Goal: Task Accomplishment & Management: Complete application form

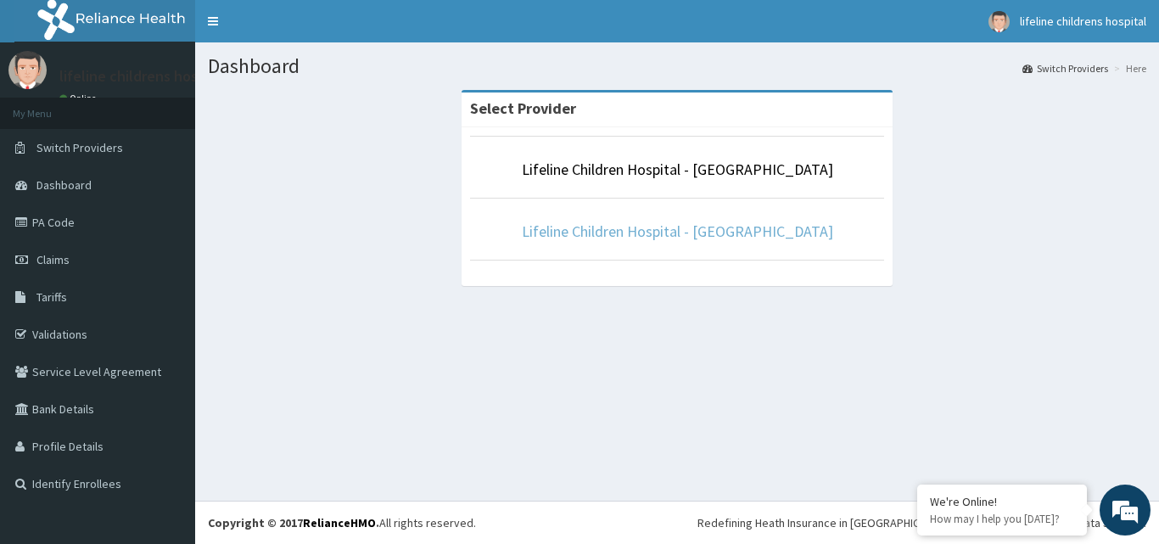
click at [741, 221] on link "Lifeline Children Hospital - Lekki" at bounding box center [677, 231] width 311 height 20
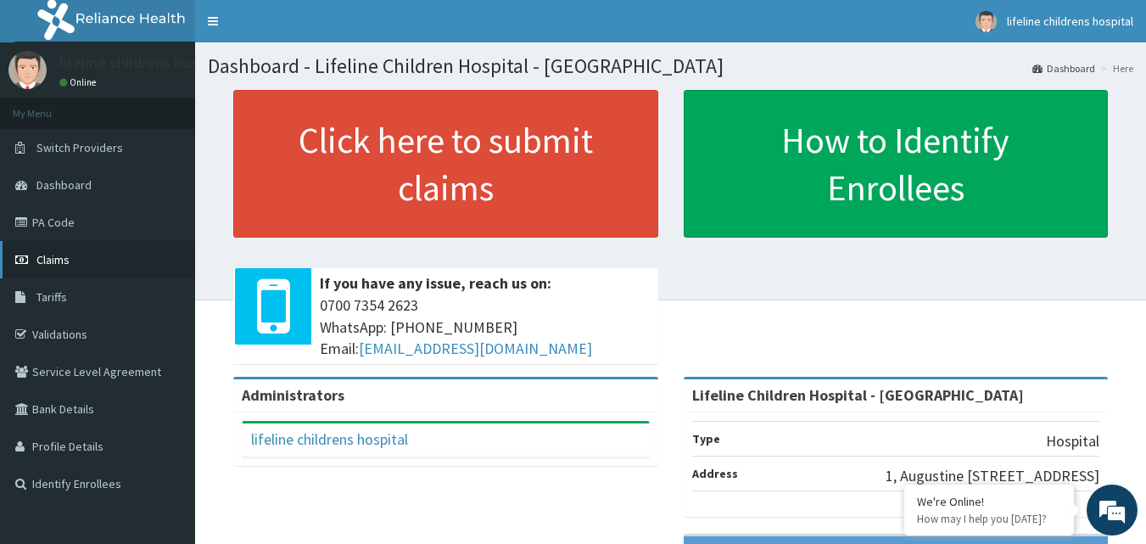
click at [30, 253] on link "Claims" at bounding box center [97, 259] width 195 height 37
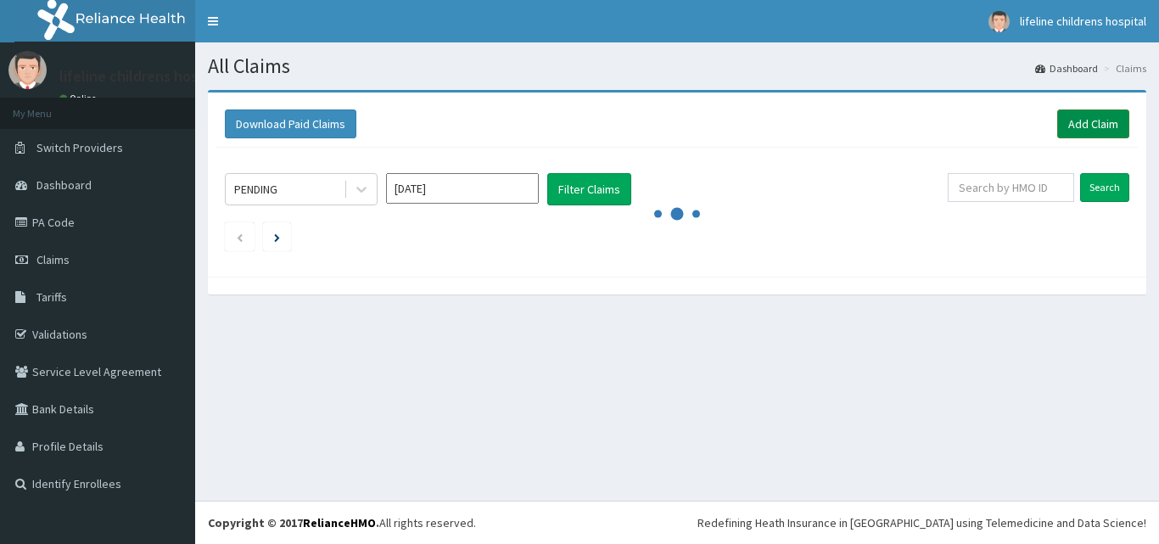
click at [1097, 120] on link "Add Claim" at bounding box center [1093, 123] width 72 height 29
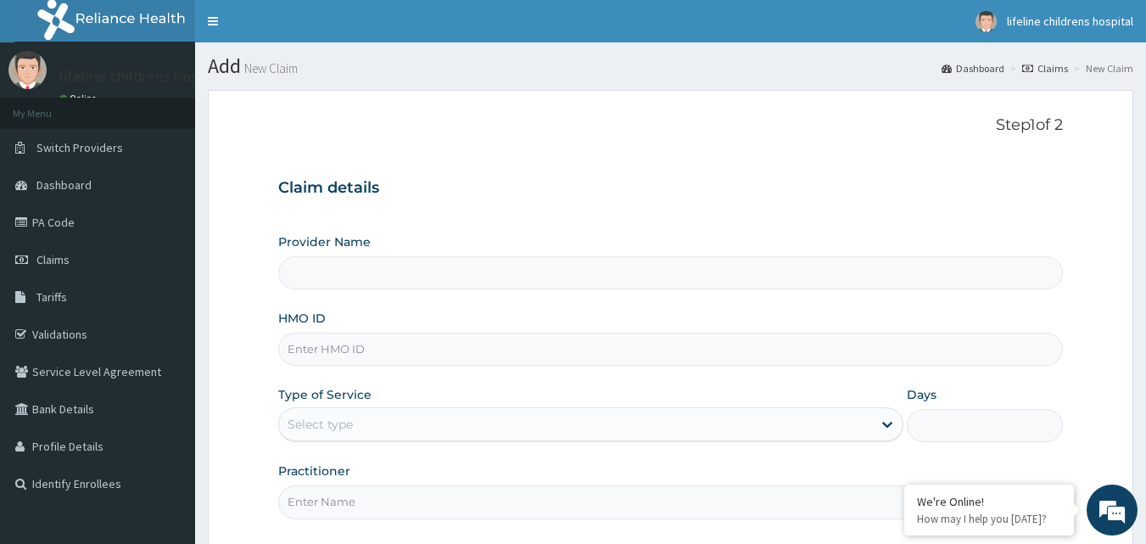
type input "Lifeline Children Hospital - [GEOGRAPHIC_DATA]"
click at [363, 344] on input "HMO ID" at bounding box center [670, 348] width 785 height 33
type input "kud/10218/C"
click at [360, 423] on div "Select type" at bounding box center [575, 423] width 593 height 27
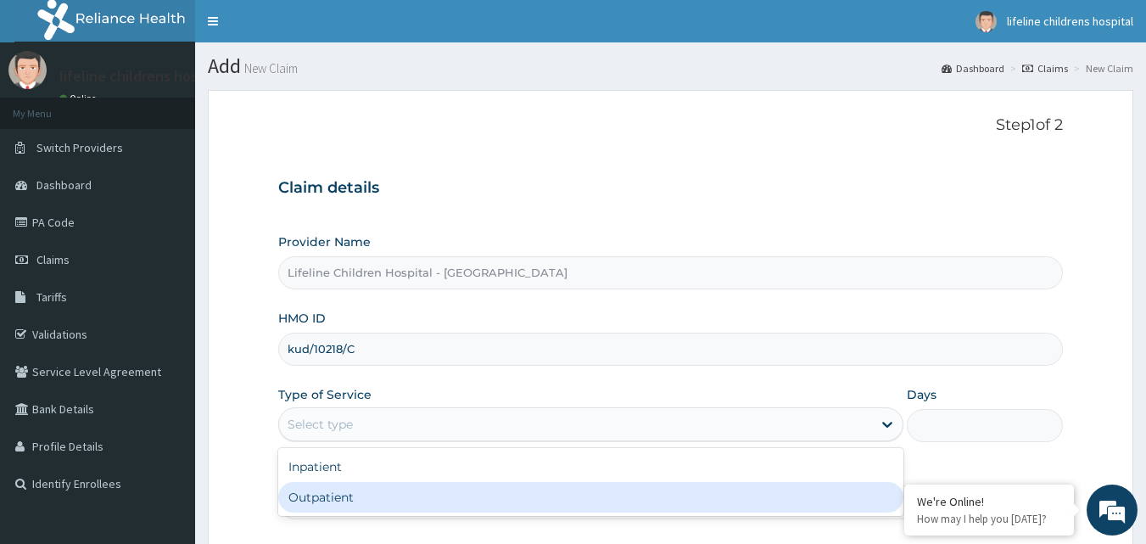
click at [345, 490] on div "Outpatient" at bounding box center [590, 497] width 625 height 31
type input "1"
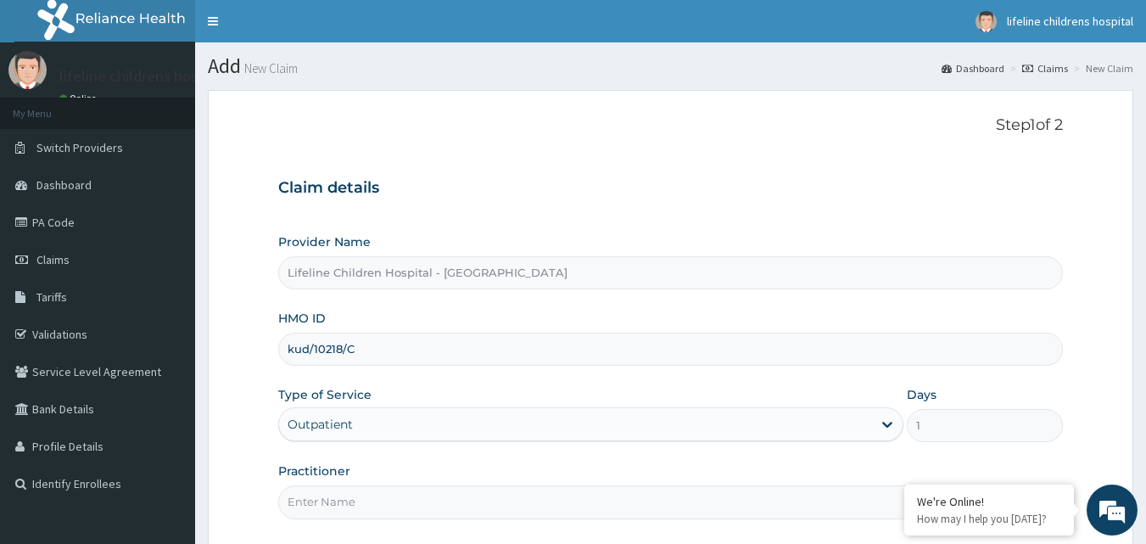
scroll to position [85, 0]
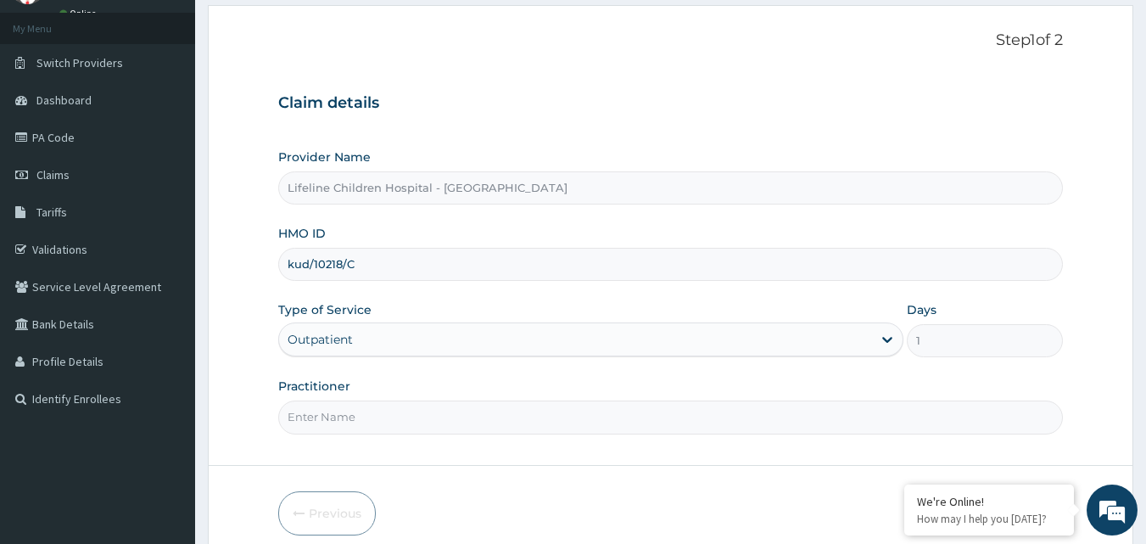
click at [359, 416] on input "Practitioner" at bounding box center [670, 416] width 785 height 33
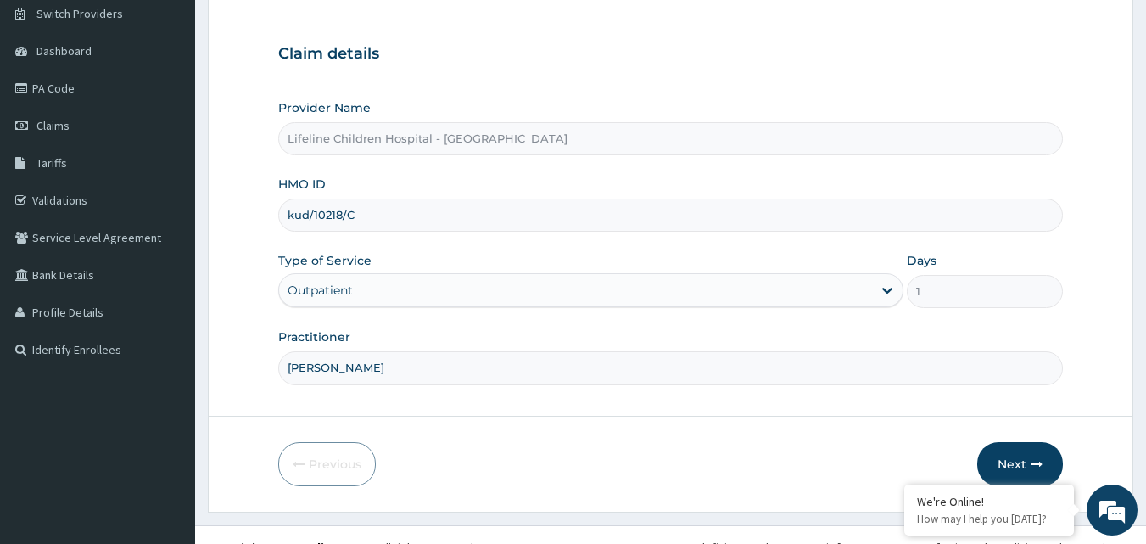
scroll to position [159, 0]
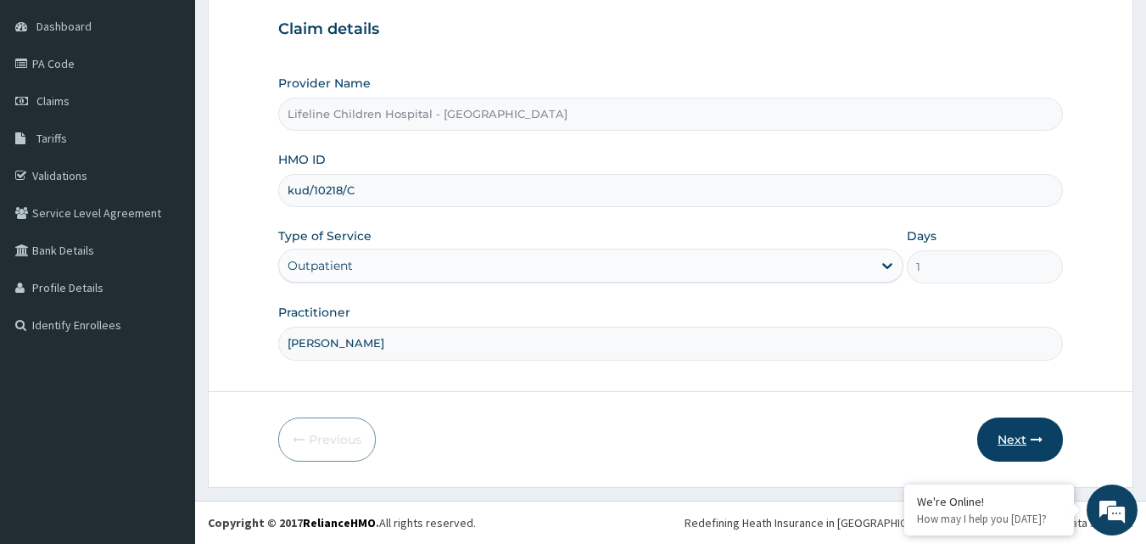
type input "DR KALU"
click at [1003, 436] on button "Next" at bounding box center [1020, 439] width 86 height 44
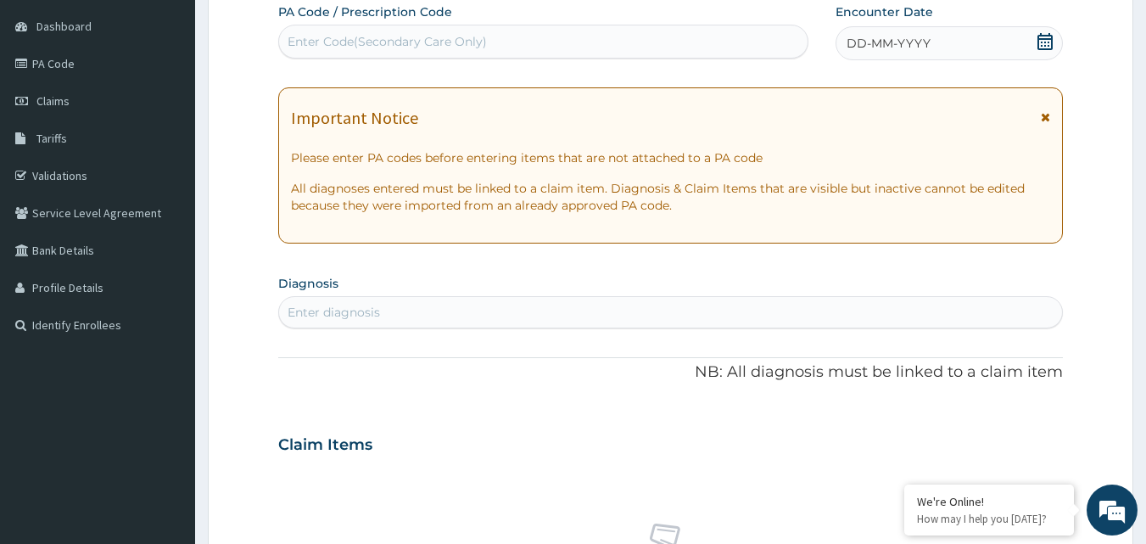
click at [943, 49] on div "DD-MM-YYYY" at bounding box center [948, 43] width 227 height 34
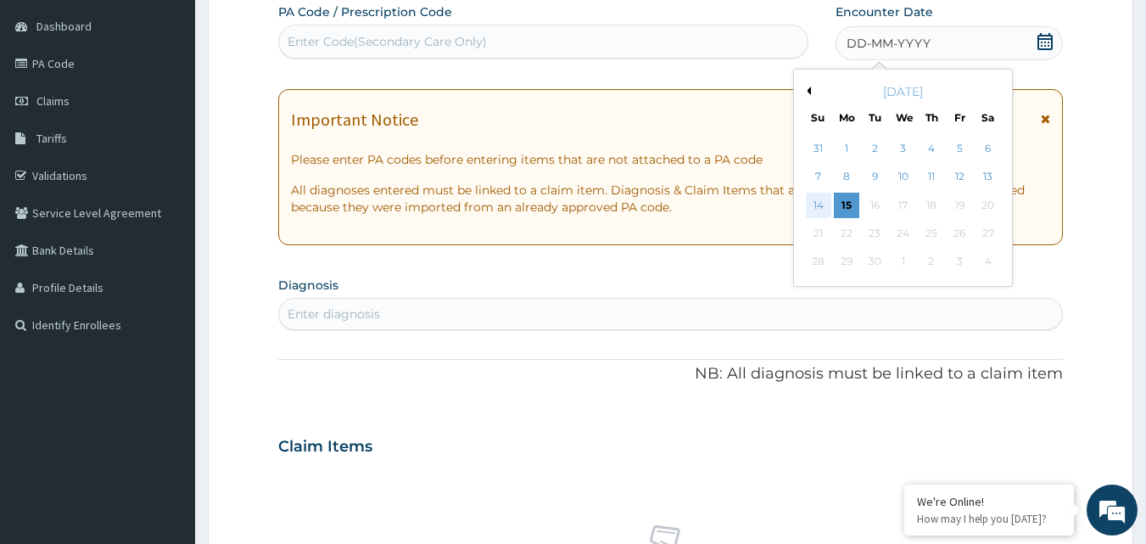
click at [812, 198] on div "14" at bounding box center [818, 205] width 25 height 25
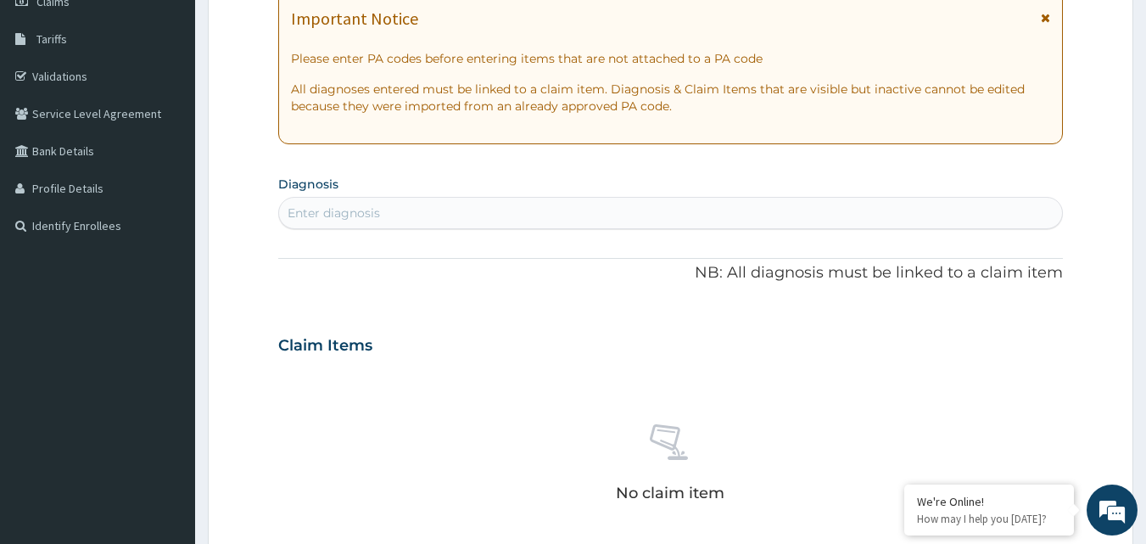
scroll to position [413, 0]
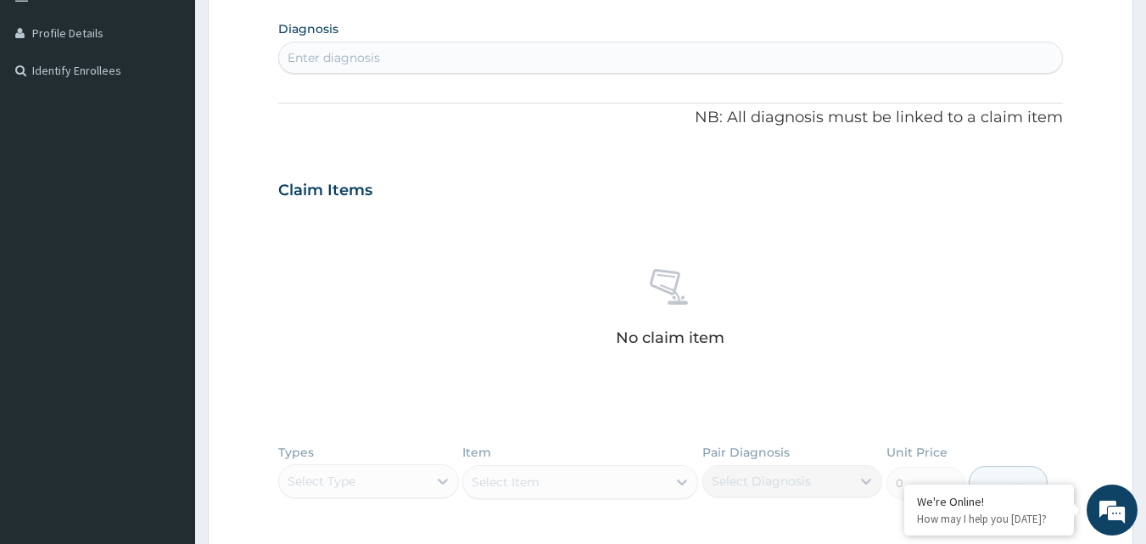
click at [651, 55] on div "Enter diagnosis" at bounding box center [671, 57] width 784 height 27
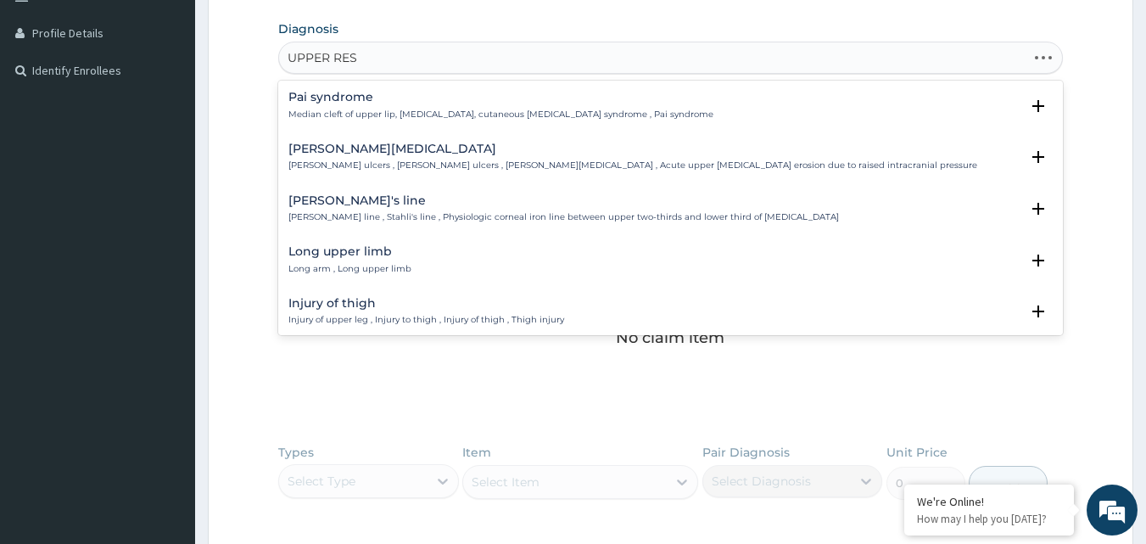
type input "UPPER RESP"
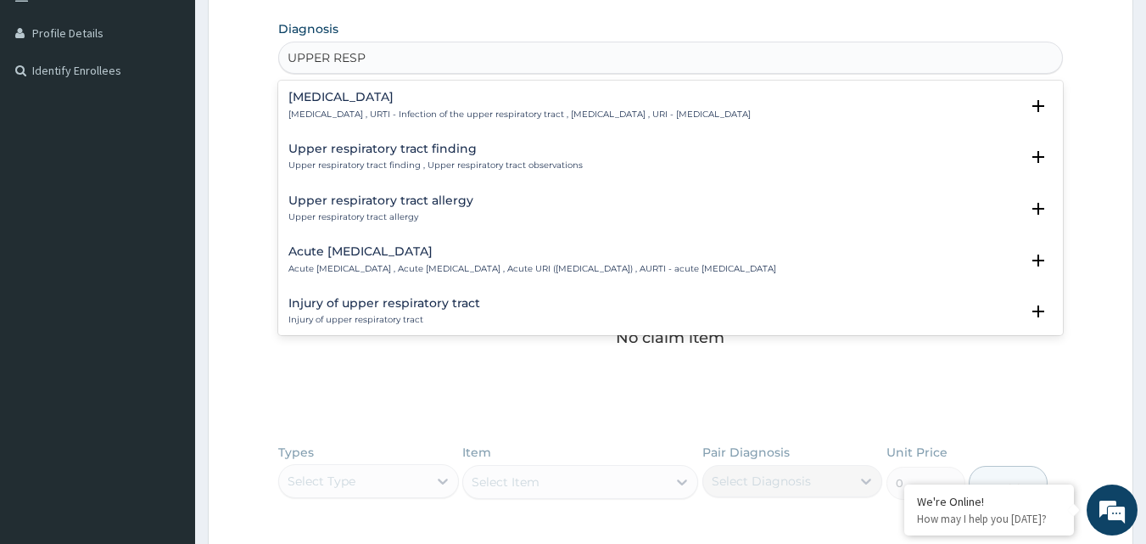
click at [595, 121] on div "Upper respiratory infection Upper respiratory infection , URTI - Infection of t…" at bounding box center [670, 110] width 765 height 38
click at [604, 103] on h4 "Upper respiratory infection" at bounding box center [519, 97] width 462 height 13
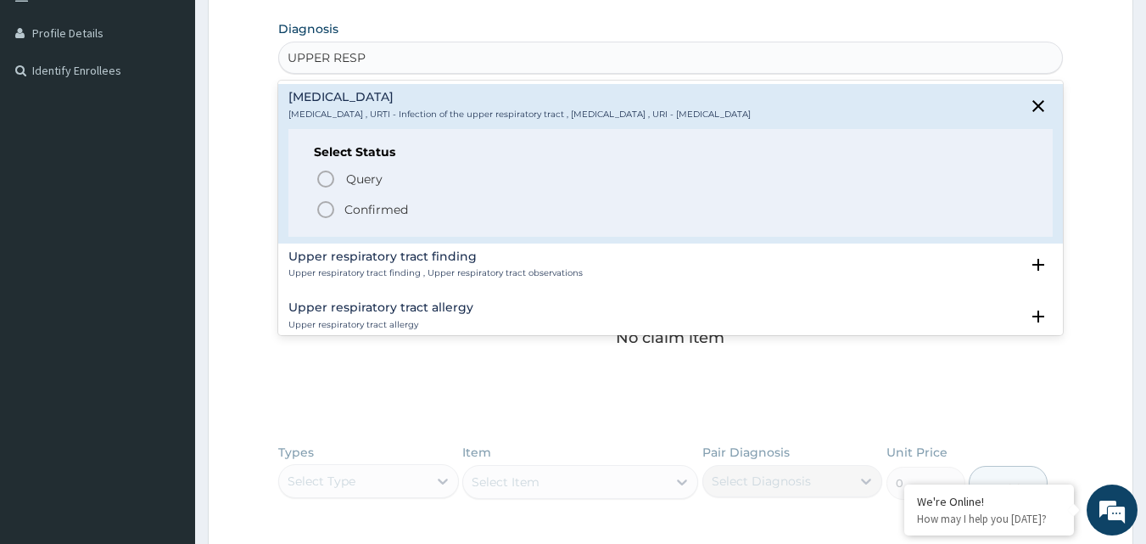
click at [393, 202] on p "Confirmed" at bounding box center [376, 209] width 64 height 17
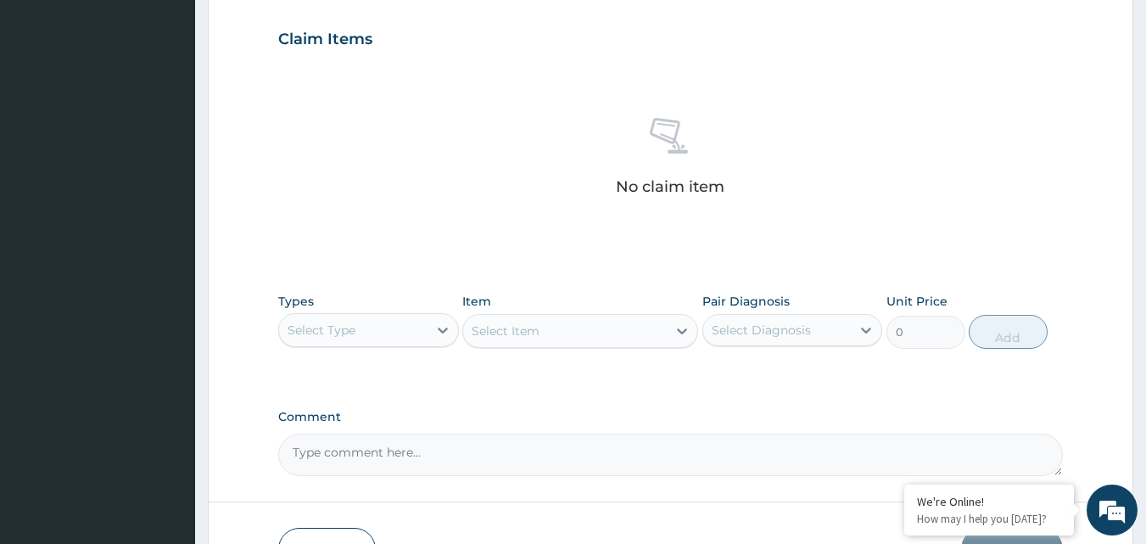
scroll to position [583, 0]
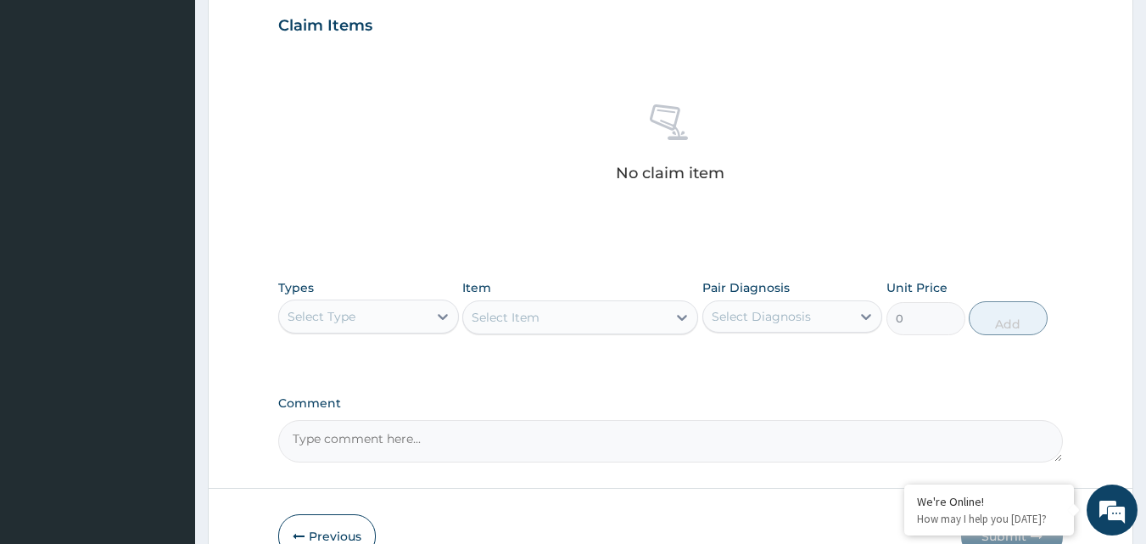
type input "3"
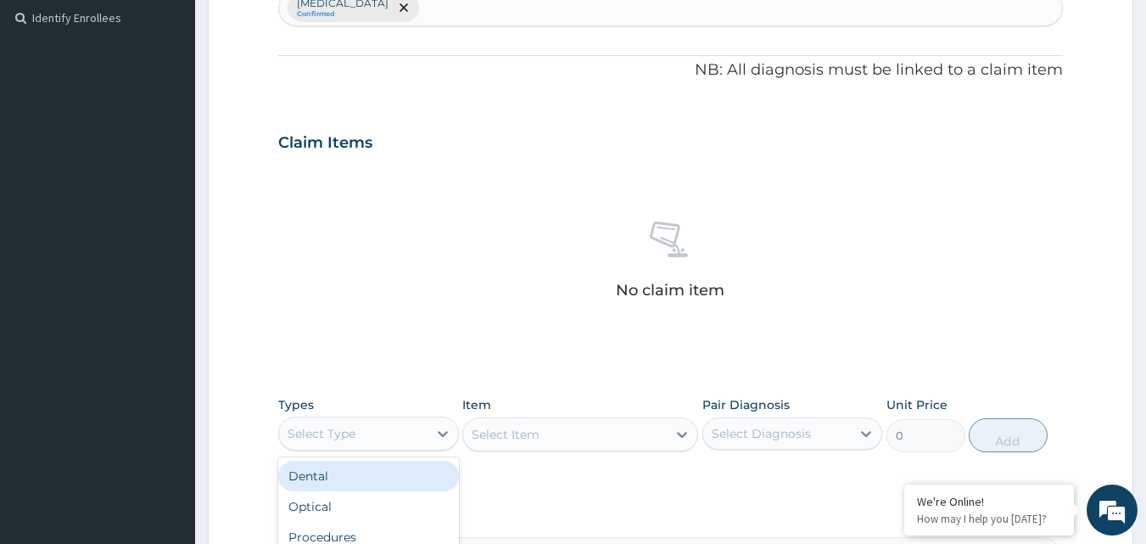
click at [422, 433] on div "Select Type" at bounding box center [353, 433] width 148 height 27
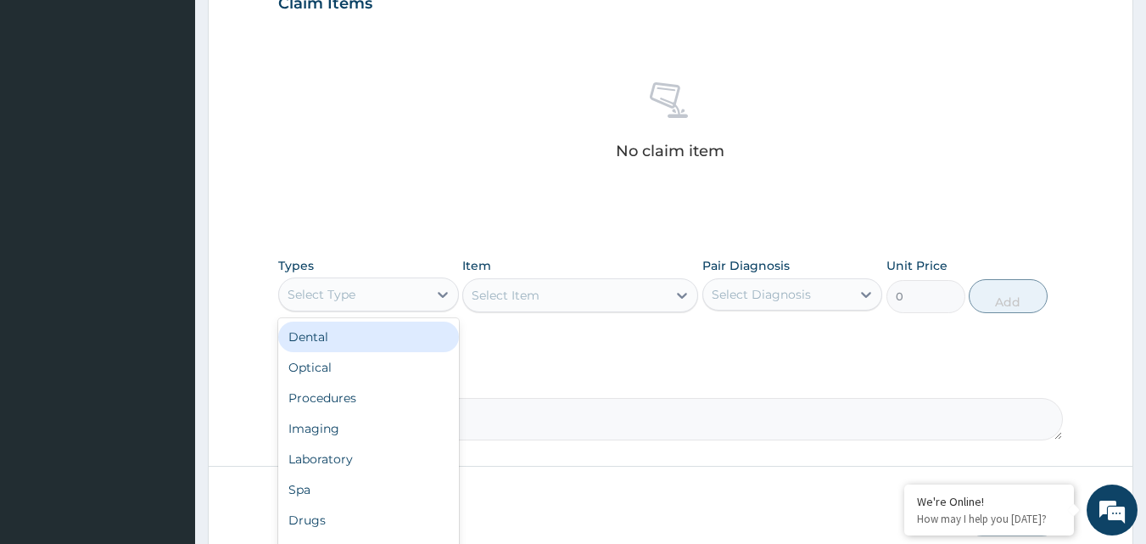
scroll to position [635, 0]
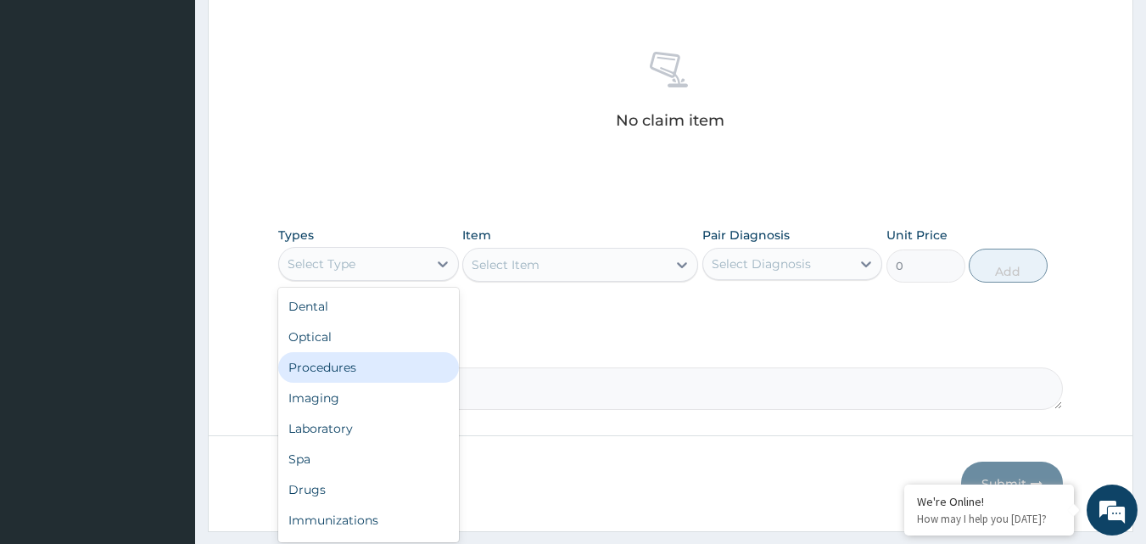
click at [349, 358] on div "Procedures" at bounding box center [368, 367] width 181 height 31
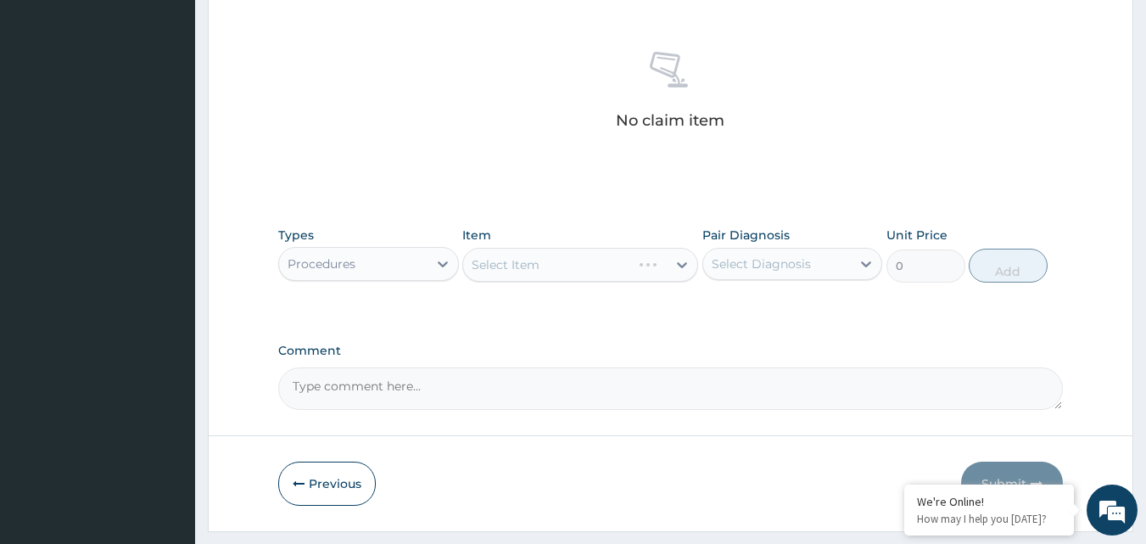
click at [810, 262] on div "Select Diagnosis" at bounding box center [777, 263] width 148 height 27
click at [768, 302] on label "[MEDICAL_DATA]" at bounding box center [782, 305] width 105 height 17
checkbox input "true"
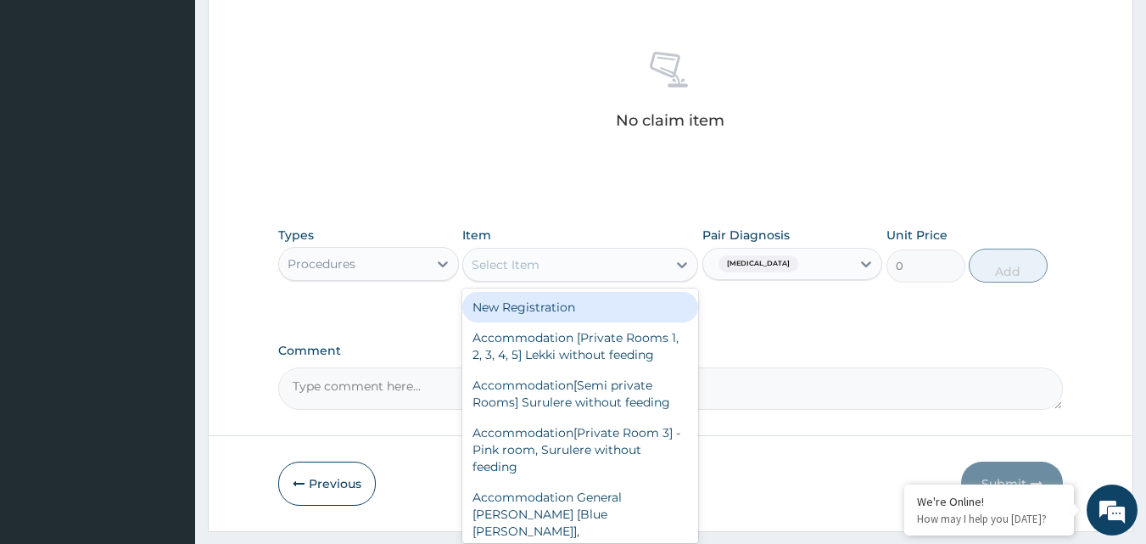
click at [624, 265] on div "Select Item" at bounding box center [565, 264] width 204 height 27
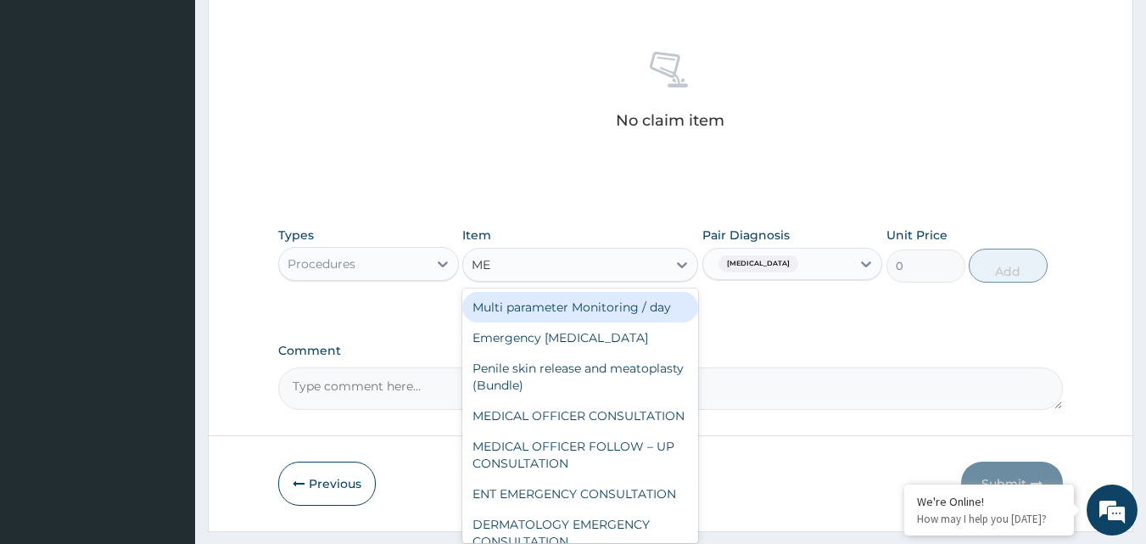
type input "MED"
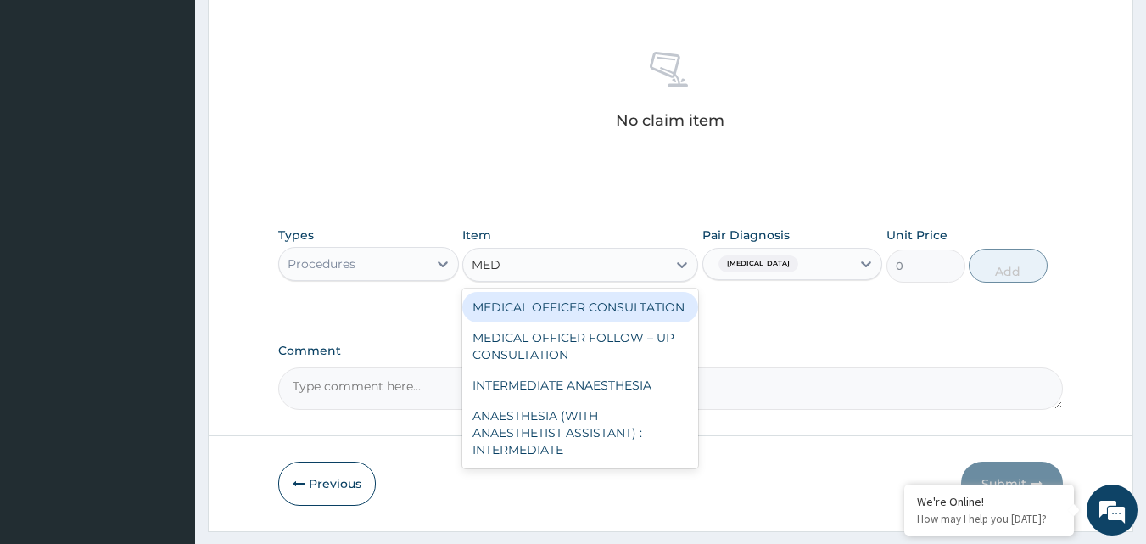
drag, startPoint x: 622, startPoint y: 310, endPoint x: 650, endPoint y: 304, distance: 29.3
click at [634, 307] on div "MEDICAL OFFICER CONSULTATION" at bounding box center [580, 307] width 236 height 31
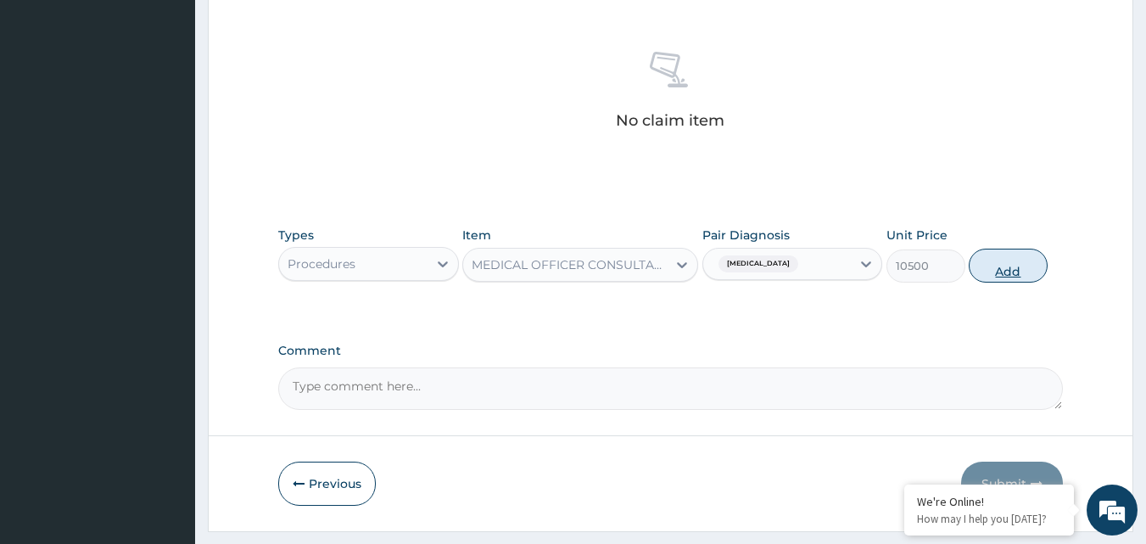
click at [1027, 258] on button "Add" at bounding box center [1008, 265] width 79 height 34
type input "0"
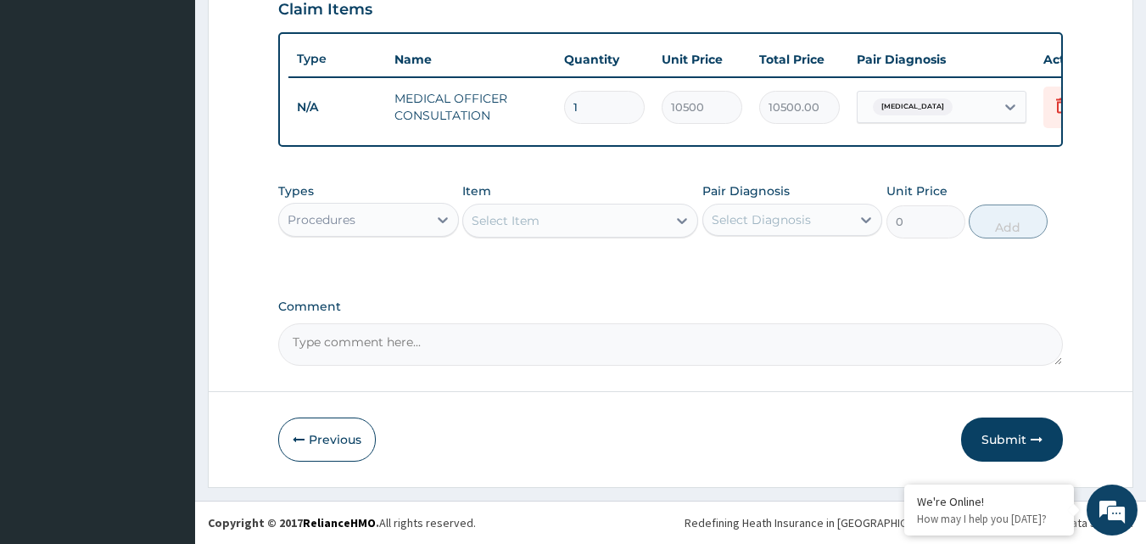
scroll to position [611, 0]
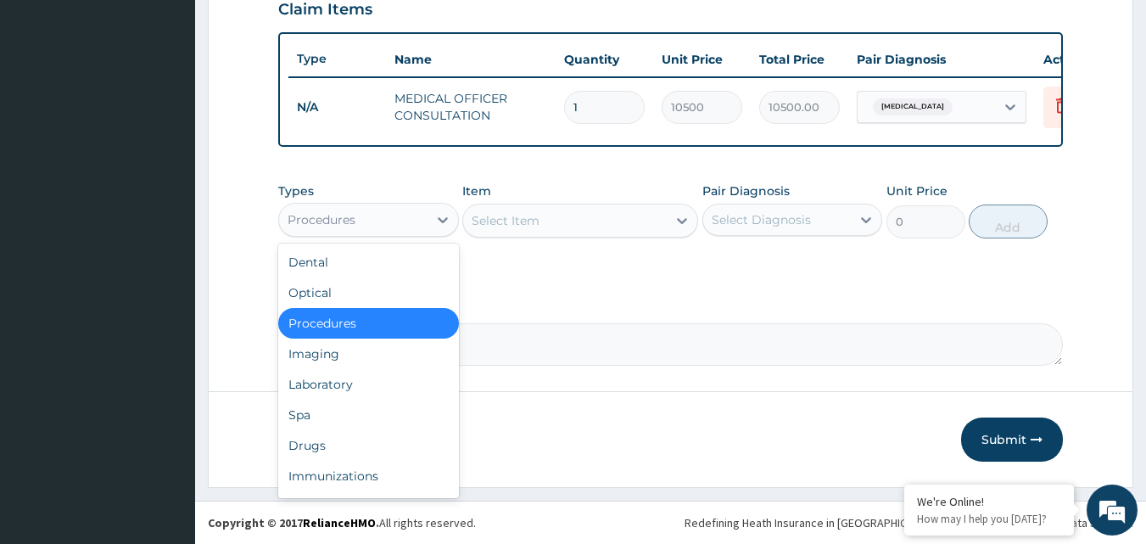
click at [413, 227] on div "Procedures" at bounding box center [353, 219] width 148 height 27
click at [376, 223] on div "Procedures" at bounding box center [353, 219] width 148 height 27
click at [321, 438] on div "Drugs" at bounding box center [368, 445] width 181 height 31
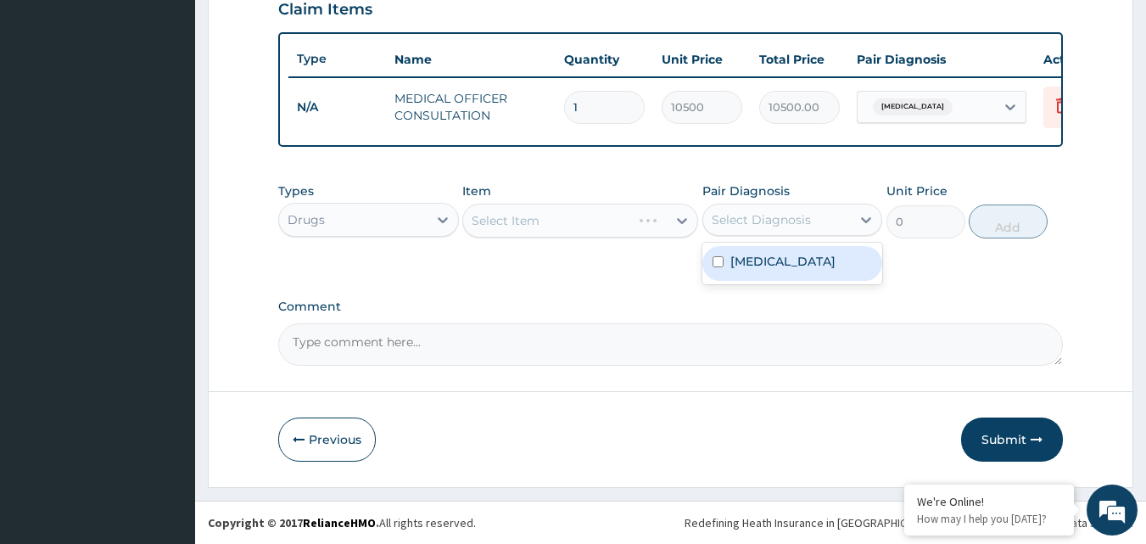
drag, startPoint x: 769, startPoint y: 206, endPoint x: 757, endPoint y: 286, distance: 80.7
click at [761, 221] on div "Select Diagnosis" at bounding box center [777, 219] width 148 height 27
drag, startPoint x: 740, startPoint y: 304, endPoint x: 732, endPoint y: 274, distance: 31.7
click at [623, 218] on div "Select Item" at bounding box center [580, 221] width 236 height 34
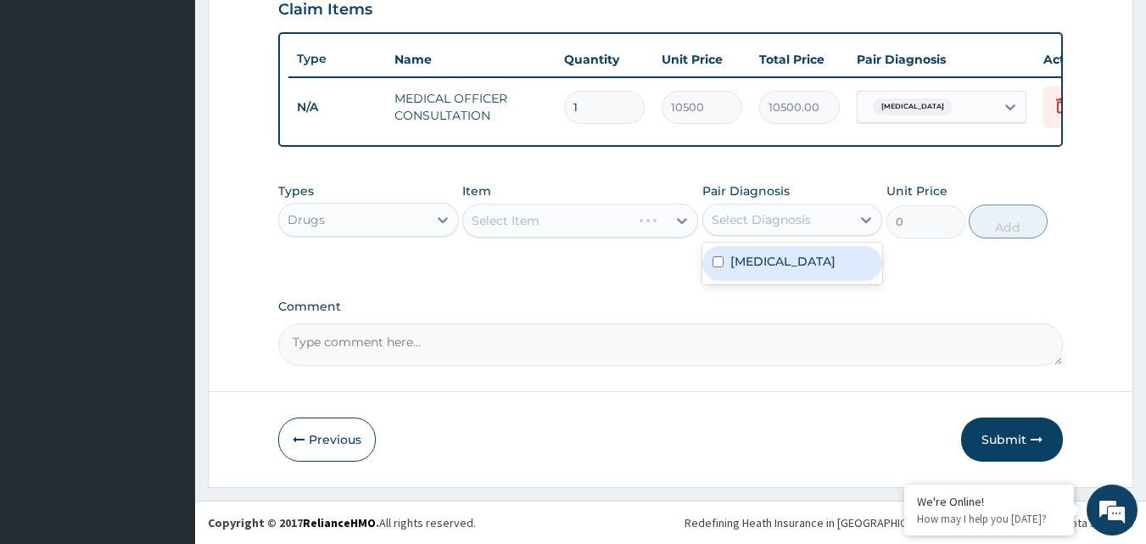
drag, startPoint x: 791, startPoint y: 228, endPoint x: 784, endPoint y: 235, distance: 9.6
click at [786, 235] on div "Select Diagnosis" at bounding box center [792, 220] width 181 height 32
drag, startPoint x: 771, startPoint y: 291, endPoint x: 757, endPoint y: 279, distance: 18.0
click at [758, 281] on div "[MEDICAL_DATA]" at bounding box center [792, 263] width 181 height 35
checkbox input "true"
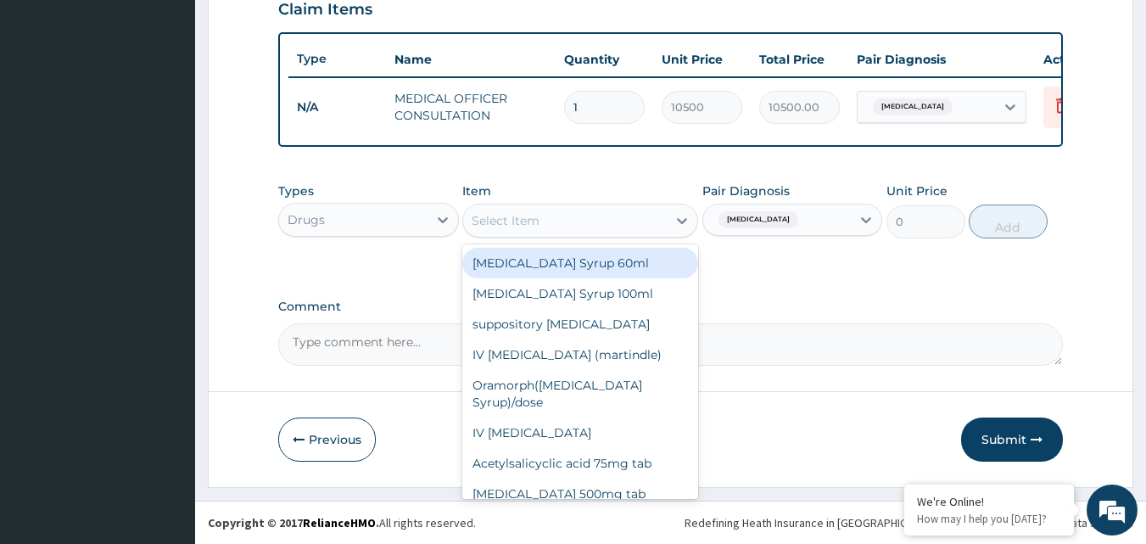
click at [611, 226] on div "Select Item" at bounding box center [565, 220] width 204 height 27
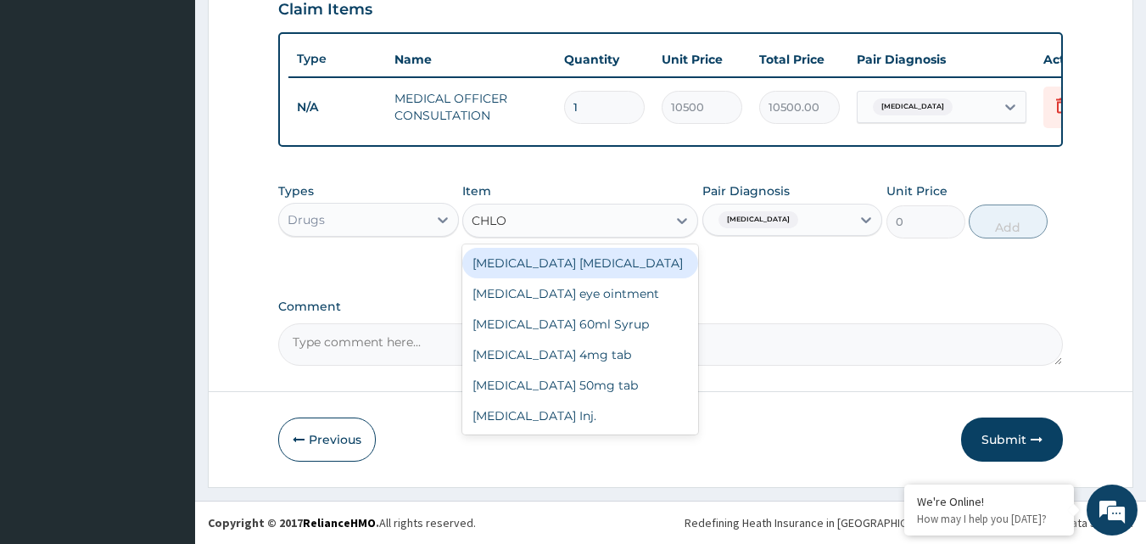
type input "CHLOR"
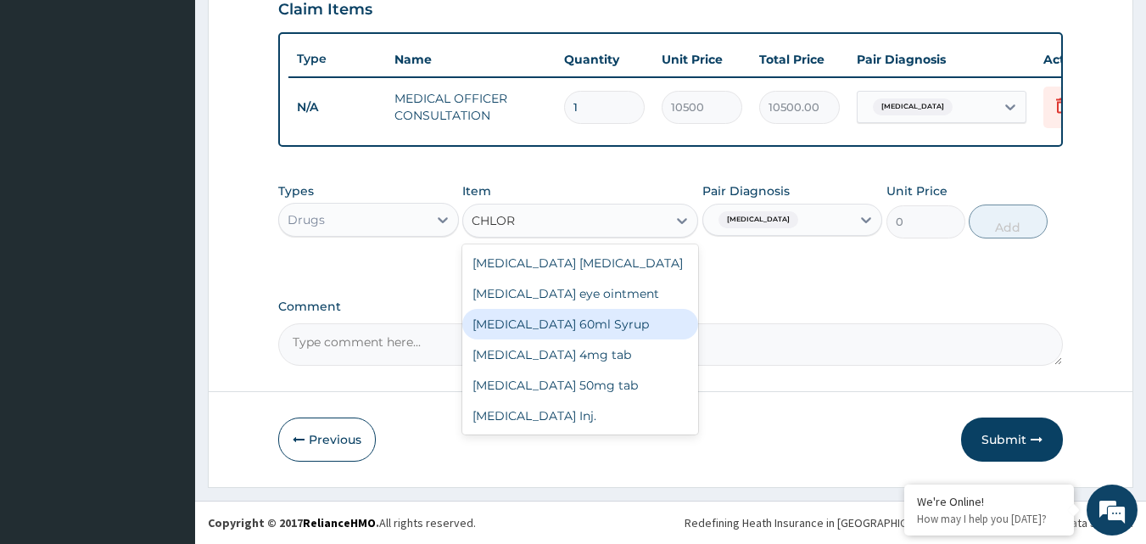
click at [528, 321] on div "[MEDICAL_DATA] 60ml Syrup" at bounding box center [580, 324] width 236 height 31
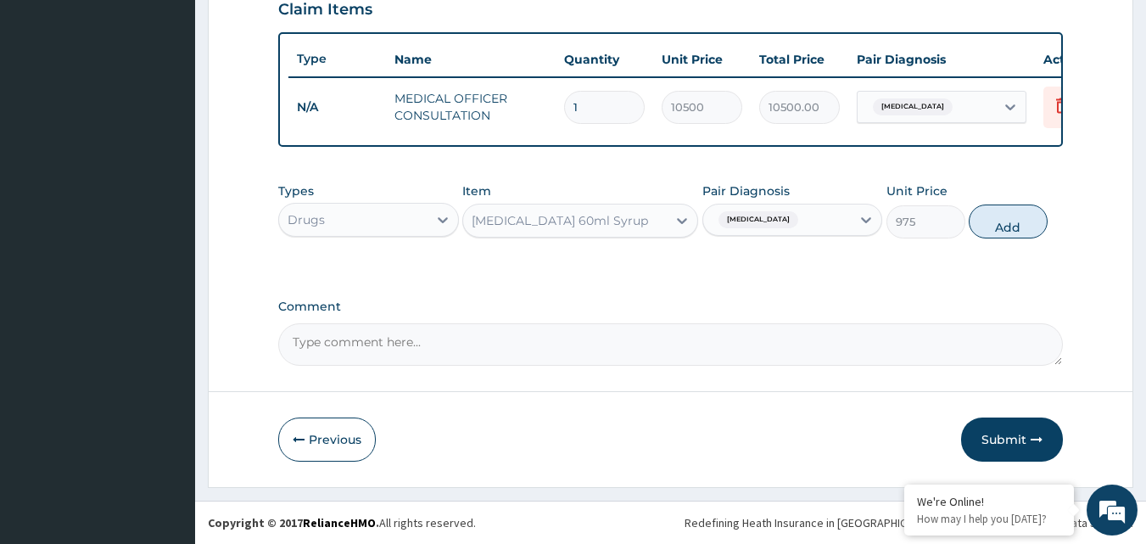
drag, startPoint x: 1013, startPoint y: 225, endPoint x: 1004, endPoint y: 228, distance: 9.1
click at [1005, 228] on button "Add" at bounding box center [1008, 221] width 79 height 34
type input "0"
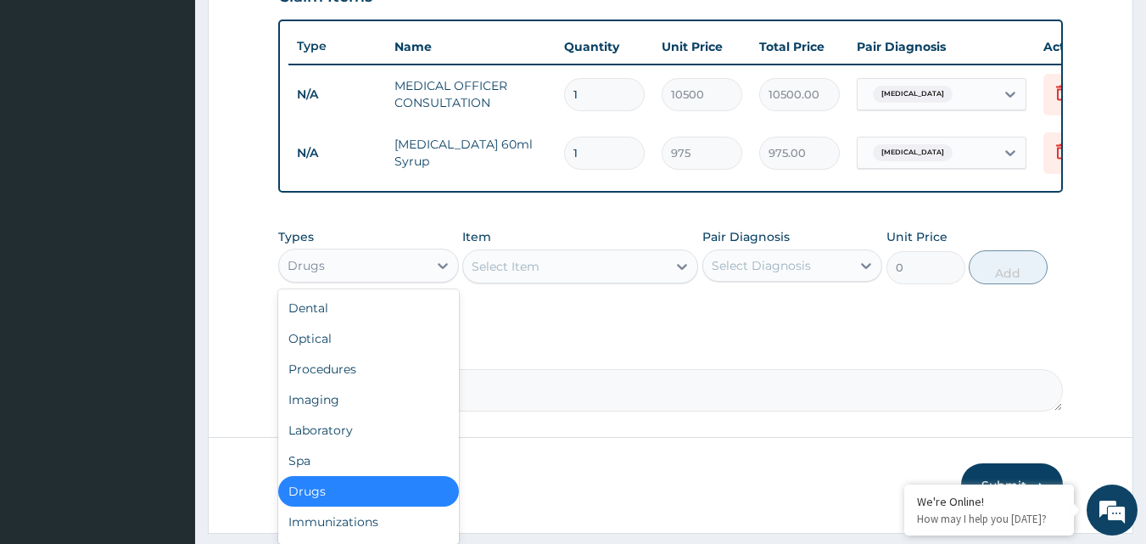
click at [390, 278] on div "Drugs" at bounding box center [353, 265] width 148 height 27
drag, startPoint x: 360, startPoint y: 502, endPoint x: 358, endPoint y: 492, distance: 10.5
click at [358, 501] on div "Drugs" at bounding box center [368, 491] width 181 height 31
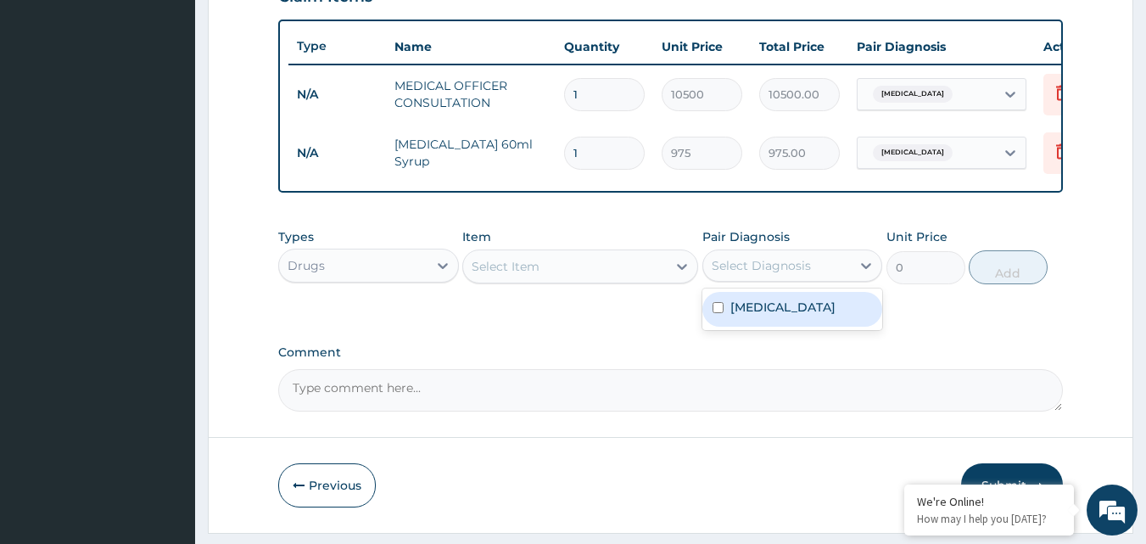
drag, startPoint x: 738, startPoint y: 284, endPoint x: 735, endPoint y: 298, distance: 13.8
click at [739, 274] on div "Select Diagnosis" at bounding box center [761, 265] width 99 height 17
click at [722, 327] on div "[MEDICAL_DATA]" at bounding box center [792, 309] width 181 height 35
checkbox input "true"
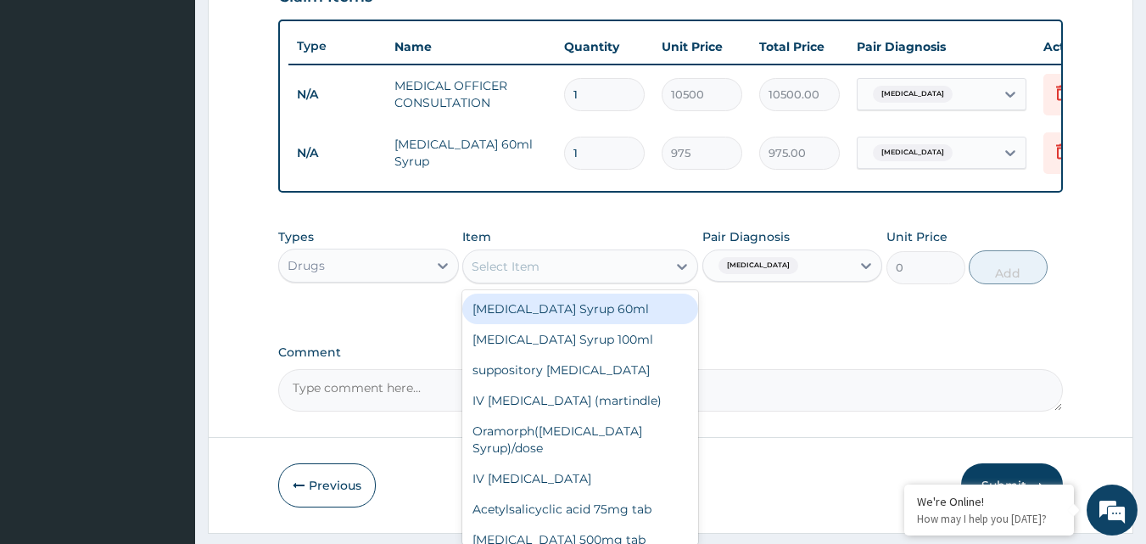
click at [616, 275] on div "Select Item" at bounding box center [565, 266] width 204 height 27
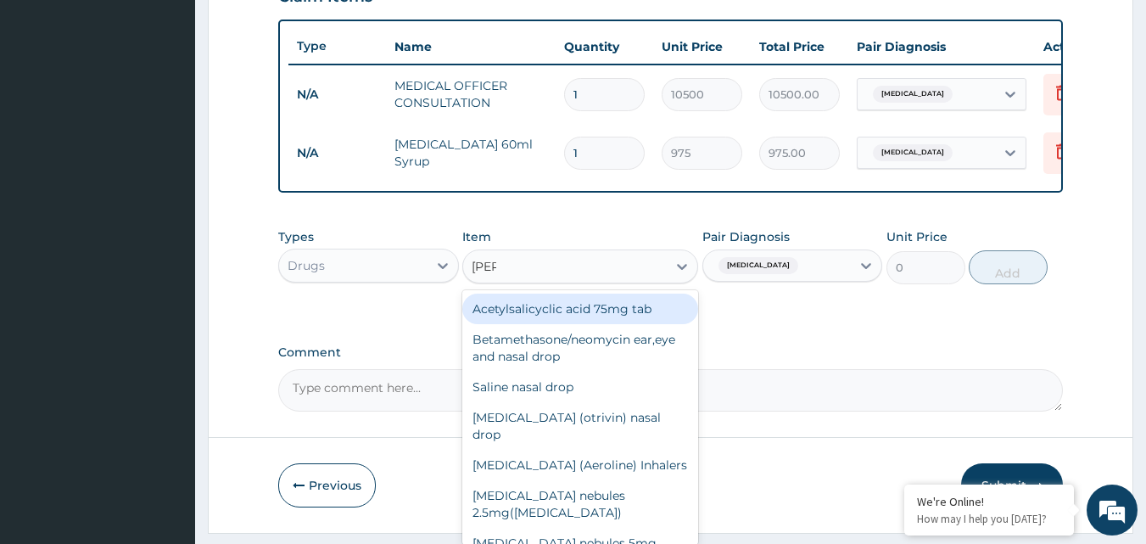
type input "SALI"
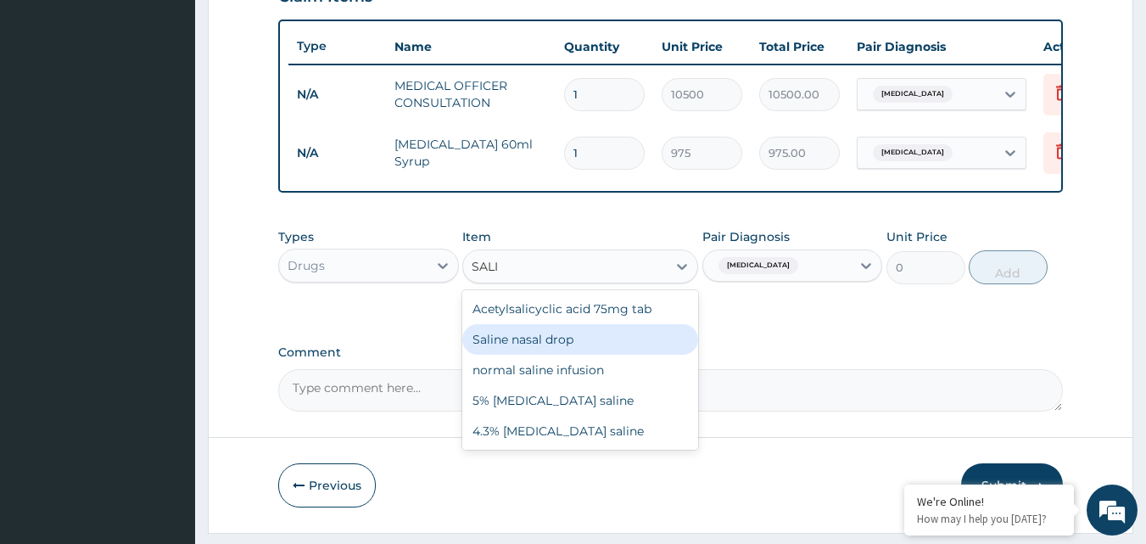
click at [631, 346] on div "Saline nasal drop" at bounding box center [580, 339] width 236 height 31
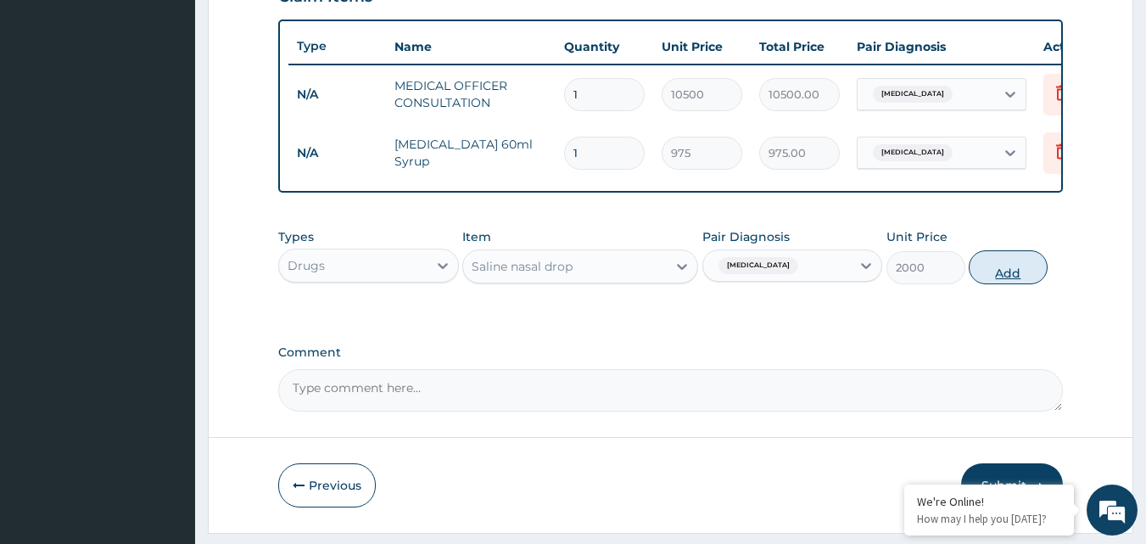
click at [1019, 284] on button "Add" at bounding box center [1008, 267] width 79 height 34
type input "0"
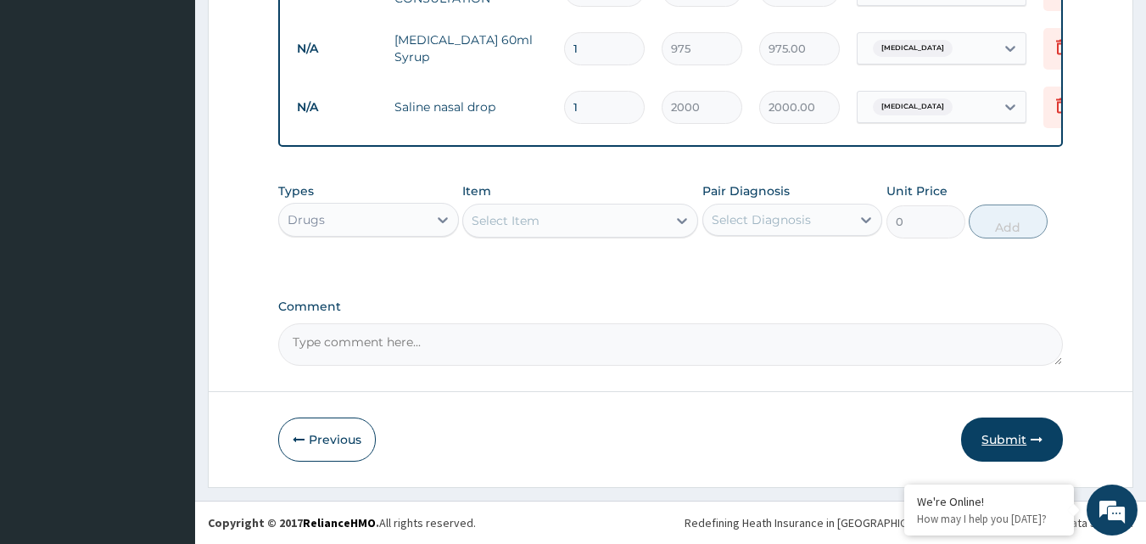
click at [998, 433] on button "Submit" at bounding box center [1012, 439] width 102 height 44
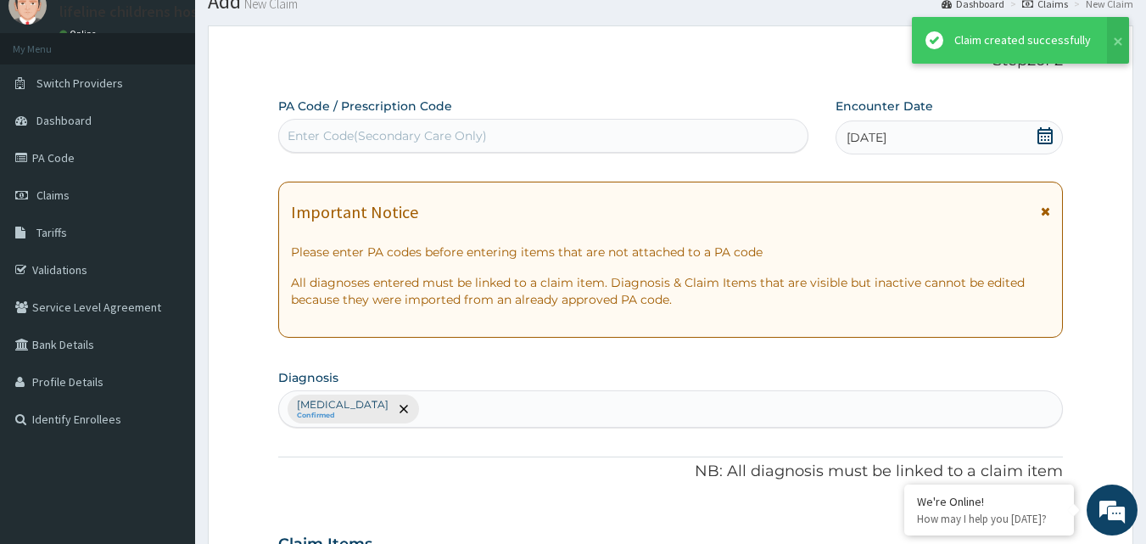
scroll to position [729, 0]
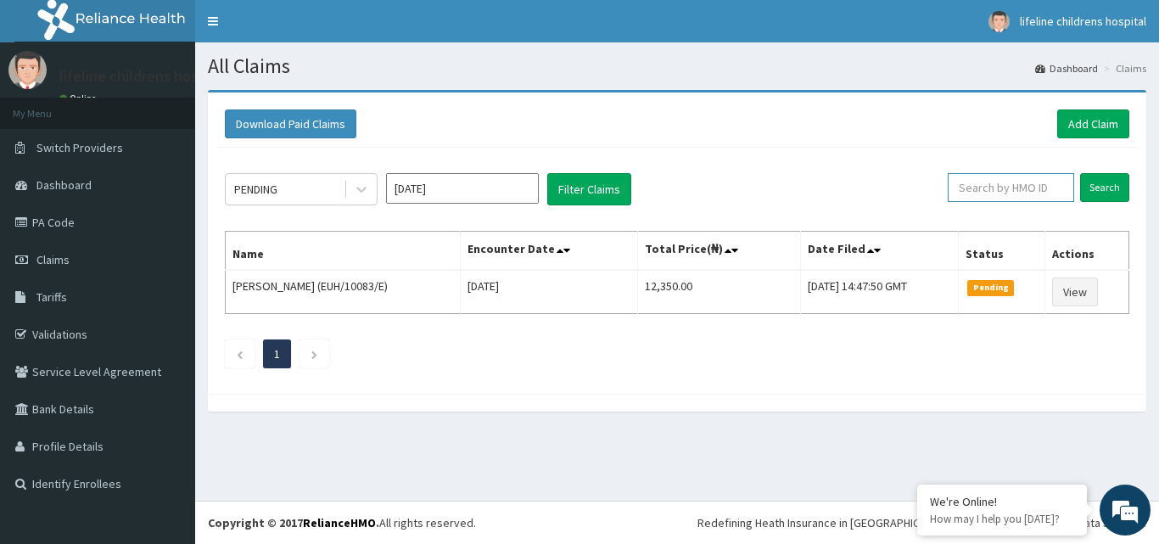
click at [999, 176] on input "text" at bounding box center [1010, 187] width 126 height 29
type input "KUD/10218/C"
click at [1113, 198] on input "Search" at bounding box center [1104, 187] width 49 height 29
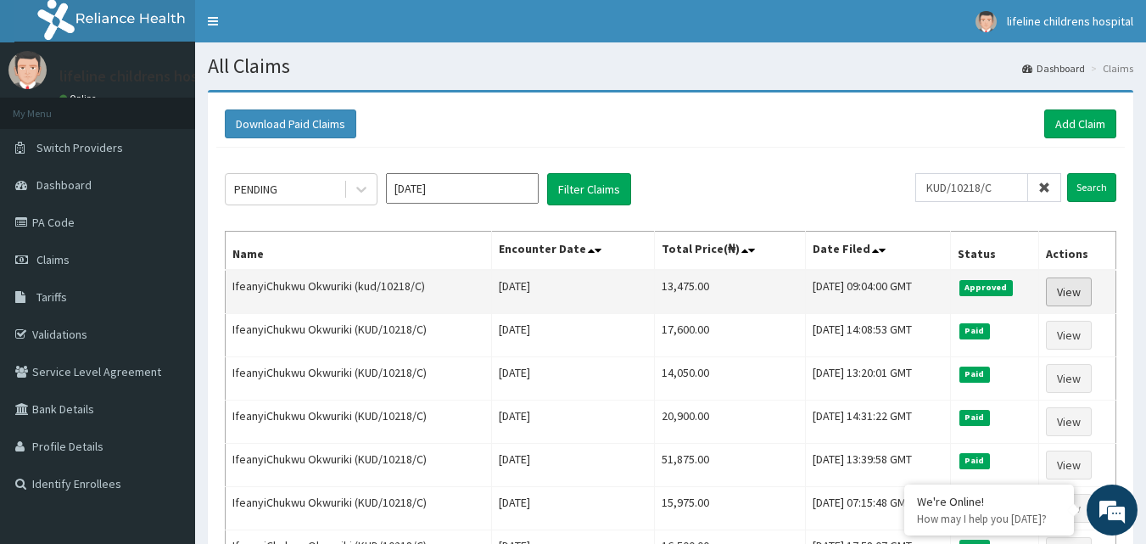
click at [1067, 297] on link "View" at bounding box center [1069, 291] width 46 height 29
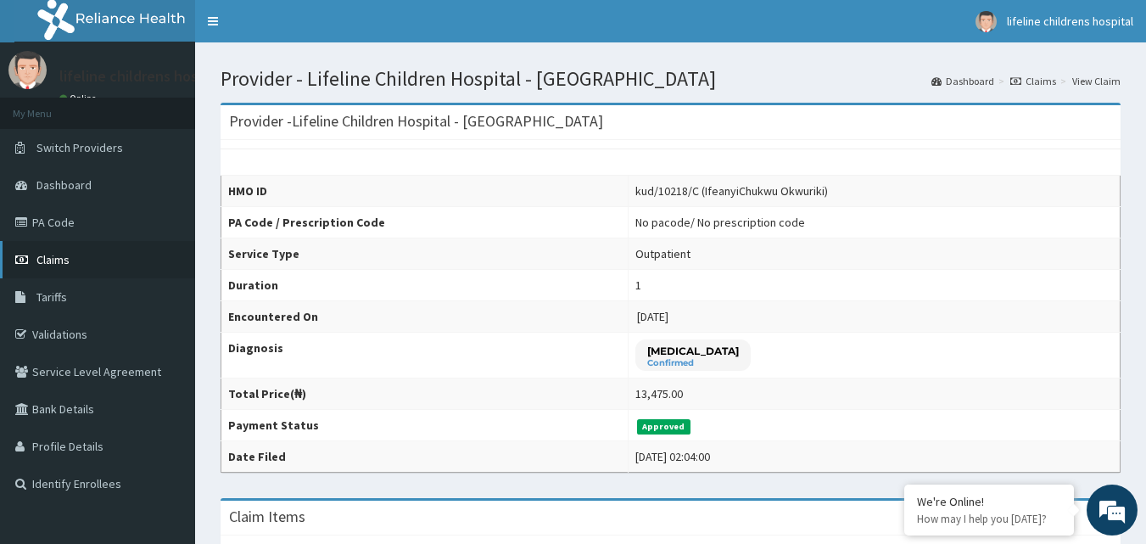
click at [86, 261] on link "Claims" at bounding box center [97, 259] width 195 height 37
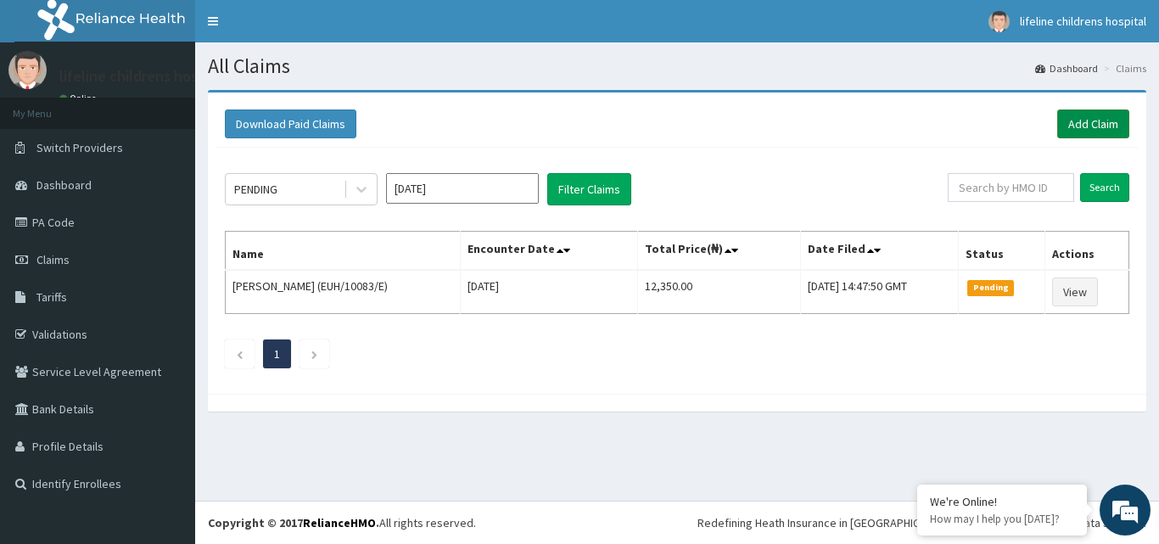
click at [1104, 117] on link "Add Claim" at bounding box center [1093, 123] width 72 height 29
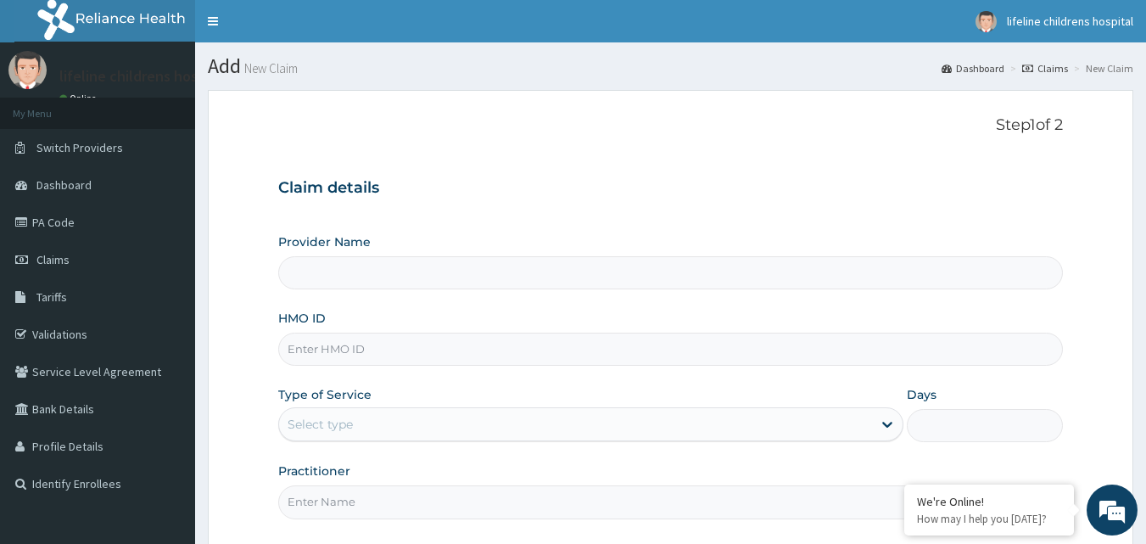
type input "Lifeline Children Hospital - Lekki"
click at [416, 344] on input "HMO ID" at bounding box center [670, 348] width 785 height 33
type input "LBP/10219/B"
click at [554, 431] on div "Select type" at bounding box center [575, 423] width 593 height 27
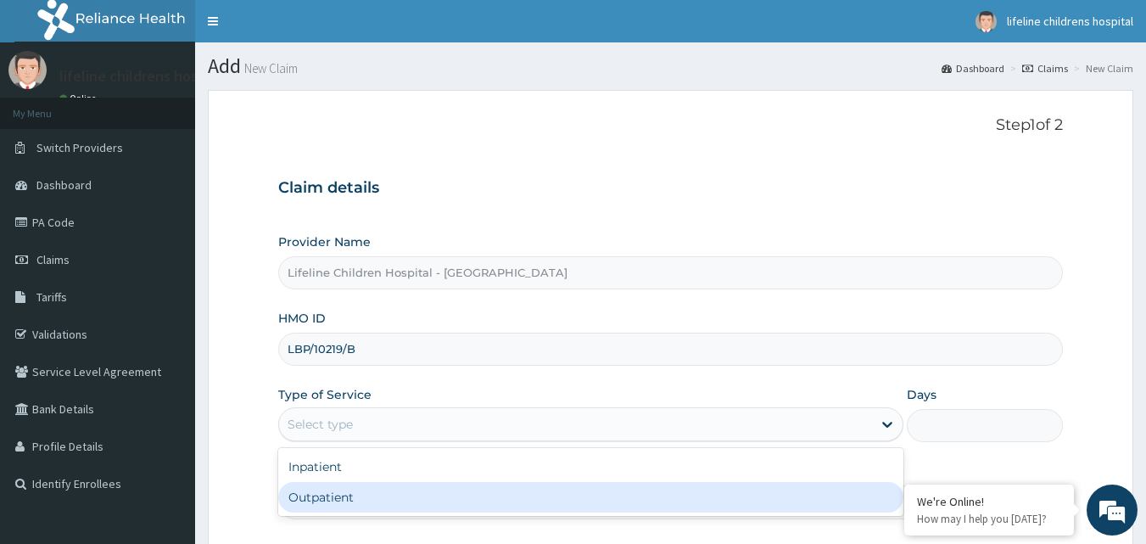
click at [505, 491] on div "Outpatient" at bounding box center [590, 497] width 625 height 31
type input "1"
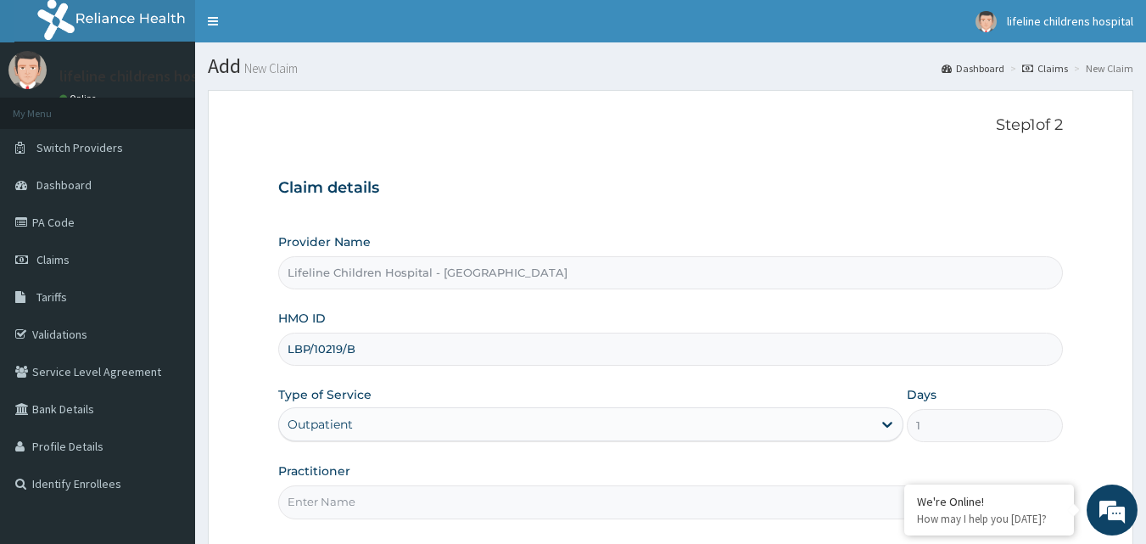
click at [429, 500] on input "Practitioner" at bounding box center [670, 501] width 785 height 33
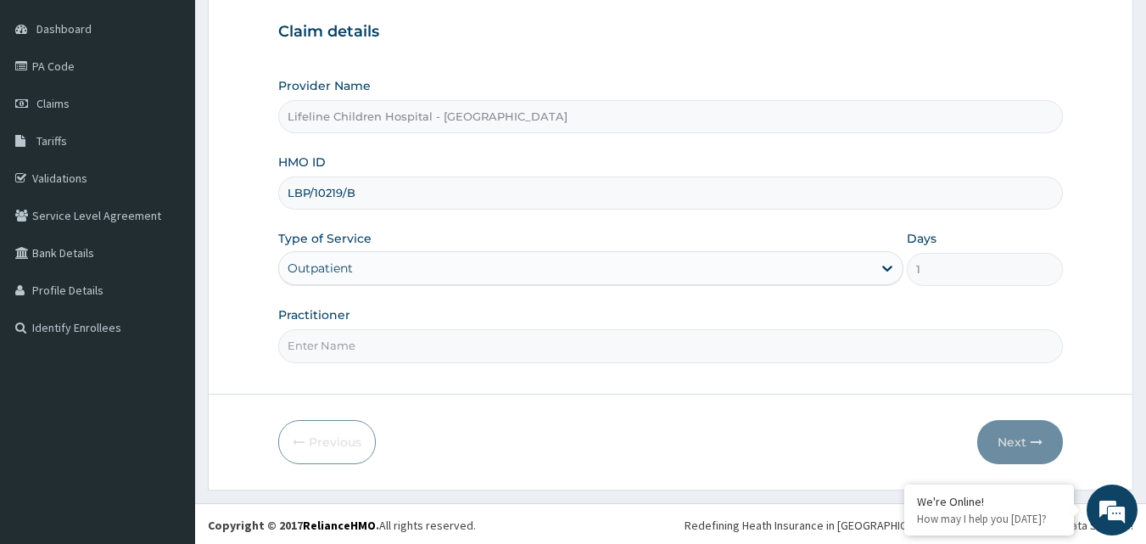
scroll to position [159, 0]
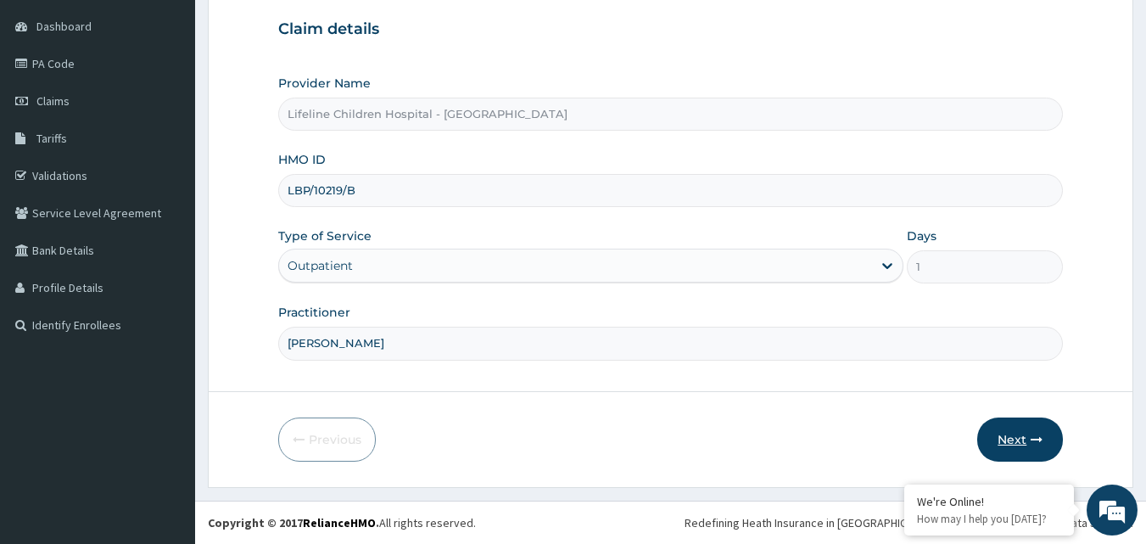
type input "[PERSON_NAME]"
click at [1018, 427] on button "Next" at bounding box center [1020, 439] width 86 height 44
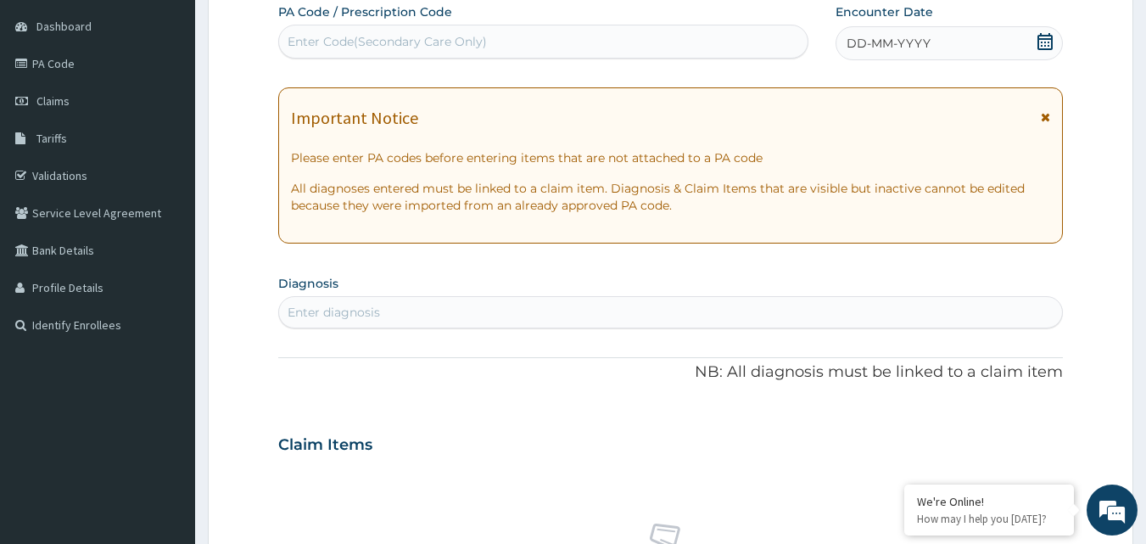
click at [969, 47] on div "DD-MM-YYYY" at bounding box center [948, 43] width 227 height 34
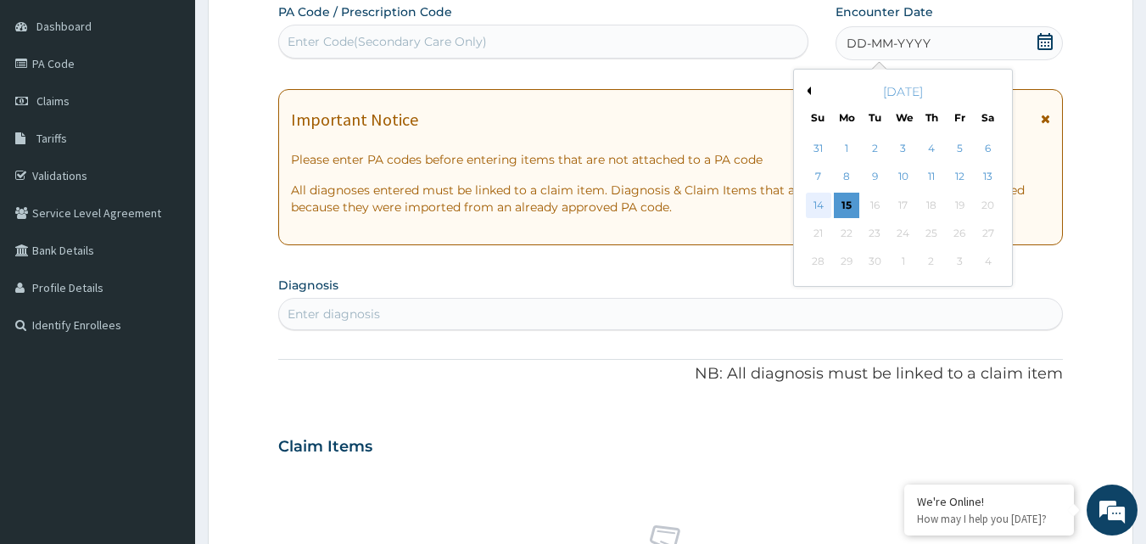
click at [818, 207] on div "14" at bounding box center [818, 205] width 25 height 25
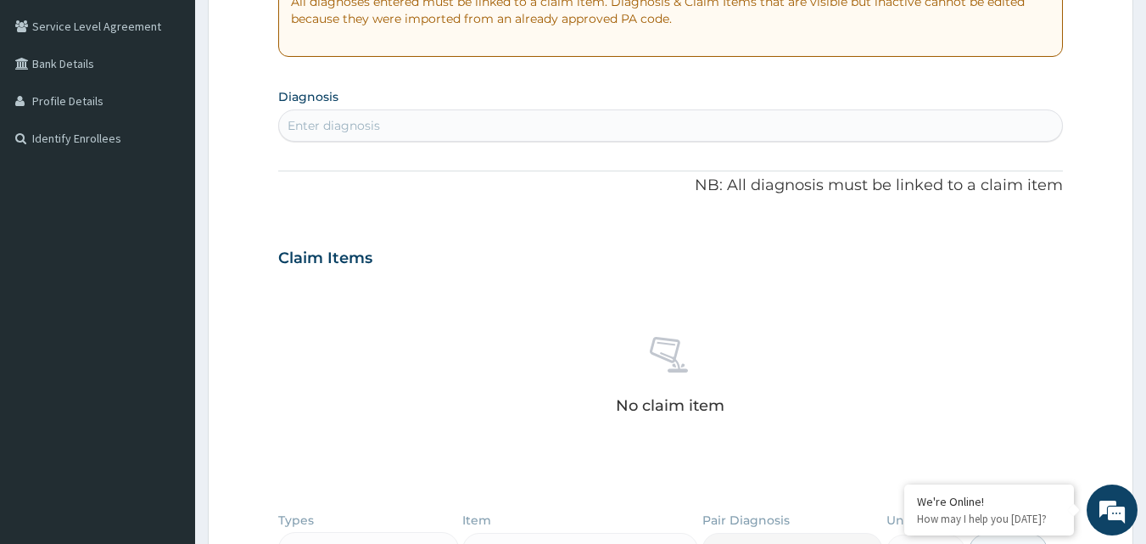
scroll to position [328, 0]
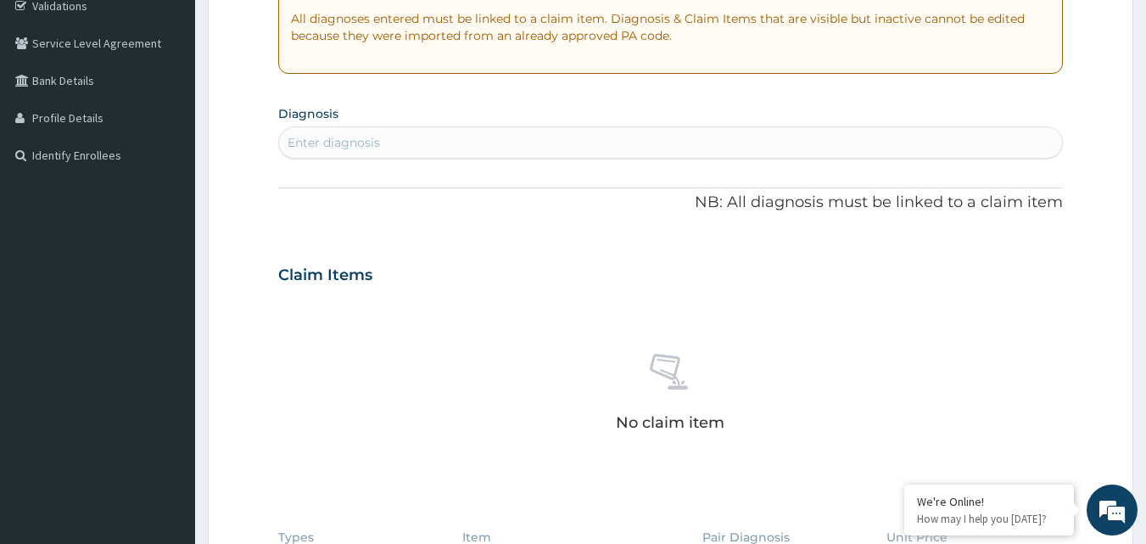
click at [386, 134] on div "Enter diagnosis" at bounding box center [671, 142] width 784 height 27
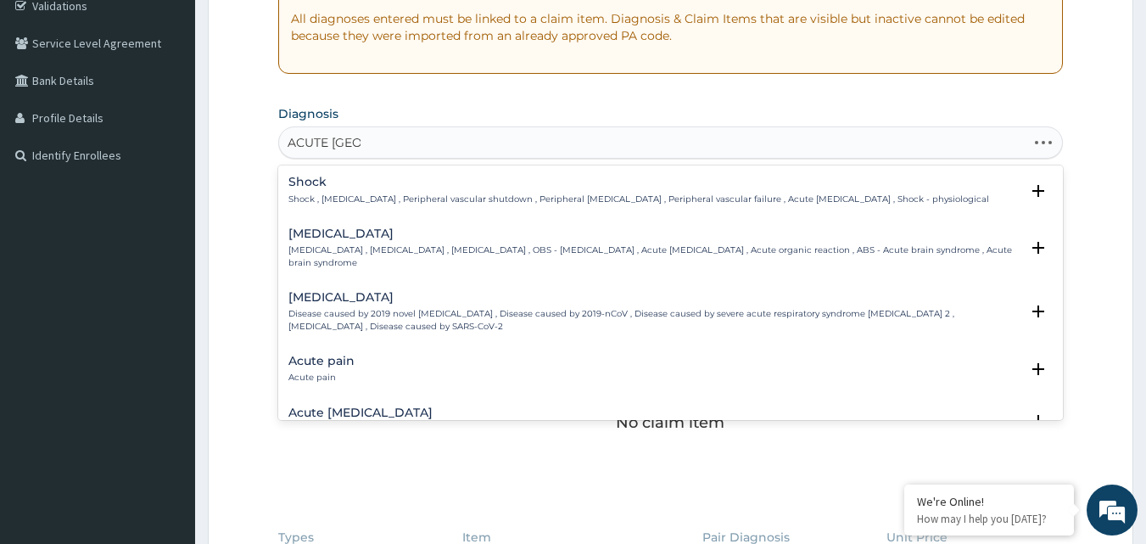
type input "ACUTE ABDO"
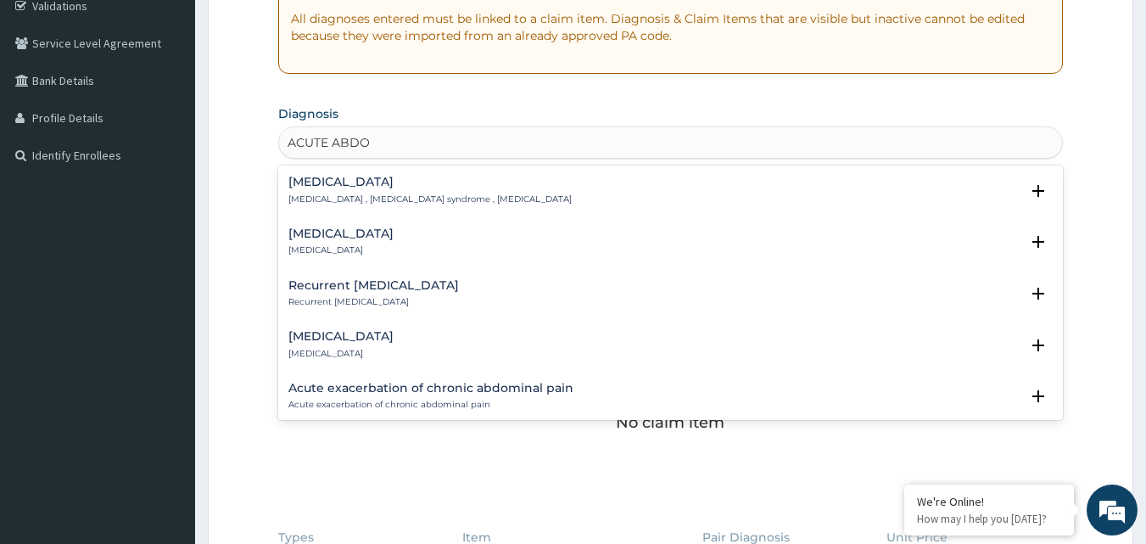
click at [359, 243] on div "Acute abdominal pain Acute abdominal pain" at bounding box center [340, 242] width 105 height 30
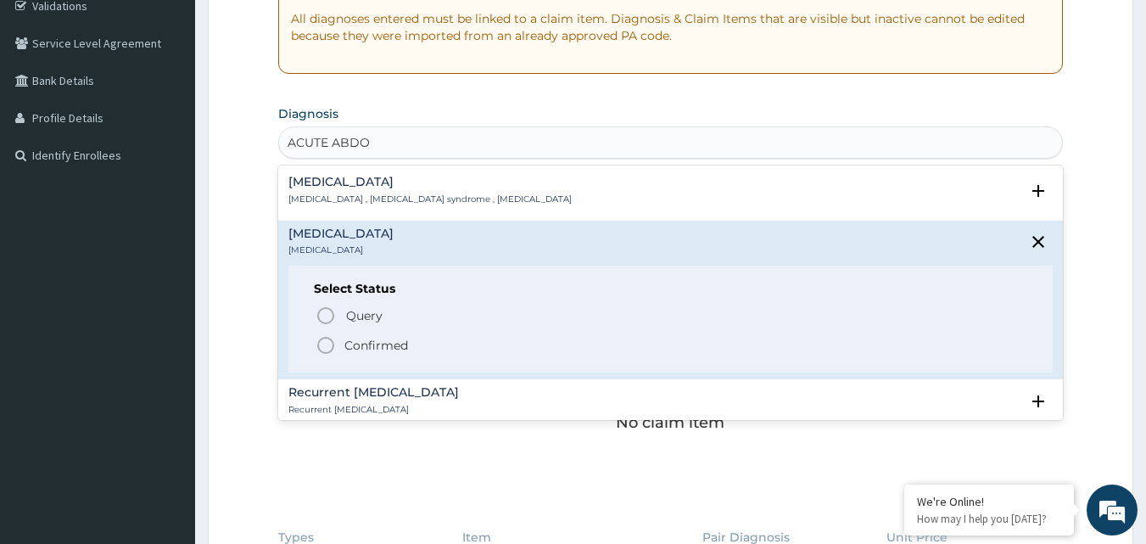
click at [360, 346] on p "Confirmed" at bounding box center [376, 345] width 64 height 17
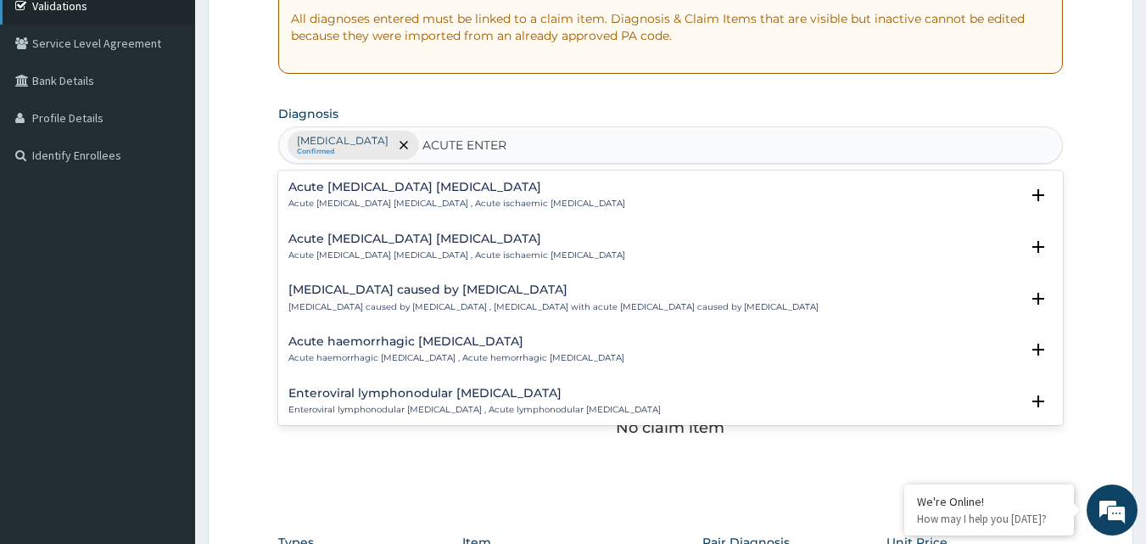
type input "ACUTE ENTER"
type input "ACUTE ENTERITIS"
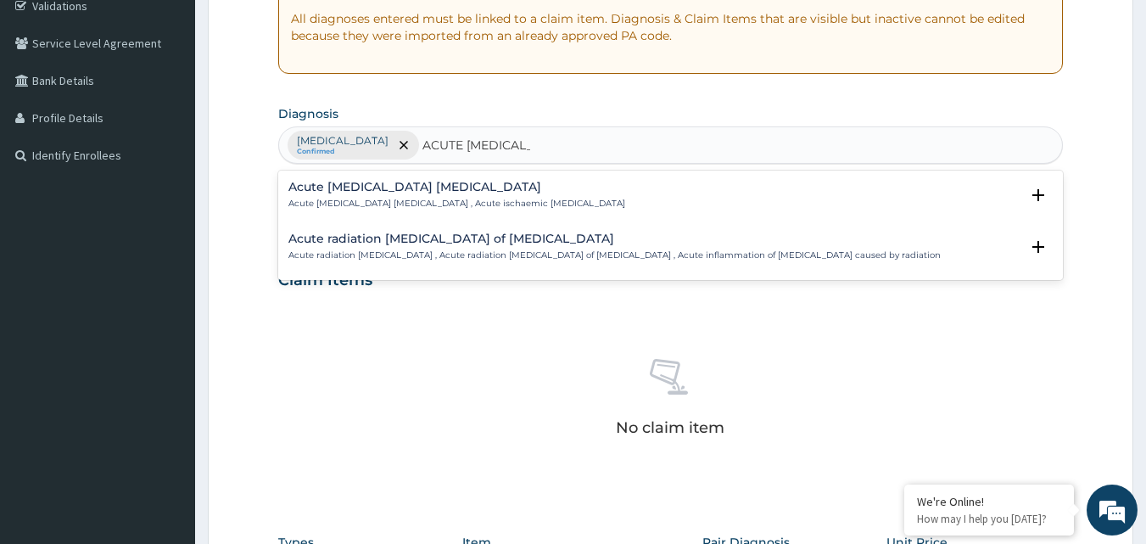
click at [490, 194] on div "Acute ischemic enteritis Acute ischemic enteritis , Acute ischaemic enteritis" at bounding box center [456, 196] width 337 height 30
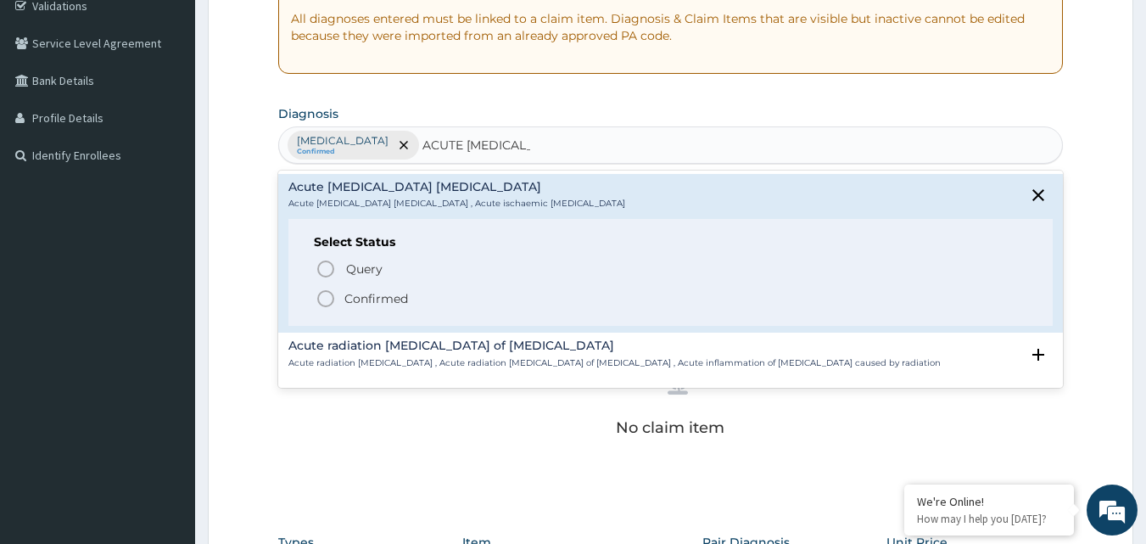
click at [455, 305] on span "Confirmed" at bounding box center [671, 298] width 712 height 20
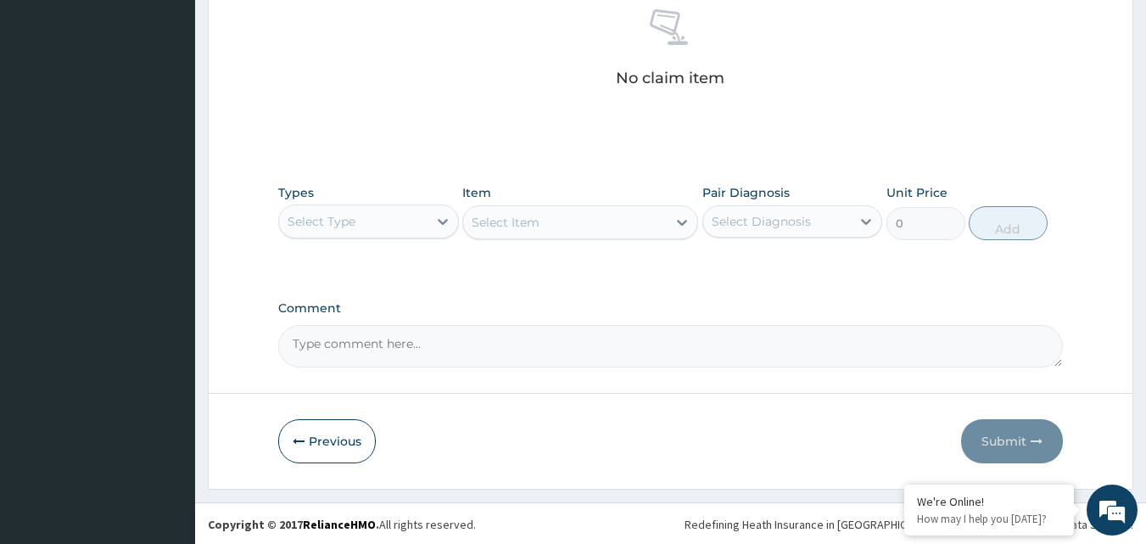
scroll to position [679, 0]
click at [387, 222] on div "Select Type" at bounding box center [353, 219] width 148 height 27
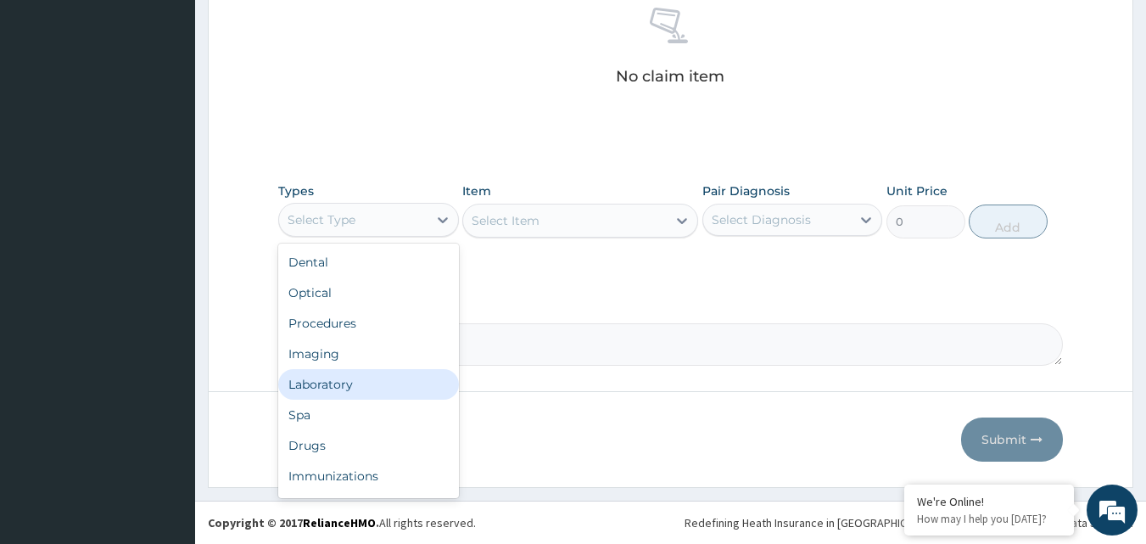
drag, startPoint x: 381, startPoint y: 382, endPoint x: 389, endPoint y: 376, distance: 10.9
click at [382, 383] on div "Laboratory" at bounding box center [368, 384] width 181 height 31
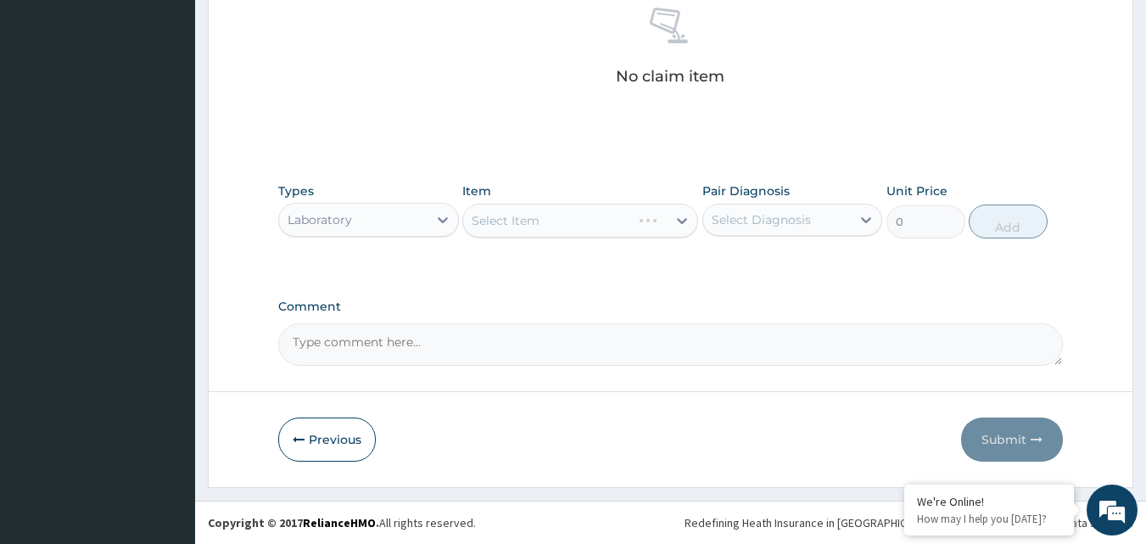
drag, startPoint x: 759, startPoint y: 220, endPoint x: 757, endPoint y: 236, distance: 16.3
click at [757, 232] on div "Select Diagnosis" at bounding box center [777, 219] width 148 height 27
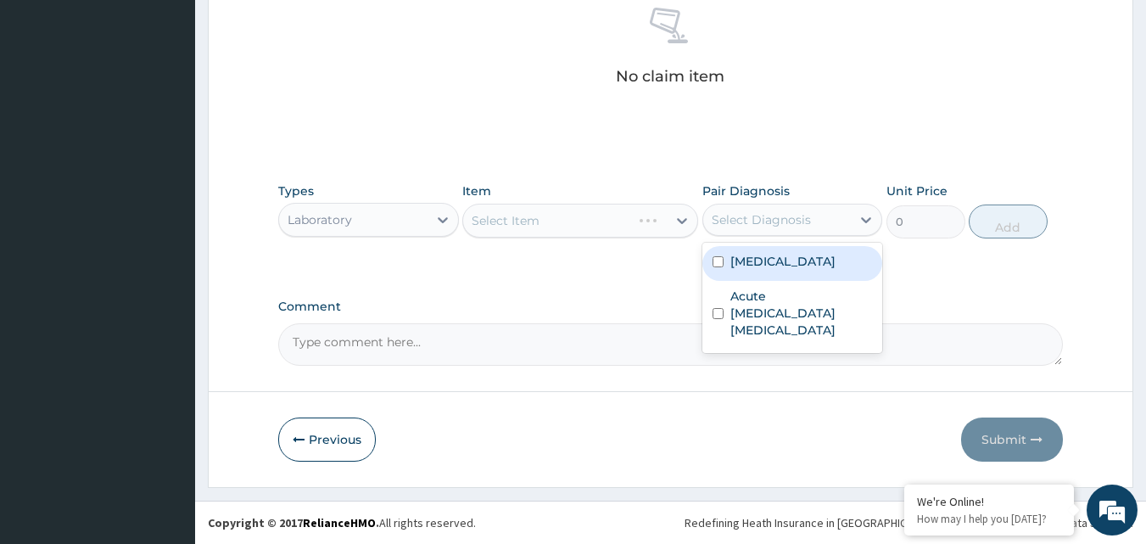
click at [744, 275] on div "Acute abdominal pain" at bounding box center [792, 263] width 181 height 35
checkbox input "true"
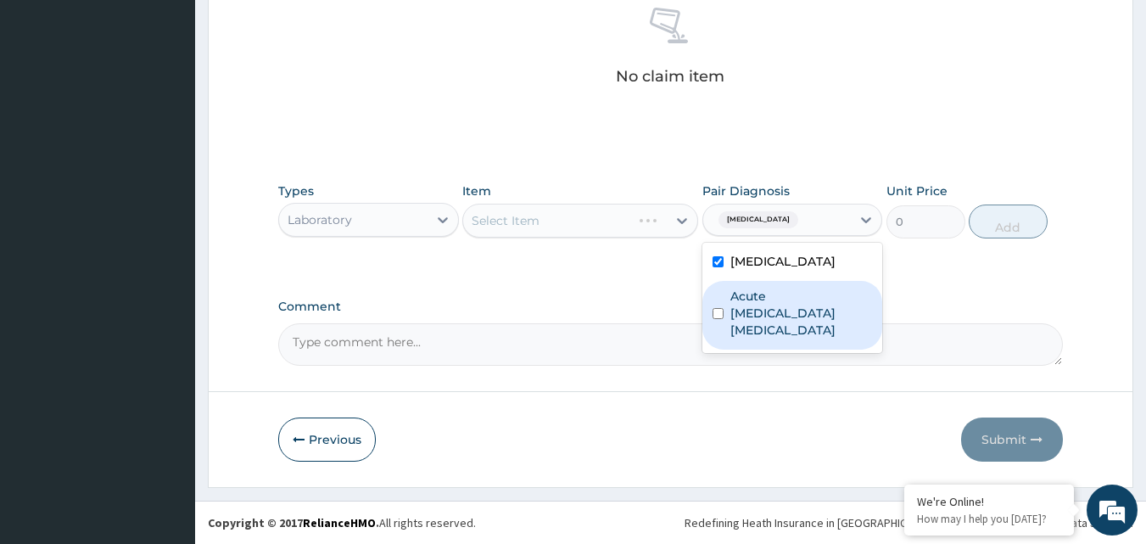
click at [740, 301] on label "Acute ischemic enteritis" at bounding box center [801, 313] width 142 height 51
checkbox input "true"
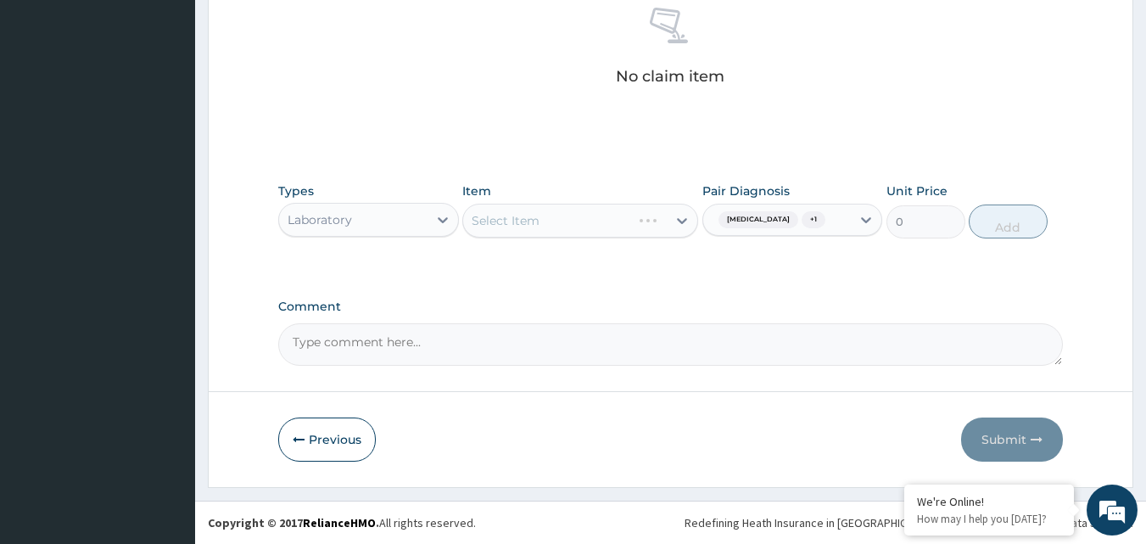
click at [625, 213] on div "Select Item" at bounding box center [580, 221] width 236 height 34
click at [602, 221] on div "Select Item" at bounding box center [580, 221] width 236 height 34
click at [673, 217] on div "Select Item" at bounding box center [580, 221] width 236 height 34
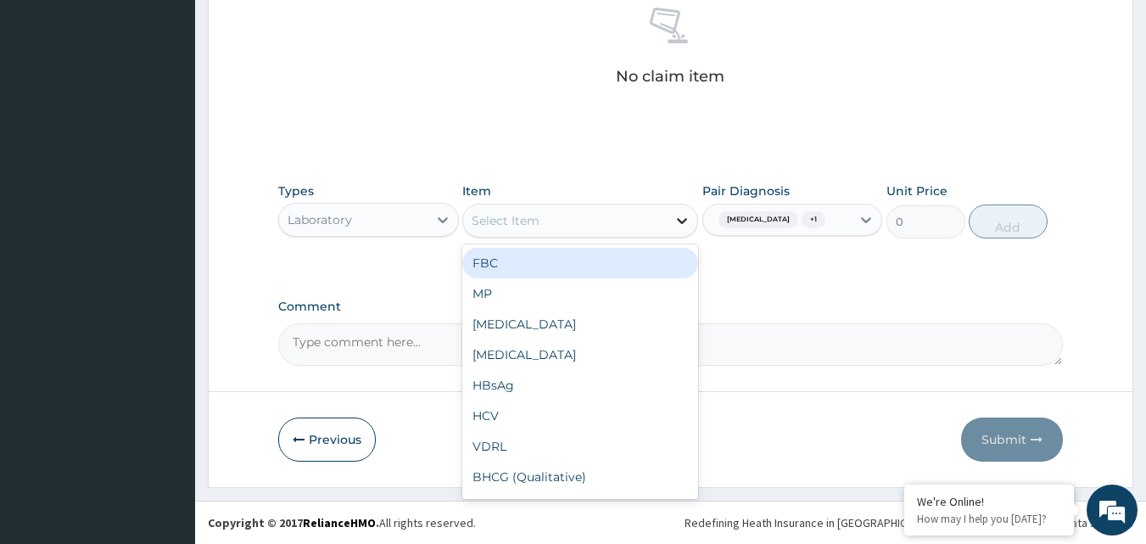
click at [668, 216] on div at bounding box center [682, 220] width 31 height 31
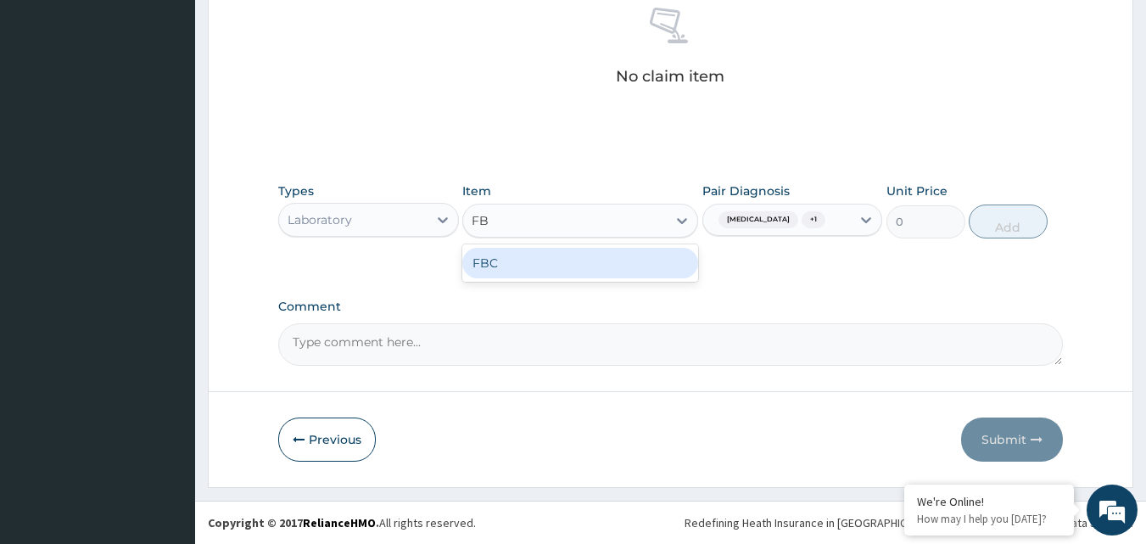
type input "FBC"
click at [621, 277] on div "FBC" at bounding box center [580, 263] width 236 height 31
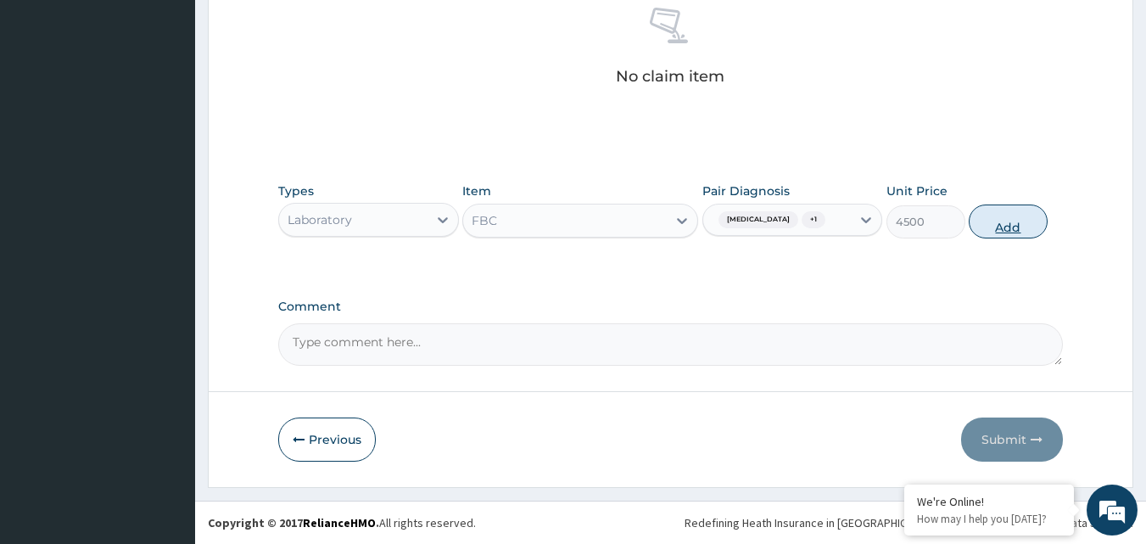
click at [1013, 219] on button "Add" at bounding box center [1008, 221] width 79 height 34
type input "0"
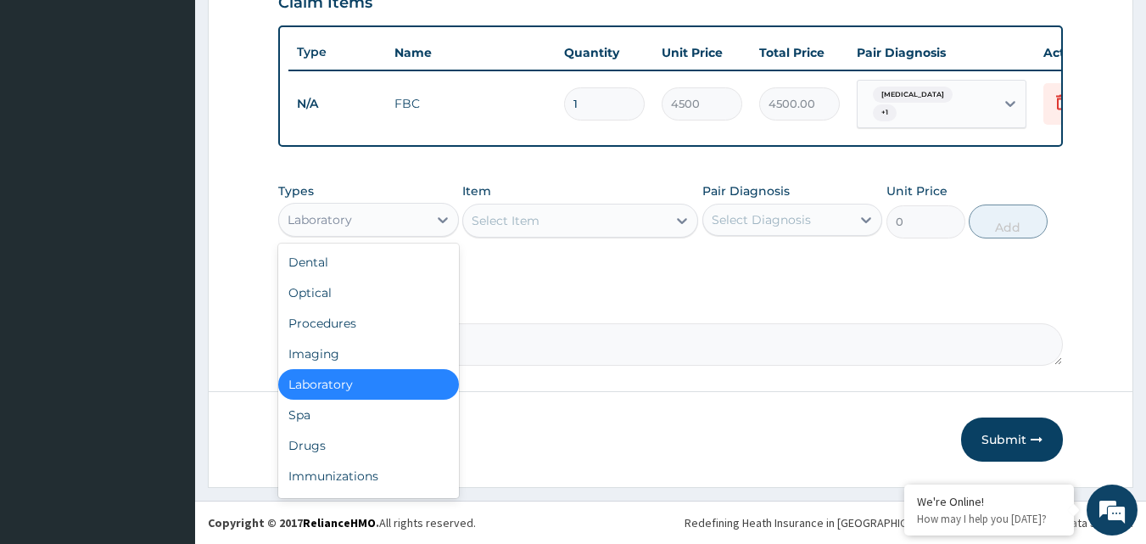
click at [397, 227] on div "Laboratory" at bounding box center [353, 219] width 148 height 27
drag, startPoint x: 366, startPoint y: 315, endPoint x: 442, endPoint y: 282, distance: 82.4
click at [367, 316] on div "Procedures" at bounding box center [368, 323] width 181 height 31
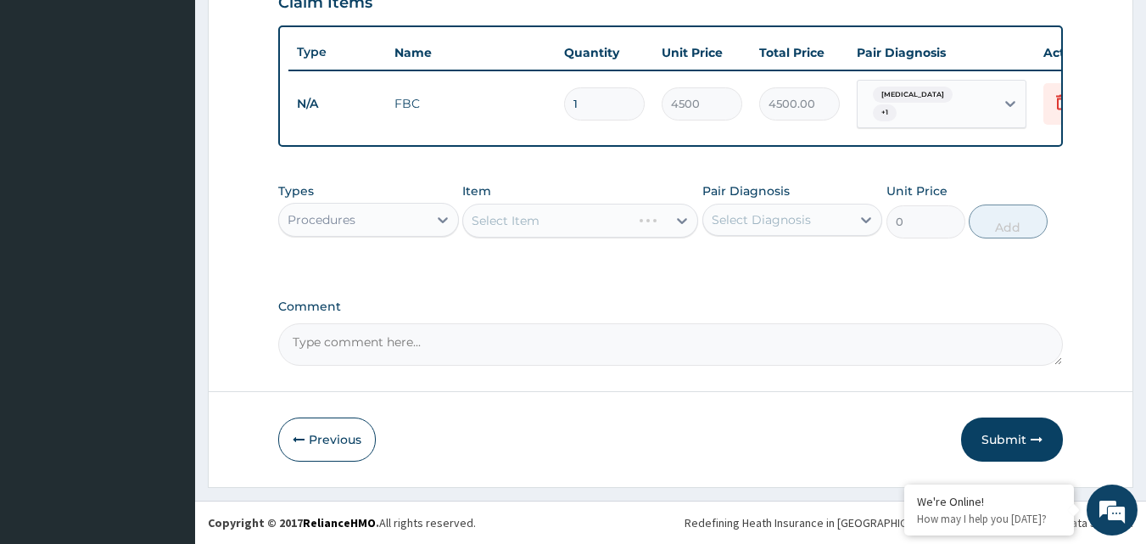
click at [739, 222] on div "Select Diagnosis" at bounding box center [761, 219] width 99 height 17
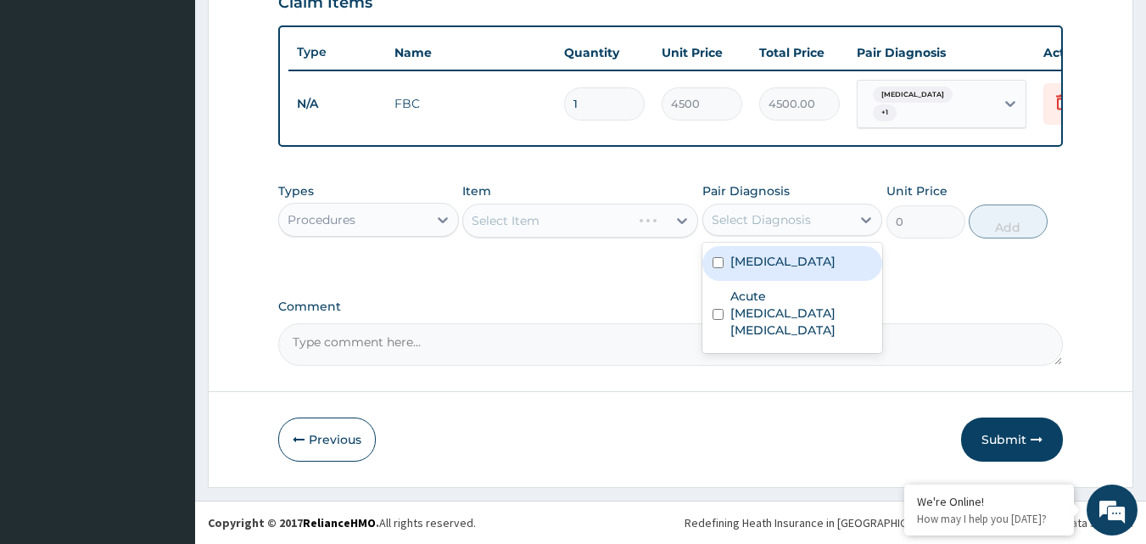
drag, startPoint x: 740, startPoint y: 251, endPoint x: 729, endPoint y: 310, distance: 60.4
click at [735, 271] on div "Acute abdominal pain" at bounding box center [792, 263] width 181 height 35
checkbox input "true"
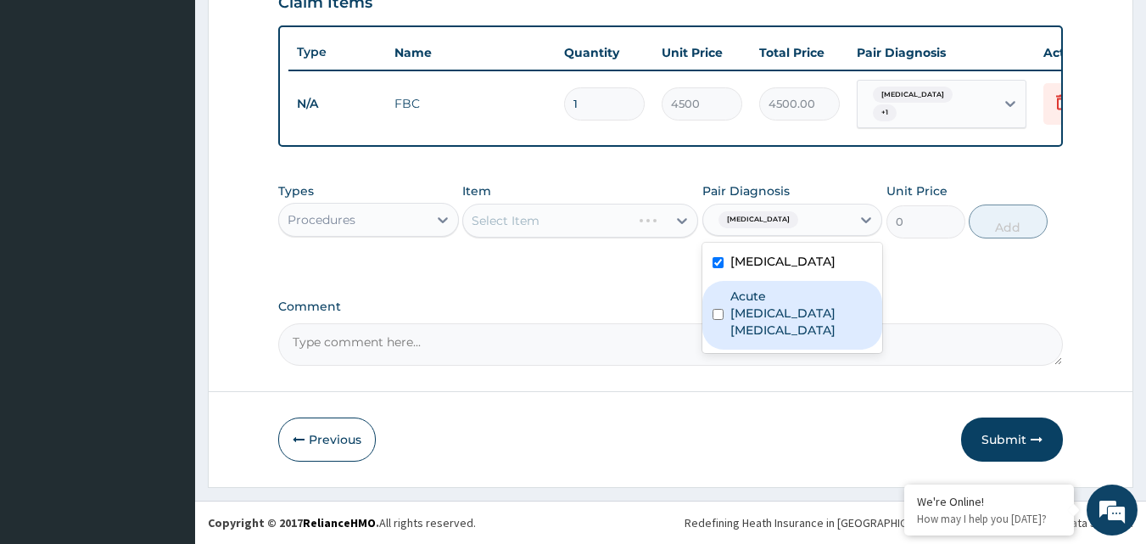
click at [730, 312] on label "Acute ischemic enteritis" at bounding box center [801, 313] width 142 height 51
checkbox input "true"
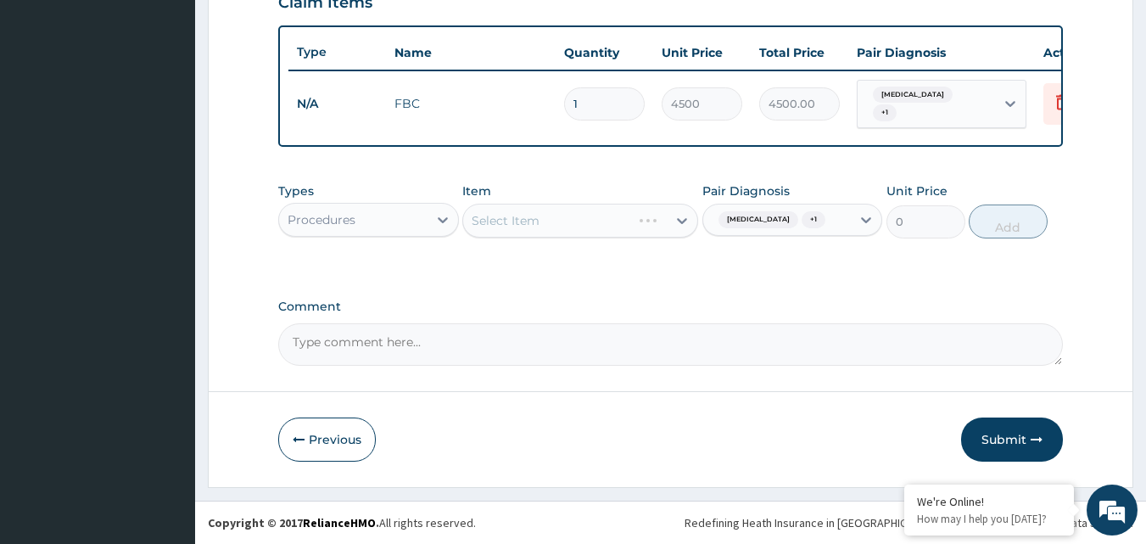
click at [606, 220] on div "Select Item" at bounding box center [580, 221] width 236 height 34
drag, startPoint x: 542, startPoint y: 214, endPoint x: 533, endPoint y: 219, distance: 9.9
click at [533, 219] on div "Select Item" at bounding box center [580, 221] width 236 height 34
click at [677, 218] on div "Select Item" at bounding box center [580, 221] width 236 height 34
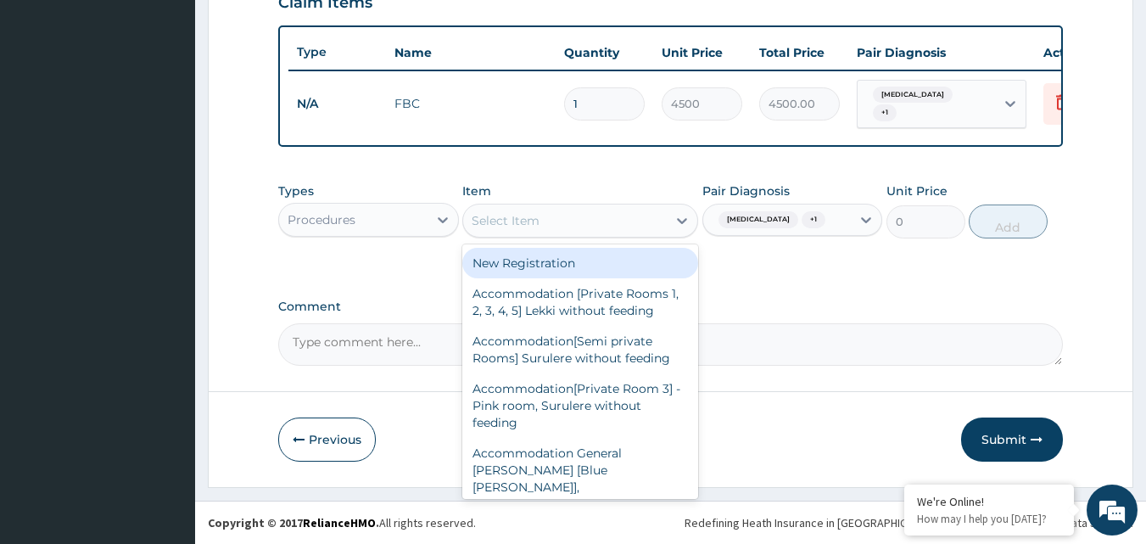
click at [677, 218] on icon at bounding box center [681, 220] width 17 height 17
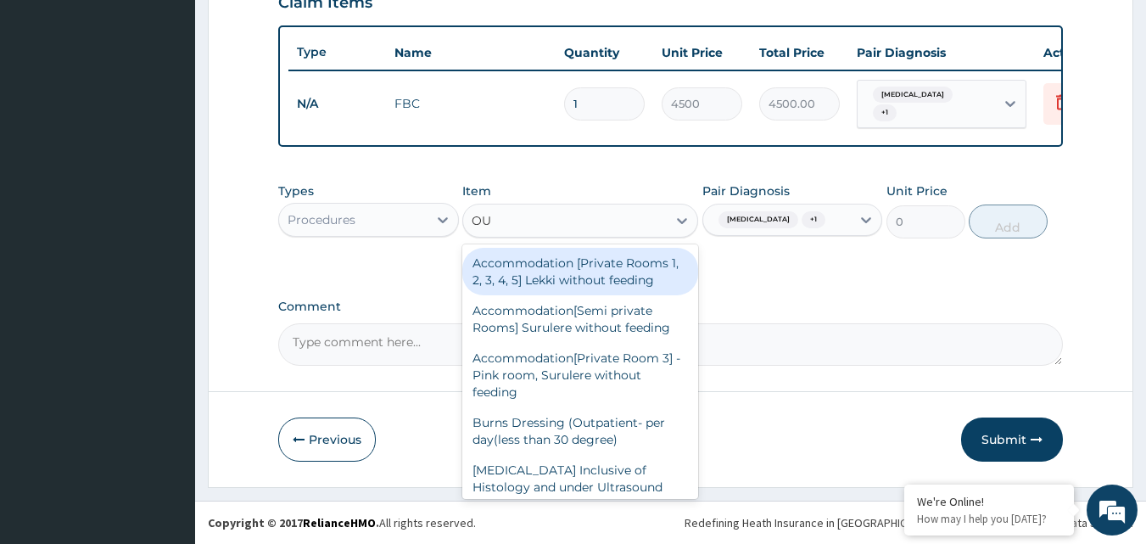
type input "O"
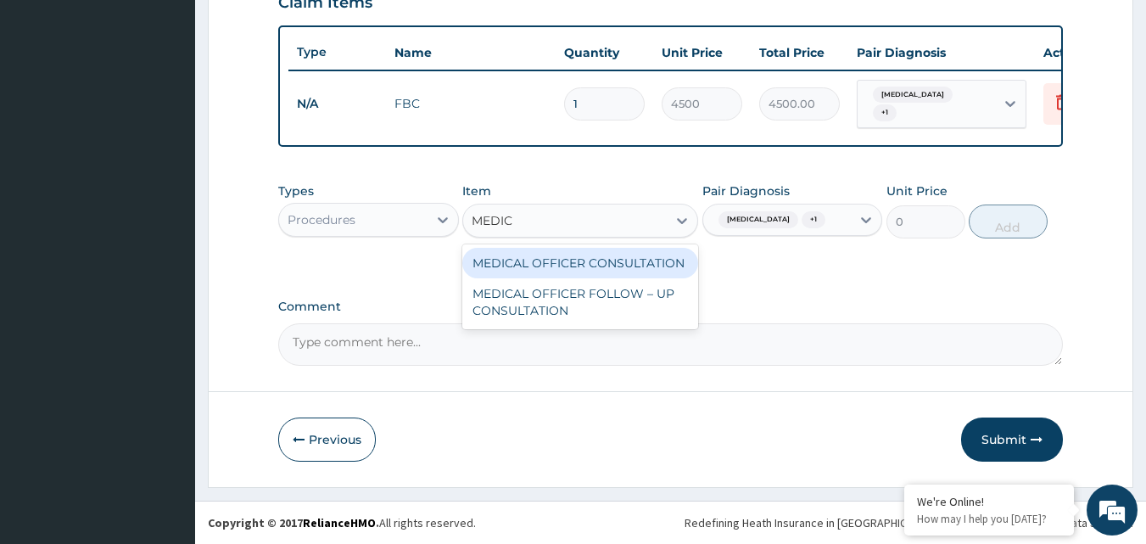
type input "MEDICA"
click at [598, 270] on div "MEDICAL OFFICER CONSULTATION" at bounding box center [580, 263] width 236 height 31
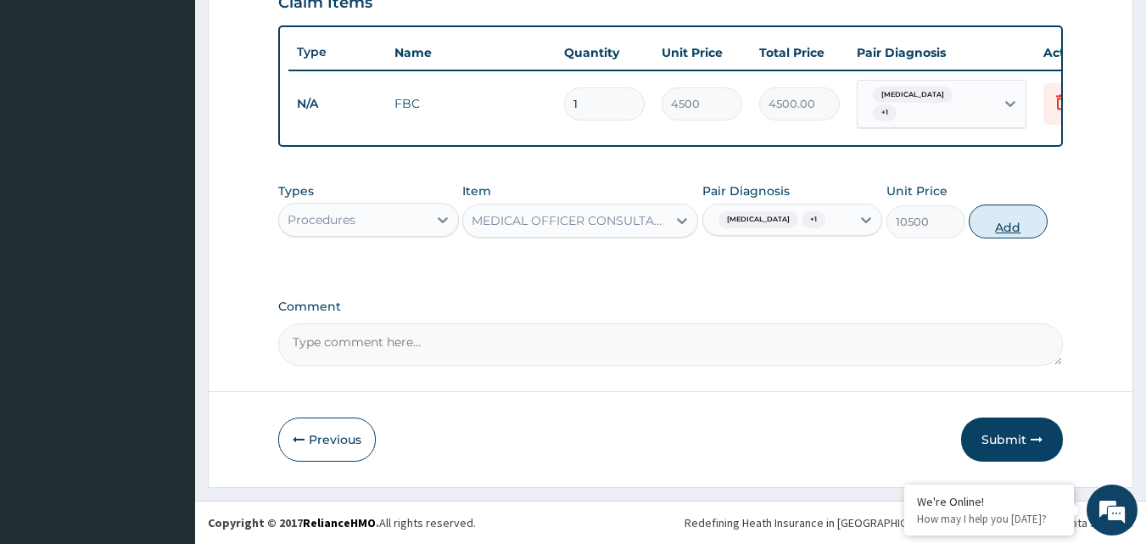
click at [994, 237] on button "Add" at bounding box center [1008, 221] width 79 height 34
type input "0"
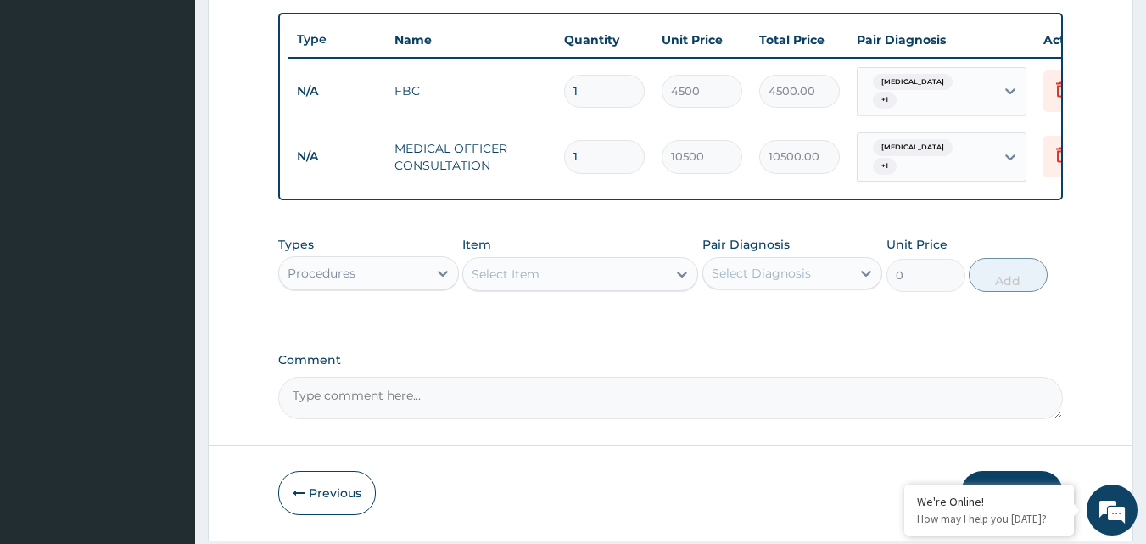
click at [388, 283] on div "Procedures" at bounding box center [353, 273] width 148 height 27
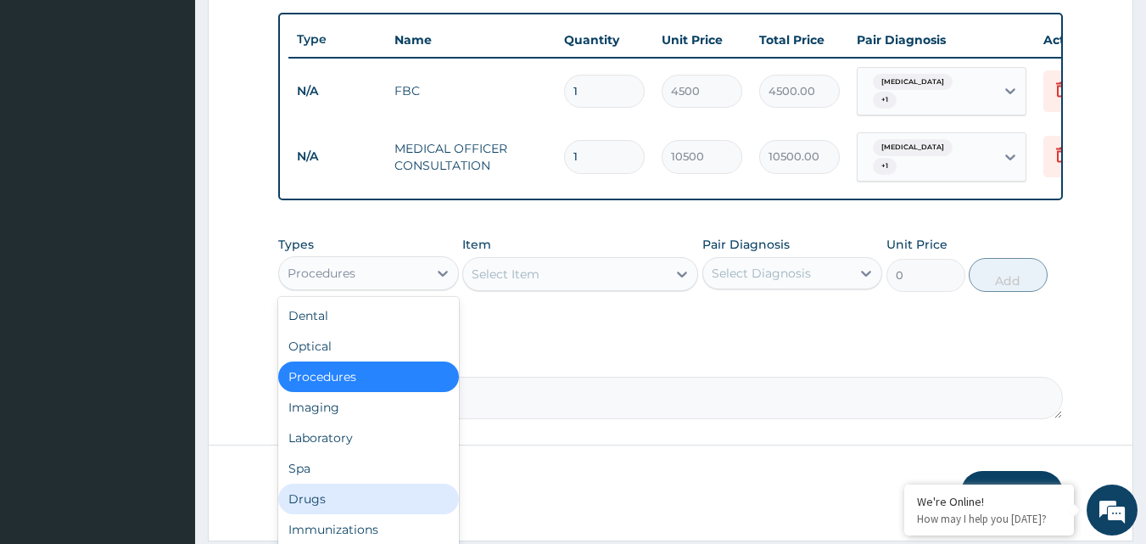
click at [329, 495] on div "Drugs" at bounding box center [368, 498] width 181 height 31
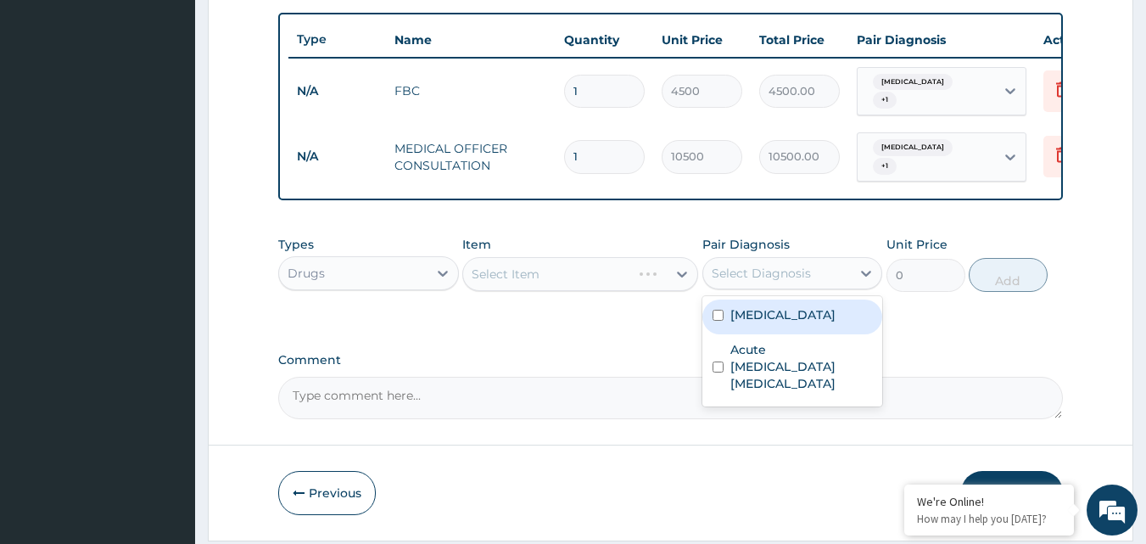
click at [751, 282] on div "Select Diagnosis" at bounding box center [761, 273] width 99 height 17
drag, startPoint x: 751, startPoint y: 315, endPoint x: 744, endPoint y: 365, distance: 49.7
click at [749, 327] on div "Acute abdominal pain" at bounding box center [792, 316] width 181 height 35
checkbox input "true"
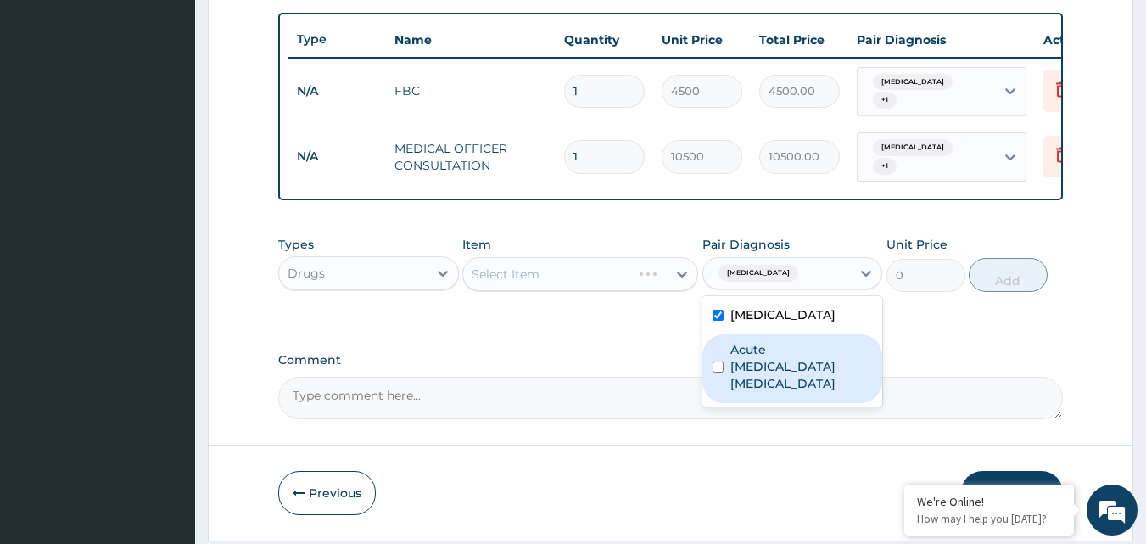
click at [744, 366] on label "Acute ischemic enteritis" at bounding box center [801, 366] width 142 height 51
checkbox input "true"
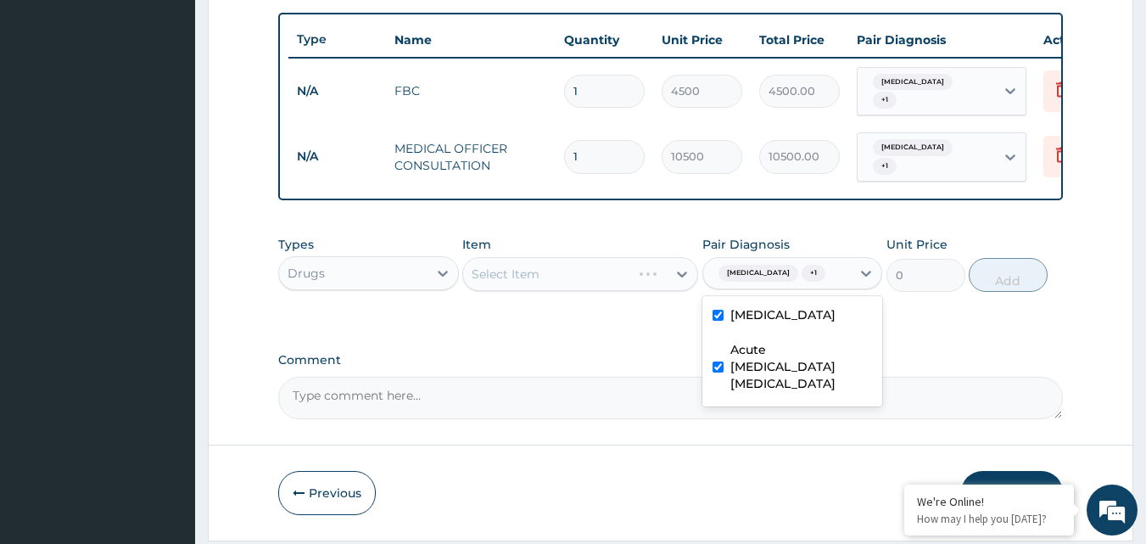
drag, startPoint x: 608, startPoint y: 277, endPoint x: 650, endPoint y: 294, distance: 45.7
click at [642, 291] on div "Select Item" at bounding box center [580, 274] width 236 height 34
click at [686, 287] on div "Select Item" at bounding box center [580, 274] width 236 height 34
click at [684, 286] on div "Select Item" at bounding box center [580, 274] width 236 height 34
drag, startPoint x: 661, startPoint y: 282, endPoint x: 676, endPoint y: 282, distance: 15.3
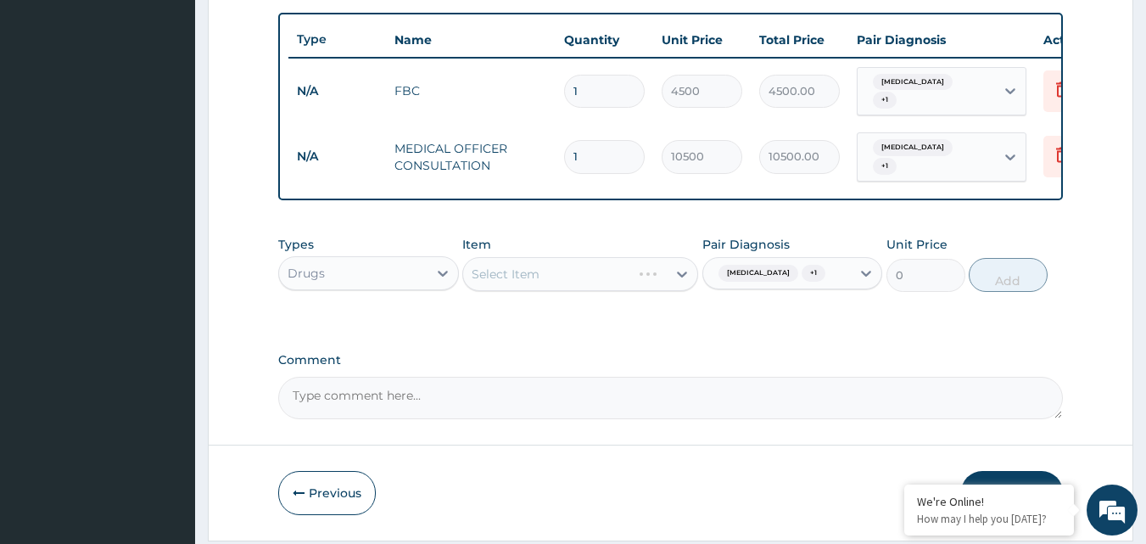
click at [666, 282] on div "Select Item" at bounding box center [580, 274] width 236 height 34
click at [676, 282] on div "Select Item" at bounding box center [580, 274] width 236 height 34
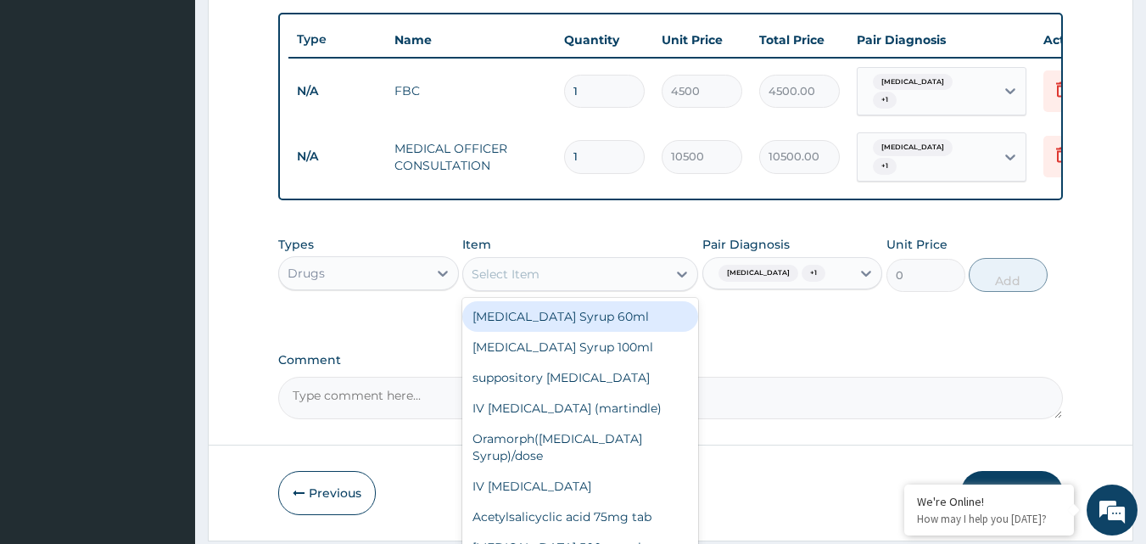
click at [676, 282] on icon at bounding box center [681, 273] width 17 height 17
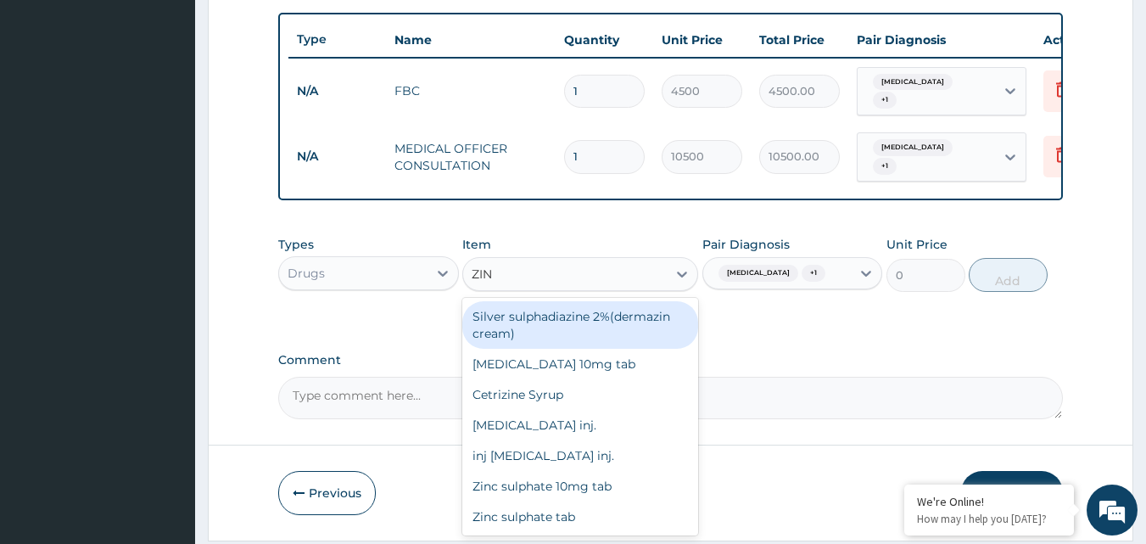
type input "ZINC"
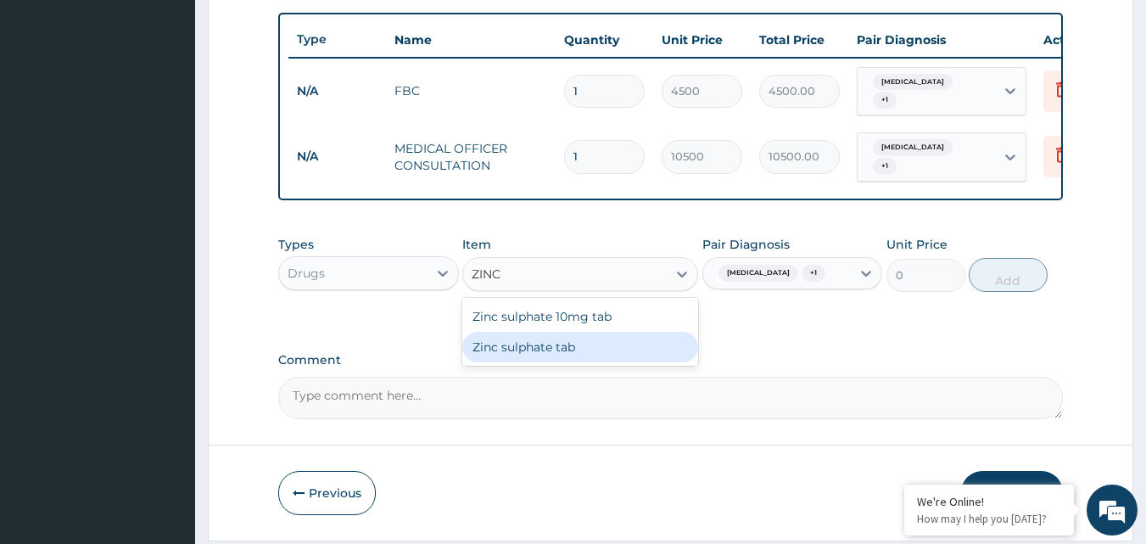
click at [565, 360] on div "Zinc sulphate tab" at bounding box center [580, 347] width 236 height 31
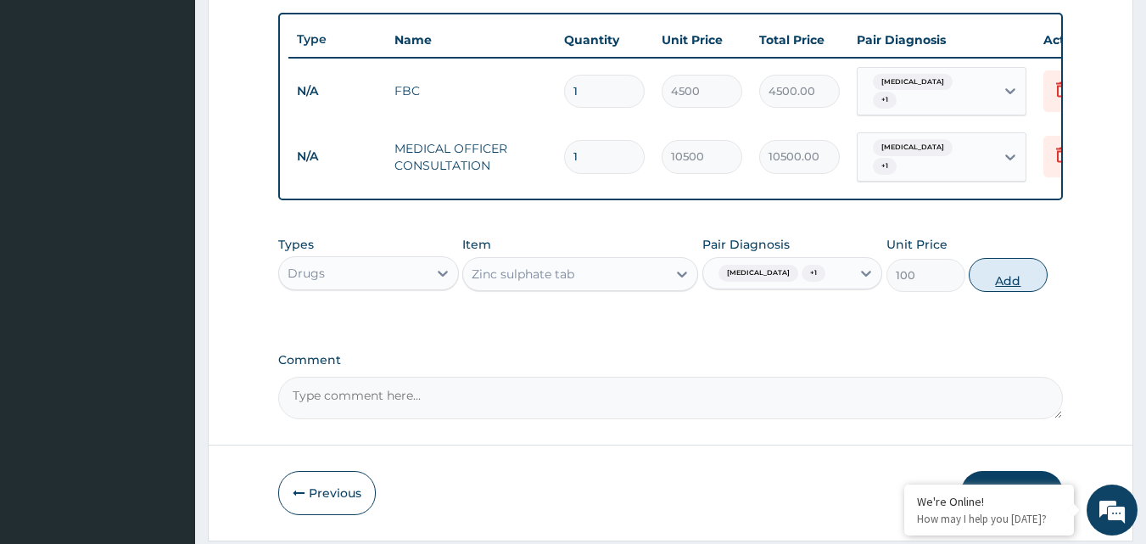
click at [990, 292] on button "Add" at bounding box center [1008, 275] width 79 height 34
type input "0"
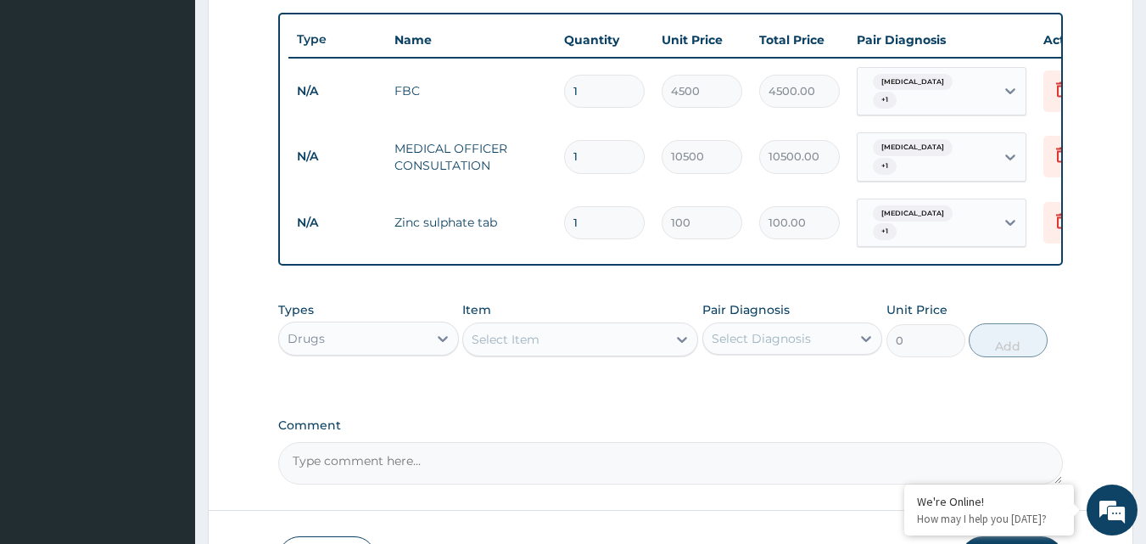
type input "10"
type input "1000.00"
type input "10"
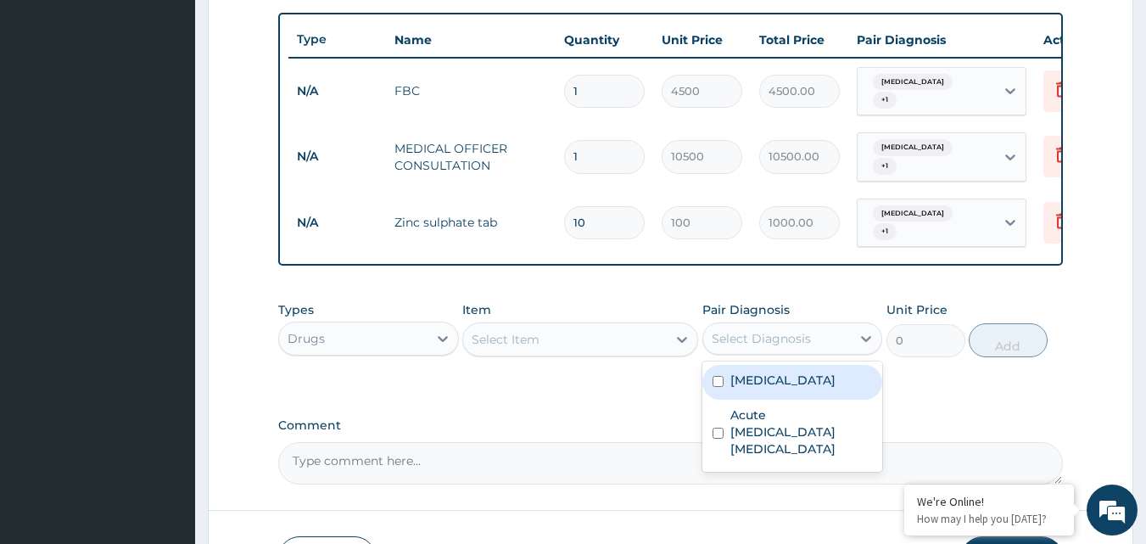
click at [751, 352] on div "Select Diagnosis" at bounding box center [777, 338] width 148 height 27
drag, startPoint x: 745, startPoint y: 390, endPoint x: 743, endPoint y: 425, distance: 34.8
click at [745, 388] on label "Acute abdominal pain" at bounding box center [782, 379] width 105 height 17
checkbox input "true"
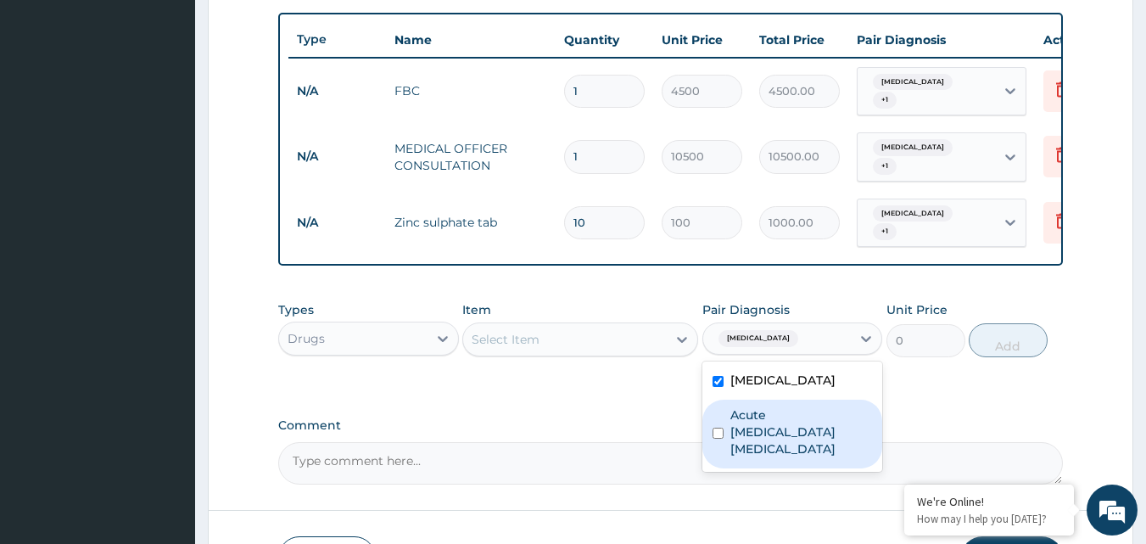
drag, startPoint x: 743, startPoint y: 428, endPoint x: 775, endPoint y: 428, distance: 32.2
click at [752, 428] on label "Acute ischemic enteritis" at bounding box center [801, 431] width 142 height 51
checkbox input "true"
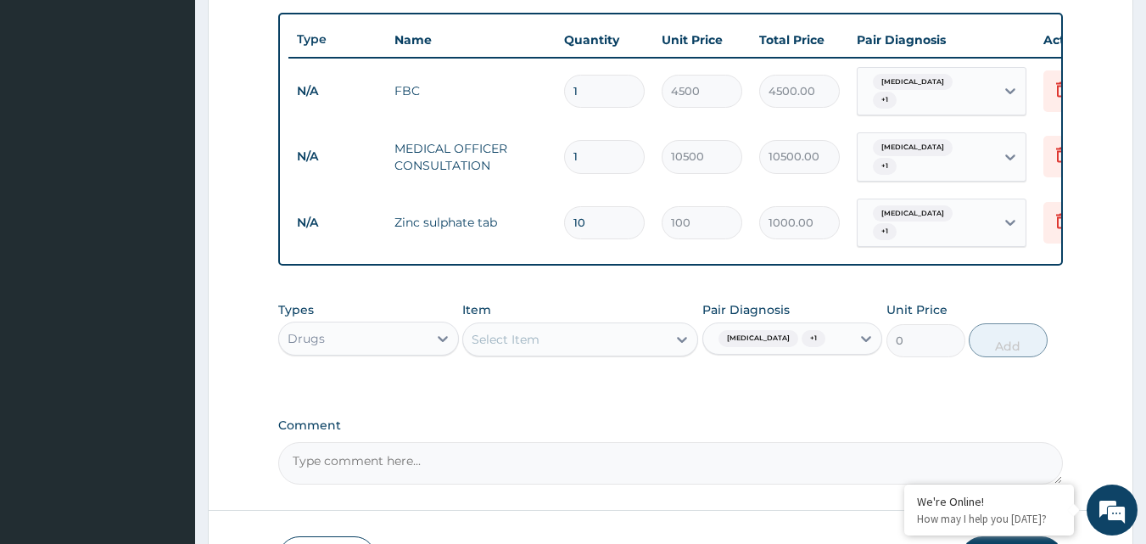
click at [513, 391] on div "Types Drugs Item Select Item Pair Diagnosis Acute abdominal pain + 1 Unit Price…" at bounding box center [670, 342] width 785 height 98
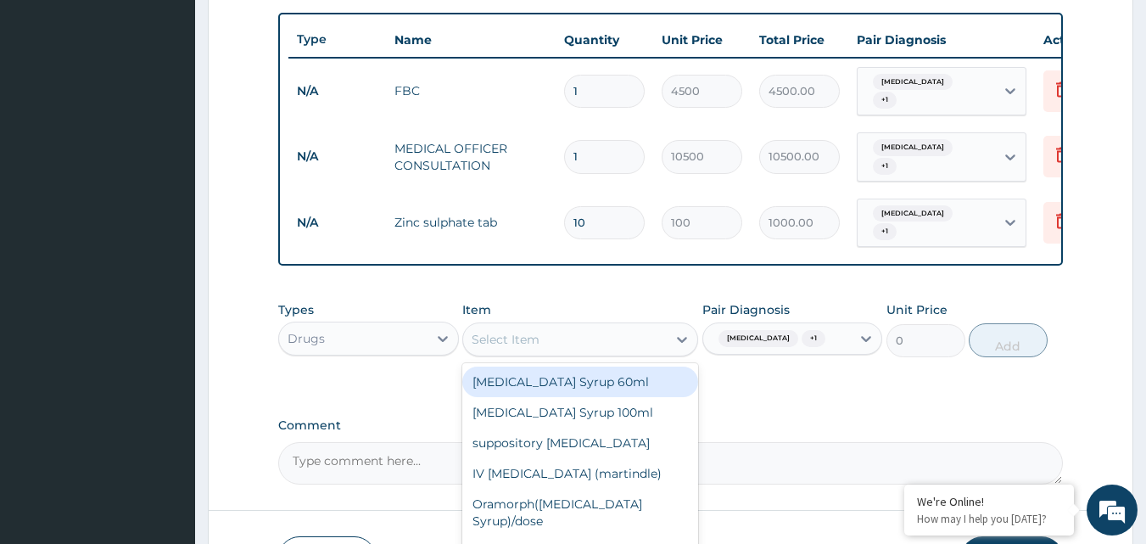
drag, startPoint x: 557, startPoint y: 346, endPoint x: 575, endPoint y: 351, distance: 18.5
click at [567, 349] on div "Select Item" at bounding box center [565, 339] width 204 height 27
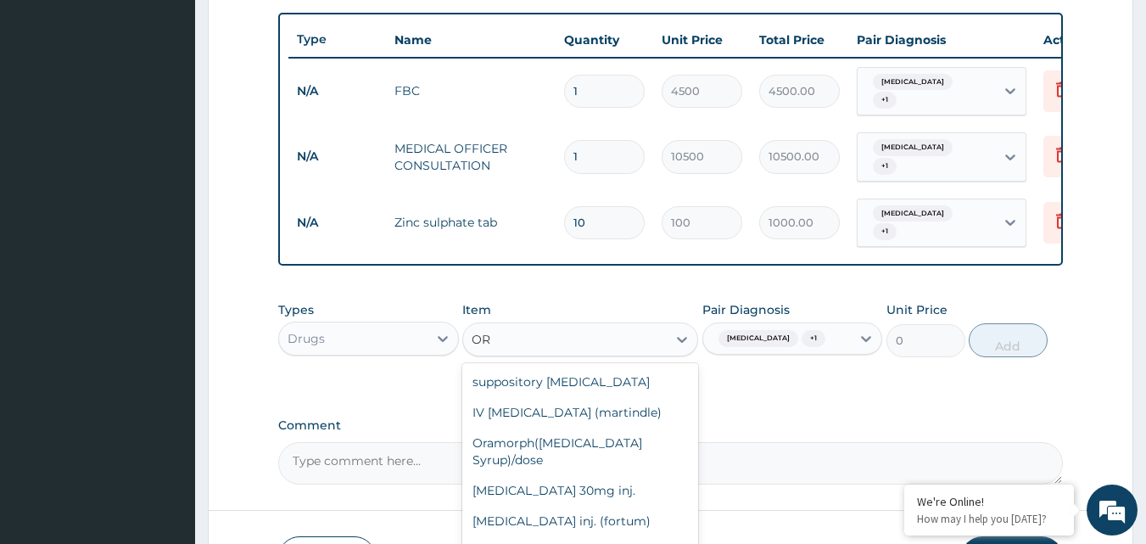
type input "ORS"
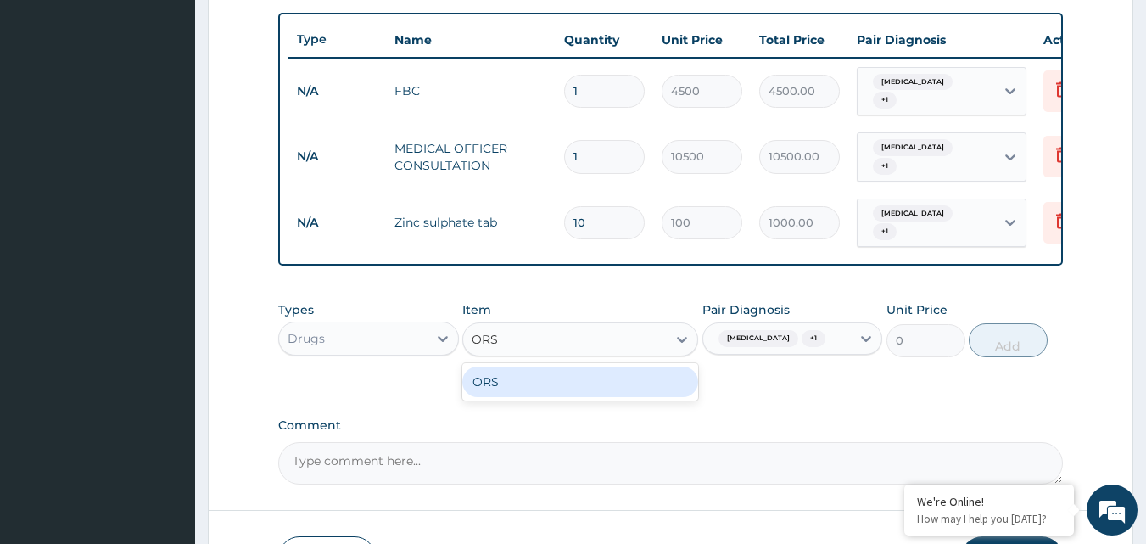
click at [600, 397] on div "ORS" at bounding box center [580, 381] width 236 height 31
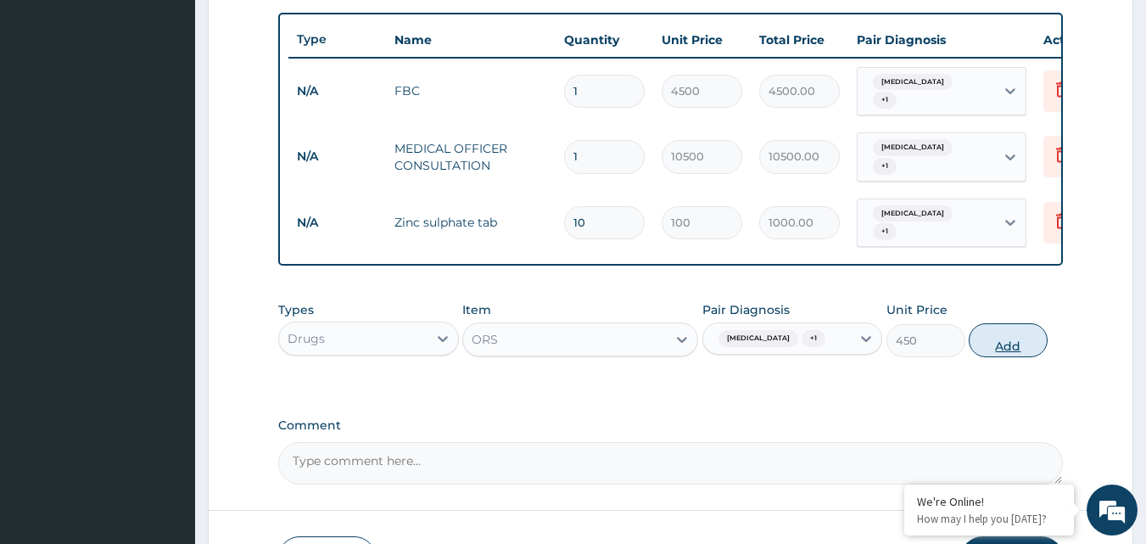
click at [1025, 357] on button "Add" at bounding box center [1008, 340] width 79 height 34
type input "0"
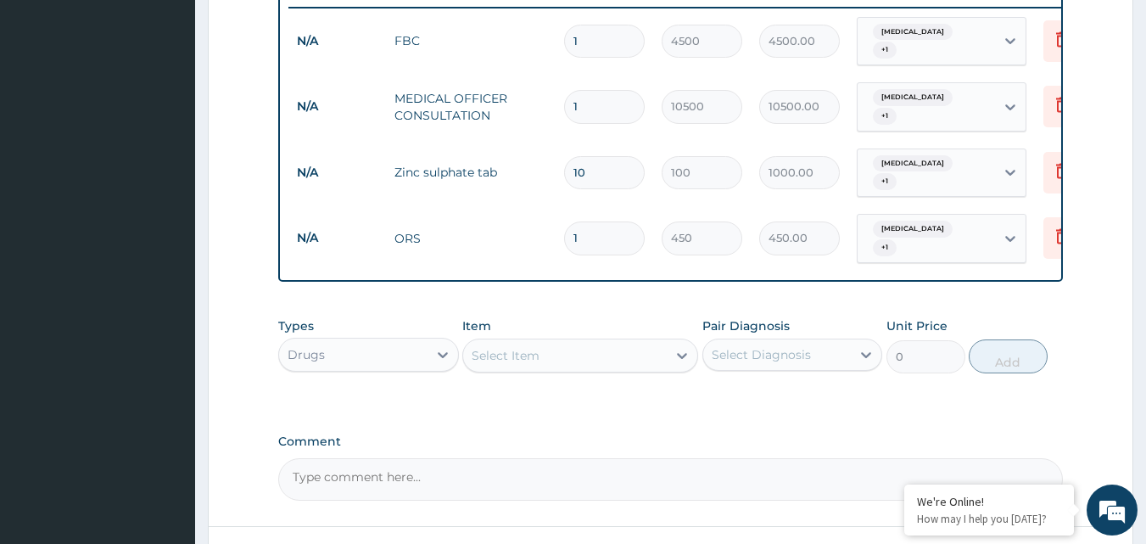
scroll to position [816, 0]
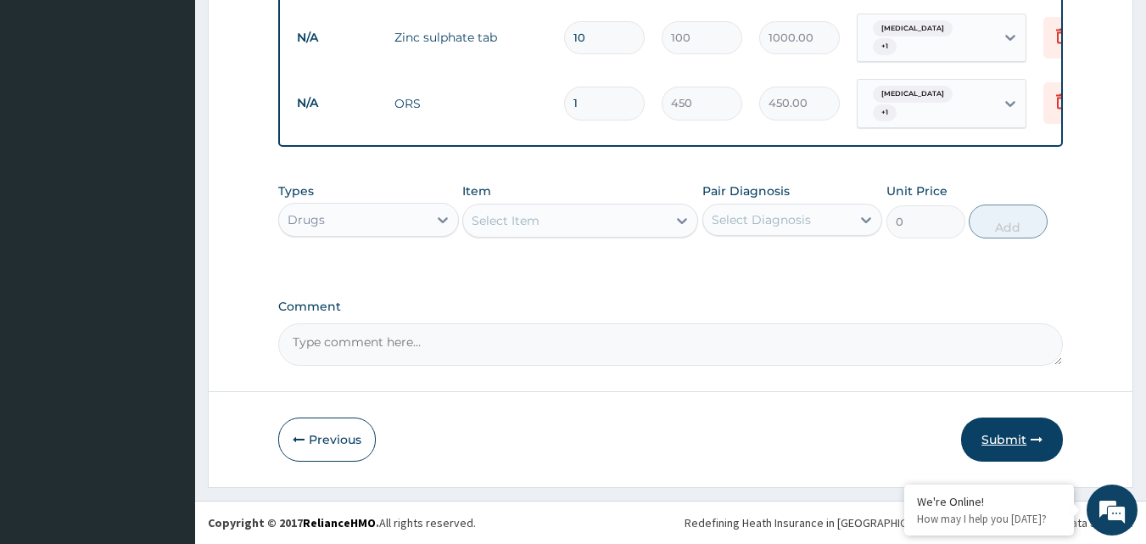
click at [1003, 437] on button "Submit" at bounding box center [1012, 439] width 102 height 44
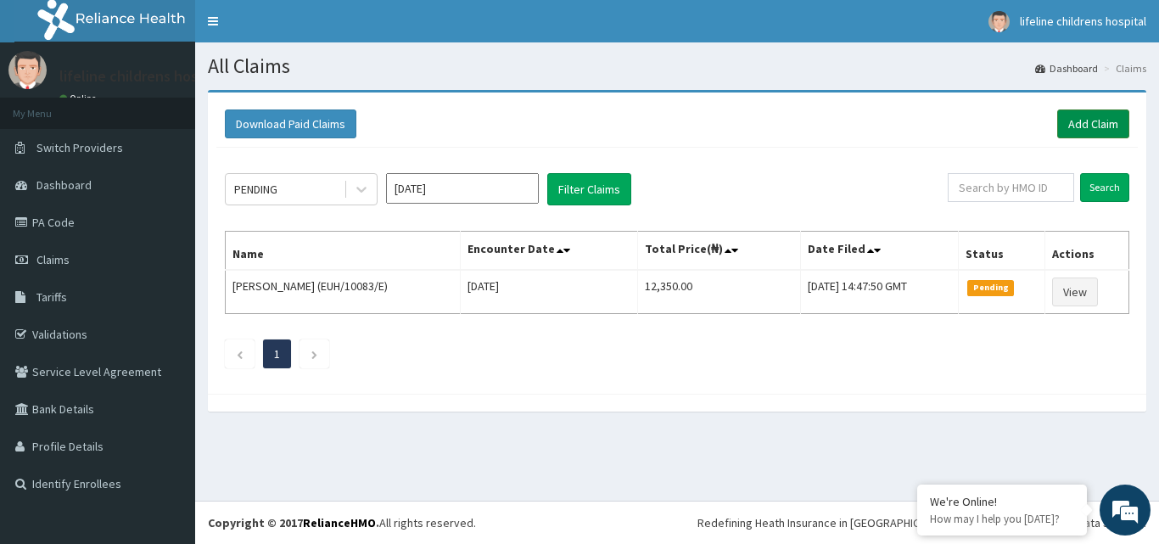
click at [1086, 111] on link "Add Claim" at bounding box center [1093, 123] width 72 height 29
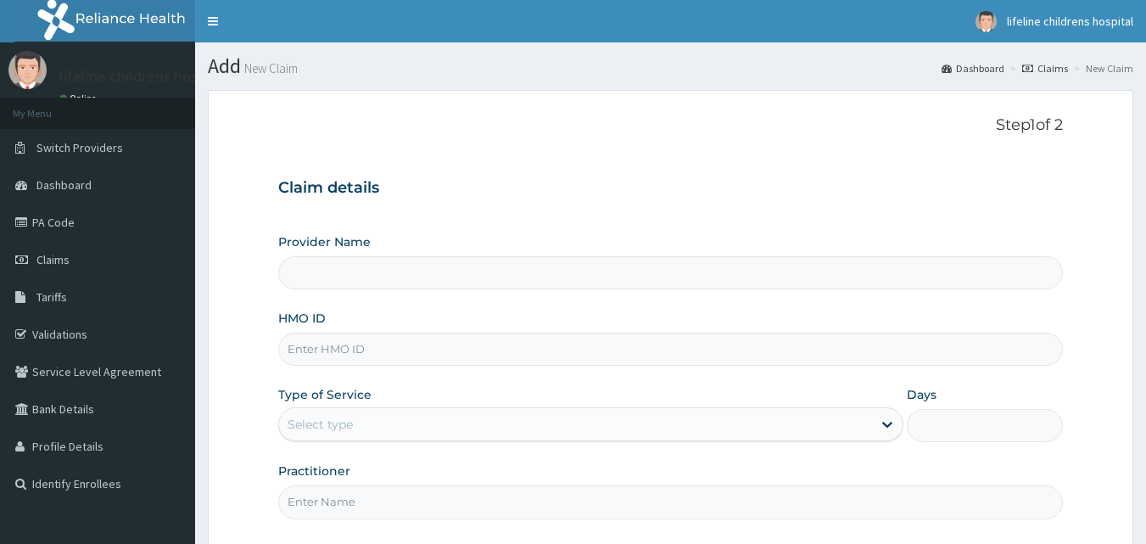
click at [393, 355] on input "HMO ID" at bounding box center [670, 348] width 785 height 33
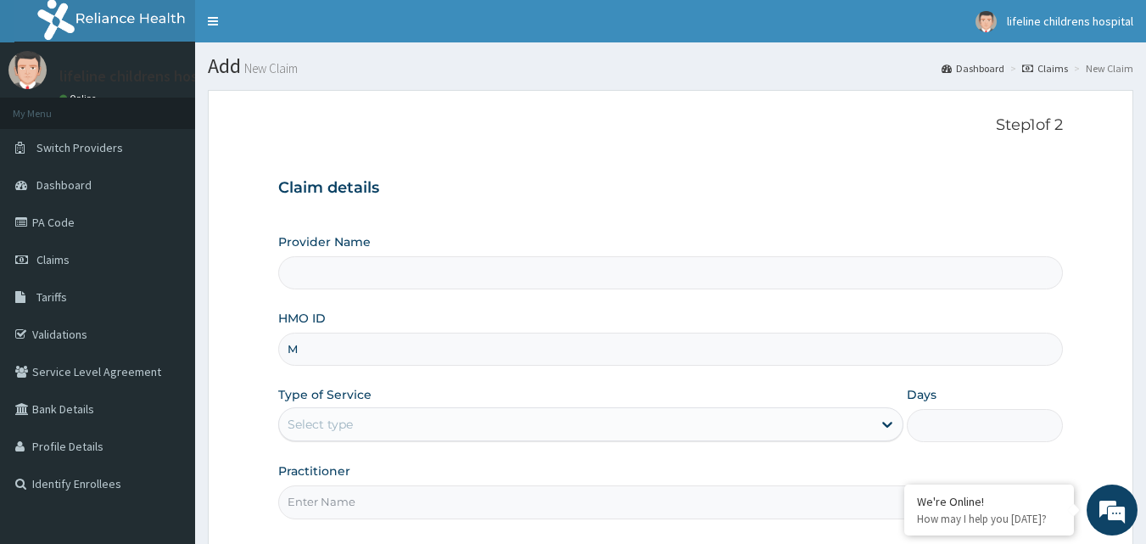
type input "MA"
type input "Lifeline Children Hospital - [GEOGRAPHIC_DATA]"
type input "MAX/10001/E"
click at [417, 419] on div "Select type" at bounding box center [575, 423] width 593 height 27
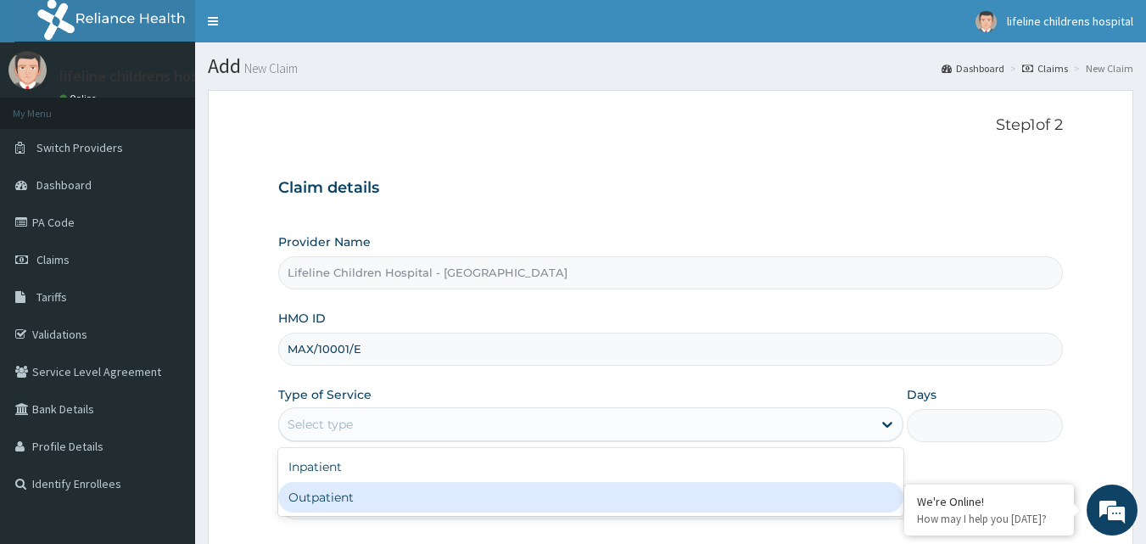
click at [404, 492] on div "Outpatient" at bounding box center [590, 497] width 625 height 31
type input "1"
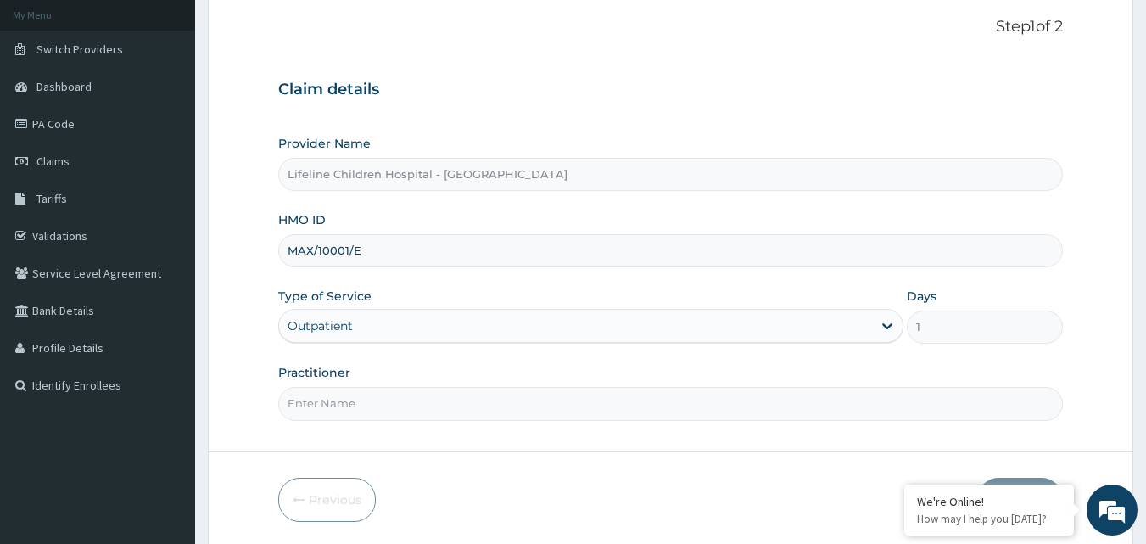
scroll to position [159, 0]
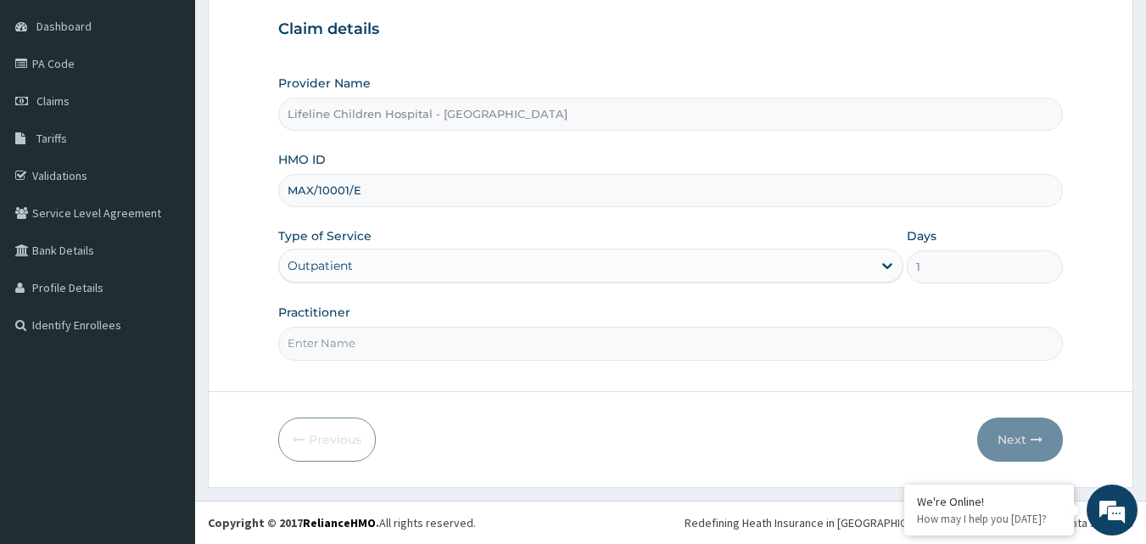
click at [377, 337] on input "Practitioner" at bounding box center [670, 343] width 785 height 33
type input "[PERSON_NAME]"
click at [1031, 436] on icon "button" at bounding box center [1036, 439] width 12 height 12
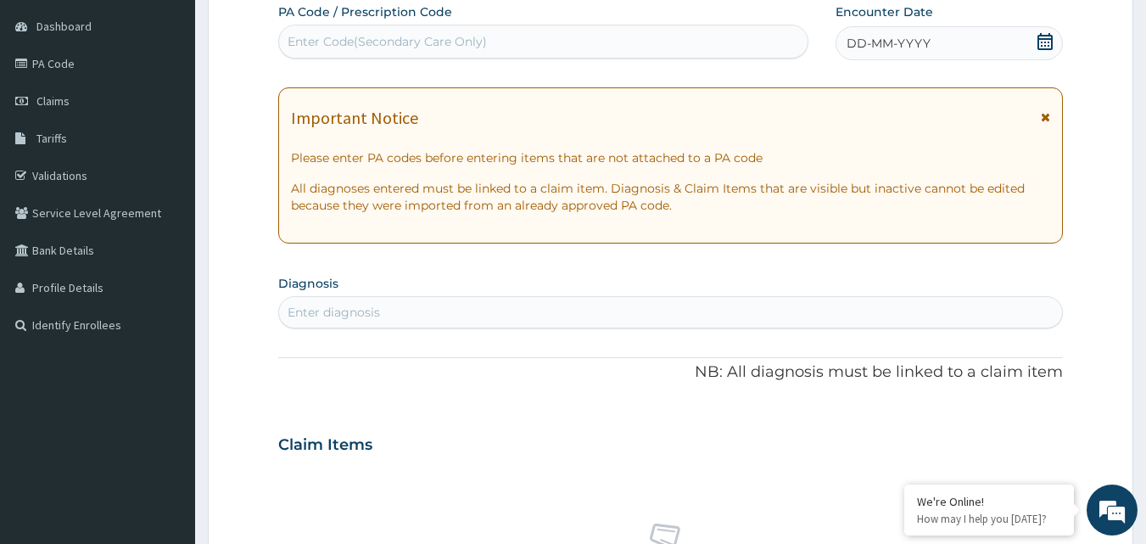
click at [995, 42] on div "DD-MM-YYYY" at bounding box center [948, 43] width 227 height 34
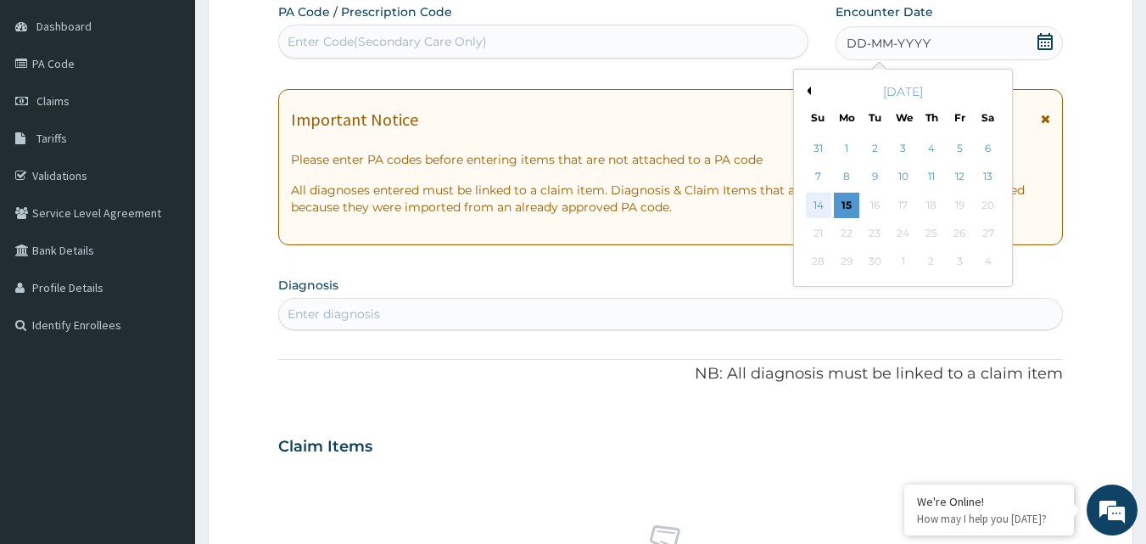
click at [819, 201] on div "14" at bounding box center [818, 205] width 25 height 25
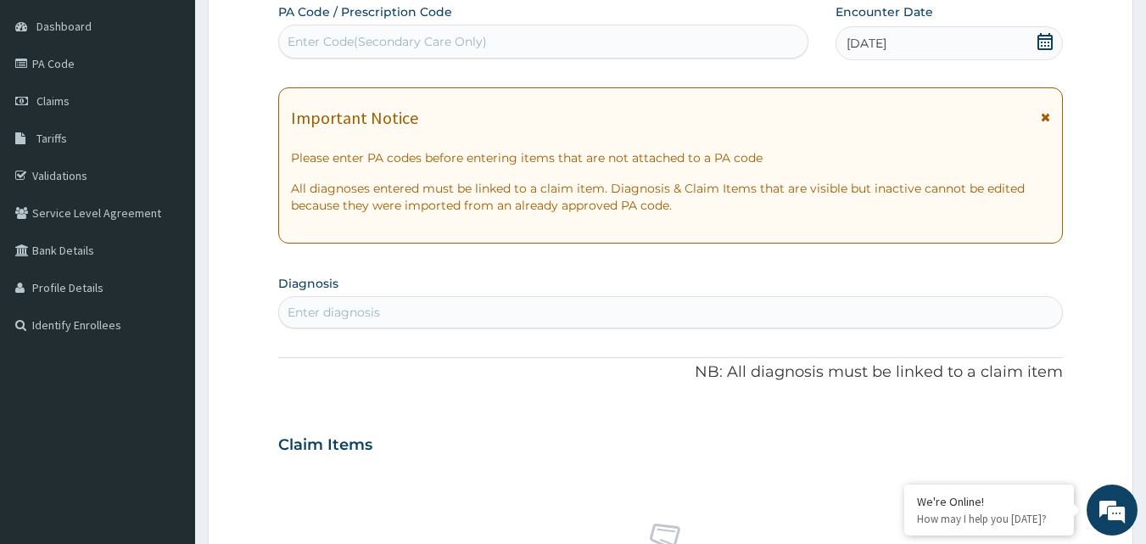
click at [439, 314] on div "Enter diagnosis" at bounding box center [671, 312] width 784 height 27
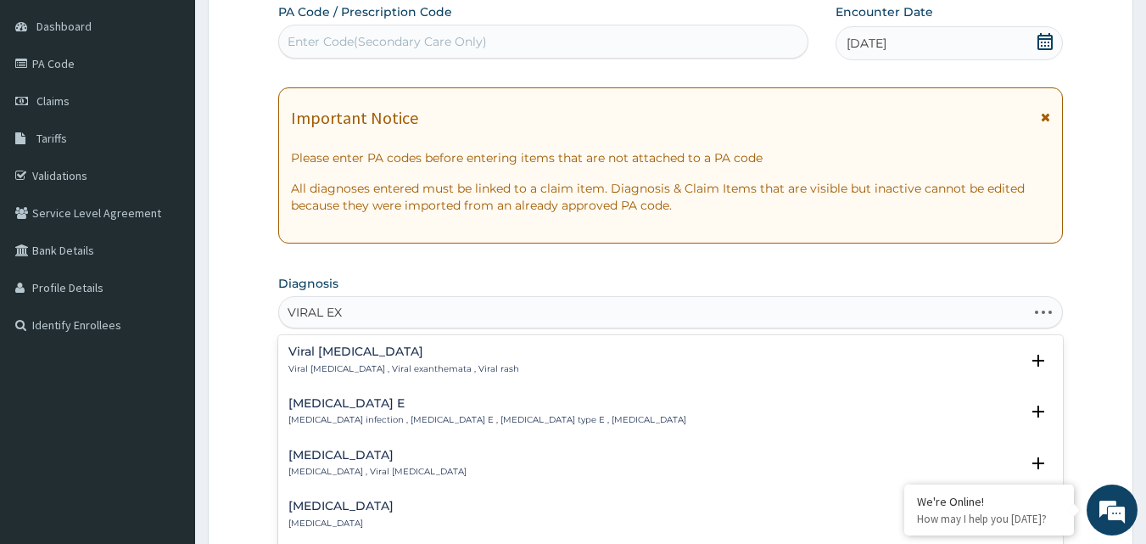
type input "VIRAL EXA"
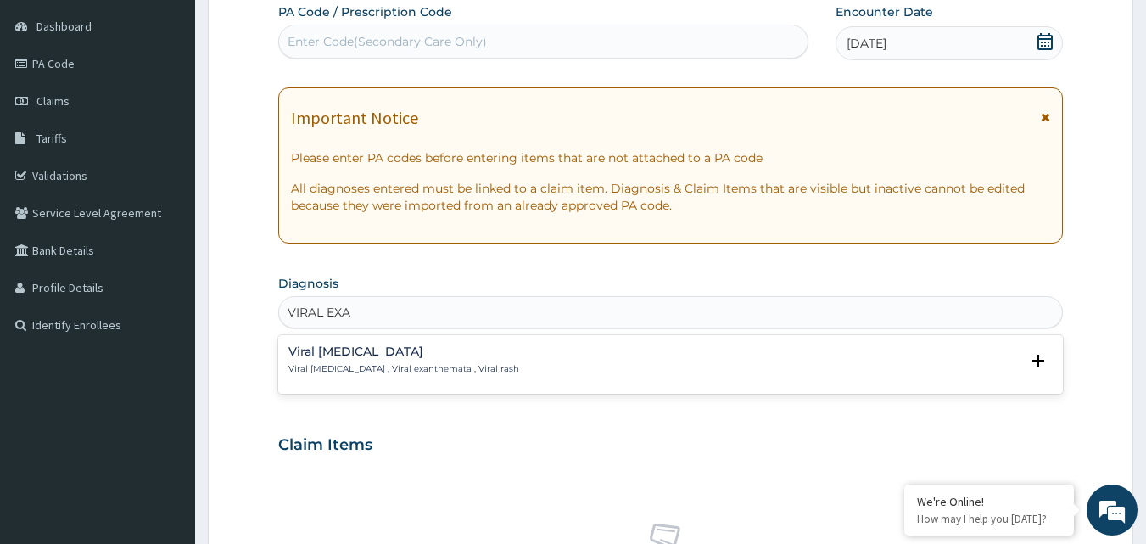
click at [427, 368] on p "Viral exanthem , Viral exanthemata , Viral rash" at bounding box center [403, 369] width 231 height 12
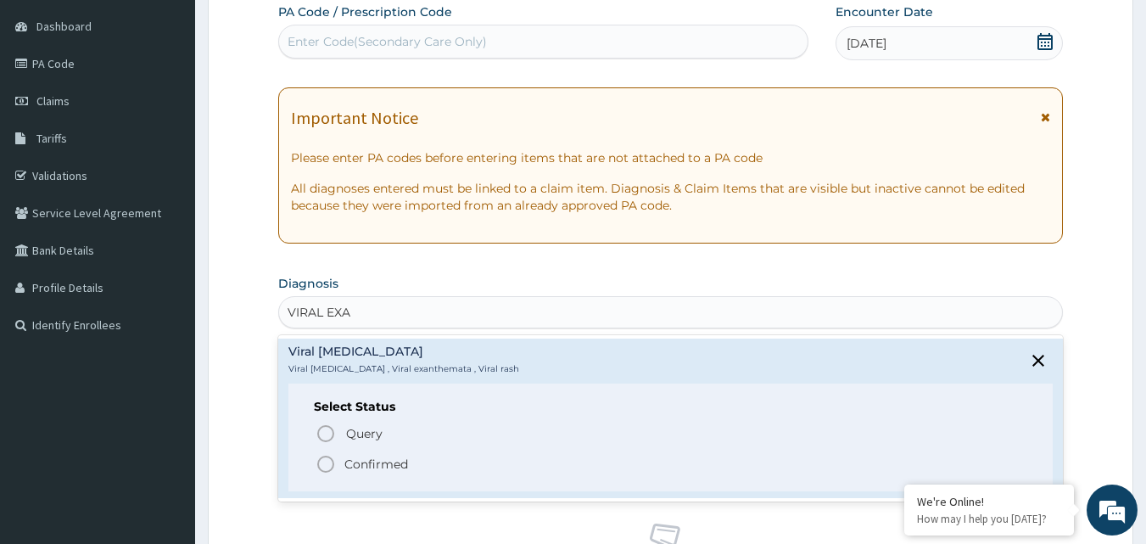
click at [383, 462] on p "Confirmed" at bounding box center [376, 463] width 64 height 17
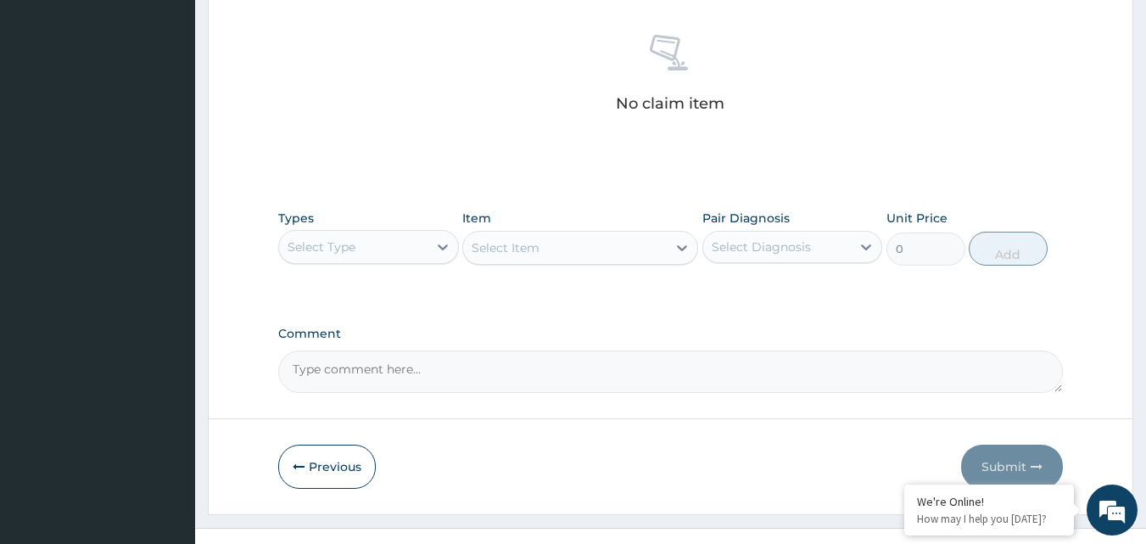
scroll to position [679, 0]
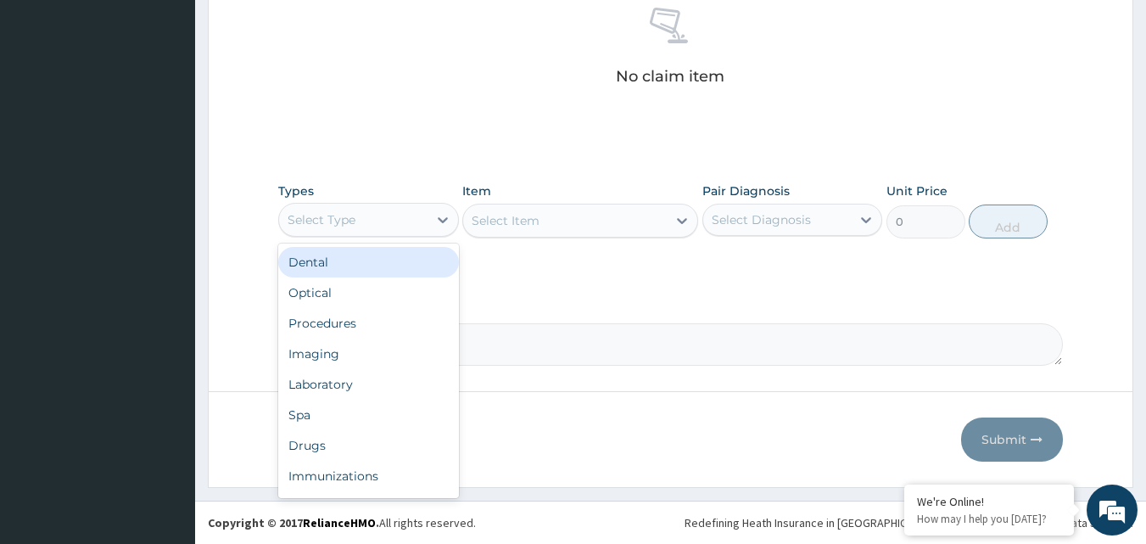
click at [422, 217] on div "Select Type" at bounding box center [353, 219] width 148 height 27
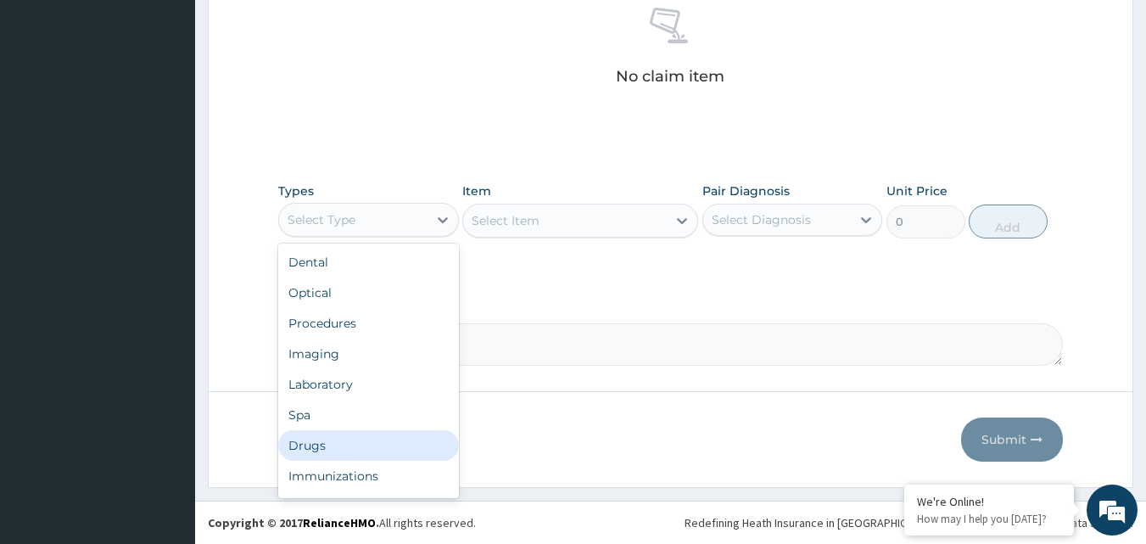
click at [326, 453] on div "Drugs" at bounding box center [368, 445] width 181 height 31
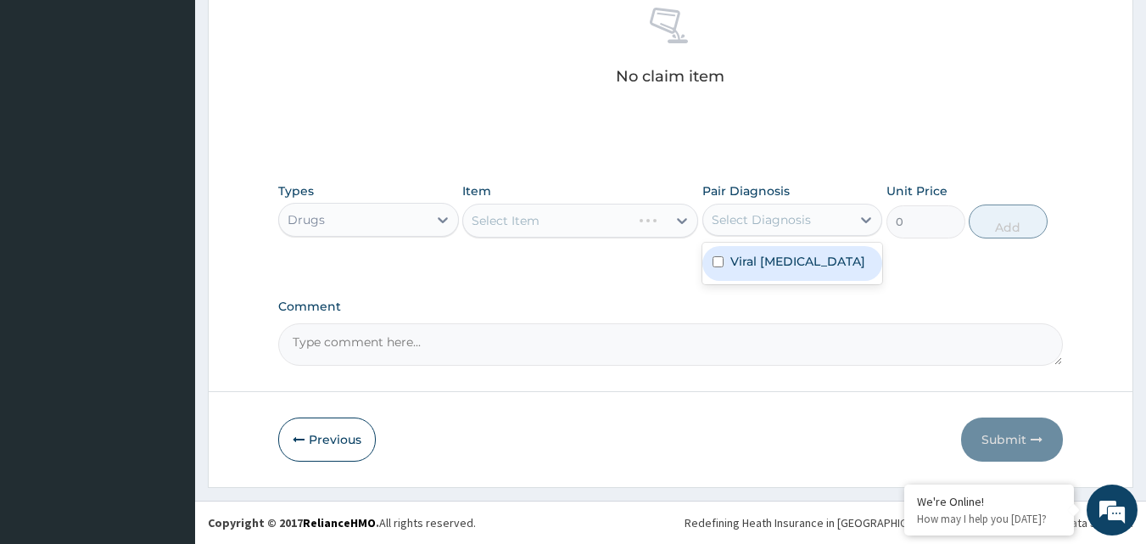
drag, startPoint x: 807, startPoint y: 225, endPoint x: 783, endPoint y: 263, distance: 44.9
click at [804, 225] on div "Select Diagnosis" at bounding box center [761, 219] width 99 height 17
click at [783, 263] on label "Viral exanthem" at bounding box center [797, 261] width 135 height 17
checkbox input "true"
click at [598, 217] on div "Select Item" at bounding box center [580, 221] width 236 height 34
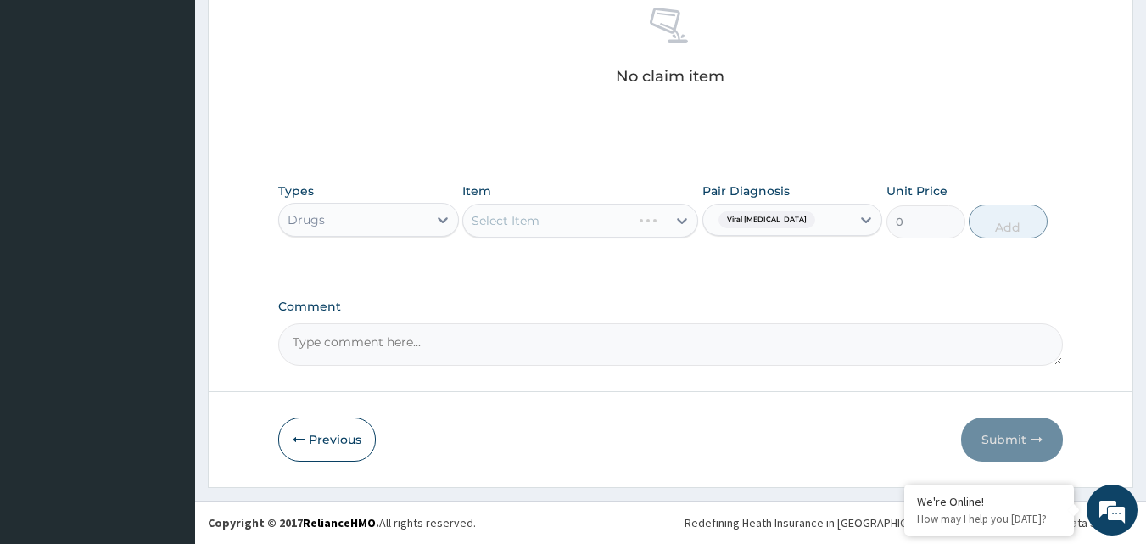
click at [671, 219] on div "Select Item" at bounding box center [580, 221] width 236 height 34
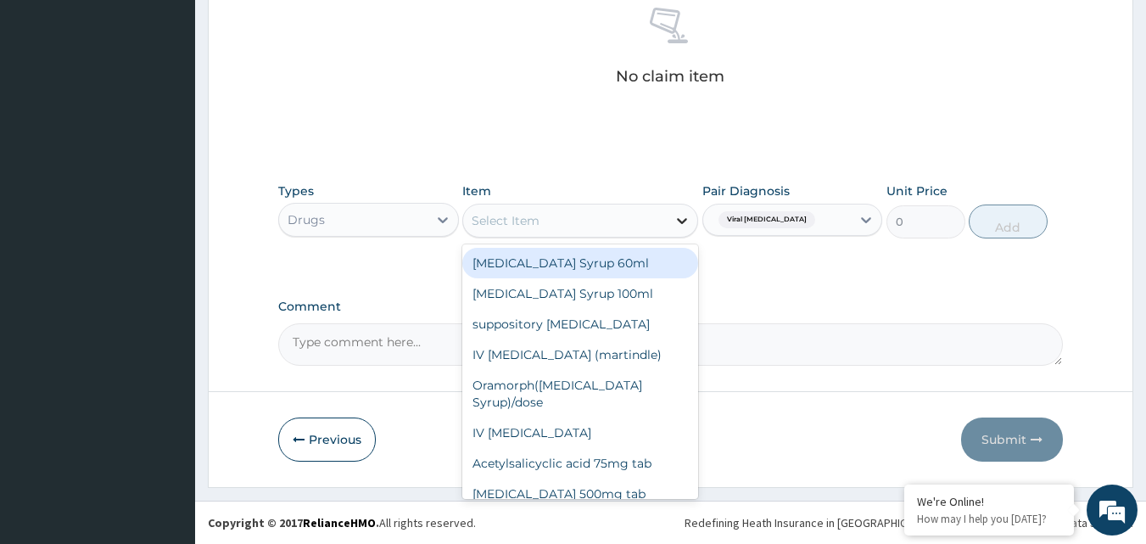
drag, startPoint x: 676, startPoint y: 219, endPoint x: 690, endPoint y: 217, distance: 14.5
click at [690, 217] on div at bounding box center [682, 220] width 31 height 31
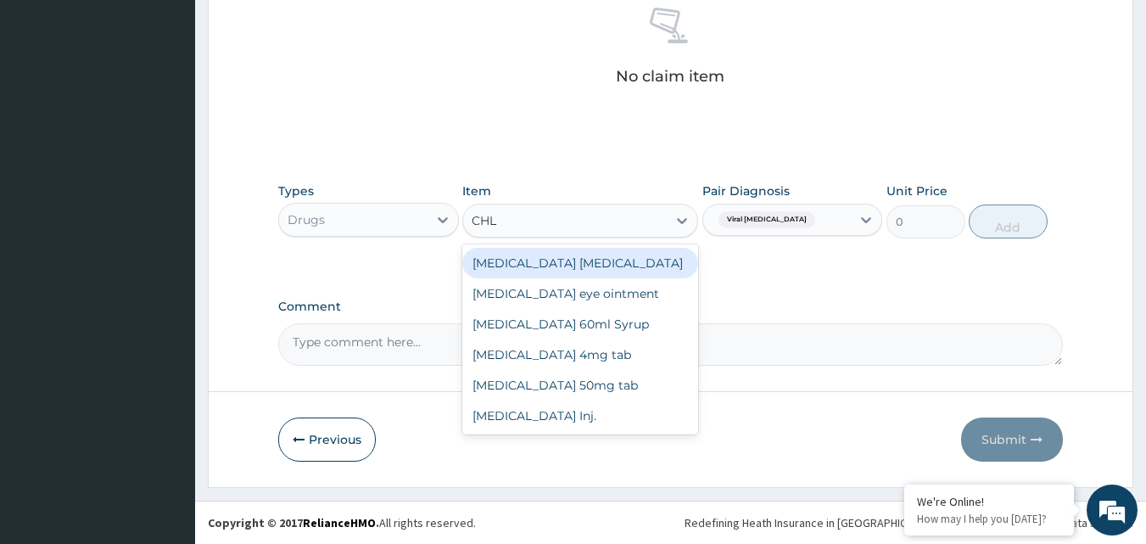
type input "CHLO"
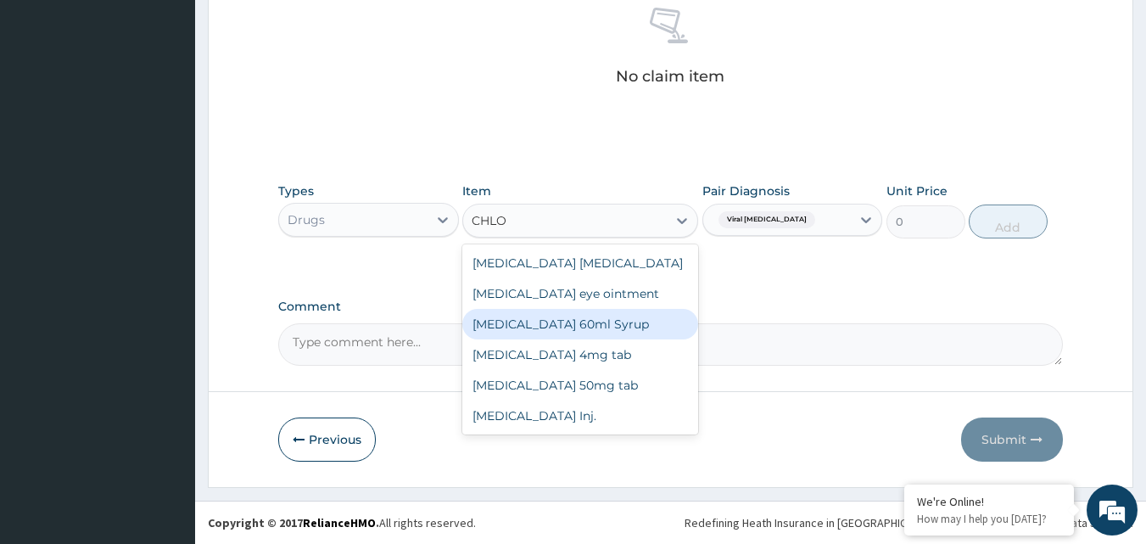
click at [586, 322] on div "[MEDICAL_DATA] 60ml Syrup" at bounding box center [580, 324] width 236 height 31
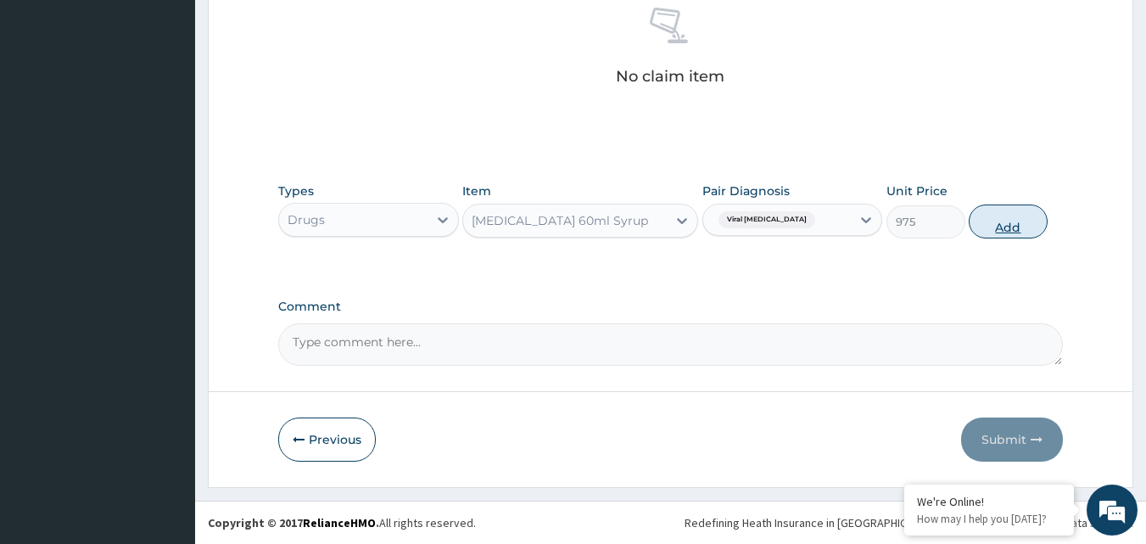
click at [1024, 220] on button "Add" at bounding box center [1008, 221] width 79 height 34
type input "0"
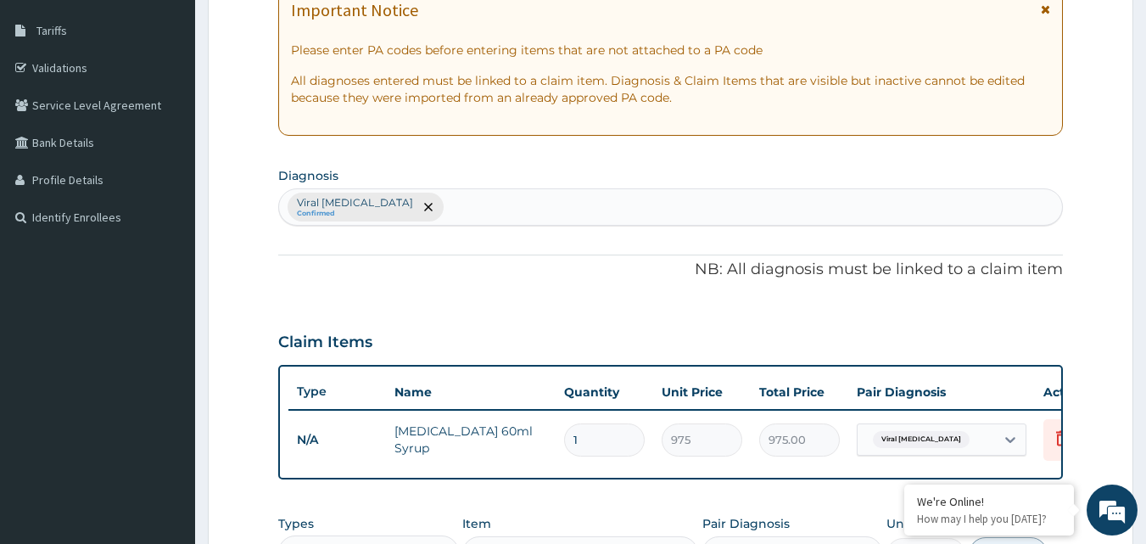
scroll to position [611, 0]
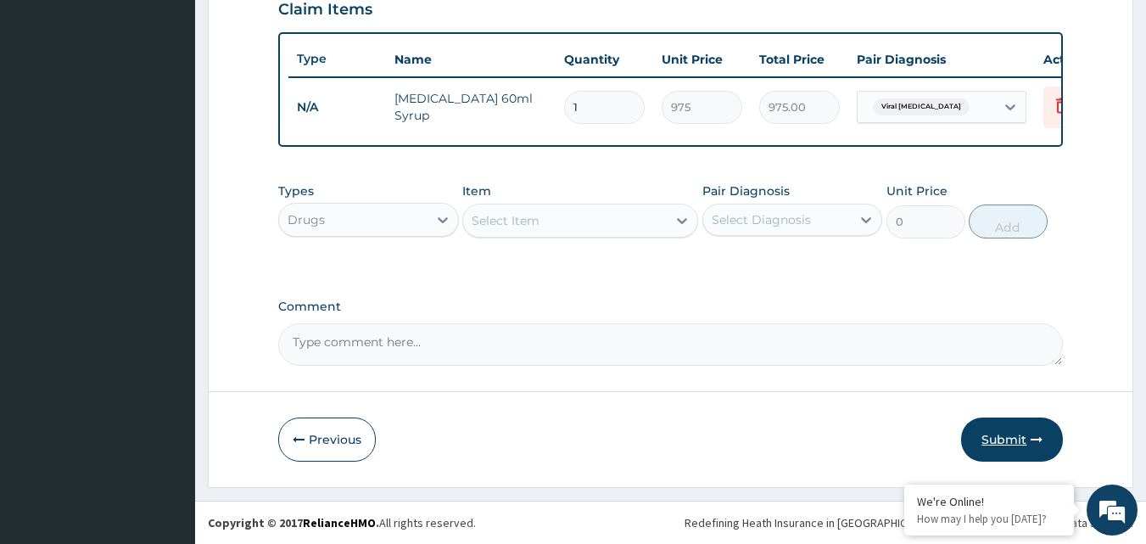
click at [989, 439] on button "Submit" at bounding box center [1012, 439] width 102 height 44
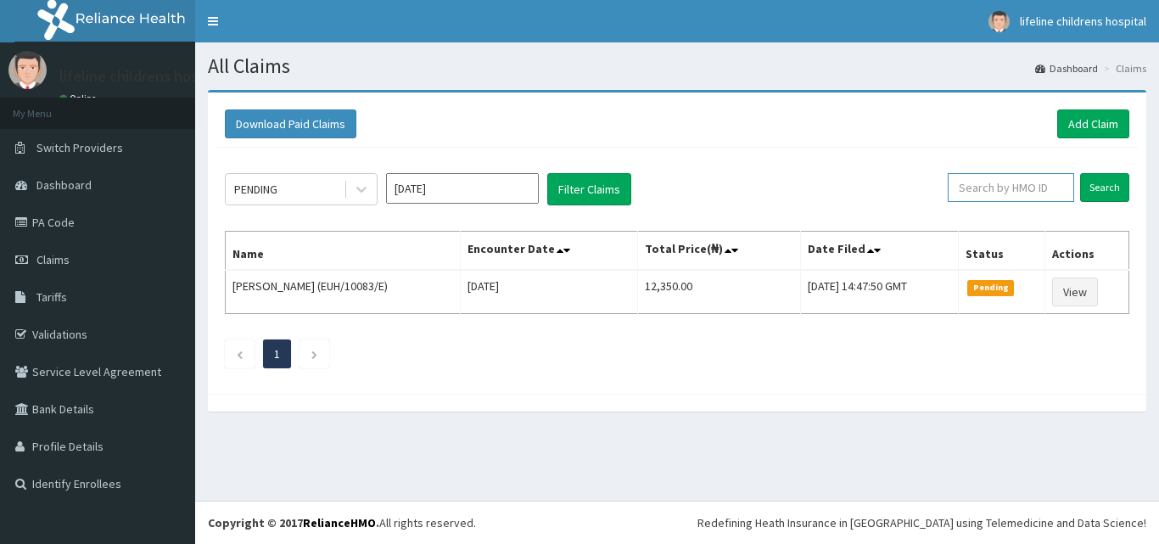
click at [1018, 193] on input "text" at bounding box center [1010, 187] width 126 height 29
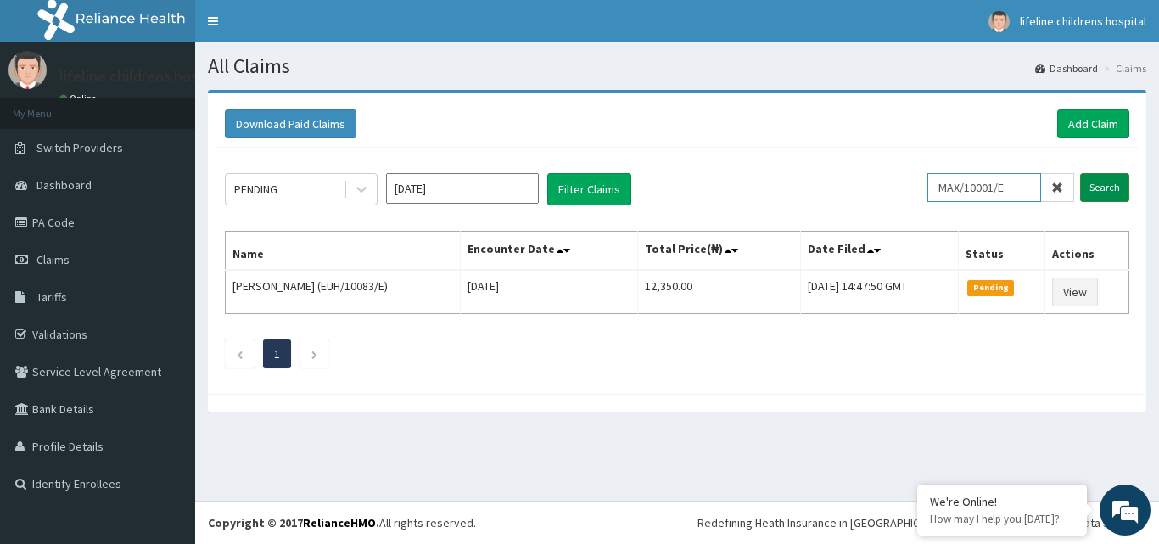
type input "MAX/10001/E"
click at [1111, 193] on input "Search" at bounding box center [1104, 187] width 49 height 29
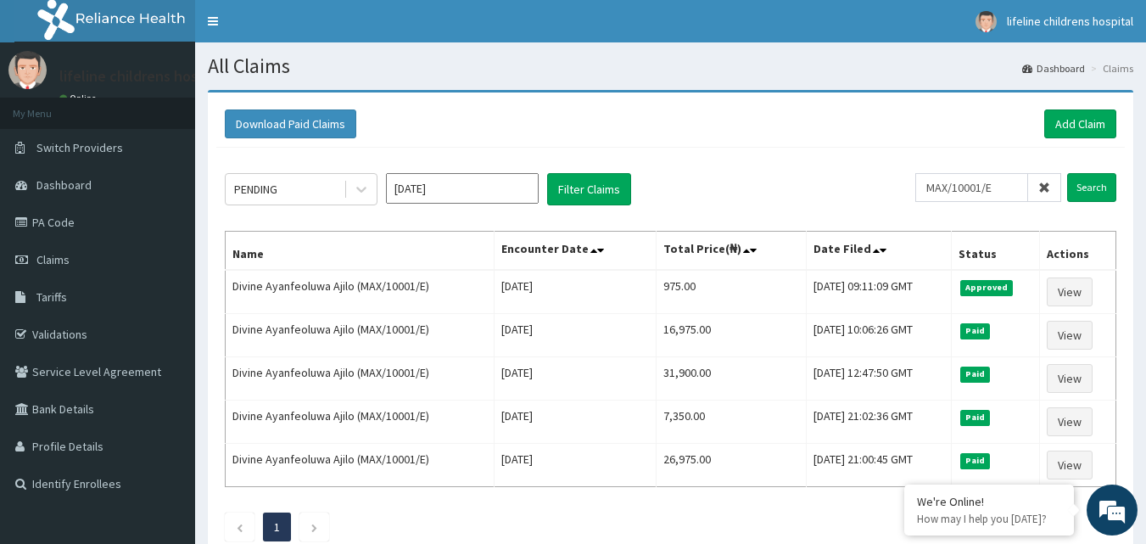
click at [1081, 106] on div "Download Paid Claims Add Claim" at bounding box center [670, 124] width 908 height 47
click at [1070, 116] on link "Add Claim" at bounding box center [1080, 123] width 72 height 29
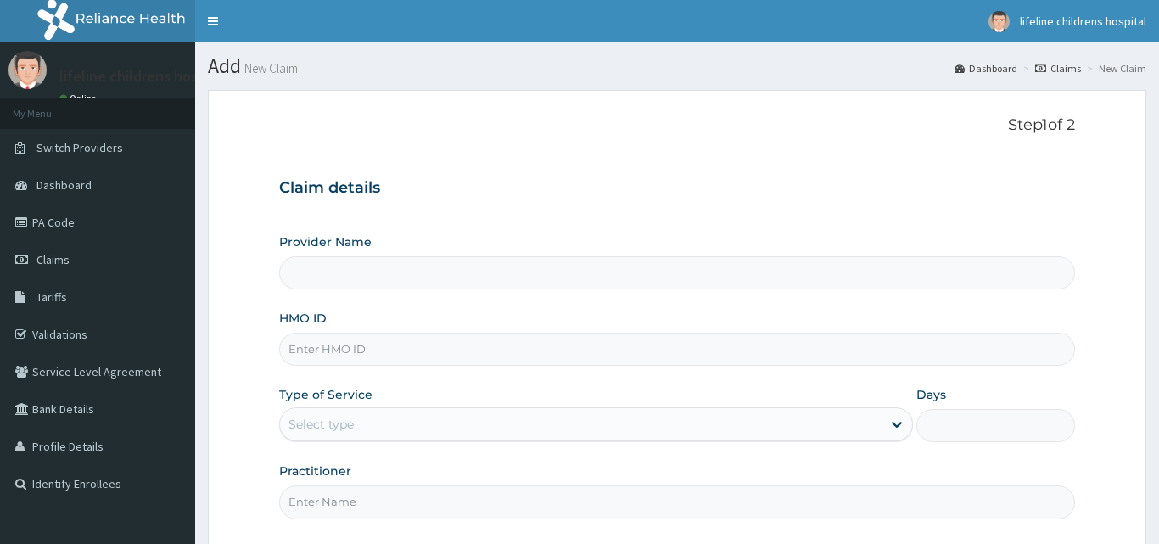
click at [494, 356] on input "HMO ID" at bounding box center [677, 348] width 796 height 33
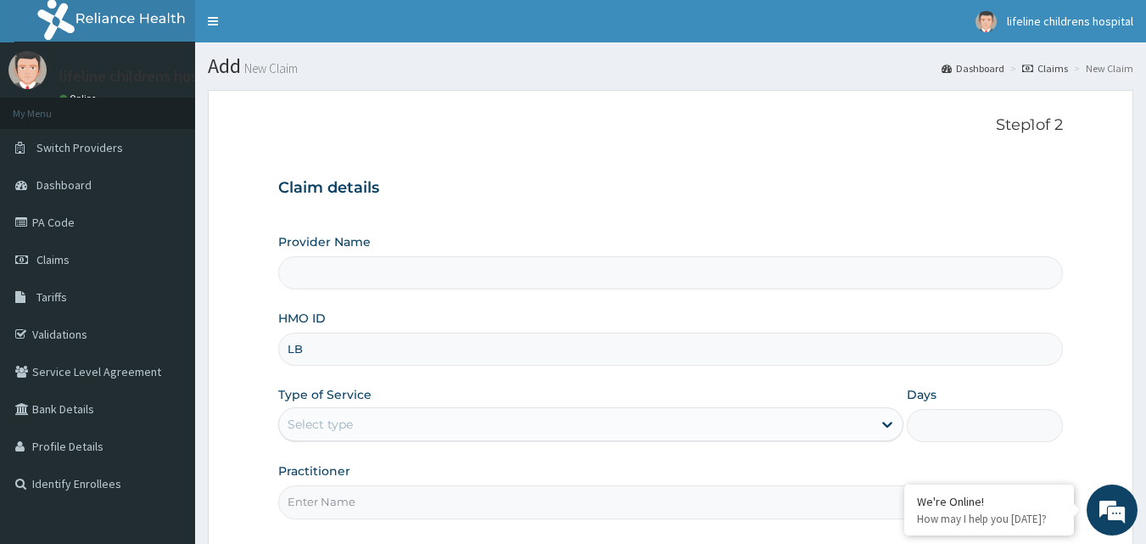
type input "LBP"
type input "Lifeline Children Hospital - Lekki"
type input "LBP/10219/D"
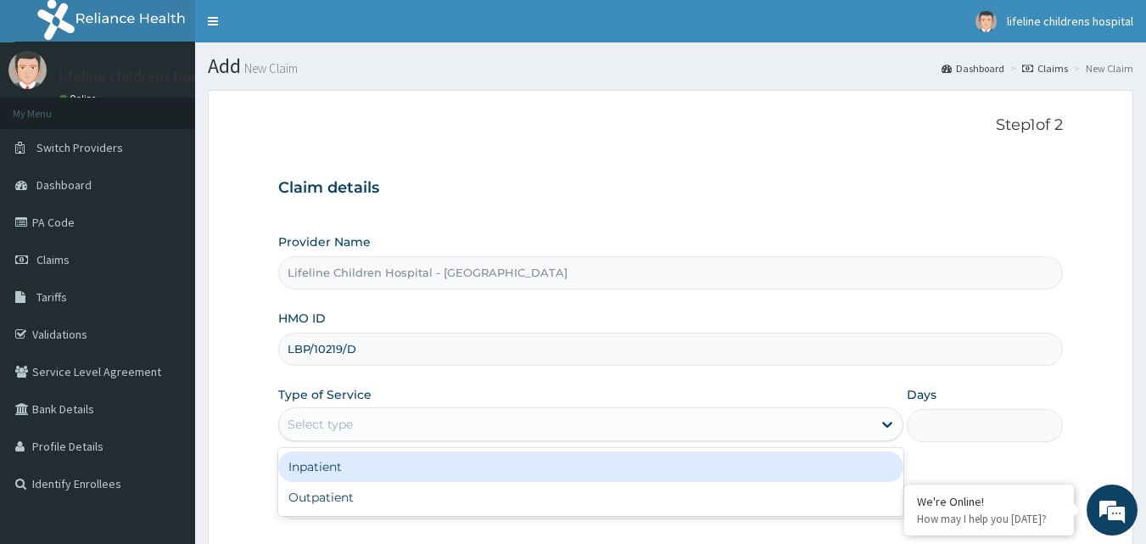
click at [494, 425] on div "Select type" at bounding box center [575, 423] width 593 height 27
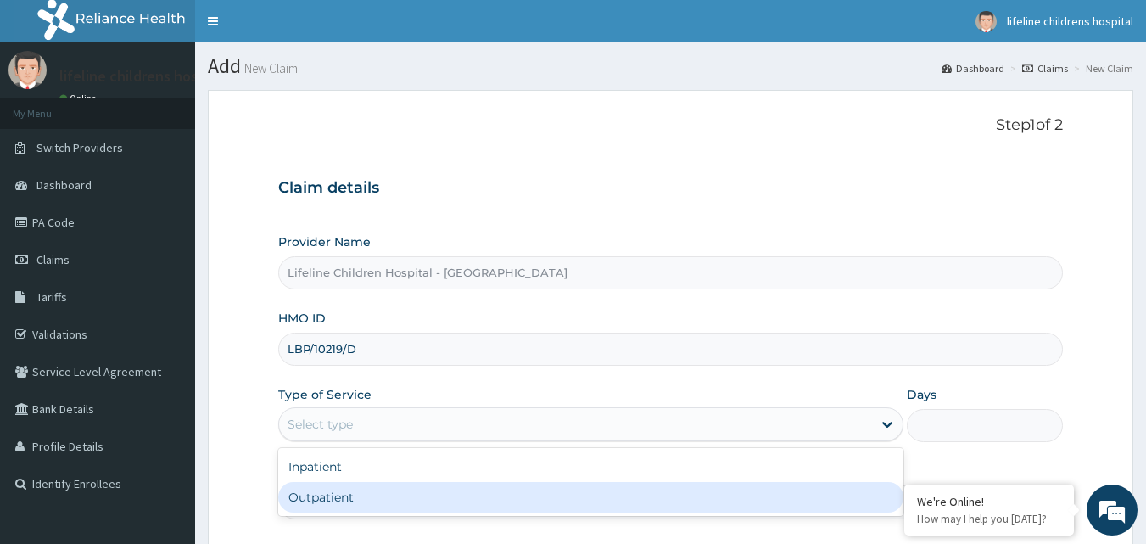
click at [449, 497] on div "Outpatient" at bounding box center [590, 497] width 625 height 31
type input "1"
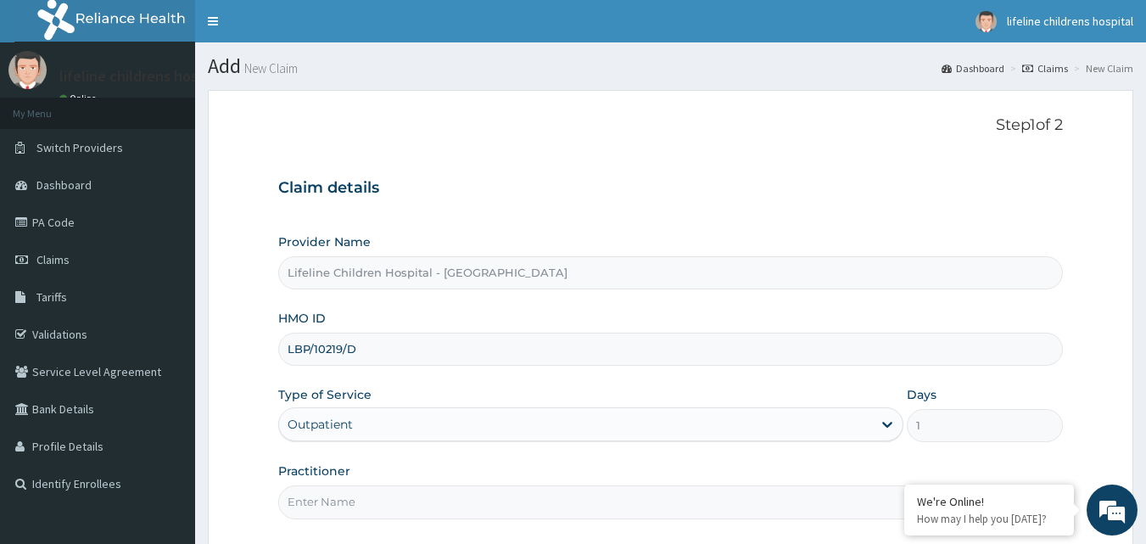
scroll to position [159, 0]
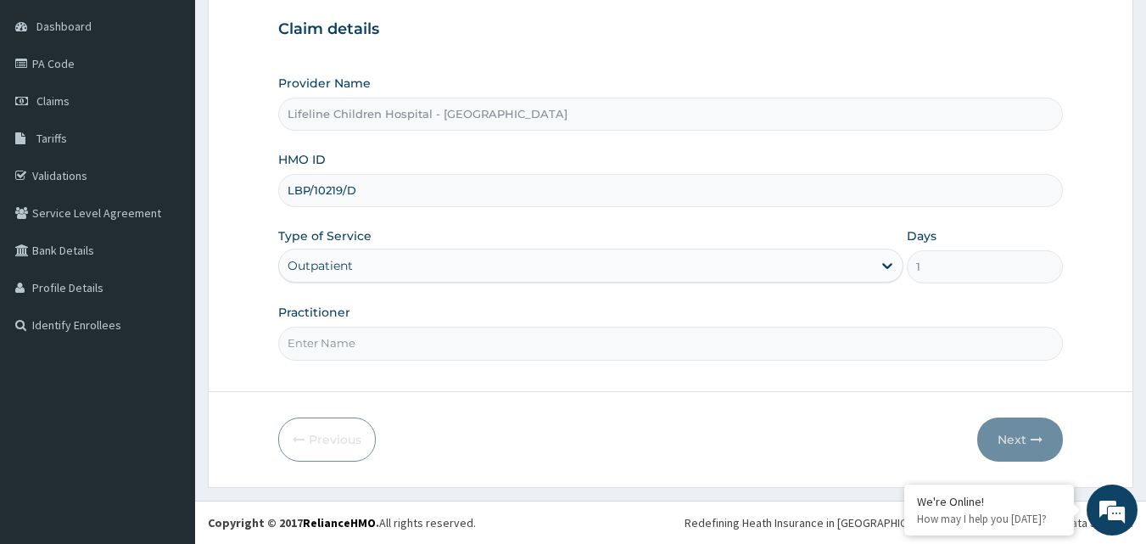
click at [421, 352] on input "Practitioner" at bounding box center [670, 343] width 785 height 33
click at [421, 357] on input "DR" at bounding box center [670, 343] width 785 height 33
type input "DR WILLIAMS"
click at [1023, 421] on button "Next" at bounding box center [1020, 439] width 86 height 44
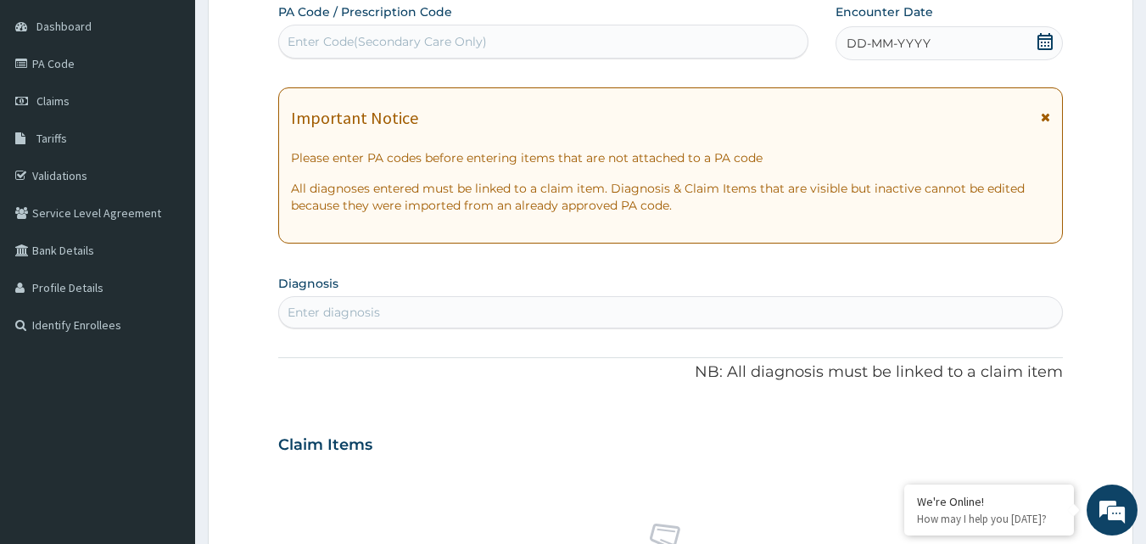
click at [1035, 47] on div "DD-MM-YYYY" at bounding box center [948, 43] width 227 height 34
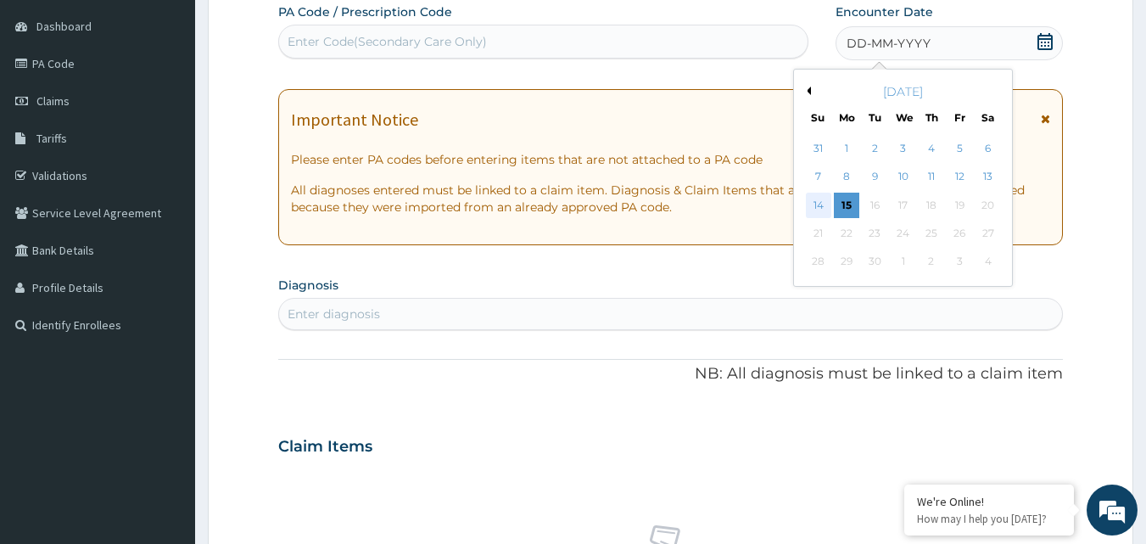
click at [820, 204] on div "14" at bounding box center [818, 205] width 25 height 25
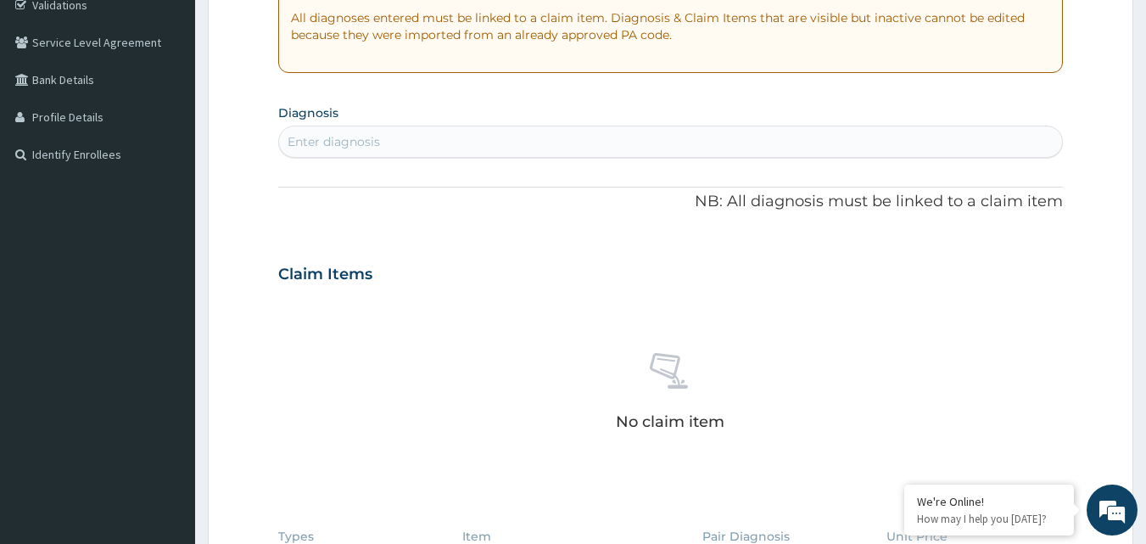
scroll to position [328, 0]
click at [395, 145] on div "Enter diagnosis" at bounding box center [671, 142] width 784 height 27
click at [403, 135] on div "Enter diagnosis" at bounding box center [671, 142] width 784 height 27
type input "VULVOVA"
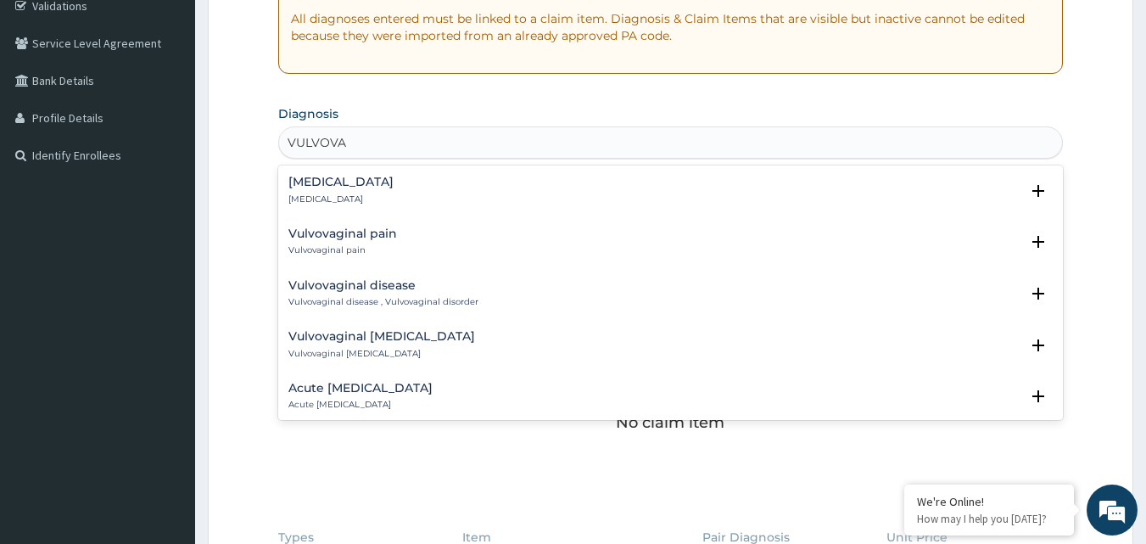
click at [455, 187] on div "Vulvovaginitis Vulvovaginitis" at bounding box center [670, 191] width 765 height 30
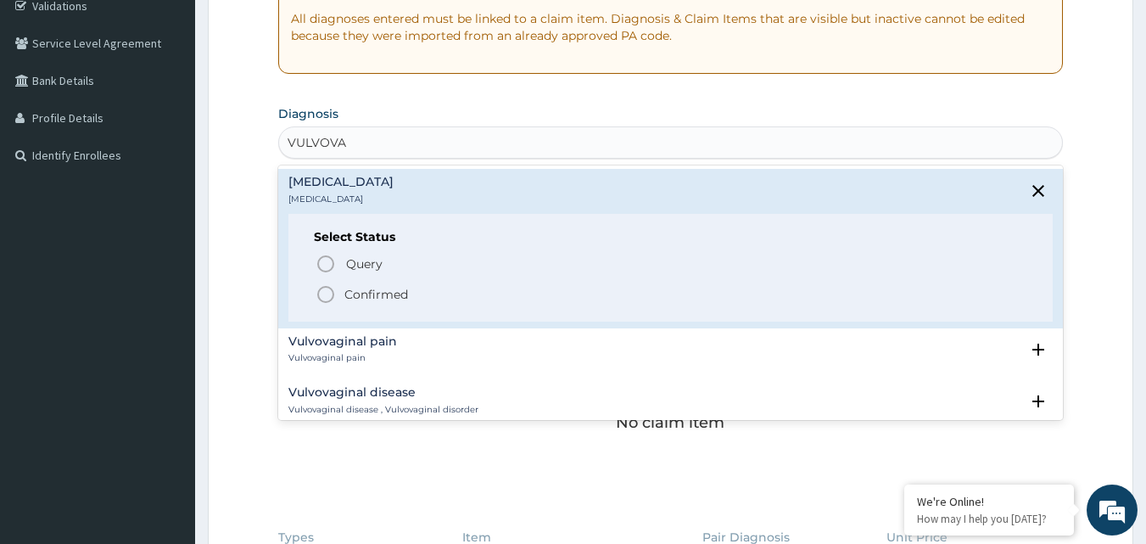
click at [401, 296] on p "Confirmed" at bounding box center [376, 294] width 64 height 17
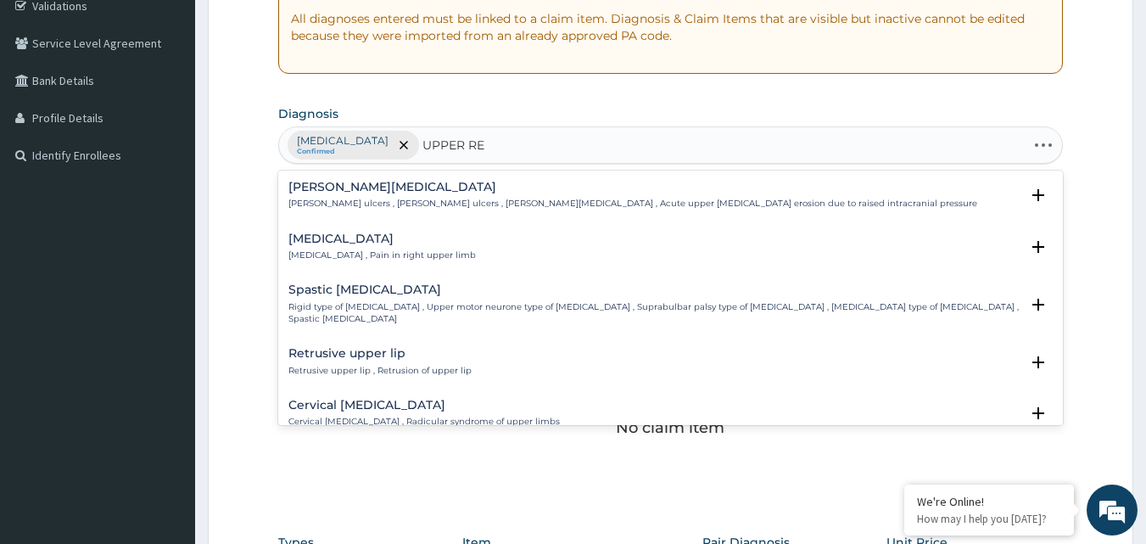
type input "UPPER RES"
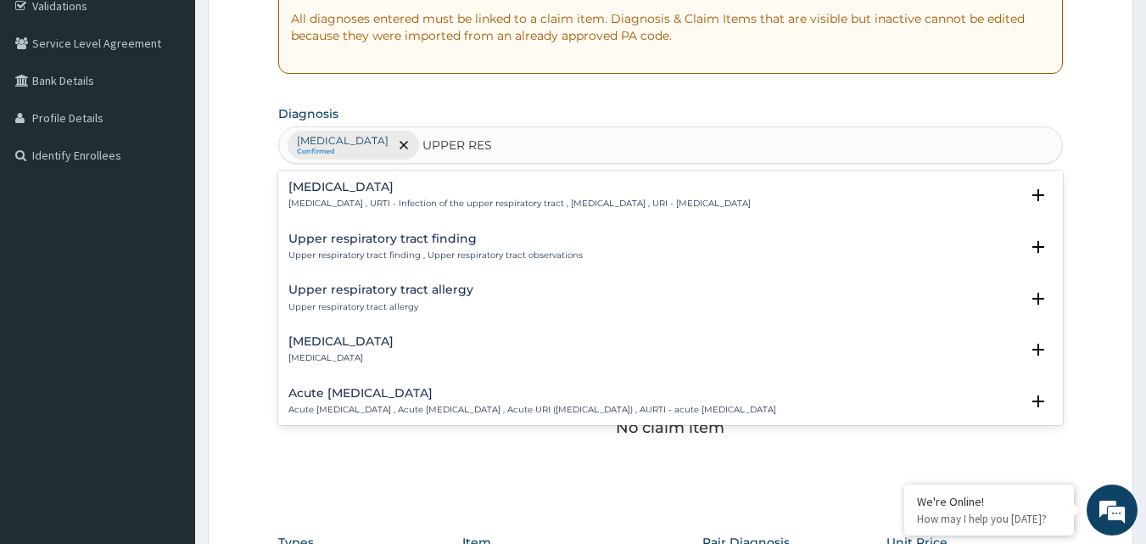
click at [470, 204] on p "Upper respiratory infection , URTI - Infection of the upper respiratory tract ,…" at bounding box center [519, 204] width 462 height 12
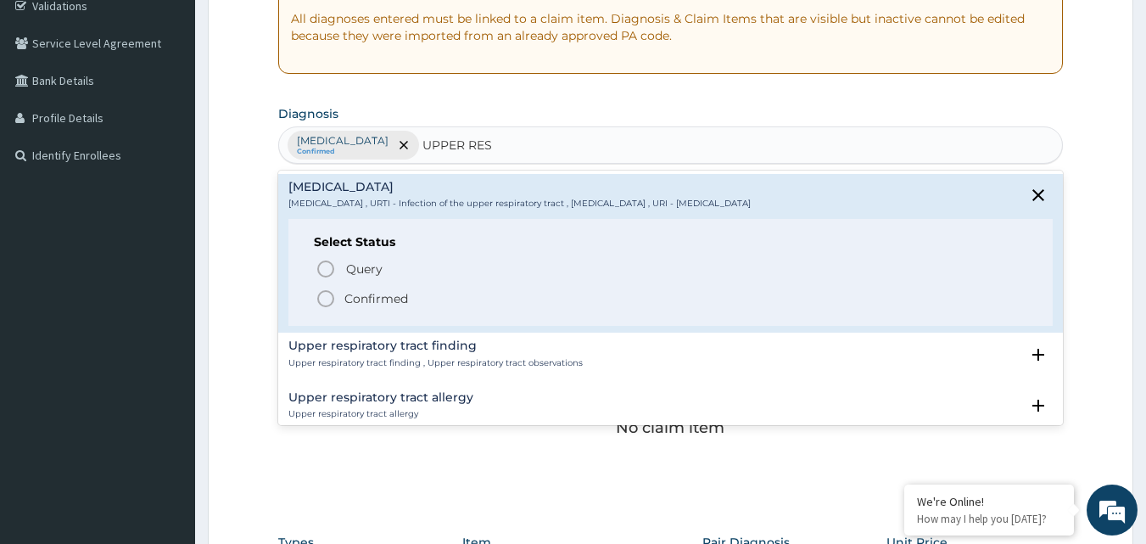
click at [425, 291] on span "Confirmed" at bounding box center [671, 298] width 712 height 20
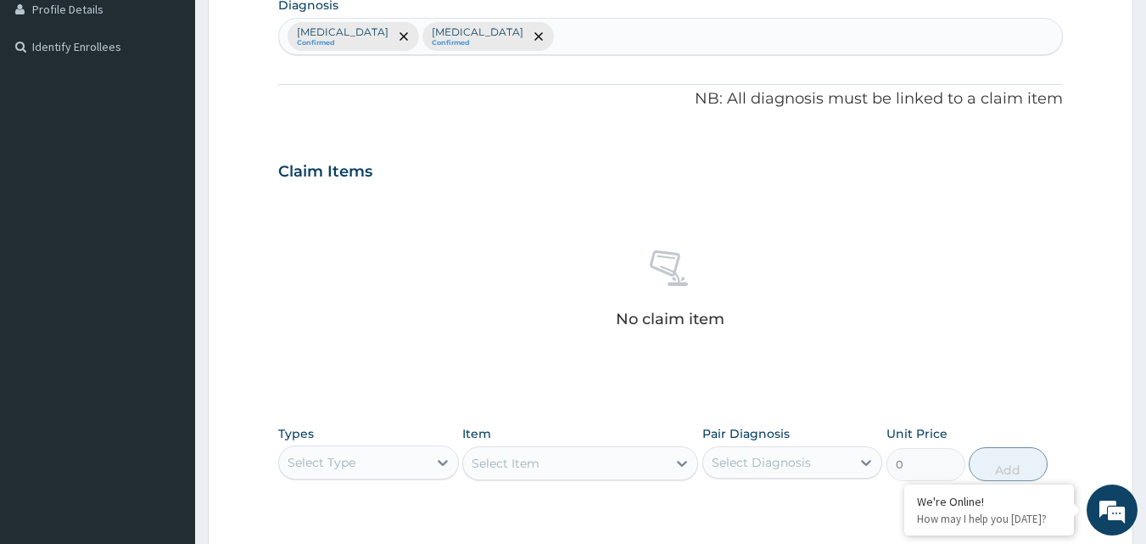
scroll to position [583, 0]
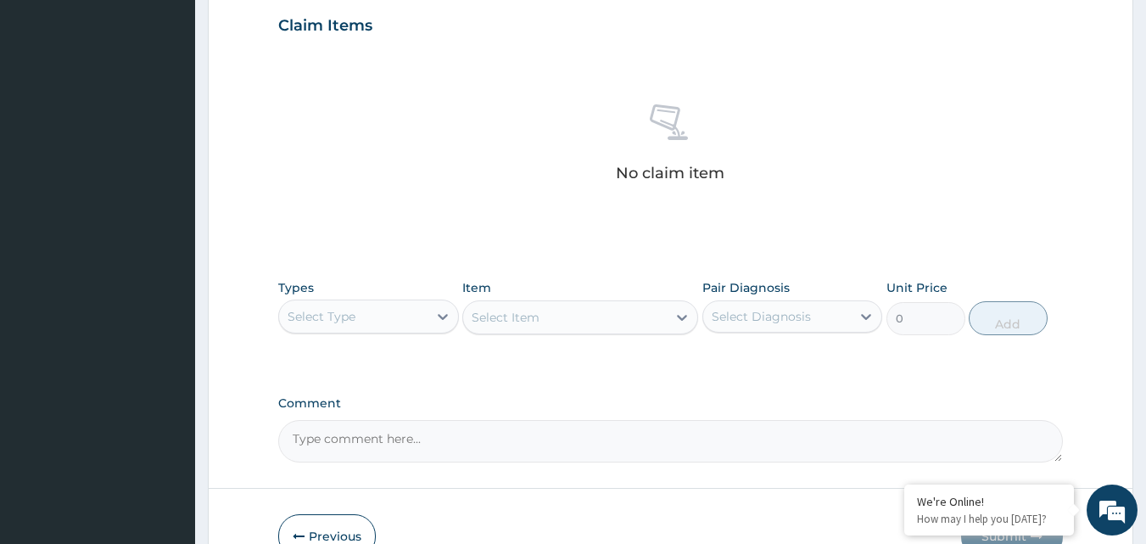
click at [386, 309] on div "Select Type" at bounding box center [353, 316] width 148 height 27
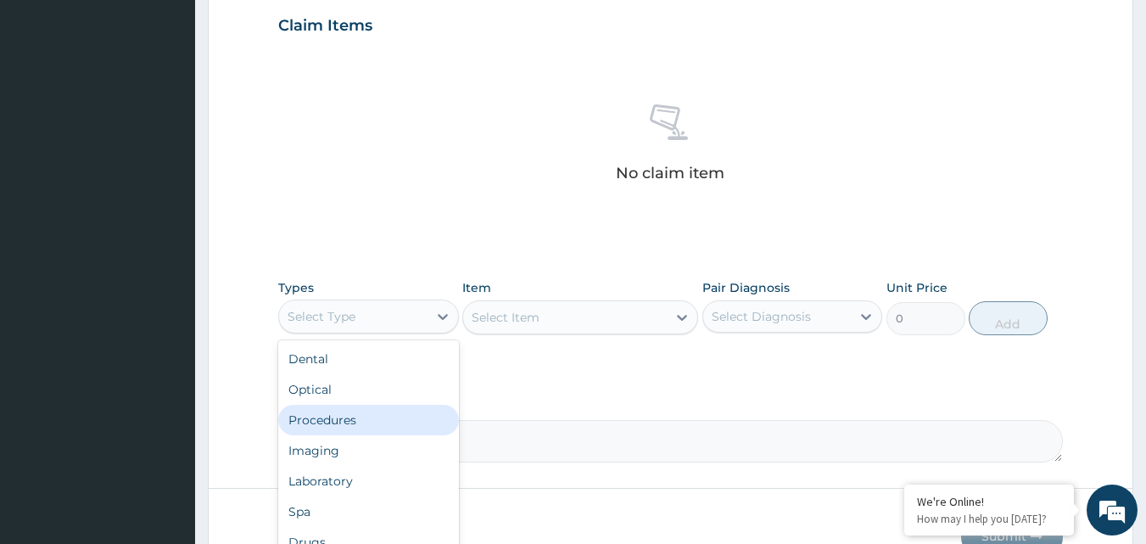
click at [347, 427] on div "Procedures" at bounding box center [368, 420] width 181 height 31
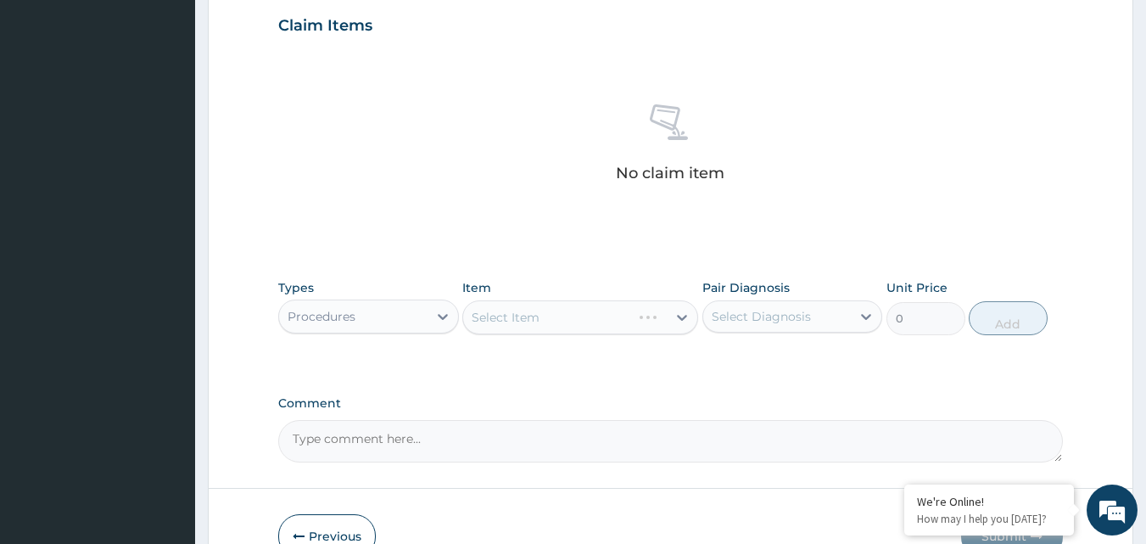
drag, startPoint x: 811, startPoint y: 318, endPoint x: 789, endPoint y: 338, distance: 29.4
click at [803, 324] on div "Select Diagnosis" at bounding box center [777, 316] width 148 height 27
drag, startPoint x: 782, startPoint y: 343, endPoint x: 761, endPoint y: 371, distance: 35.8
click at [772, 354] on div "Vulvovaginitis" at bounding box center [792, 360] width 181 height 35
checkbox input "true"
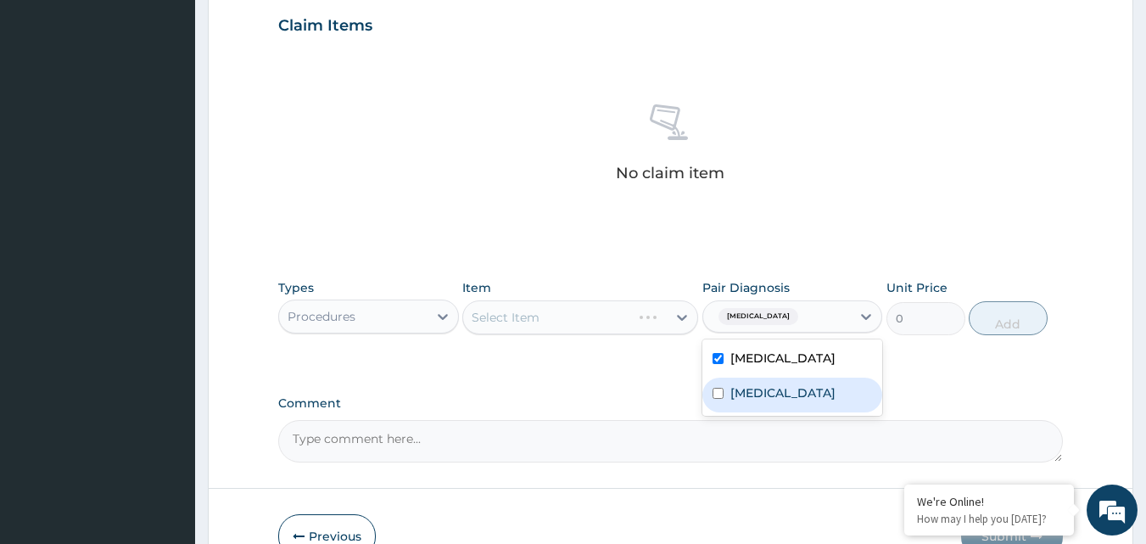
click at [756, 393] on label "Upper respiratory infection" at bounding box center [782, 392] width 105 height 17
checkbox input "true"
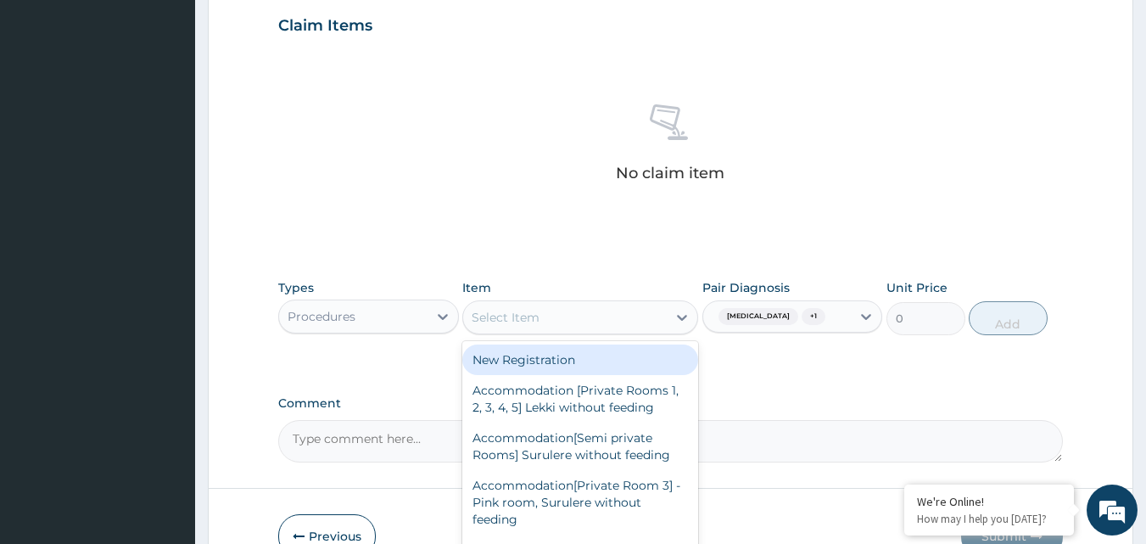
click at [567, 318] on div "Select Item" at bounding box center [565, 317] width 204 height 27
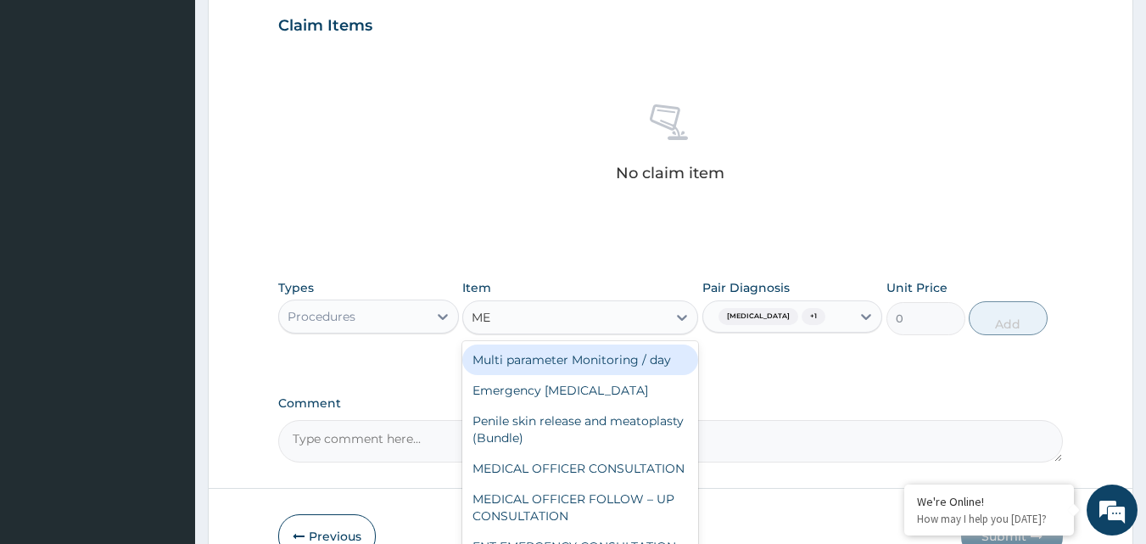
type input "MED"
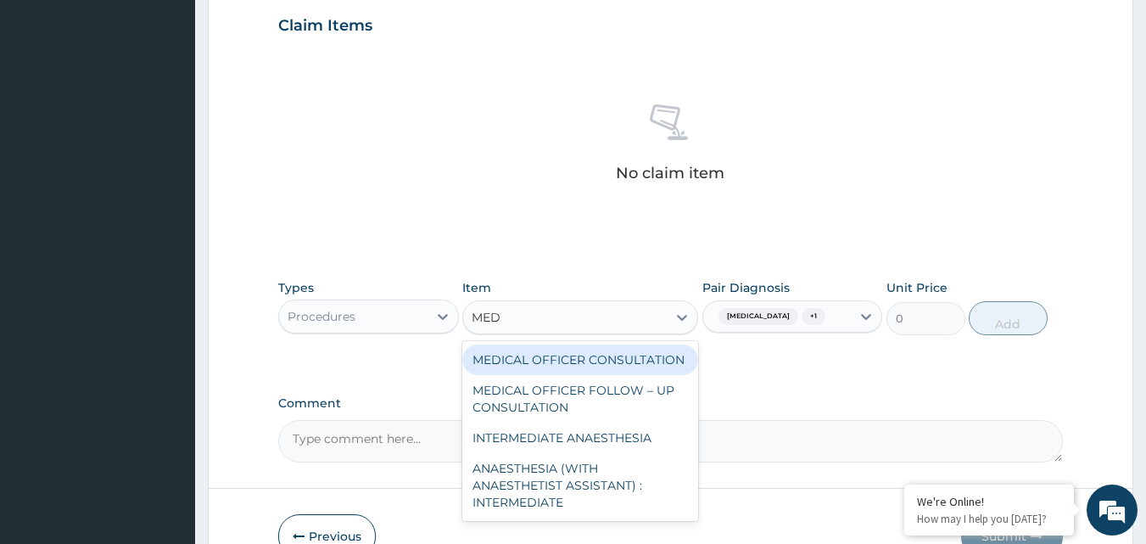
click at [583, 360] on div "MEDICAL OFFICER CONSULTATION" at bounding box center [580, 359] width 236 height 31
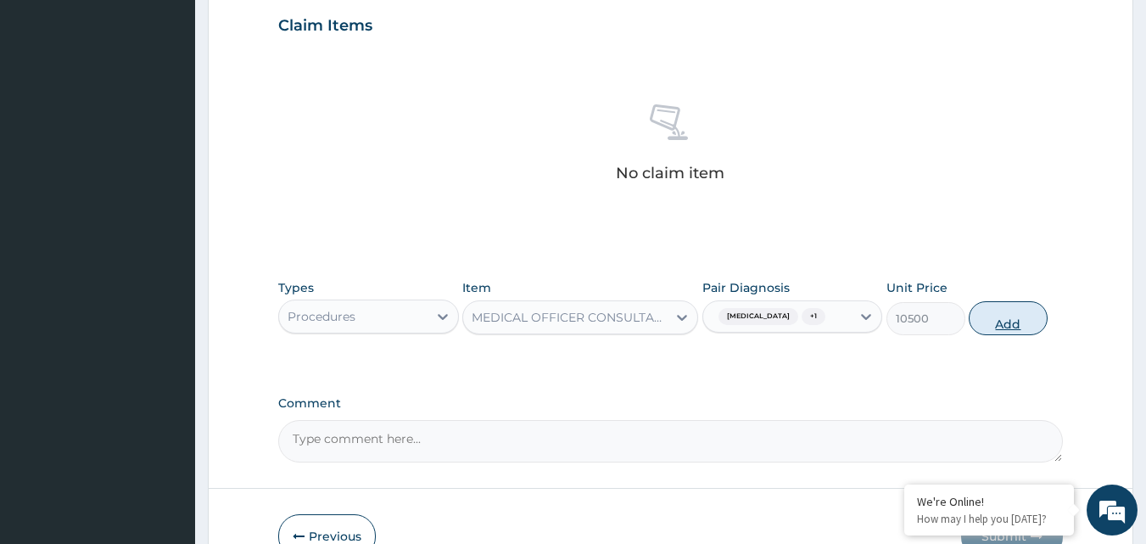
click at [1001, 321] on button "Add" at bounding box center [1008, 318] width 79 height 34
type input "0"
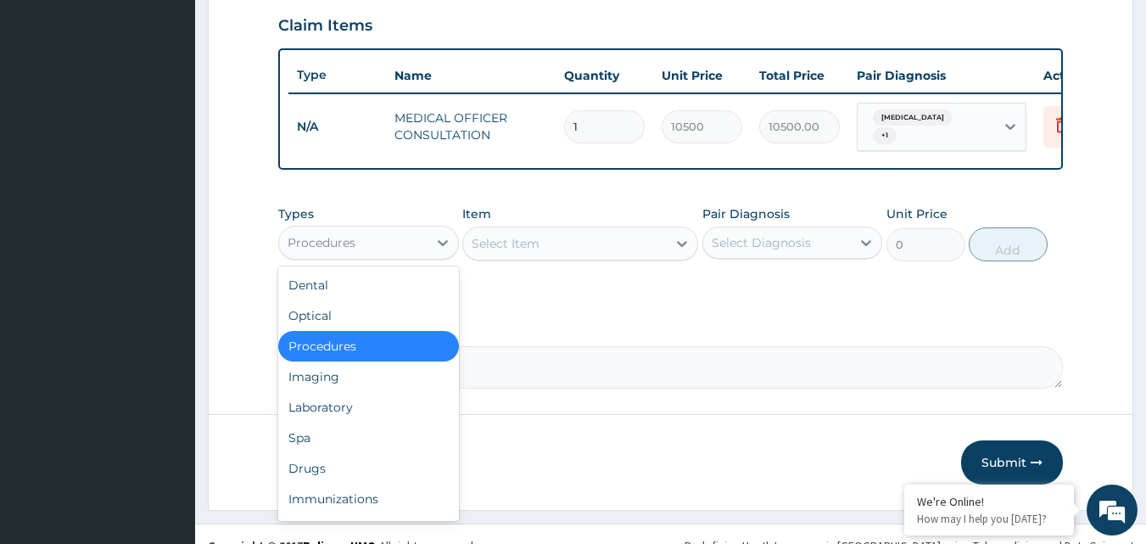
click at [411, 250] on div "Procedures" at bounding box center [353, 242] width 148 height 27
click at [352, 461] on div "Drugs" at bounding box center [368, 468] width 181 height 31
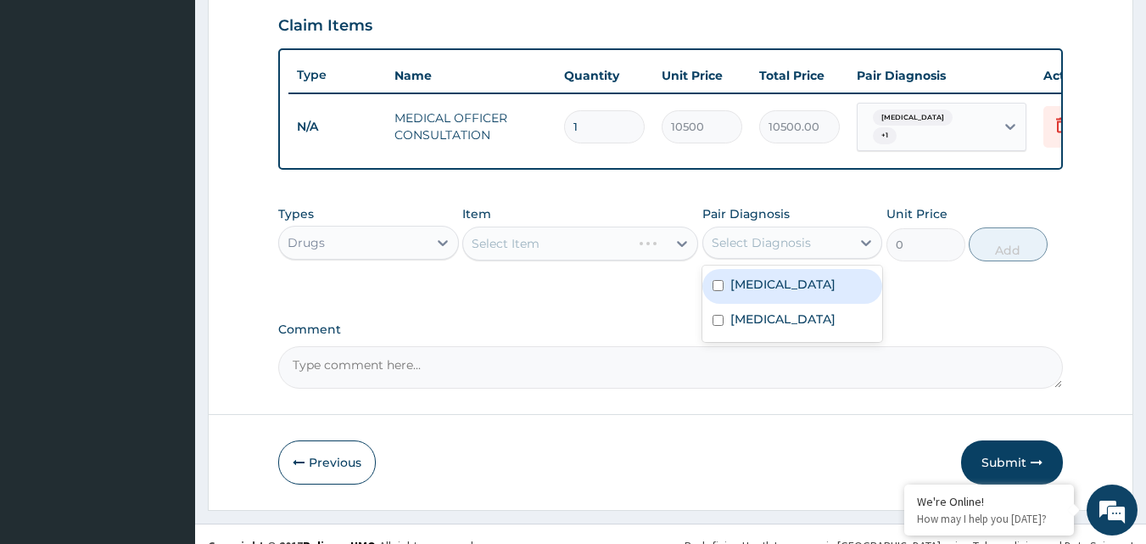
drag, startPoint x: 790, startPoint y: 238, endPoint x: 784, endPoint y: 265, distance: 27.8
click at [790, 238] on div "Select Diagnosis" at bounding box center [777, 242] width 148 height 27
click at [772, 284] on label "Vulvovaginitis" at bounding box center [782, 284] width 105 height 17
checkbox input "true"
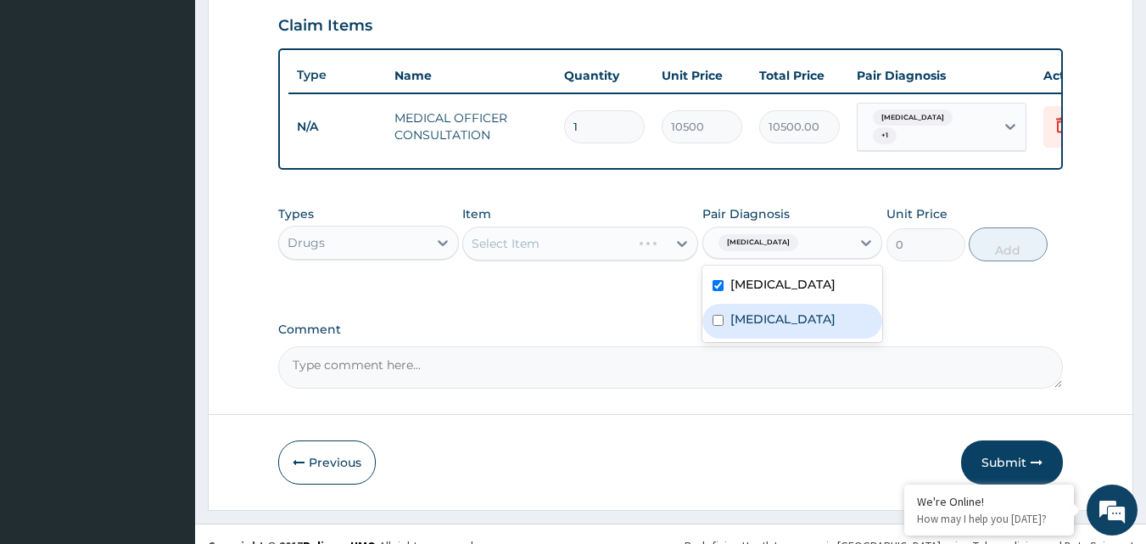
click at [755, 321] on label "Upper respiratory infection" at bounding box center [782, 318] width 105 height 17
checkbox input "true"
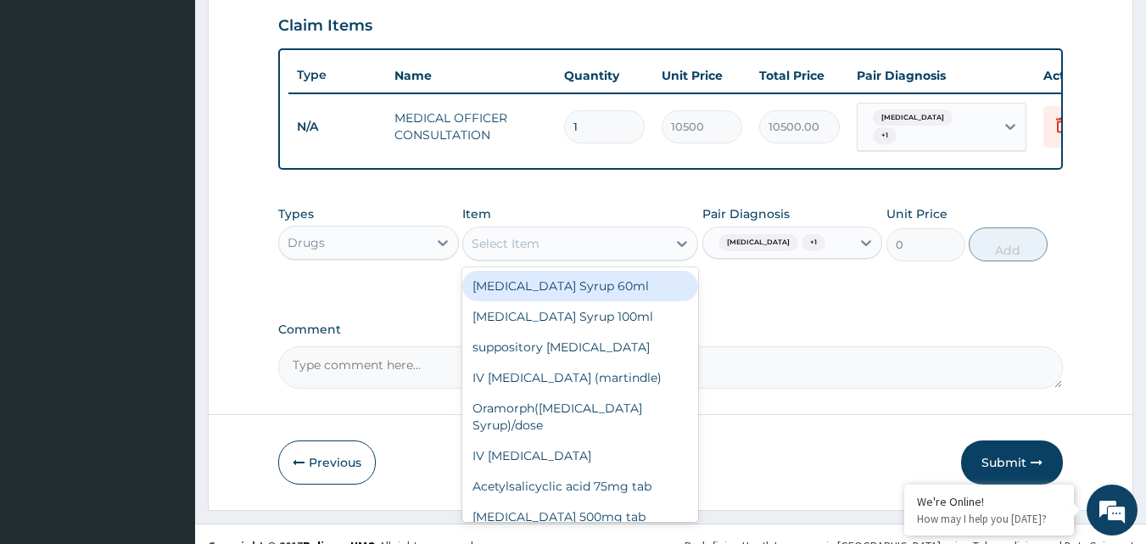
click at [589, 244] on div "Select Item" at bounding box center [565, 243] width 204 height 27
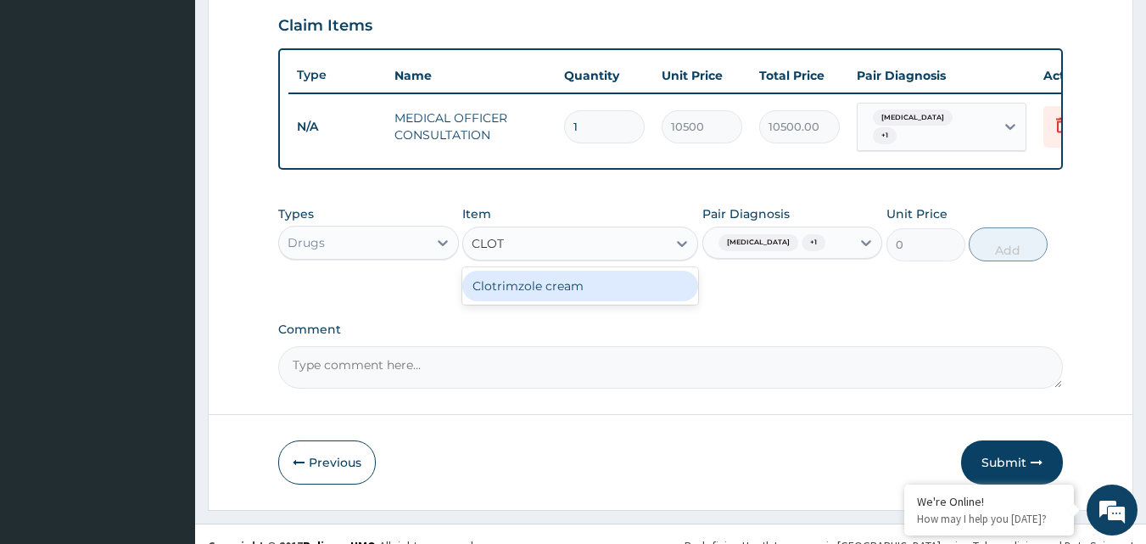
type input "CLOTR"
click at [583, 292] on div "Clotrimzole cream" at bounding box center [580, 286] width 236 height 31
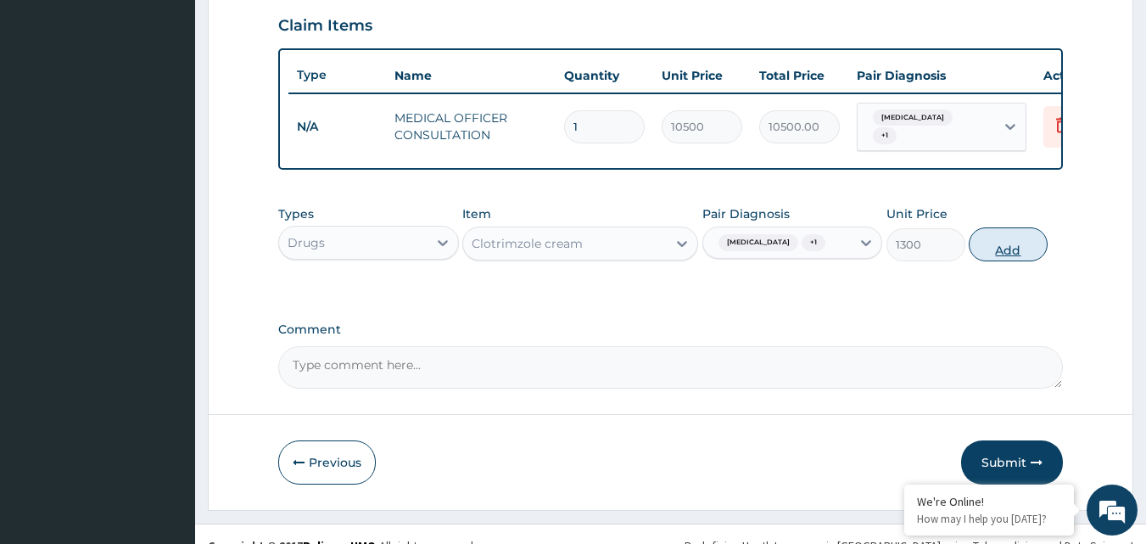
click at [1023, 250] on button "Add" at bounding box center [1008, 244] width 79 height 34
type input "0"
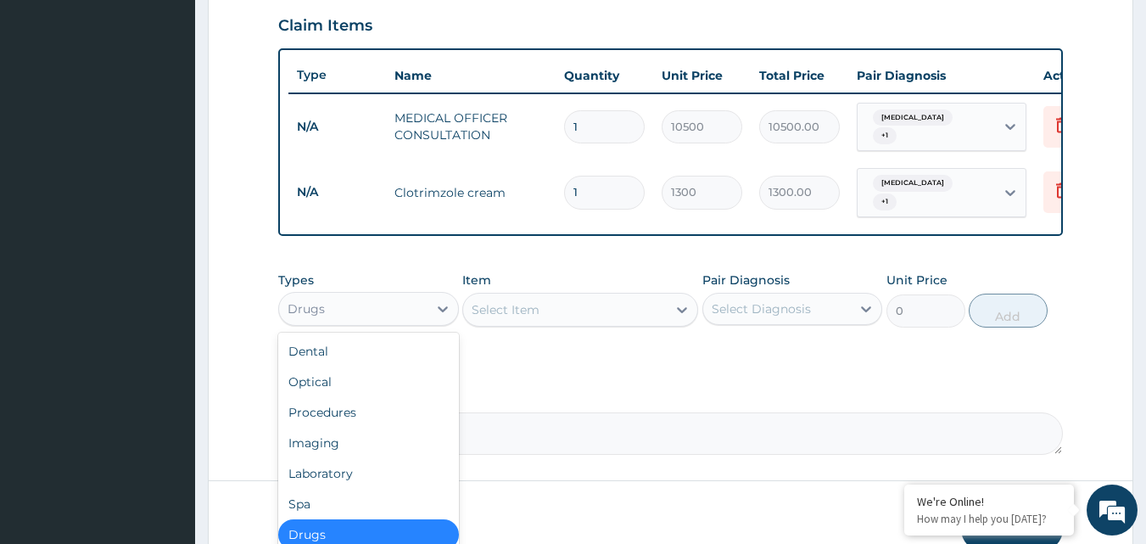
click at [410, 300] on div "Drugs" at bounding box center [353, 308] width 148 height 27
click at [338, 469] on div "Laboratory" at bounding box center [368, 473] width 181 height 31
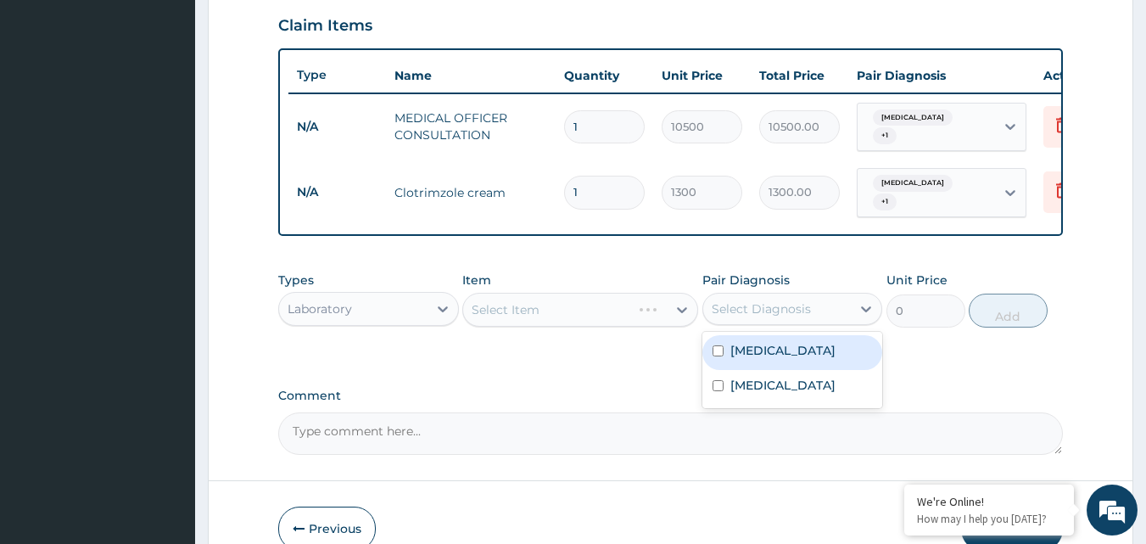
drag, startPoint x: 743, startPoint y: 313, endPoint x: 743, endPoint y: 352, distance: 39.0
click at [743, 317] on div "Select Diagnosis" at bounding box center [777, 308] width 148 height 27
click at [743, 352] on label "Vulvovaginitis" at bounding box center [782, 350] width 105 height 17
checkbox input "true"
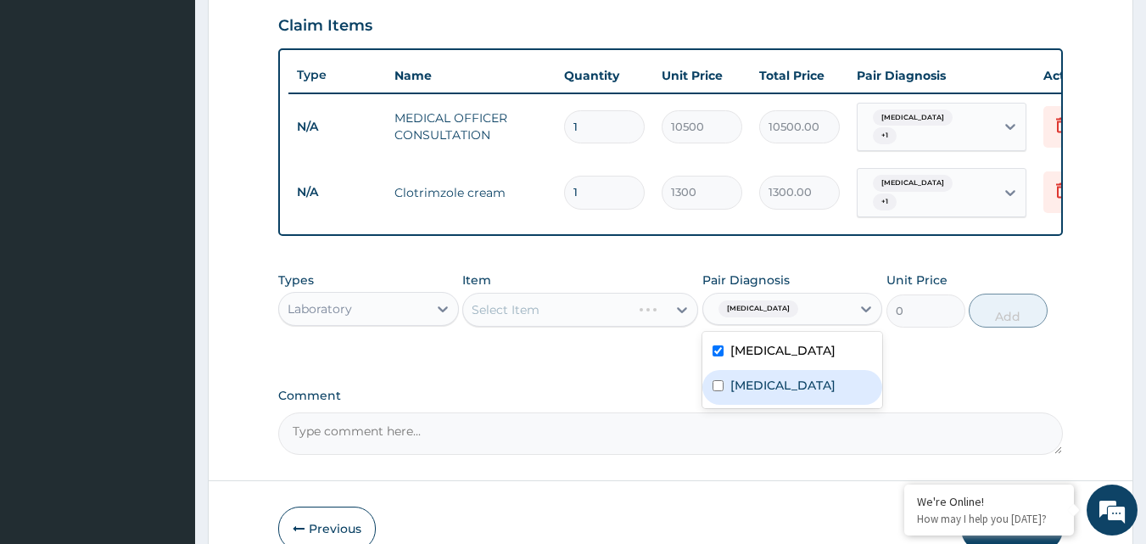
click at [742, 394] on label "Upper respiratory infection" at bounding box center [782, 385] width 105 height 17
checkbox input "true"
click at [607, 308] on div "Select Item" at bounding box center [580, 310] width 236 height 34
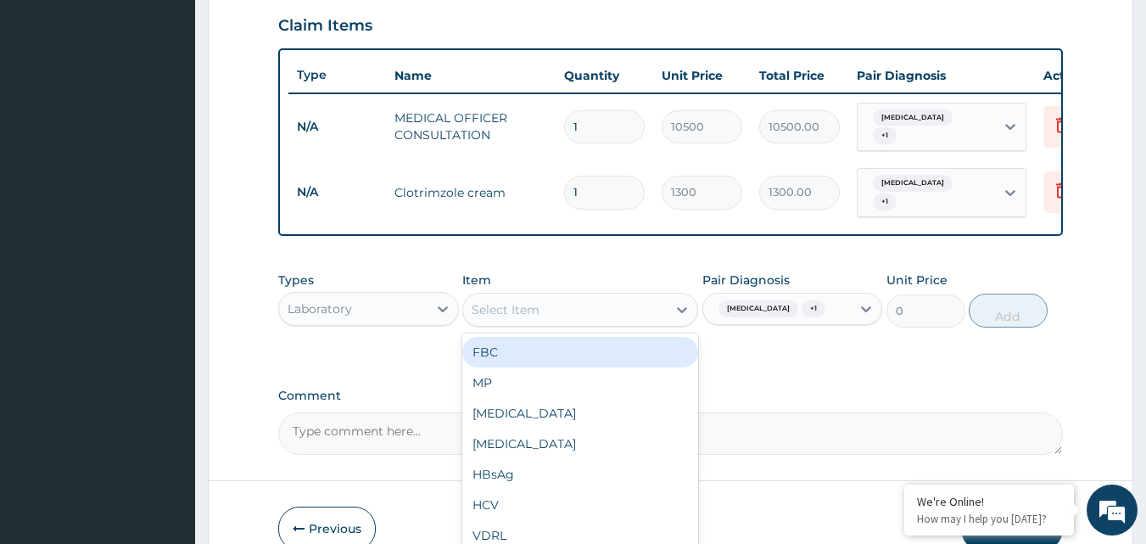
click at [662, 303] on div "Select Item" at bounding box center [565, 309] width 204 height 27
click at [611, 343] on div "FBC" at bounding box center [580, 352] width 236 height 31
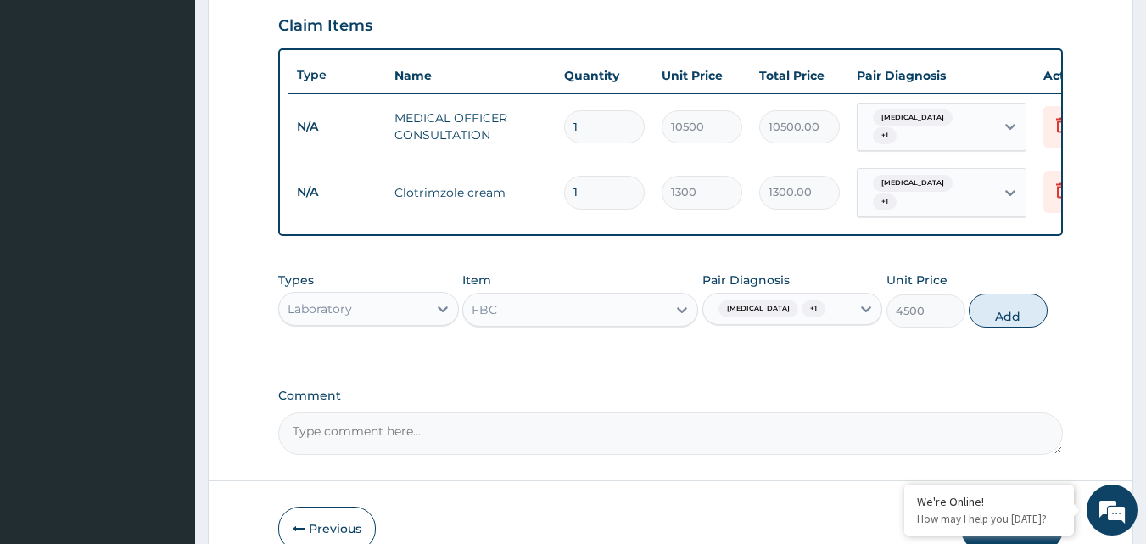
click at [1025, 312] on button "Add" at bounding box center [1008, 310] width 79 height 34
type input "0"
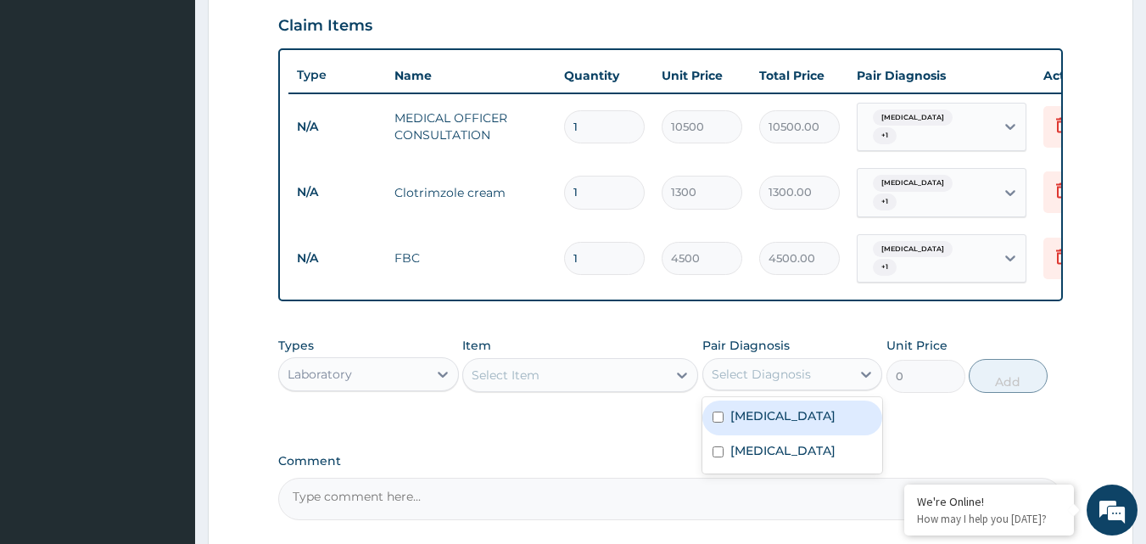
click at [729, 366] on div "Select Diagnosis" at bounding box center [761, 374] width 99 height 17
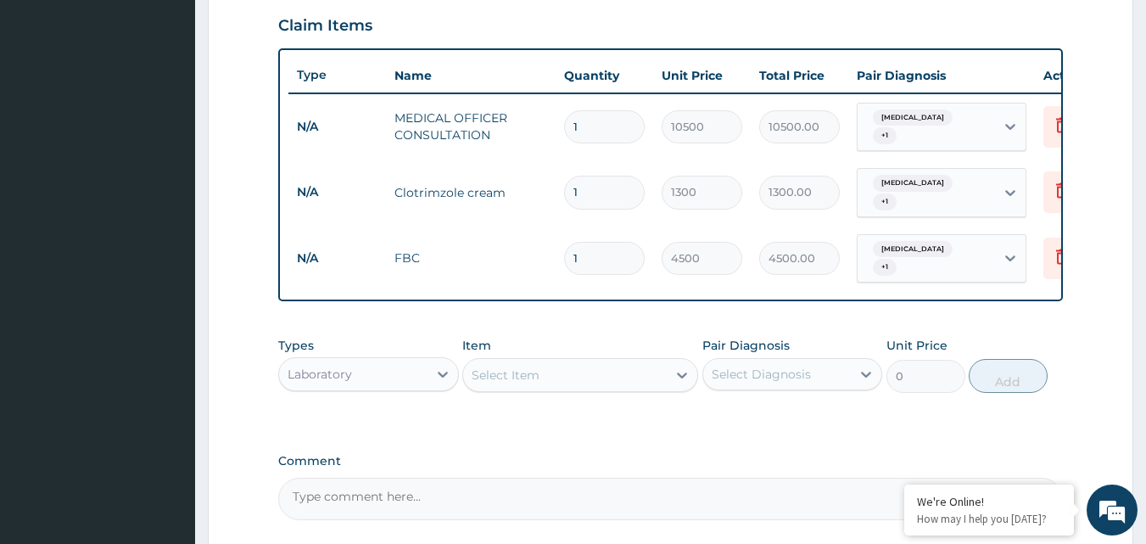
drag, startPoint x: 733, startPoint y: 387, endPoint x: 725, endPoint y: 412, distance: 26.6
click at [732, 393] on div "Types Laboratory Item Select Item Pair Diagnosis Select Diagnosis Unit Price 0 …" at bounding box center [670, 377] width 785 height 98
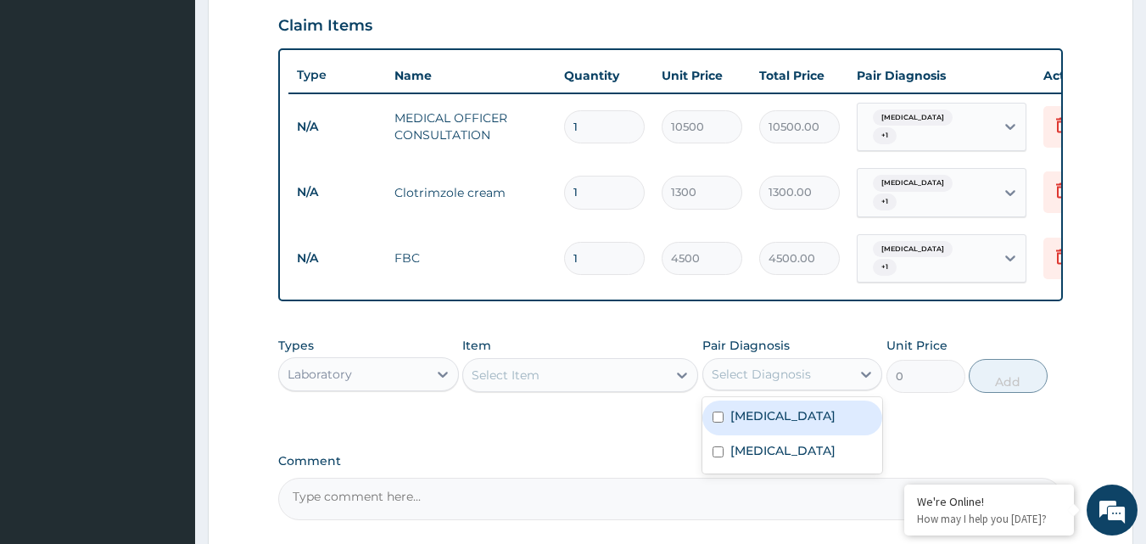
click at [751, 367] on div "Select Diagnosis" at bounding box center [761, 374] width 99 height 17
drag, startPoint x: 734, startPoint y: 409, endPoint x: 723, endPoint y: 449, distance: 41.1
click at [734, 412] on label "Vulvovaginitis" at bounding box center [782, 415] width 105 height 17
checkbox input "true"
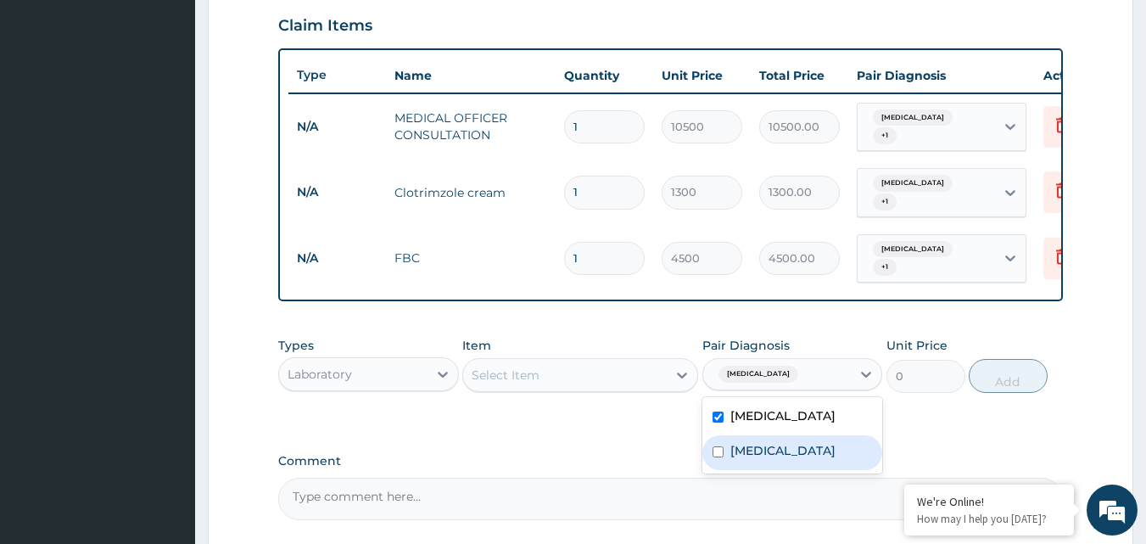
click at [723, 449] on div "Upper respiratory infection" at bounding box center [792, 452] width 181 height 35
checkbox input "true"
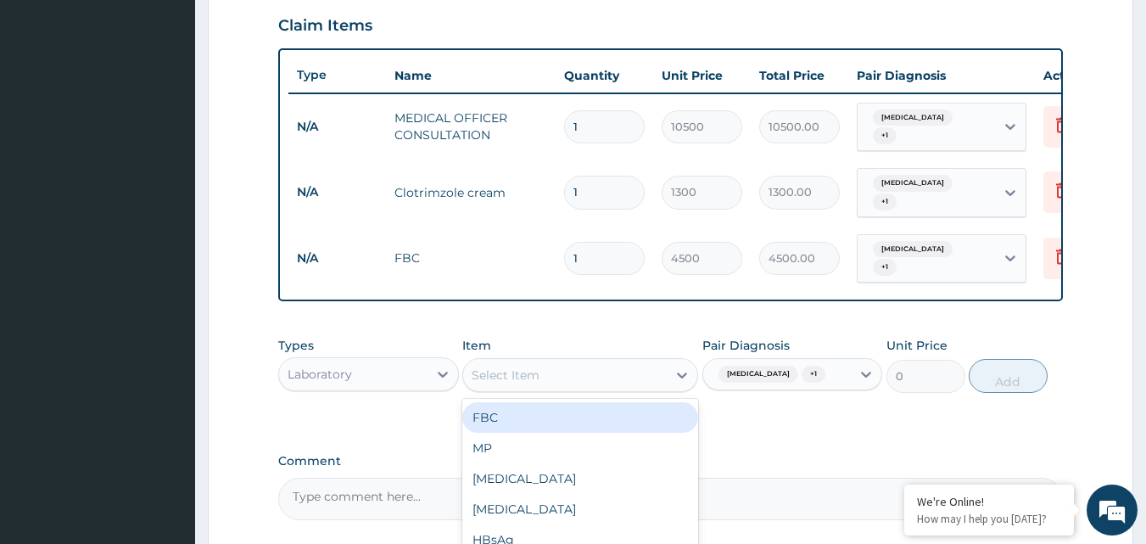
click at [626, 361] on div "Select Item" at bounding box center [565, 374] width 204 height 27
type input "URI"
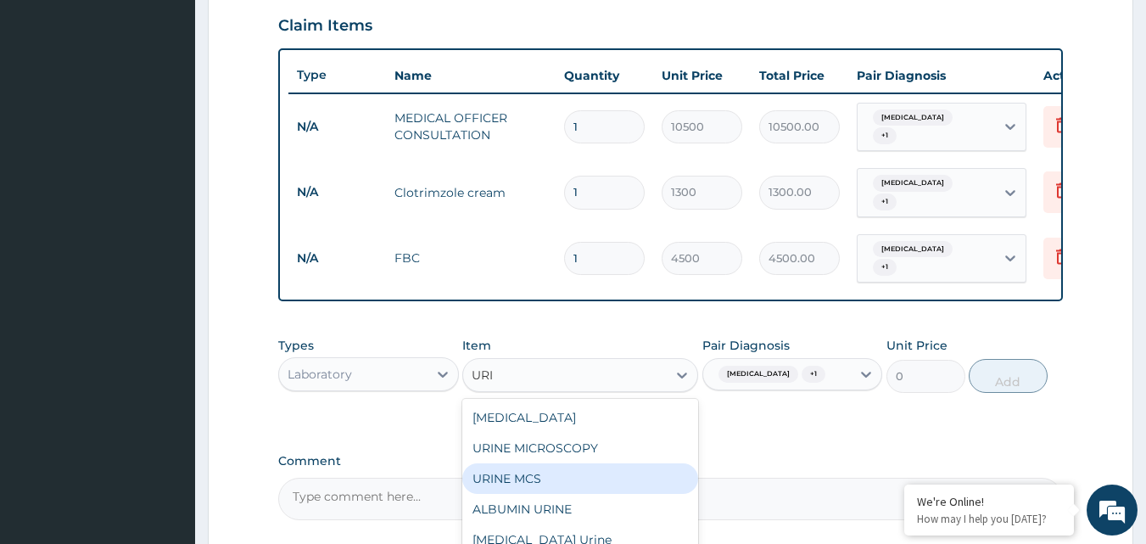
drag, startPoint x: 532, startPoint y: 465, endPoint x: 561, endPoint y: 437, distance: 40.8
click at [533, 465] on div "URINE MCS" at bounding box center [580, 478] width 236 height 31
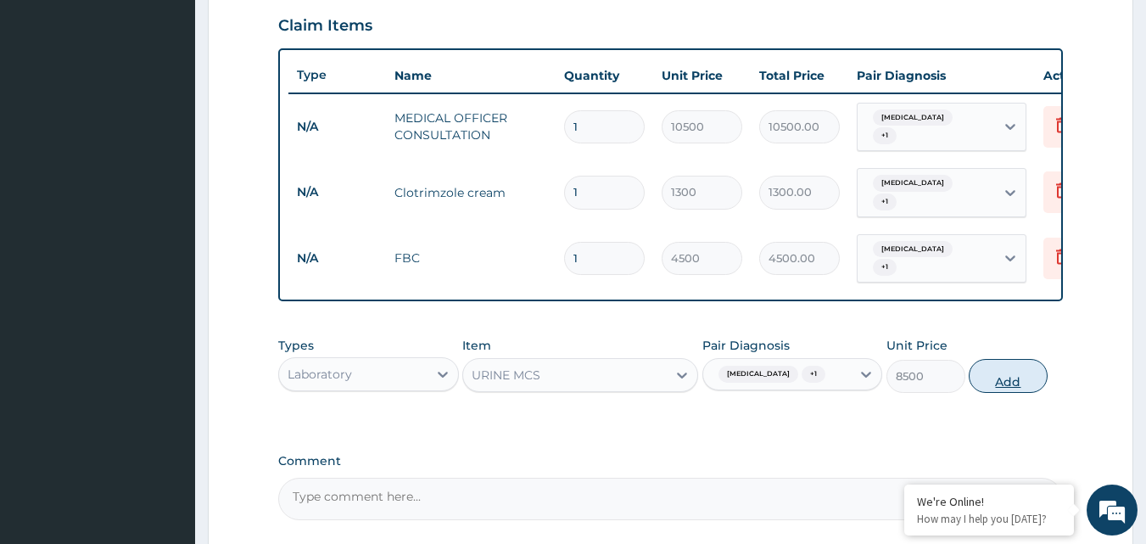
click at [989, 363] on button "Add" at bounding box center [1008, 376] width 79 height 34
type input "0"
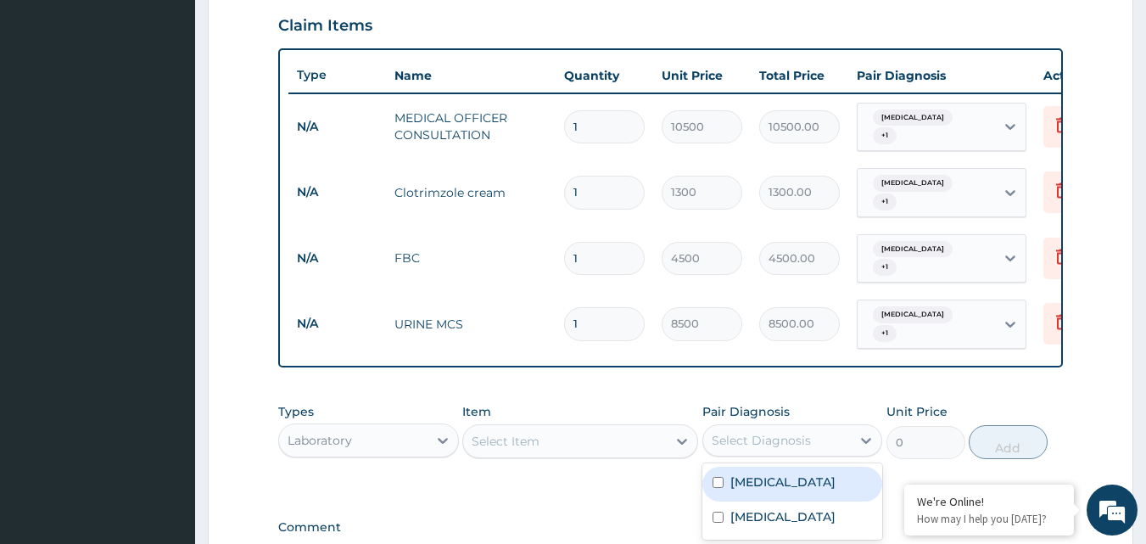
click at [749, 432] on div "Select Diagnosis" at bounding box center [761, 440] width 99 height 17
click at [738, 466] on div "Vulvovaginitis" at bounding box center [792, 483] width 181 height 35
checkbox input "true"
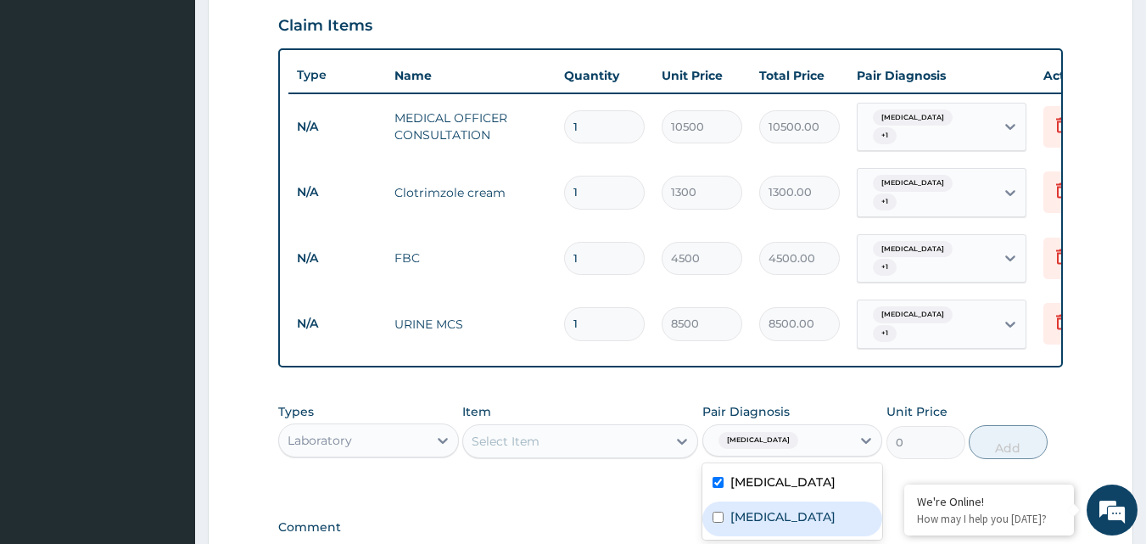
click at [729, 501] on div "Upper respiratory infection" at bounding box center [792, 518] width 181 height 35
checkbox input "true"
click at [650, 427] on div "Select Item" at bounding box center [565, 440] width 204 height 27
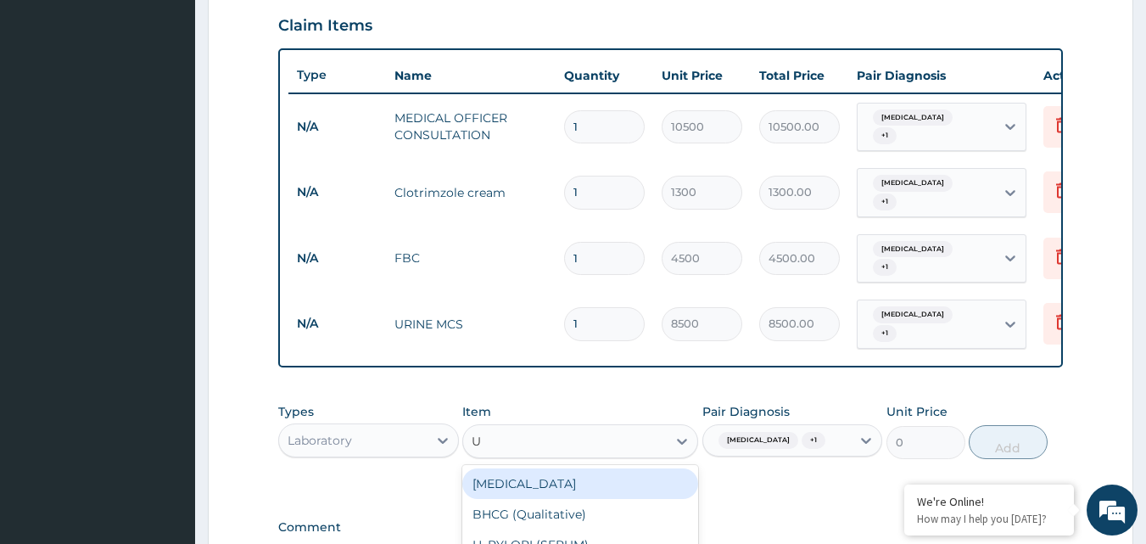
type input "UR"
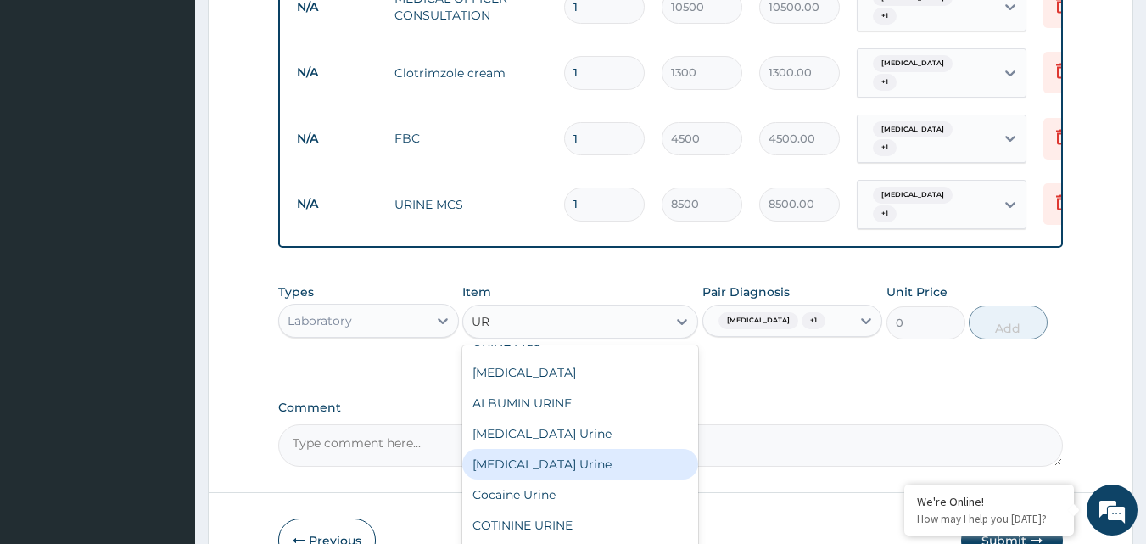
scroll to position [0, 0]
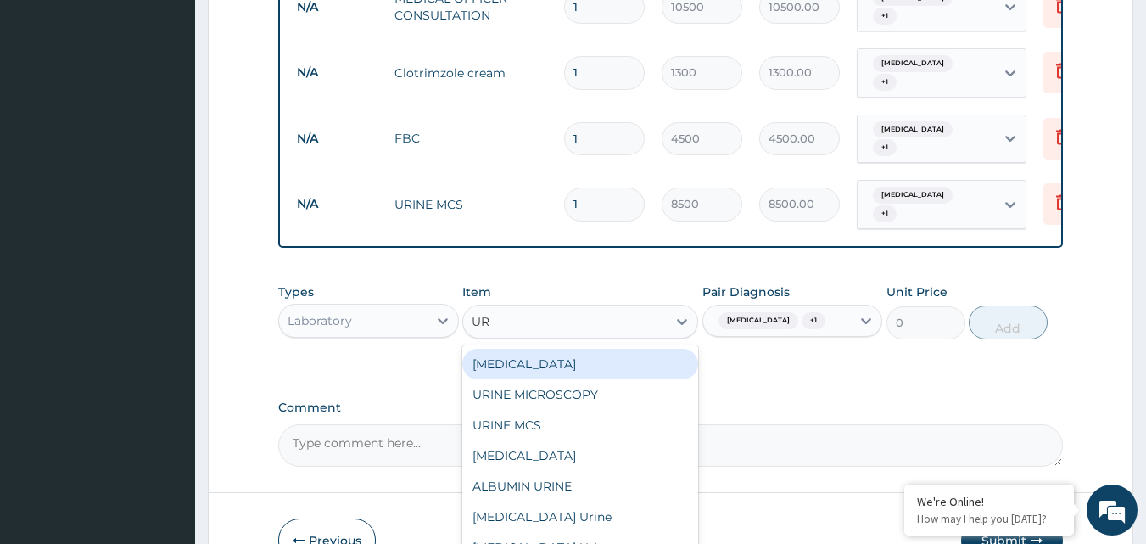
click at [562, 349] on div "URINALYSIS" at bounding box center [580, 364] width 236 height 31
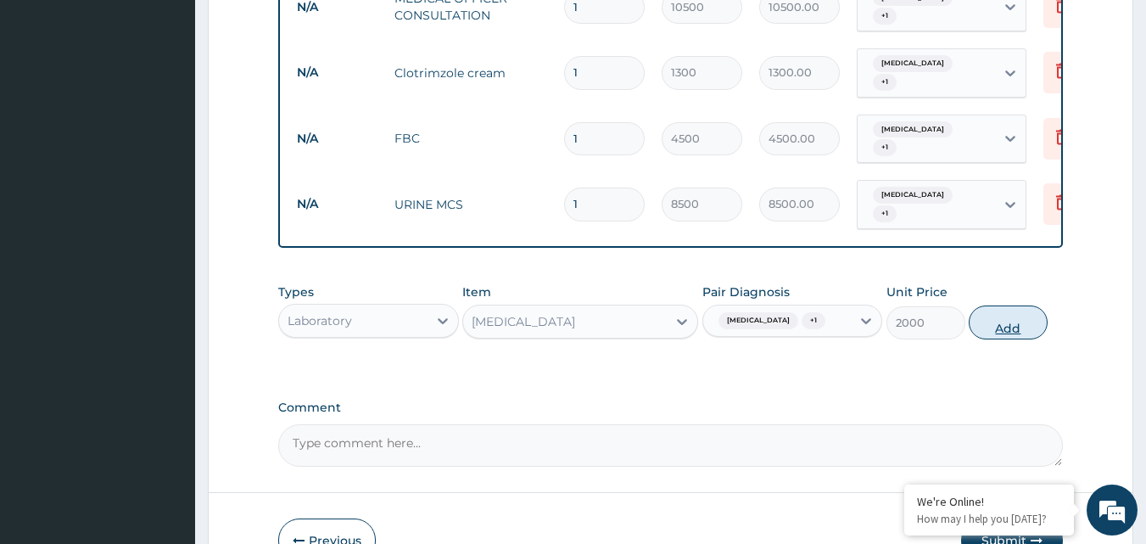
click at [1015, 305] on button "Add" at bounding box center [1008, 322] width 79 height 34
type input "0"
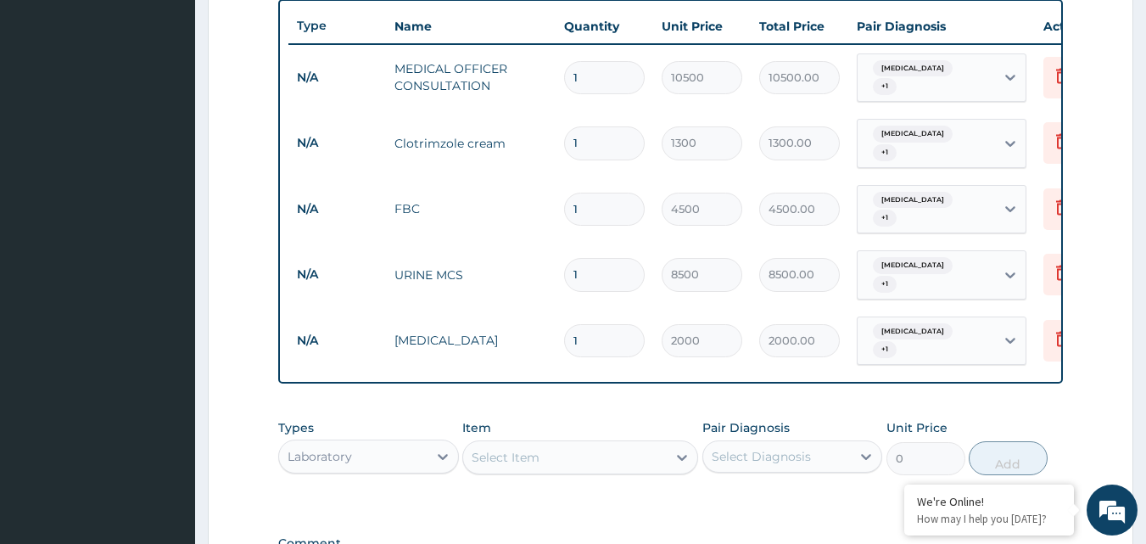
scroll to position [846, 0]
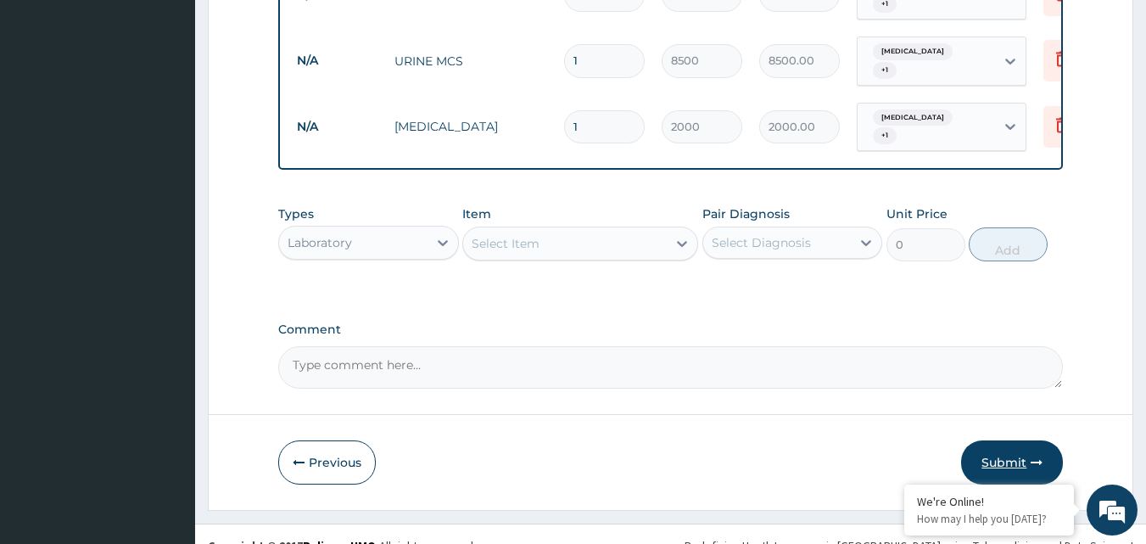
click at [1003, 440] on button "Submit" at bounding box center [1012, 462] width 102 height 44
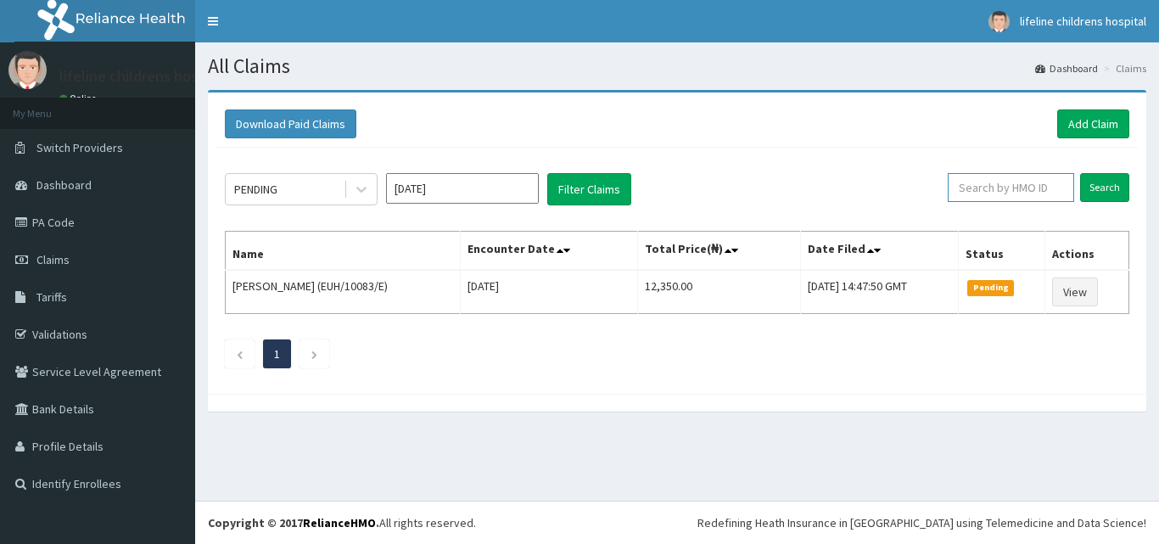
click at [1017, 180] on input "text" at bounding box center [1010, 187] width 126 height 29
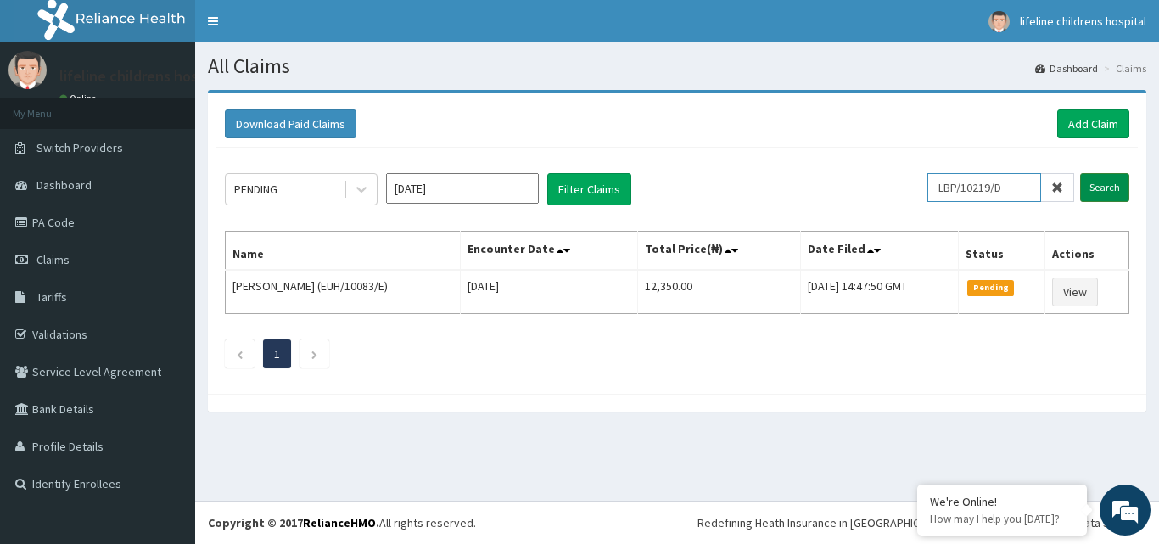
type input "LBP/10219/D"
click at [1094, 196] on input "Search" at bounding box center [1104, 187] width 49 height 29
click at [63, 181] on span "Dashboard" at bounding box center [63, 184] width 55 height 15
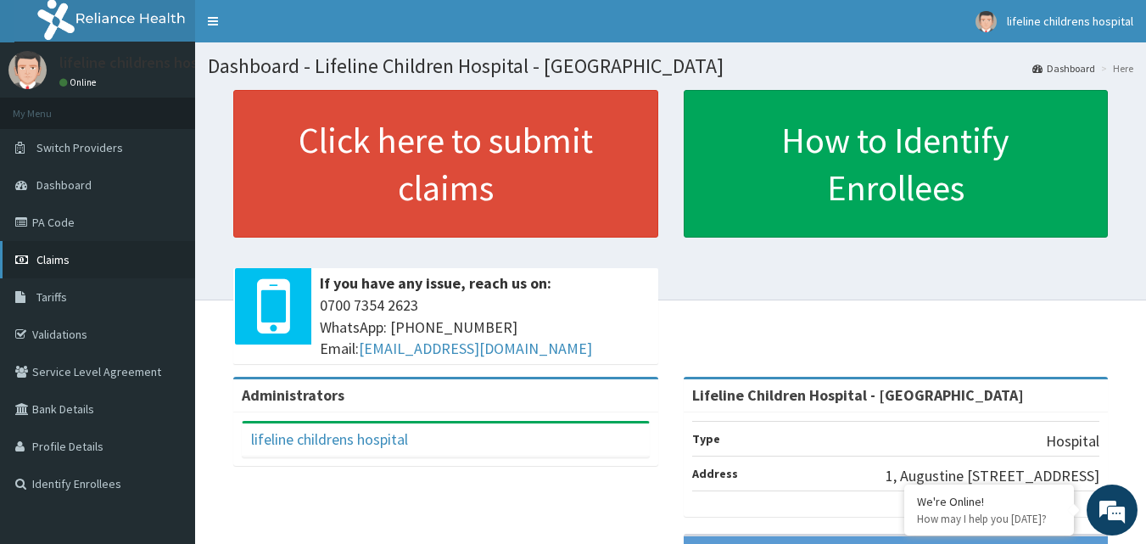
click at [107, 259] on link "Claims" at bounding box center [97, 259] width 195 height 37
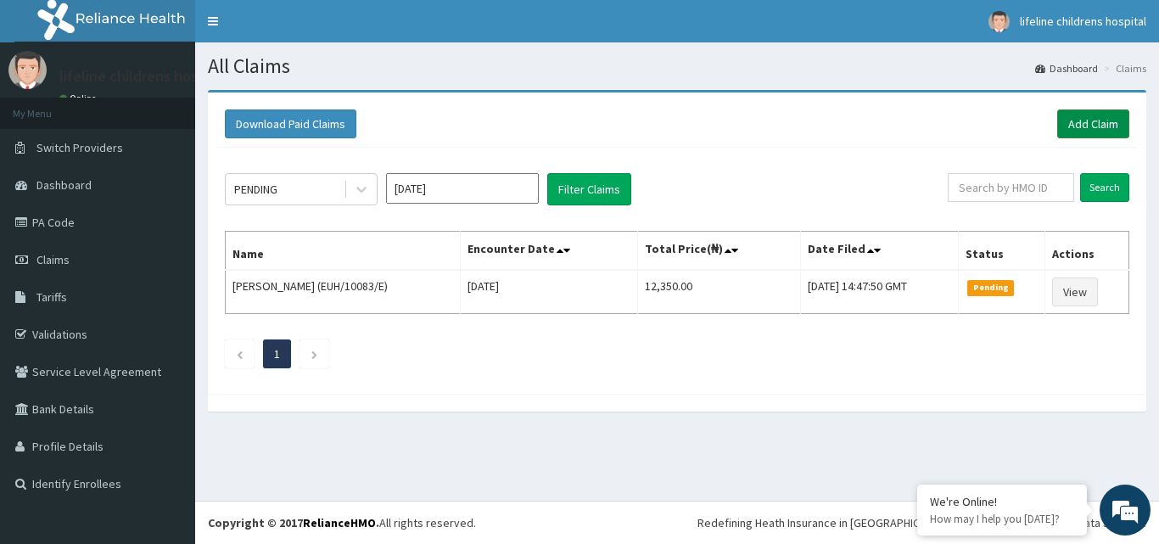
click at [1079, 130] on link "Add Claim" at bounding box center [1093, 123] width 72 height 29
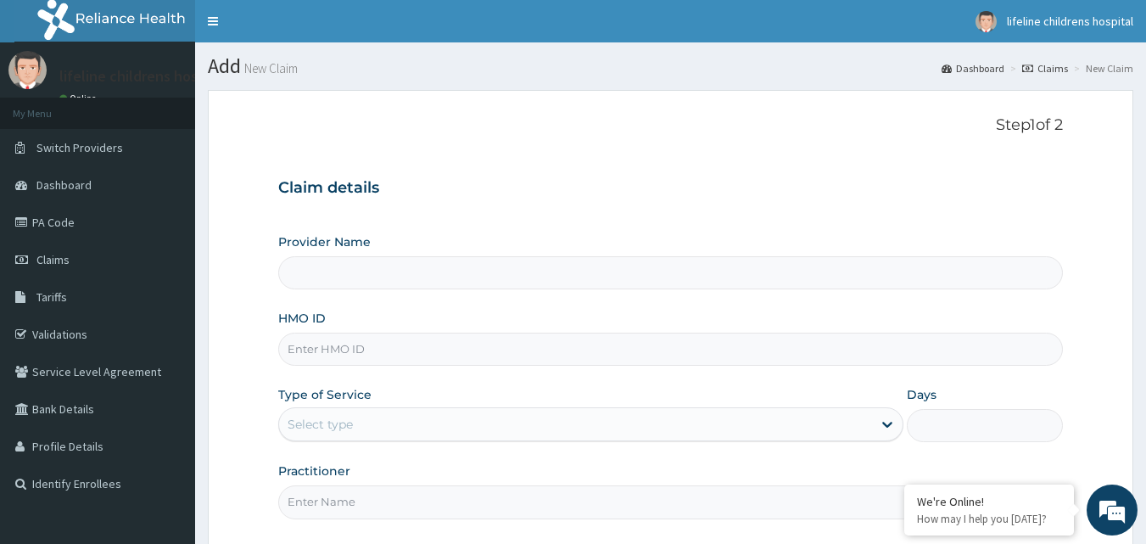
type input "Lifeline Children Hospital - Lekki"
click at [403, 360] on input "HMO ID" at bounding box center [670, 348] width 785 height 33
type input "ENP/11970/B"
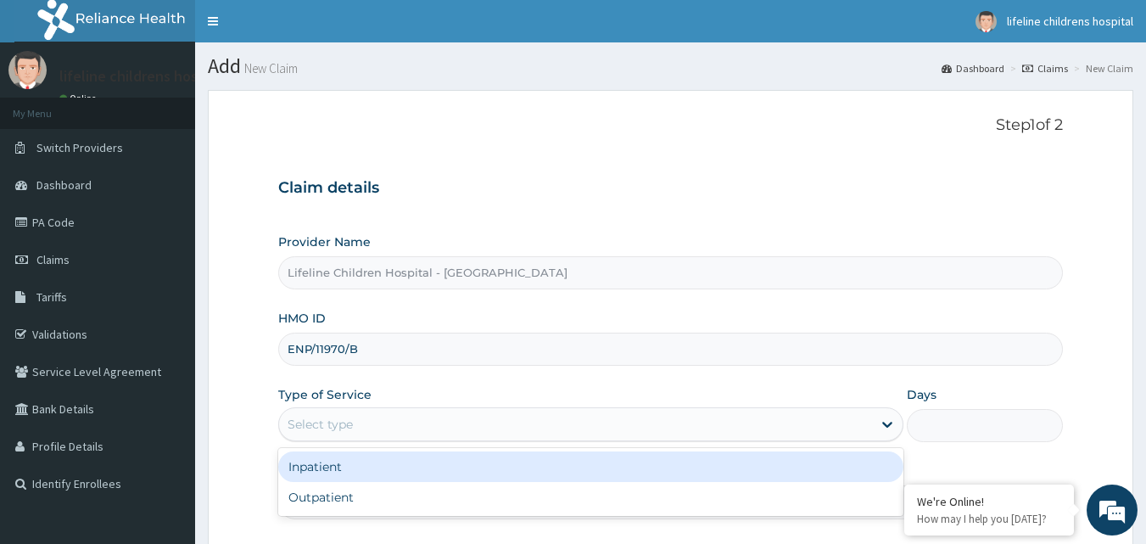
drag, startPoint x: 332, startPoint y: 422, endPoint x: 335, endPoint y: 445, distance: 23.1
click at [332, 427] on div "Select type" at bounding box center [320, 424] width 65 height 17
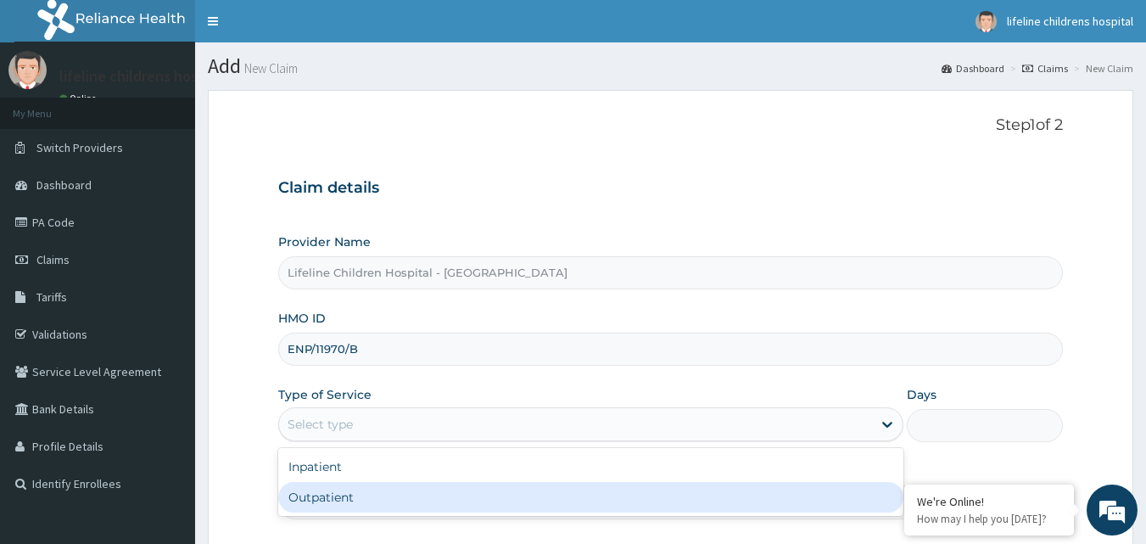
click at [328, 493] on div "Outpatient" at bounding box center [590, 497] width 625 height 31
type input "1"
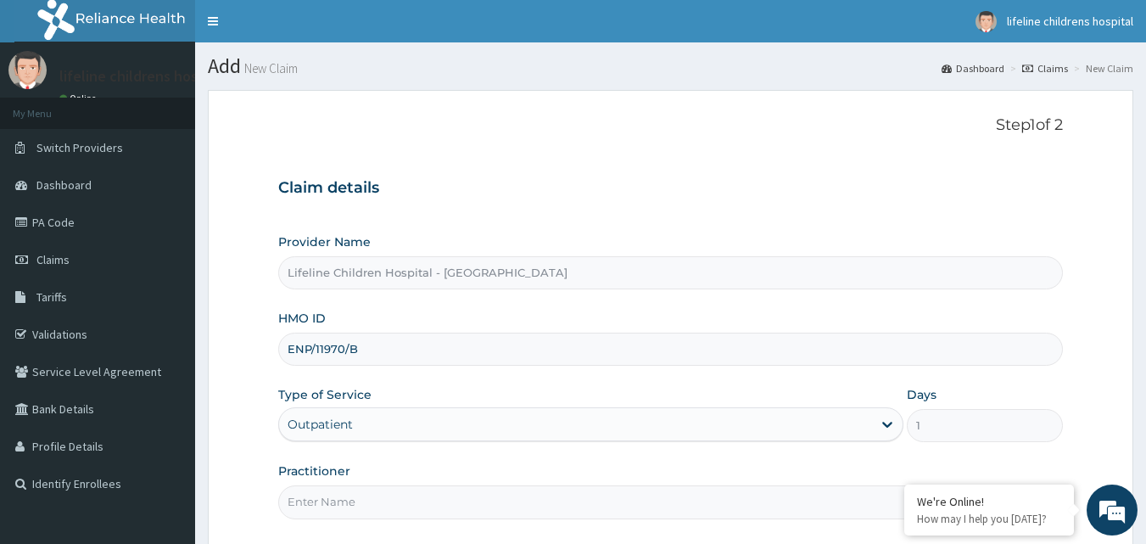
click at [329, 501] on input "Practitioner" at bounding box center [670, 501] width 785 height 33
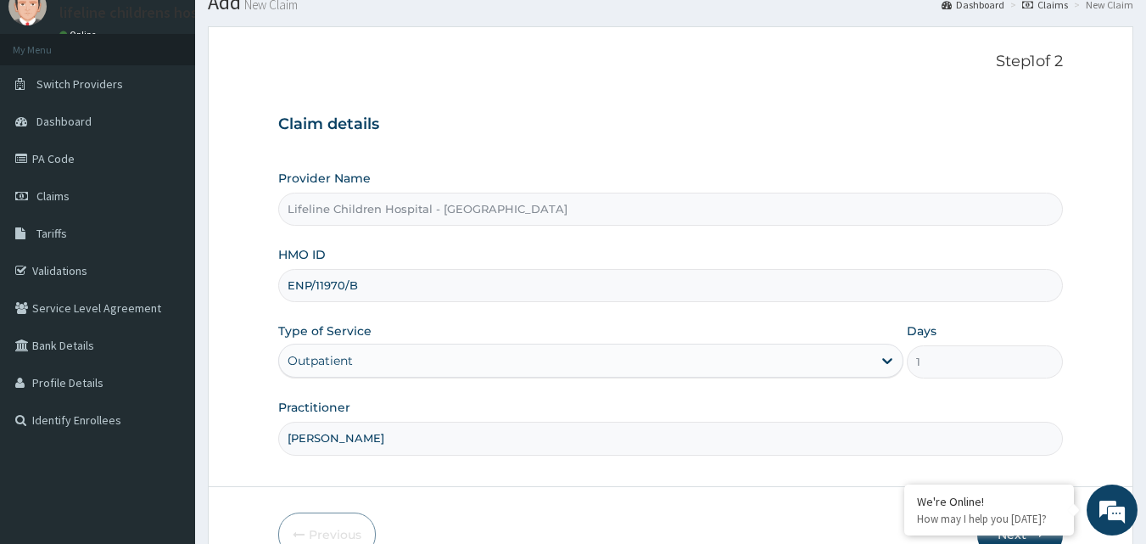
scroll to position [159, 0]
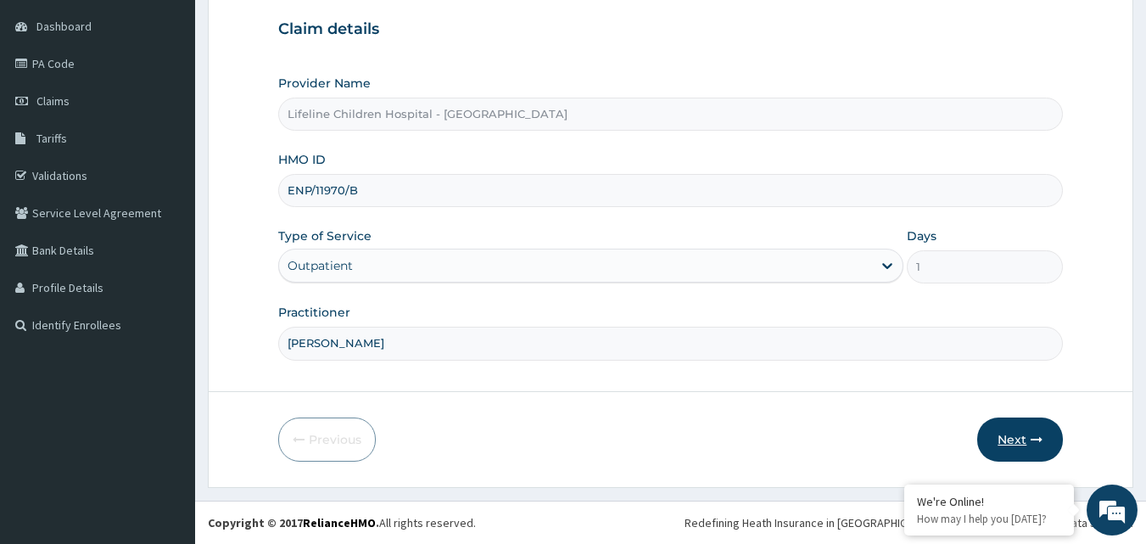
type input "[PERSON_NAME]"
click at [1025, 437] on button "Next" at bounding box center [1020, 439] width 86 height 44
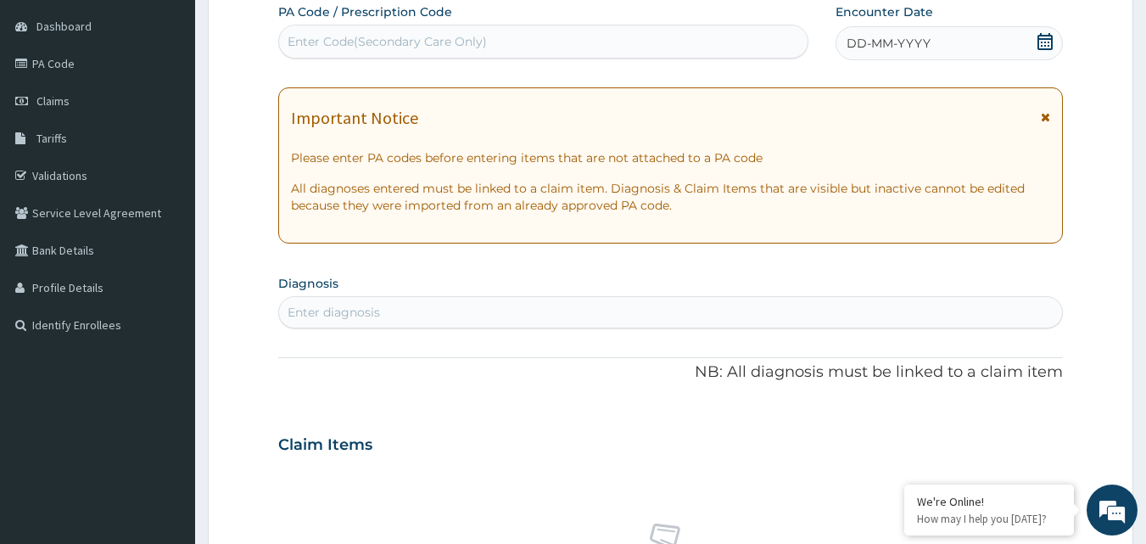
click at [1055, 36] on div "DD-MM-YYYY" at bounding box center [948, 43] width 227 height 34
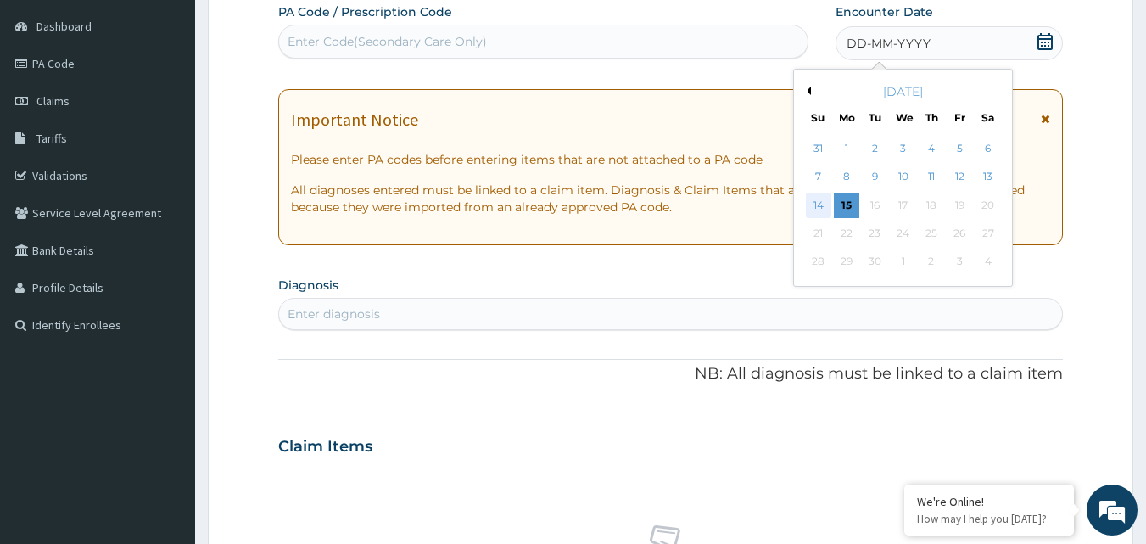
click at [818, 204] on div "14" at bounding box center [818, 205] width 25 height 25
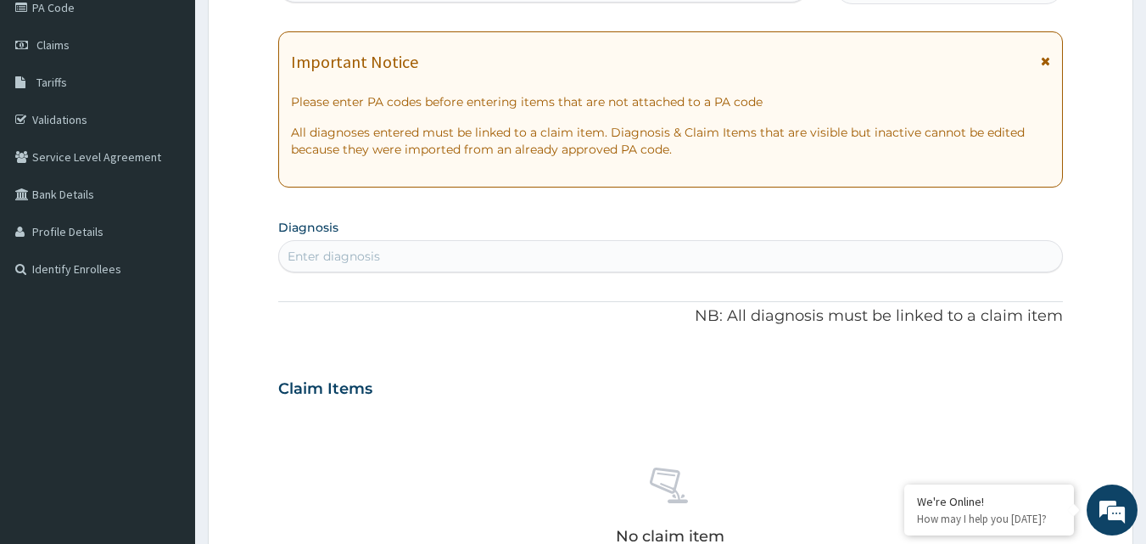
scroll to position [243, 0]
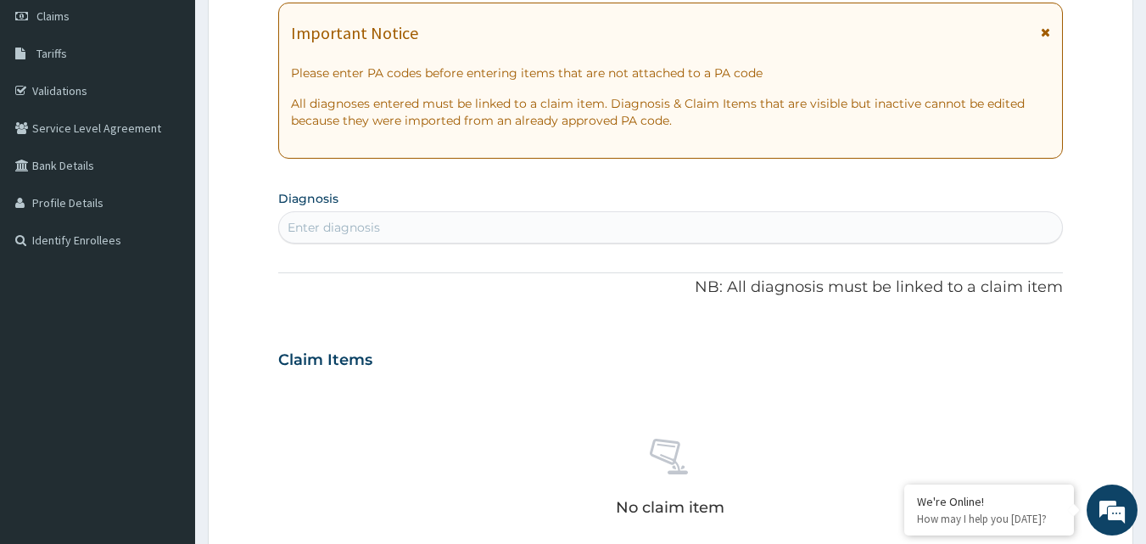
click at [678, 212] on div "Enter diagnosis" at bounding box center [670, 227] width 785 height 32
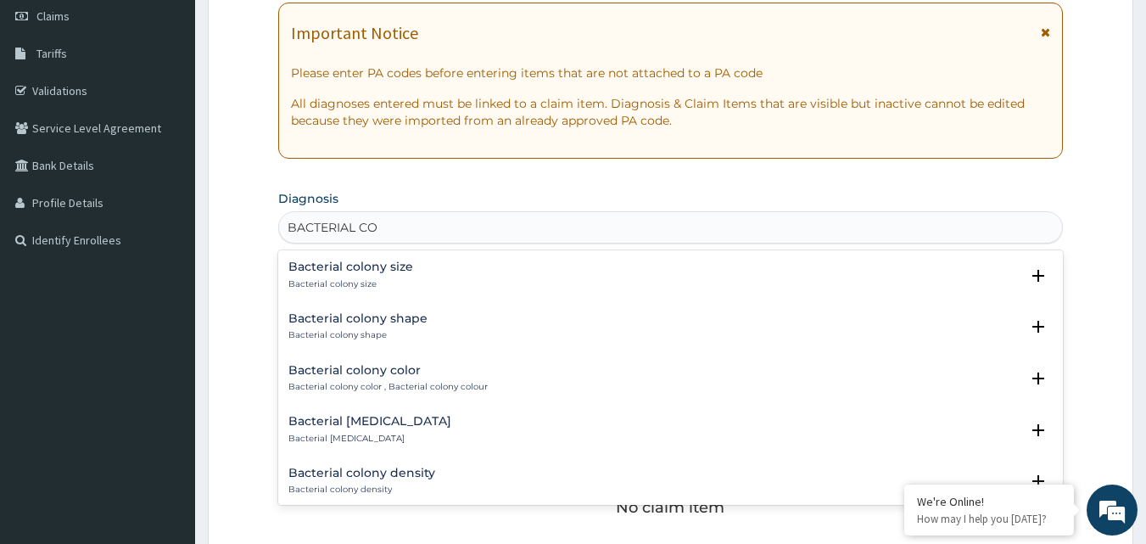
type input "BACTERIAL CON"
click at [471, 280] on div "Bacterial conjunctivitis Bacterial conjunctivitis" at bounding box center [670, 275] width 765 height 30
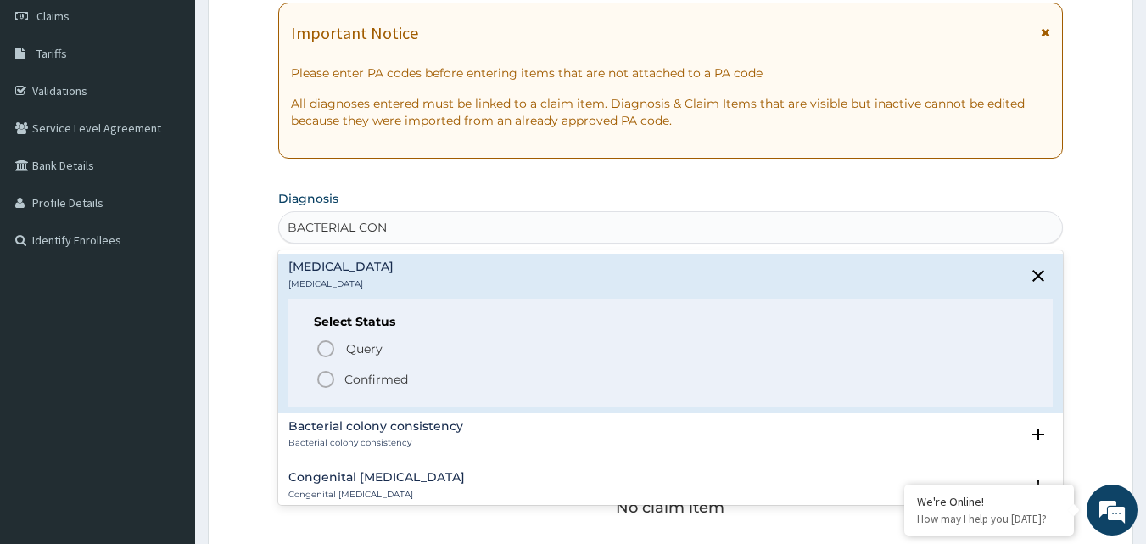
click at [413, 381] on span "Confirmed" at bounding box center [671, 379] width 712 height 20
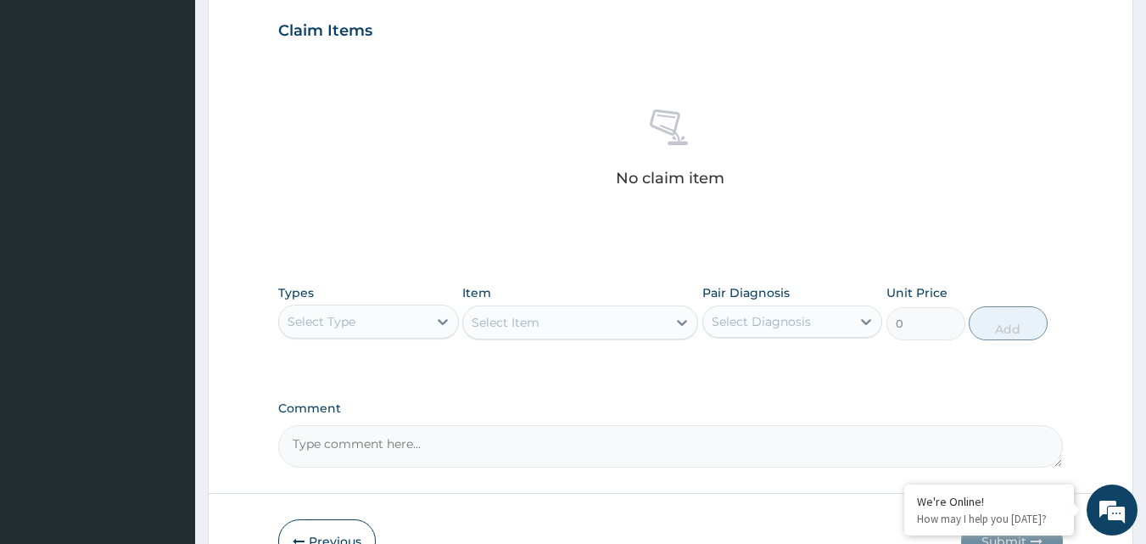
scroll to position [583, 0]
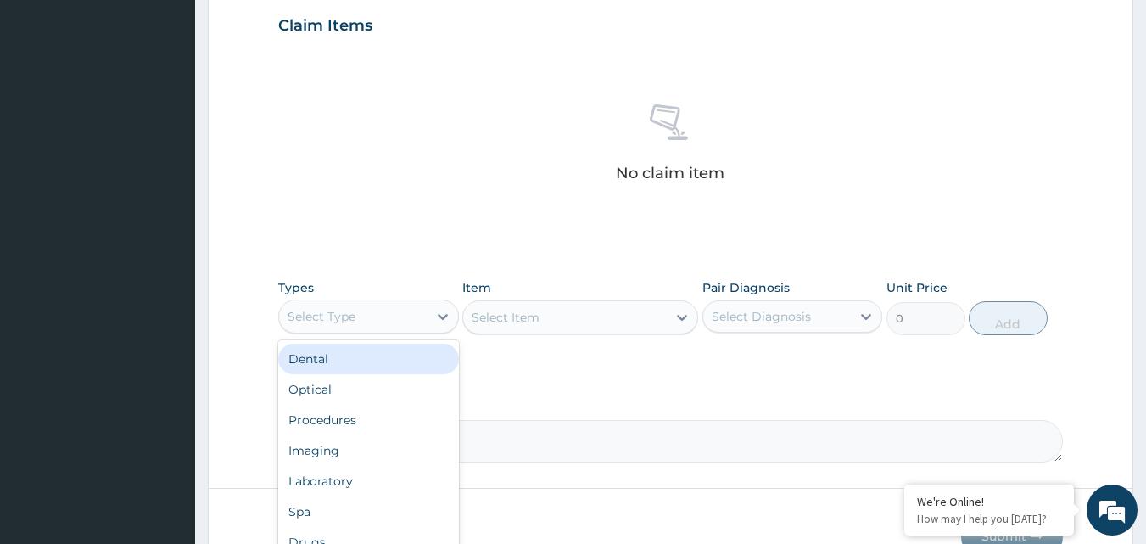
click at [374, 323] on div "Select Type" at bounding box center [353, 316] width 148 height 27
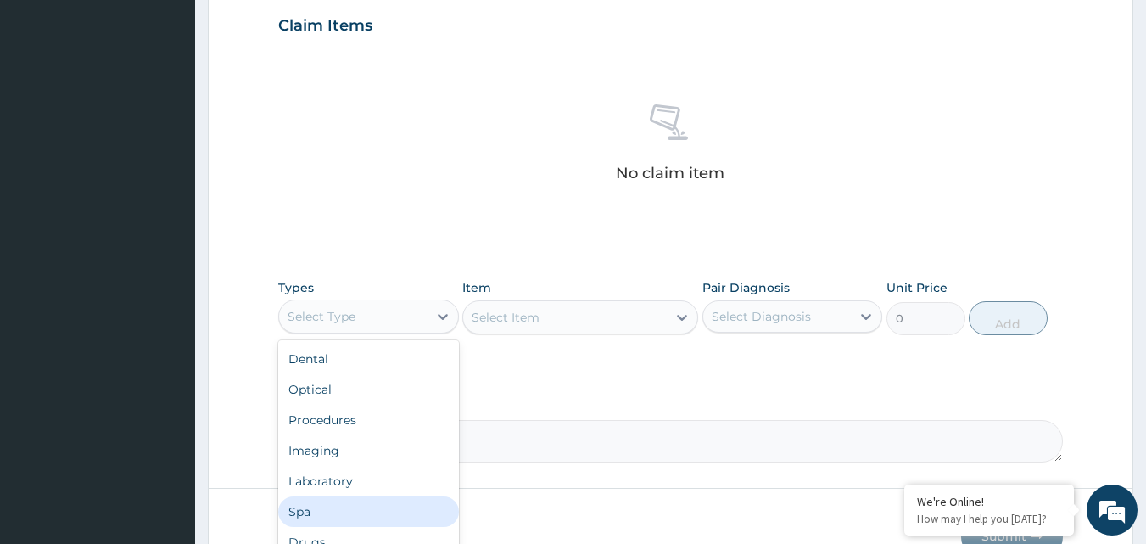
scroll to position [58, 0]
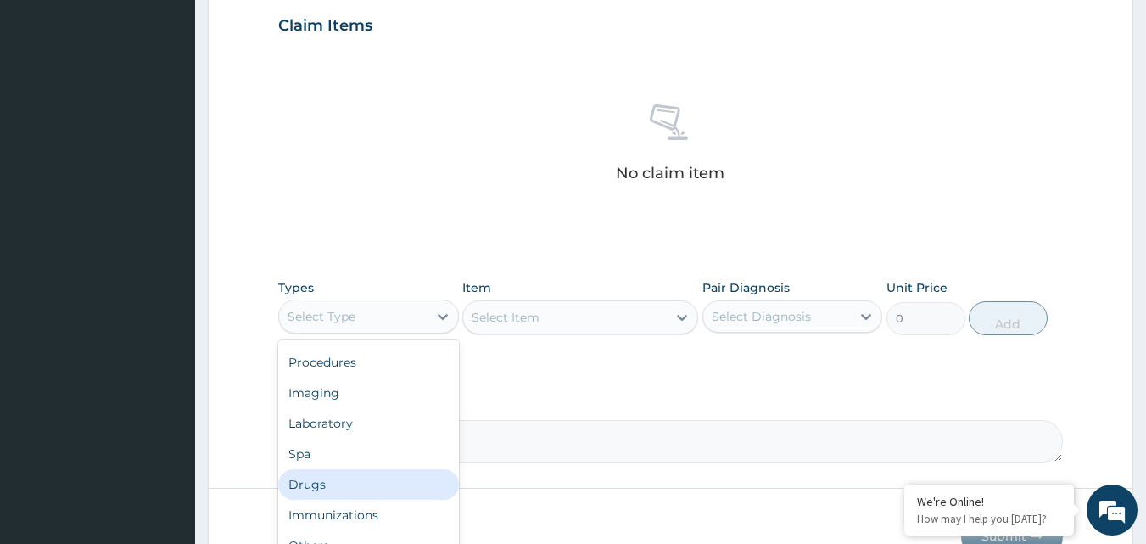
drag, startPoint x: 329, startPoint y: 477, endPoint x: 371, endPoint y: 462, distance: 44.3
click at [332, 478] on div "Drugs" at bounding box center [368, 484] width 181 height 31
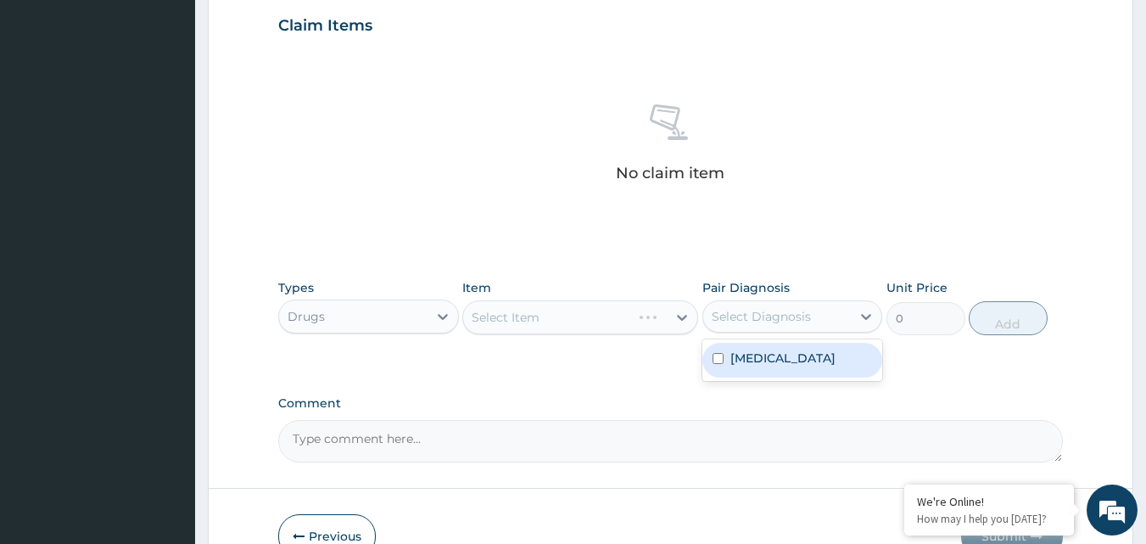
drag, startPoint x: 779, startPoint y: 310, endPoint x: 757, endPoint y: 359, distance: 54.3
click at [776, 317] on div "Select Diagnosis" at bounding box center [761, 316] width 99 height 17
drag, startPoint x: 758, startPoint y: 371, endPoint x: 734, endPoint y: 366, distance: 25.1
click at [743, 368] on div "Bacterial conjunctivitis" at bounding box center [792, 360] width 181 height 35
checkbox input "true"
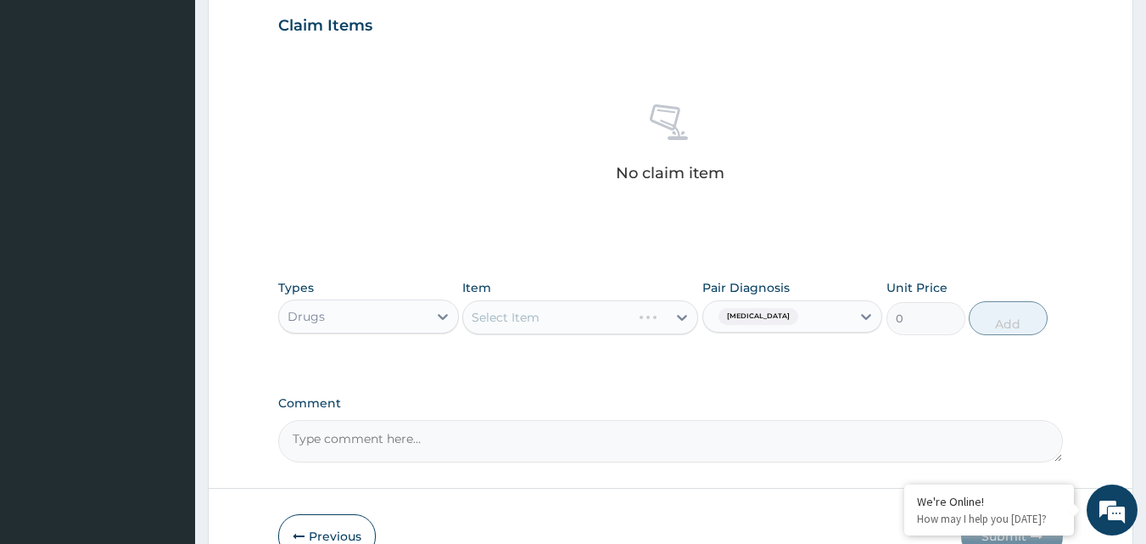
drag, startPoint x: 581, startPoint y: 329, endPoint x: 640, endPoint y: 321, distance: 59.9
click at [595, 328] on div "Select Item" at bounding box center [580, 317] width 236 height 34
drag, startPoint x: 662, startPoint y: 315, endPoint x: 677, endPoint y: 313, distance: 15.5
click at [677, 313] on div "Select Item" at bounding box center [580, 317] width 236 height 34
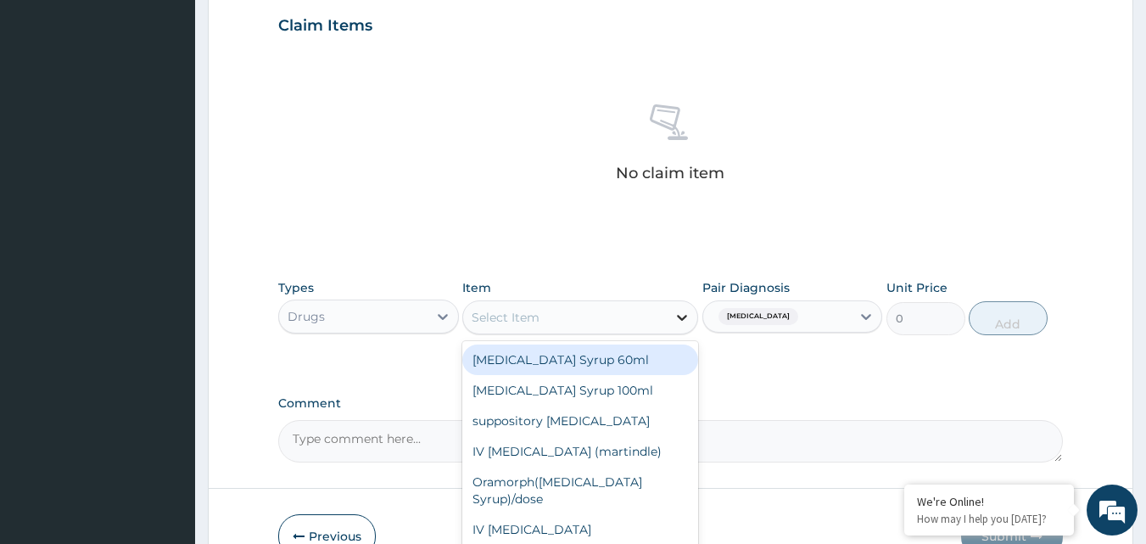
click at [682, 316] on icon at bounding box center [681, 317] width 17 height 17
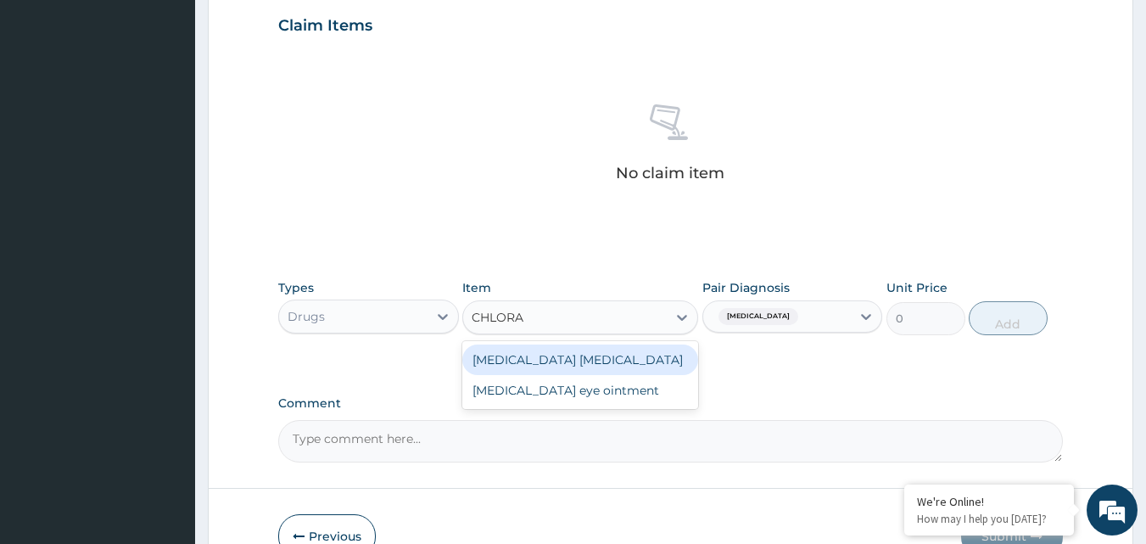
type input "CHLORAM"
click at [647, 360] on div "chloramphenicol eye drop" at bounding box center [580, 359] width 236 height 31
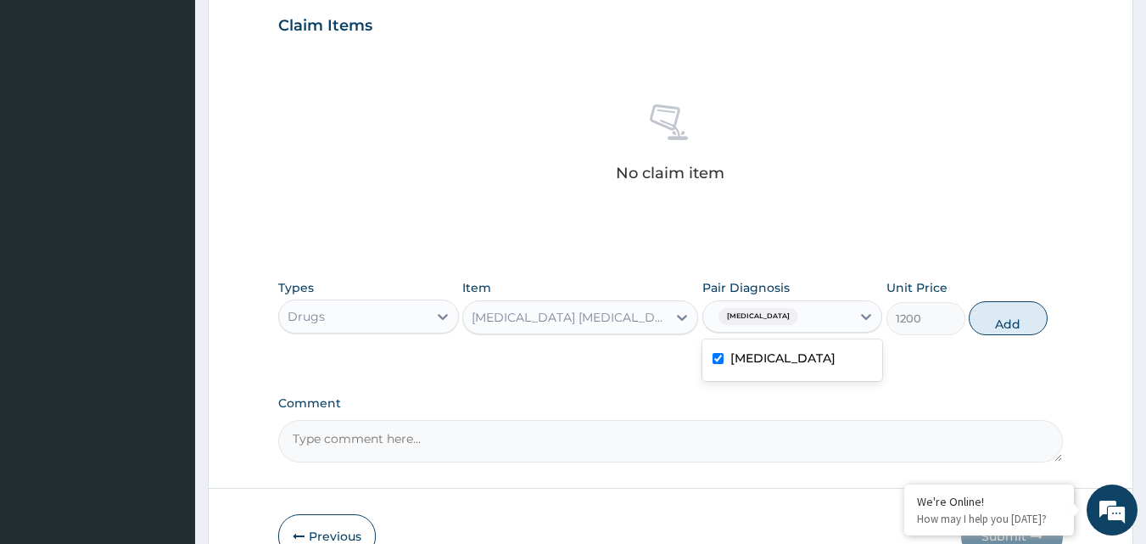
drag, startPoint x: 840, startPoint y: 321, endPoint x: 836, endPoint y: 348, distance: 26.5
click at [840, 324] on div "Bacterial conjunctivitis" at bounding box center [777, 316] width 148 height 29
click at [999, 321] on button "Add" at bounding box center [1008, 318] width 79 height 34
type input "0"
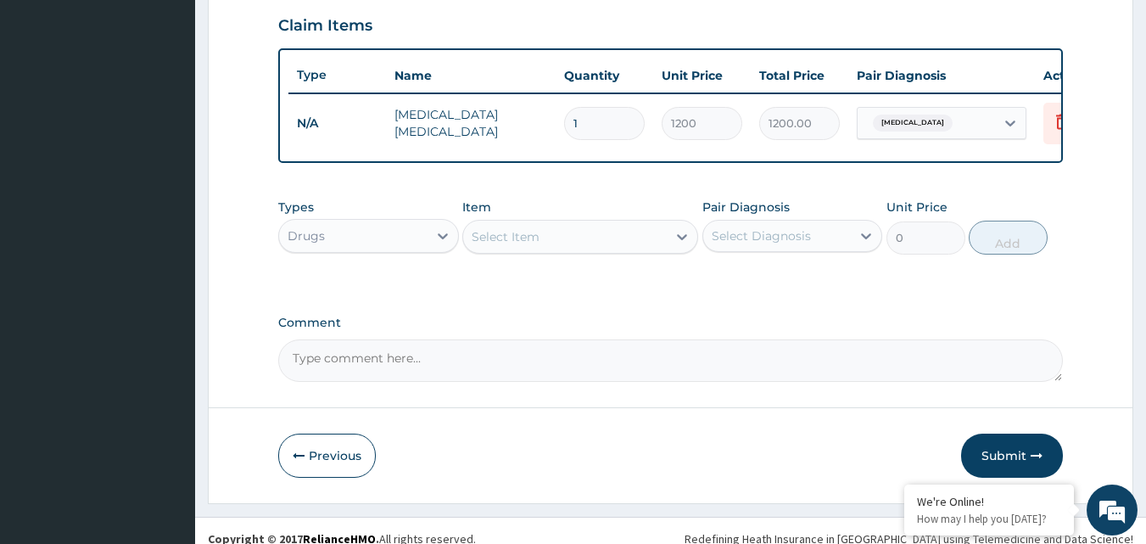
click at [422, 247] on div "Drugs" at bounding box center [353, 235] width 148 height 27
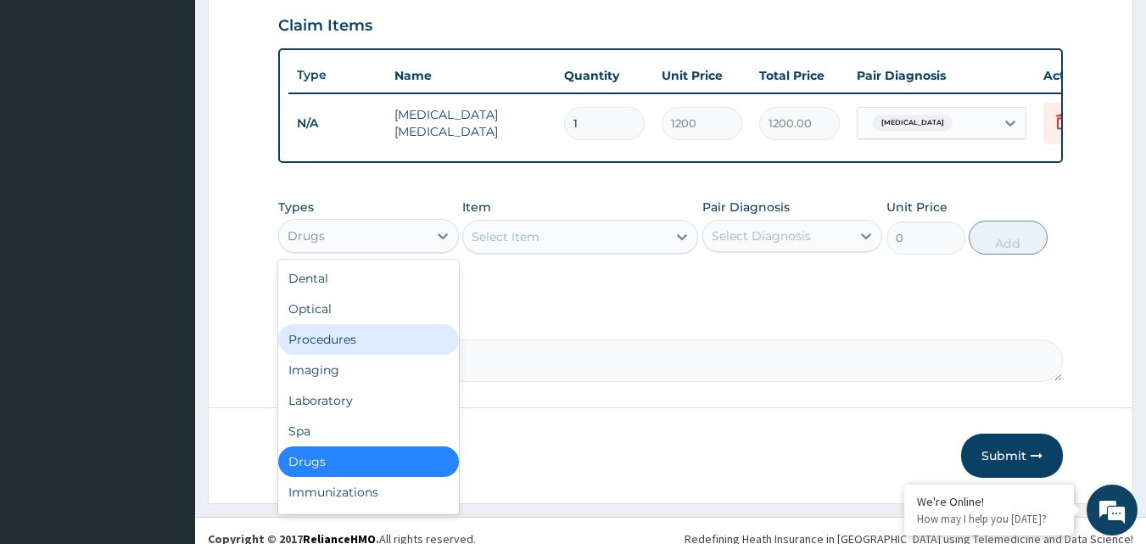
drag, startPoint x: 391, startPoint y: 341, endPoint x: 772, endPoint y: 237, distance: 394.6
click at [400, 342] on div "Procedures" at bounding box center [368, 339] width 181 height 31
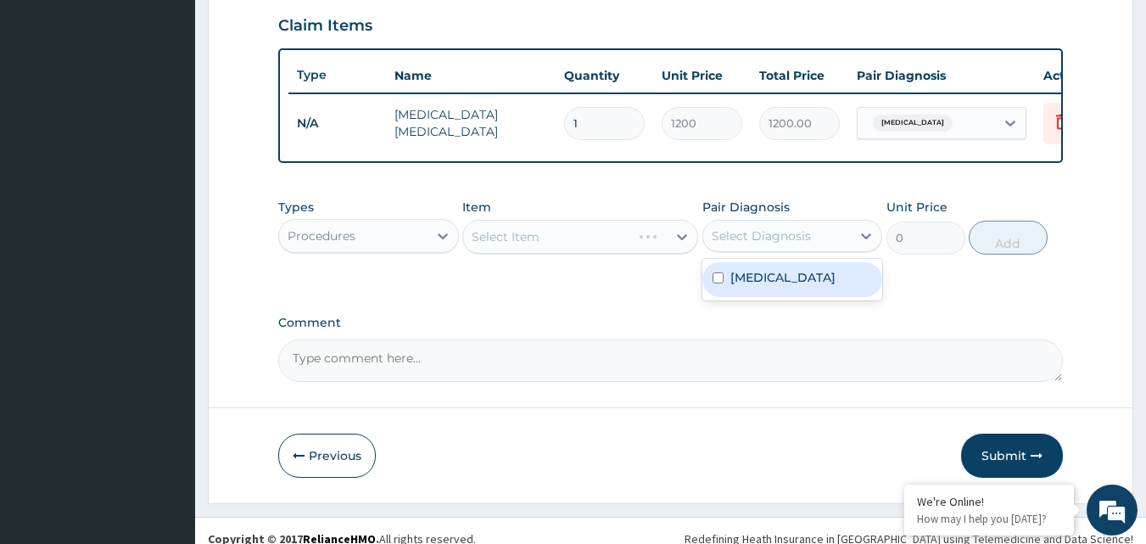
click at [769, 244] on div "Select Diagnosis" at bounding box center [761, 235] width 99 height 17
click at [744, 286] on label "Bacterial conjunctivitis" at bounding box center [782, 277] width 105 height 17
checkbox input "true"
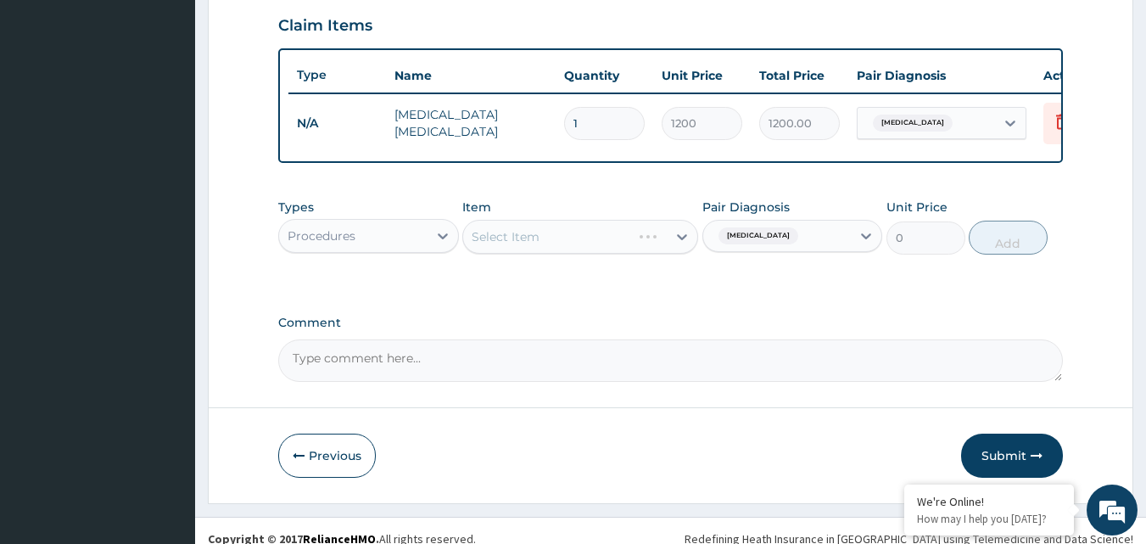
click at [680, 244] on div "Select Item" at bounding box center [580, 237] width 236 height 34
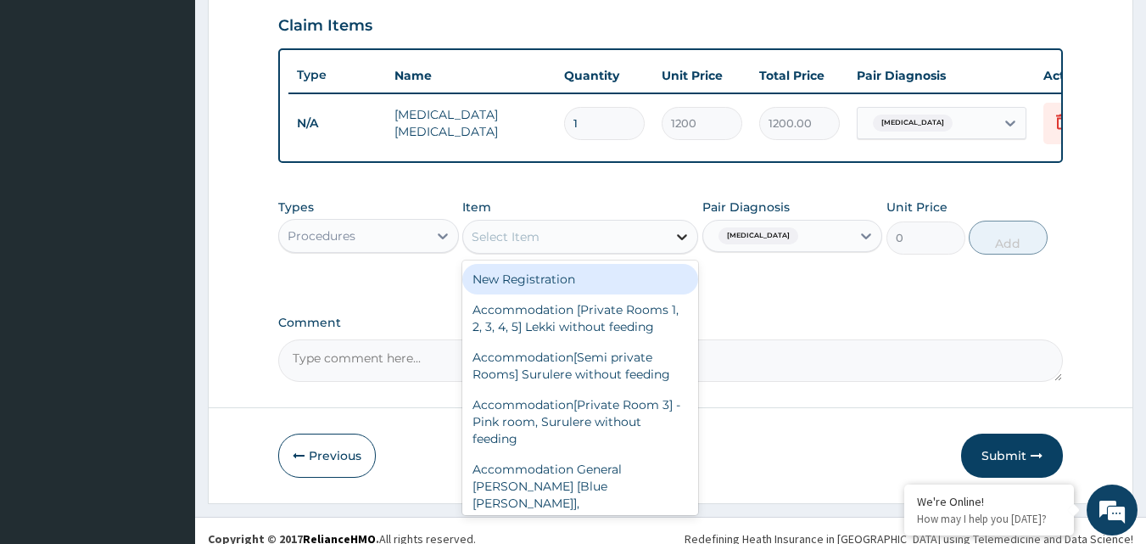
click at [679, 244] on icon at bounding box center [681, 236] width 17 height 17
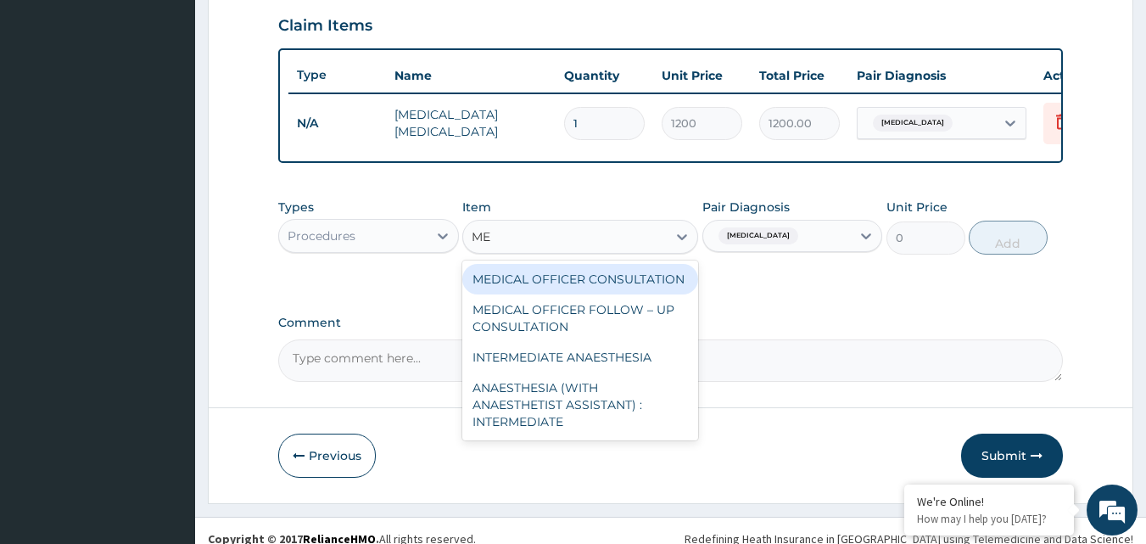
type input "MED"
drag, startPoint x: 638, startPoint y: 288, endPoint x: 669, endPoint y: 281, distance: 32.3
click at [638, 289] on div "MEDICAL OFFICER CONSULTATION" at bounding box center [580, 279] width 236 height 31
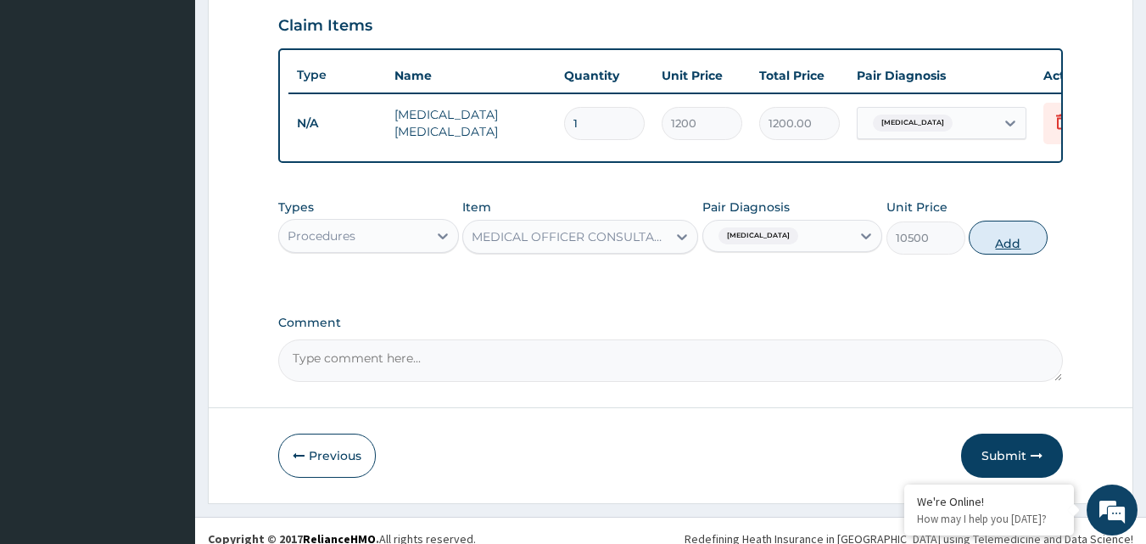
click at [1025, 250] on button "Add" at bounding box center [1008, 238] width 79 height 34
type input "0"
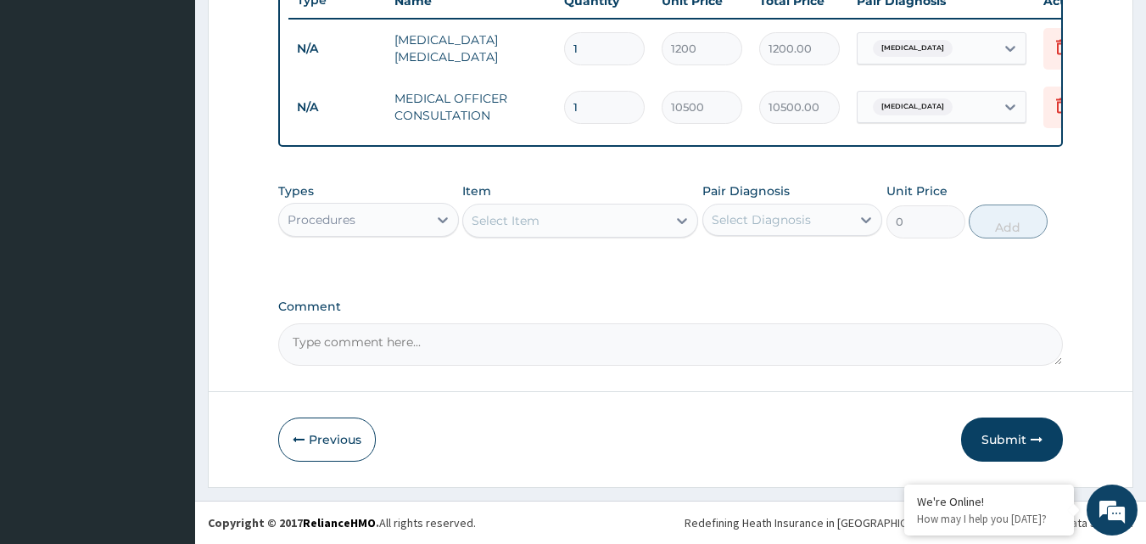
scroll to position [670, 0]
click at [980, 436] on button "Submit" at bounding box center [1012, 439] width 102 height 44
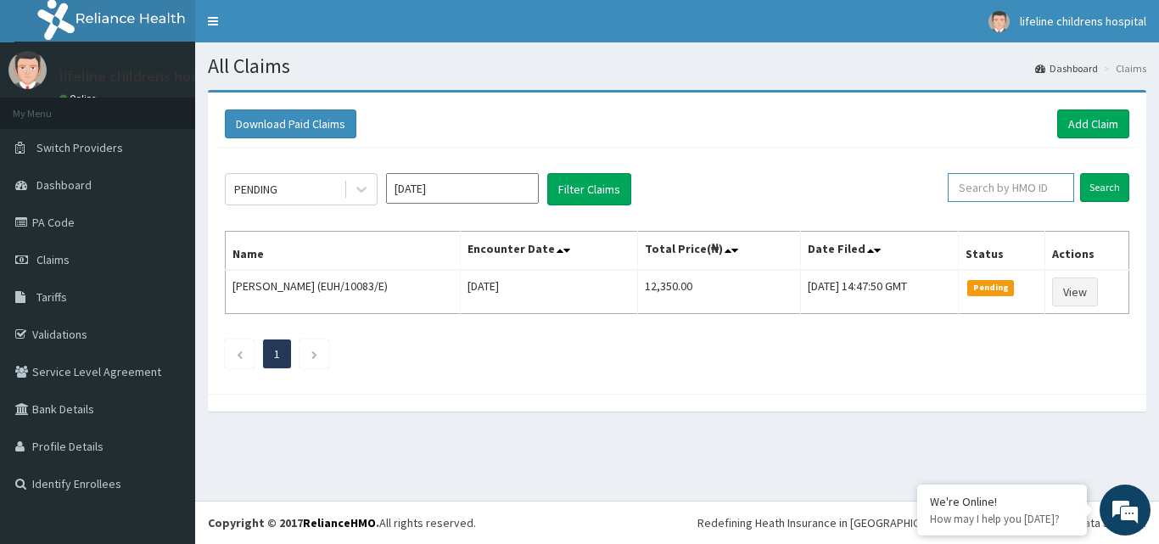
click at [1026, 192] on input "text" at bounding box center [1010, 187] width 126 height 29
type input "ENP/11970/B"
click at [1106, 193] on input "Search" at bounding box center [1104, 187] width 49 height 29
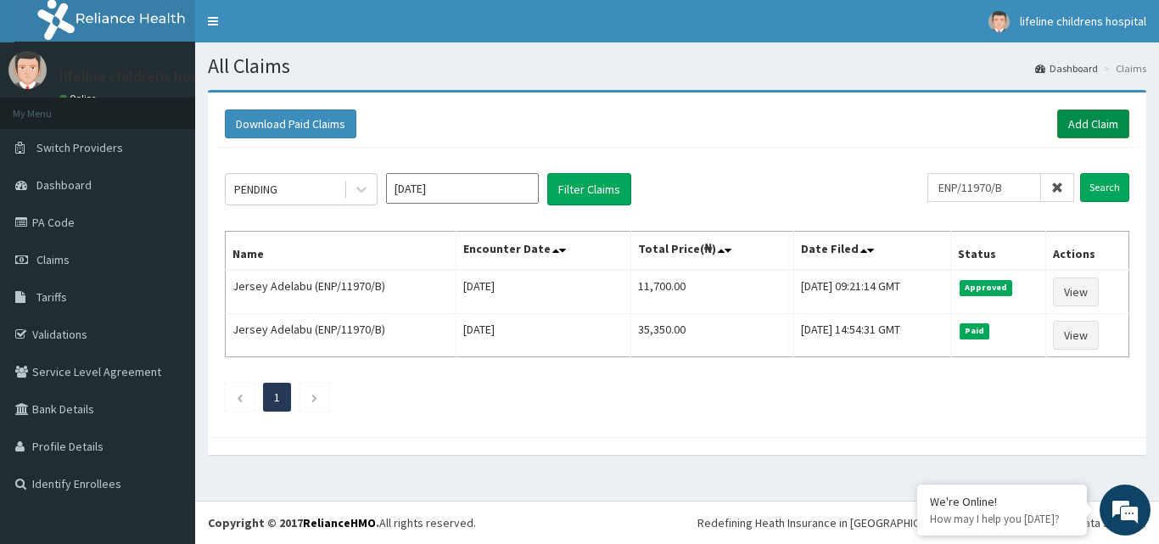
click at [1085, 117] on link "Add Claim" at bounding box center [1093, 123] width 72 height 29
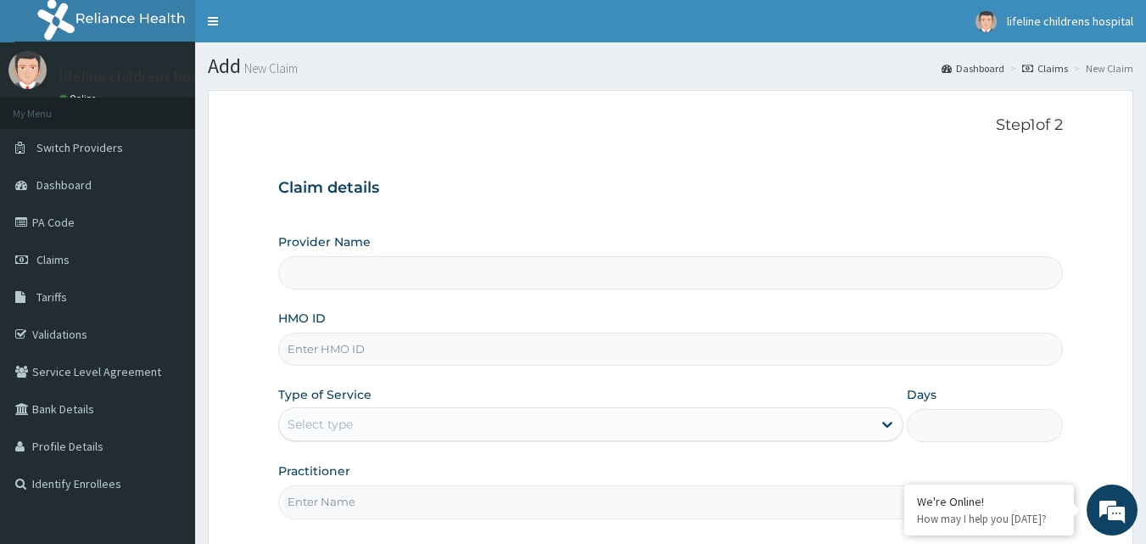
type input "Lifeline Children Hospital - [GEOGRAPHIC_DATA]"
click at [416, 353] on input "HMO ID" at bounding box center [670, 348] width 785 height 33
type input "BWL/10219/B"
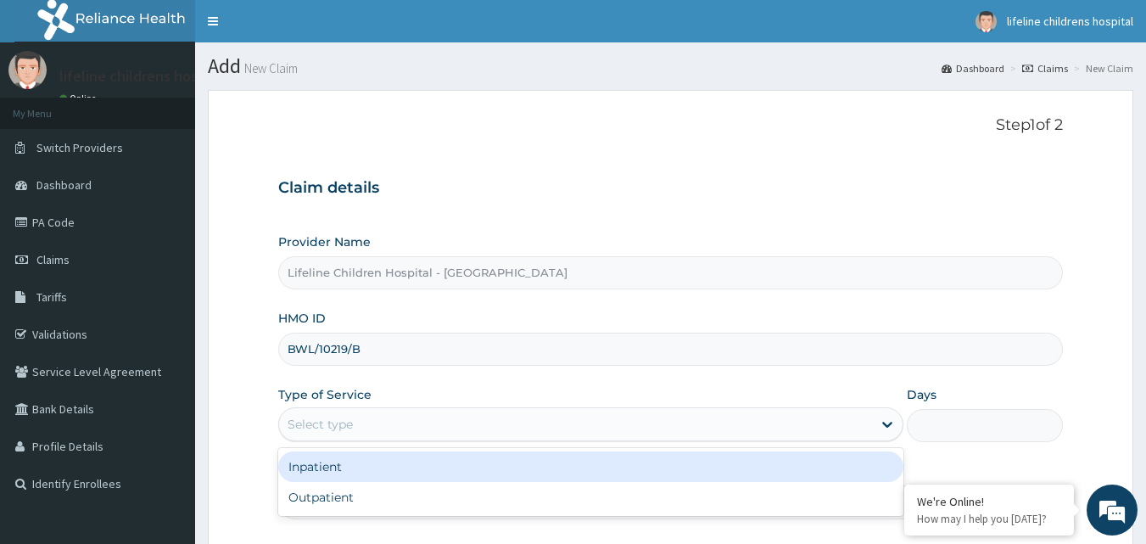
click at [407, 433] on div "Select type" at bounding box center [575, 423] width 593 height 27
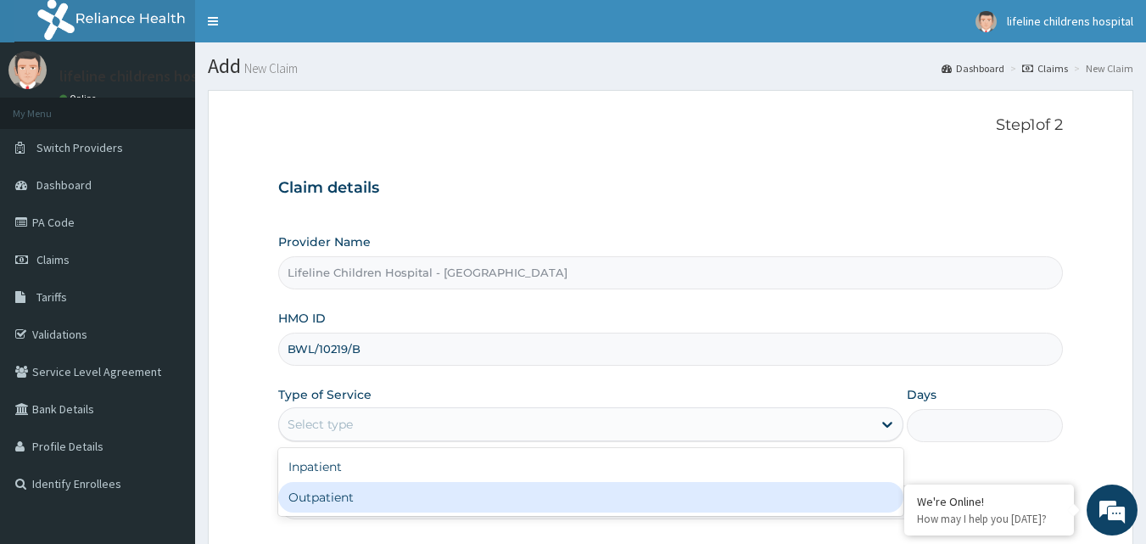
click at [392, 498] on div "Outpatient" at bounding box center [590, 497] width 625 height 31
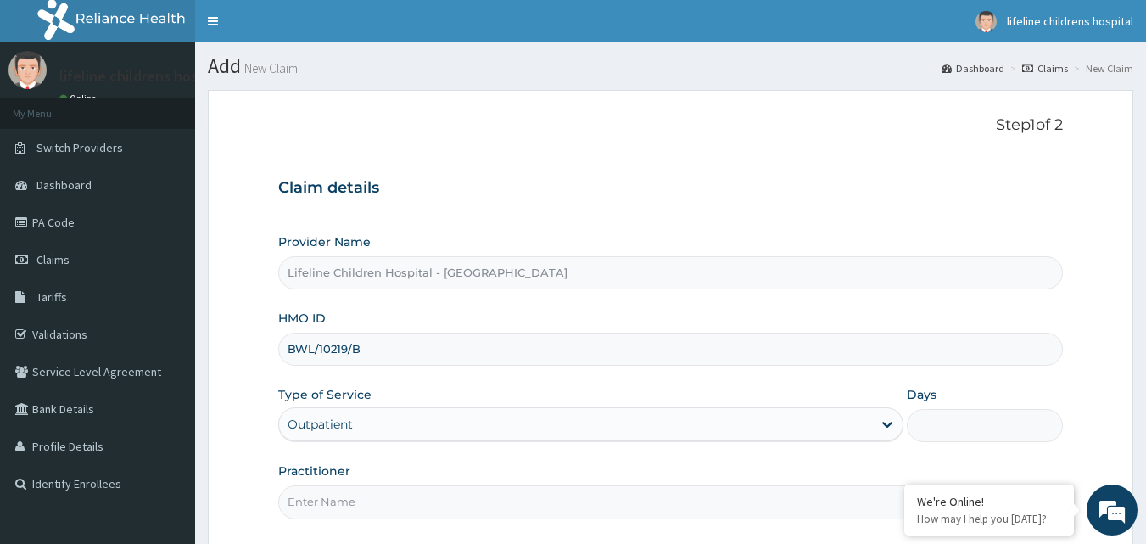
type input "1"
click at [376, 495] on input "Practitioner" at bounding box center [670, 501] width 785 height 33
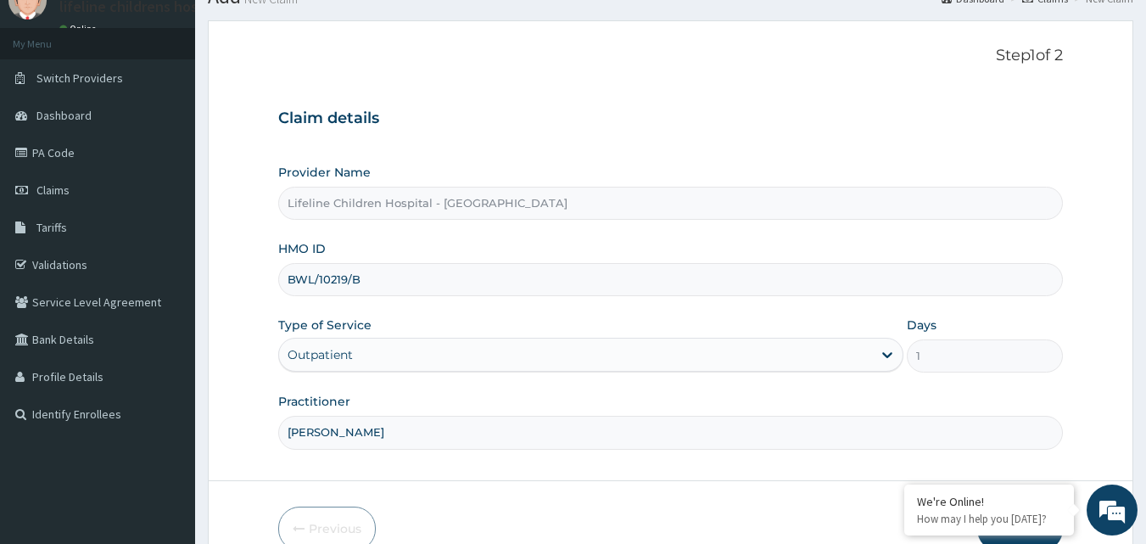
scroll to position [159, 0]
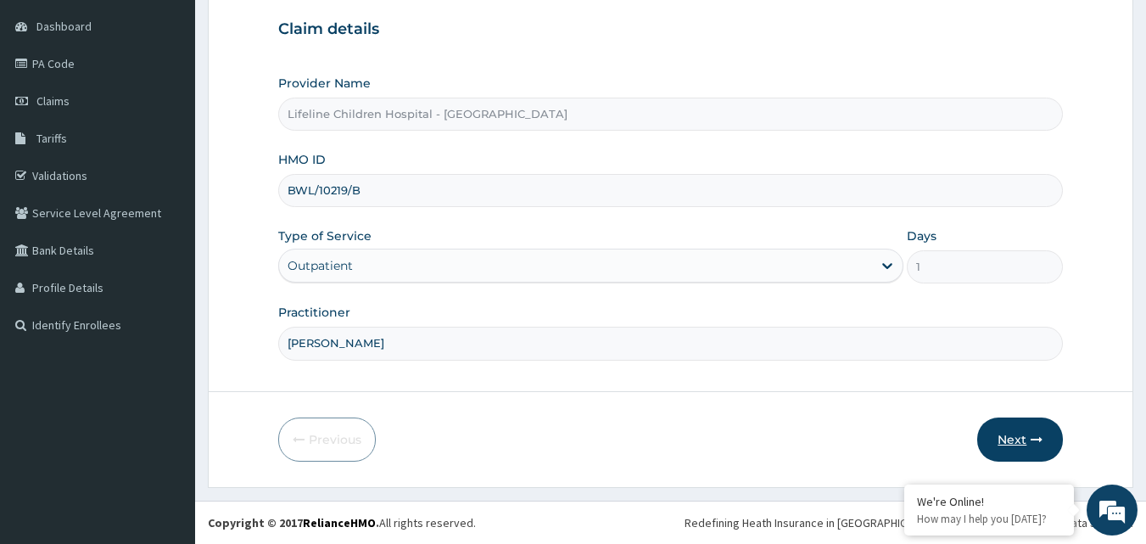
type input "[PERSON_NAME]"
click at [1003, 441] on button "Next" at bounding box center [1020, 439] width 86 height 44
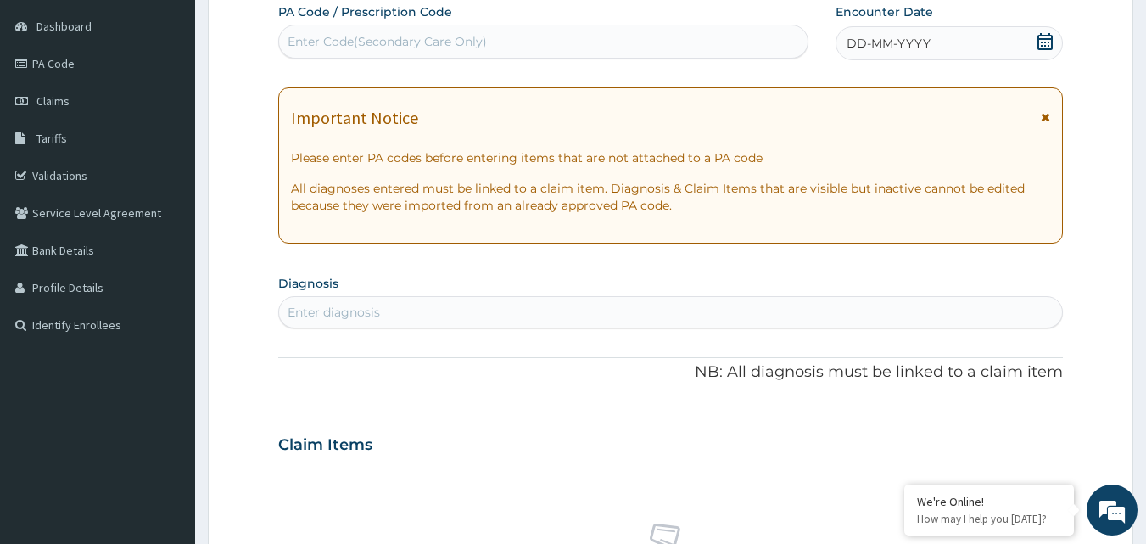
click at [988, 42] on div "DD-MM-YYYY" at bounding box center [948, 43] width 227 height 34
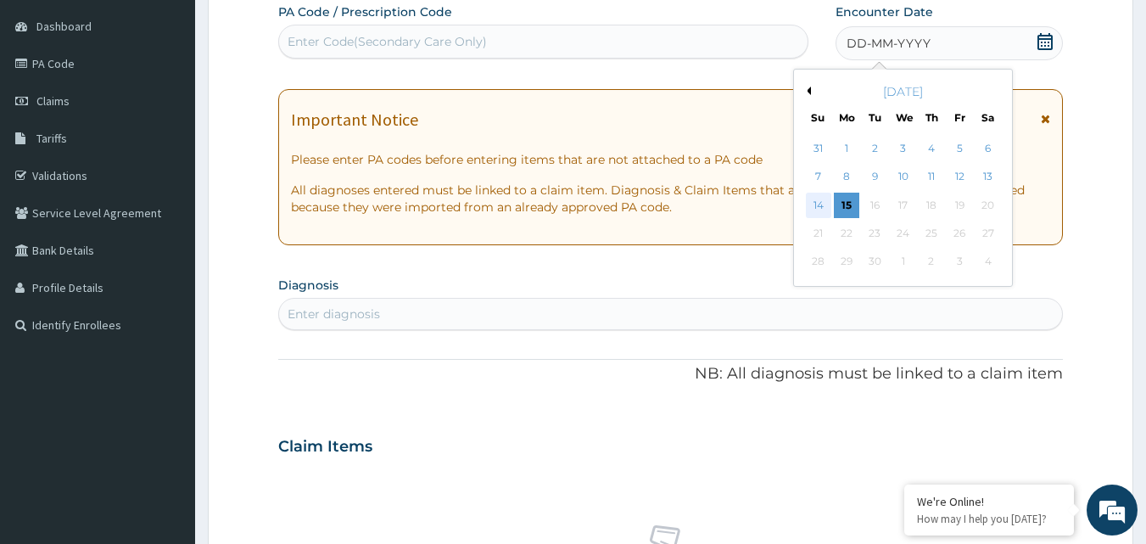
click at [815, 193] on div "14" at bounding box center [818, 205] width 25 height 25
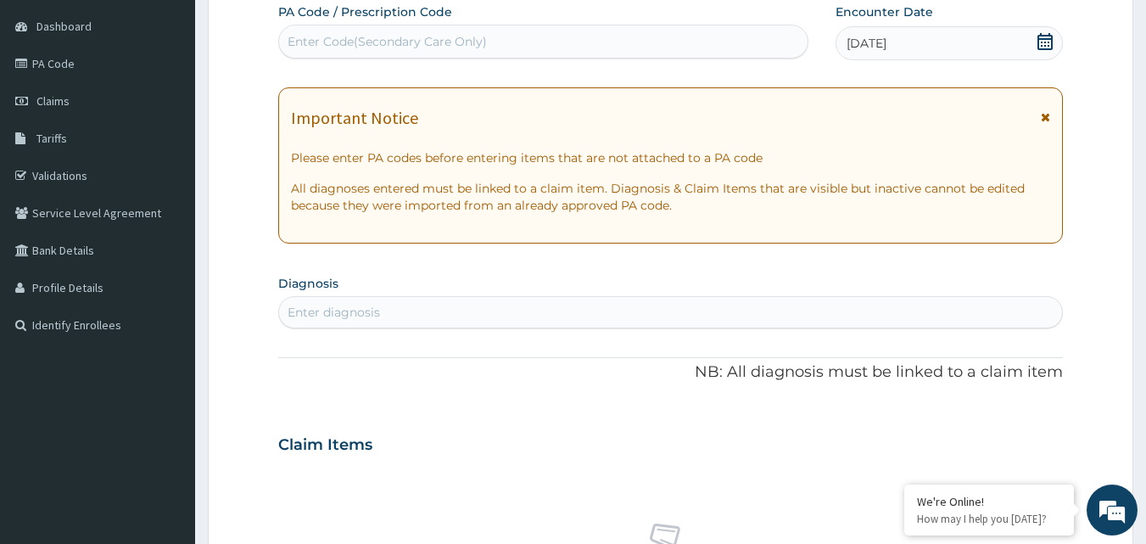
click at [399, 315] on div "Enter diagnosis" at bounding box center [671, 312] width 784 height 27
type input "C"
type input "Z"
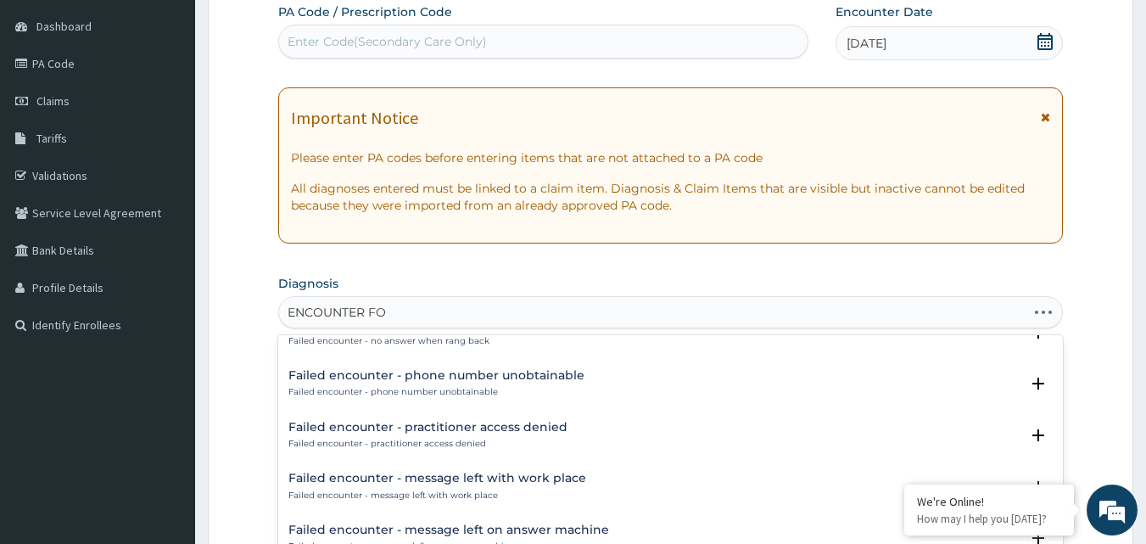
scroll to position [0, 0]
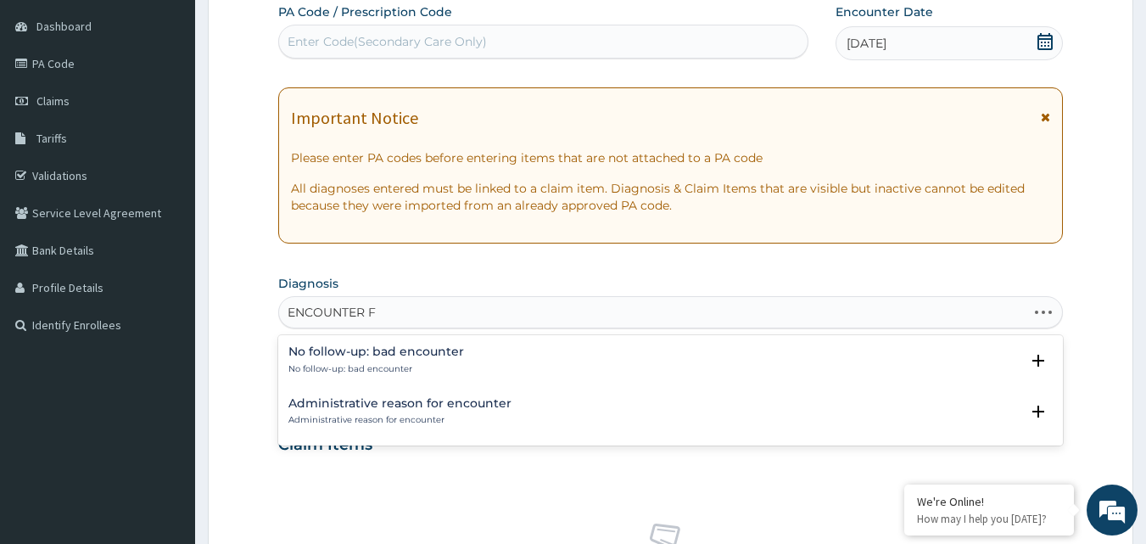
type input "ENCOUNTER"
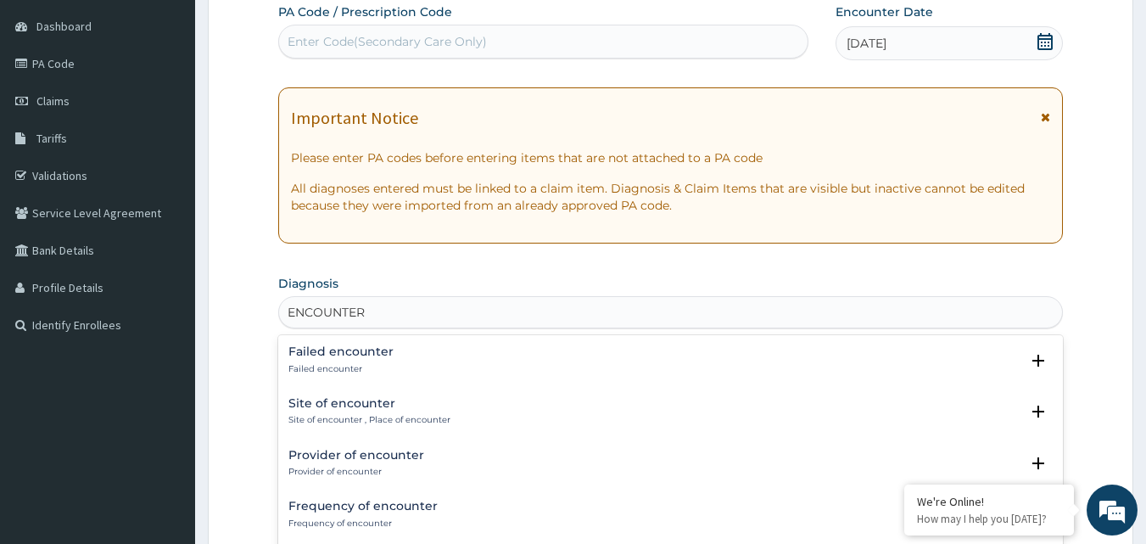
drag, startPoint x: 461, startPoint y: 438, endPoint x: 449, endPoint y: 423, distance: 19.9
click at [455, 438] on div "Site of encounter Site of encounter , Place of encounter Select Status Query Qu…" at bounding box center [670, 416] width 785 height 52
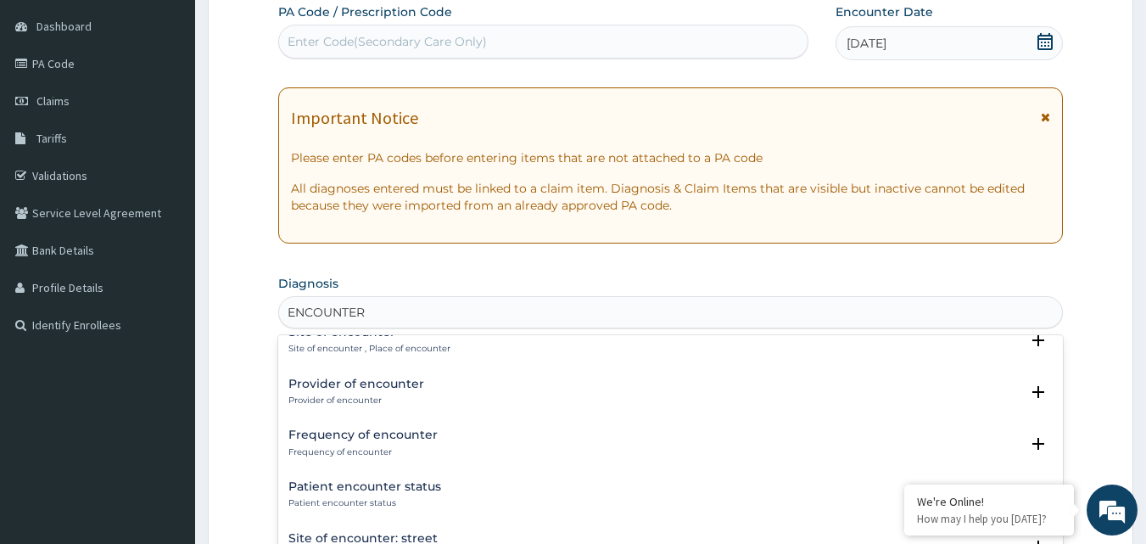
scroll to position [85, 0]
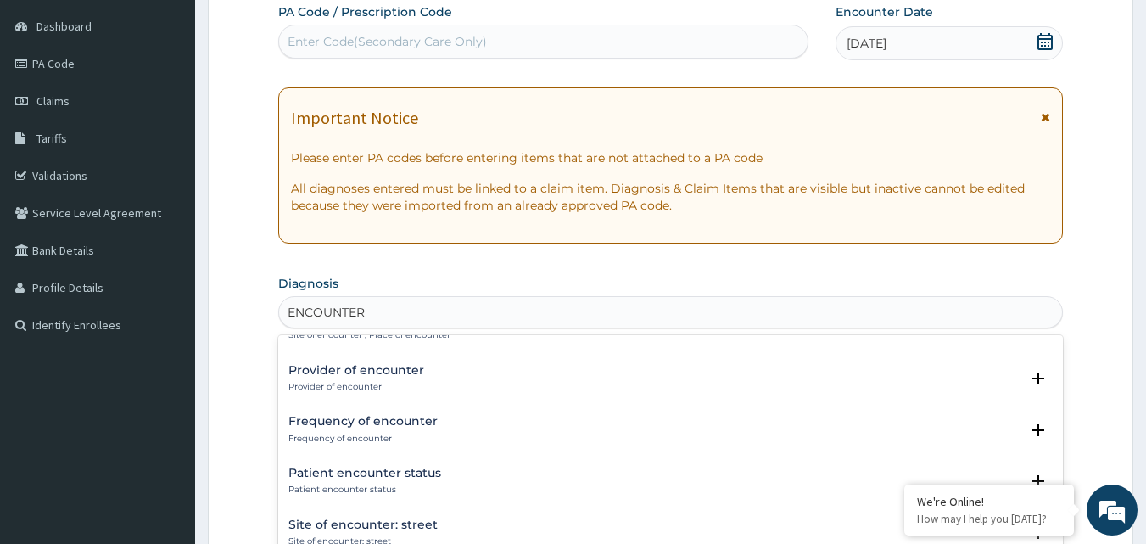
click at [381, 369] on h4 "Provider of encounter" at bounding box center [356, 370] width 136 height 13
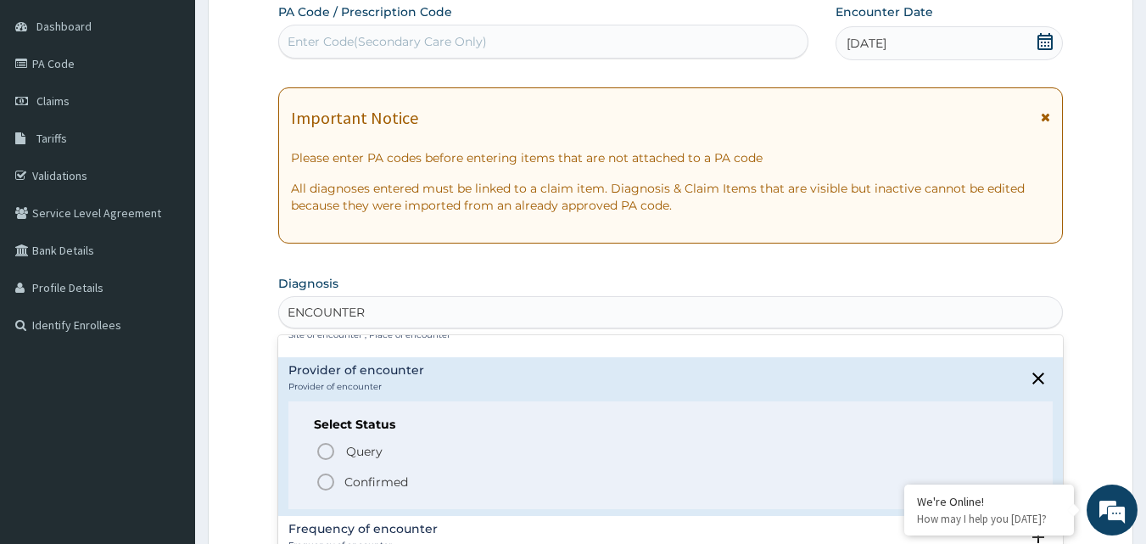
click at [389, 484] on p "Confirmed" at bounding box center [376, 481] width 64 height 17
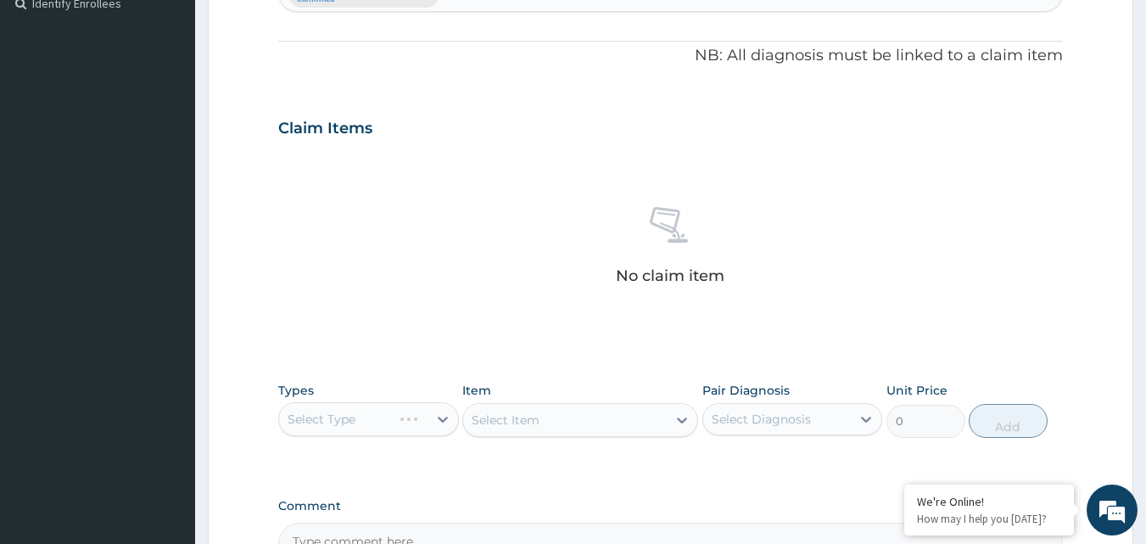
scroll to position [583, 0]
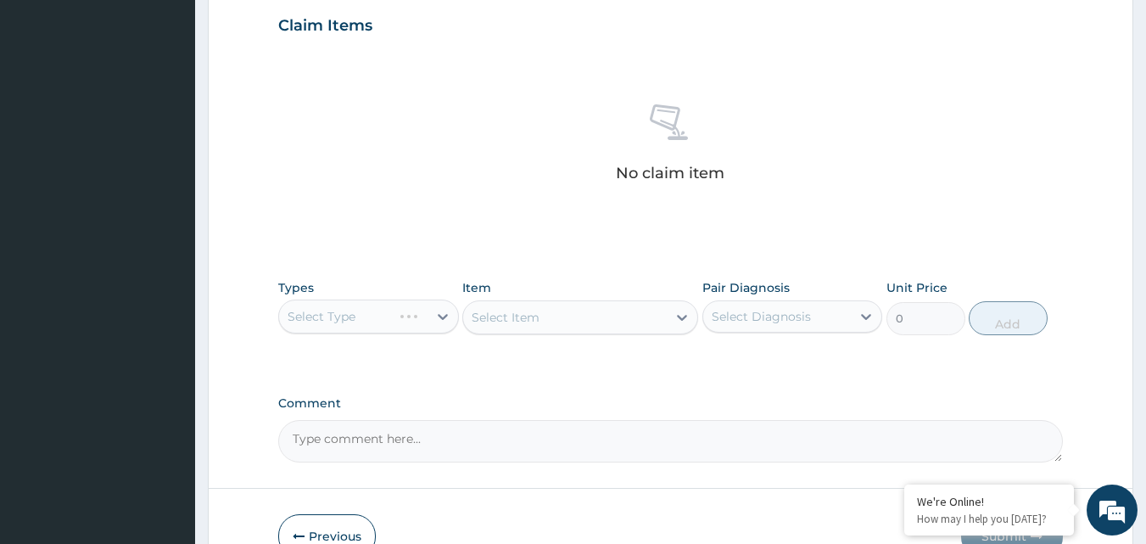
click at [431, 316] on div "Select Type" at bounding box center [368, 316] width 181 height 34
click at [416, 318] on div "Select Type" at bounding box center [368, 316] width 181 height 34
click at [443, 317] on div "Select Type" at bounding box center [368, 316] width 181 height 34
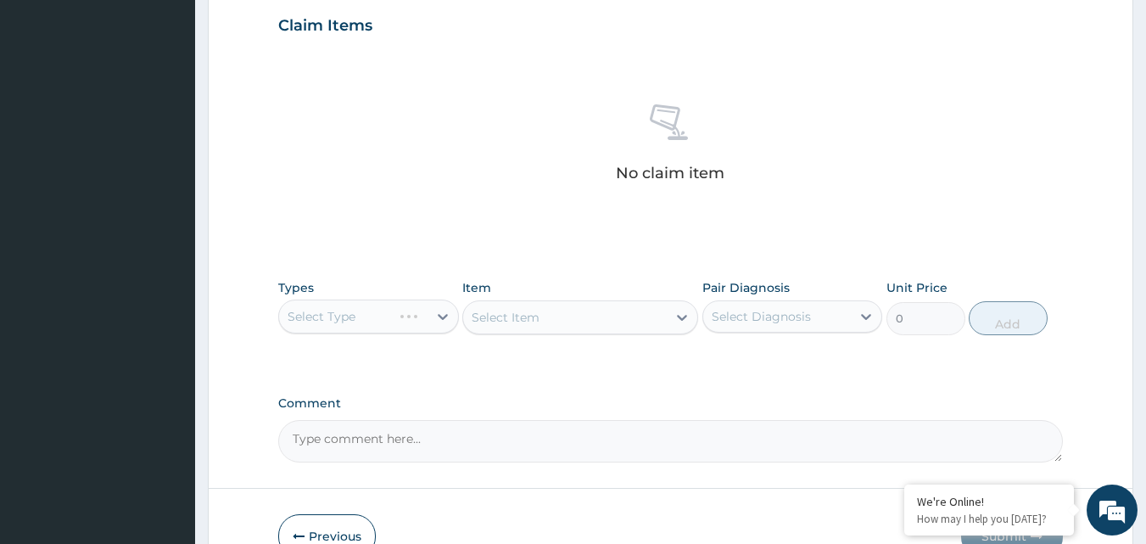
click at [546, 247] on div "PA Code / Prescription Code Enter Code(Secondary Care Only) Encounter Date [DAT…" at bounding box center [670, 20] width 785 height 883
click at [579, 317] on div "Select Item" at bounding box center [580, 317] width 236 height 34
click at [787, 320] on div "Select Diagnosis" at bounding box center [761, 316] width 99 height 17
click at [780, 355] on label "Provider of encounter" at bounding box center [798, 357] width 136 height 17
checkbox input "true"
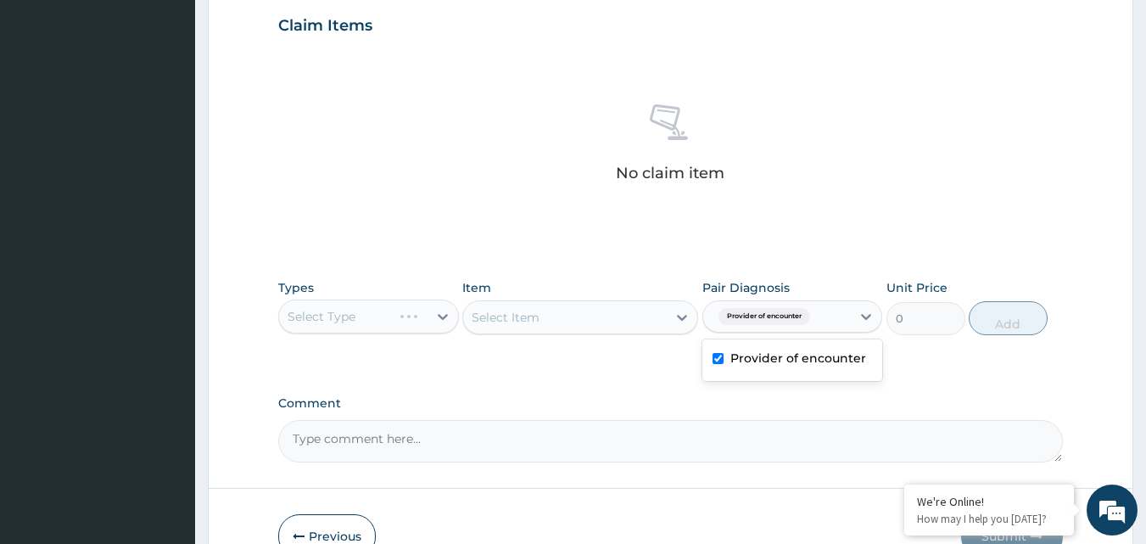
click at [620, 317] on div "Select Item" at bounding box center [580, 317] width 236 height 34
drag, startPoint x: 620, startPoint y: 317, endPoint x: 642, endPoint y: 309, distance: 23.6
click at [631, 315] on div "Select Item" at bounding box center [580, 317] width 236 height 34
drag, startPoint x: 650, startPoint y: 306, endPoint x: 667, endPoint y: 320, distance: 21.1
click at [656, 310] on div "Select Item" at bounding box center [580, 317] width 236 height 34
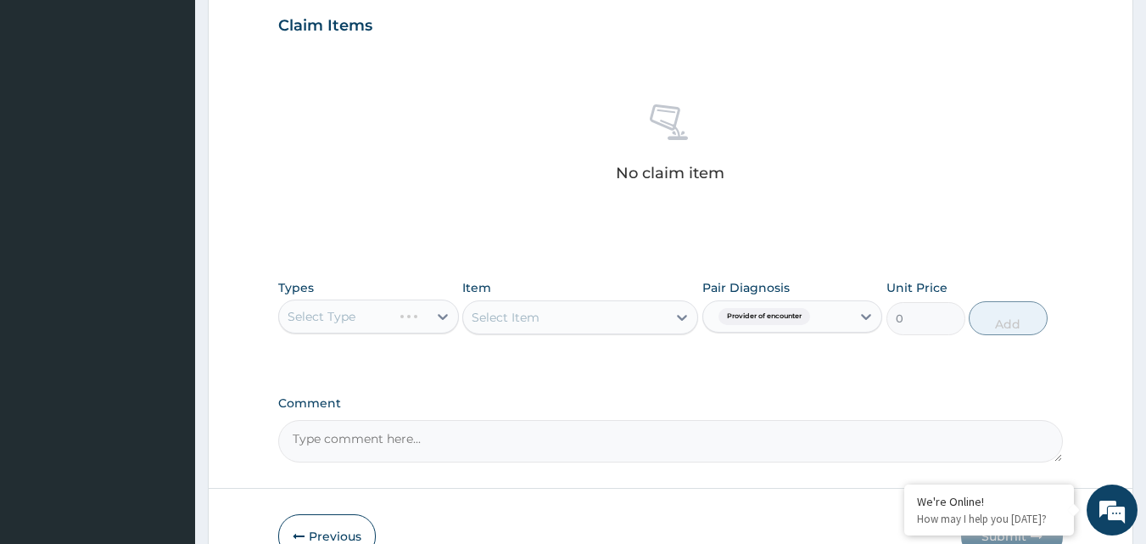
click at [679, 314] on div "Select Item" at bounding box center [580, 317] width 236 height 34
click at [679, 307] on div "Select Item" at bounding box center [580, 317] width 236 height 34
click at [439, 319] on div "Select Type" at bounding box center [368, 316] width 181 height 34
click at [437, 319] on div "Select Type" at bounding box center [368, 316] width 181 height 34
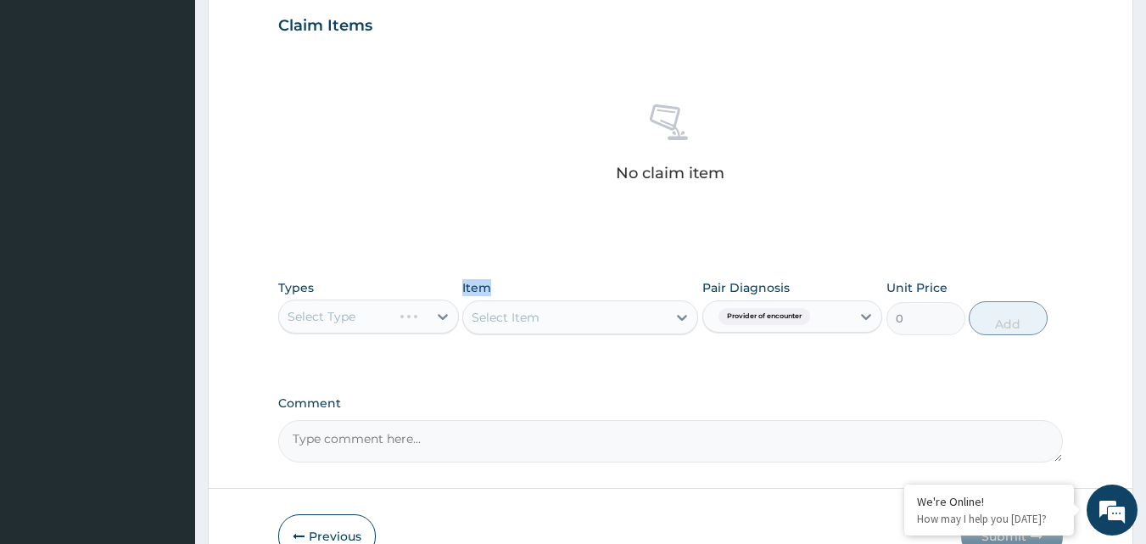
click at [437, 319] on div "Select Type" at bounding box center [368, 316] width 181 height 34
click at [444, 319] on div "Select Type" at bounding box center [368, 316] width 181 height 34
click at [471, 316] on div "Select Item" at bounding box center [580, 317] width 236 height 34
drag, startPoint x: 577, startPoint y: 311, endPoint x: 563, endPoint y: 325, distance: 19.2
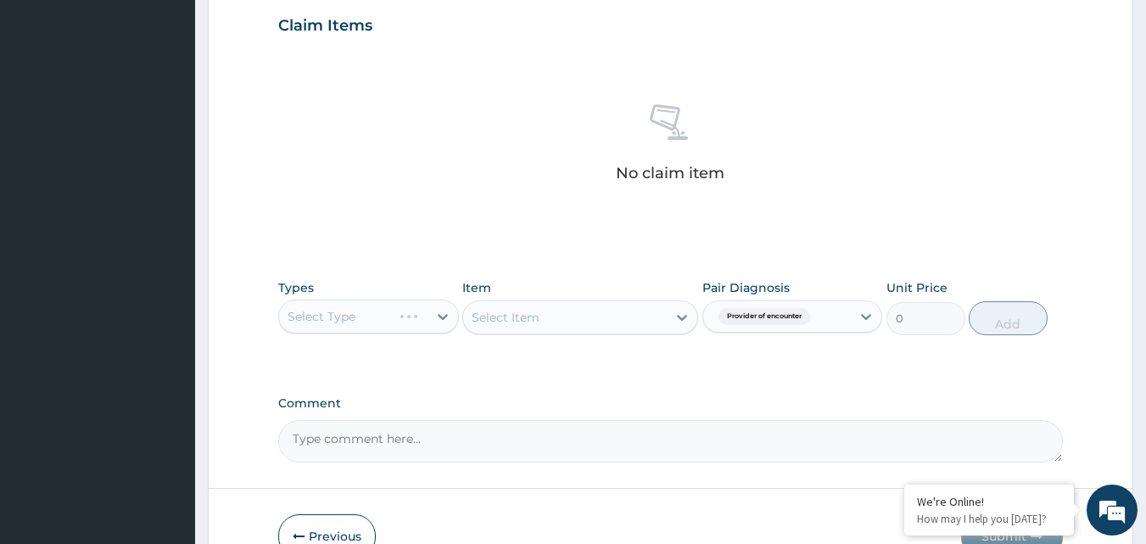
click at [566, 323] on div "Select Item" at bounding box center [580, 317] width 236 height 34
drag, startPoint x: 563, startPoint y: 324, endPoint x: 589, endPoint y: 327, distance: 25.6
click at [567, 324] on div "Select Item" at bounding box center [580, 317] width 236 height 34
click at [589, 327] on div "Select Item" at bounding box center [580, 317] width 236 height 34
click at [591, 327] on div "Select Item" at bounding box center [580, 317] width 236 height 34
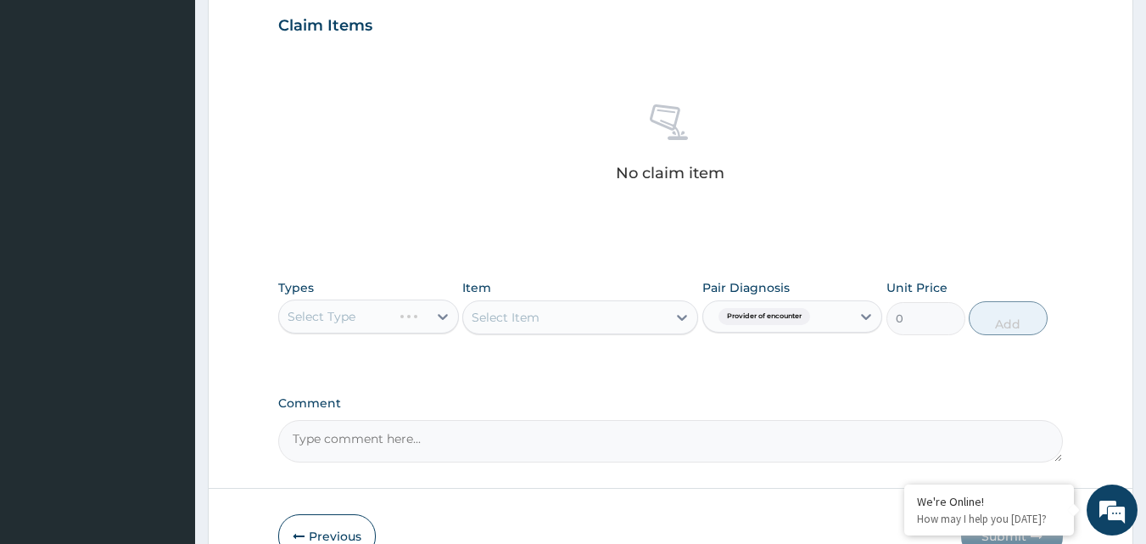
click at [591, 327] on div "Select Item" at bounding box center [580, 317] width 236 height 34
drag, startPoint x: 230, startPoint y: 315, endPoint x: 256, endPoint y: 317, distance: 26.4
click at [248, 316] on form "Step 2 of 2 PA Code / Prescription Code Enter Code(Secondary Care Only) Encount…" at bounding box center [670, 45] width 925 height 1076
click at [338, 316] on div "Select Type" at bounding box center [368, 316] width 181 height 34
click at [345, 325] on div "Select Type" at bounding box center [368, 316] width 181 height 34
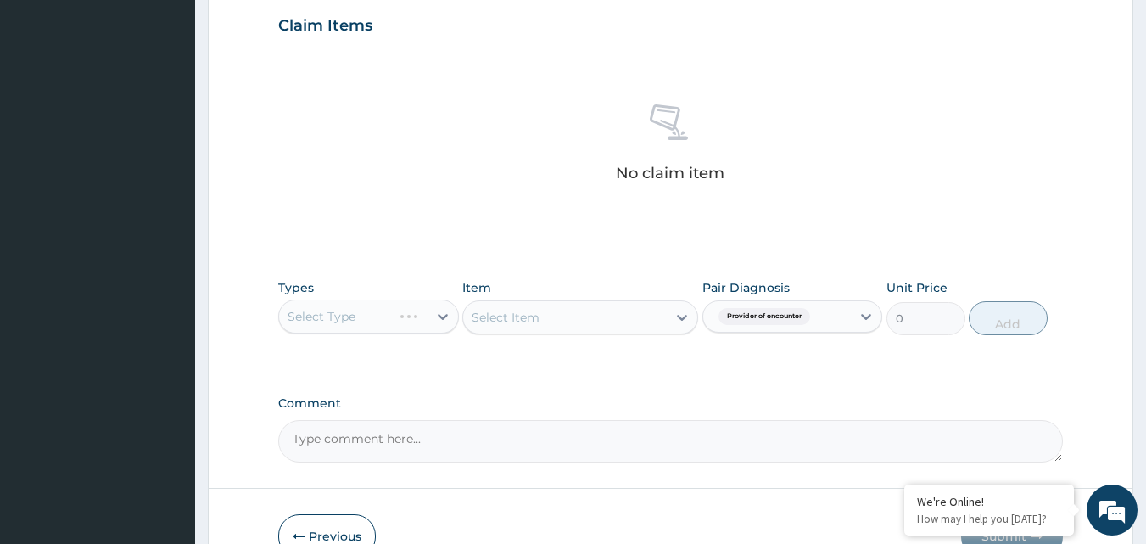
click at [405, 345] on div "Types Select Type Item Select Item Pair Diagnosis Provider of encounter Unit Pr…" at bounding box center [670, 320] width 785 height 98
drag, startPoint x: 435, startPoint y: 314, endPoint x: 457, endPoint y: 289, distance: 33.0
click at [438, 314] on div "Select Type" at bounding box center [368, 316] width 181 height 34
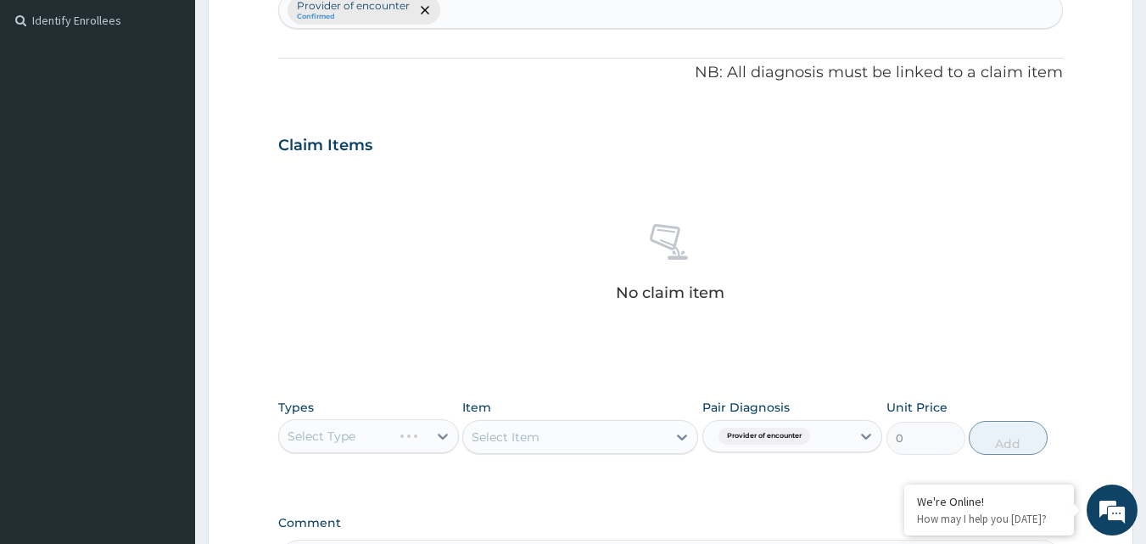
scroll to position [328, 0]
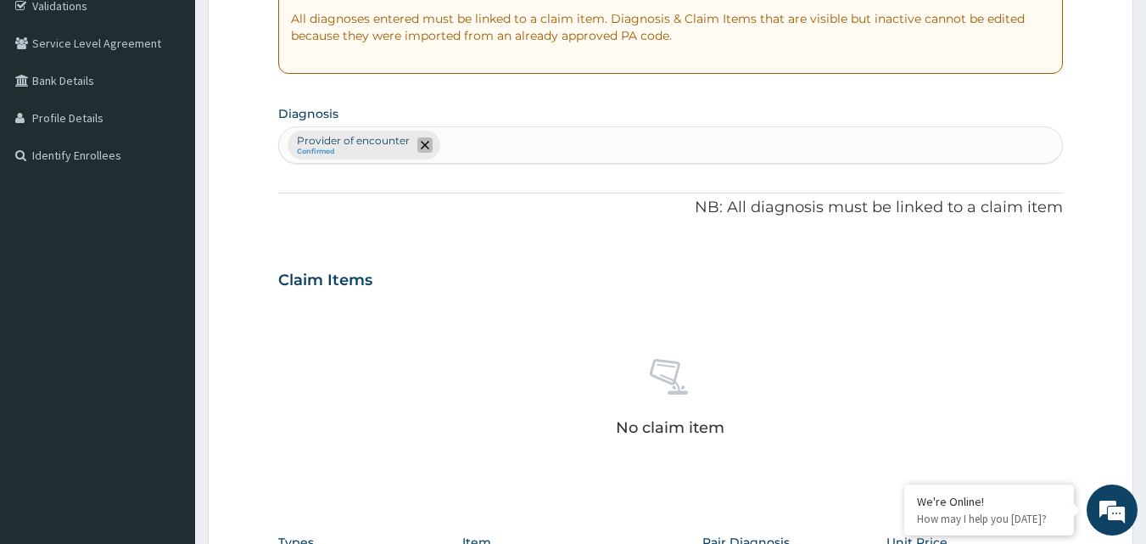
click at [417, 144] on span "remove selection option" at bounding box center [424, 144] width 15 height 15
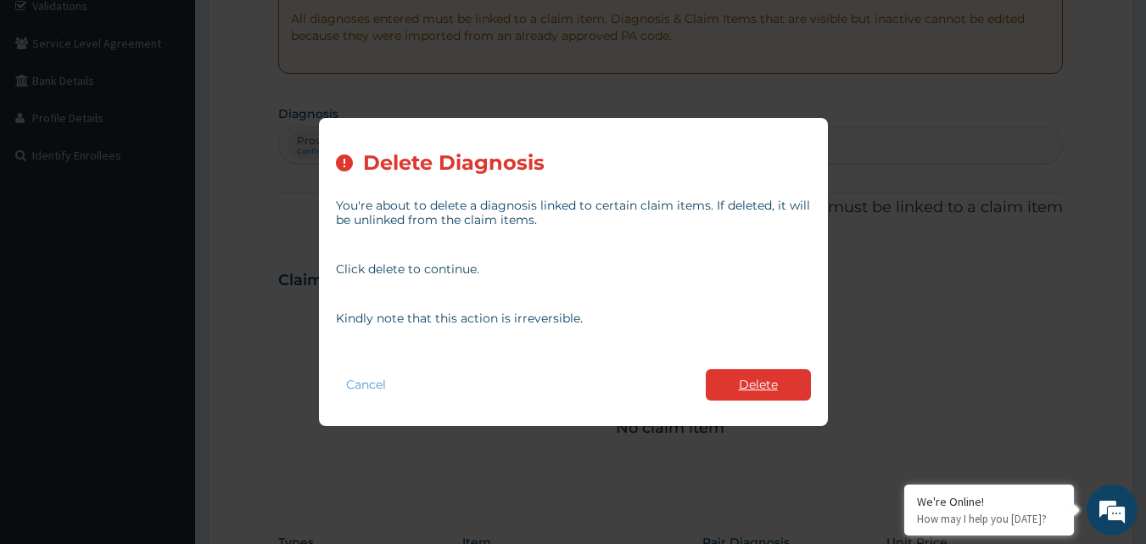
click at [741, 381] on button "Delete" at bounding box center [758, 384] width 105 height 31
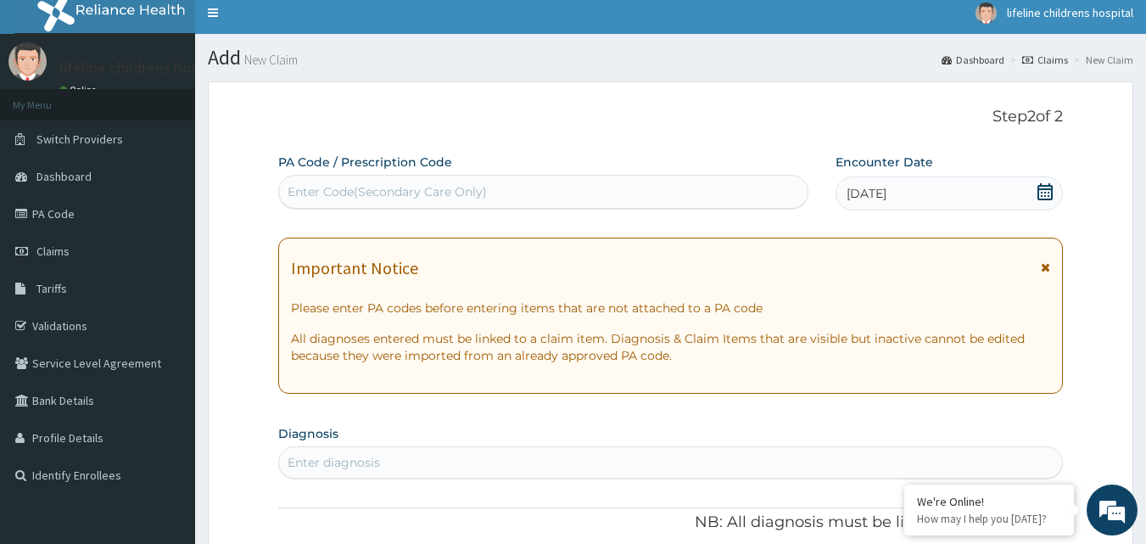
scroll to position [0, 0]
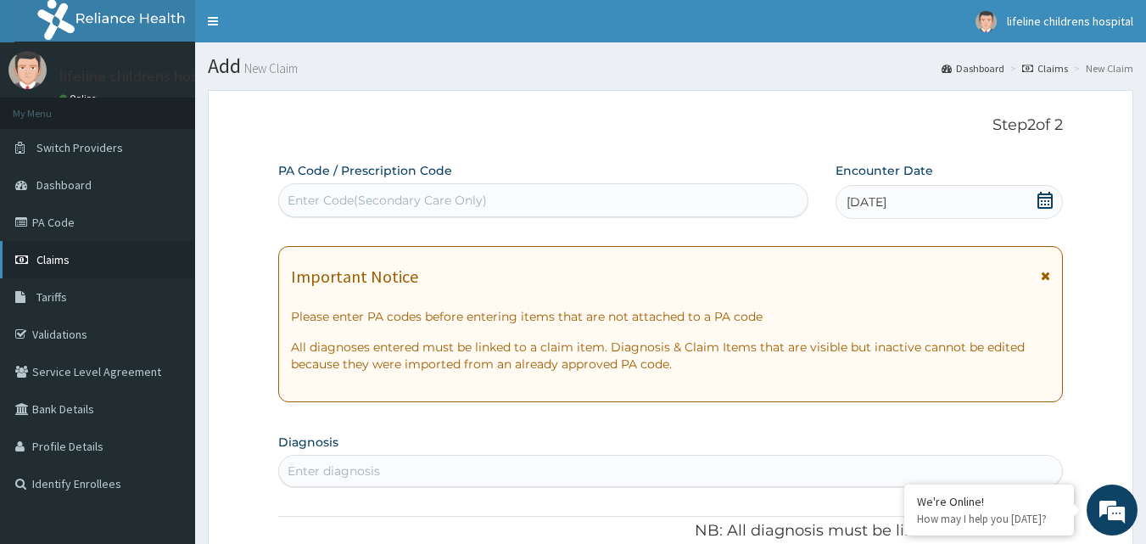
drag, startPoint x: 85, startPoint y: 259, endPoint x: 92, endPoint y: 250, distance: 10.9
click at [86, 259] on link "Claims" at bounding box center [97, 259] width 195 height 37
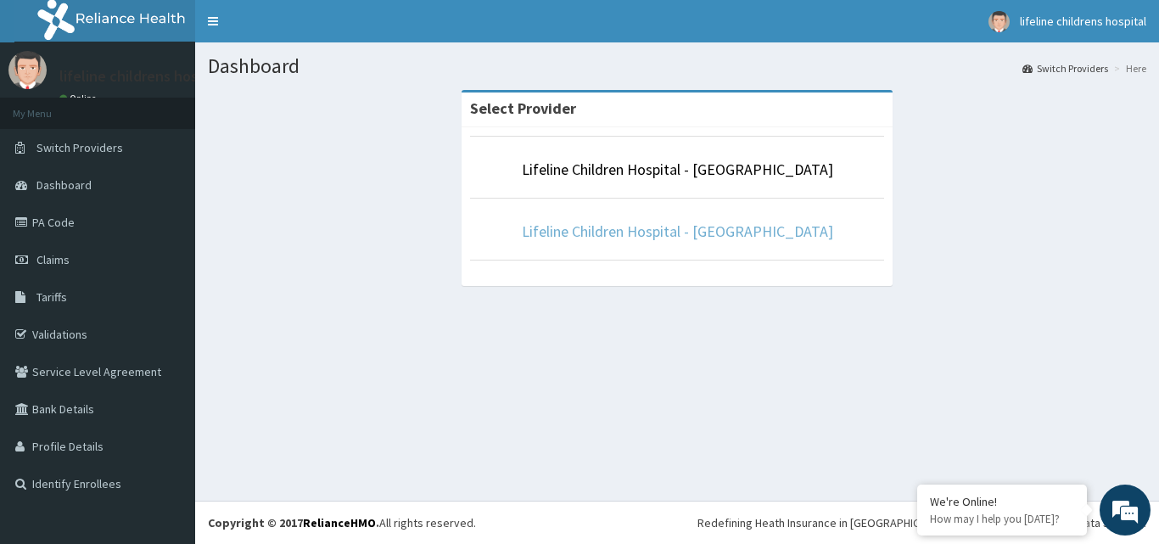
click at [681, 226] on link "Lifeline Children Hospital - [GEOGRAPHIC_DATA]" at bounding box center [677, 231] width 311 height 20
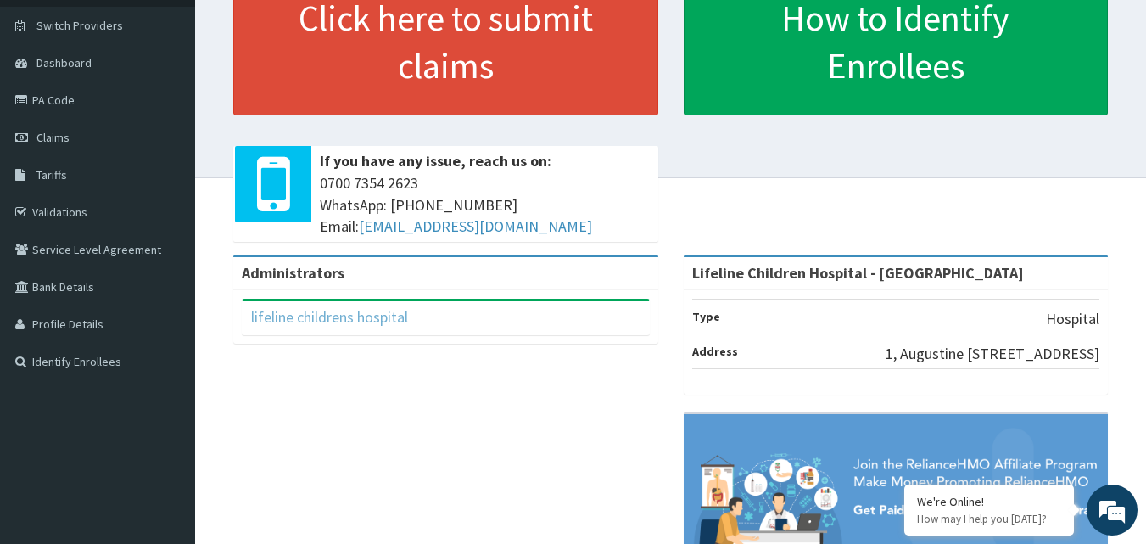
scroll to position [117, 0]
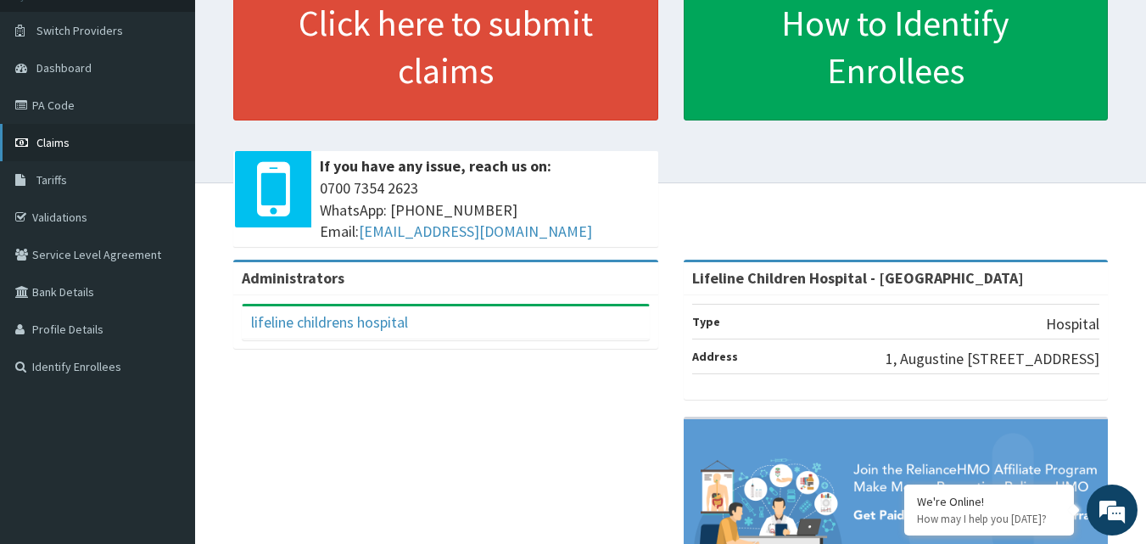
click at [109, 140] on link "Claims" at bounding box center [97, 142] width 195 height 37
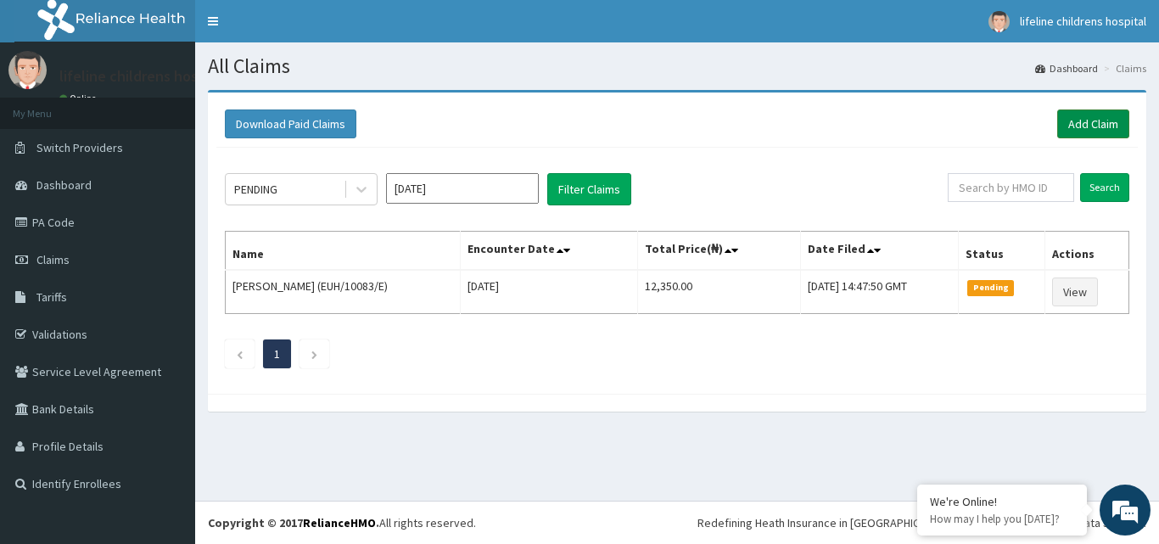
click at [1085, 117] on link "Add Claim" at bounding box center [1093, 123] width 72 height 29
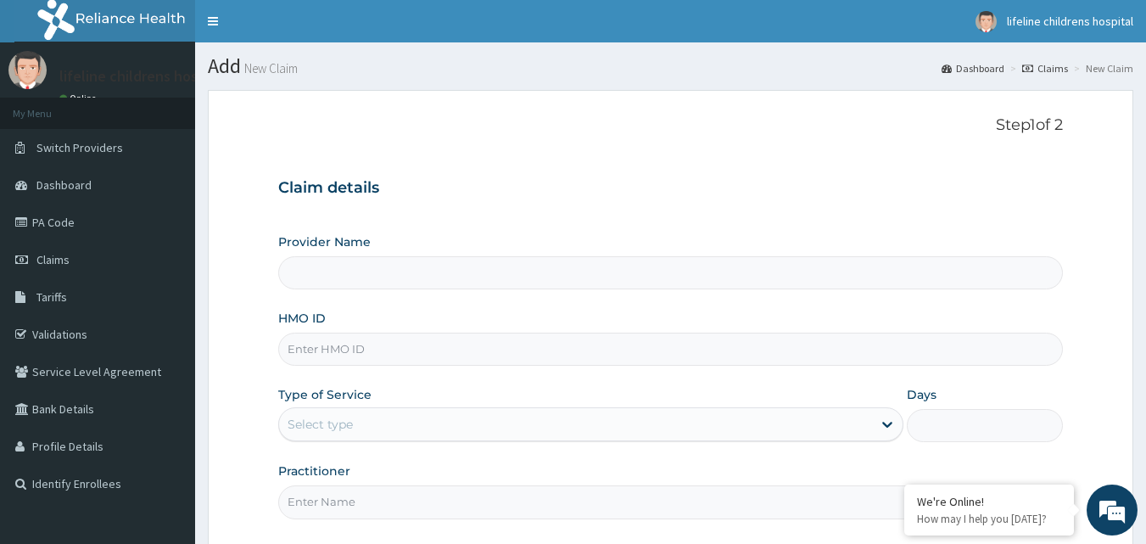
type input "Lifeline Children Hospital - Lekki"
click at [453, 338] on input "HMO ID" at bounding box center [670, 348] width 785 height 33
type input "KSB/10974/C"
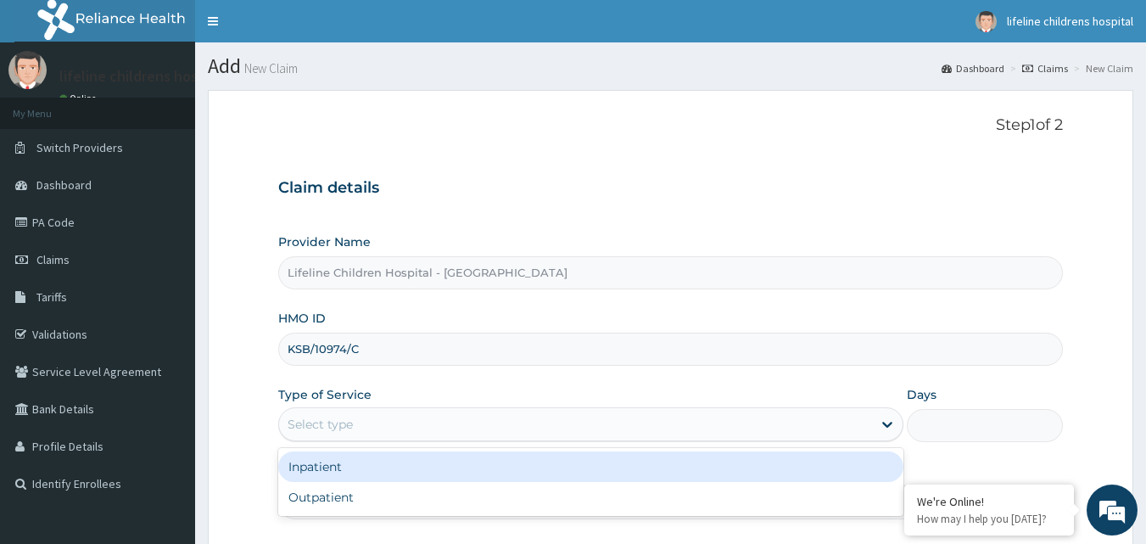
click at [361, 430] on div "Select type" at bounding box center [575, 423] width 593 height 27
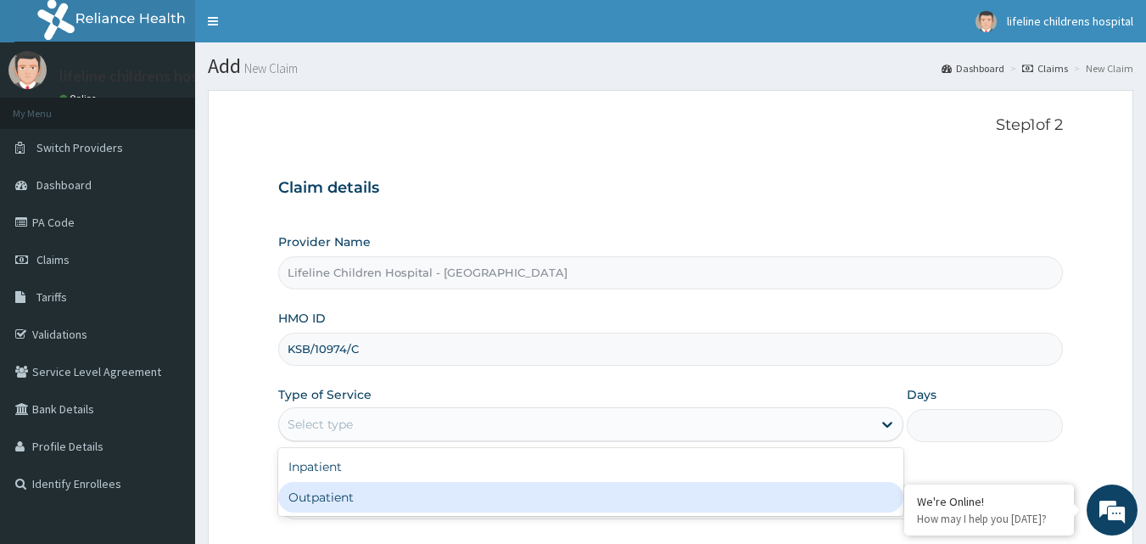
click at [361, 485] on div "Outpatient" at bounding box center [590, 497] width 625 height 31
type input "1"
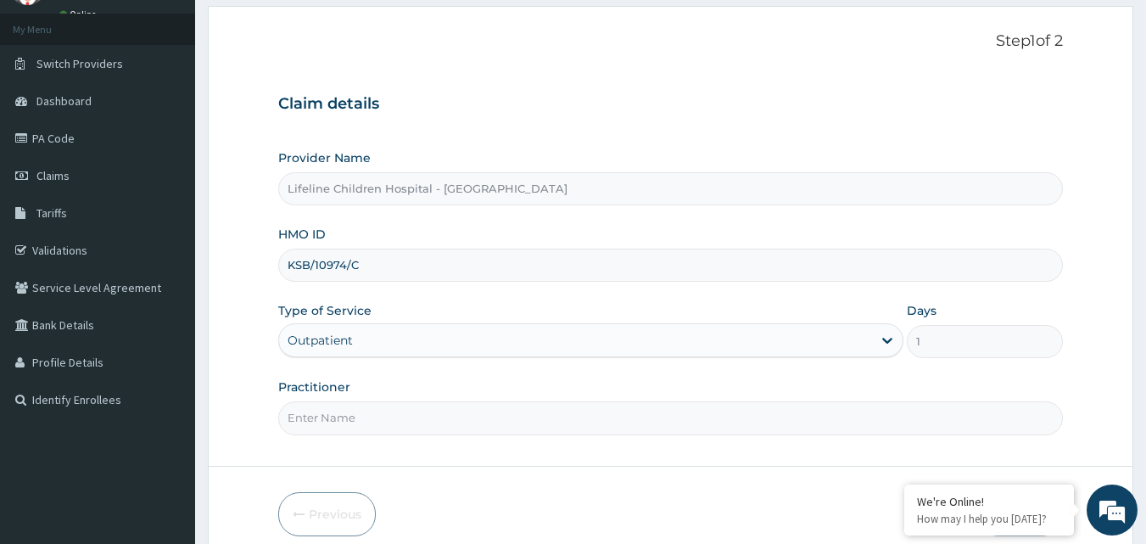
scroll to position [85, 0]
click at [380, 422] on input "Practitioner" at bounding box center [670, 416] width 785 height 33
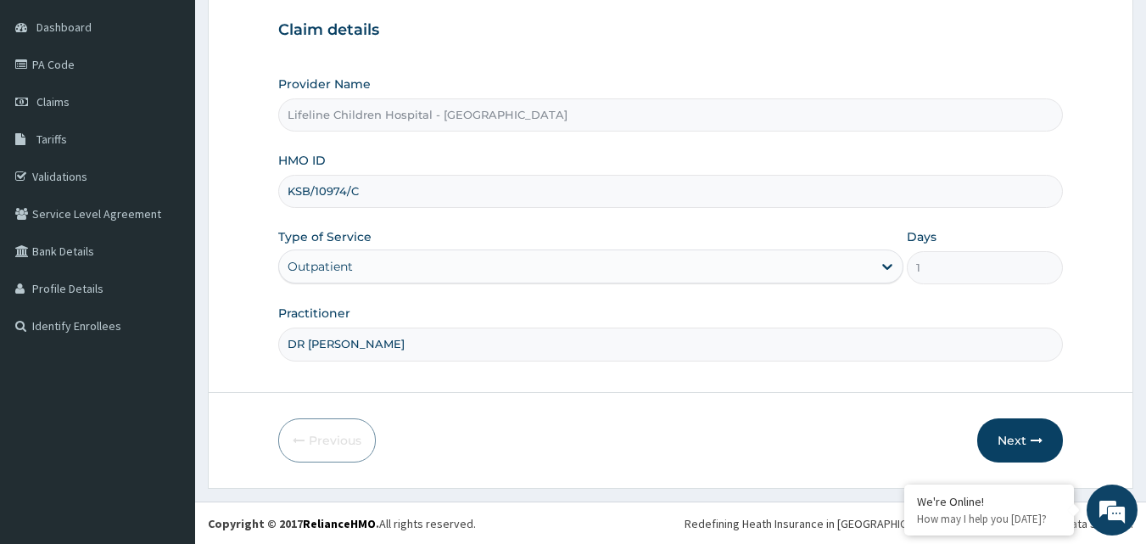
scroll to position [159, 0]
type input "DR IPINLAYE"
click at [1002, 432] on button "Next" at bounding box center [1020, 439] width 86 height 44
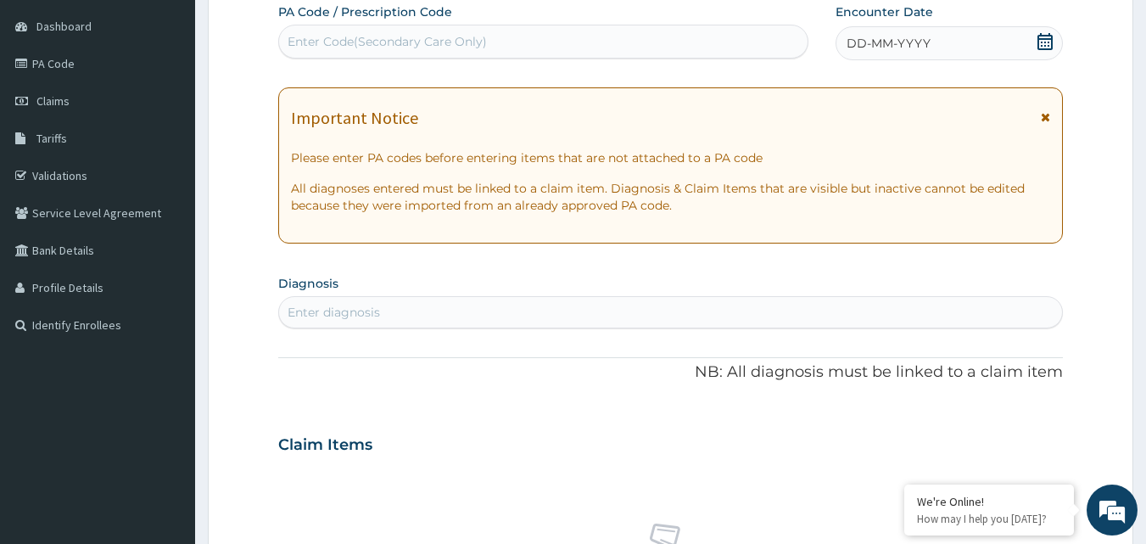
click at [902, 46] on span "DD-MM-YYYY" at bounding box center [888, 43] width 84 height 17
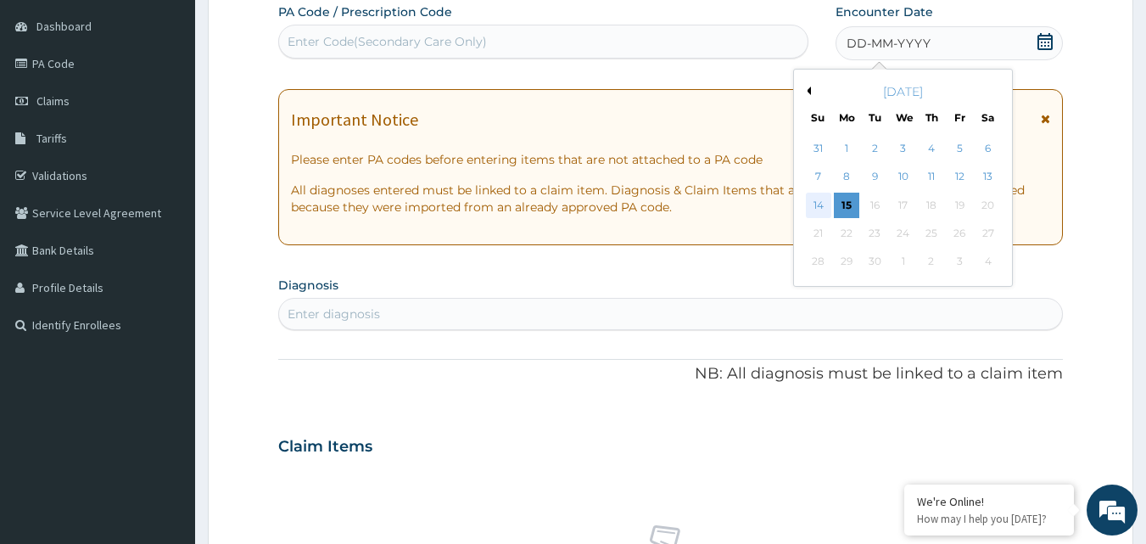
click at [810, 193] on div "14" at bounding box center [818, 205] width 25 height 25
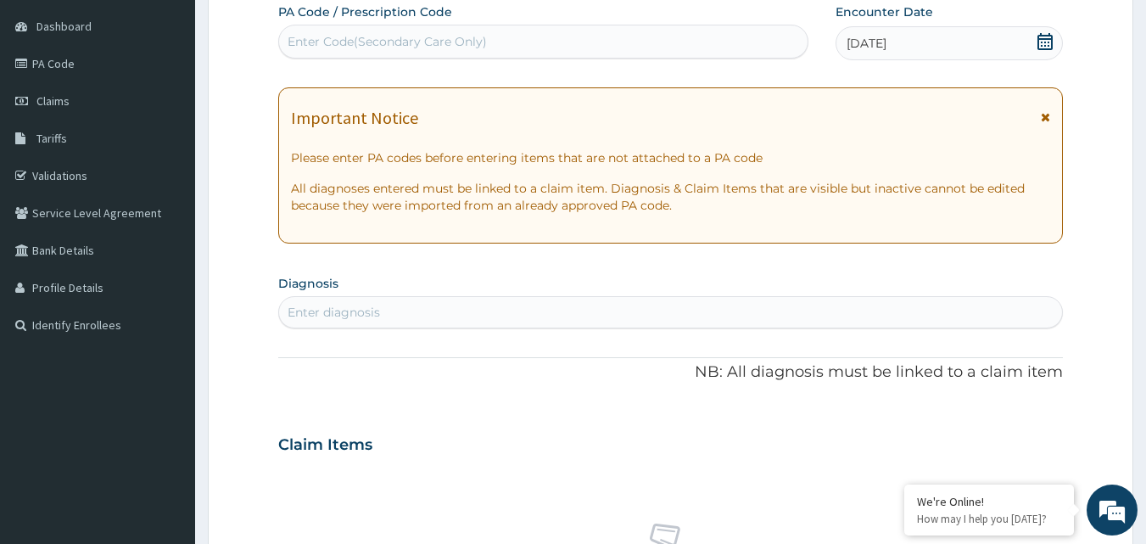
click at [411, 310] on div "Enter diagnosis" at bounding box center [671, 312] width 784 height 27
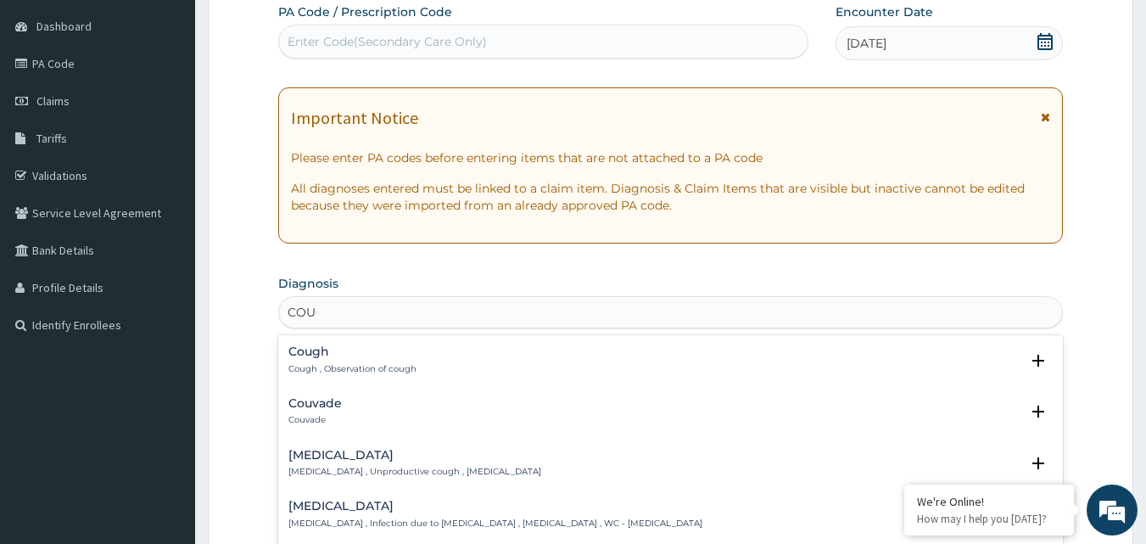
type input "COUGH"
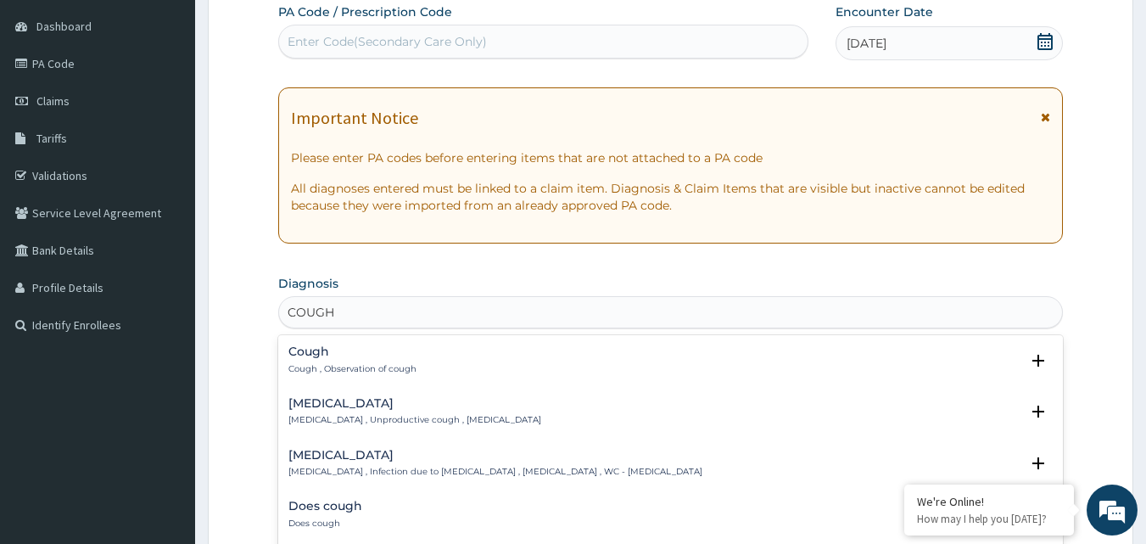
click at [411, 369] on p "Cough , Observation of cough" at bounding box center [352, 369] width 128 height 12
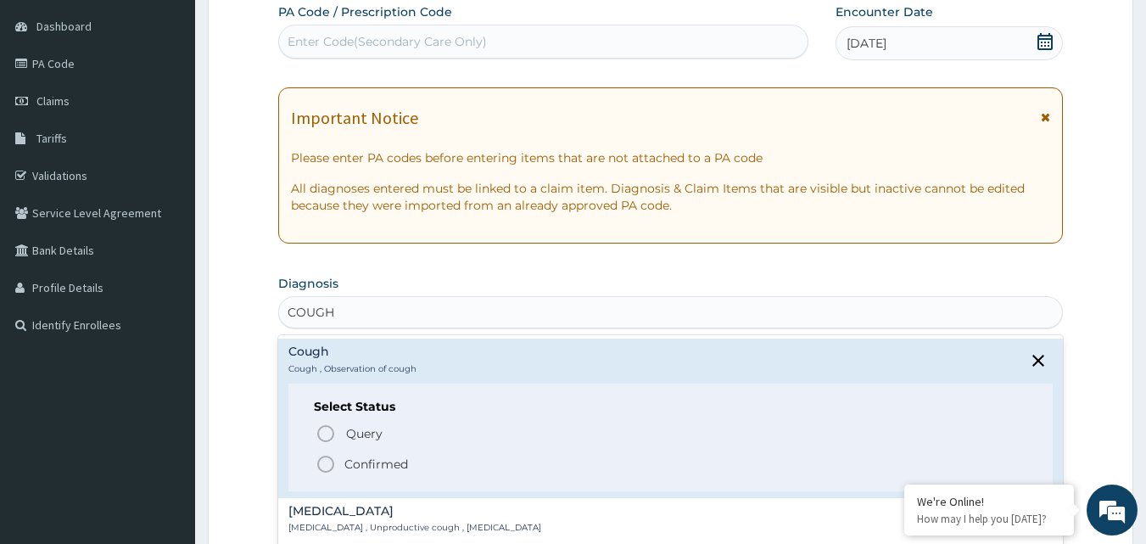
click at [358, 456] on p "Confirmed" at bounding box center [376, 463] width 64 height 17
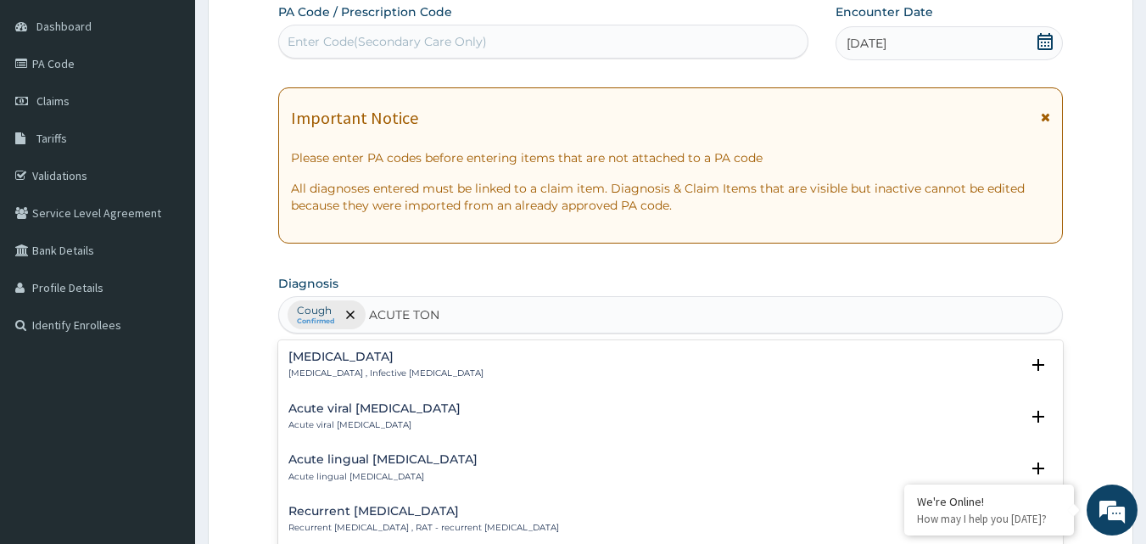
click at [377, 370] on p "Acute tonsillitis , Infective tonsillitis" at bounding box center [385, 373] width 195 height 12
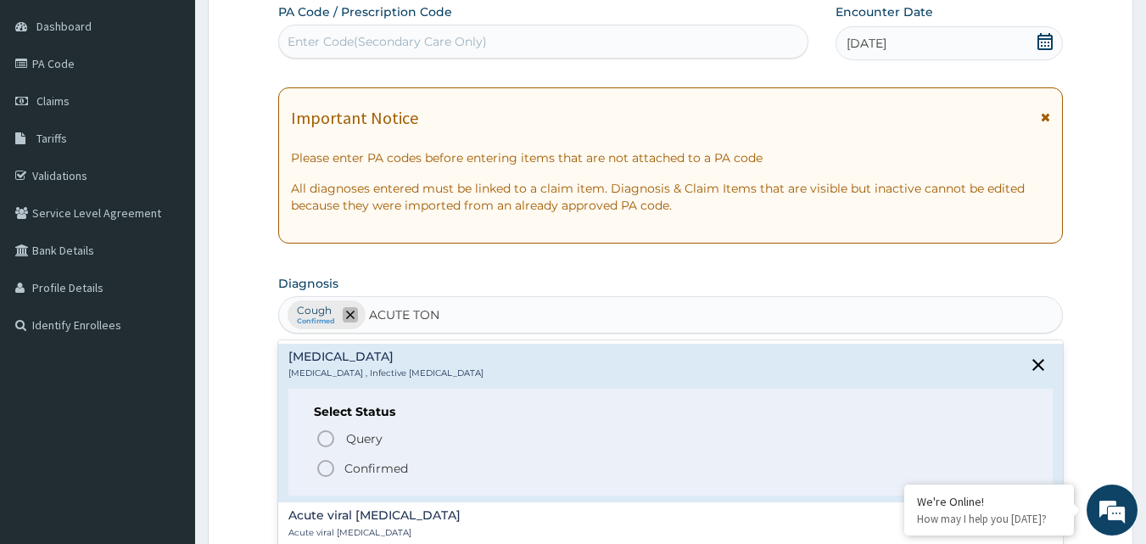
click at [349, 310] on icon "remove selection option" at bounding box center [350, 314] width 8 height 8
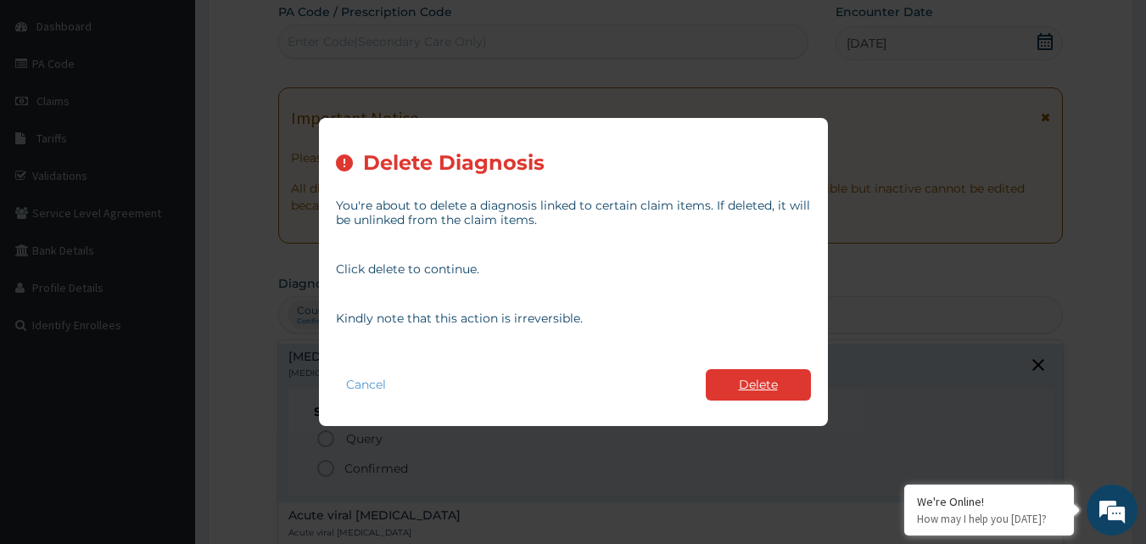
type input "ACUTE TON"
click at [752, 384] on button "Delete" at bounding box center [758, 384] width 105 height 31
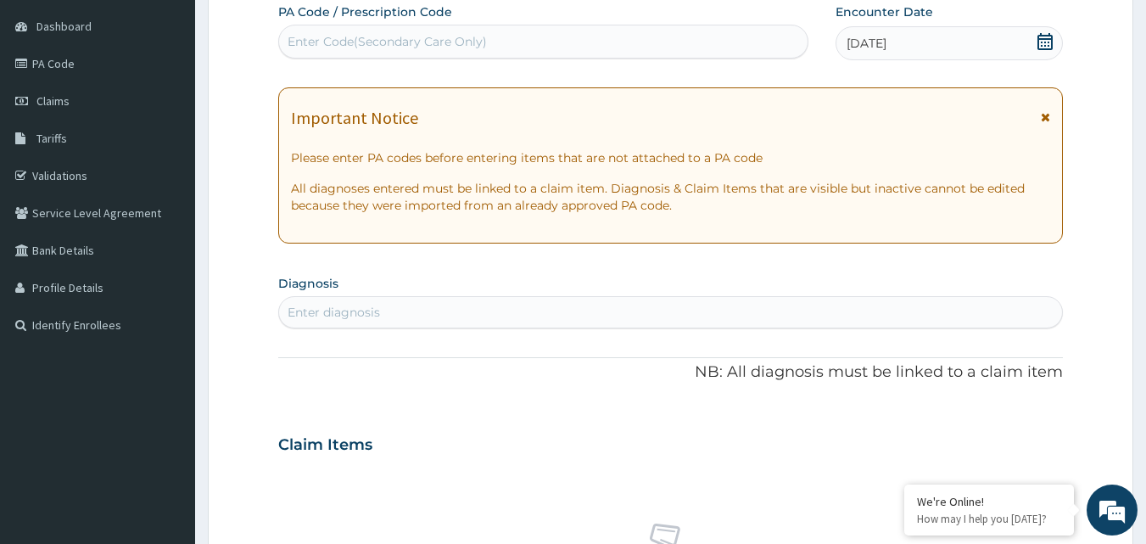
click at [345, 292] on section "Diagnosis Enter diagnosis" at bounding box center [670, 300] width 785 height 58
drag, startPoint x: 332, startPoint y: 306, endPoint x: 325, endPoint y: 315, distance: 11.4
click at [325, 315] on div "Enter diagnosis" at bounding box center [670, 312] width 785 height 32
type input "COUGH"
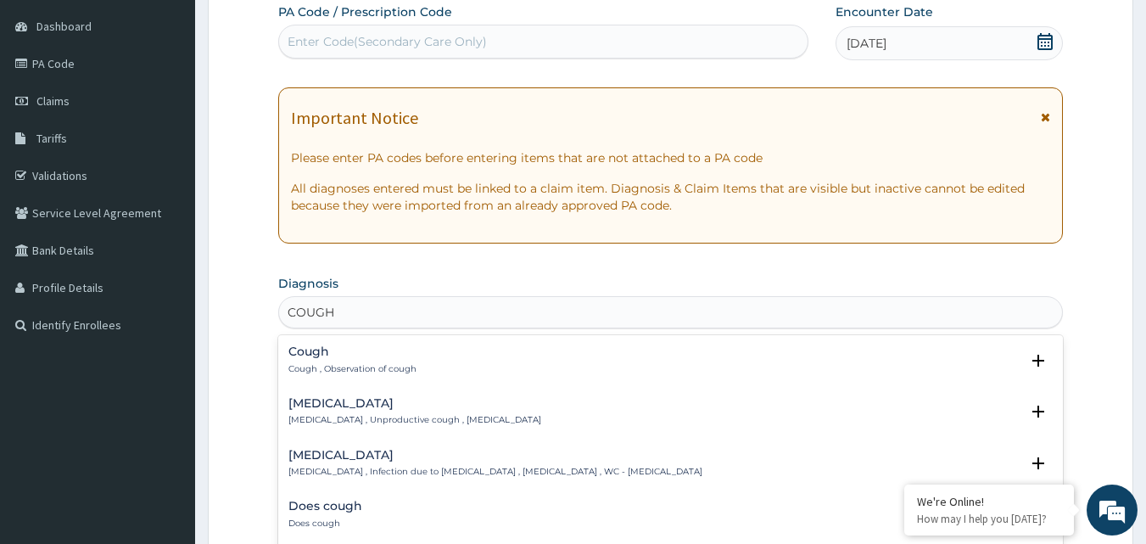
click at [372, 358] on div "Cough Cough , Observation of cough" at bounding box center [352, 360] width 128 height 30
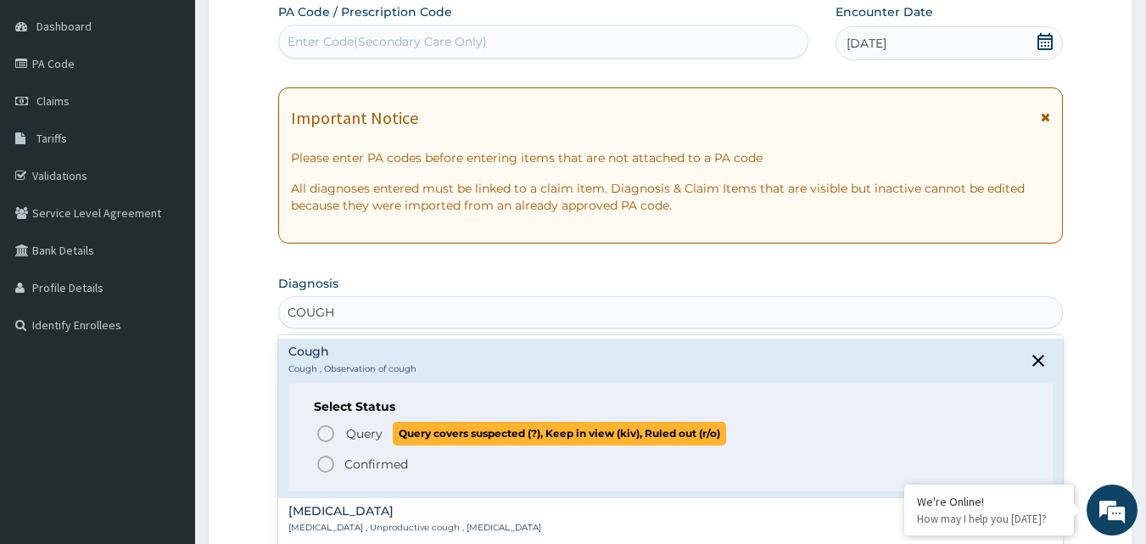
click at [374, 425] on span "Query" at bounding box center [364, 433] width 36 height 17
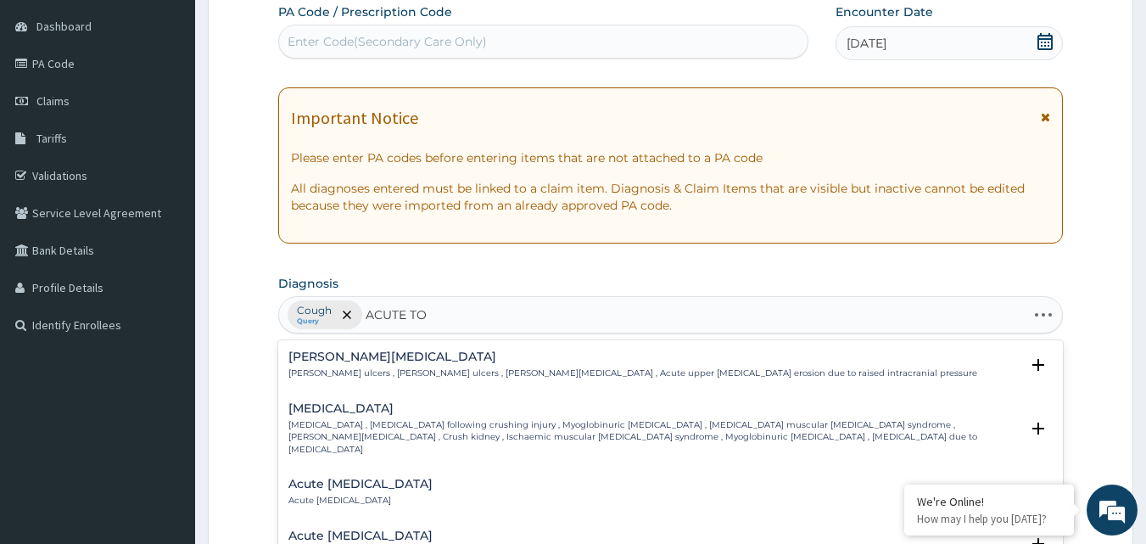
type input "ACUTE TON"
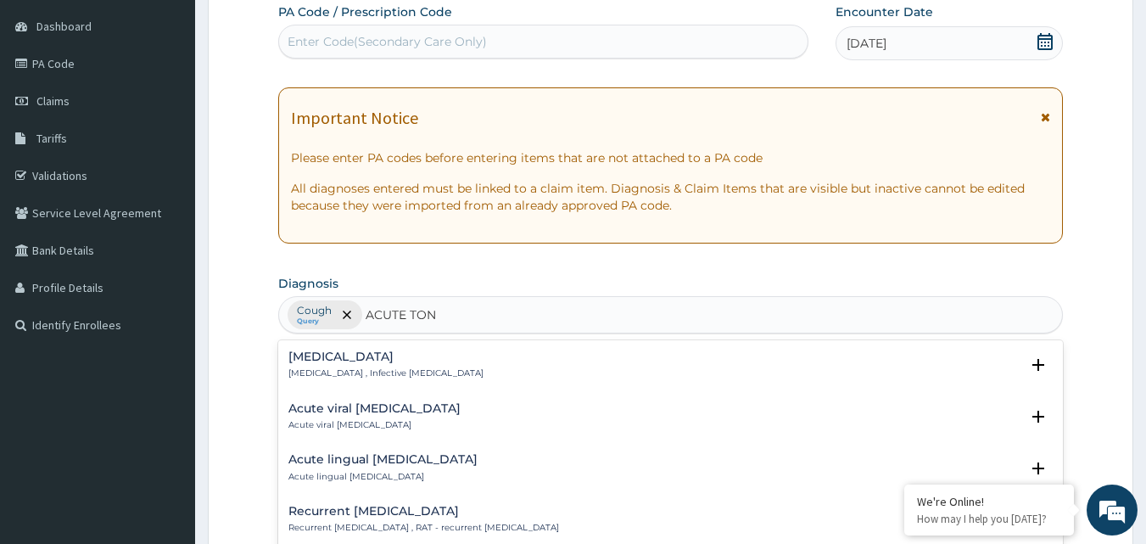
click at [410, 368] on p "Acute tonsillitis , Infective tonsillitis" at bounding box center [385, 373] width 195 height 12
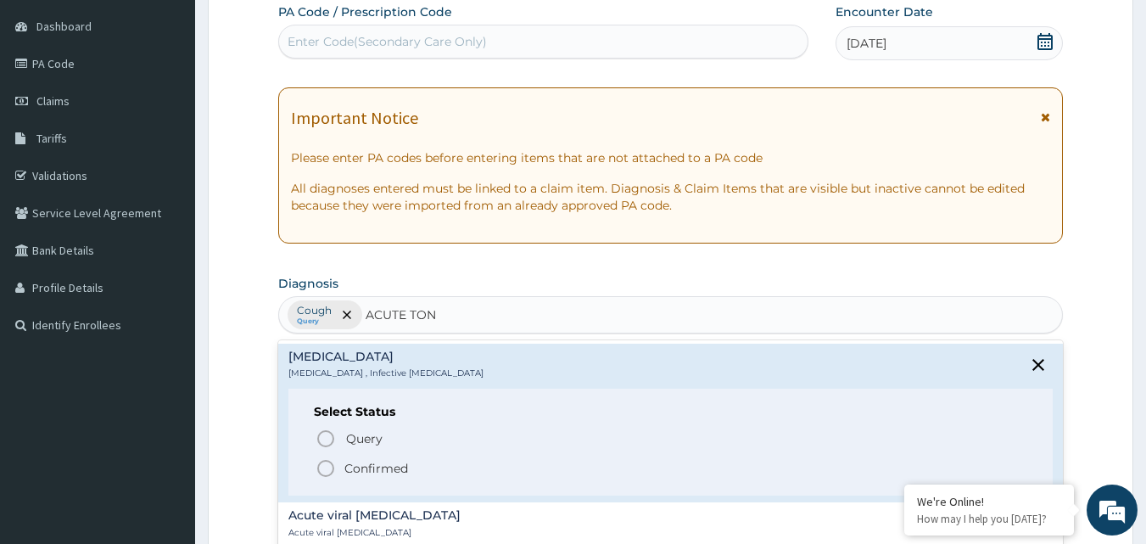
click at [388, 469] on p "Confirmed" at bounding box center [376, 468] width 64 height 17
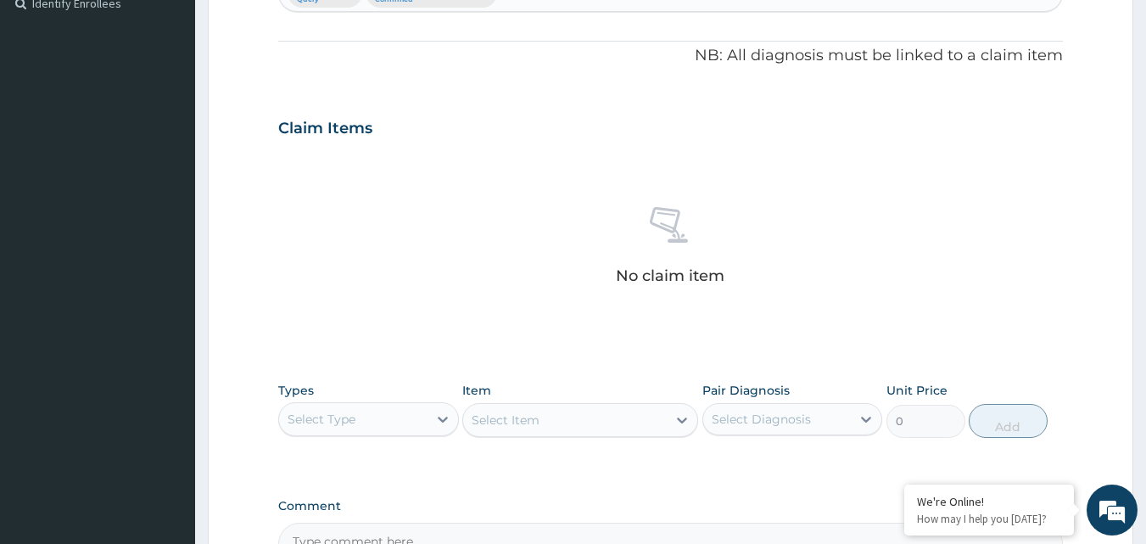
scroll to position [583, 0]
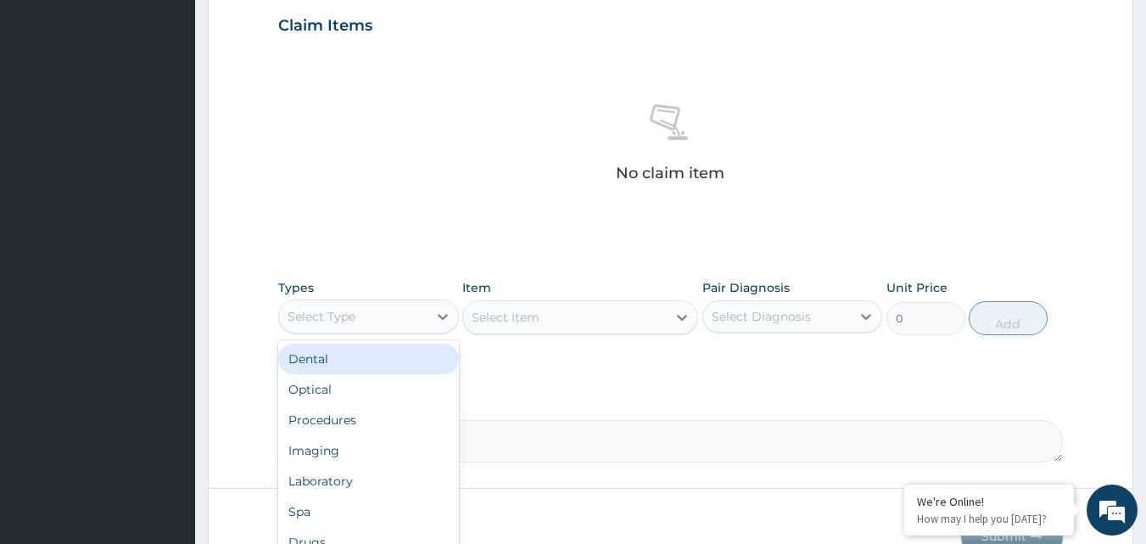
click at [409, 314] on div "Select Type" at bounding box center [353, 316] width 148 height 27
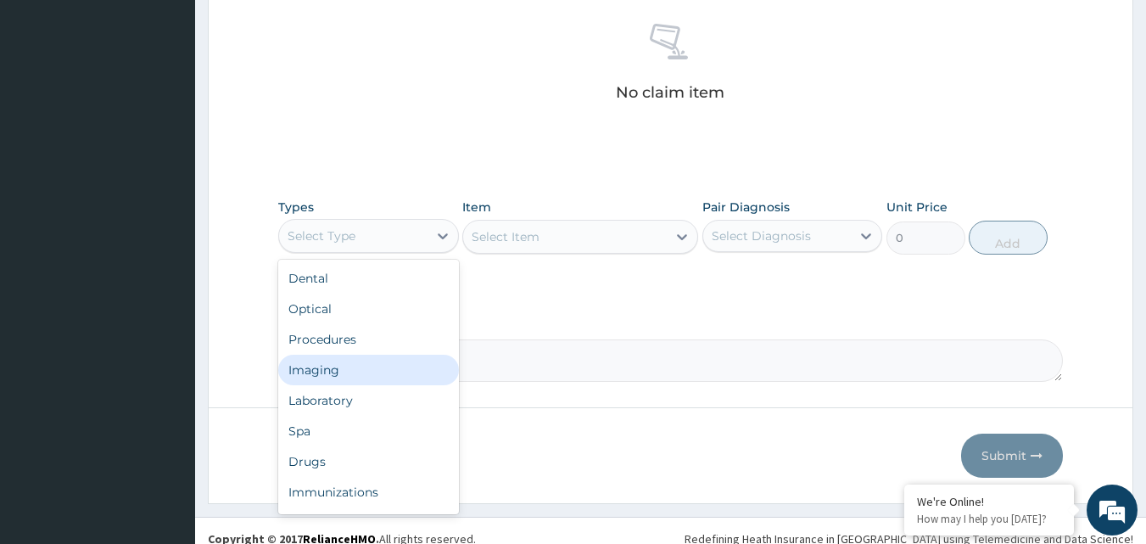
scroll to position [667, 0]
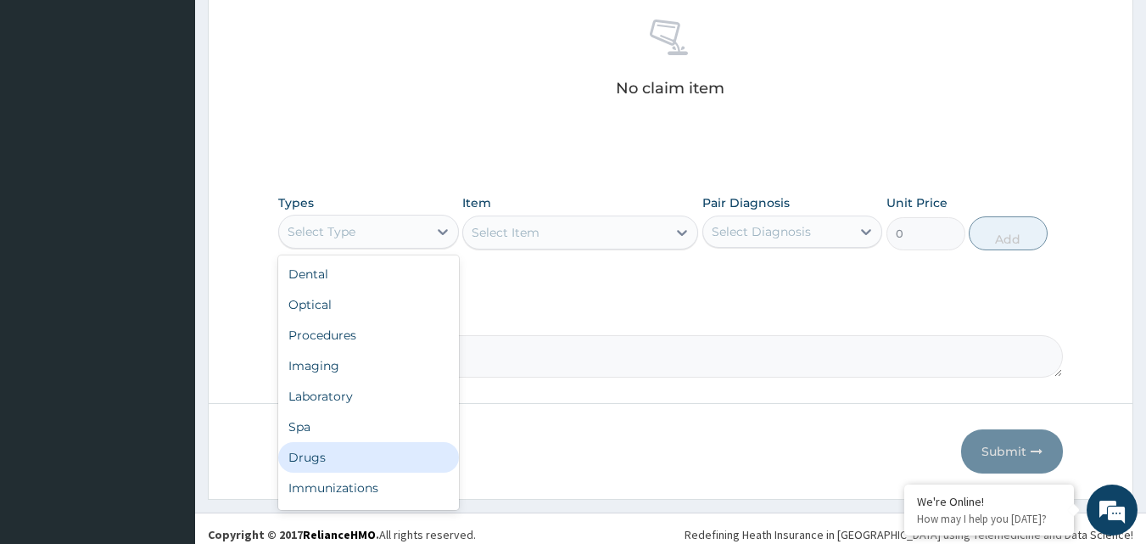
drag, startPoint x: 333, startPoint y: 452, endPoint x: 359, endPoint y: 443, distance: 27.1
click at [348, 448] on div "Drugs" at bounding box center [368, 457] width 181 height 31
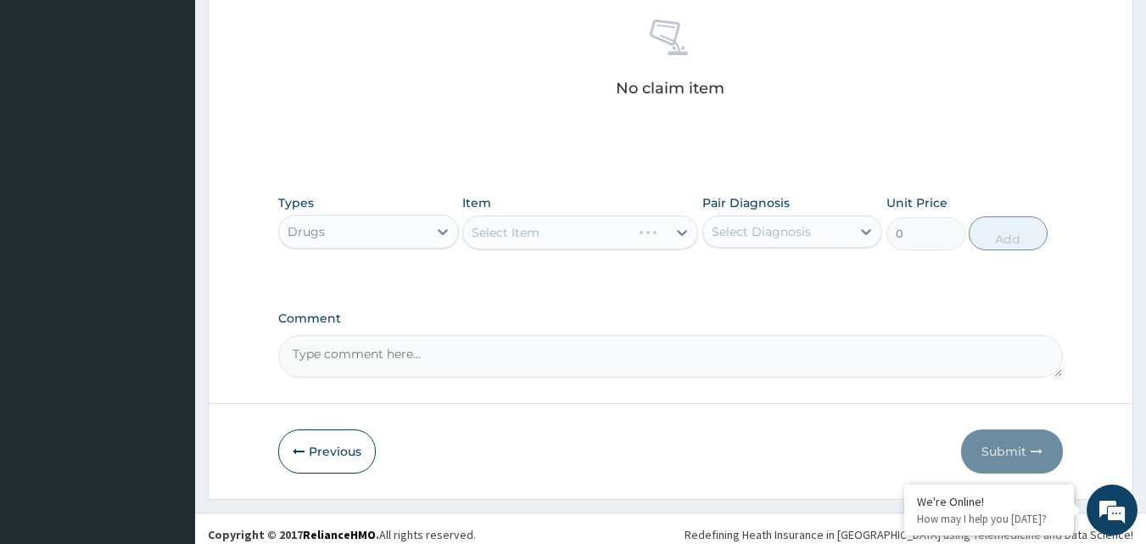
click at [724, 231] on div "Select Diagnosis" at bounding box center [761, 231] width 99 height 17
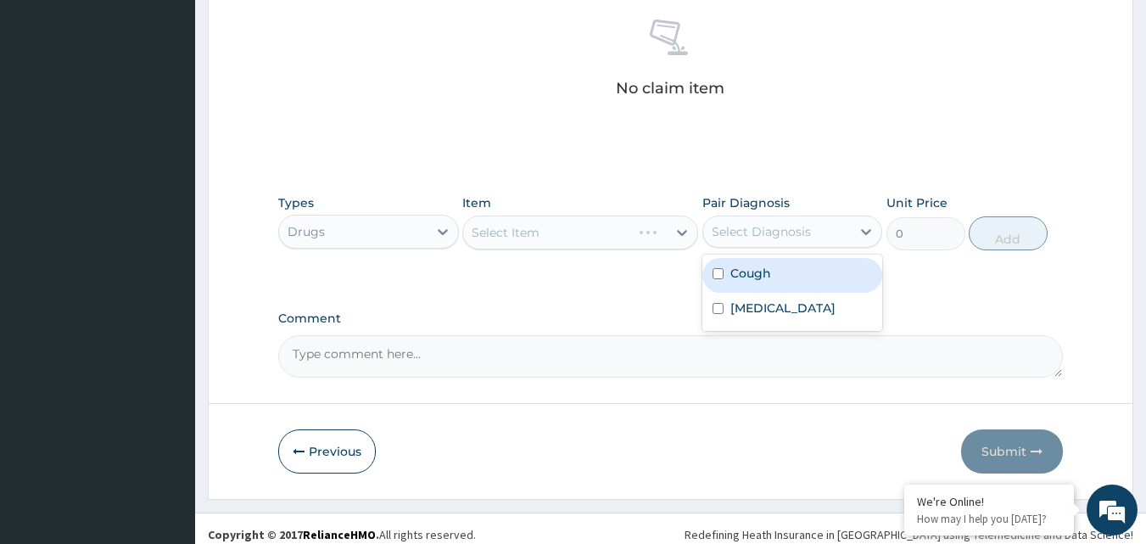
drag, startPoint x: 766, startPoint y: 276, endPoint x: 769, endPoint y: 301, distance: 24.8
click at [766, 284] on div "Cough" at bounding box center [792, 275] width 181 height 35
checkbox input "true"
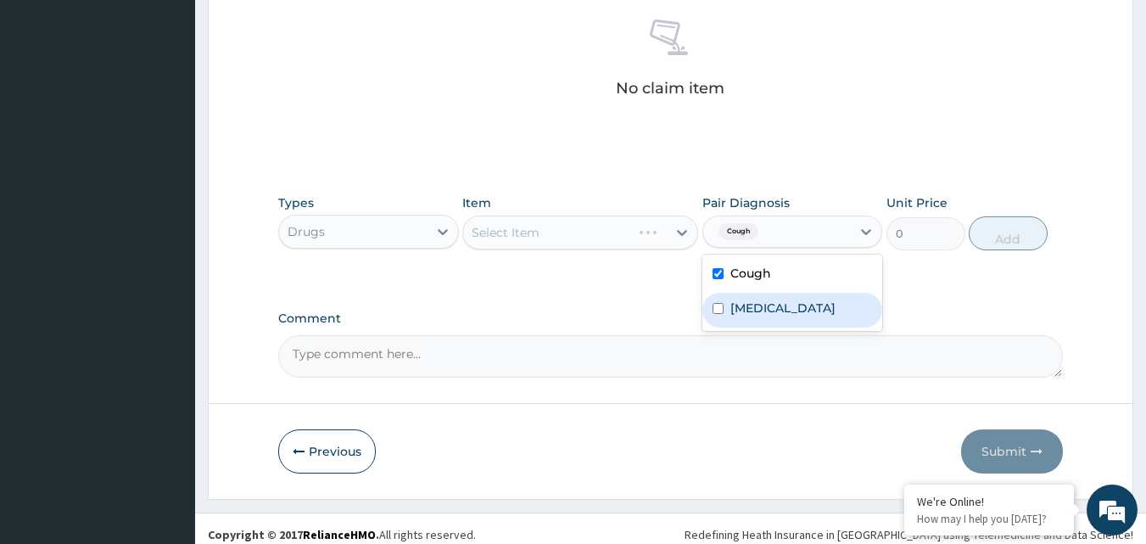
drag, startPoint x: 786, startPoint y: 325, endPoint x: 779, endPoint y: 314, distance: 12.9
click at [789, 324] on div "Acute tonsillitis" at bounding box center [792, 310] width 181 height 35
checkbox input "true"
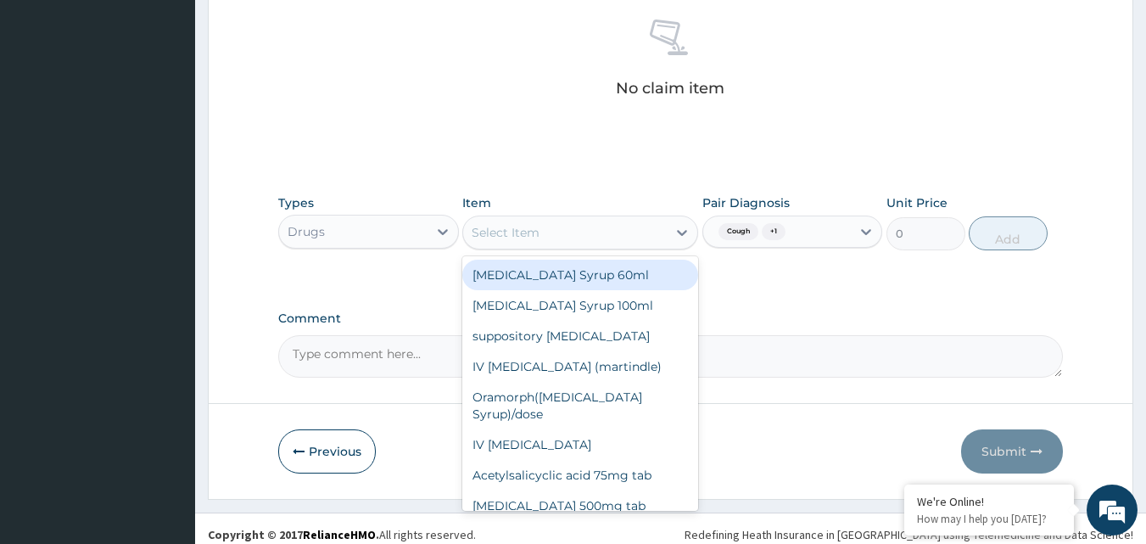
click at [553, 234] on div "Select Item" at bounding box center [565, 232] width 204 height 27
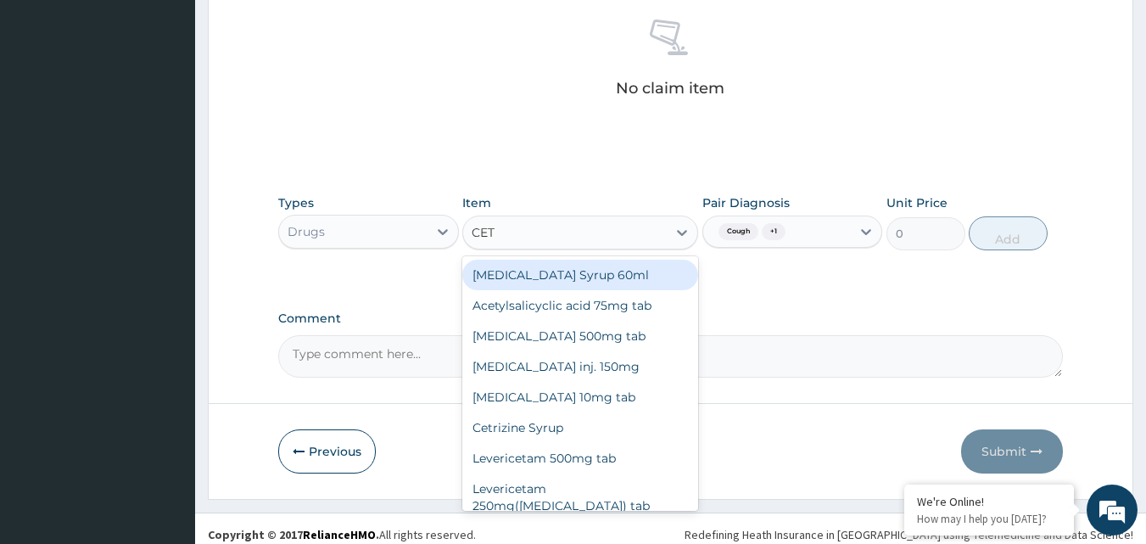
type input "CETI"
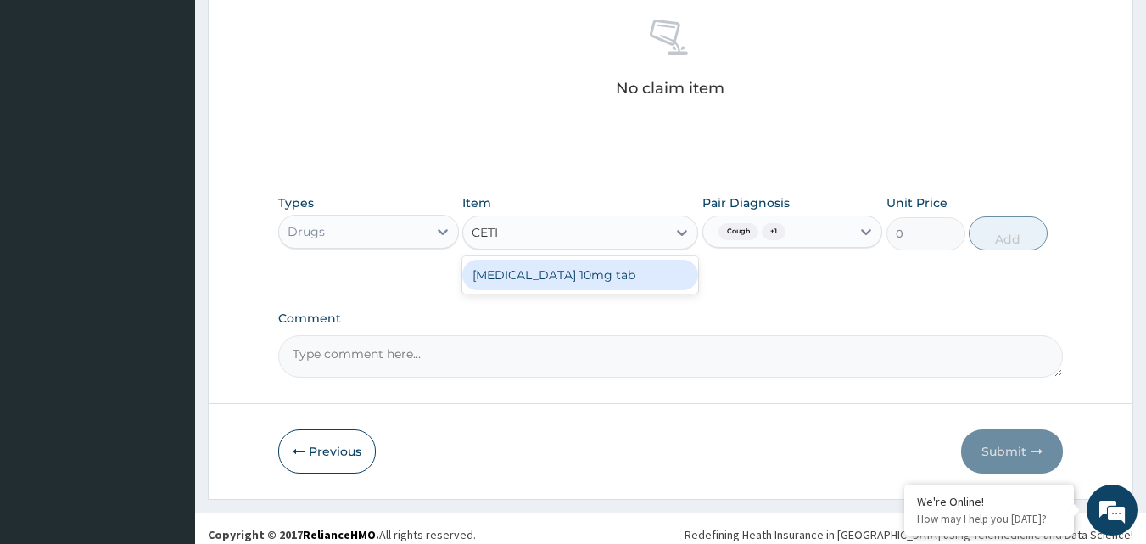
drag, startPoint x: 602, startPoint y: 278, endPoint x: 621, endPoint y: 278, distance: 18.7
click at [603, 278] on div "Cetirizine 10mg tab" at bounding box center [580, 275] width 236 height 31
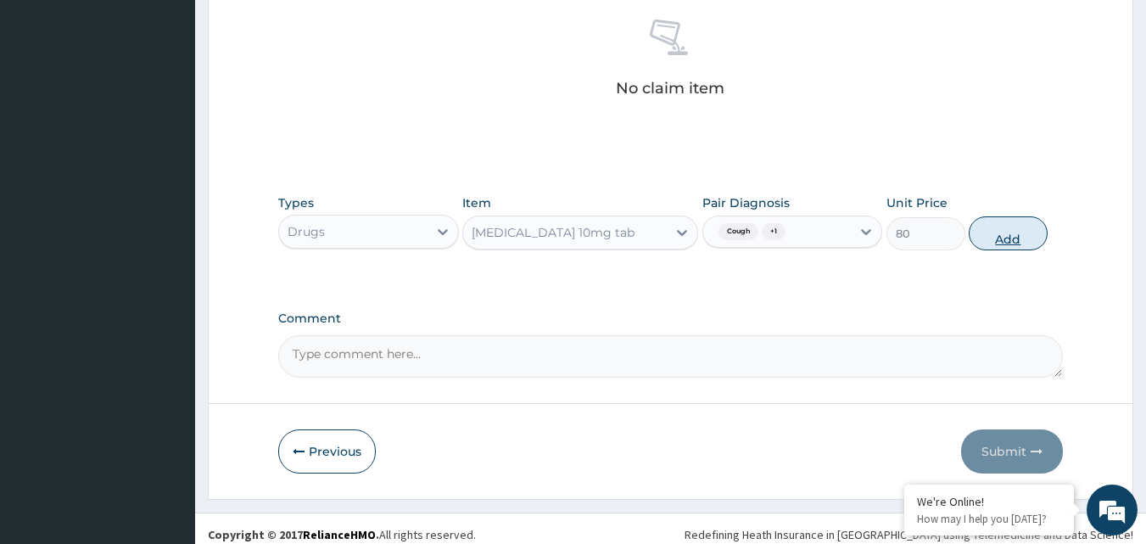
click at [1026, 224] on button "Add" at bounding box center [1008, 233] width 79 height 34
type input "0"
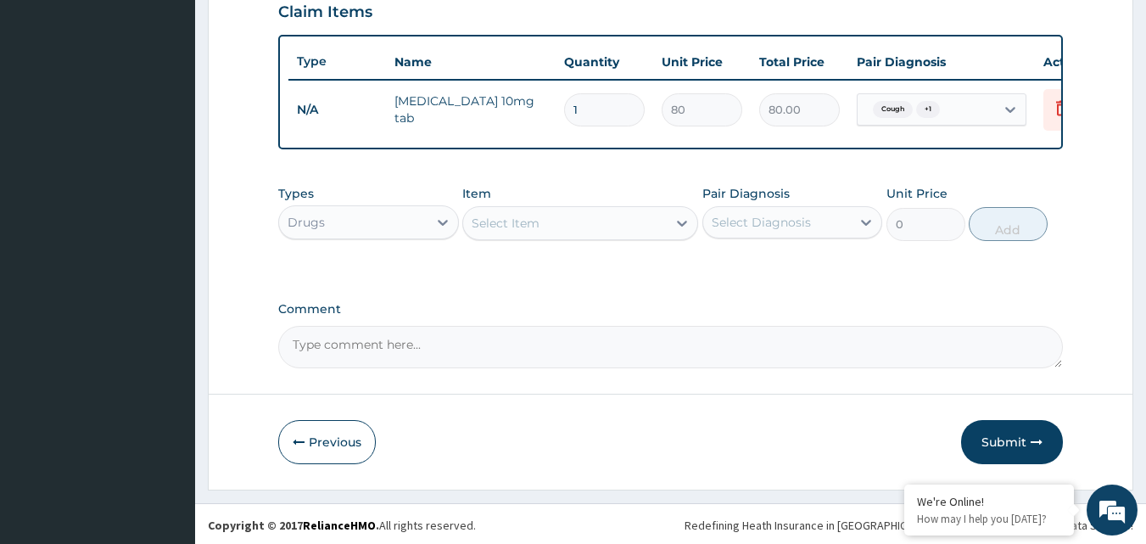
scroll to position [611, 0]
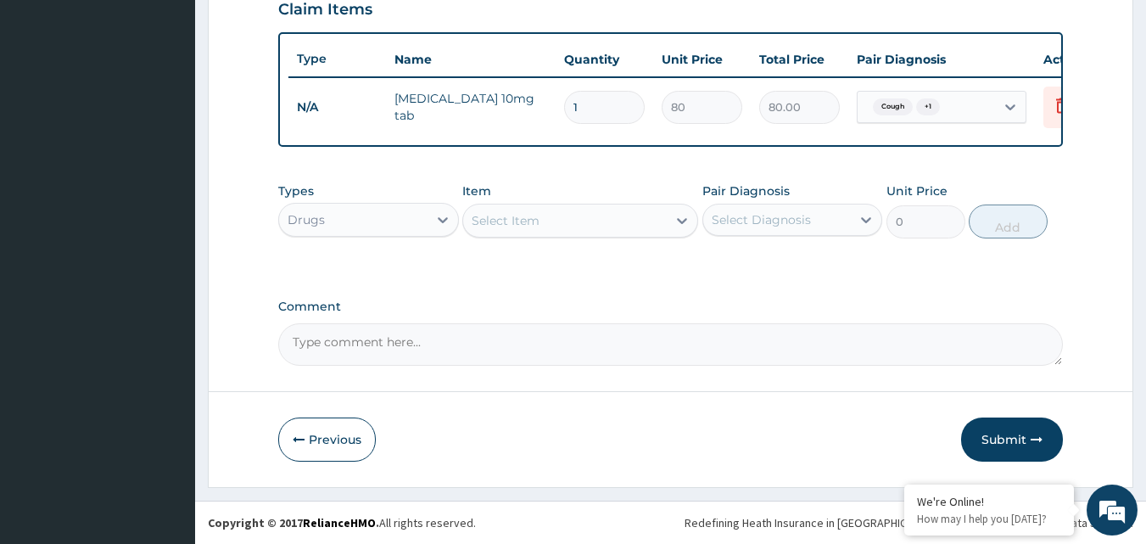
click at [494, 97] on td "Cetirizine 10mg tab" at bounding box center [471, 106] width 170 height 51
click at [1054, 95] on icon at bounding box center [1062, 105] width 20 height 20
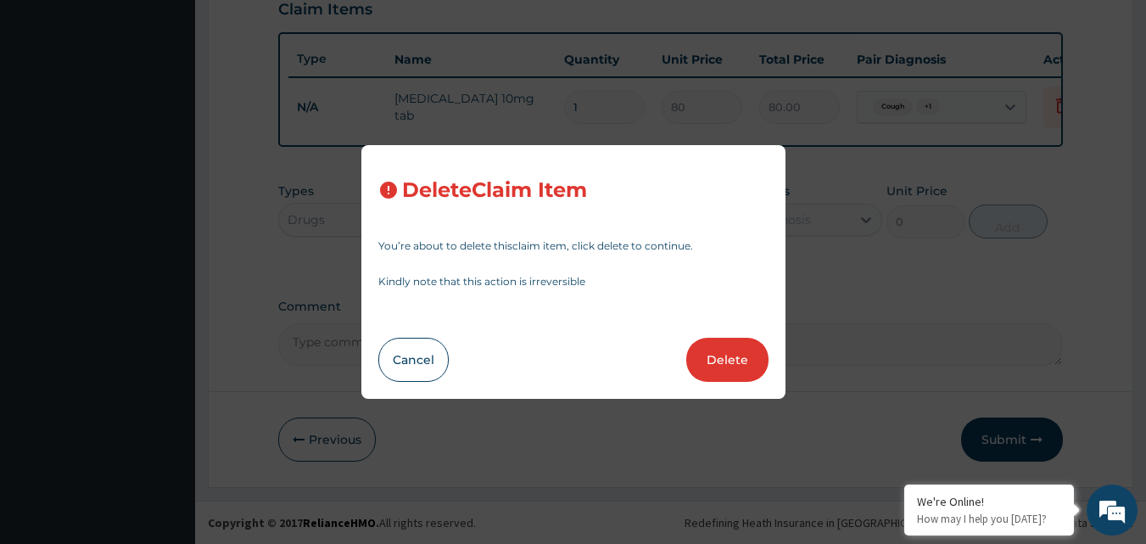
drag, startPoint x: 722, startPoint y: 349, endPoint x: 731, endPoint y: 344, distance: 10.2
click at [722, 347] on button "Delete" at bounding box center [727, 360] width 82 height 44
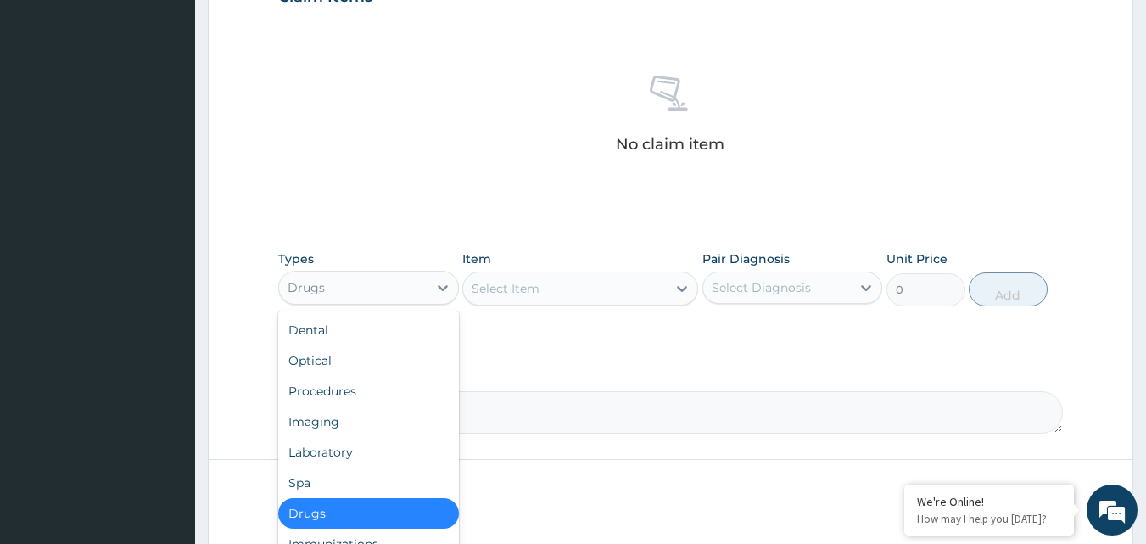
click at [422, 287] on div "Drugs" at bounding box center [353, 287] width 148 height 27
drag, startPoint x: 366, startPoint y: 522, endPoint x: 372, endPoint y: 502, distance: 21.5
click at [372, 502] on div "Drugs" at bounding box center [368, 513] width 181 height 31
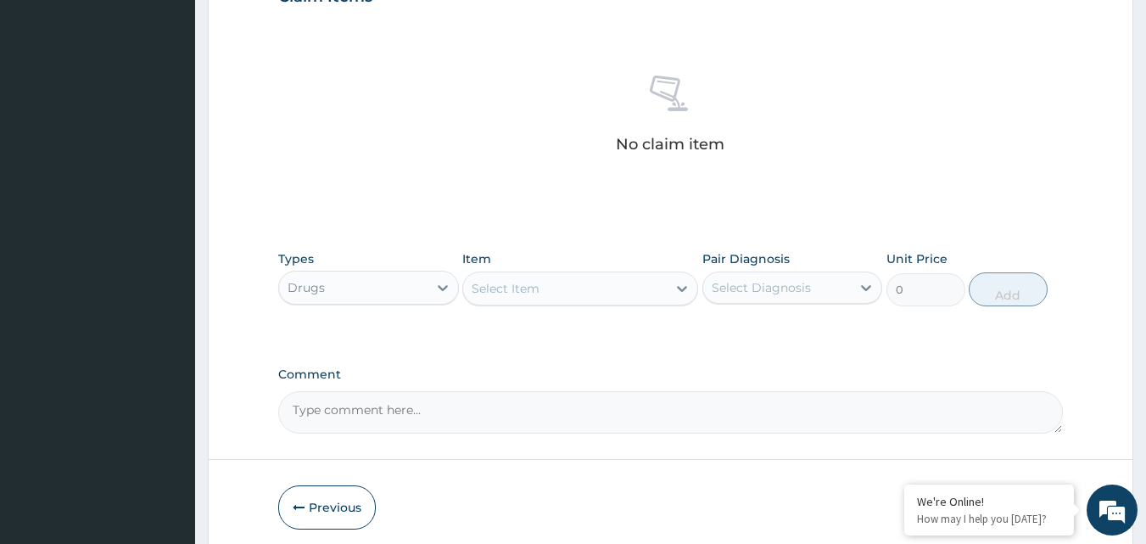
drag, startPoint x: 372, startPoint y: 502, endPoint x: 429, endPoint y: 433, distance: 89.2
click at [372, 501] on button "Previous" at bounding box center [327, 507] width 98 height 44
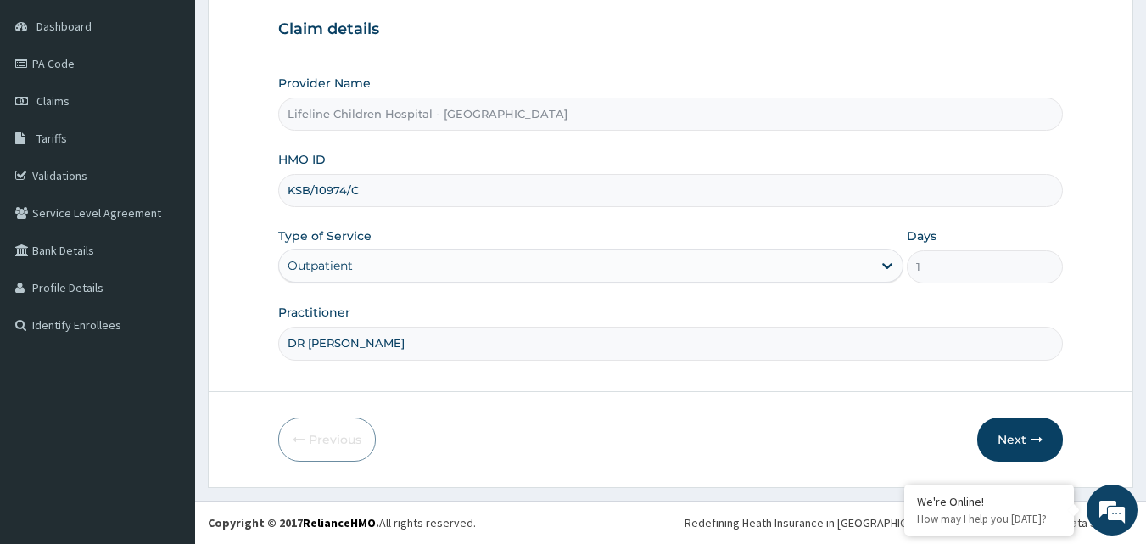
scroll to position [159, 0]
click at [1052, 418] on div "Next" at bounding box center [1020, 439] width 86 height 44
click at [1041, 438] on icon "button" at bounding box center [1036, 439] width 12 height 12
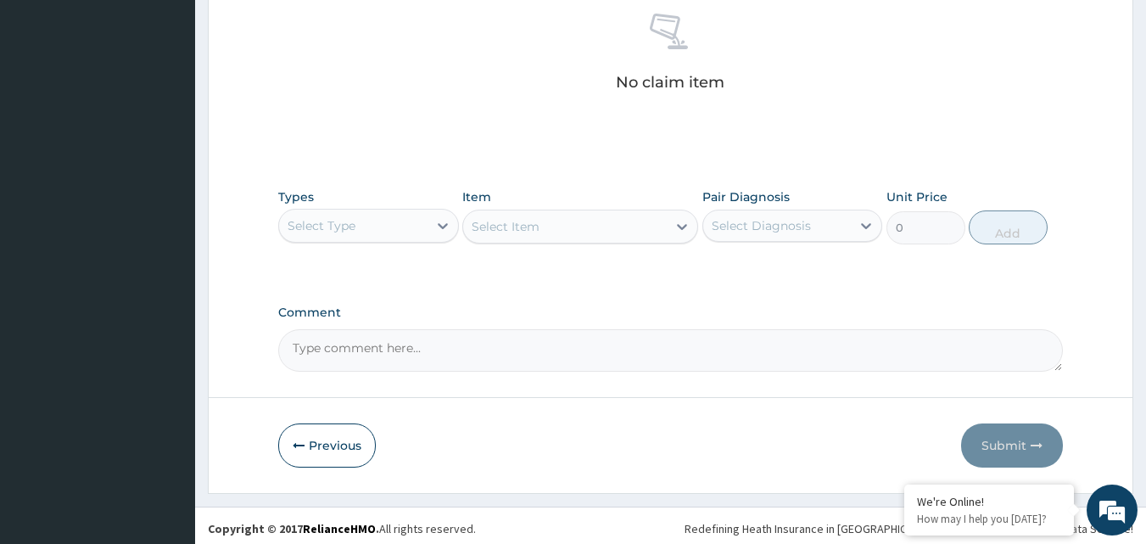
scroll to position [679, 0]
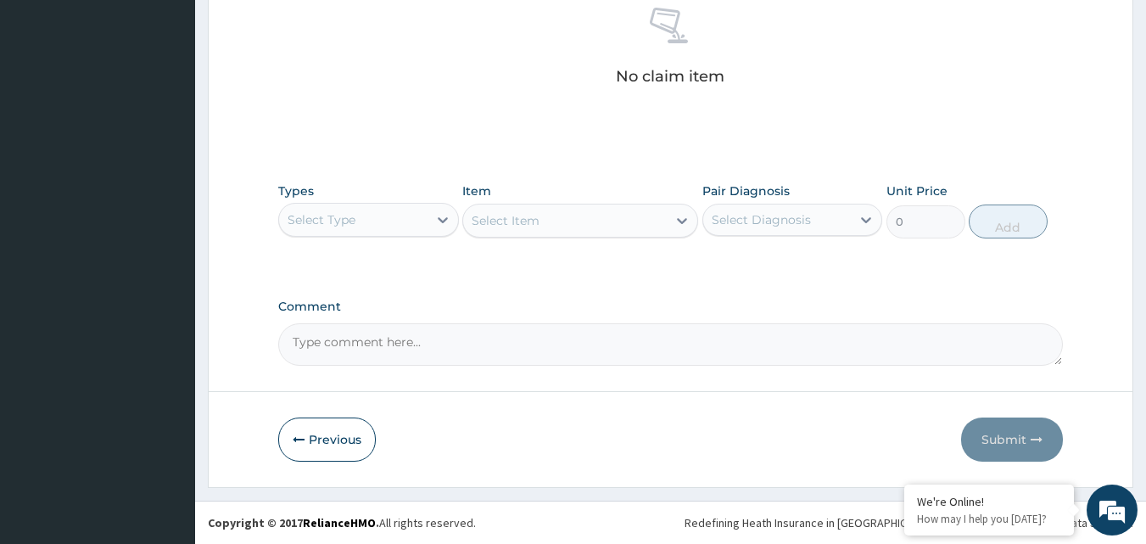
click at [734, 221] on div "Select Diagnosis" at bounding box center [761, 219] width 99 height 17
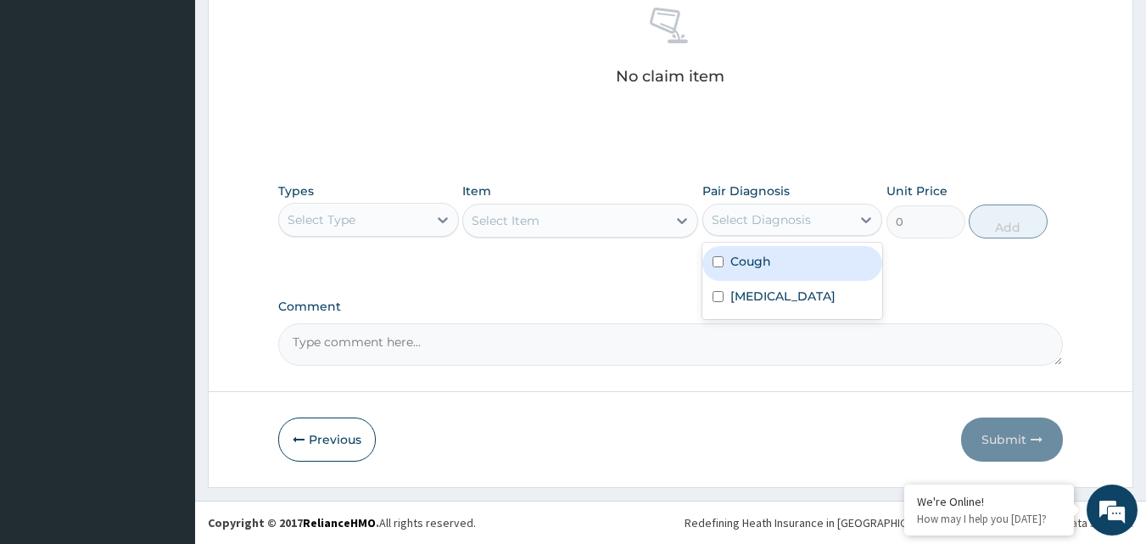
drag, startPoint x: 729, startPoint y: 258, endPoint x: 710, endPoint y: 265, distance: 20.9
click at [730, 259] on label "Cough" at bounding box center [750, 261] width 41 height 17
checkbox input "true"
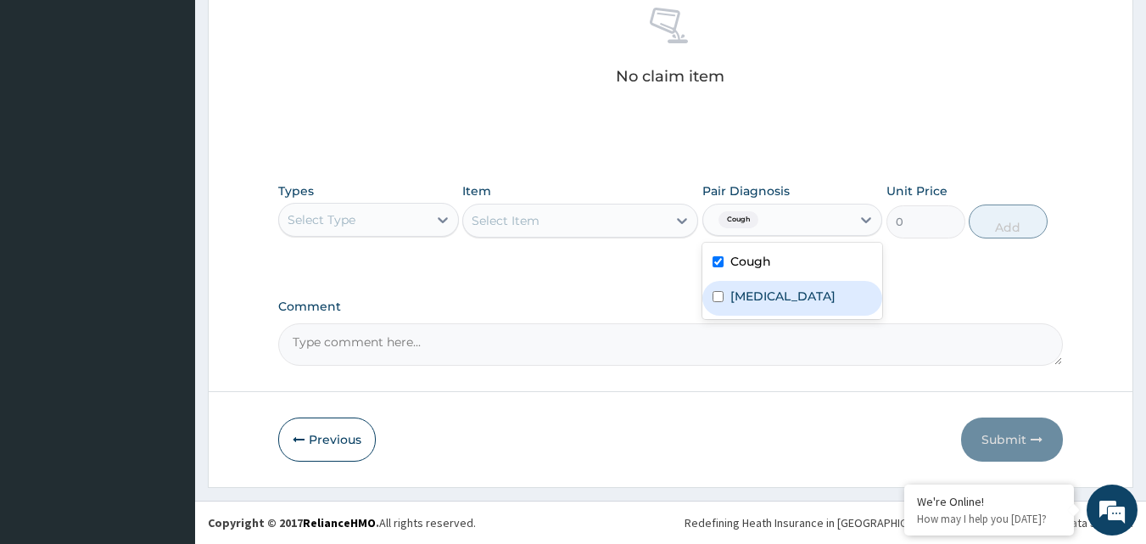
drag, startPoint x: 734, startPoint y: 294, endPoint x: 717, endPoint y: 284, distance: 20.5
click at [734, 293] on label "Acute tonsillitis" at bounding box center [782, 296] width 105 height 17
checkbox input "true"
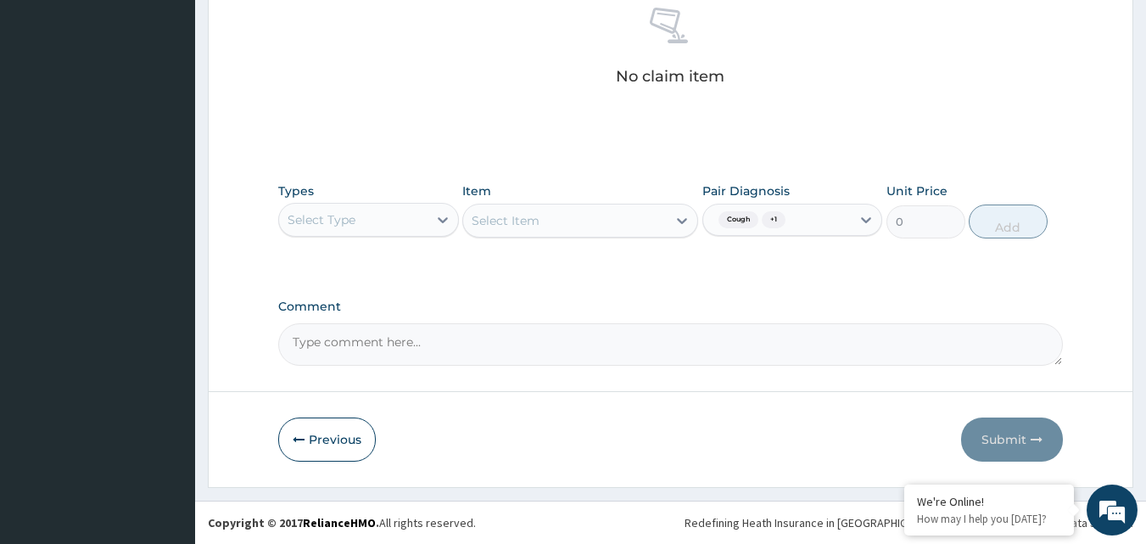
click at [619, 225] on div "Select Item" at bounding box center [580, 221] width 236 height 34
drag, startPoint x: 615, startPoint y: 212, endPoint x: 684, endPoint y: 223, distance: 69.6
click at [653, 226] on div "Select Item" at bounding box center [580, 221] width 236 height 34
click at [681, 220] on div "Select Item" at bounding box center [580, 221] width 236 height 34
click at [679, 216] on div "Select Item" at bounding box center [580, 221] width 236 height 34
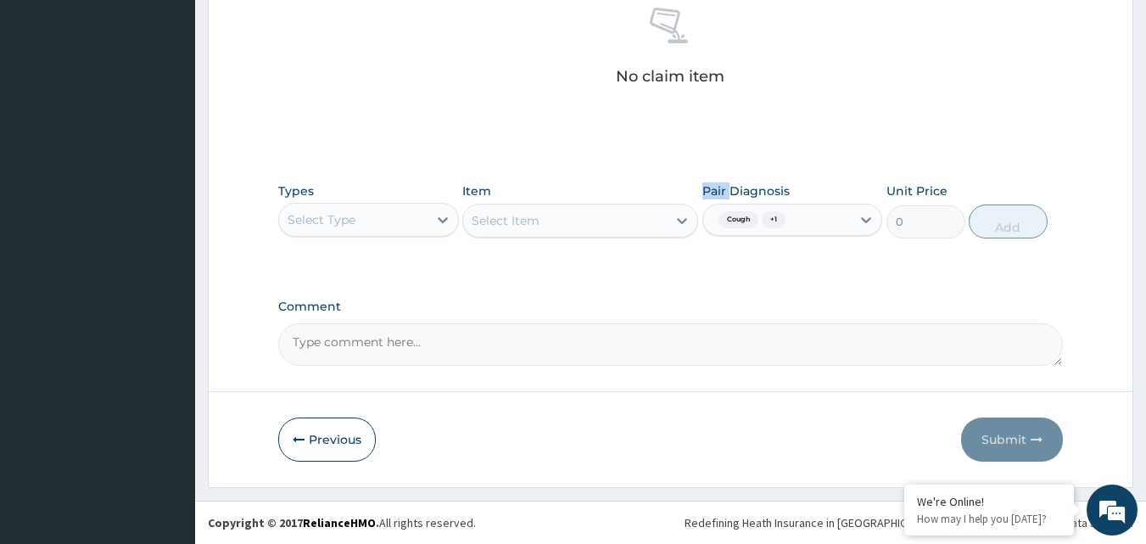
click at [679, 216] on div "Select Item" at bounding box center [580, 221] width 236 height 34
drag, startPoint x: 619, startPoint y: 210, endPoint x: 595, endPoint y: 216, distance: 25.3
click at [615, 210] on div "Select Item" at bounding box center [580, 221] width 236 height 34
click at [595, 216] on div "Select Item" at bounding box center [580, 221] width 236 height 34
click at [411, 220] on div "Select Type" at bounding box center [353, 219] width 148 height 27
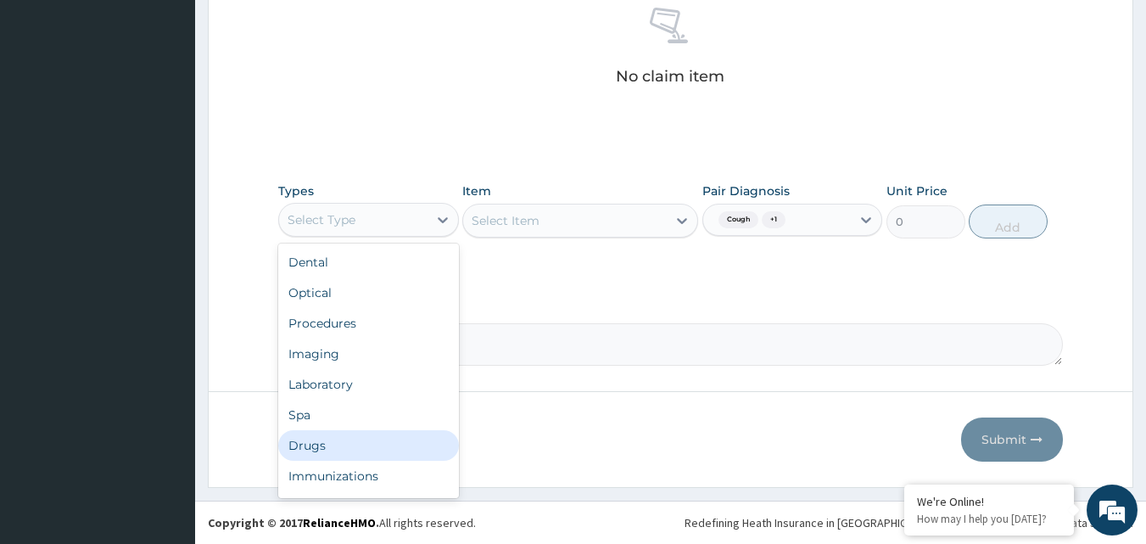
drag, startPoint x: 352, startPoint y: 448, endPoint x: 544, endPoint y: 318, distance: 232.2
click at [366, 443] on div "Drugs" at bounding box center [368, 445] width 181 height 31
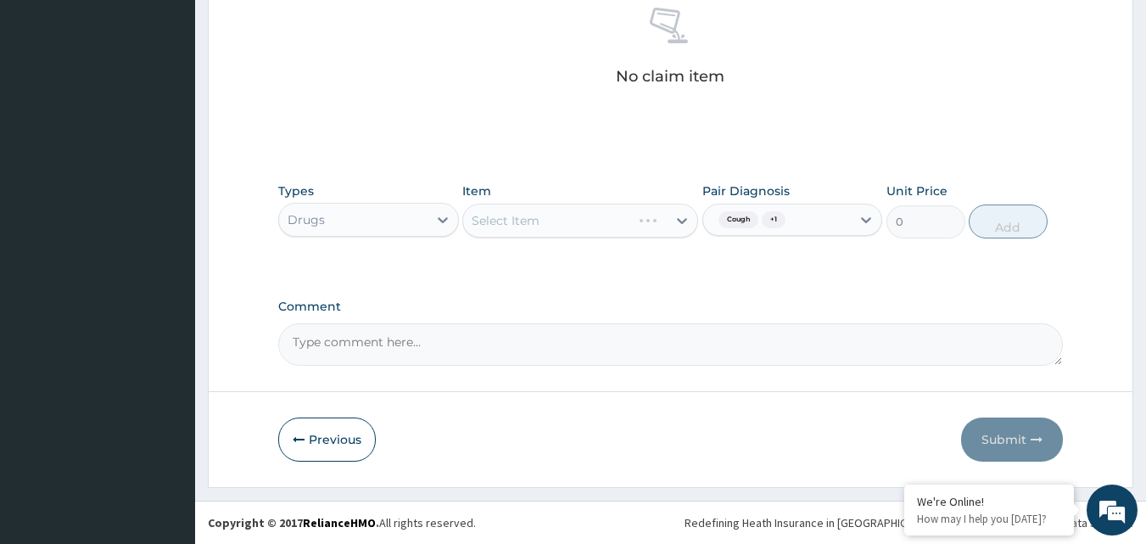
drag, startPoint x: 601, startPoint y: 209, endPoint x: 654, endPoint y: 227, distance: 55.5
click at [614, 228] on div "Select Item" at bounding box center [580, 221] width 236 height 34
click at [685, 214] on div "Select Item" at bounding box center [580, 221] width 236 height 34
drag, startPoint x: 685, startPoint y: 214, endPoint x: 676, endPoint y: 215, distance: 9.5
click at [682, 215] on div "Select Item" at bounding box center [580, 221] width 236 height 34
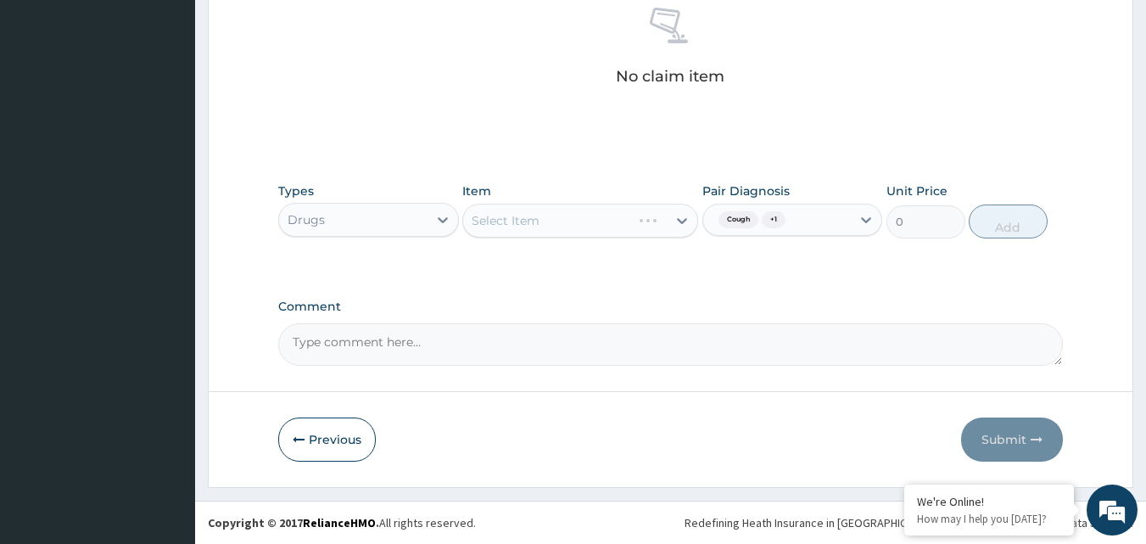
click at [675, 215] on div "Select Item" at bounding box center [580, 221] width 236 height 34
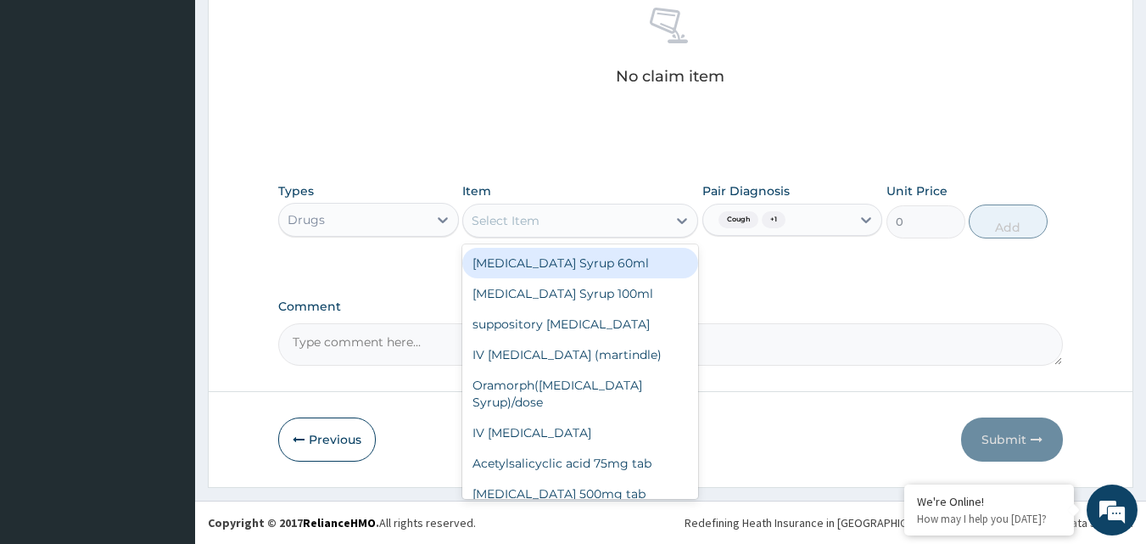
click at [550, 227] on div "Select Item" at bounding box center [565, 220] width 204 height 27
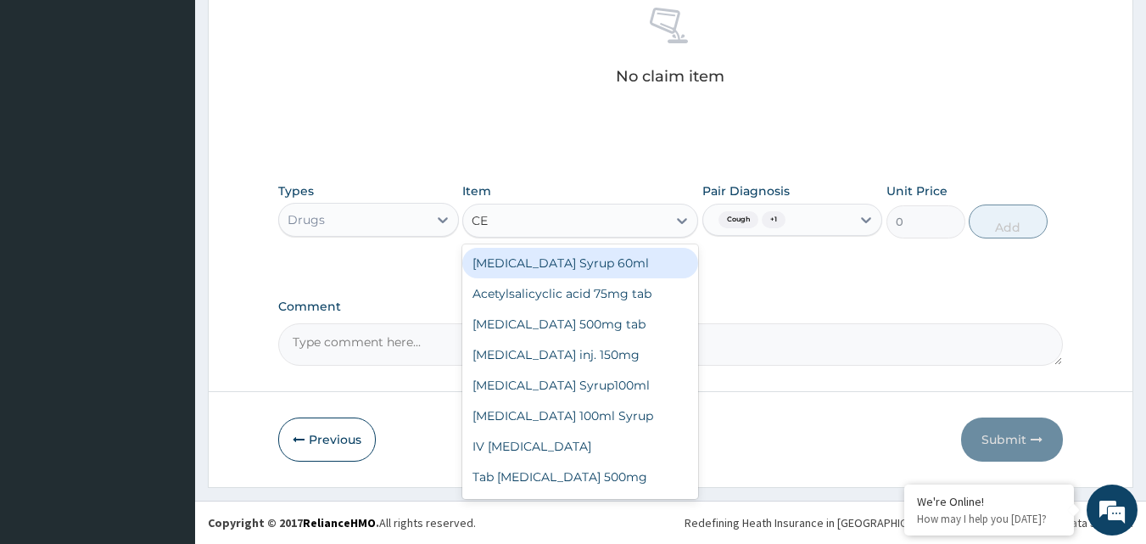
type input "CET"
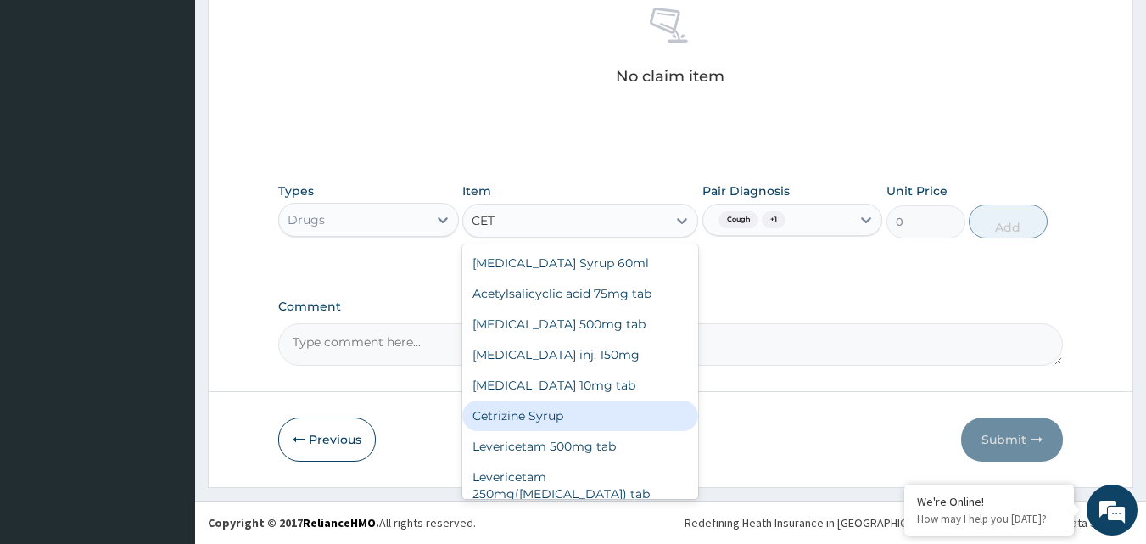
click at [506, 412] on div "Cetrizine Syrup" at bounding box center [580, 415] width 236 height 31
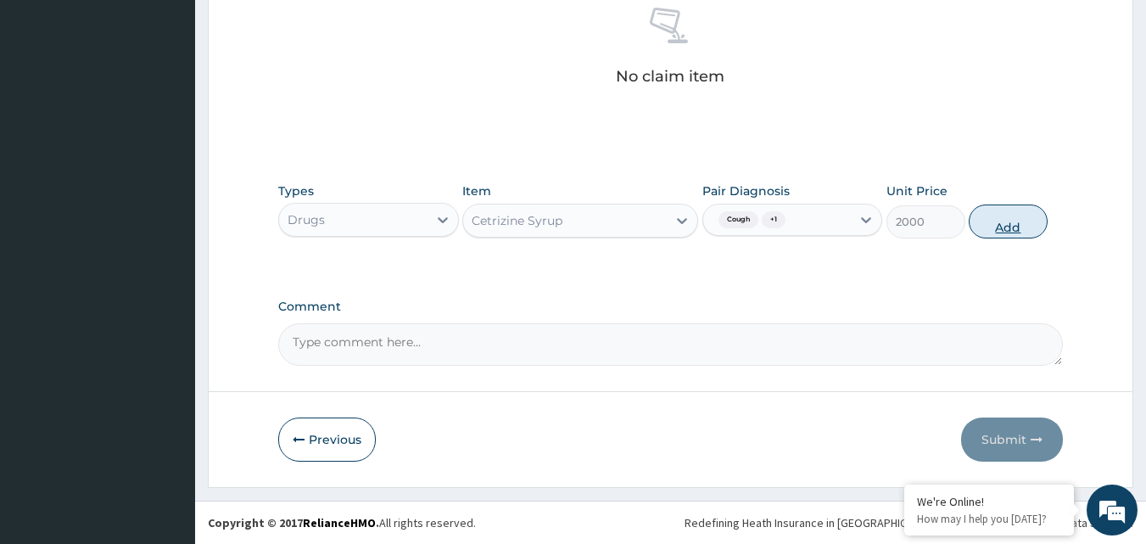
click at [1013, 221] on button "Add" at bounding box center [1008, 221] width 79 height 34
type input "0"
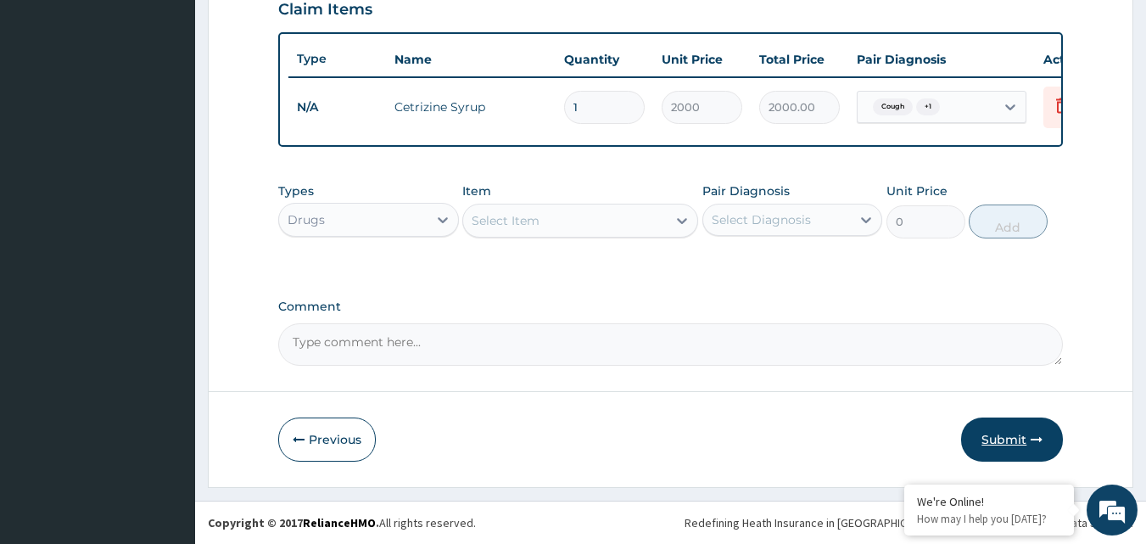
click at [1025, 437] on button "Submit" at bounding box center [1012, 439] width 102 height 44
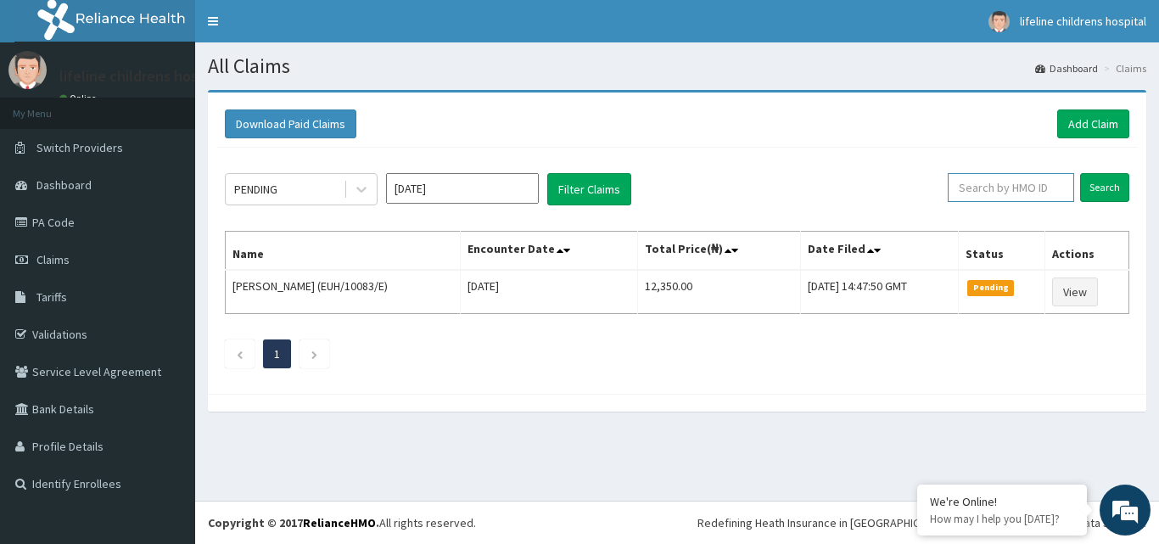
click at [1025, 185] on input "text" at bounding box center [1010, 187] width 126 height 29
type input "KSB/10974/C"
click at [1100, 182] on input "Search" at bounding box center [1104, 187] width 49 height 29
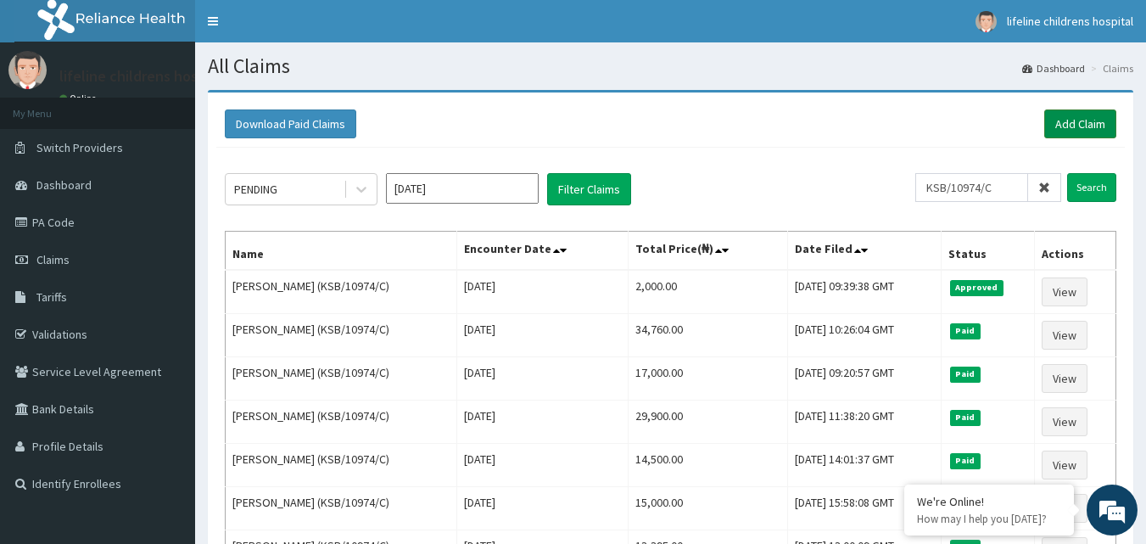
click at [1108, 120] on link "Add Claim" at bounding box center [1080, 123] width 72 height 29
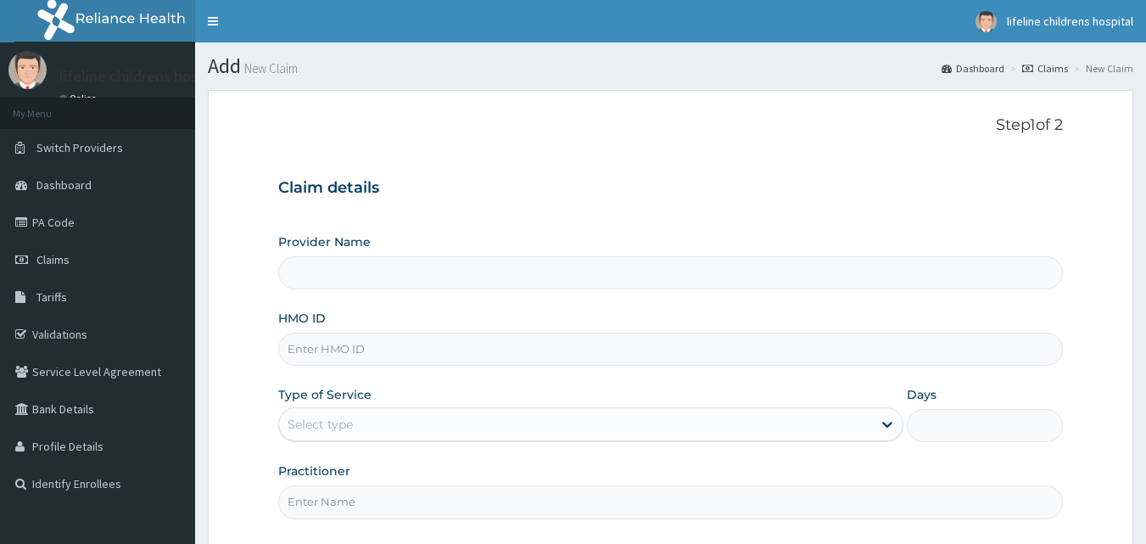
type input "Lifeline Children Hospital - [GEOGRAPHIC_DATA]"
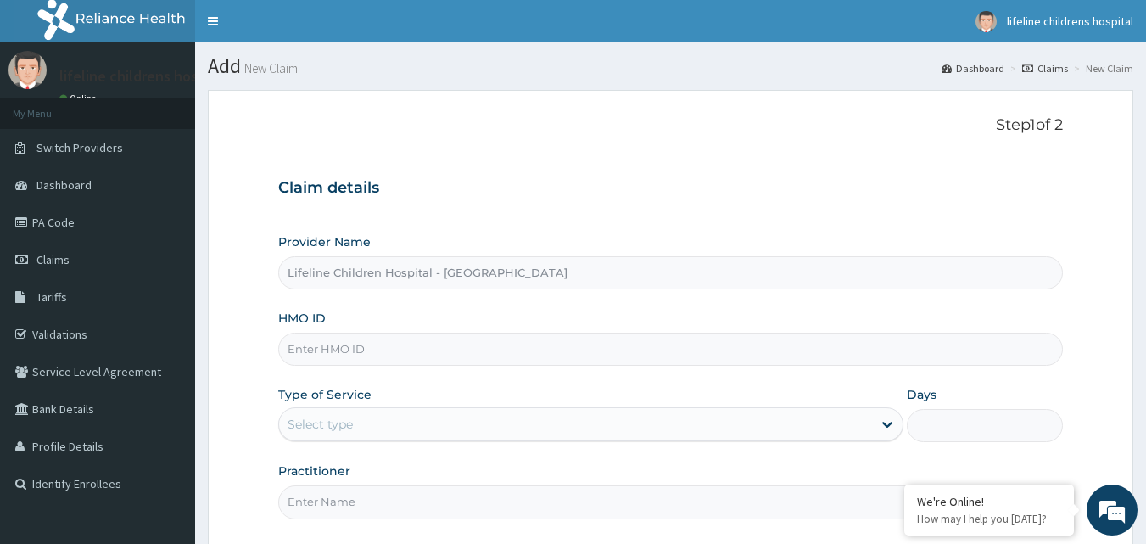
click at [427, 343] on input "HMO ID" at bounding box center [670, 348] width 785 height 33
click at [349, 340] on input "HMO ID" at bounding box center [670, 348] width 785 height 33
type input "ISW/10301/D"
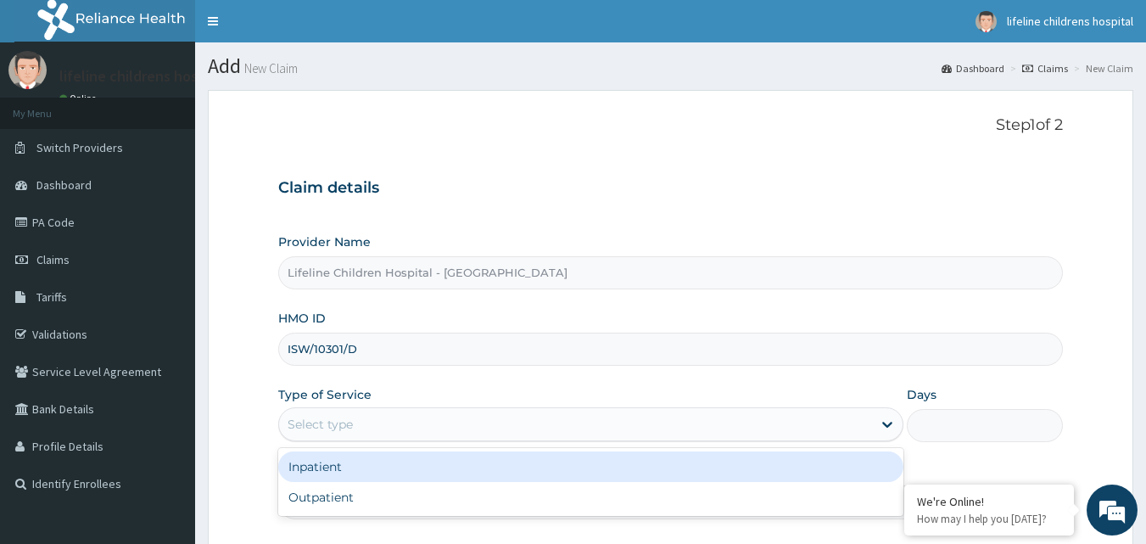
click at [313, 420] on div "Select type" at bounding box center [320, 424] width 65 height 17
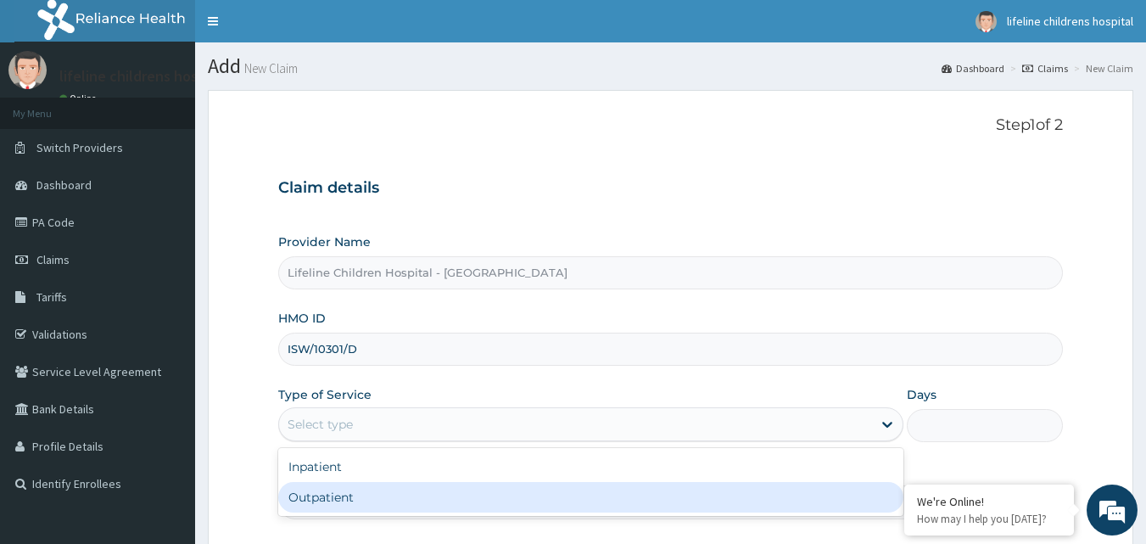
drag, startPoint x: 319, startPoint y: 493, endPoint x: 330, endPoint y: 481, distance: 16.2
click at [322, 493] on div "Outpatient" at bounding box center [590, 497] width 625 height 31
type input "1"
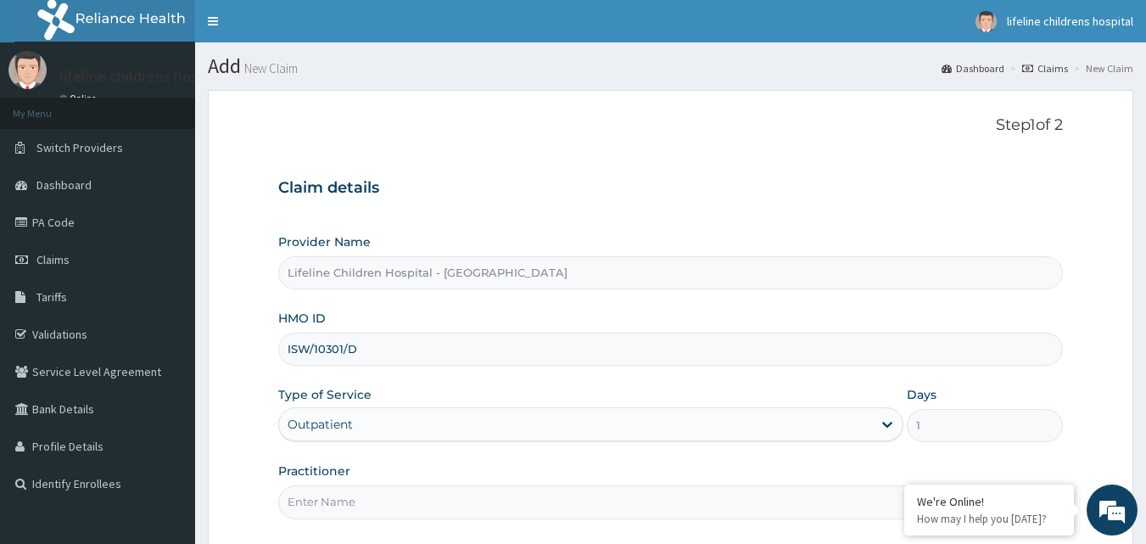
click at [310, 516] on input "Practitioner" at bounding box center [670, 501] width 785 height 33
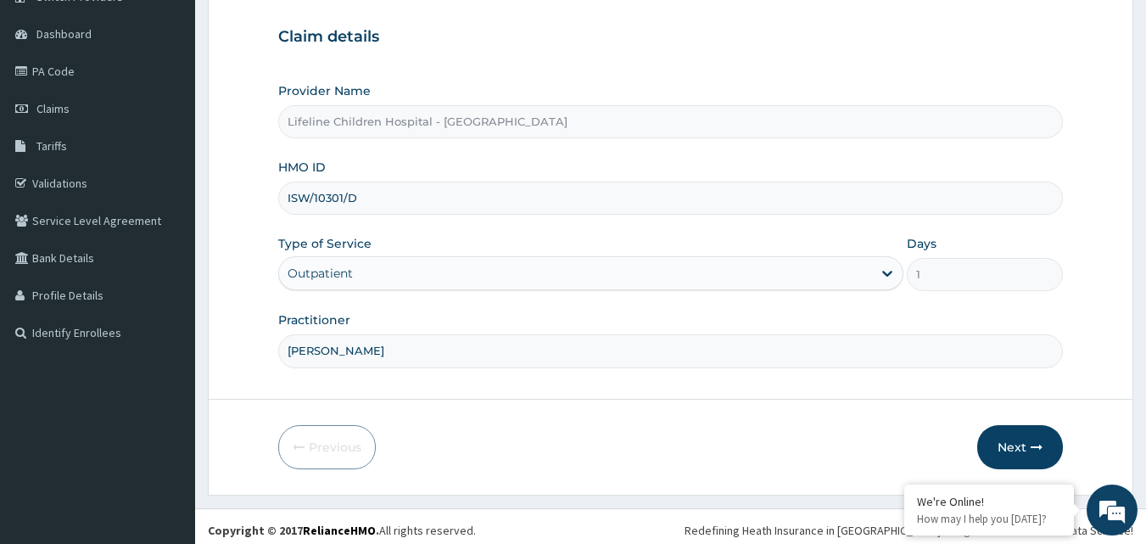
scroll to position [159, 0]
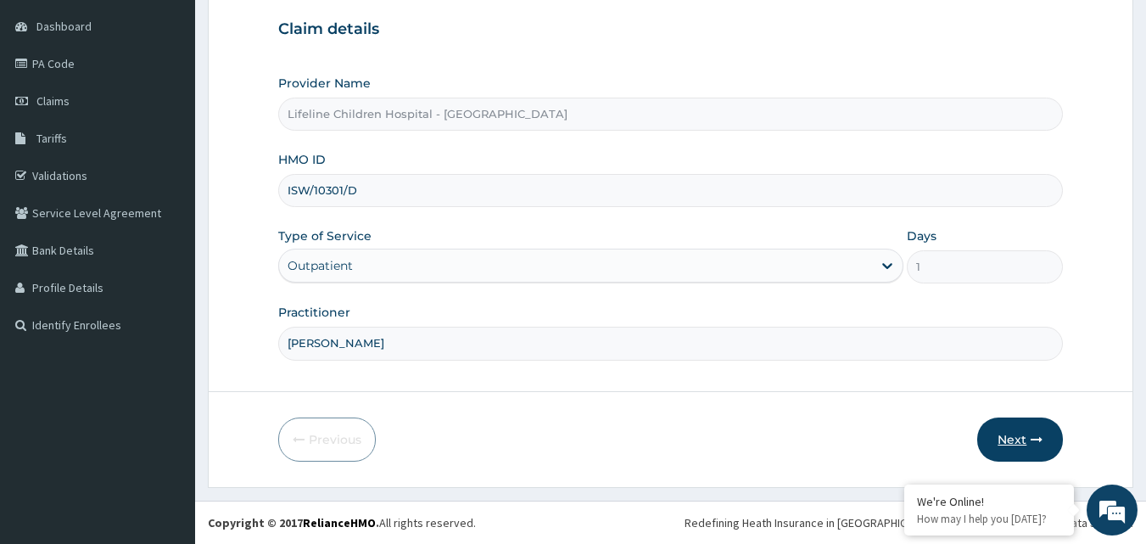
type input "[PERSON_NAME]"
click at [1042, 434] on icon "button" at bounding box center [1036, 439] width 12 height 12
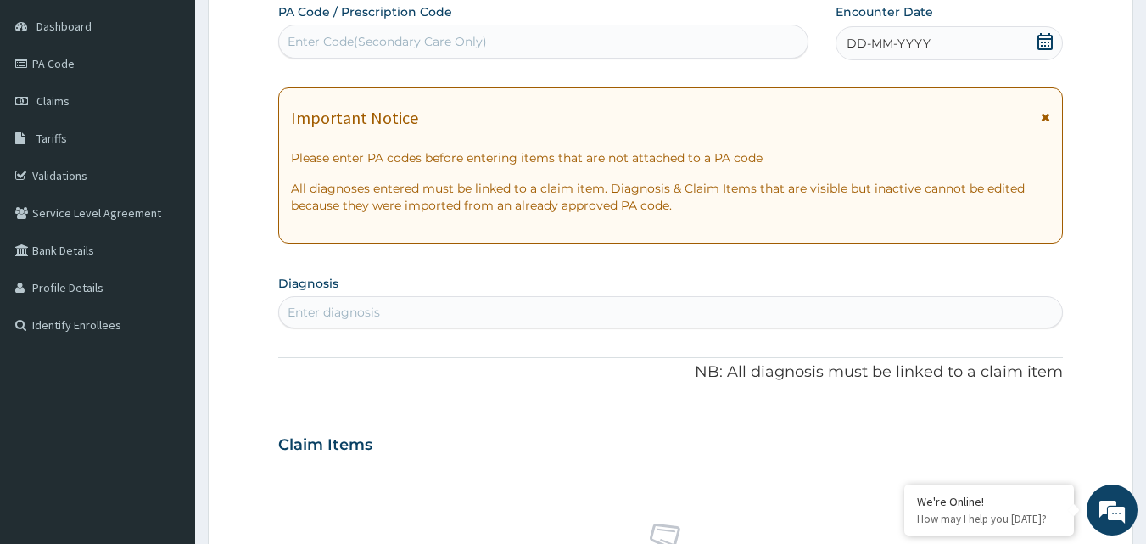
click at [915, 53] on div "DD-MM-YYYY" at bounding box center [948, 43] width 227 height 34
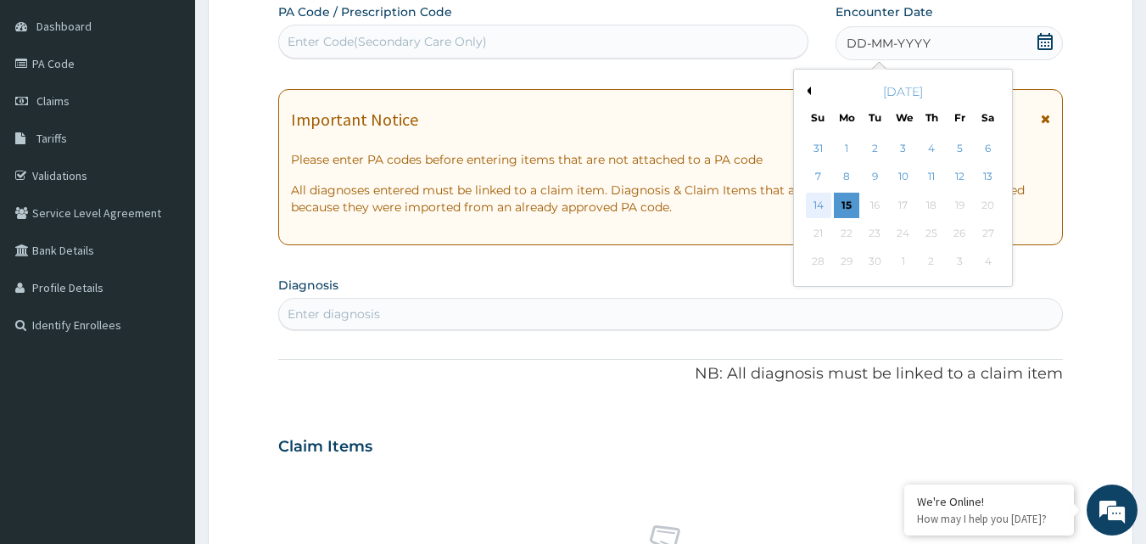
click at [818, 203] on div "14" at bounding box center [818, 205] width 25 height 25
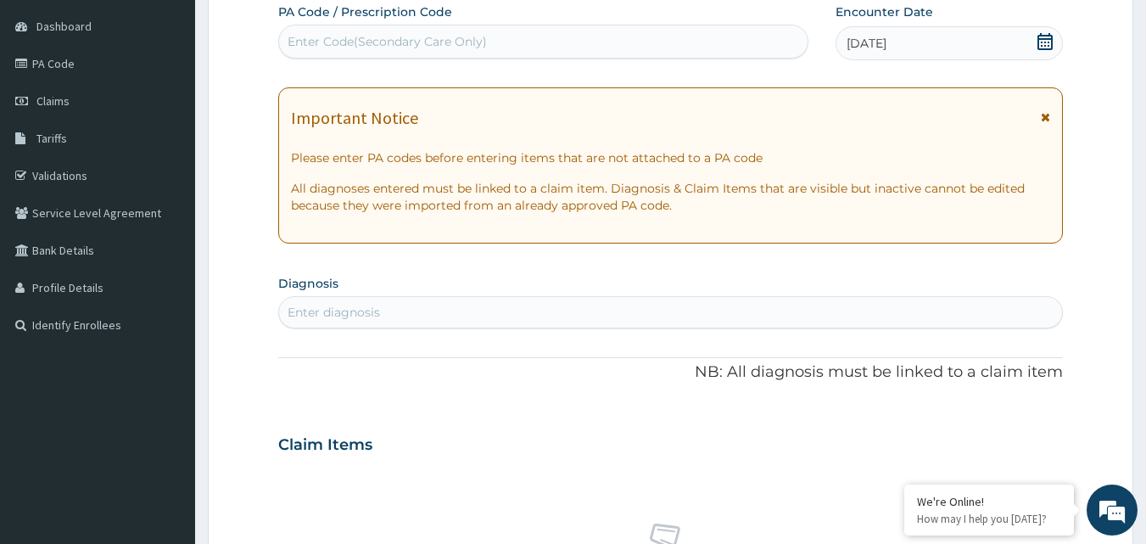
click at [863, 306] on div "Enter diagnosis" at bounding box center [671, 312] width 784 height 27
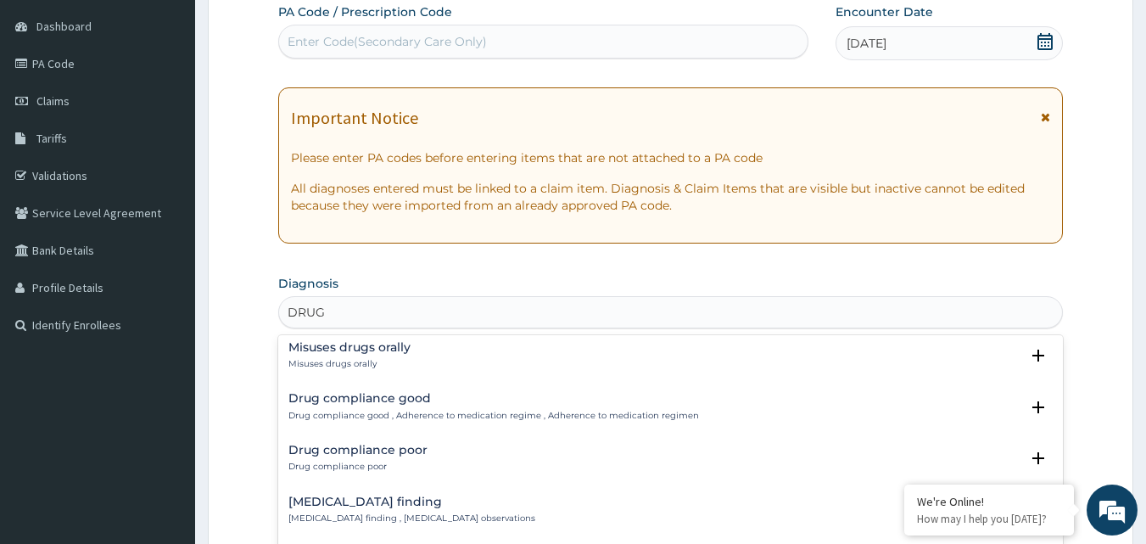
scroll to position [2325, 0]
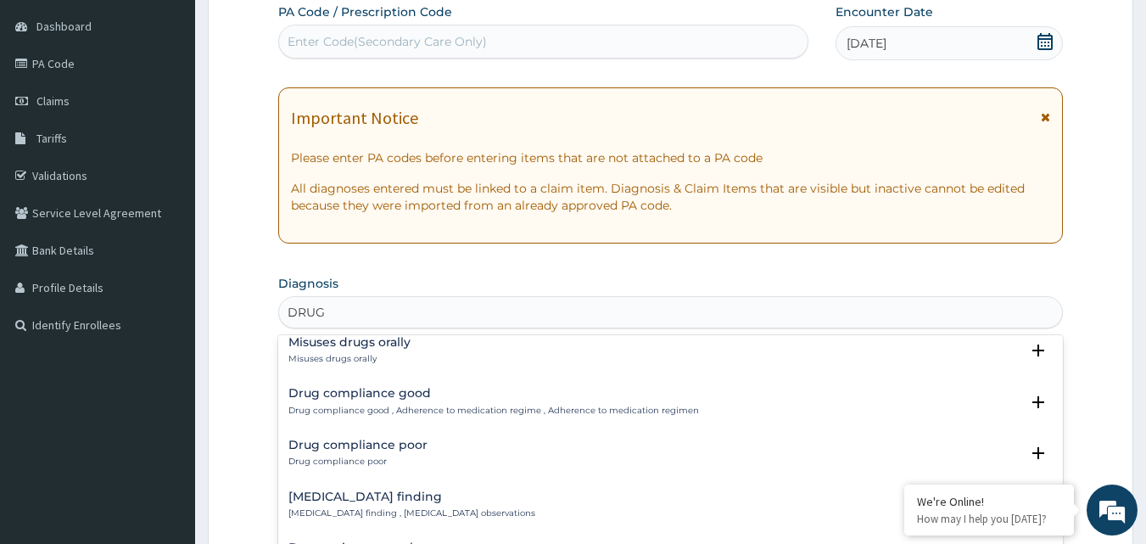
type input "DRUG"
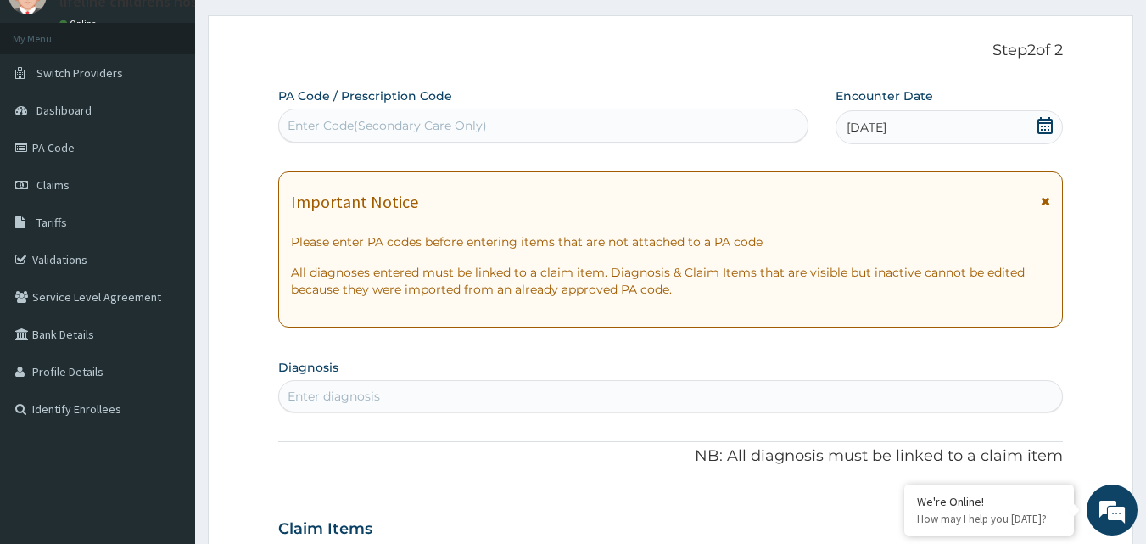
scroll to position [74, 0]
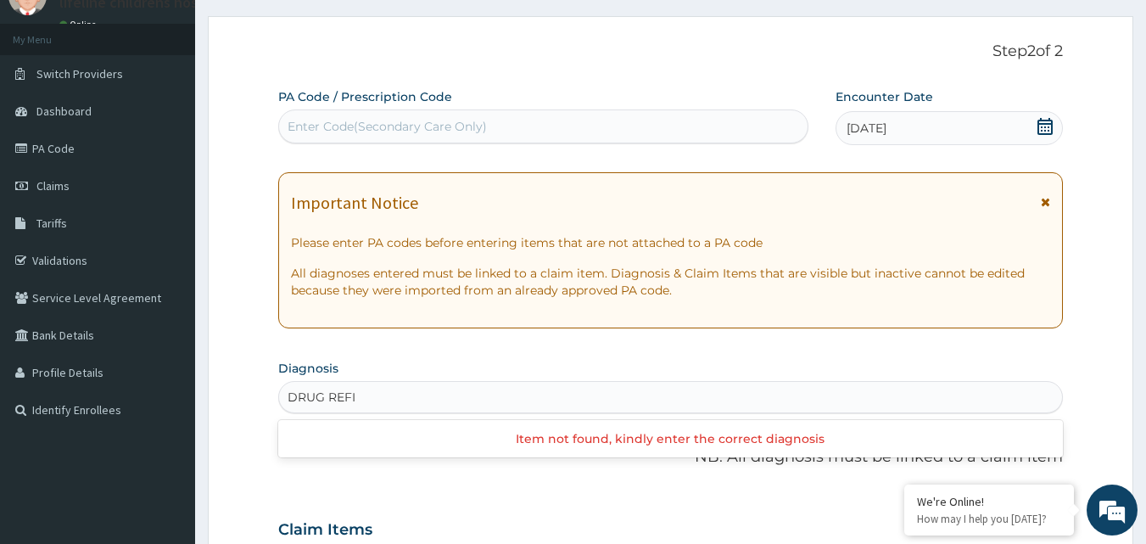
type input "DRUG REFI"
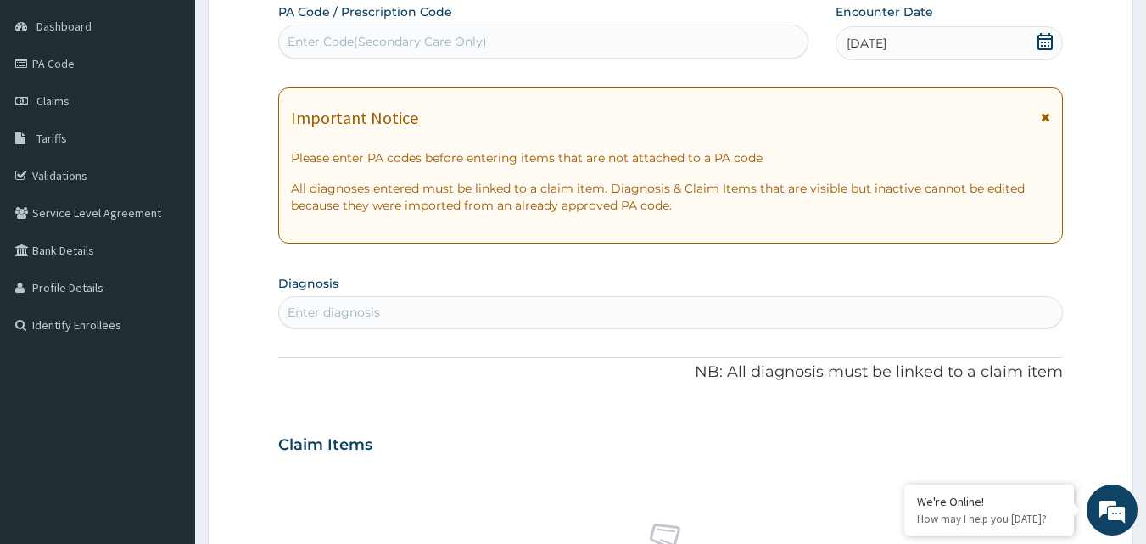
scroll to position [0, 0]
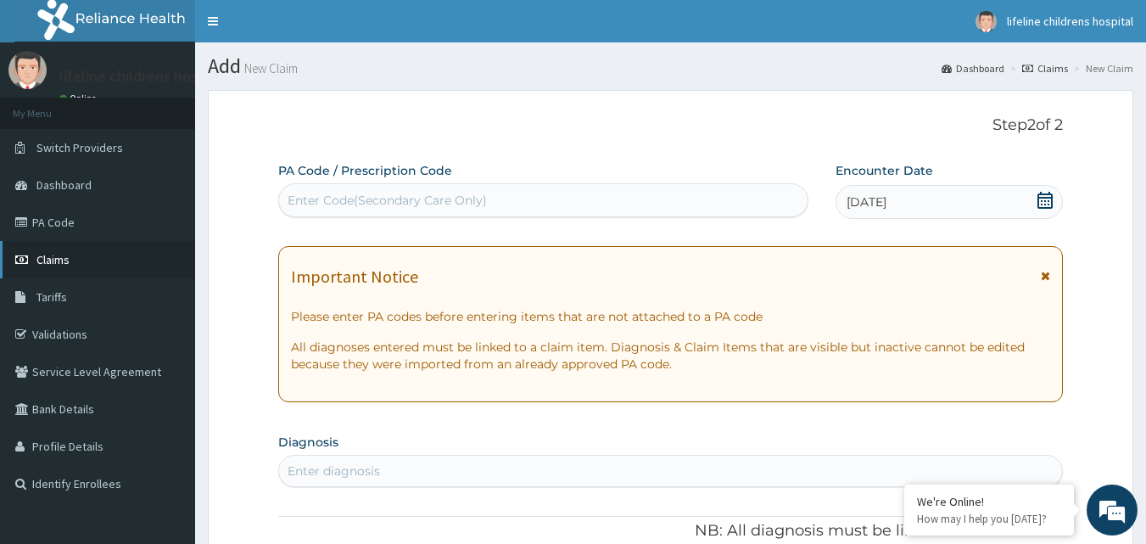
click at [81, 261] on link "Claims" at bounding box center [97, 259] width 195 height 37
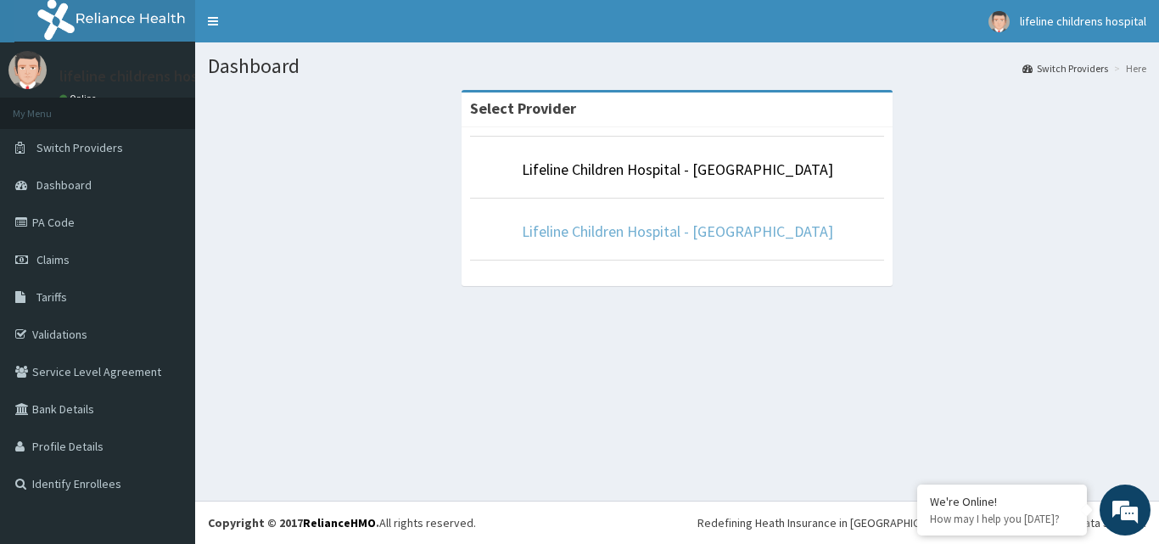
click at [700, 236] on link "Lifeline Children Hospital - Lekki" at bounding box center [677, 231] width 311 height 20
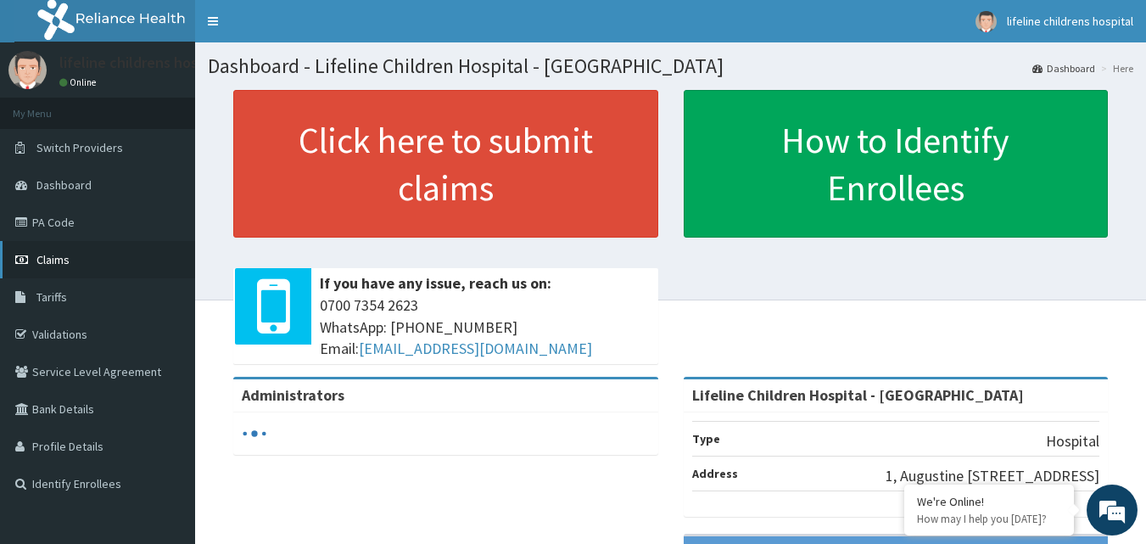
click at [87, 260] on link "Claims" at bounding box center [97, 259] width 195 height 37
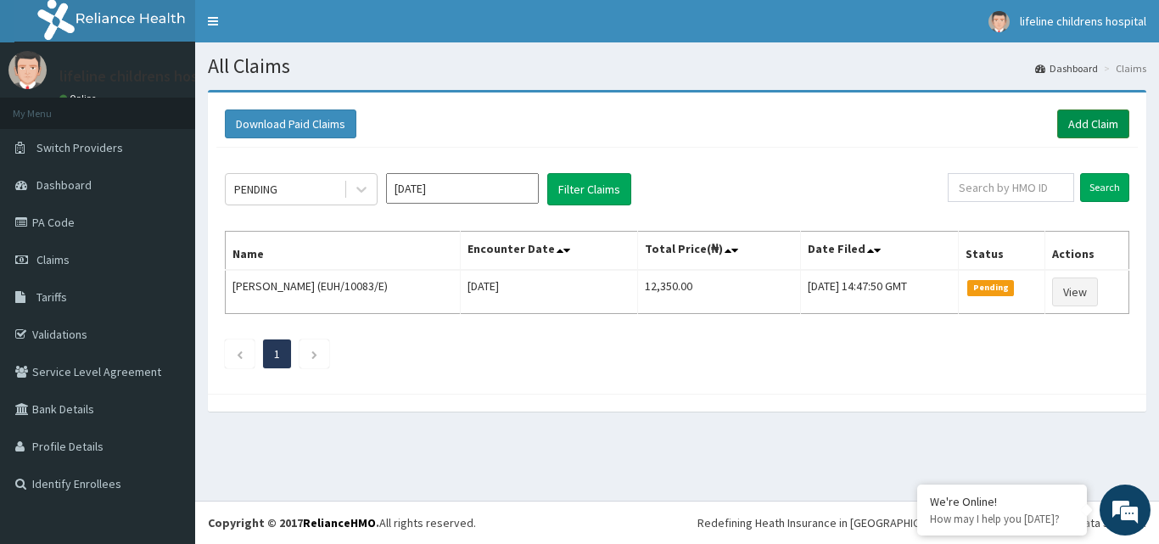
click at [1075, 123] on link "Add Claim" at bounding box center [1093, 123] width 72 height 29
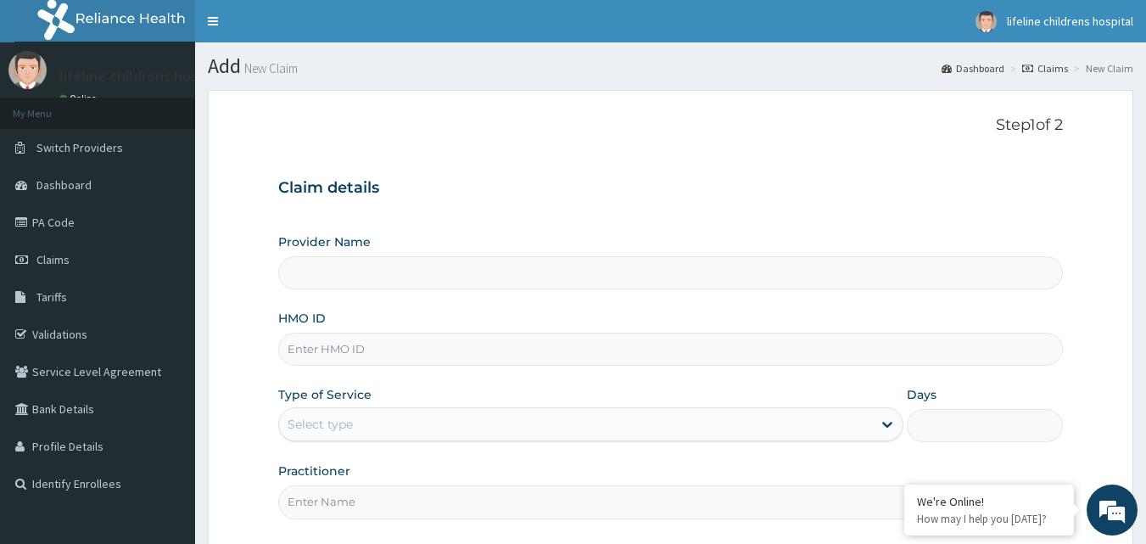
type input "Lifeline Children Hospital - [GEOGRAPHIC_DATA]"
click at [462, 352] on input "HMO ID" at bounding box center [670, 348] width 785 height 33
type input "BWL/10219/B"
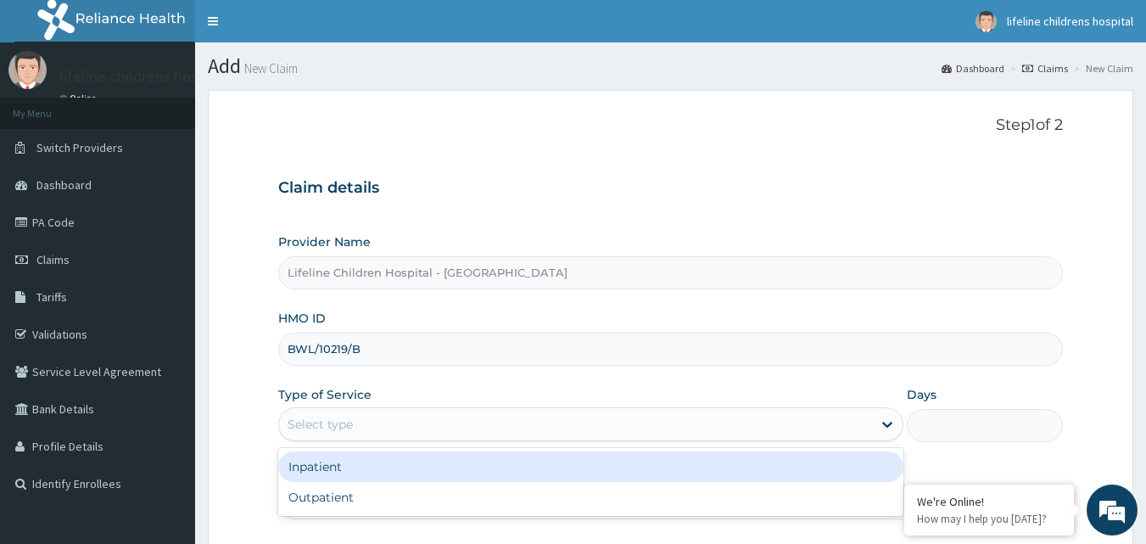
drag, startPoint x: 589, startPoint y: 423, endPoint x: 558, endPoint y: 490, distance: 74.0
click at [587, 431] on div "Select type" at bounding box center [575, 423] width 593 height 27
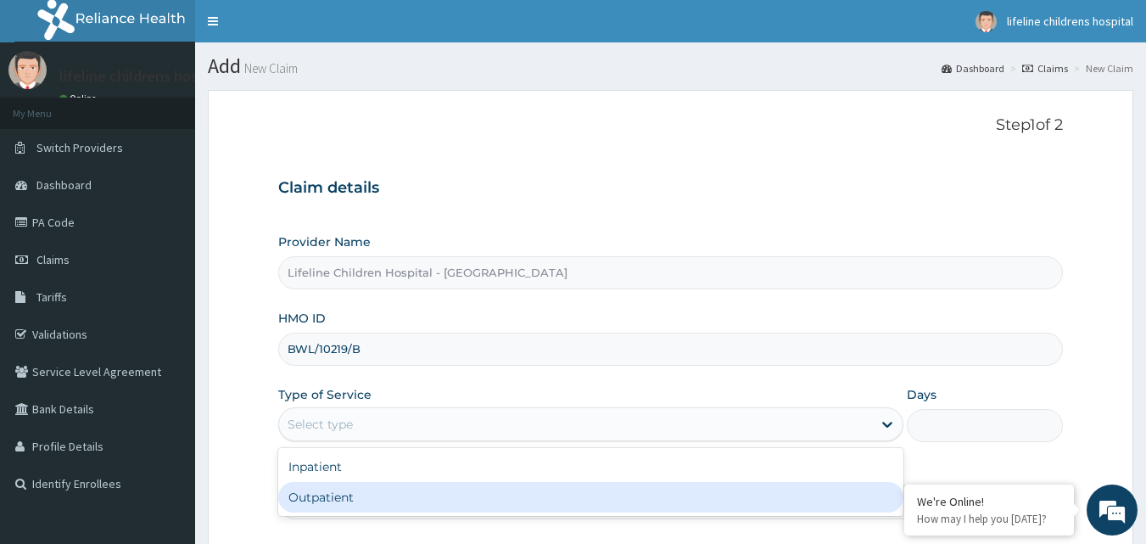
click at [556, 501] on div "Outpatient" at bounding box center [590, 497] width 625 height 31
type input "1"
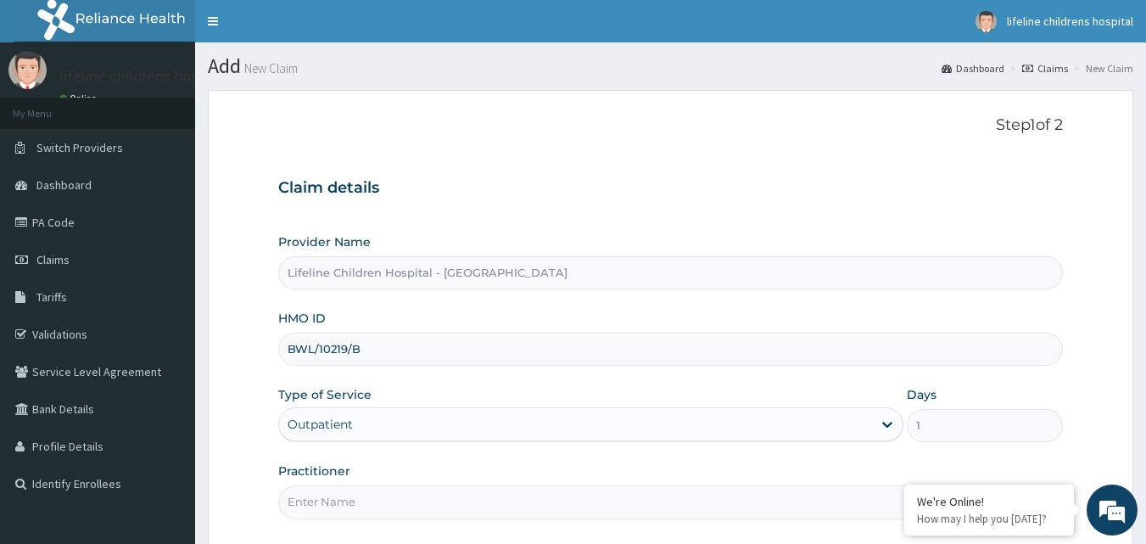
click at [549, 511] on input "Practitioner" at bounding box center [670, 501] width 785 height 33
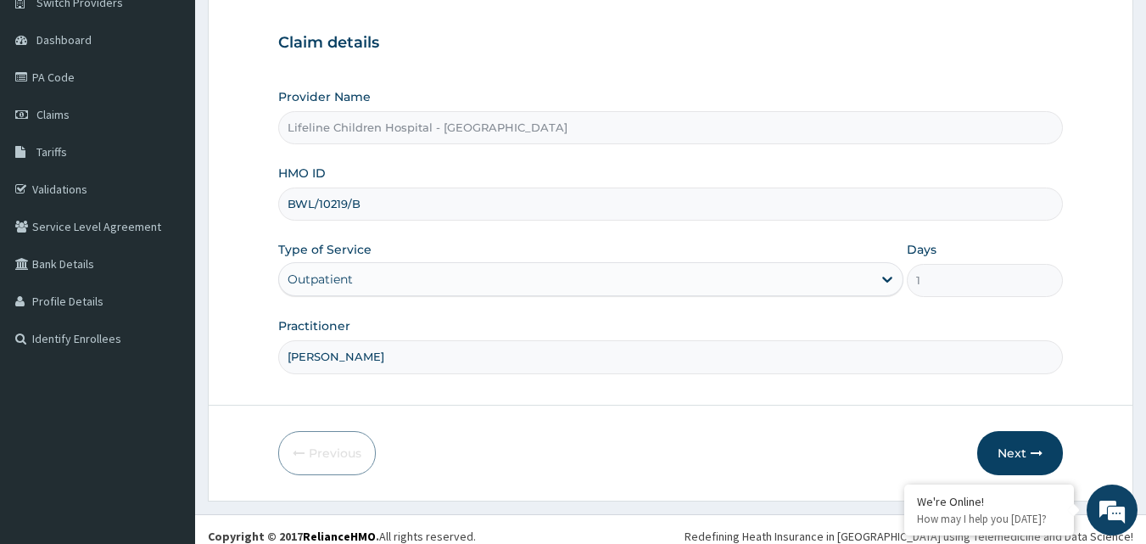
scroll to position [159, 0]
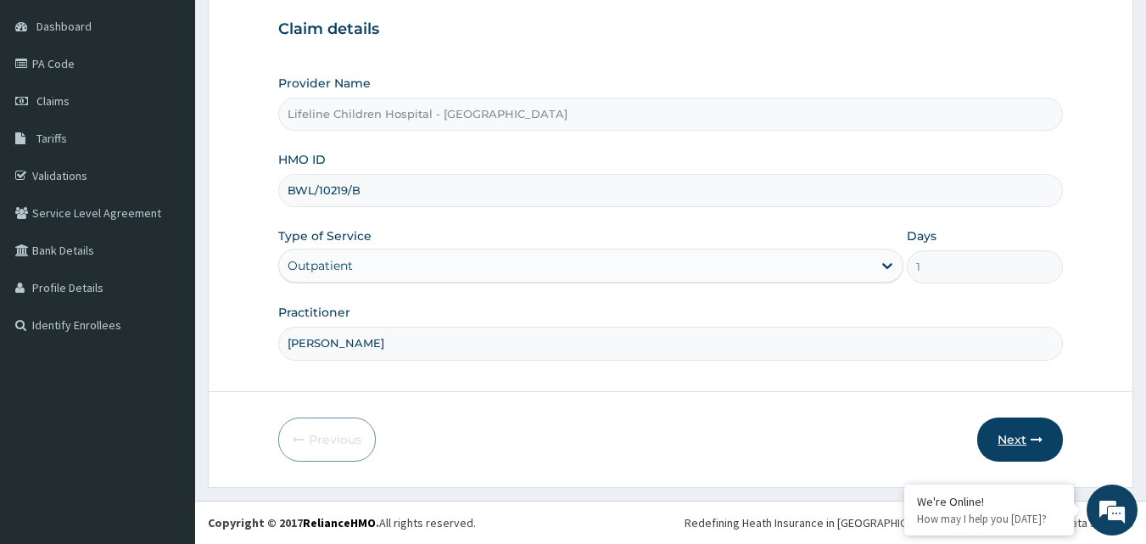
type input "[PERSON_NAME]"
click at [997, 430] on button "Next" at bounding box center [1020, 439] width 86 height 44
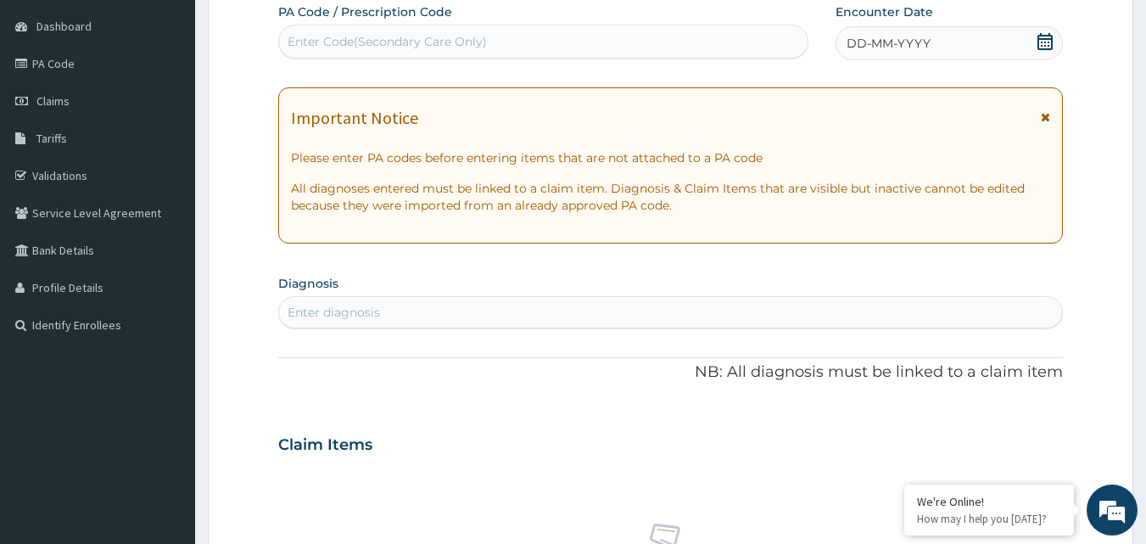
click at [1049, 42] on icon at bounding box center [1044, 41] width 15 height 17
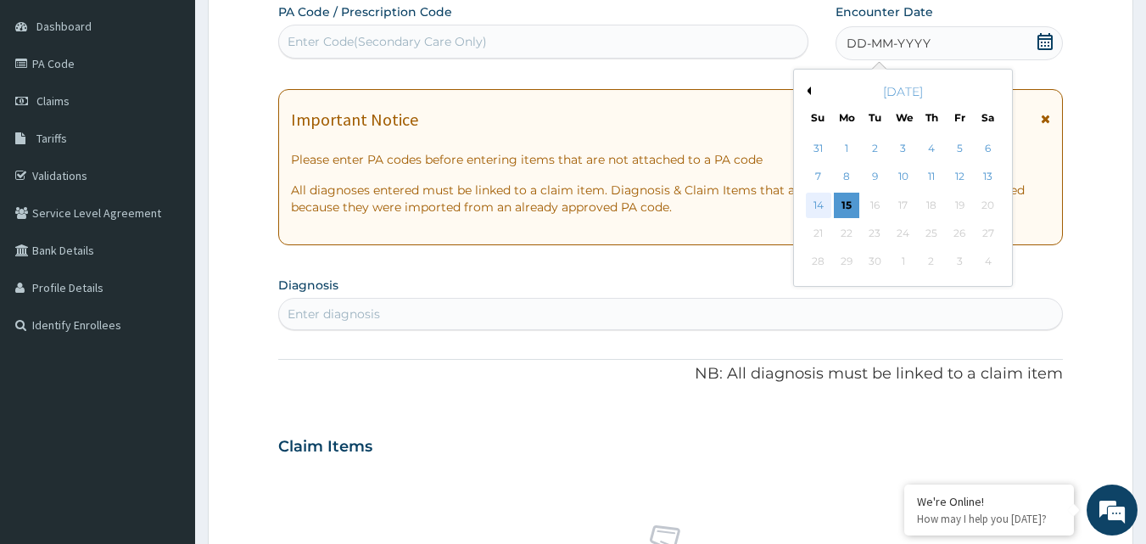
click at [819, 208] on div "14" at bounding box center [818, 205] width 25 height 25
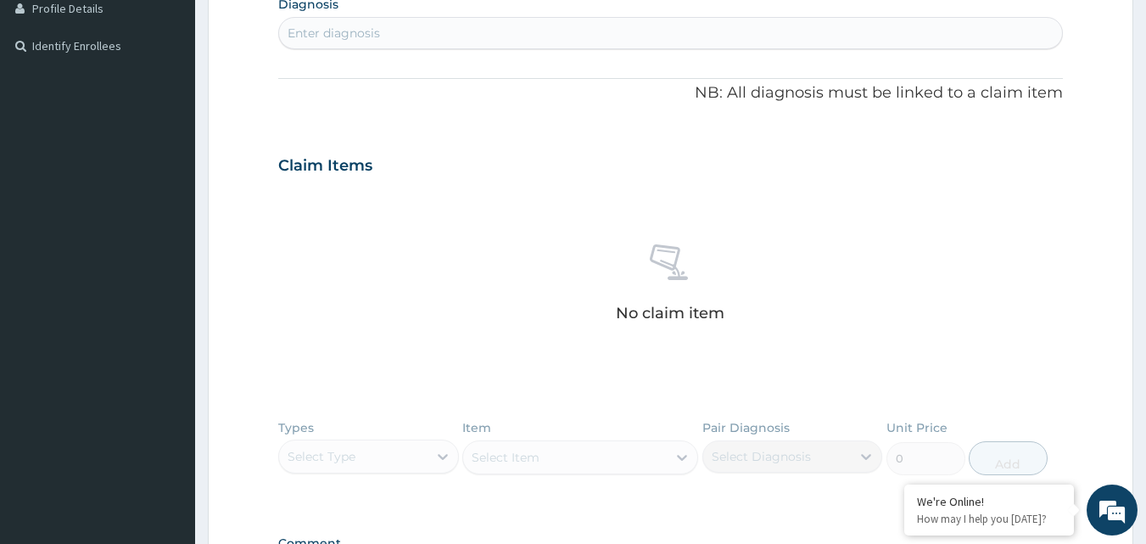
scroll to position [413, 0]
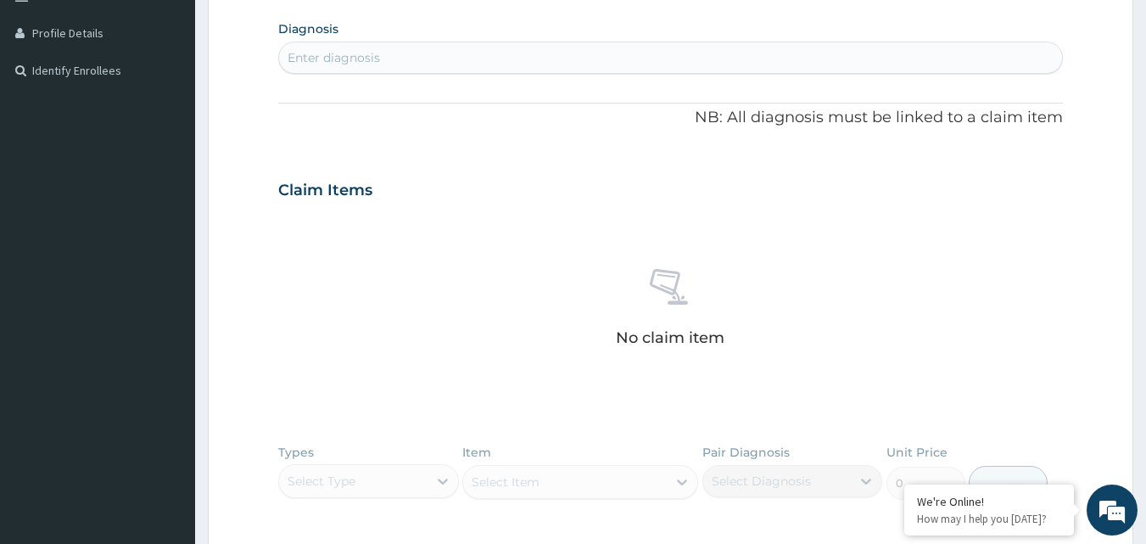
click at [488, 46] on div "Enter diagnosis" at bounding box center [671, 57] width 784 height 27
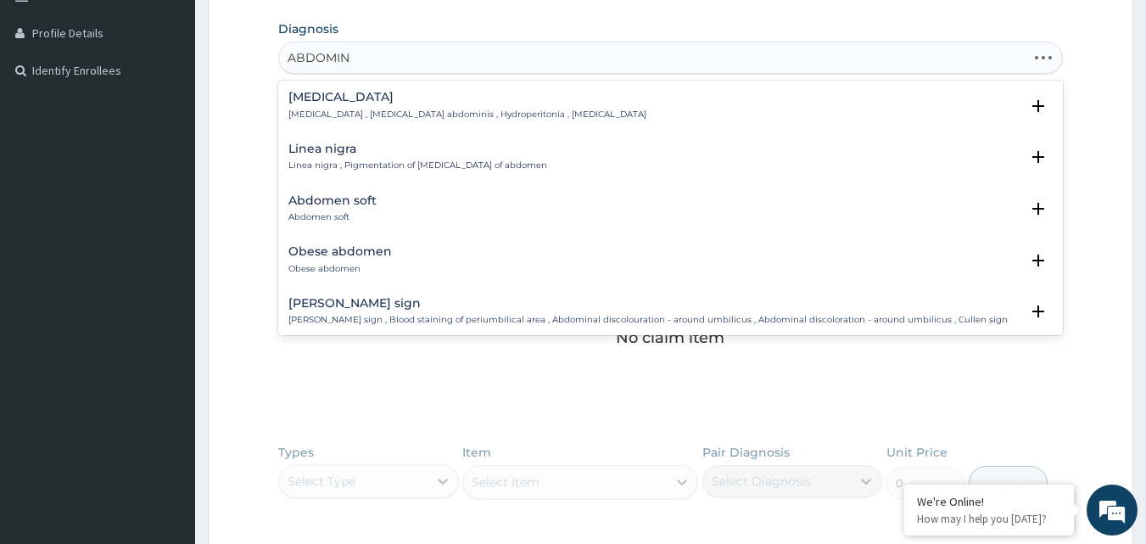
type input "ABDOMINA"
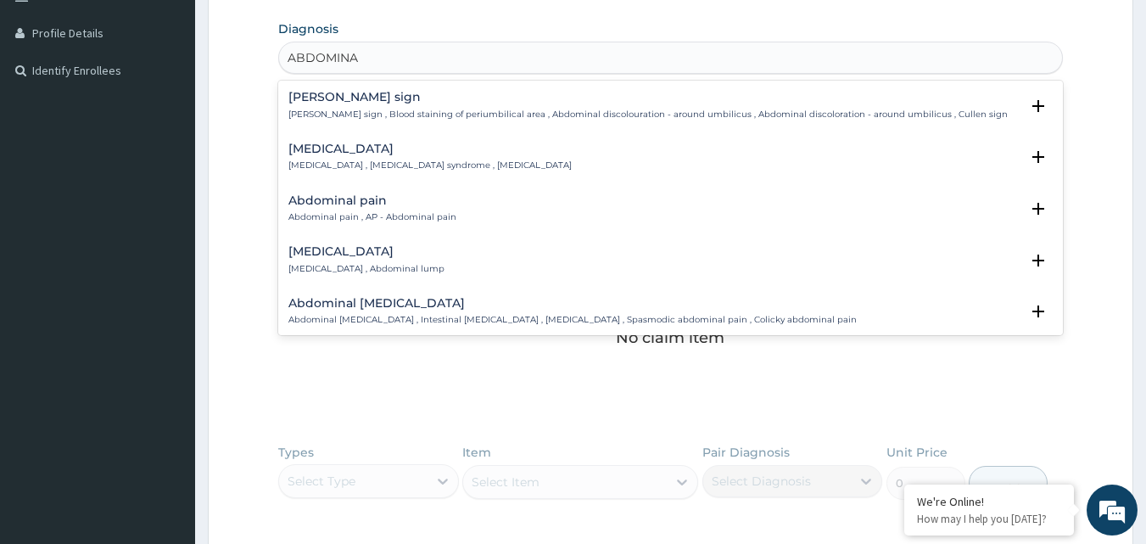
click at [484, 204] on div "Abdominal pain Abdominal pain , AP - Abdominal pain" at bounding box center [670, 209] width 765 height 30
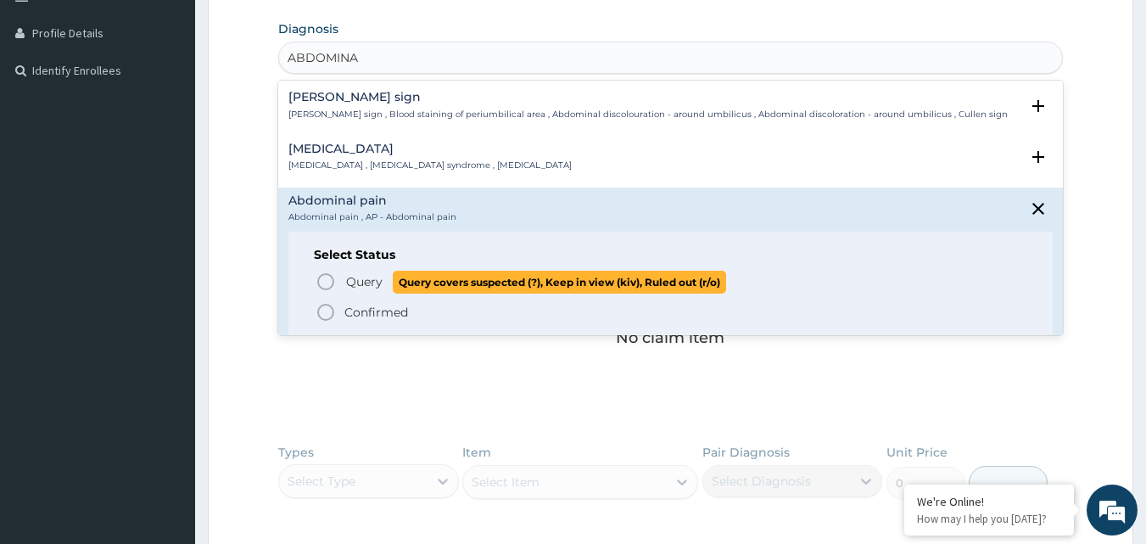
click at [377, 286] on span "Query" at bounding box center [364, 281] width 36 height 17
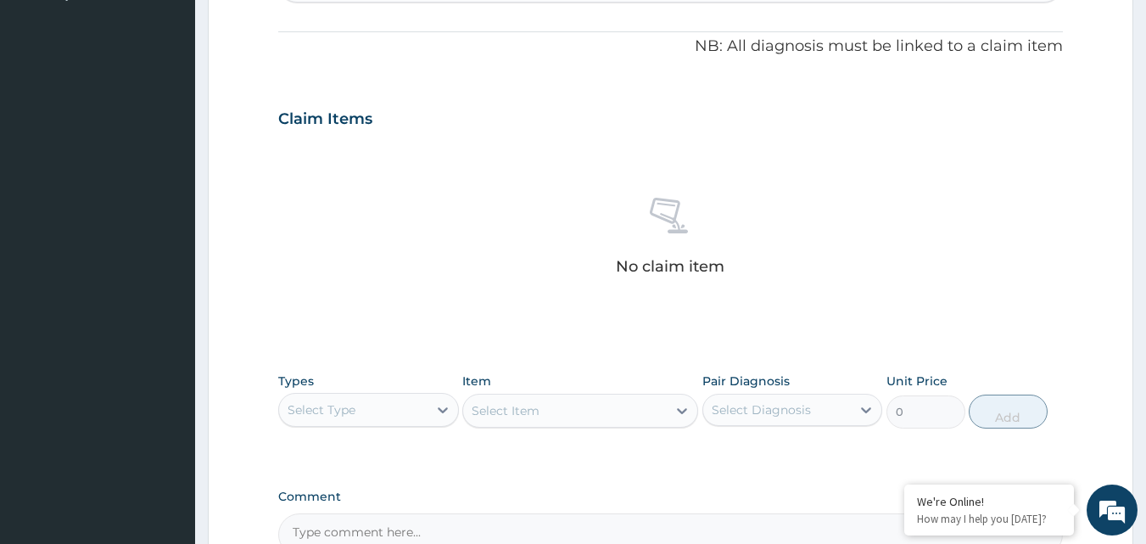
scroll to position [583, 0]
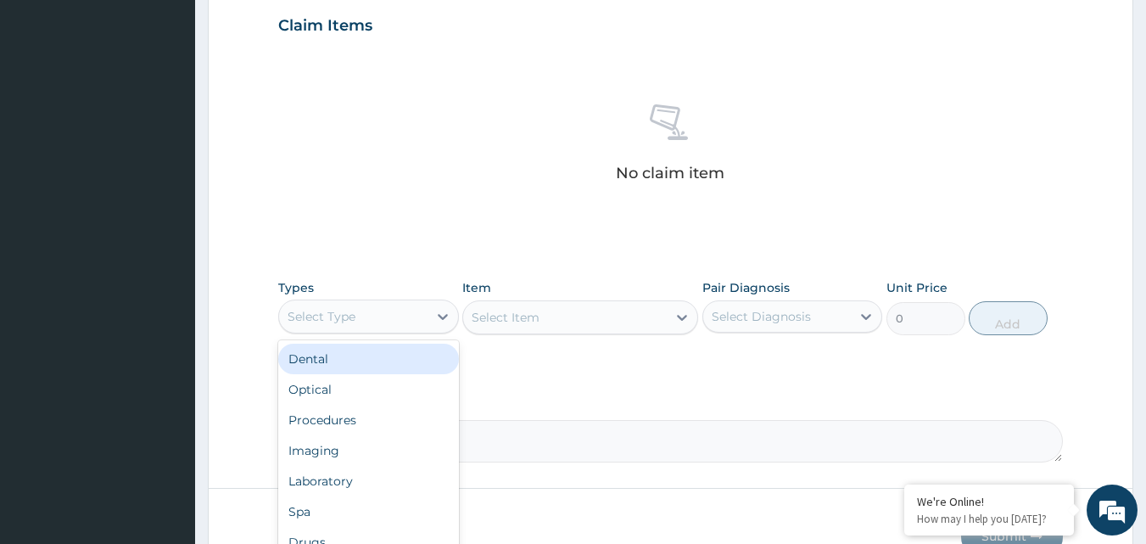
click at [371, 311] on div "Select Type" at bounding box center [353, 316] width 148 height 27
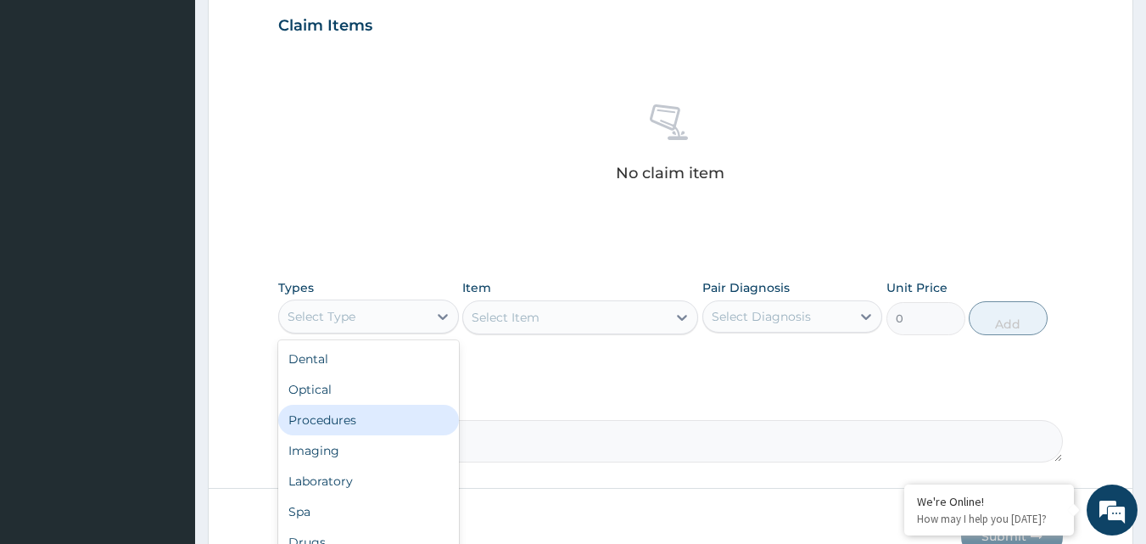
click at [376, 423] on div "Procedures" at bounding box center [368, 420] width 181 height 31
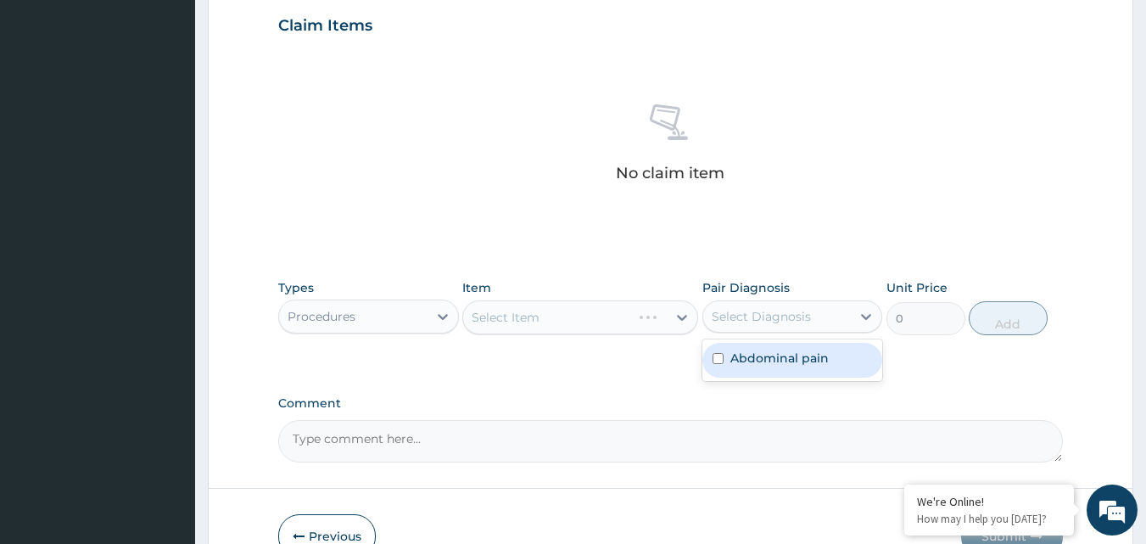
drag, startPoint x: 790, startPoint y: 327, endPoint x: 779, endPoint y: 356, distance: 31.4
click at [790, 328] on div "Select Diagnosis" at bounding box center [777, 316] width 148 height 27
click at [779, 366] on div "Abdominal pain" at bounding box center [792, 360] width 181 height 35
checkbox input "true"
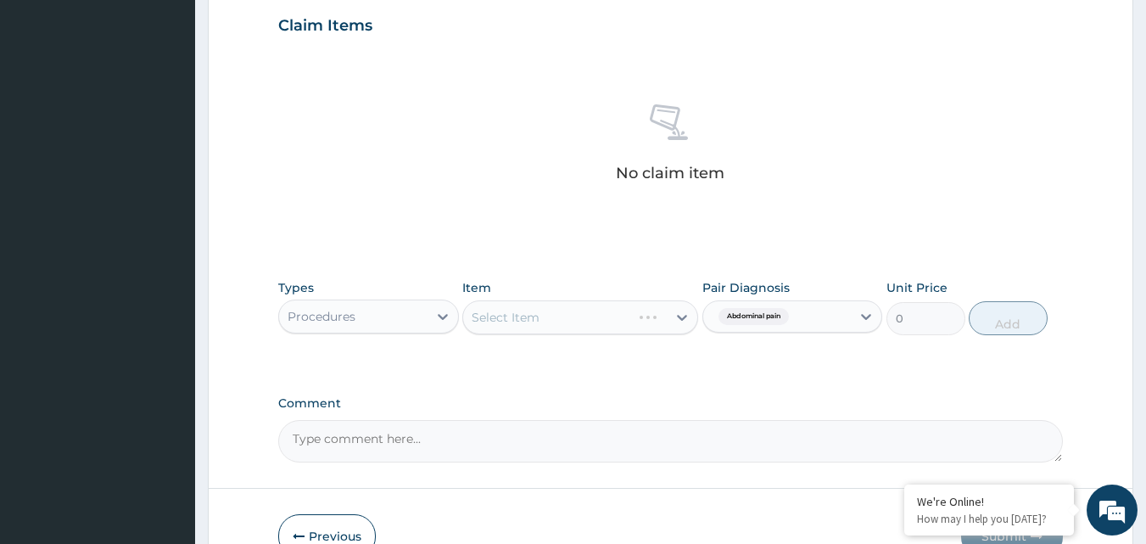
click at [610, 322] on div "Select Item" at bounding box center [580, 317] width 236 height 34
click at [686, 319] on icon at bounding box center [681, 317] width 17 height 17
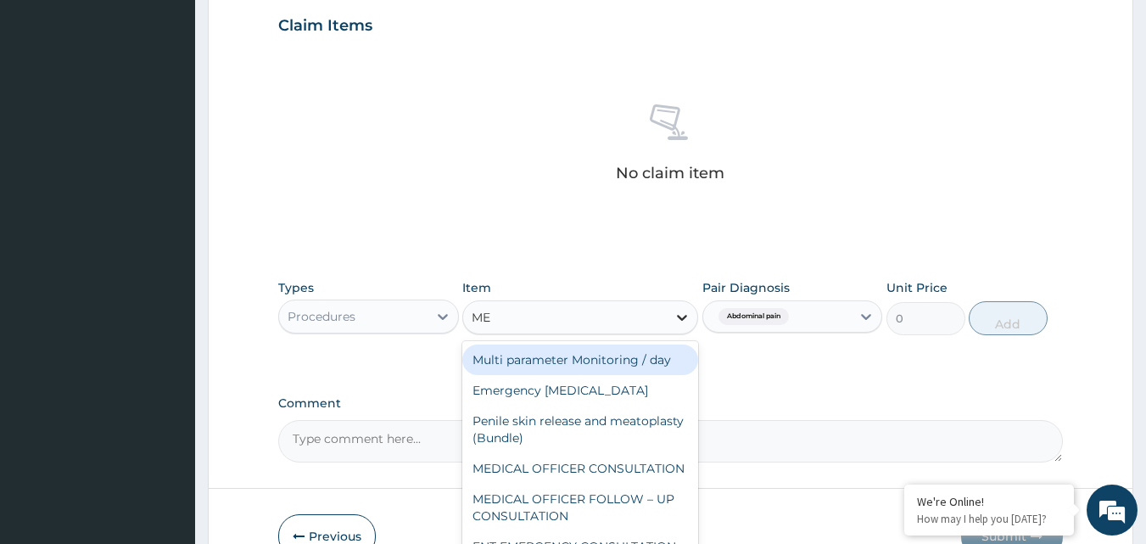
type input "MED"
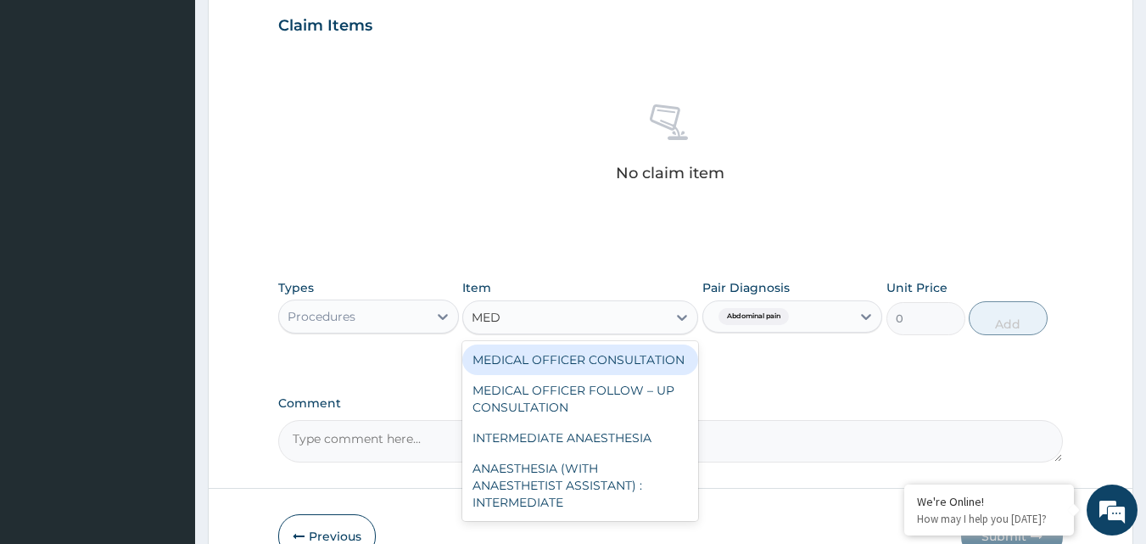
click at [629, 359] on div "MEDICAL OFFICER CONSULTATION" at bounding box center [580, 359] width 236 height 31
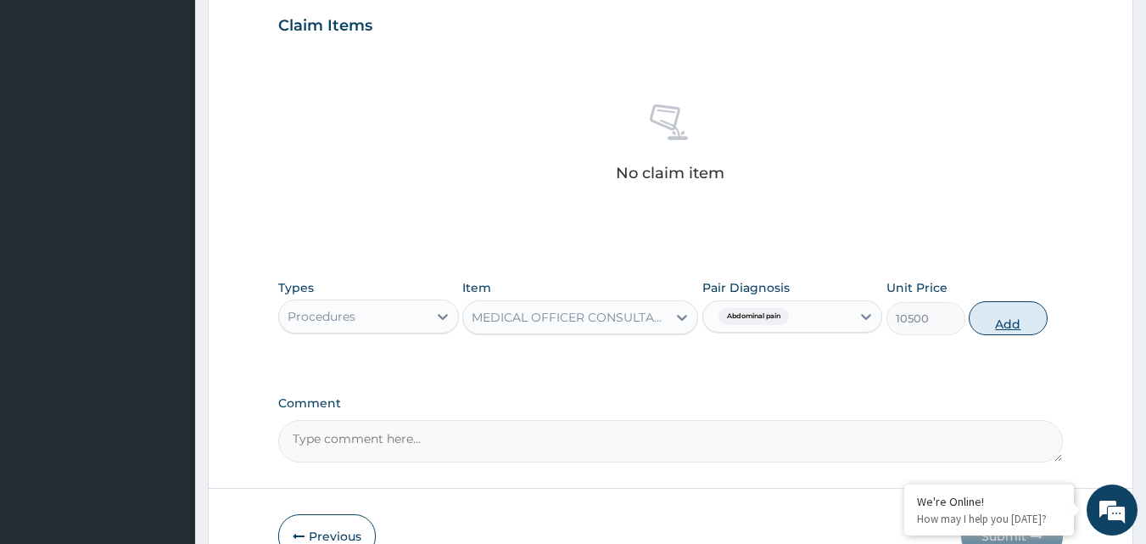
click at [1001, 308] on button "Add" at bounding box center [1008, 318] width 79 height 34
type input "0"
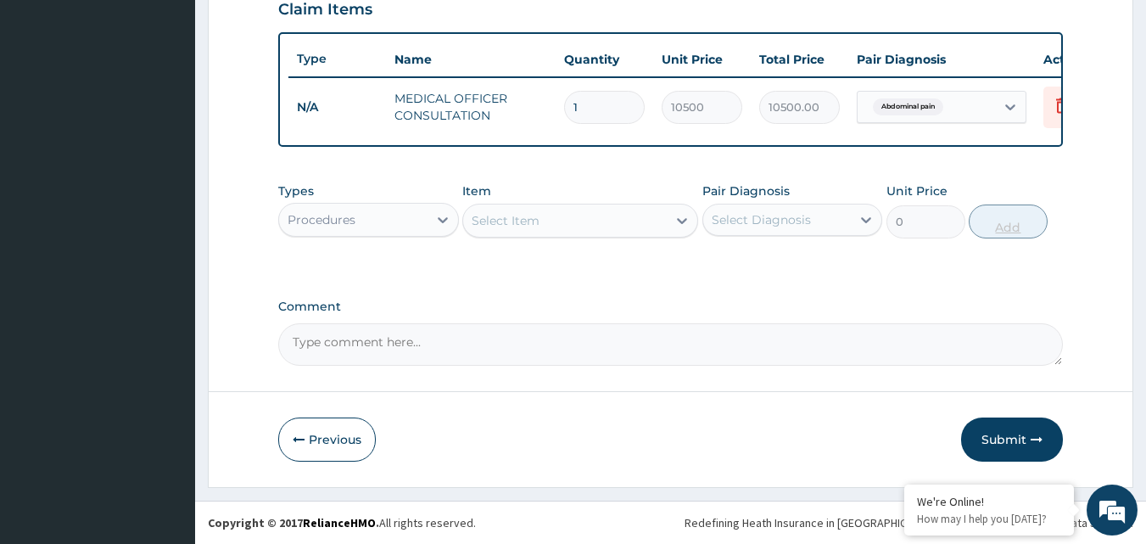
scroll to position [611, 0]
click at [1025, 425] on button "Submit" at bounding box center [1012, 439] width 102 height 44
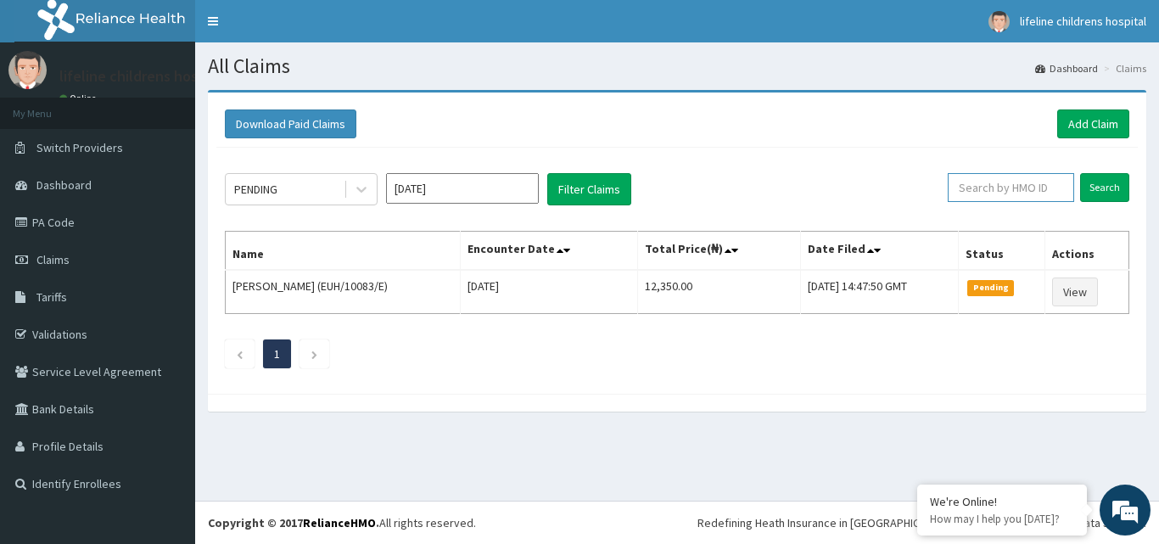
click at [981, 187] on input "text" at bounding box center [1010, 187] width 126 height 29
type input "BWL/10219/B"
click at [1106, 191] on input "Search" at bounding box center [1104, 187] width 49 height 29
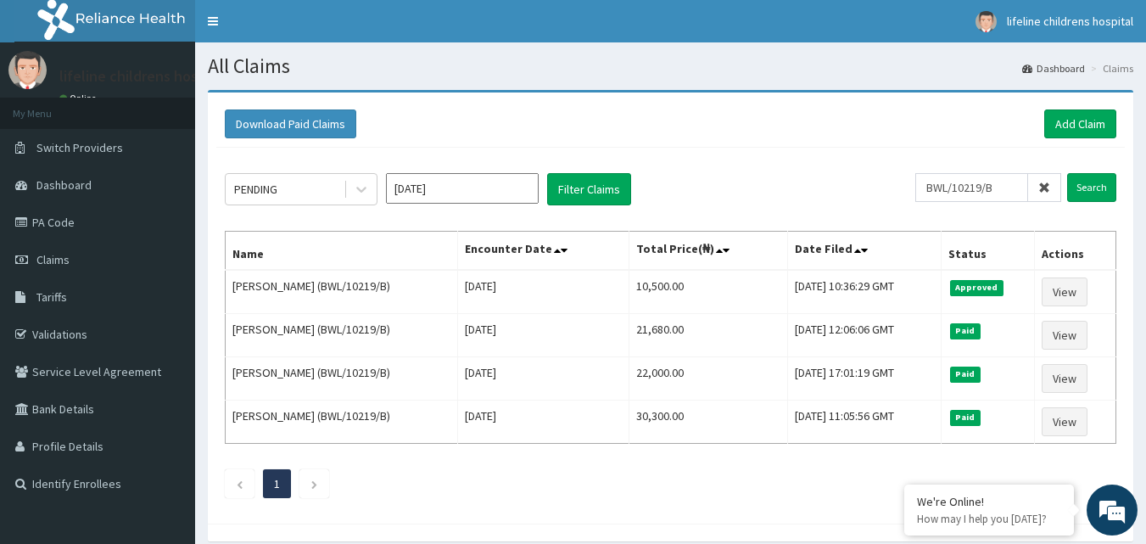
click at [802, 197] on div "PENDING [DATE] Filter Claims" at bounding box center [570, 189] width 690 height 32
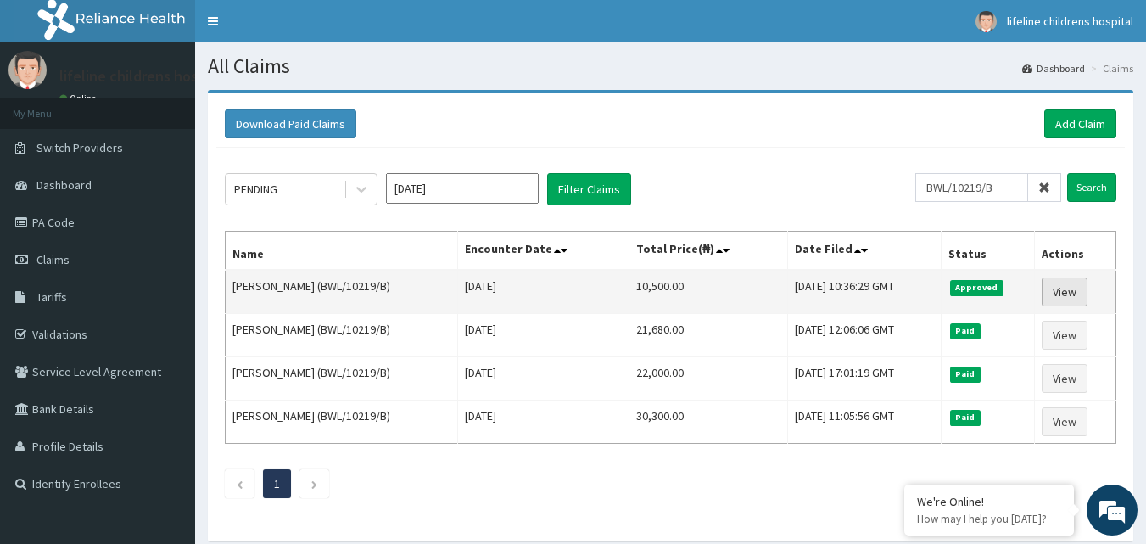
click at [1060, 288] on link "View" at bounding box center [1064, 291] width 46 height 29
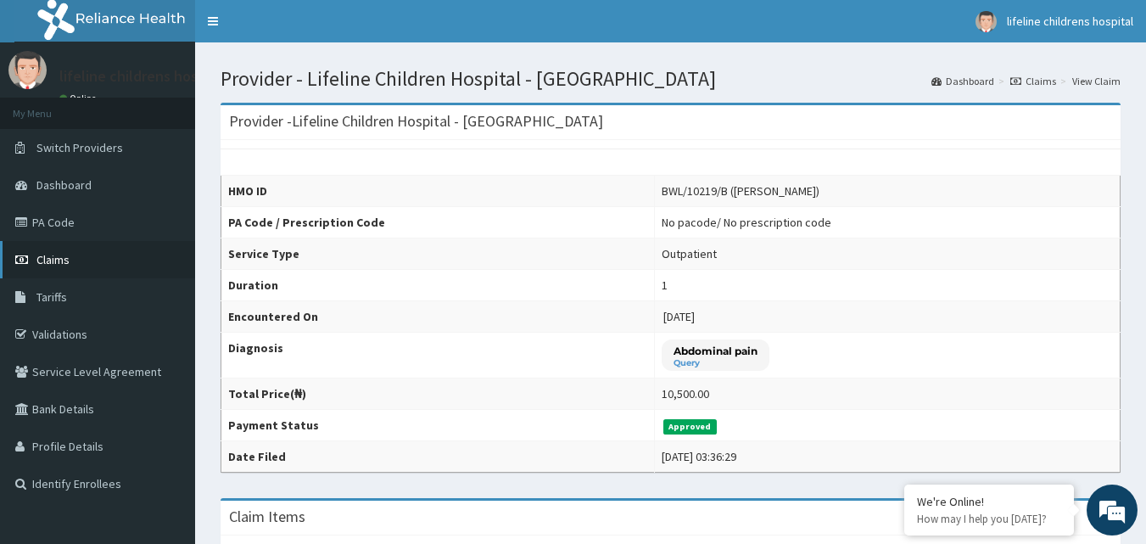
click at [114, 269] on link "Claims" at bounding box center [97, 259] width 195 height 37
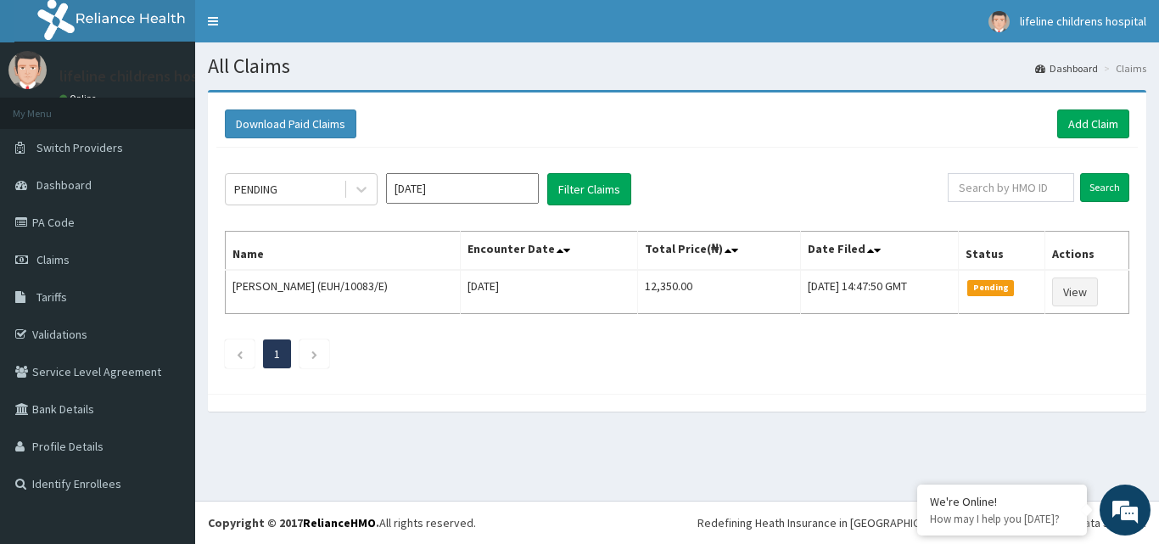
click at [489, 194] on input "[DATE]" at bounding box center [462, 188] width 153 height 31
click at [639, 373] on div "PENDING [DATE] Filter Claims Search Name Encounter Date Total Price(₦) Date Fil…" at bounding box center [676, 266] width 921 height 237
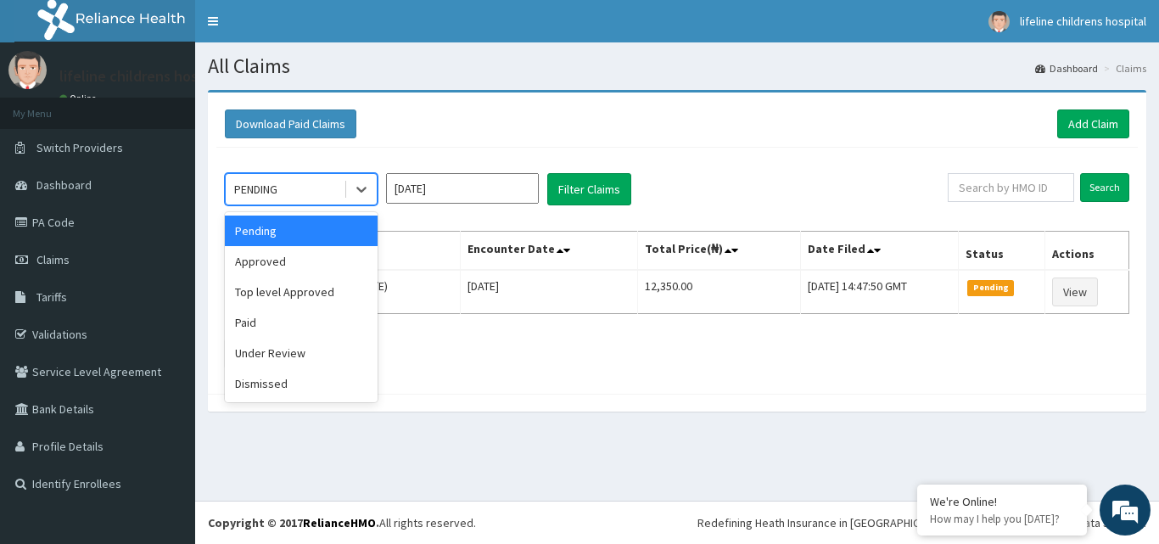
click at [325, 190] on div "PENDING" at bounding box center [285, 189] width 118 height 27
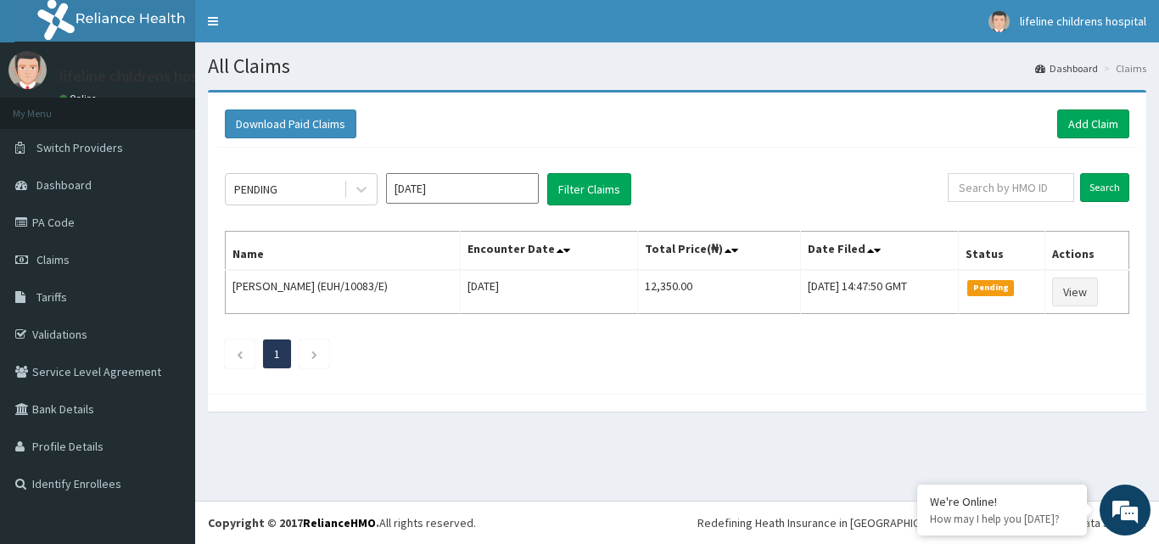
click at [516, 356] on ul "1" at bounding box center [677, 353] width 904 height 29
click at [461, 199] on input "Aug 2025" at bounding box center [462, 188] width 153 height 31
click at [643, 368] on ul "1" at bounding box center [677, 353] width 904 height 29
click at [869, 125] on div "Download Paid Claims Add Claim" at bounding box center [677, 123] width 904 height 29
click at [1088, 111] on link "Add Claim" at bounding box center [1093, 123] width 72 height 29
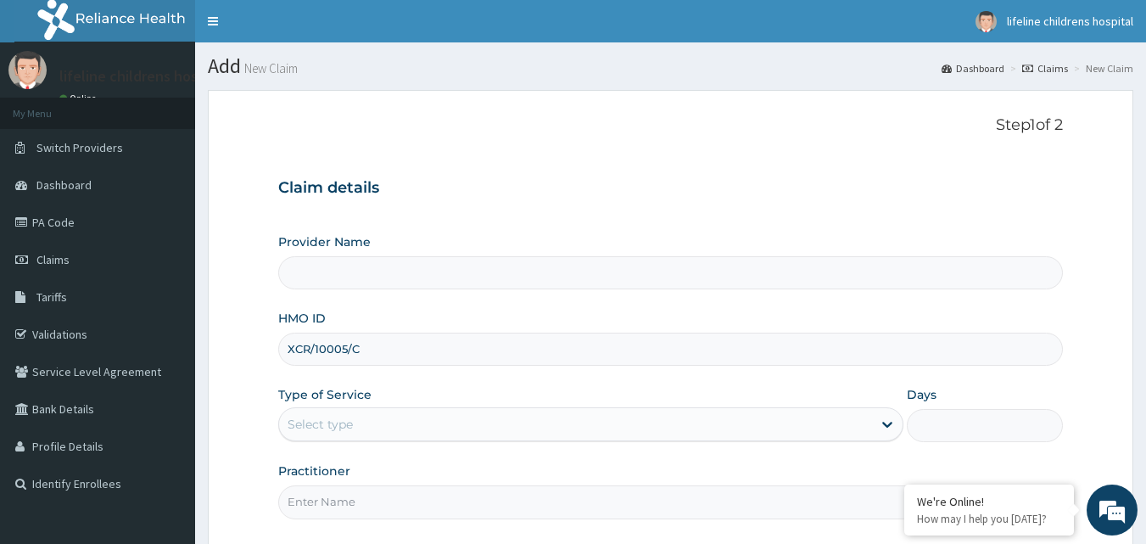
type input "XCR/10005/C"
click at [450, 430] on div "Select type" at bounding box center [575, 423] width 593 height 27
click at [467, 420] on div "Select type" at bounding box center [575, 423] width 593 height 27
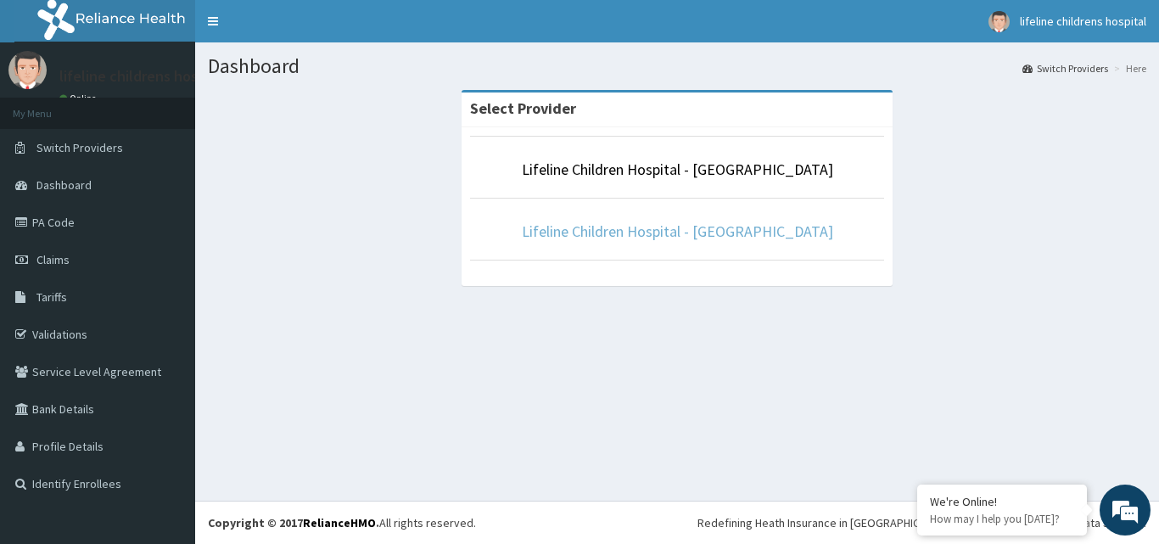
click at [726, 237] on link "Lifeline Children Hospital - [GEOGRAPHIC_DATA]" at bounding box center [677, 231] width 311 height 20
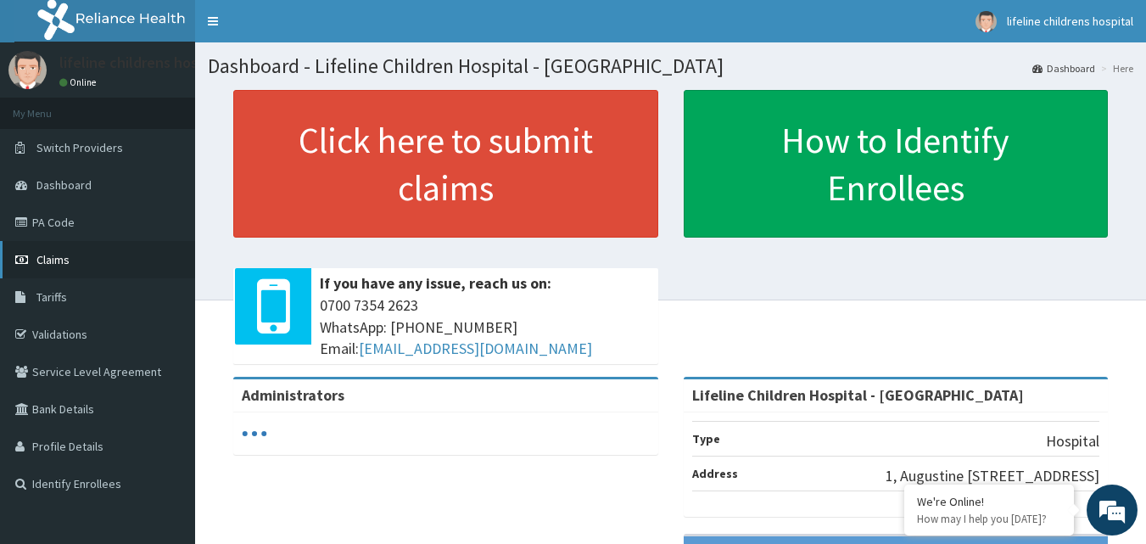
click at [115, 255] on link "Claims" at bounding box center [97, 259] width 195 height 37
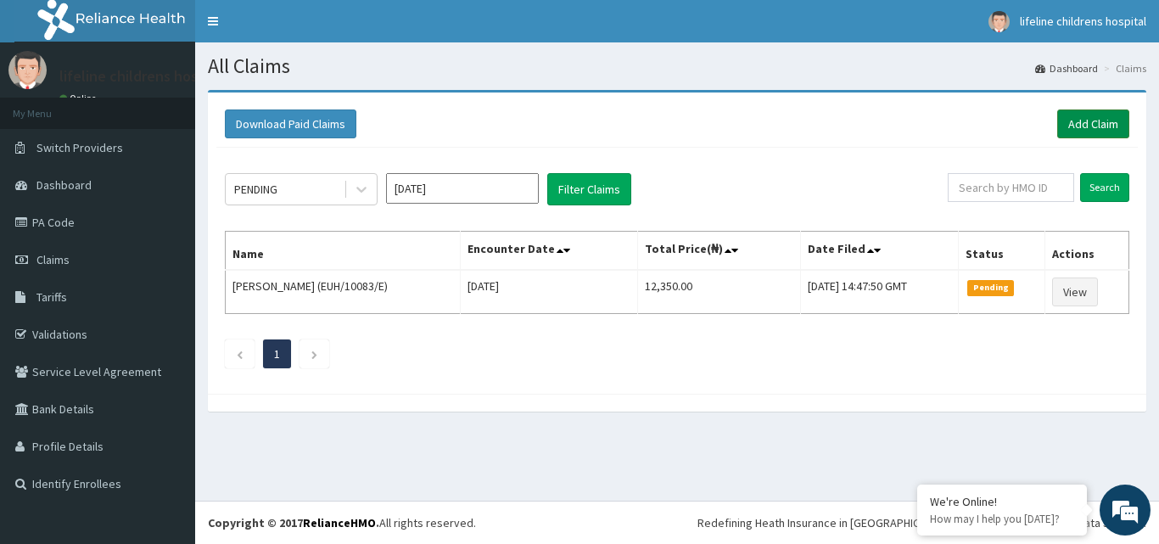
click at [1080, 129] on link "Add Claim" at bounding box center [1093, 123] width 72 height 29
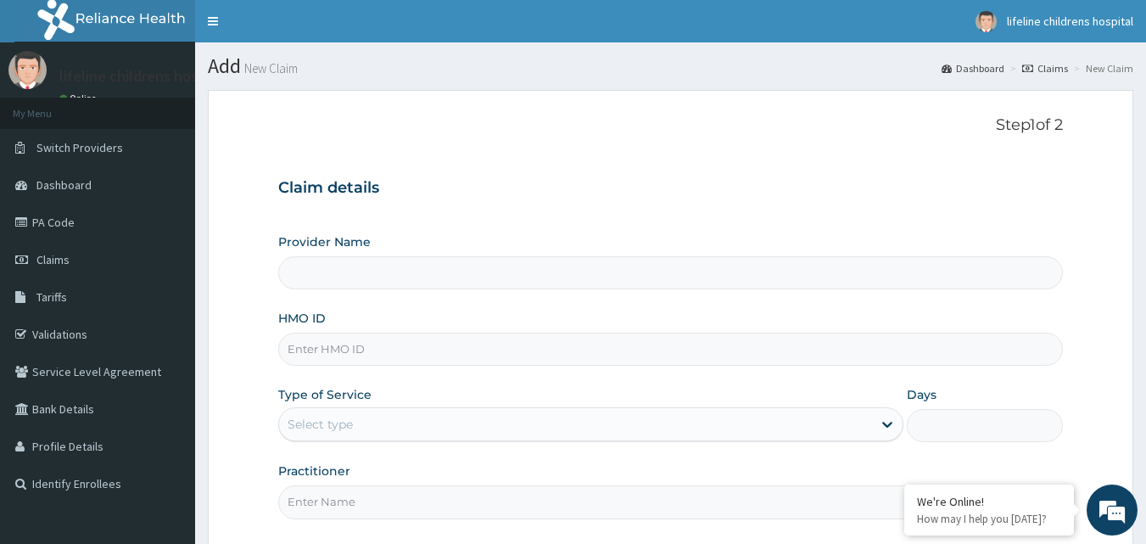
click at [361, 350] on input "HMO ID" at bounding box center [670, 348] width 785 height 33
type input "Lifeline Children Hospital - Lekki"
type input "XCR/10005/C"
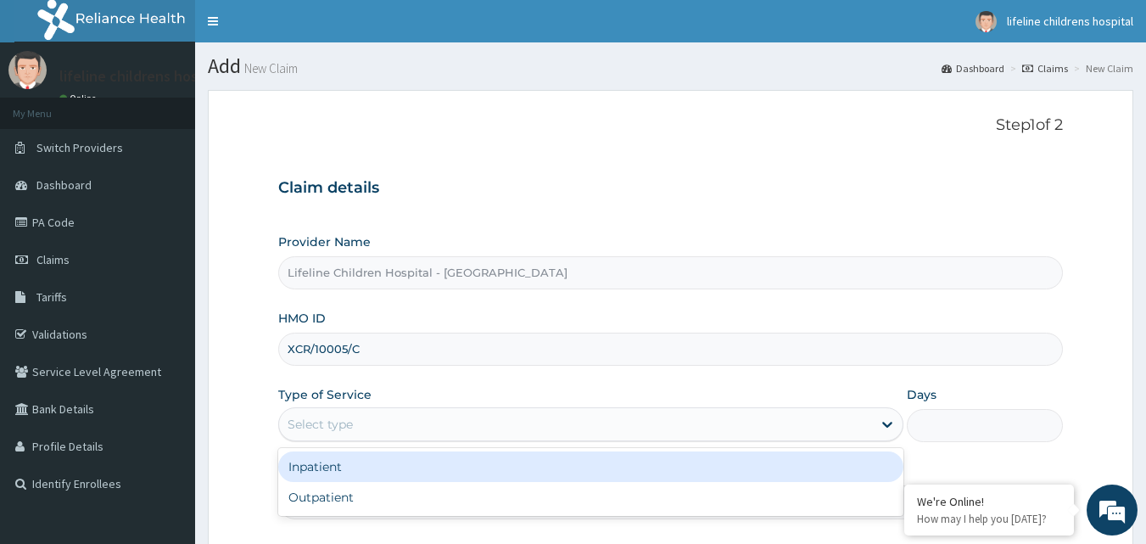
click at [596, 423] on div "Select type" at bounding box center [575, 423] width 593 height 27
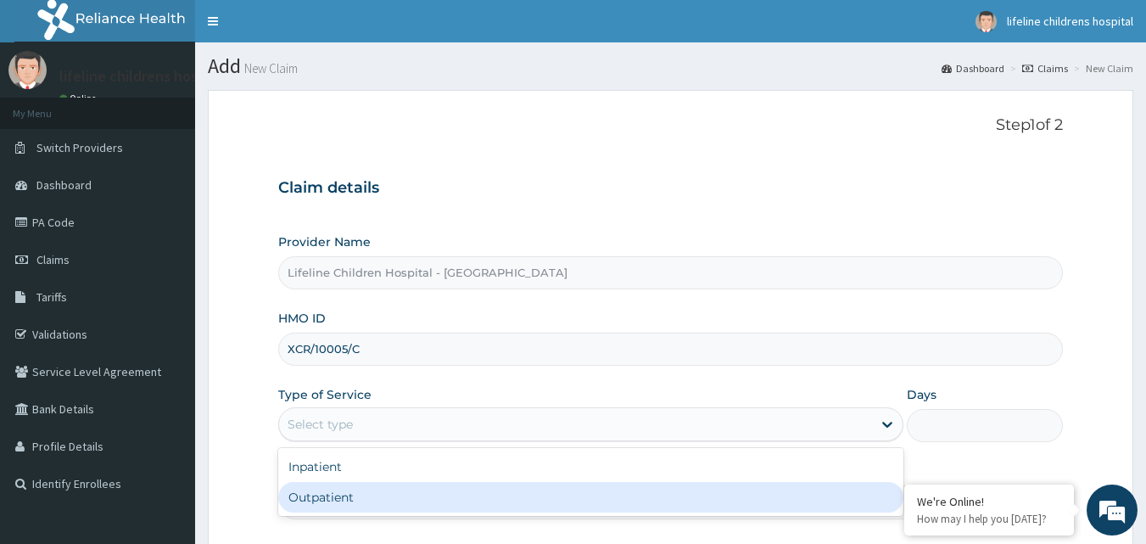
click at [517, 503] on div "Outpatient" at bounding box center [590, 497] width 625 height 31
type input "1"
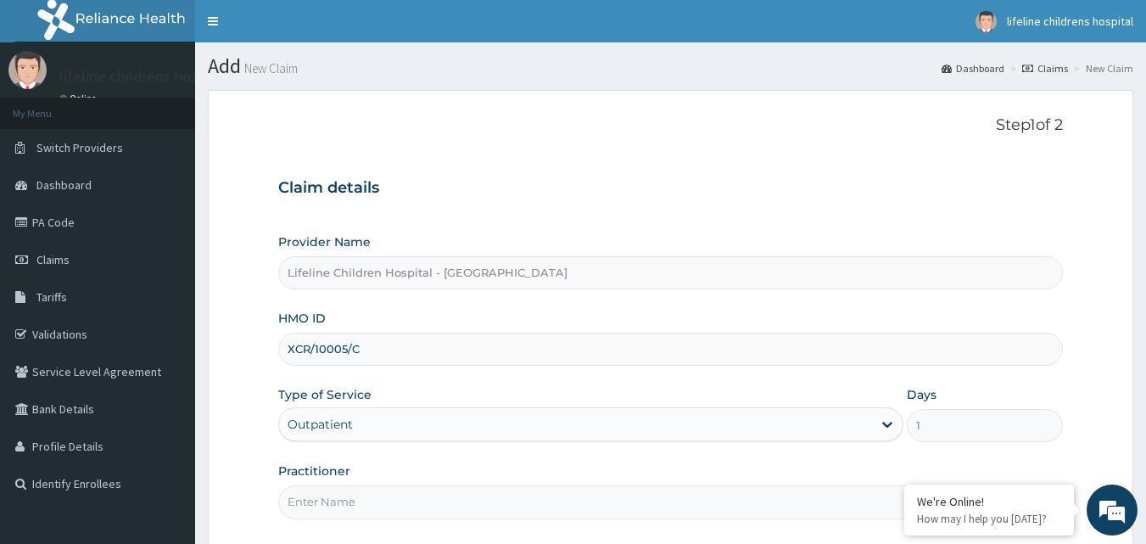
click at [445, 504] on input "Practitioner" at bounding box center [670, 501] width 785 height 33
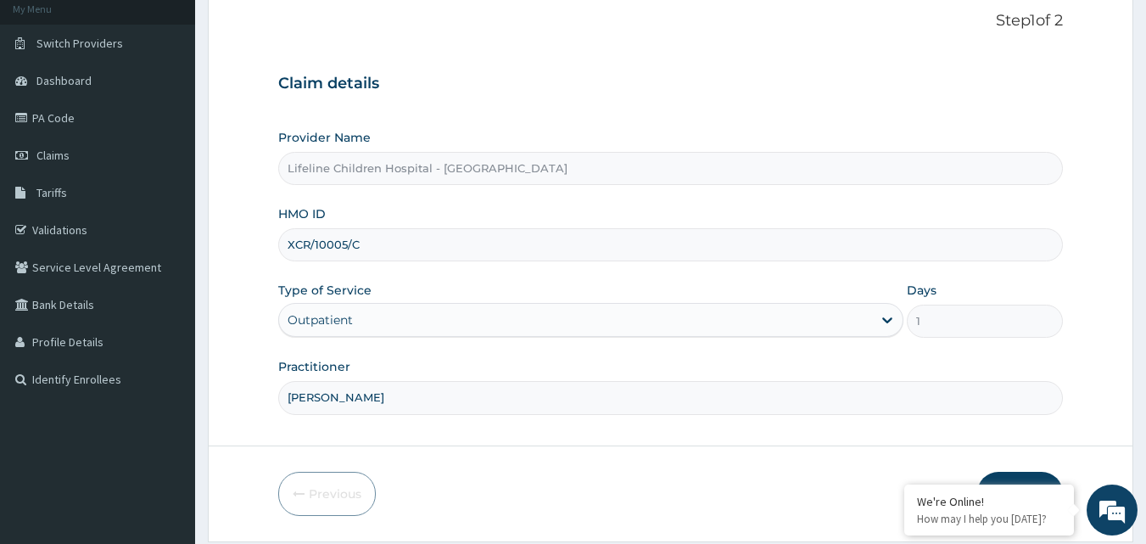
scroll to position [159, 0]
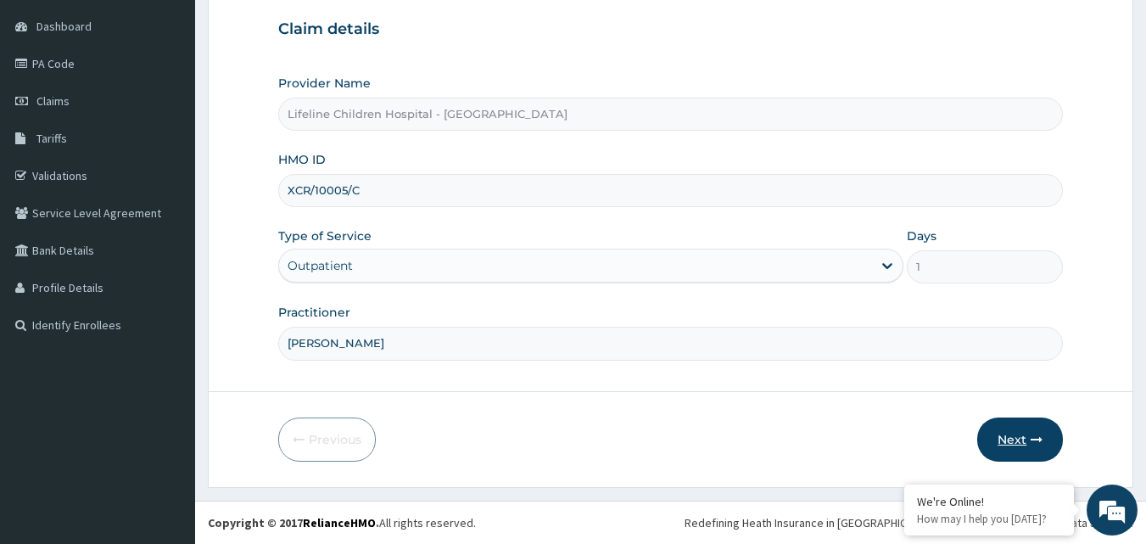
type input "DR MOSHOOD"
click at [1010, 446] on button "Next" at bounding box center [1020, 439] width 86 height 44
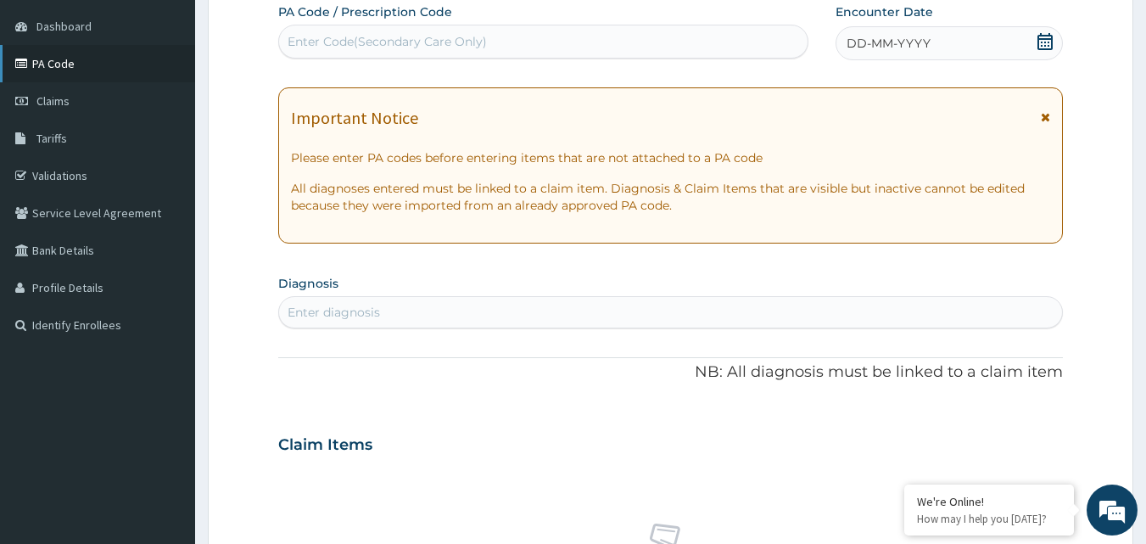
click at [59, 65] on link "PA Code" at bounding box center [97, 63] width 195 height 37
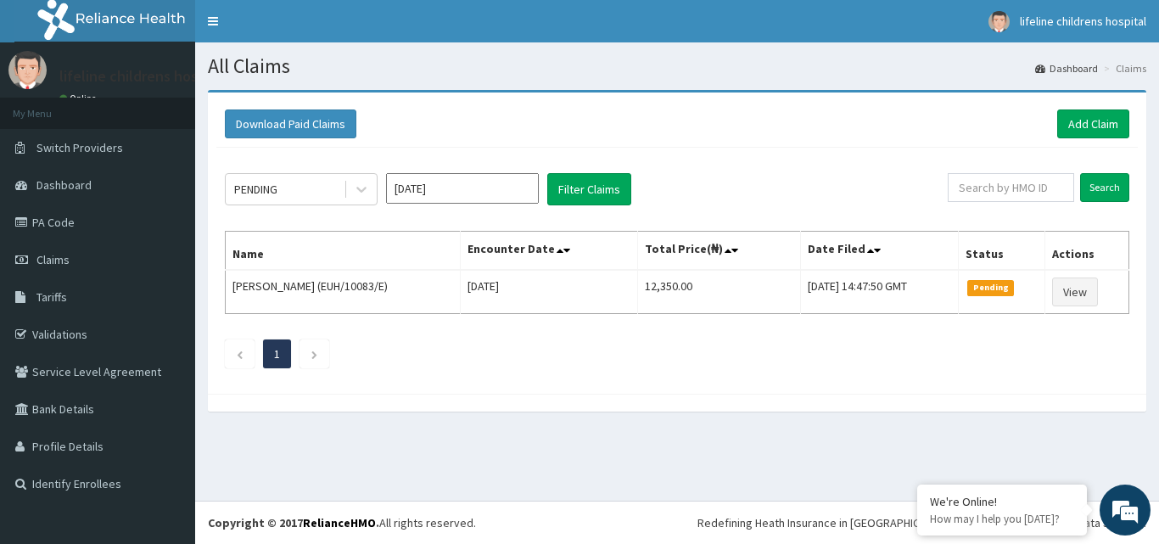
click at [1086, 124] on link "Add Claim" at bounding box center [1093, 123] width 72 height 29
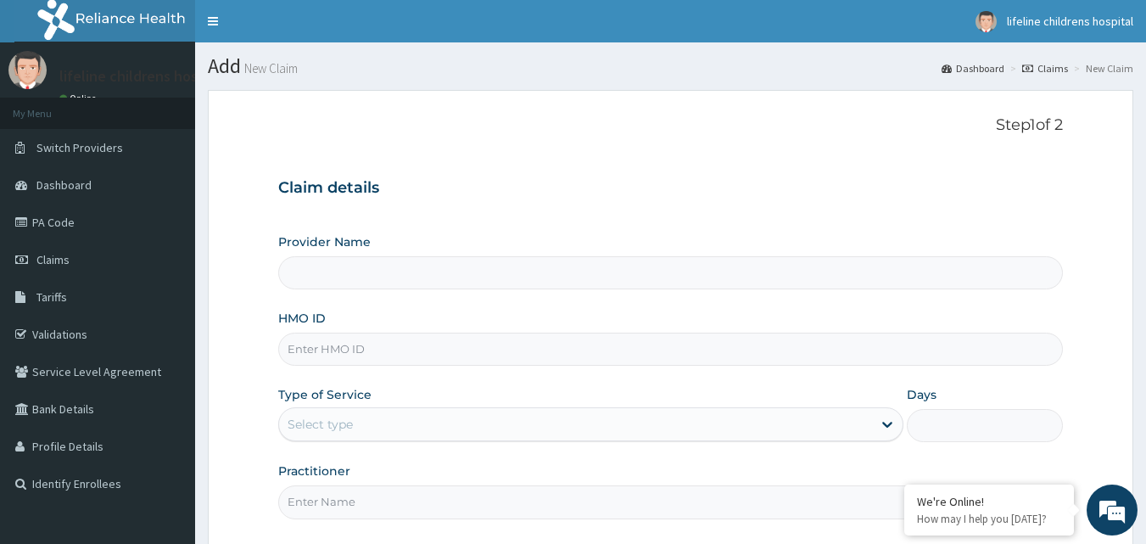
click at [414, 342] on input "HMO ID" at bounding box center [670, 348] width 785 height 33
type input "Lifeline Children Hospital - [GEOGRAPHIC_DATA]"
type input "XCR/10005/C"
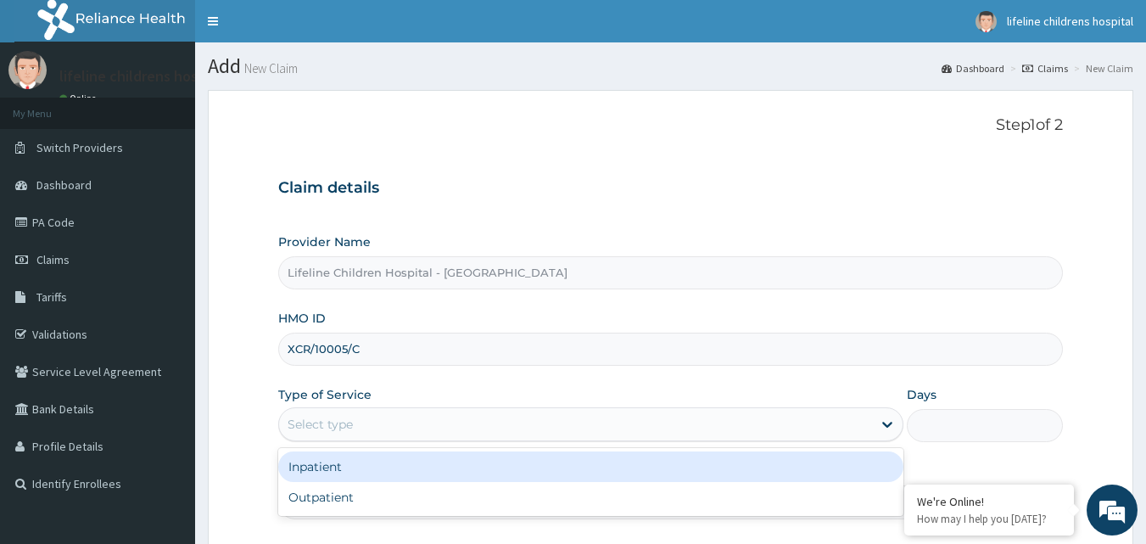
drag, startPoint x: 380, startPoint y: 422, endPoint x: 382, endPoint y: 443, distance: 21.3
click at [382, 424] on div "Select type" at bounding box center [575, 423] width 593 height 27
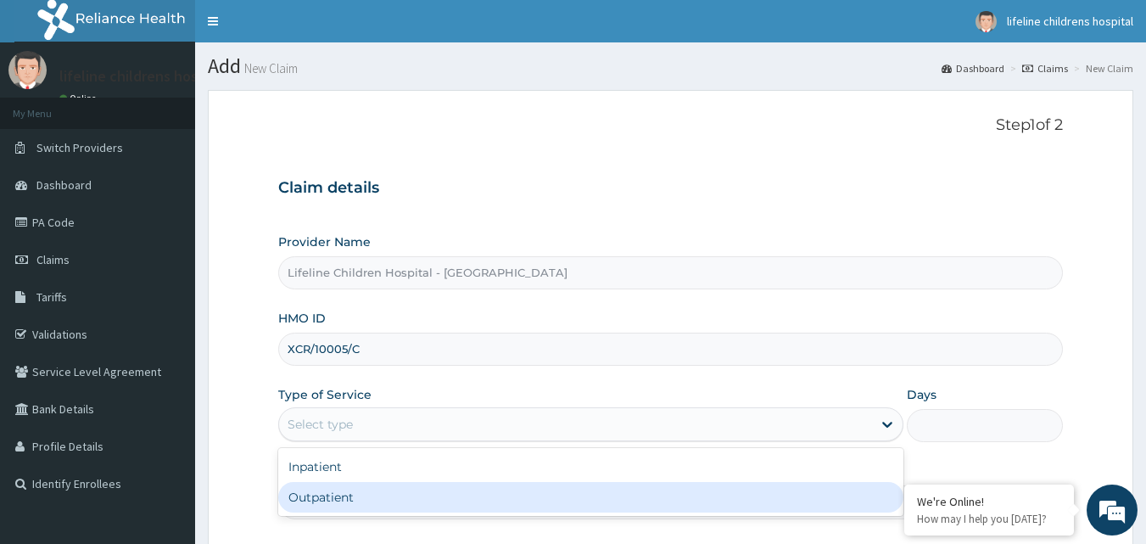
click at [376, 494] on div "Outpatient" at bounding box center [590, 497] width 625 height 31
type input "1"
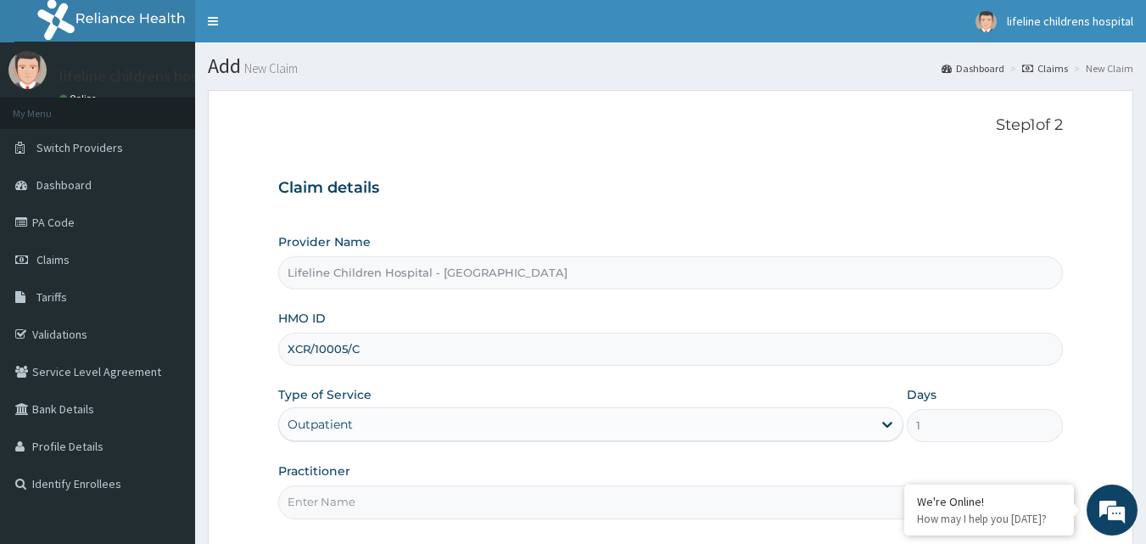
click at [368, 498] on input "Practitioner" at bounding box center [670, 501] width 785 height 33
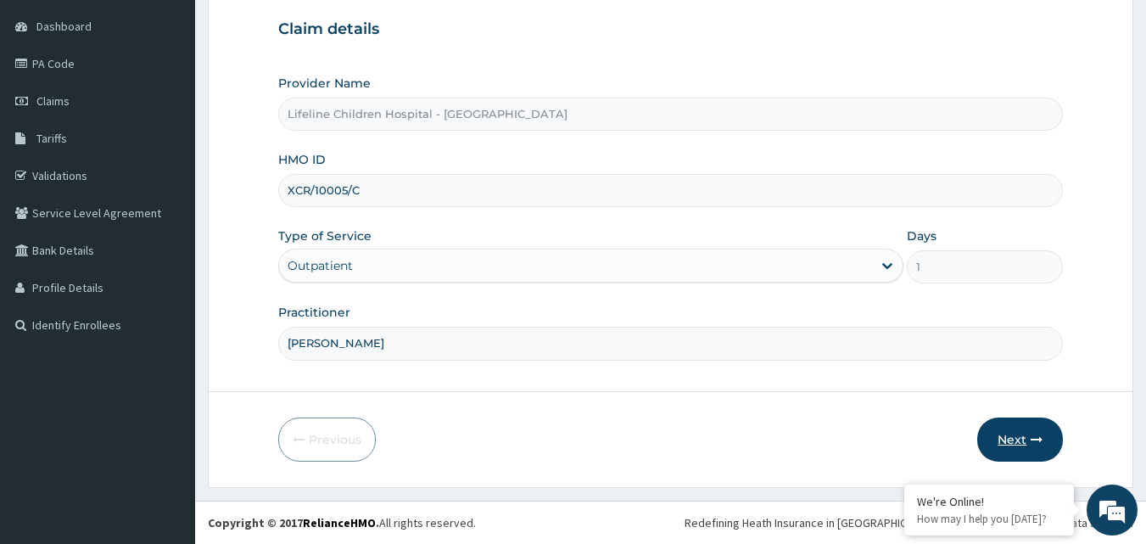
type input "DR MOSHOOD"
click at [995, 444] on button "Next" at bounding box center [1020, 439] width 86 height 44
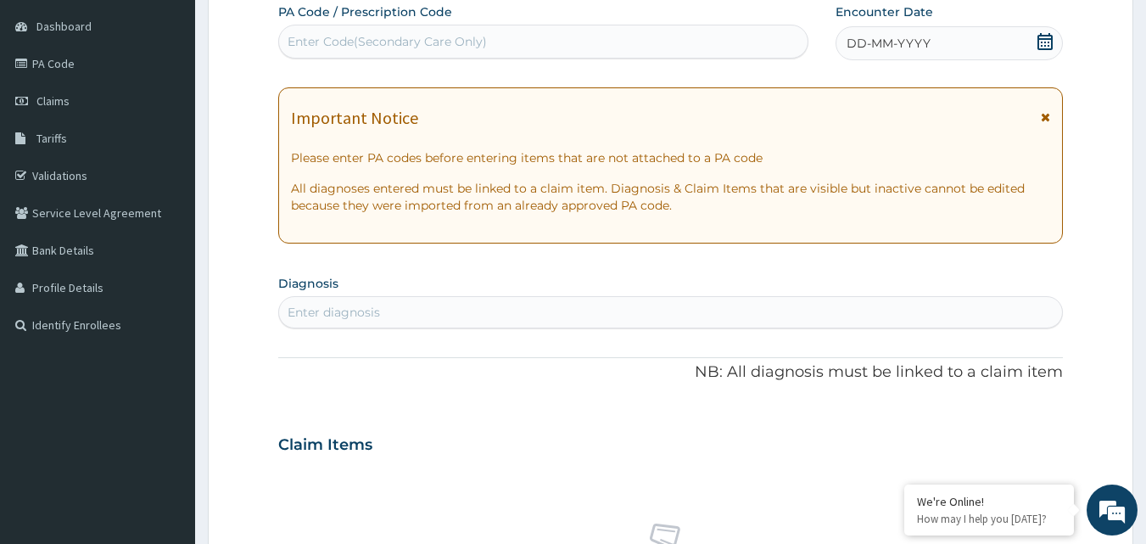
click at [374, 45] on div "Enter Code(Secondary Care Only)" at bounding box center [387, 41] width 199 height 17
paste input "PA/16A701"
type input "PA/16A701"
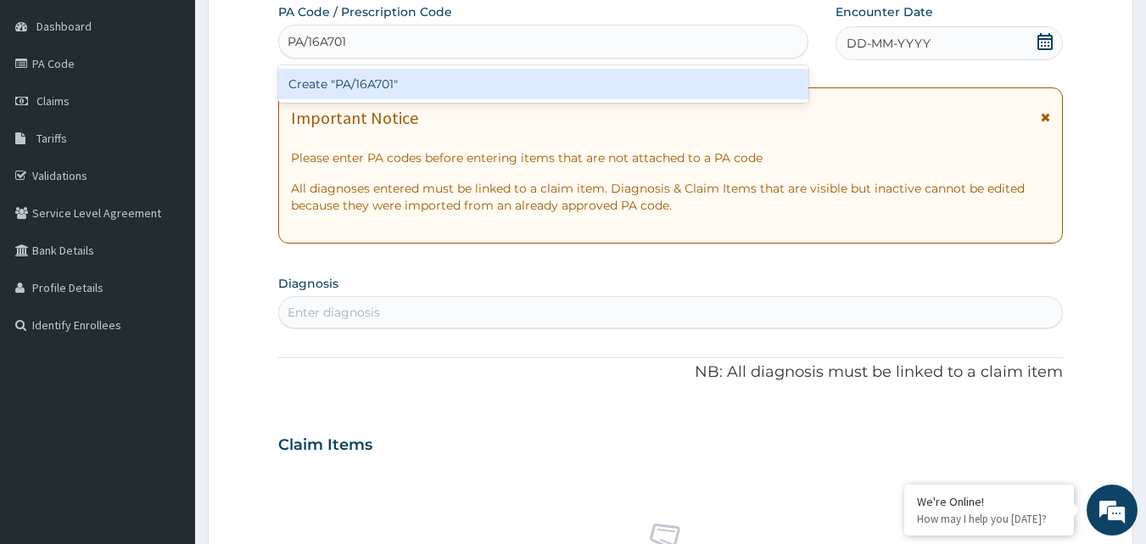
click at [659, 79] on div "Create "PA/16A701"" at bounding box center [543, 84] width 531 height 31
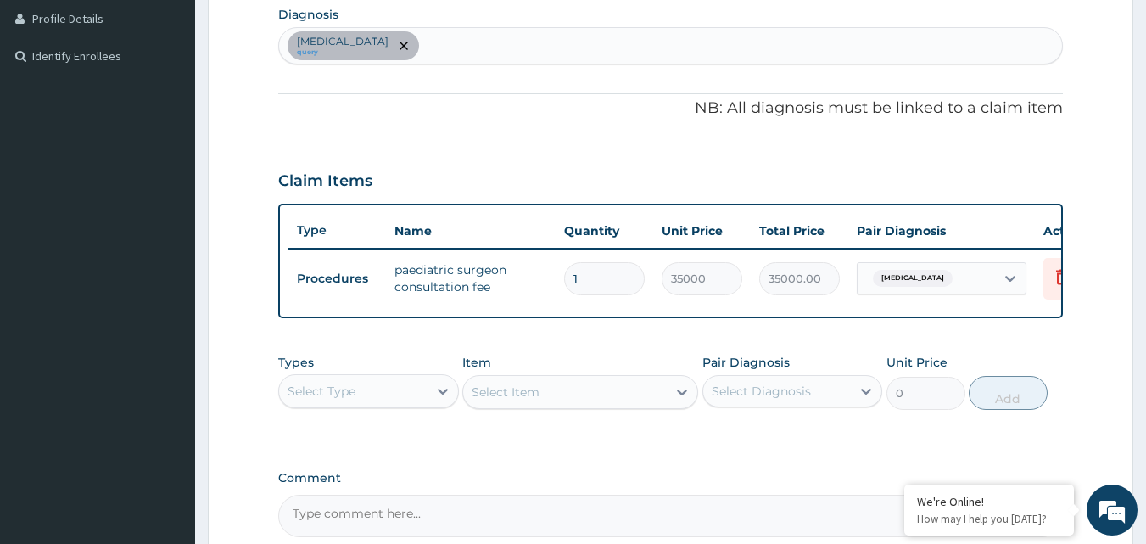
scroll to position [594, 0]
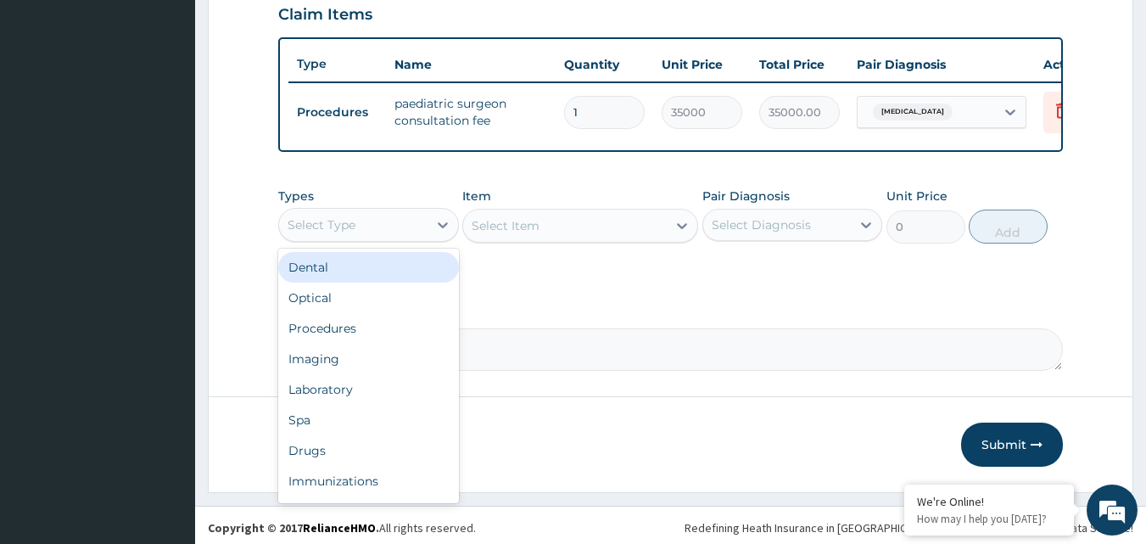
click at [418, 238] on div "Select Type" at bounding box center [353, 224] width 148 height 27
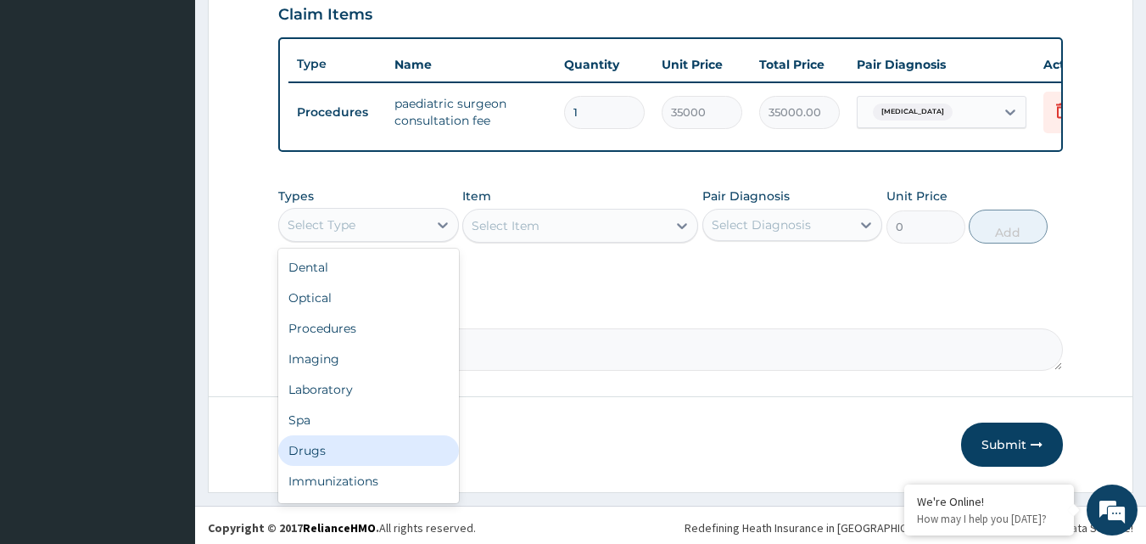
click at [333, 455] on div "Drugs" at bounding box center [368, 450] width 181 height 31
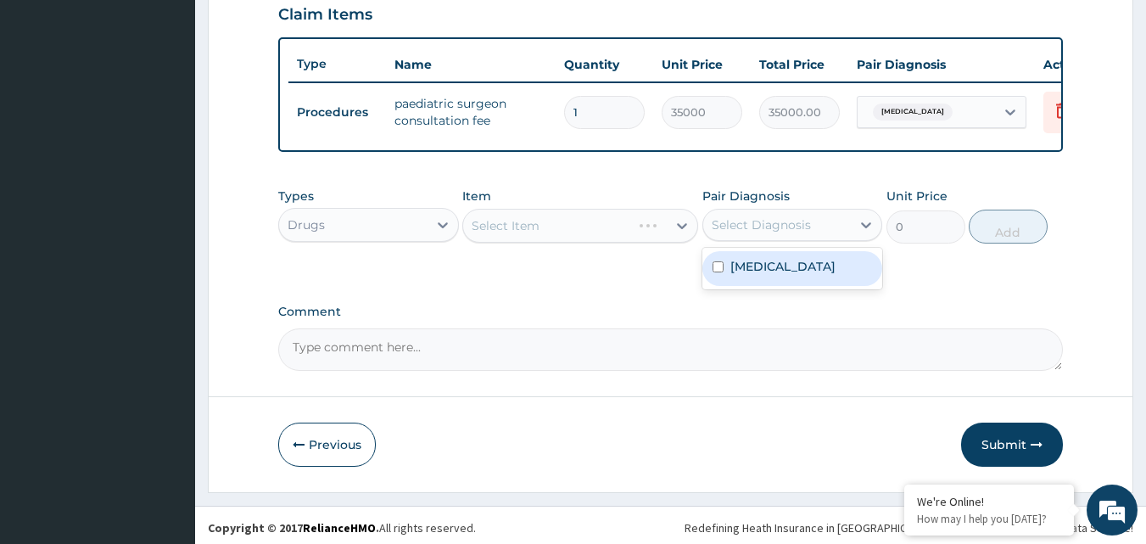
click at [773, 233] on div "Select Diagnosis" at bounding box center [761, 224] width 99 height 17
click at [752, 275] on label "Intestinal obstruction" at bounding box center [782, 266] width 105 height 17
checkbox input "true"
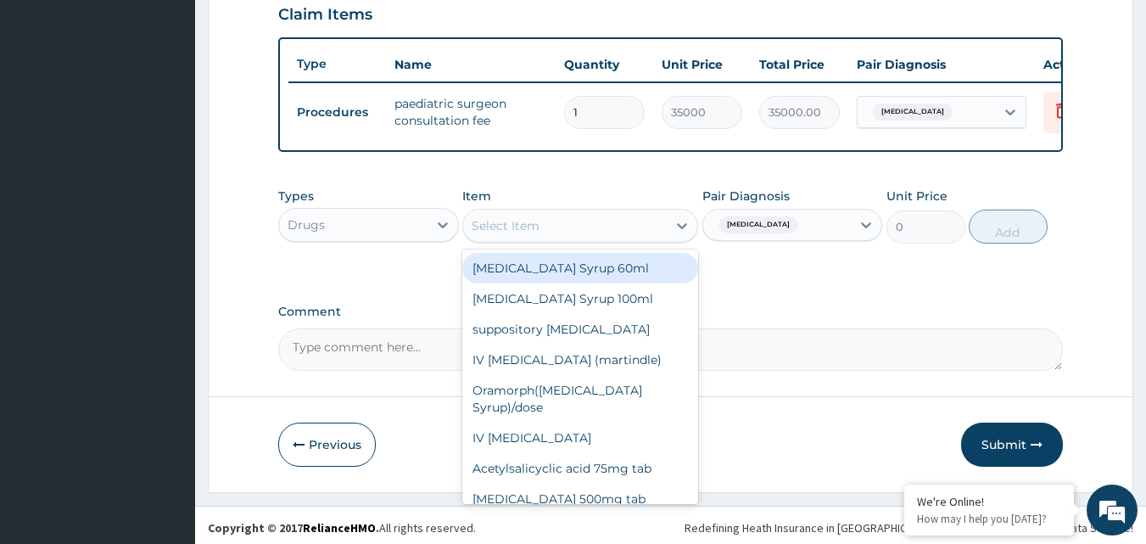
click at [661, 239] on div "Select Item" at bounding box center [565, 225] width 204 height 27
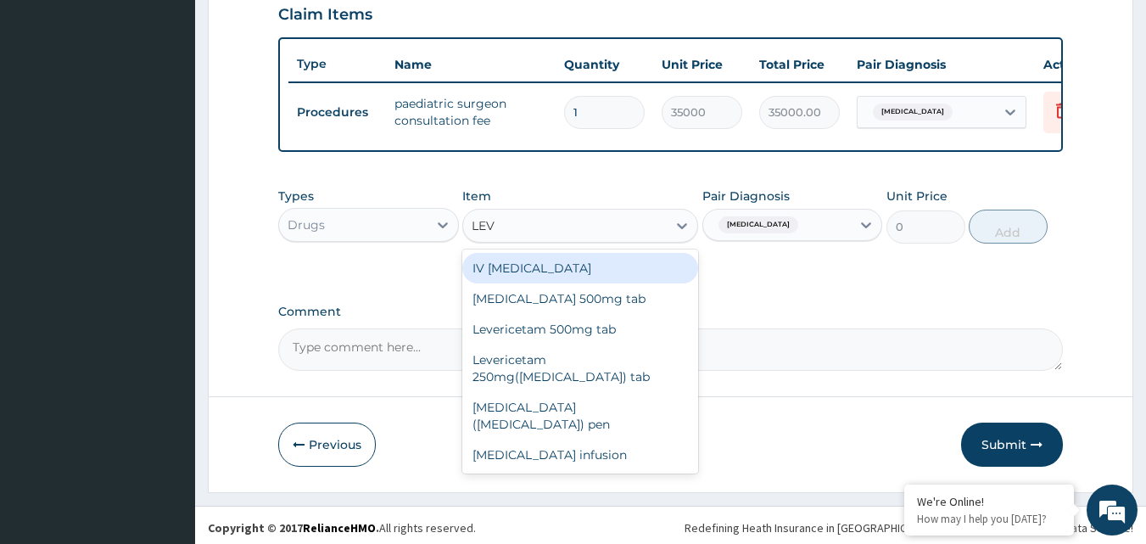
type input "LEVO"
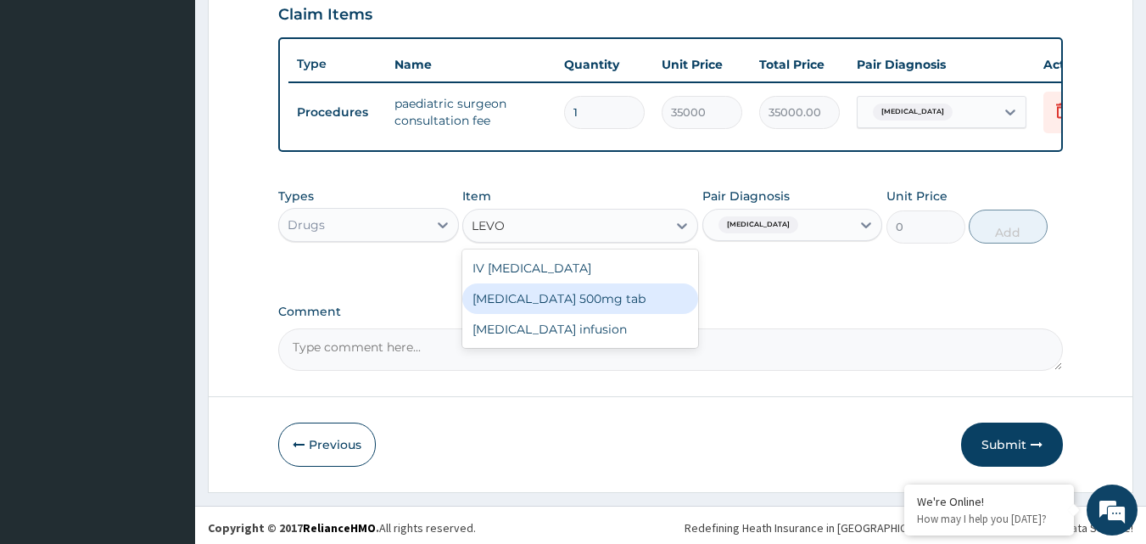
click at [642, 314] on div "[MEDICAL_DATA] 500mg tab" at bounding box center [580, 298] width 236 height 31
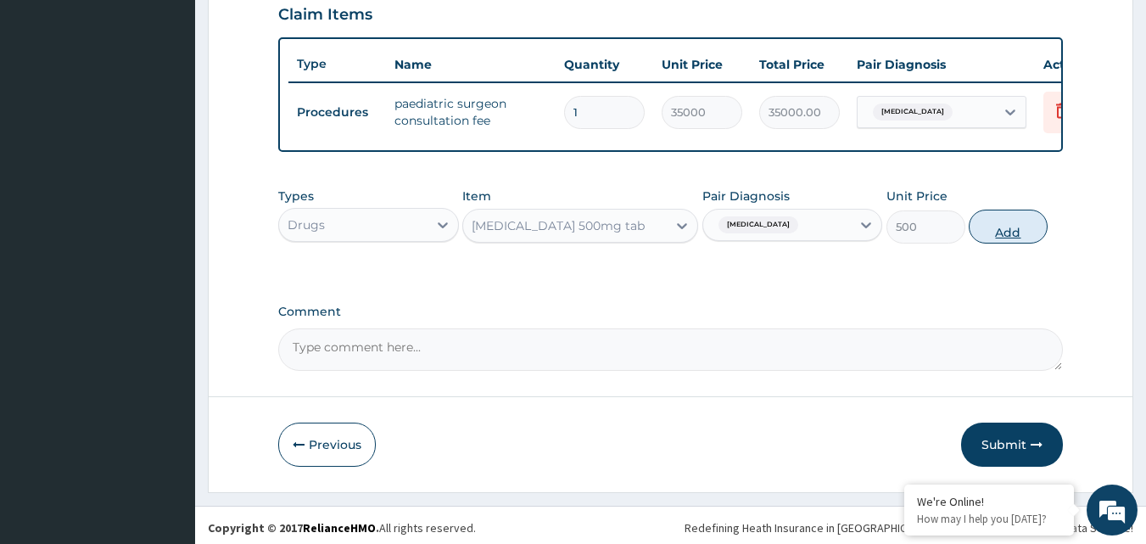
click at [1013, 238] on button "Add" at bounding box center [1008, 226] width 79 height 34
type input "0"
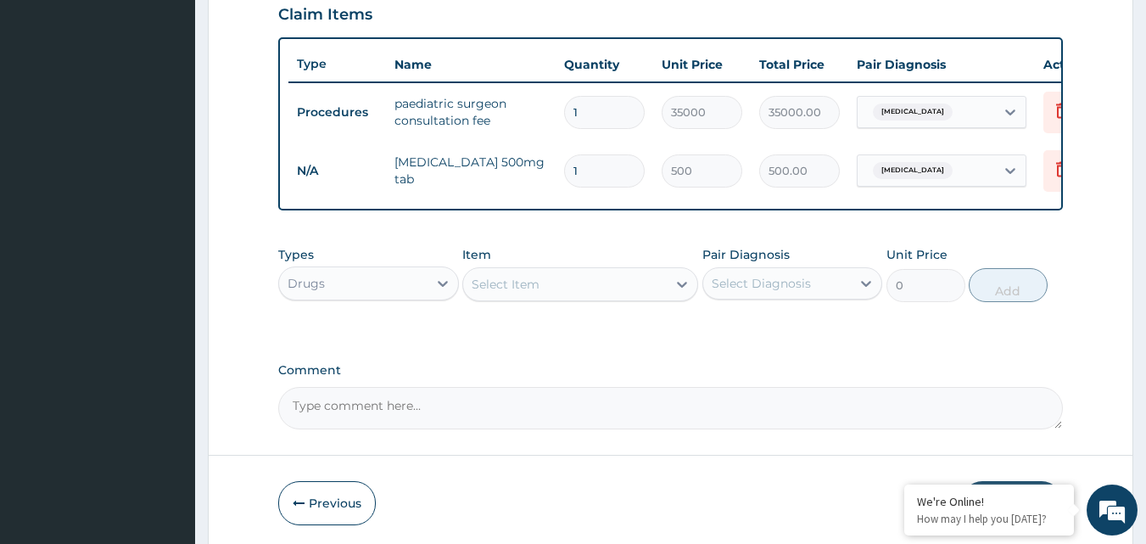
type input "0.00"
type input "5"
type input "2500.00"
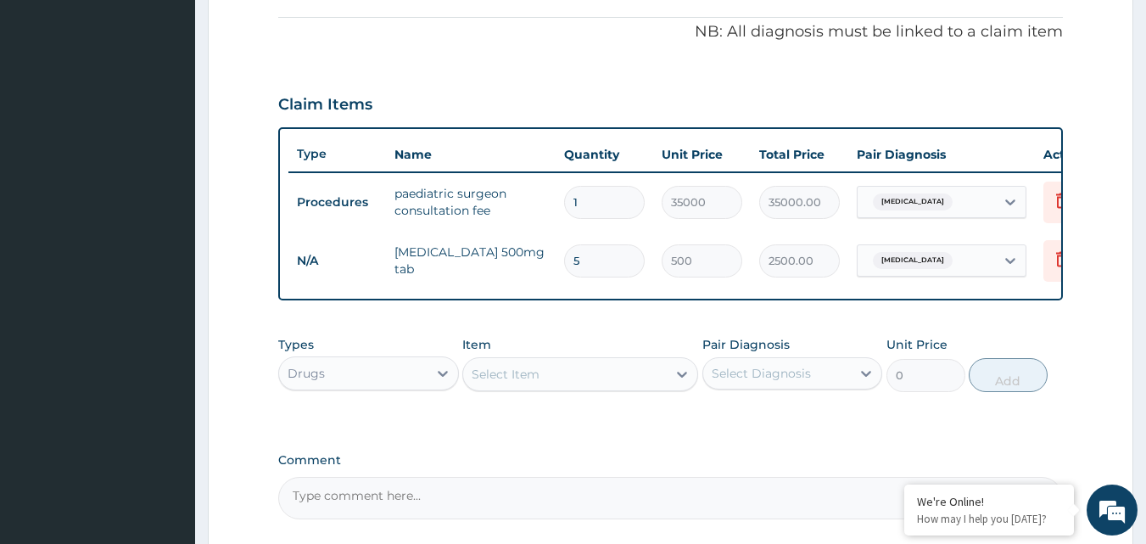
scroll to position [500, 0]
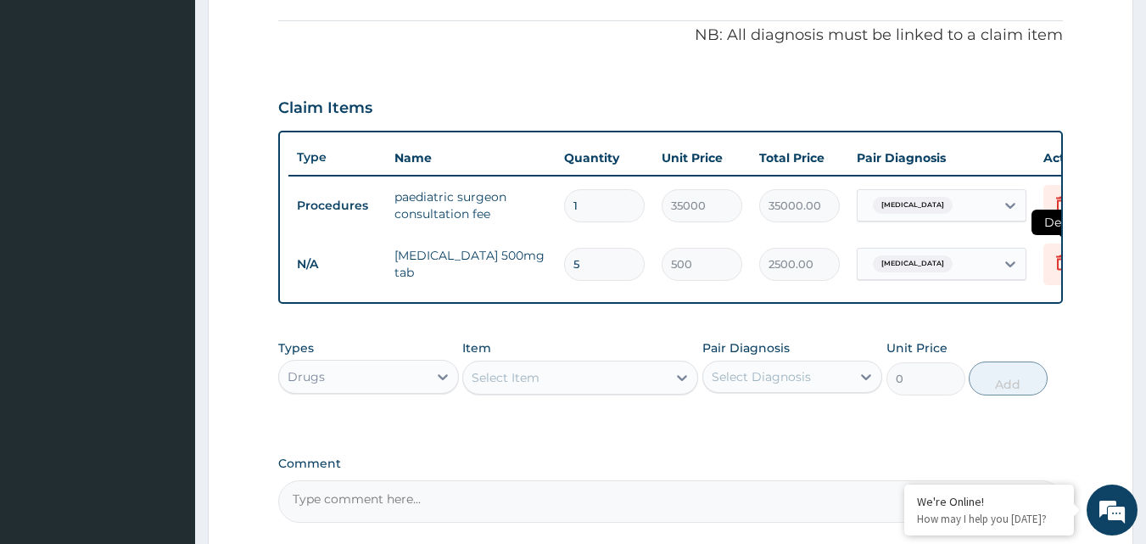
type input "5"
click at [1057, 265] on icon at bounding box center [1062, 261] width 12 height 15
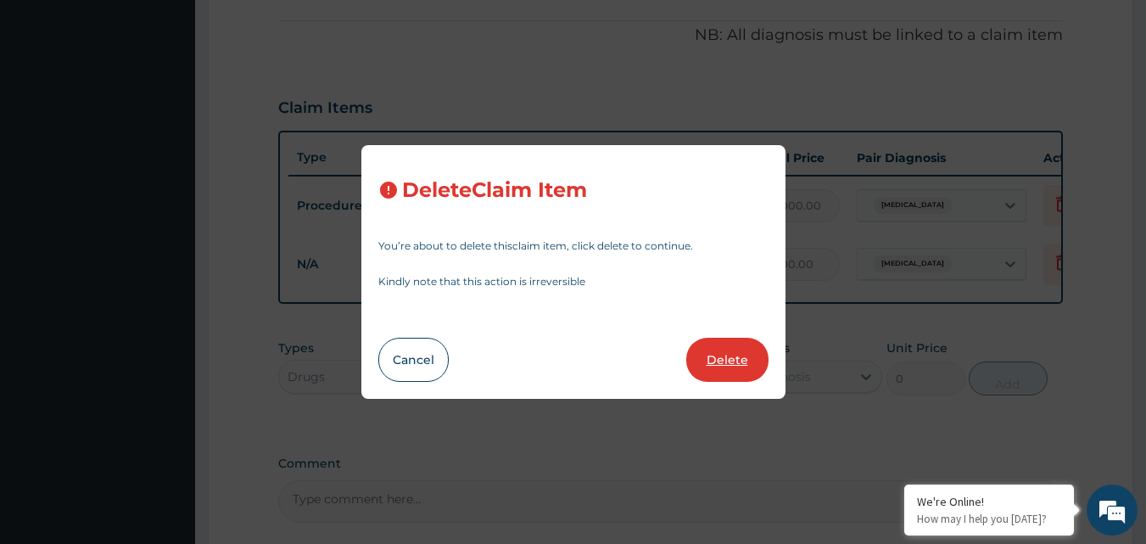
click at [747, 353] on button "Delete" at bounding box center [727, 360] width 82 height 44
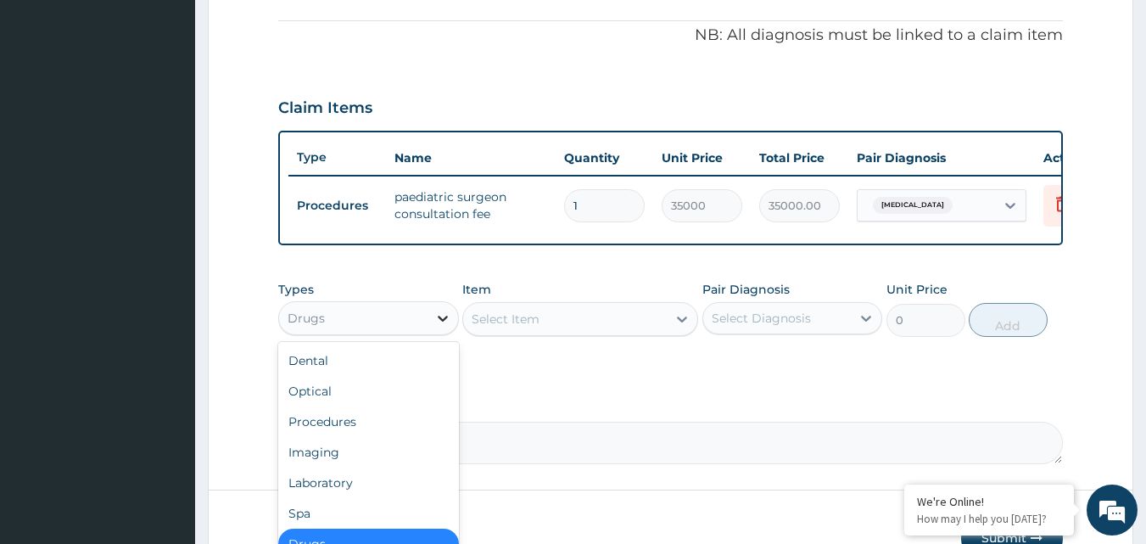
click at [434, 327] on icon at bounding box center [442, 318] width 17 height 17
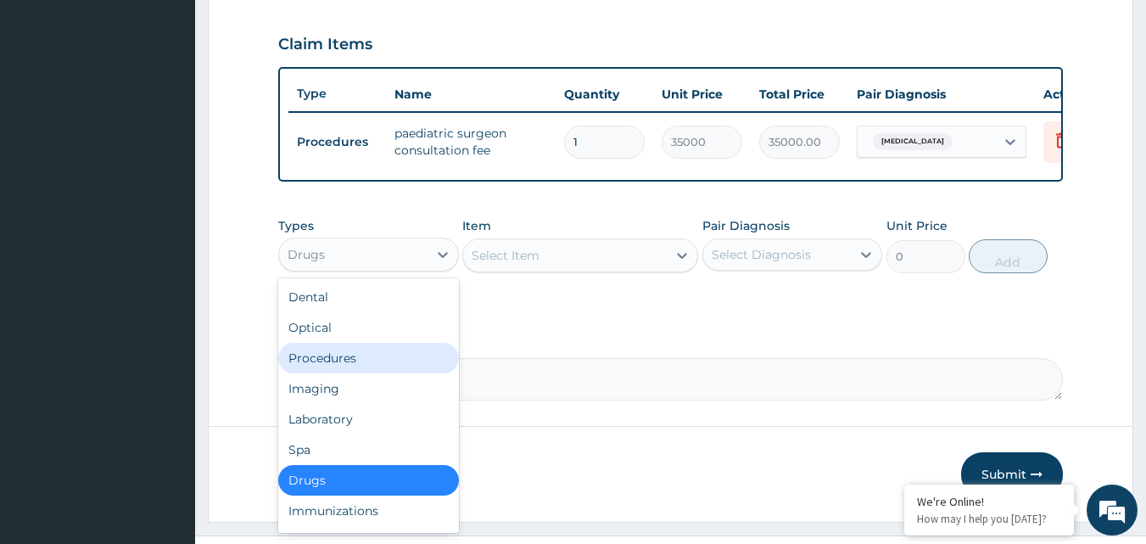
scroll to position [611, 0]
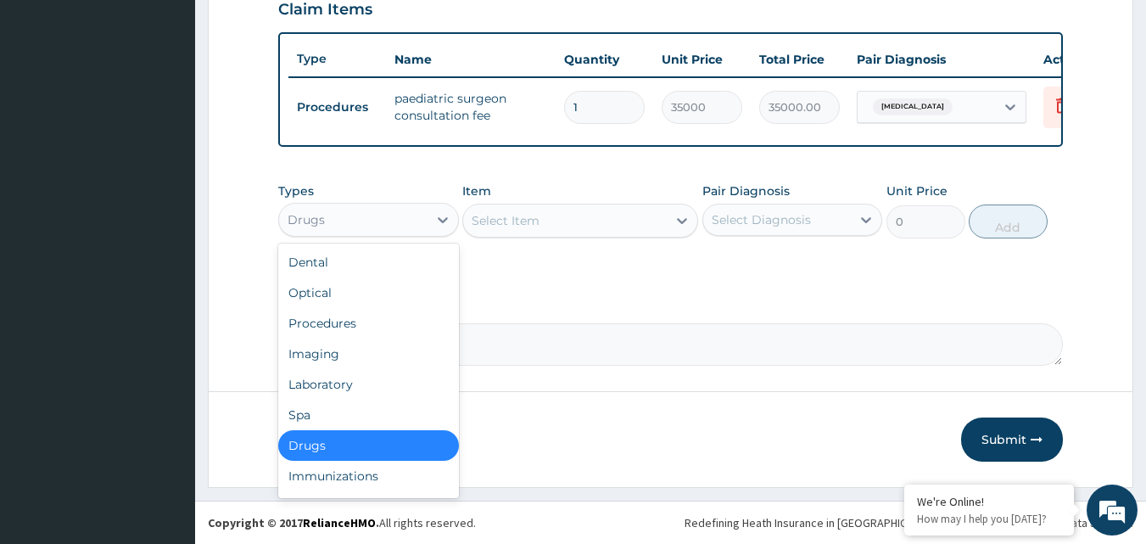
click at [327, 444] on div "Drugs" at bounding box center [368, 445] width 181 height 31
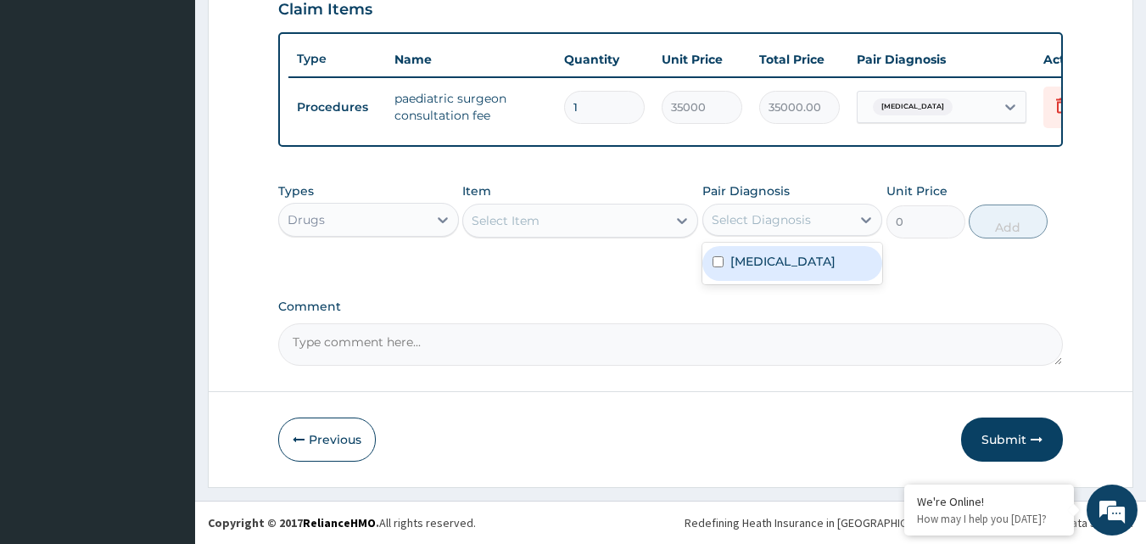
click at [797, 214] on div "Select Diagnosis" at bounding box center [761, 219] width 99 height 17
click at [793, 260] on label "Intestinal obstruction" at bounding box center [782, 261] width 105 height 17
checkbox input "true"
click at [618, 238] on div "Types Drugs Item Select Item Pair Diagnosis option Intestinal obstruction, sele…" at bounding box center [670, 210] width 785 height 73
click at [621, 221] on div "Select Item" at bounding box center [565, 220] width 204 height 27
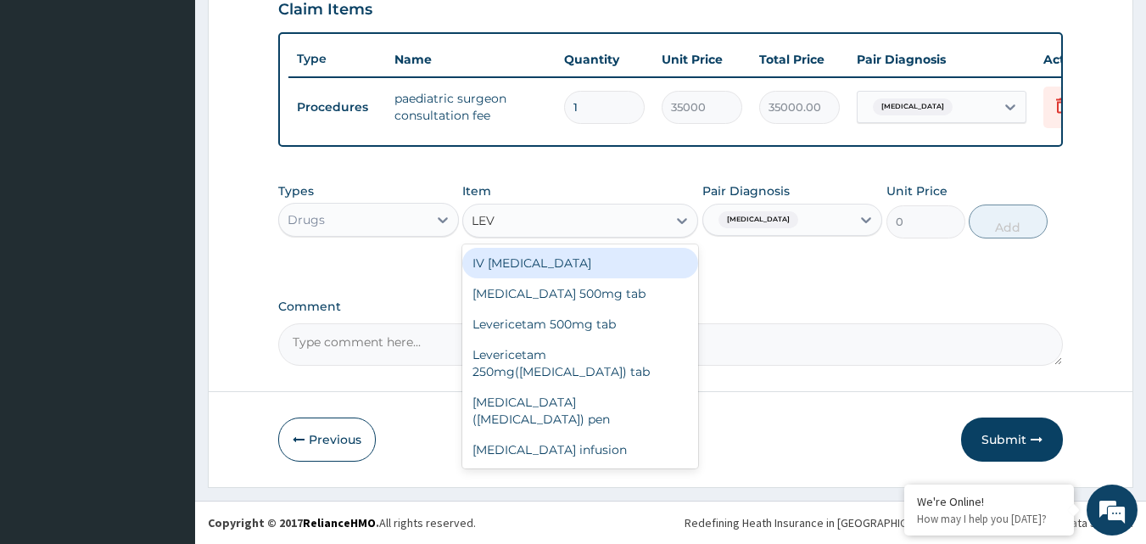
type input "LEVO"
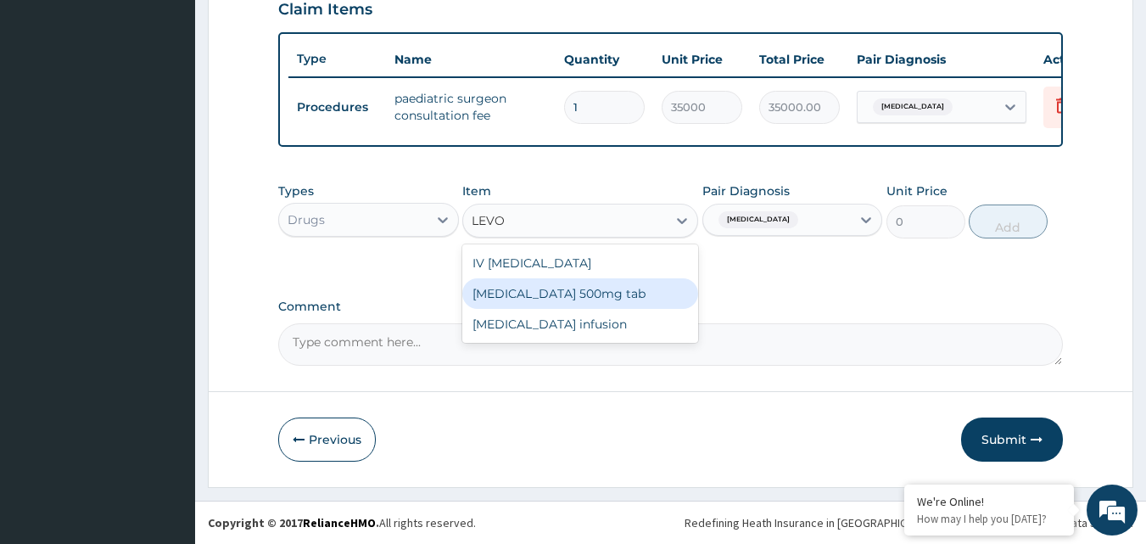
click at [637, 290] on div "[MEDICAL_DATA] 500mg tab" at bounding box center [580, 293] width 236 height 31
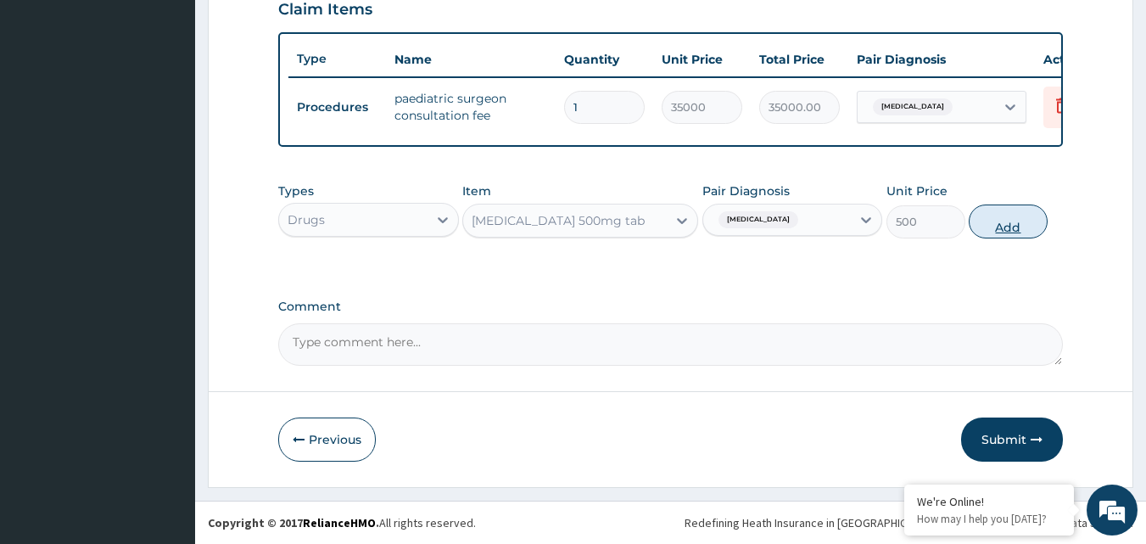
click at [997, 228] on button "Add" at bounding box center [1008, 221] width 79 height 34
type input "0"
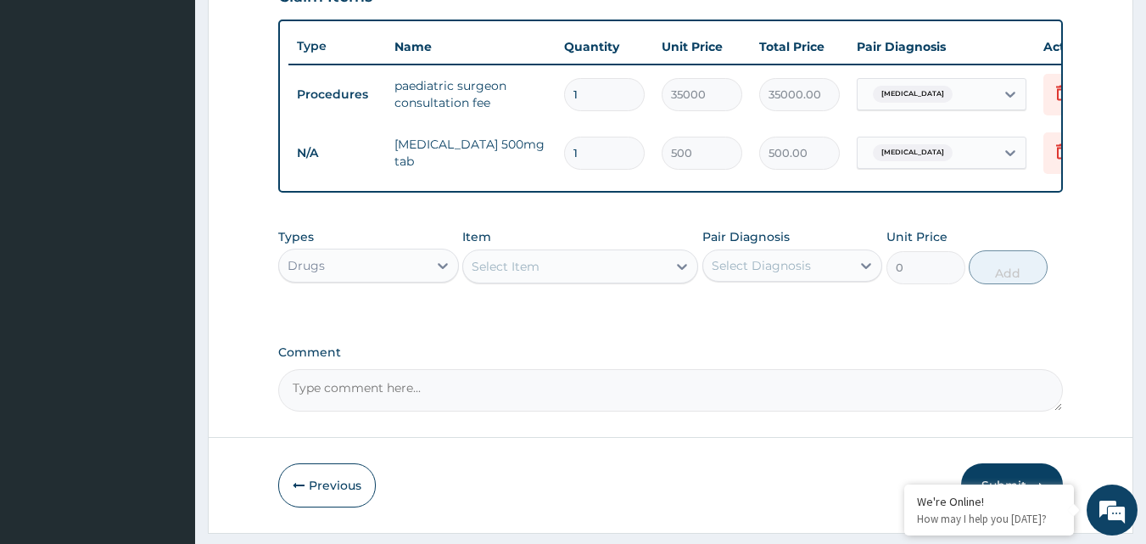
type input "0.00"
type input "5"
type input "2500.00"
type input "5"
click at [700, 360] on label "Comment" at bounding box center [670, 352] width 785 height 14
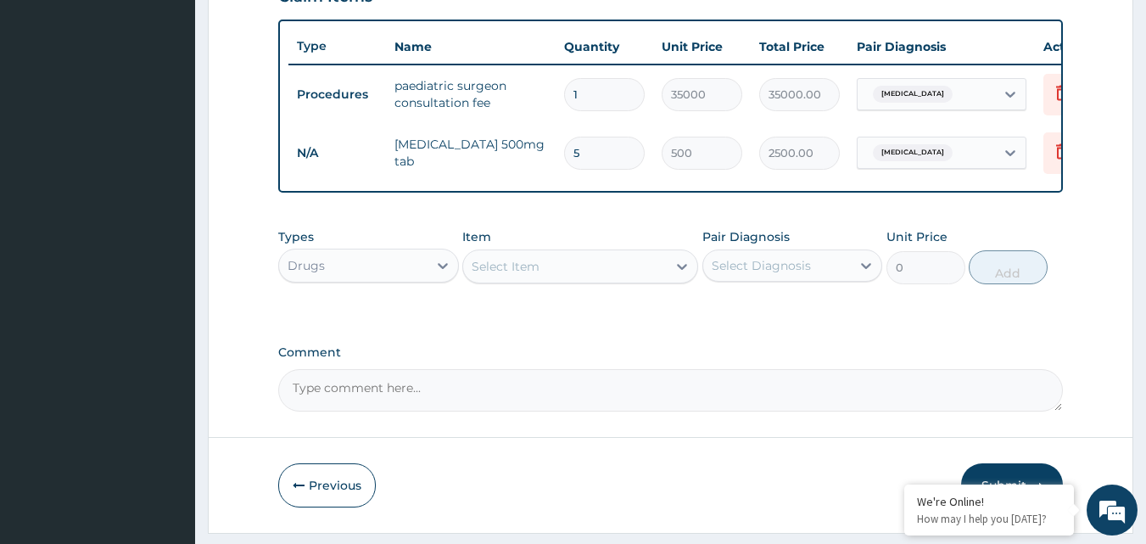
click at [700, 369] on textarea "Comment" at bounding box center [670, 390] width 785 height 42
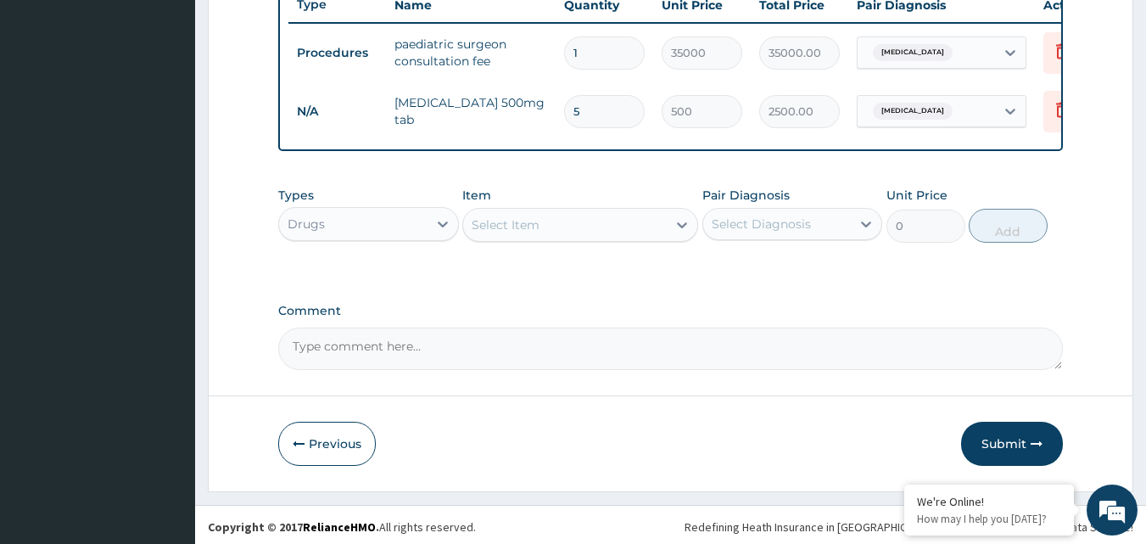
scroll to position [670, 0]
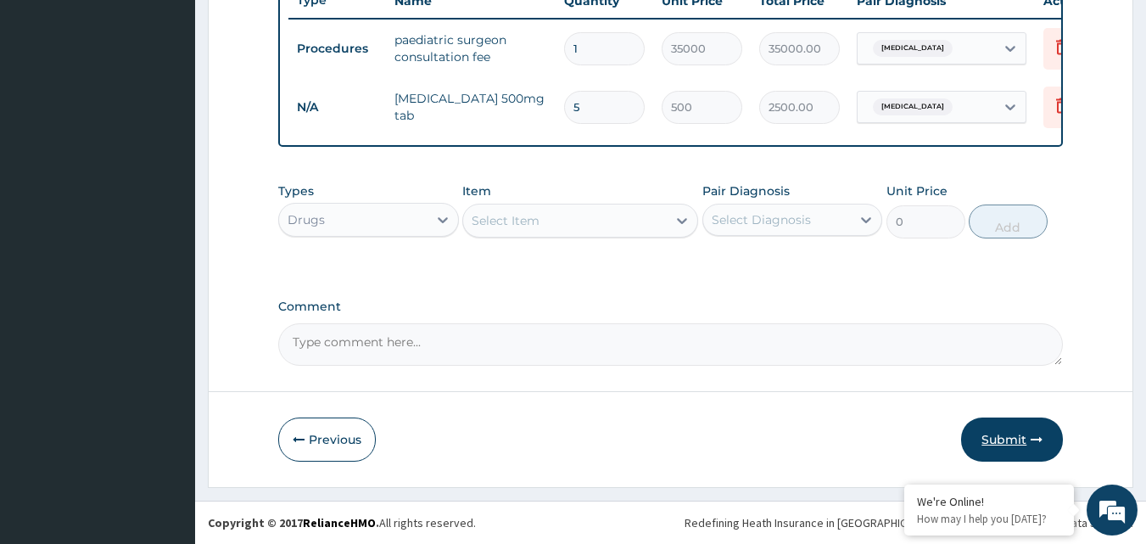
click at [1019, 434] on button "Submit" at bounding box center [1012, 439] width 102 height 44
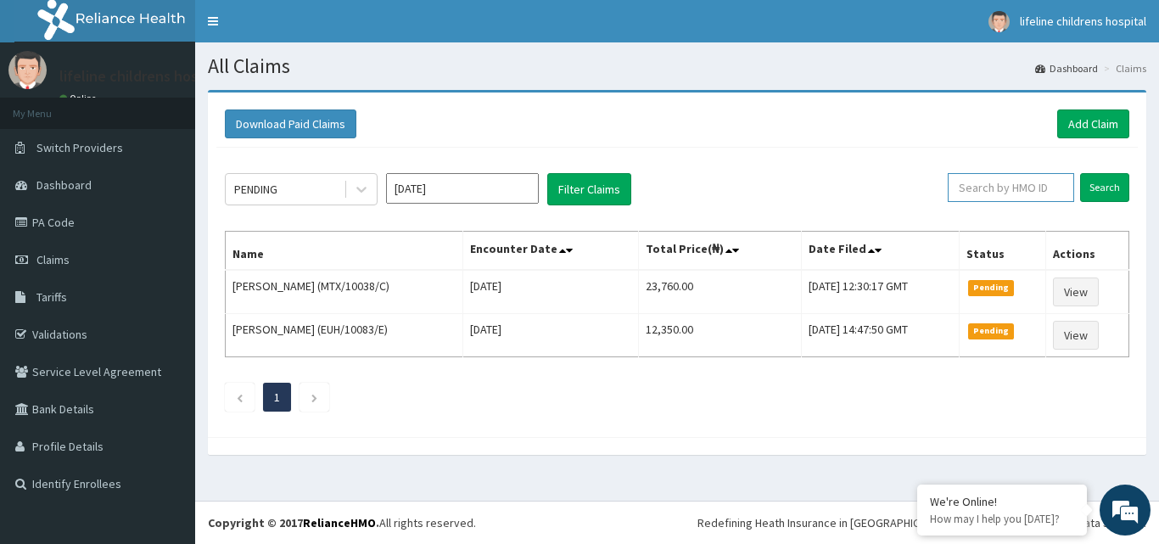
click at [1008, 189] on input "text" at bounding box center [1010, 187] width 126 height 29
type input "XCR/10005/C"
click at [1110, 188] on input "Search" at bounding box center [1104, 187] width 49 height 29
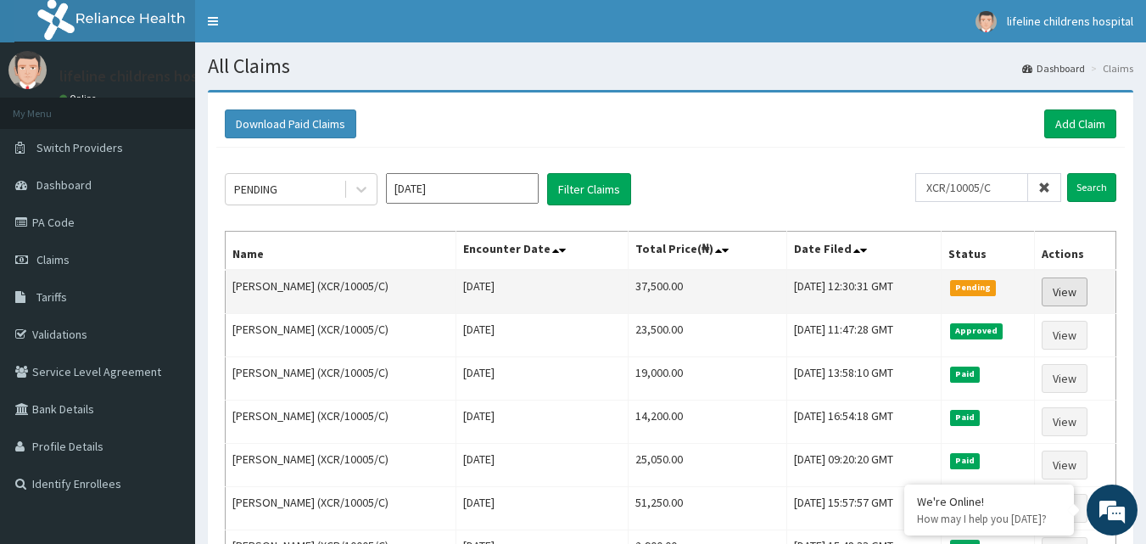
click at [1080, 293] on link "View" at bounding box center [1064, 291] width 46 height 29
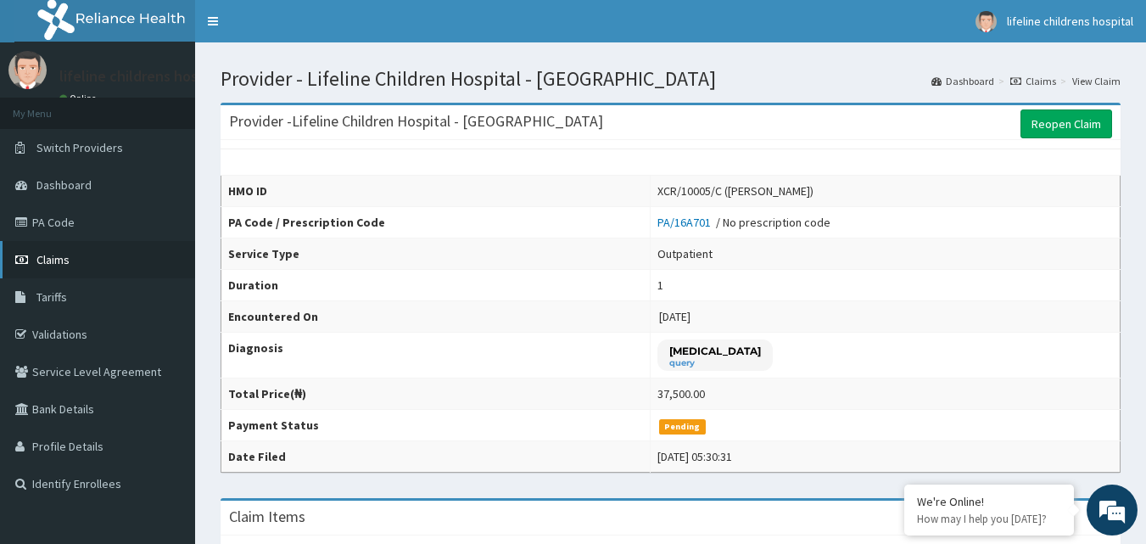
click at [92, 252] on link "Claims" at bounding box center [97, 259] width 195 height 37
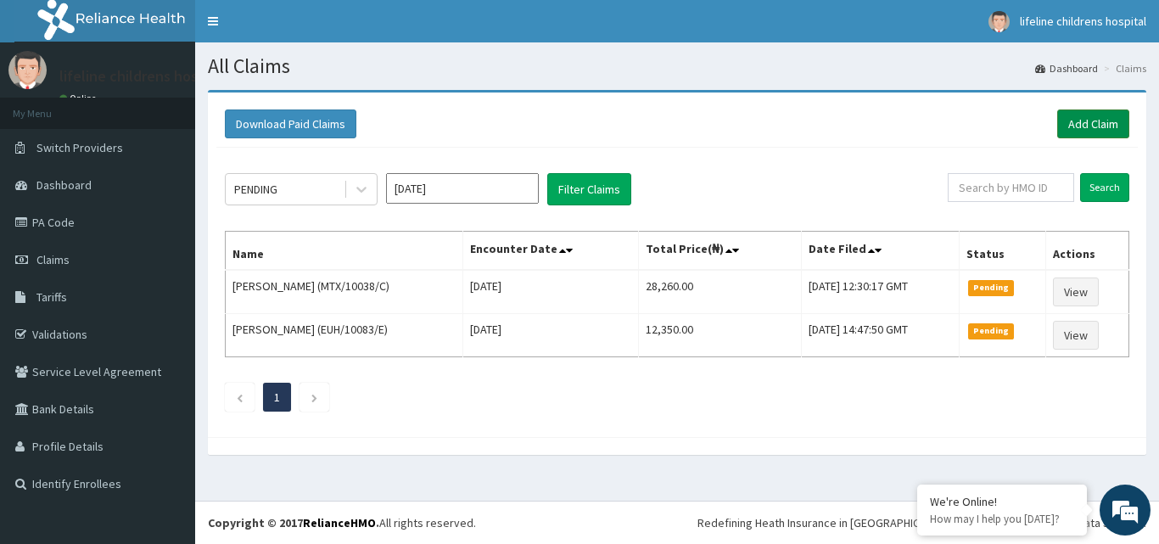
click at [1083, 123] on link "Add Claim" at bounding box center [1093, 123] width 72 height 29
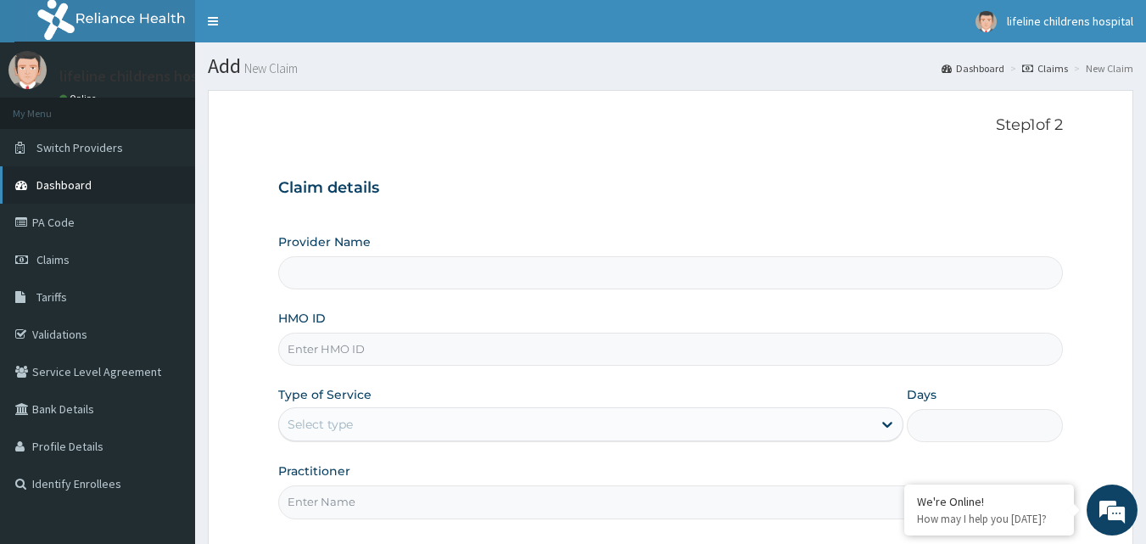
type input "Lifeline Children Hospital - [GEOGRAPHIC_DATA]"
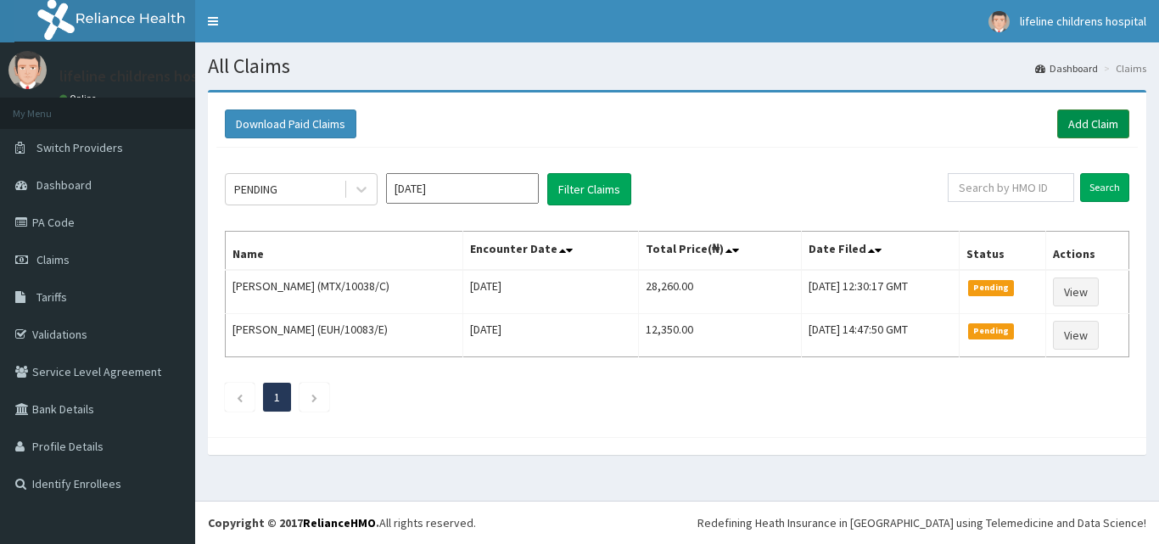
click at [1092, 130] on link "Add Claim" at bounding box center [1093, 123] width 72 height 29
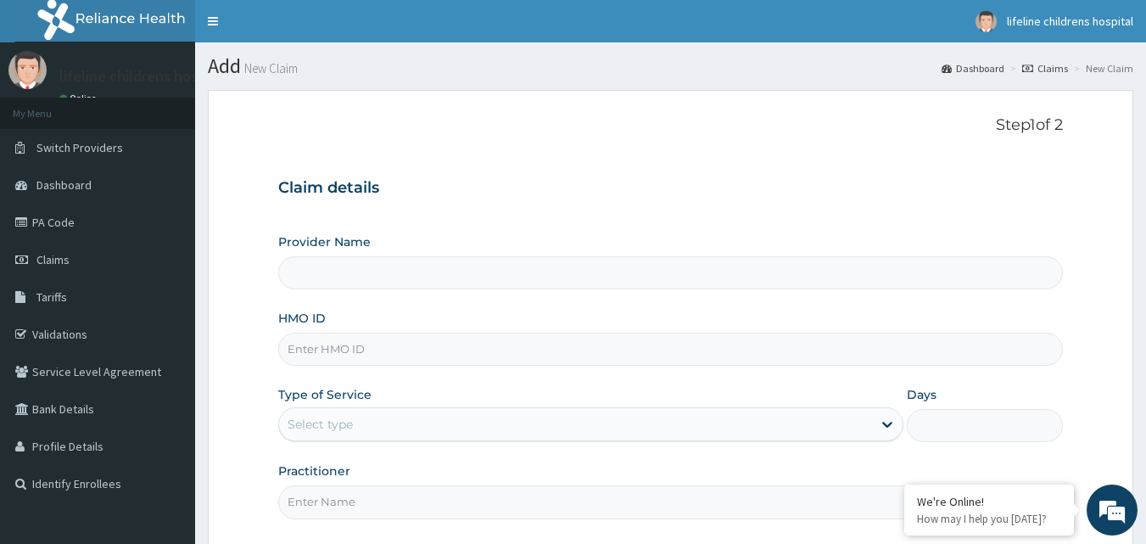
type input "Lifeline Children Hospital - [GEOGRAPHIC_DATA]"
click at [466, 356] on input "HMO ID" at bounding box center [670, 348] width 785 height 33
type input "CLO/1044/D"
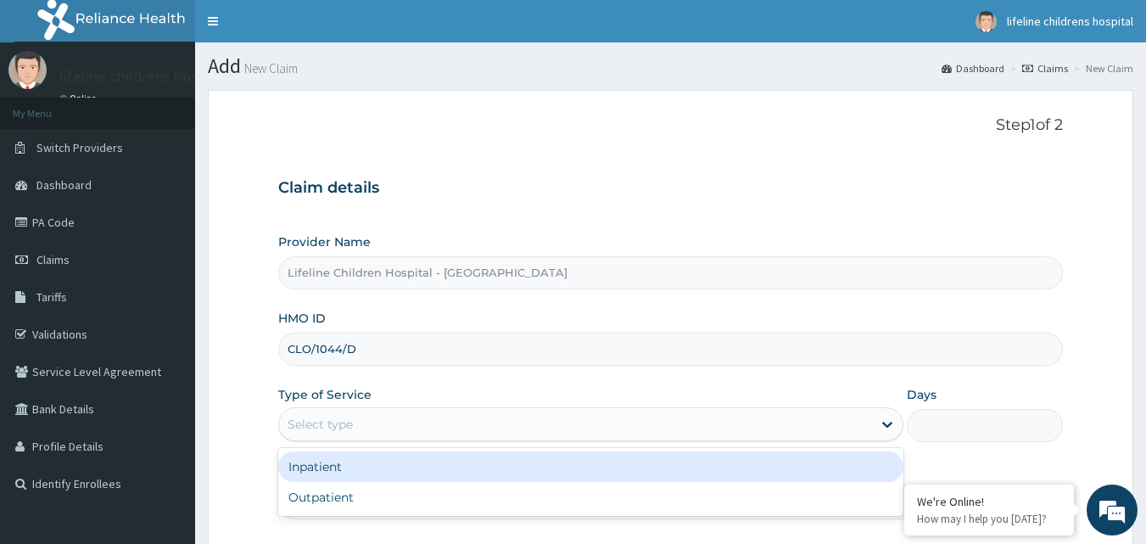
click at [394, 427] on div "Select type" at bounding box center [575, 423] width 593 height 27
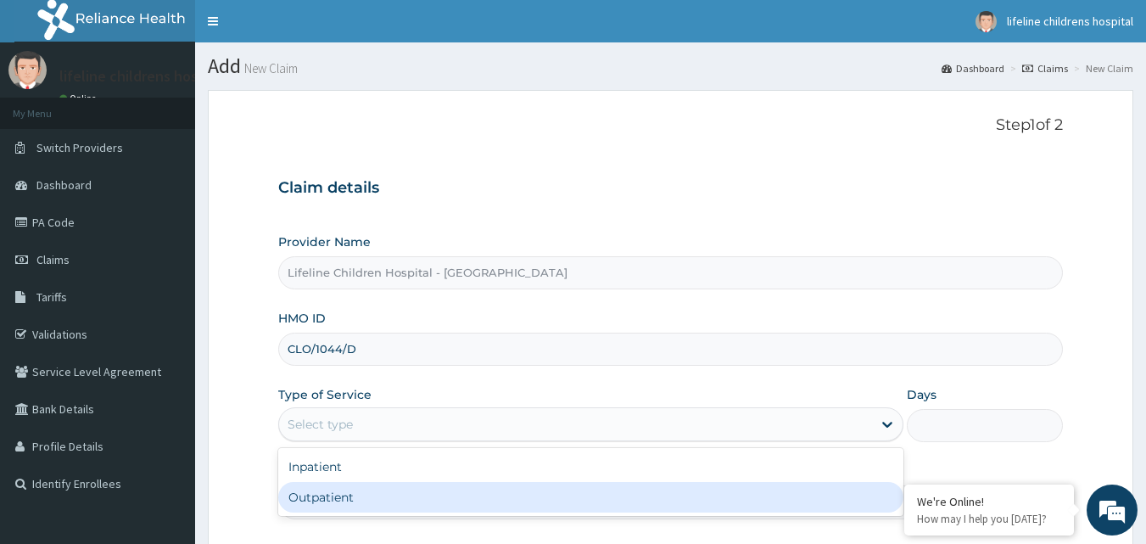
click at [367, 511] on div "Outpatient" at bounding box center [590, 497] width 625 height 31
type input "1"
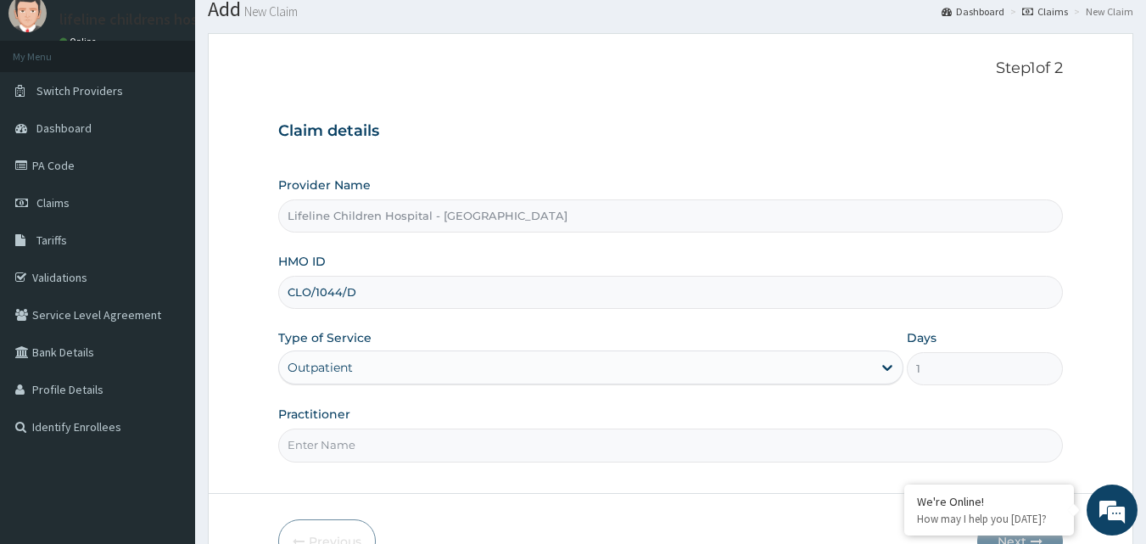
scroll to position [85, 0]
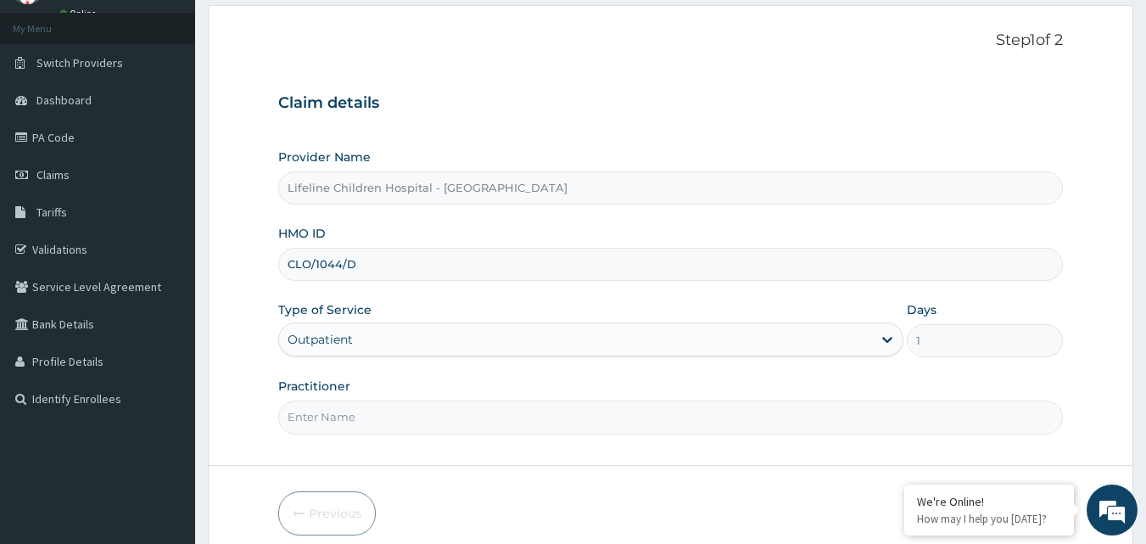
click at [429, 416] on input "Practitioner" at bounding box center [670, 416] width 785 height 33
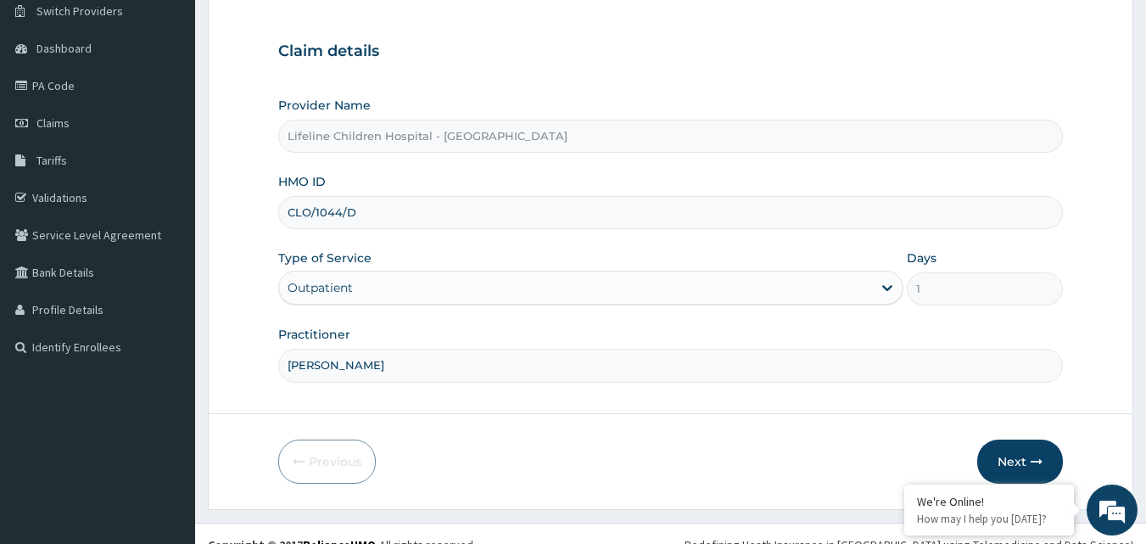
scroll to position [159, 0]
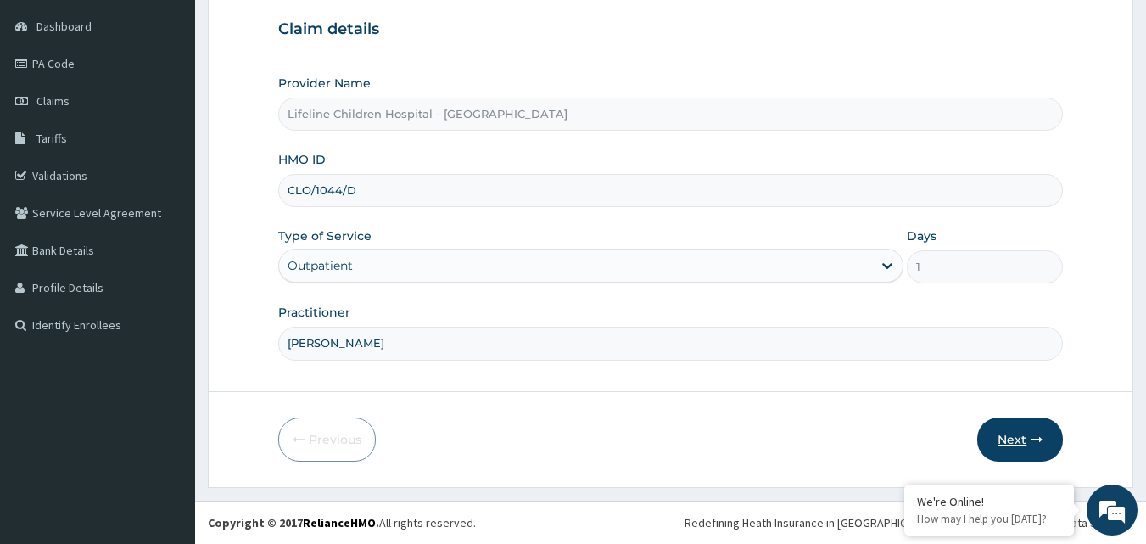
type input "DR HOLLOWAY"
click at [1028, 441] on button "Next" at bounding box center [1020, 439] width 86 height 44
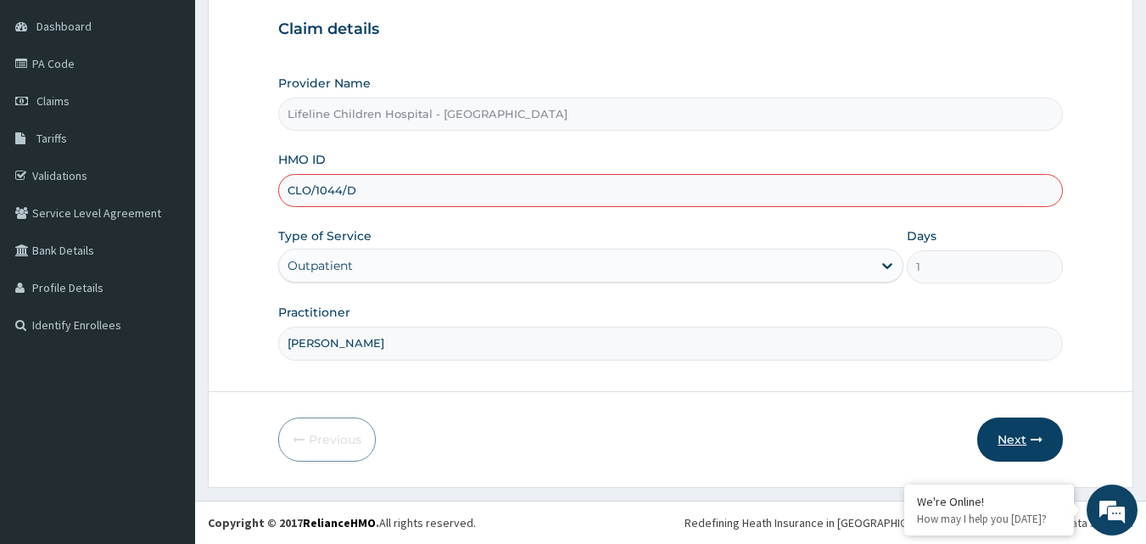
click at [1014, 438] on button "Next" at bounding box center [1020, 439] width 86 height 44
click at [319, 191] on input "CLO/1044/D" at bounding box center [670, 190] width 785 height 33
click at [523, 190] on input "CLO/10044/D" at bounding box center [670, 190] width 785 height 33
type input "CLO/10044/D"
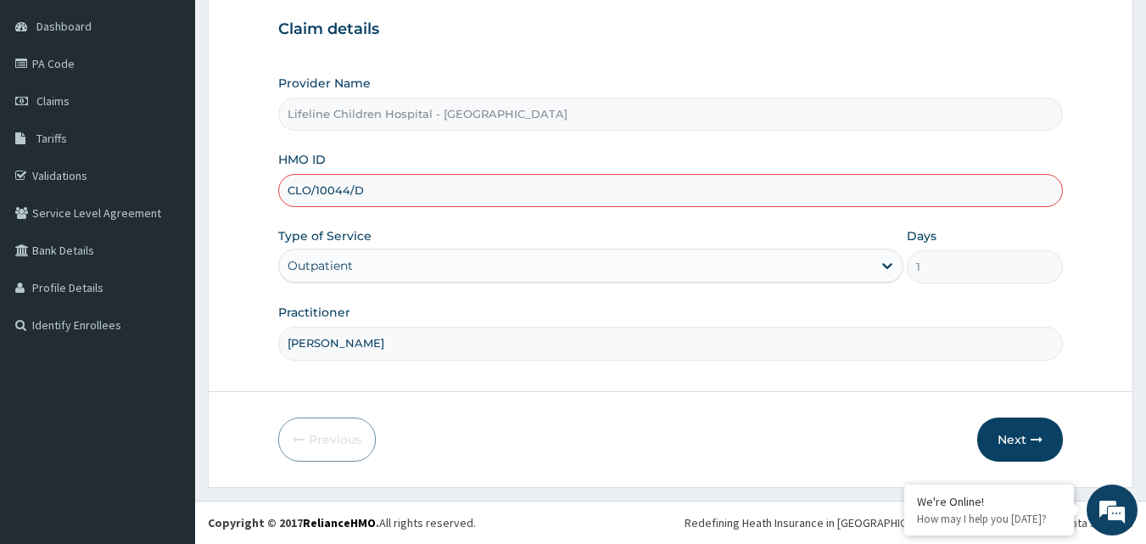
click at [484, 278] on div "Outpatient" at bounding box center [575, 265] width 593 height 27
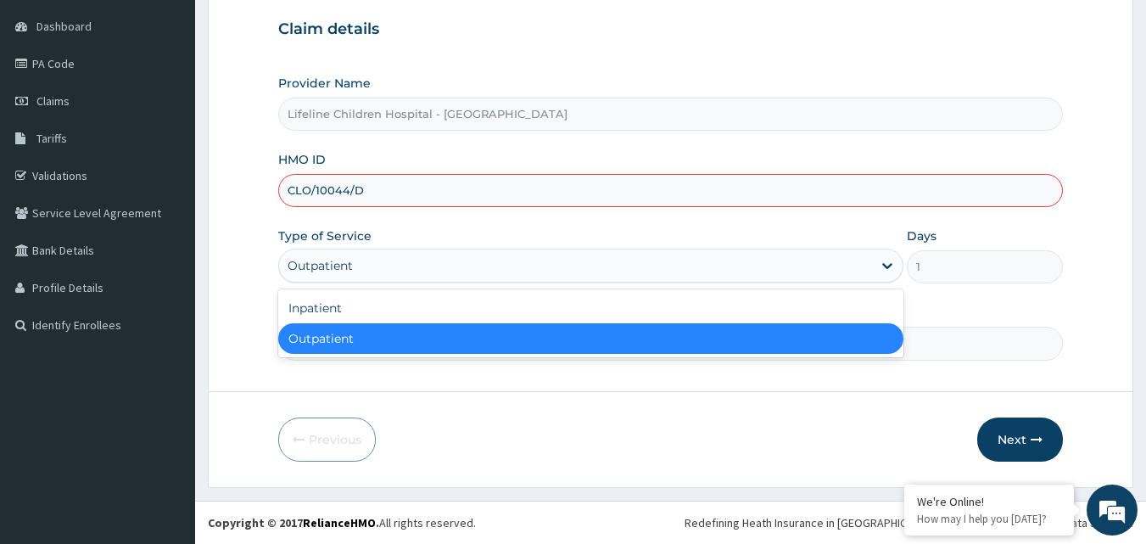
click at [382, 333] on div "Outpatient" at bounding box center [590, 338] width 625 height 31
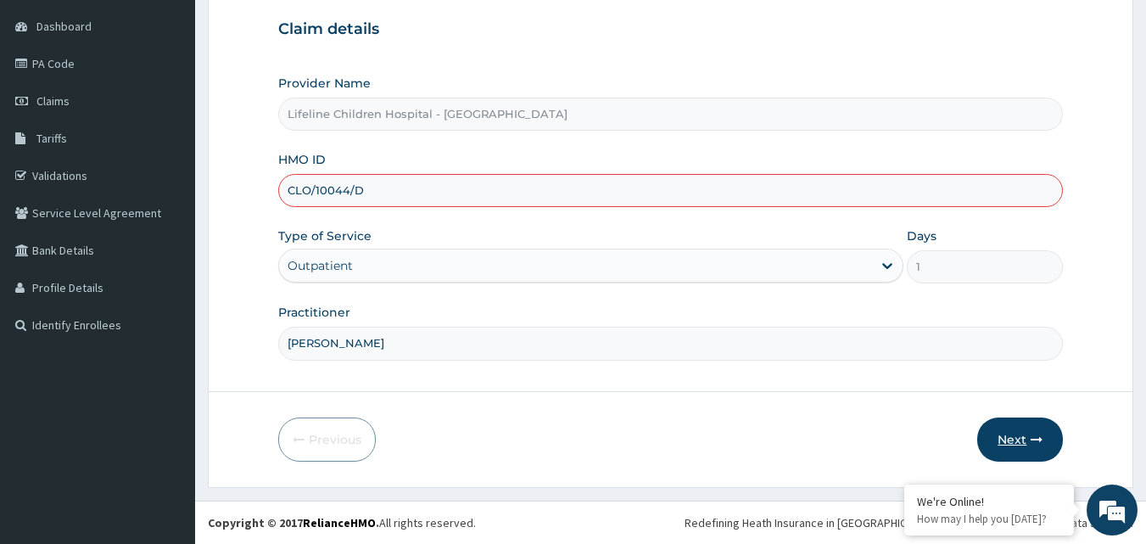
click at [1001, 444] on button "Next" at bounding box center [1020, 439] width 86 height 44
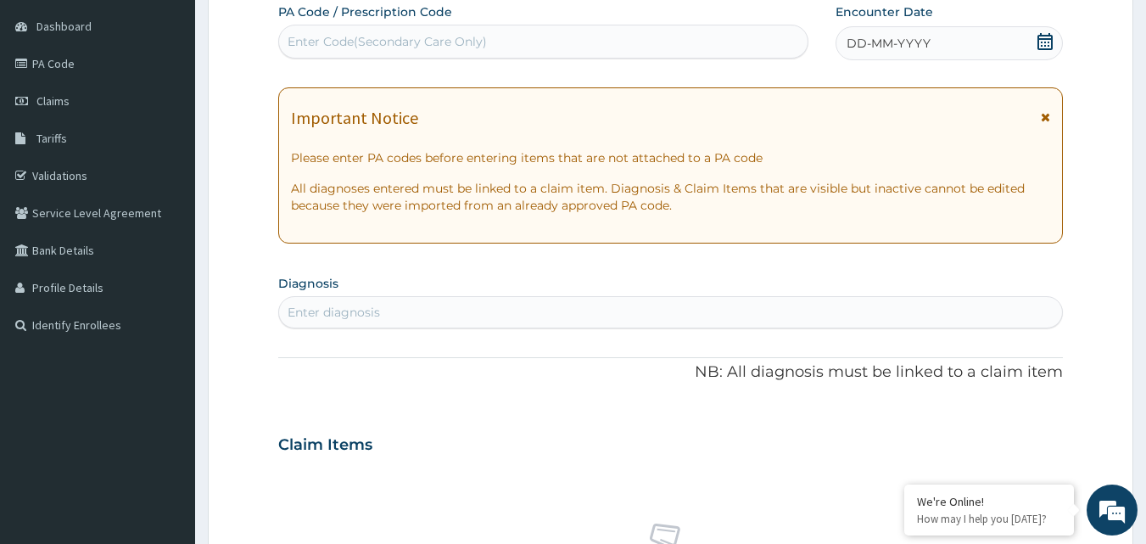
click at [1049, 53] on span at bounding box center [1044, 43] width 17 height 21
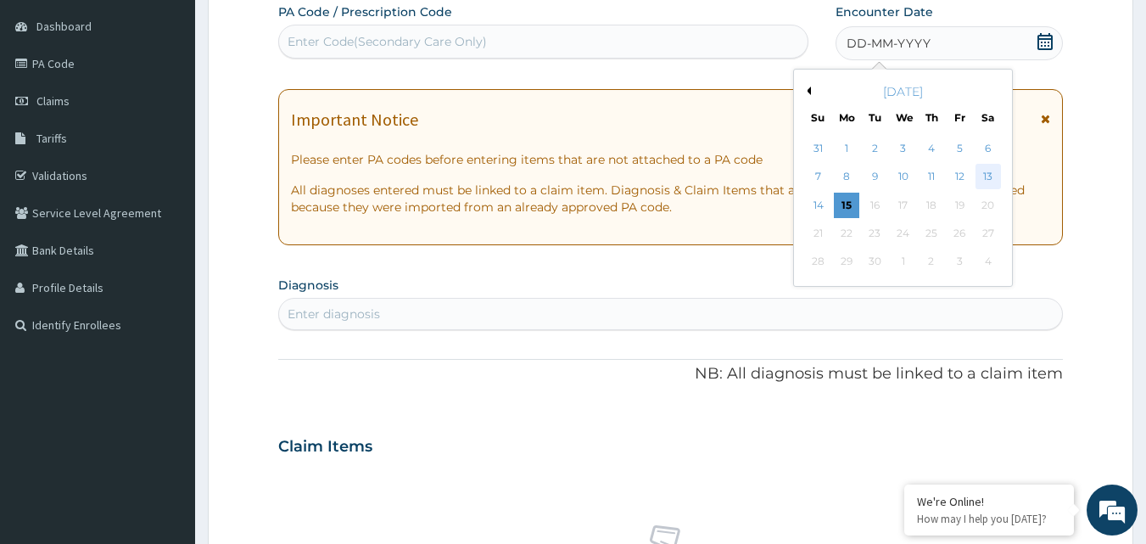
click at [991, 173] on div "13" at bounding box center [987, 177] width 25 height 25
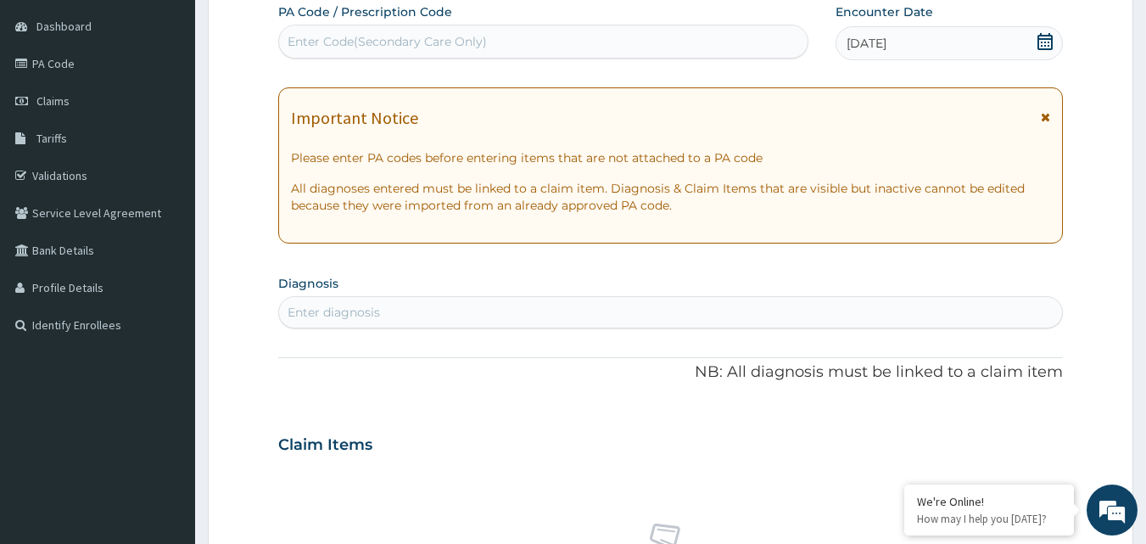
click at [353, 310] on div "Enter diagnosis" at bounding box center [334, 312] width 92 height 17
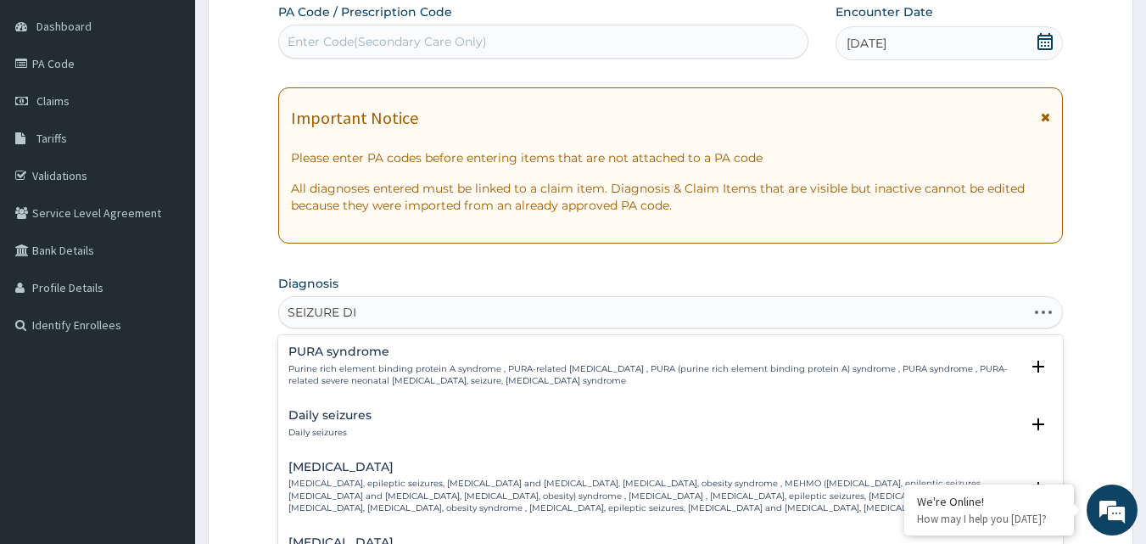
type input "SEIZURE DIS"
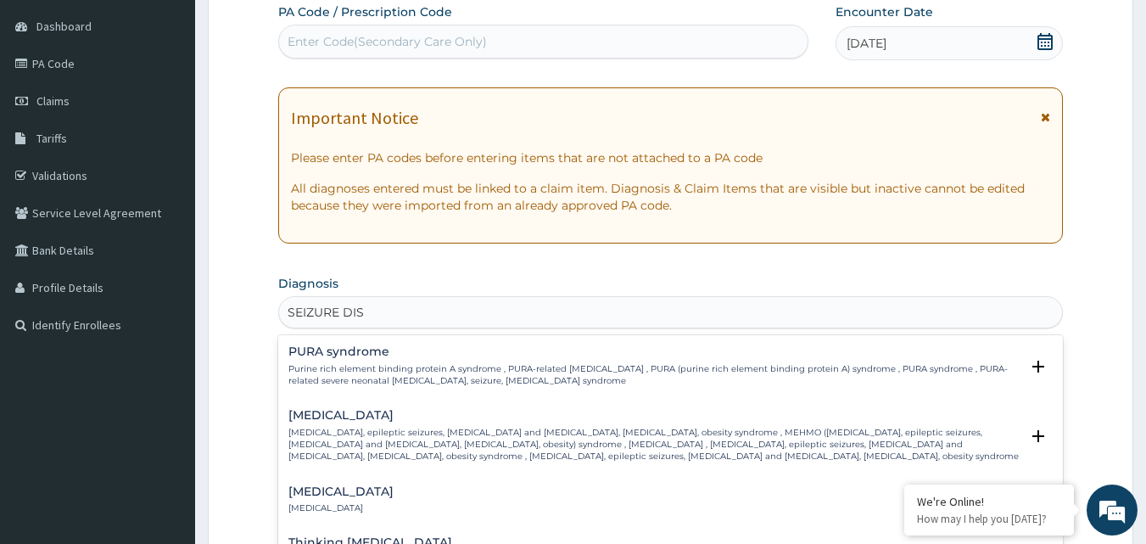
click at [355, 498] on h4 "Seizure disorder" at bounding box center [340, 491] width 105 height 13
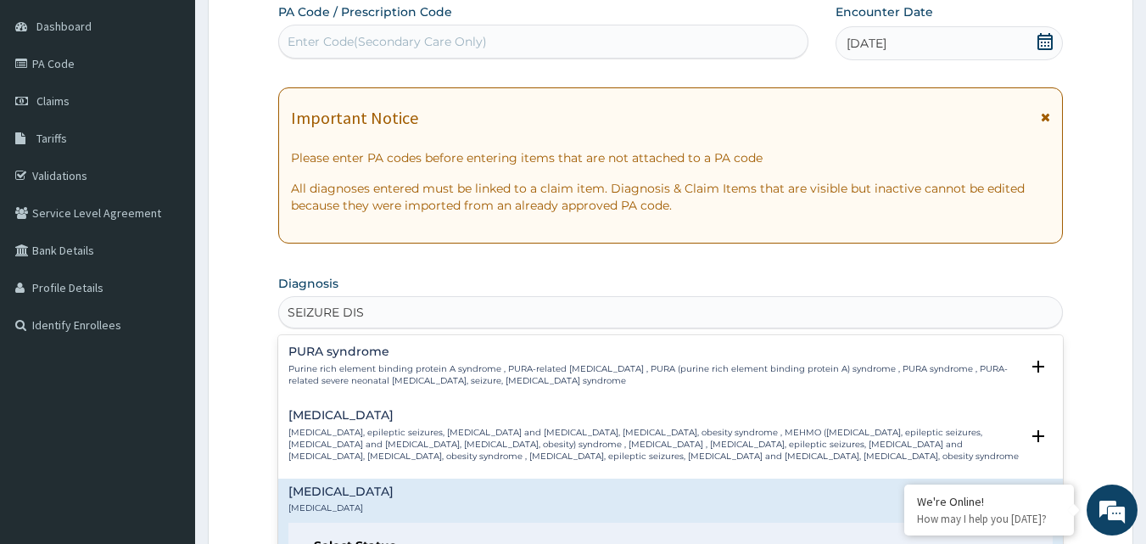
scroll to position [170, 0]
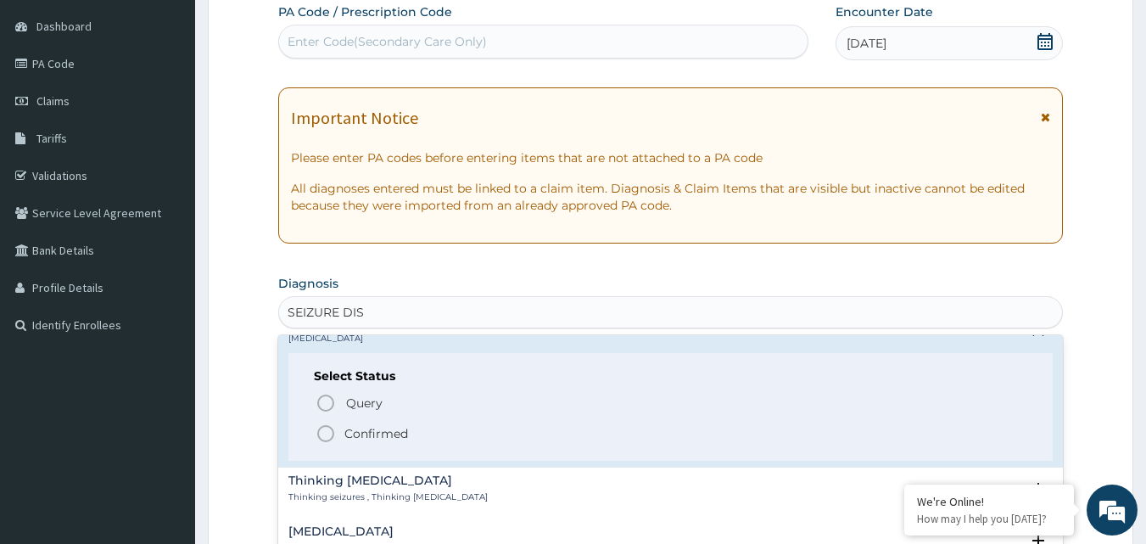
click at [335, 439] on icon "status option filled" at bounding box center [325, 433] width 20 height 20
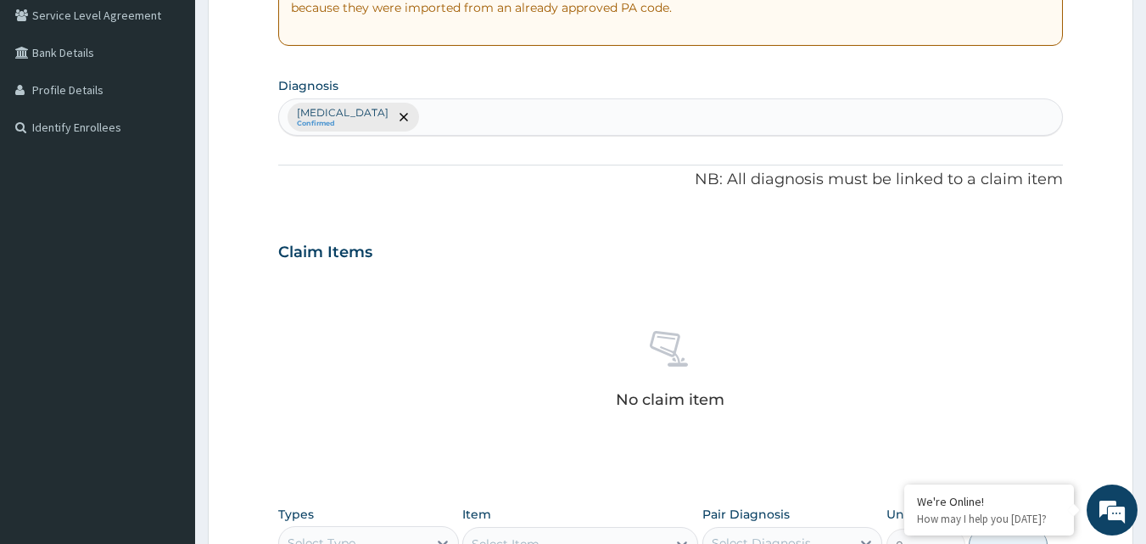
scroll to position [413, 0]
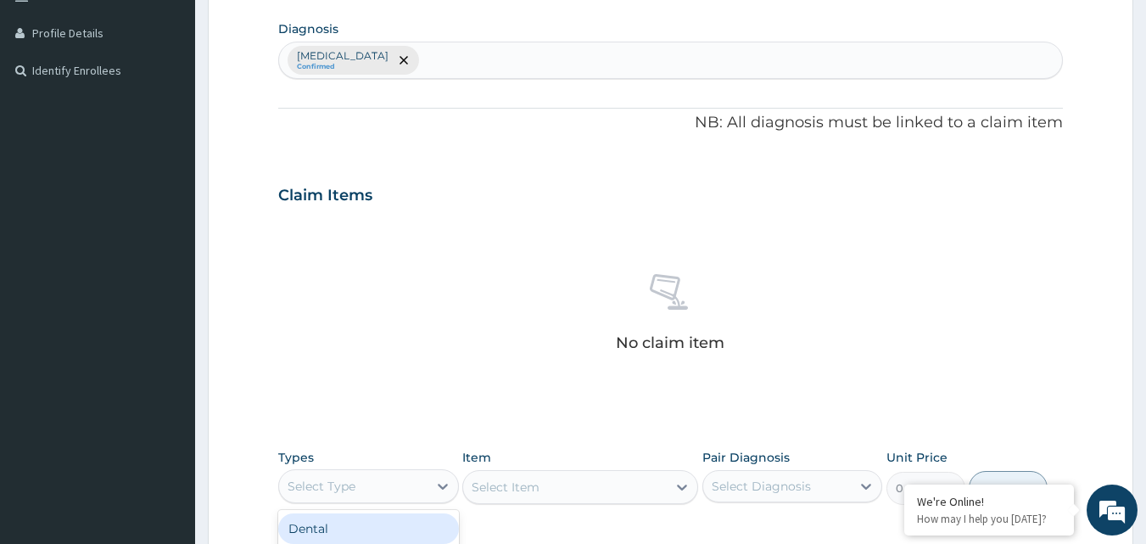
click at [401, 478] on div "Select Type" at bounding box center [353, 485] width 148 height 27
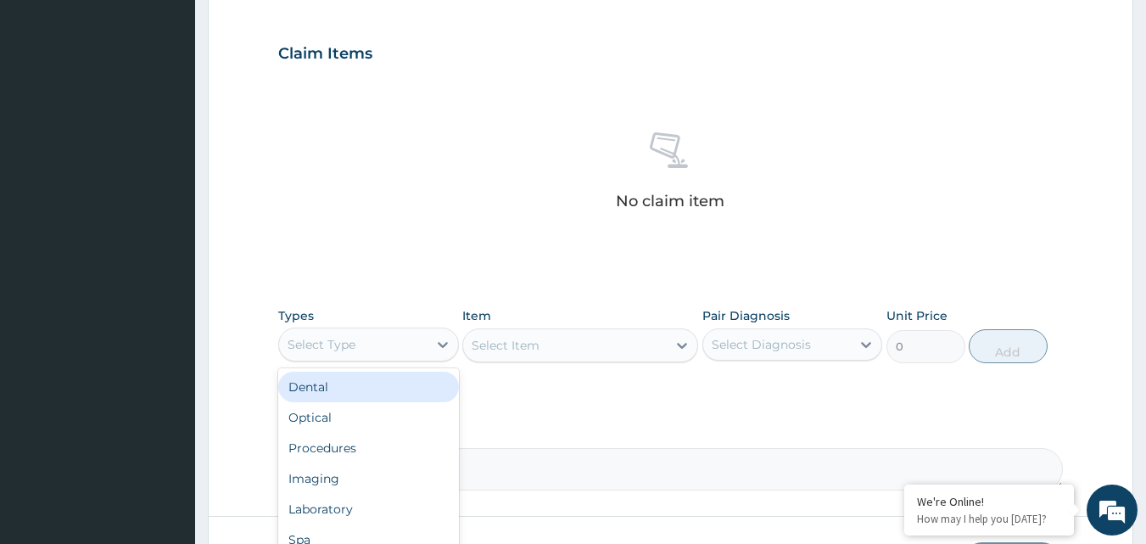
scroll to position [583, 0]
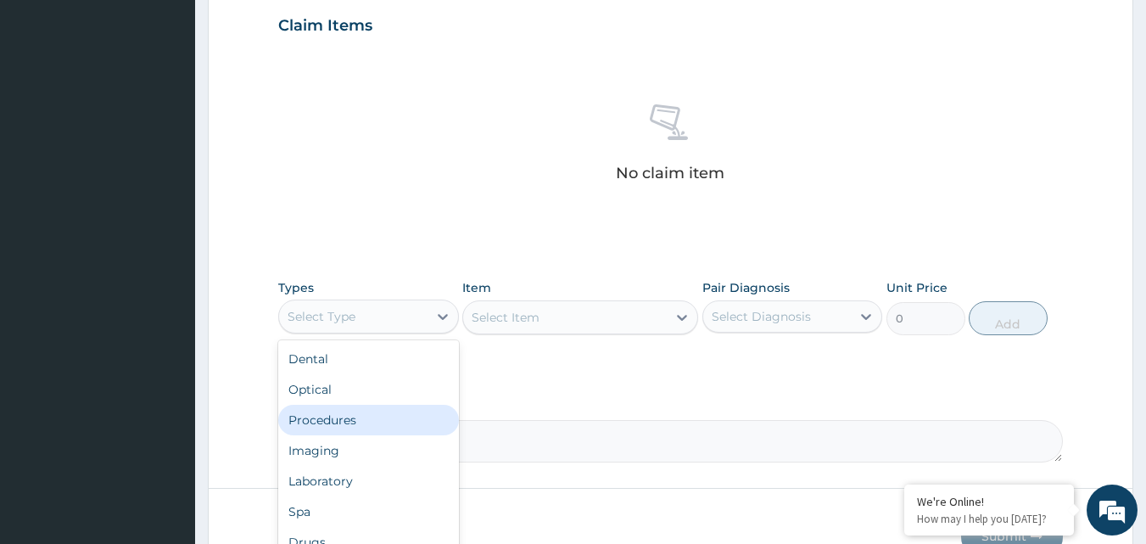
click at [389, 405] on div "Procedures" at bounding box center [368, 420] width 181 height 31
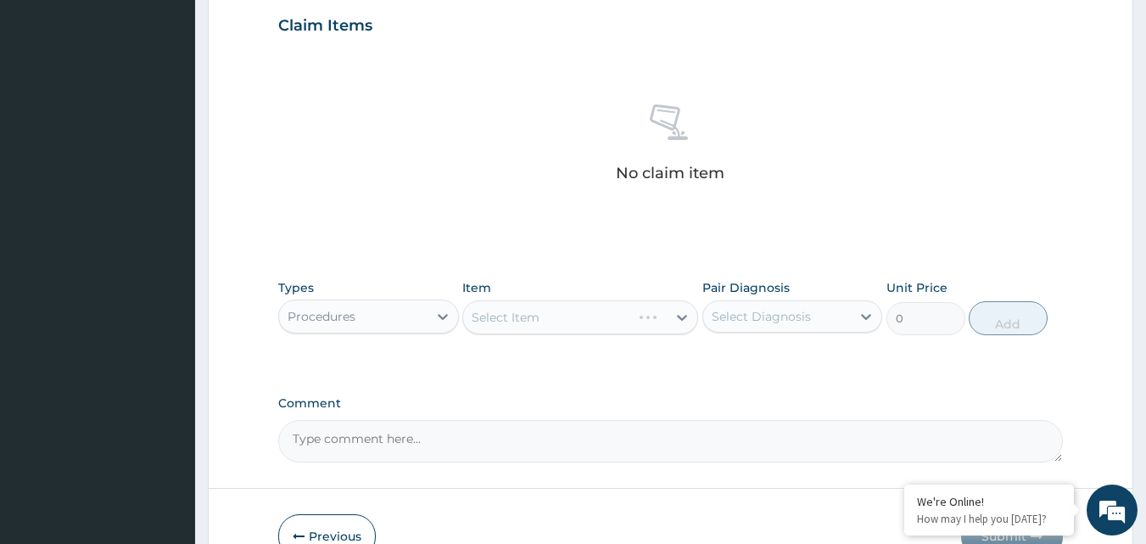
drag, startPoint x: 797, startPoint y: 316, endPoint x: 788, endPoint y: 332, distance: 18.6
click at [794, 323] on div "Select Diagnosis" at bounding box center [761, 316] width 99 height 17
click at [779, 354] on label "Seizure disorder" at bounding box center [782, 357] width 105 height 17
checkbox input "true"
drag, startPoint x: 589, startPoint y: 321, endPoint x: 634, endPoint y: 319, distance: 45.8
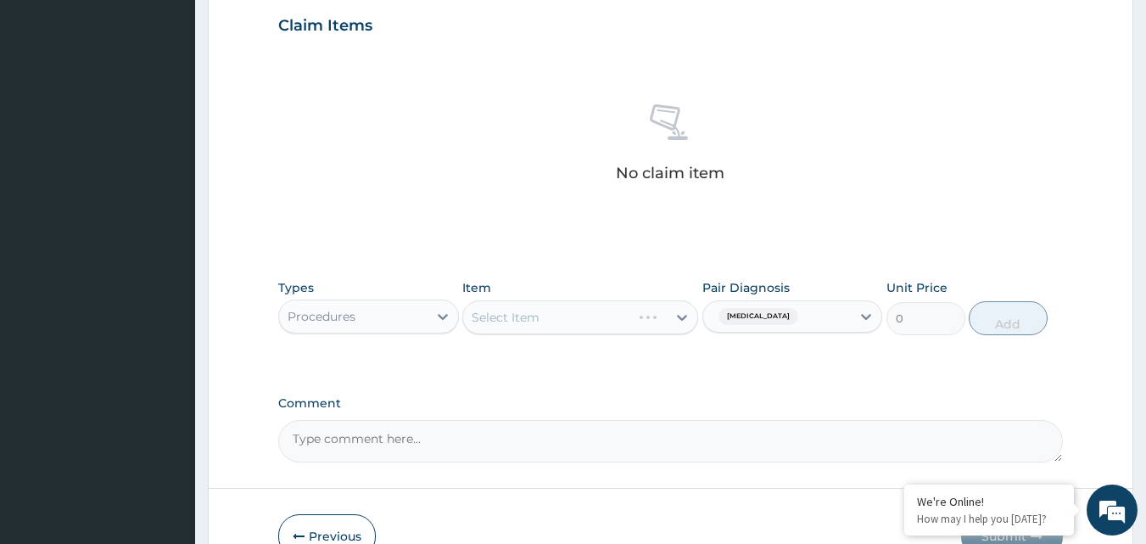
click at [597, 321] on div "Select Item" at bounding box center [580, 317] width 236 height 34
click at [687, 317] on icon at bounding box center [681, 317] width 17 height 17
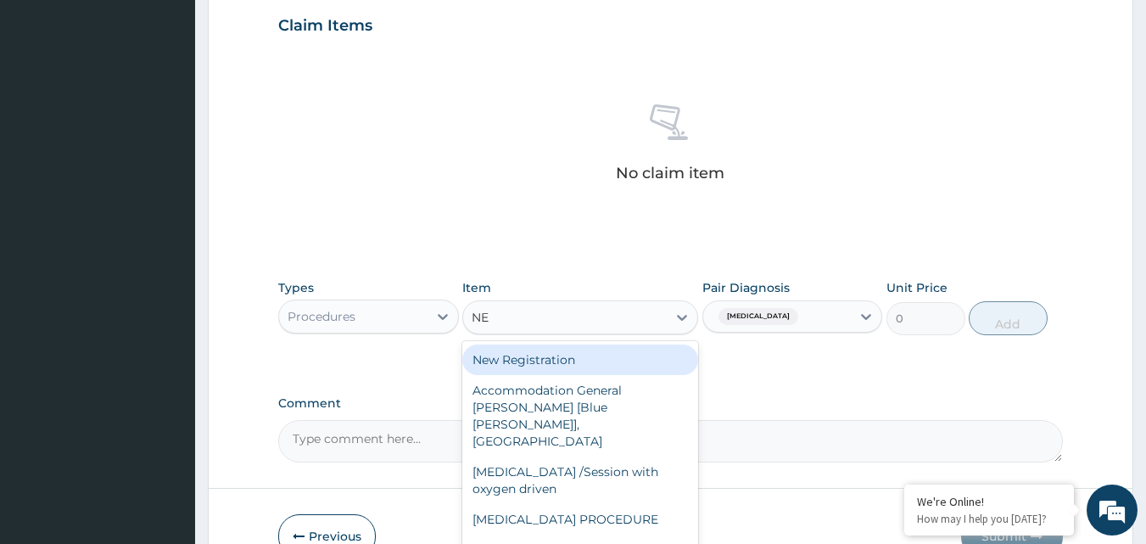
type input "NEW"
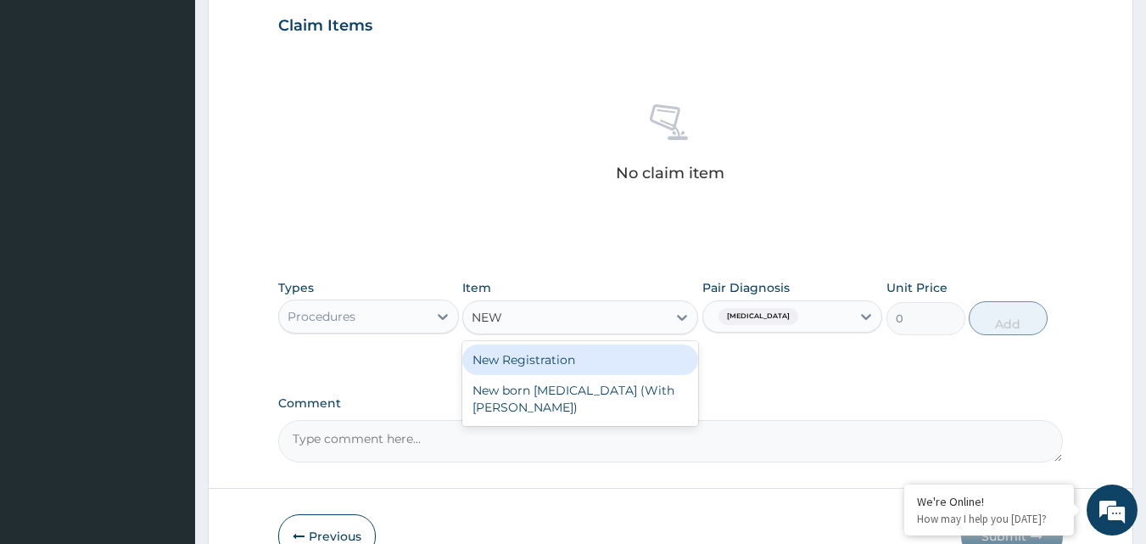
click at [639, 352] on div "New Registration" at bounding box center [580, 359] width 236 height 31
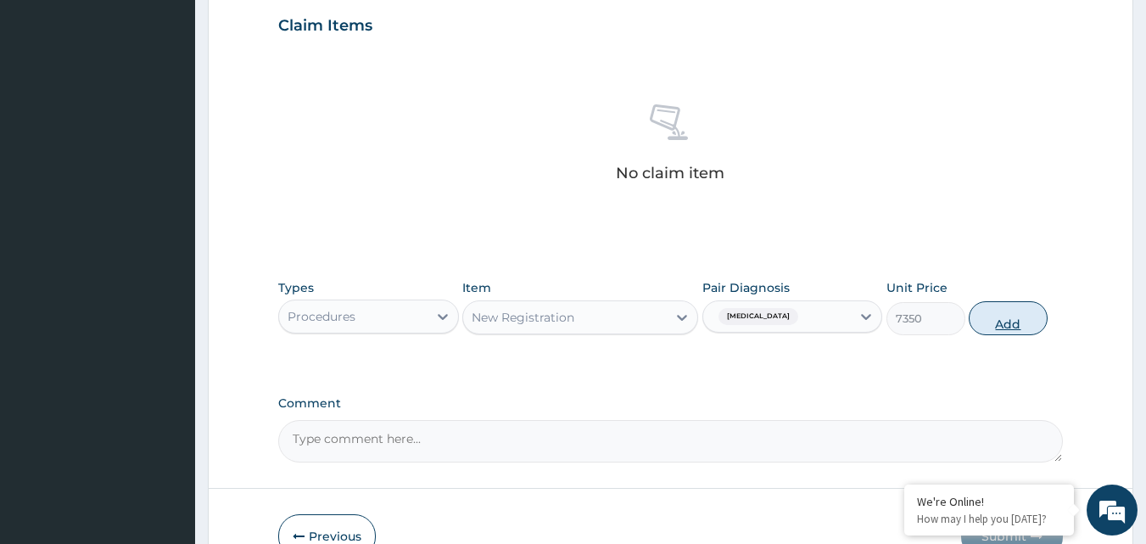
click at [1002, 321] on button "Add" at bounding box center [1008, 318] width 79 height 34
type input "0"
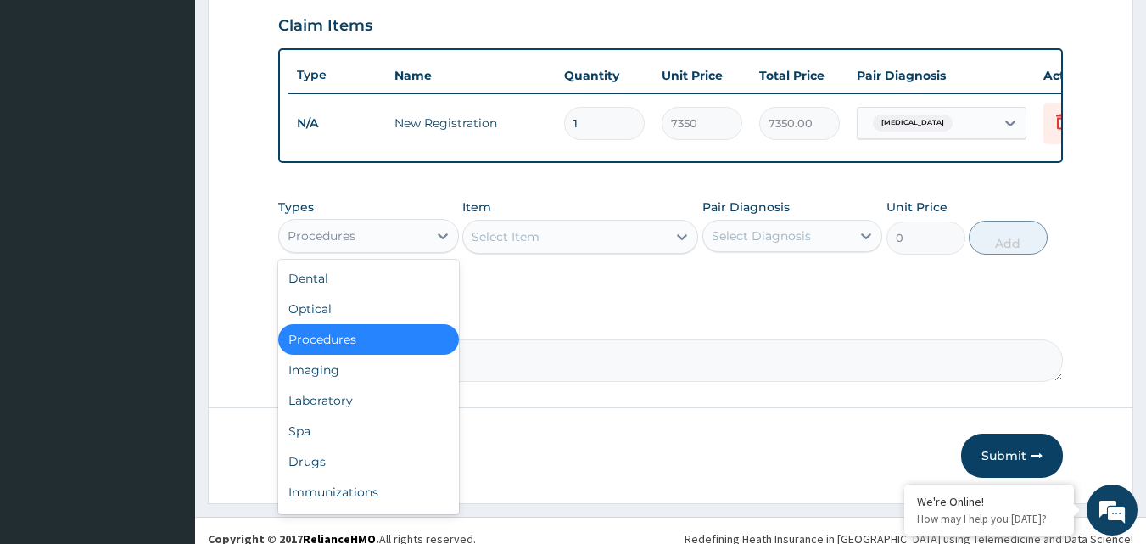
click at [376, 249] on div "Procedures" at bounding box center [353, 235] width 148 height 27
click at [413, 355] on div "Procedures" at bounding box center [368, 339] width 181 height 31
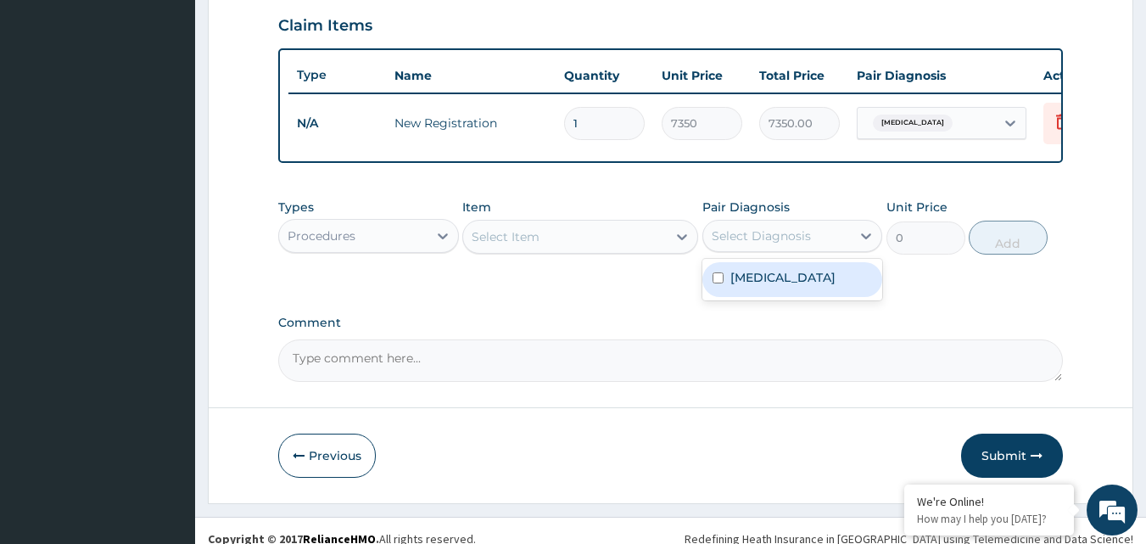
drag, startPoint x: 779, startPoint y: 244, endPoint x: 775, endPoint y: 283, distance: 39.2
click at [779, 244] on div "Select Diagnosis" at bounding box center [761, 235] width 99 height 17
click at [775, 283] on label "Seizure disorder" at bounding box center [782, 277] width 105 height 17
checkbox input "true"
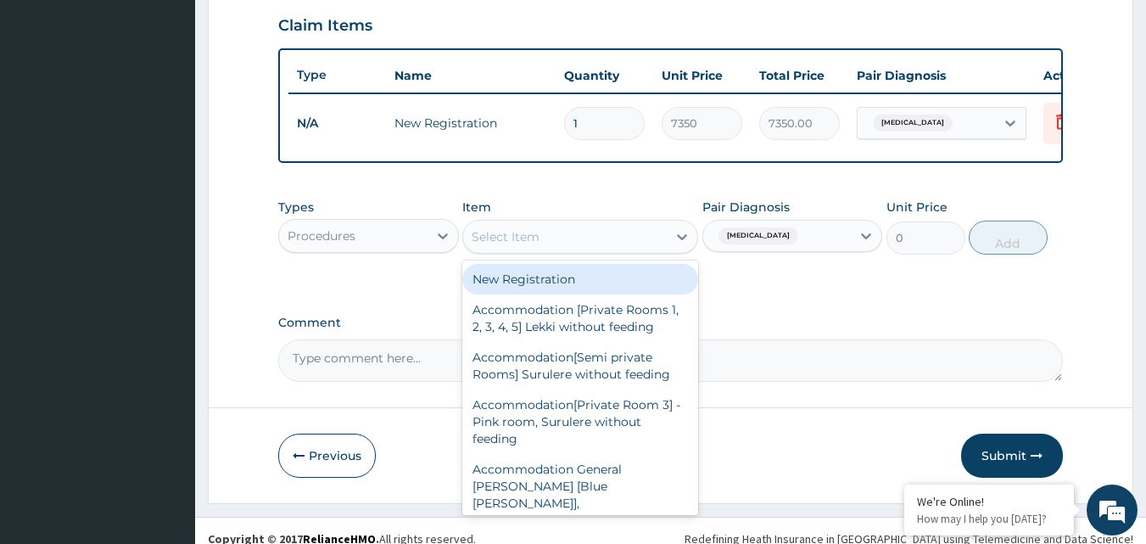
click at [557, 242] on div "Select Item" at bounding box center [565, 236] width 204 height 27
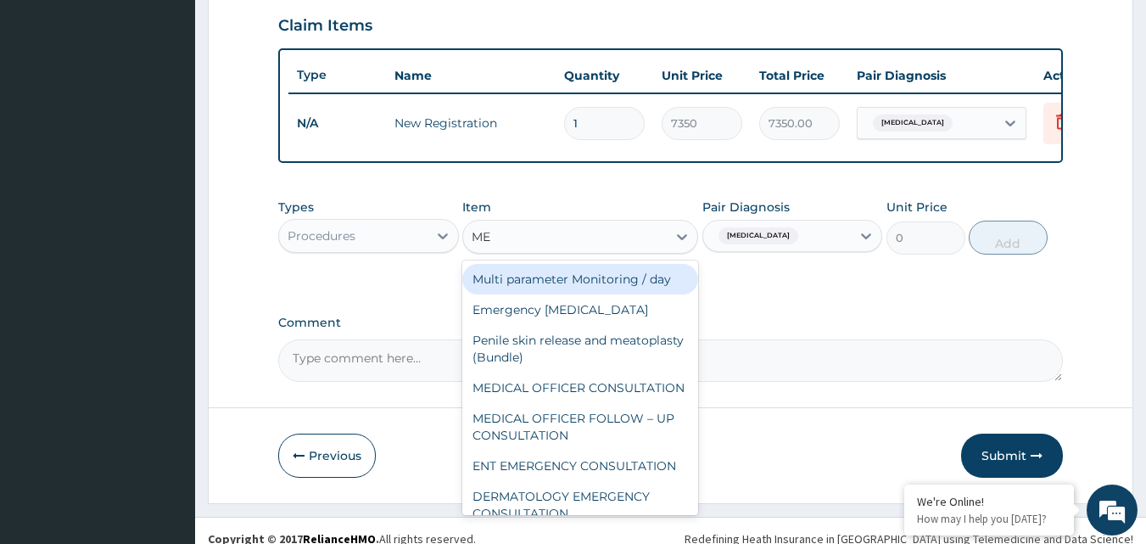
type input "MED"
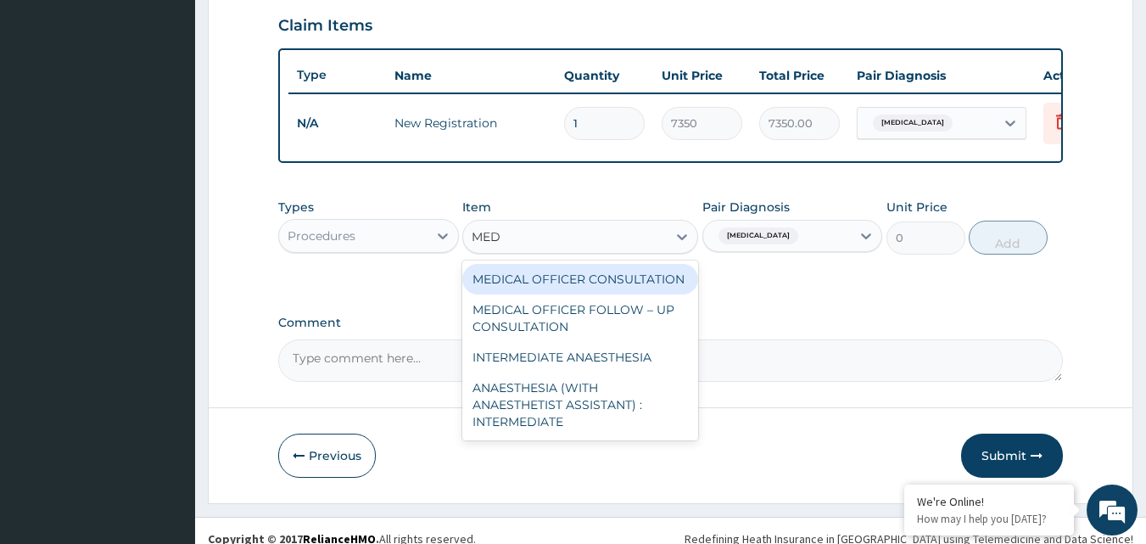
click at [641, 283] on div "MEDICAL OFFICER CONSULTATION" at bounding box center [580, 279] width 236 height 31
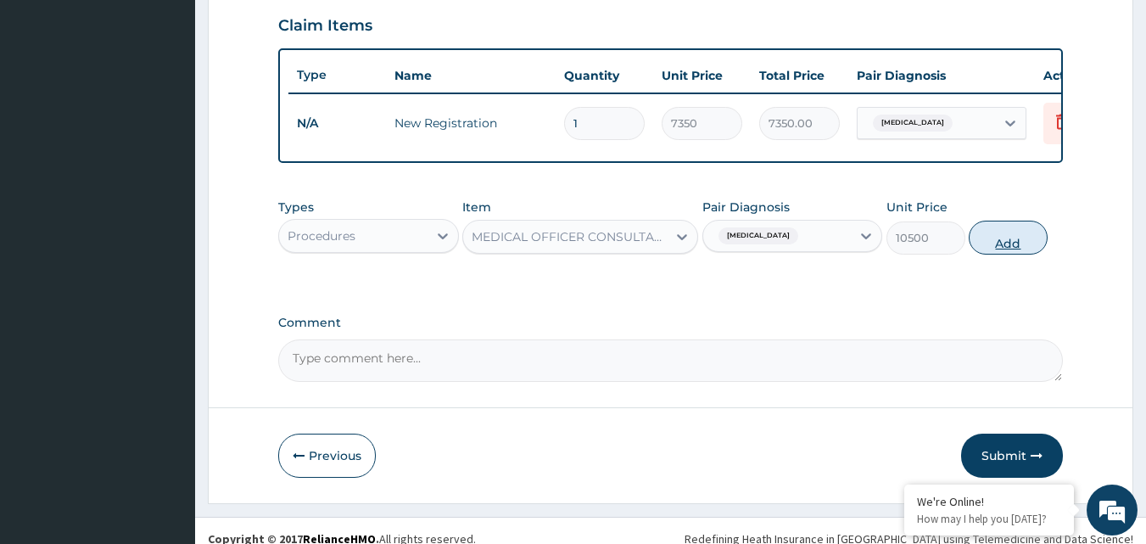
click at [1003, 254] on button "Add" at bounding box center [1008, 238] width 79 height 34
type input "0"
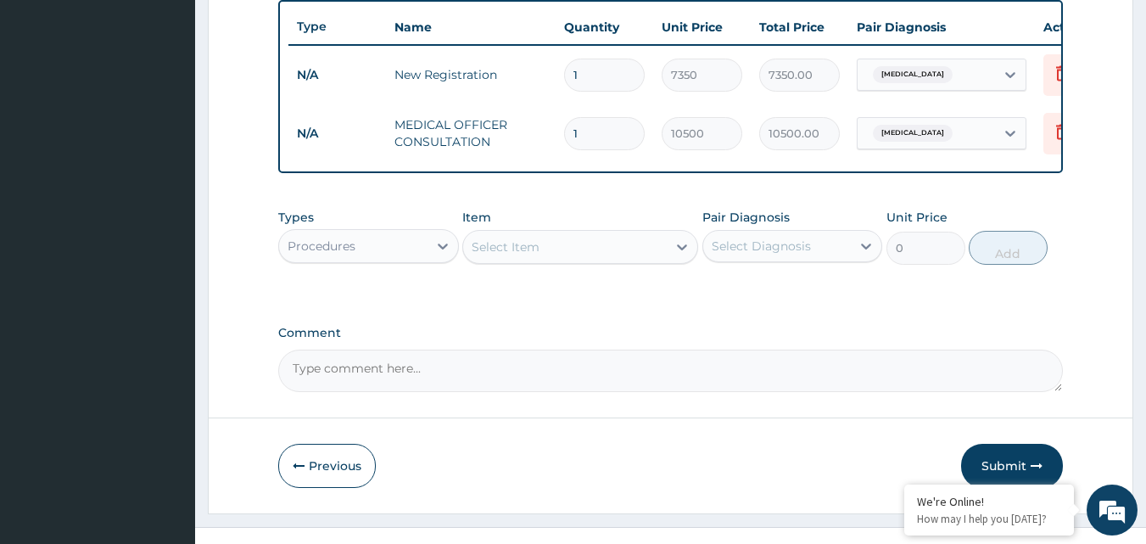
scroll to position [670, 0]
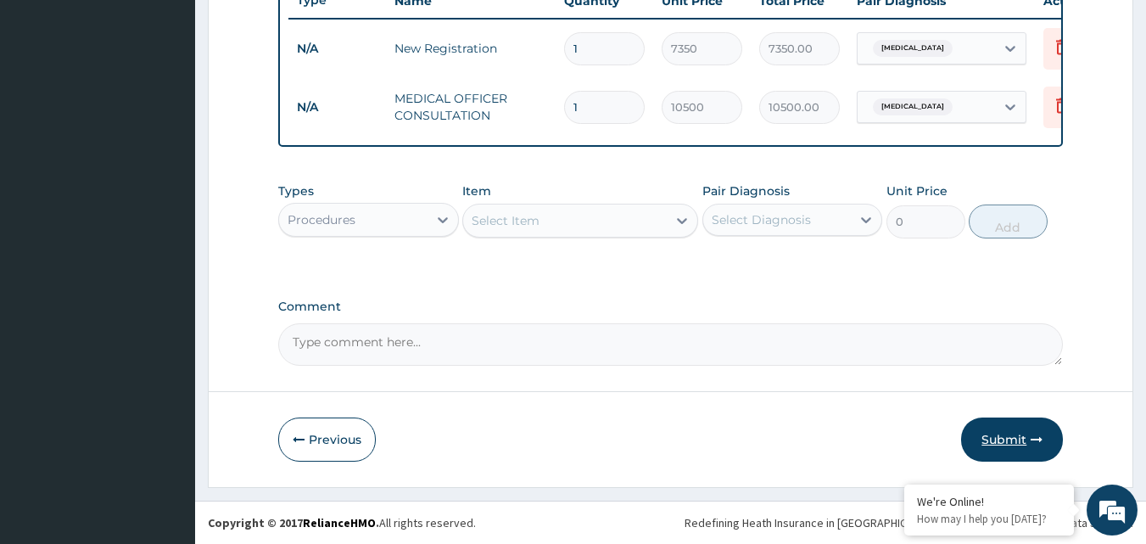
click at [1006, 425] on button "Submit" at bounding box center [1012, 439] width 102 height 44
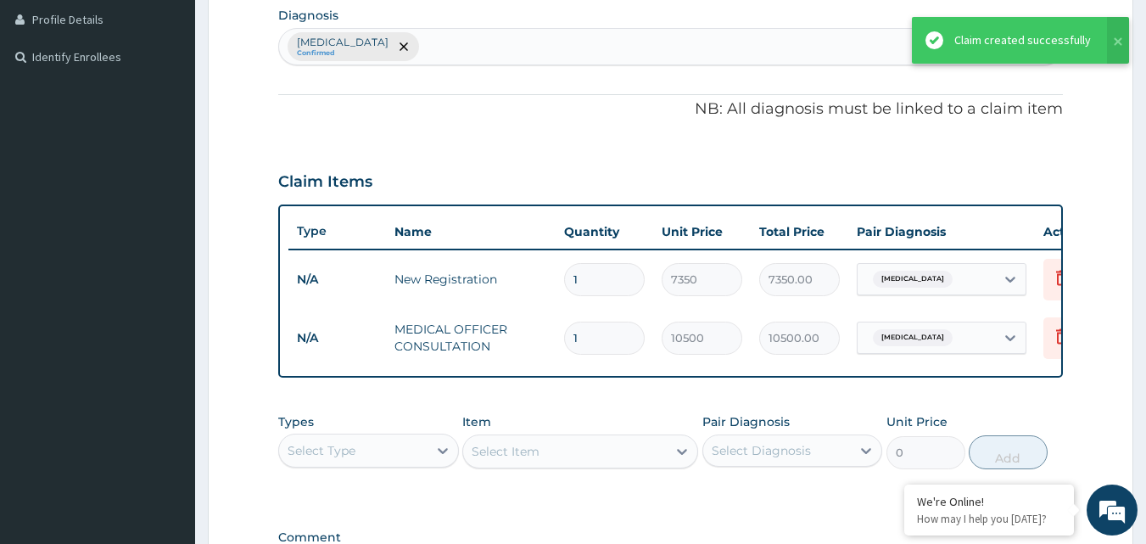
scroll to position [416, 0]
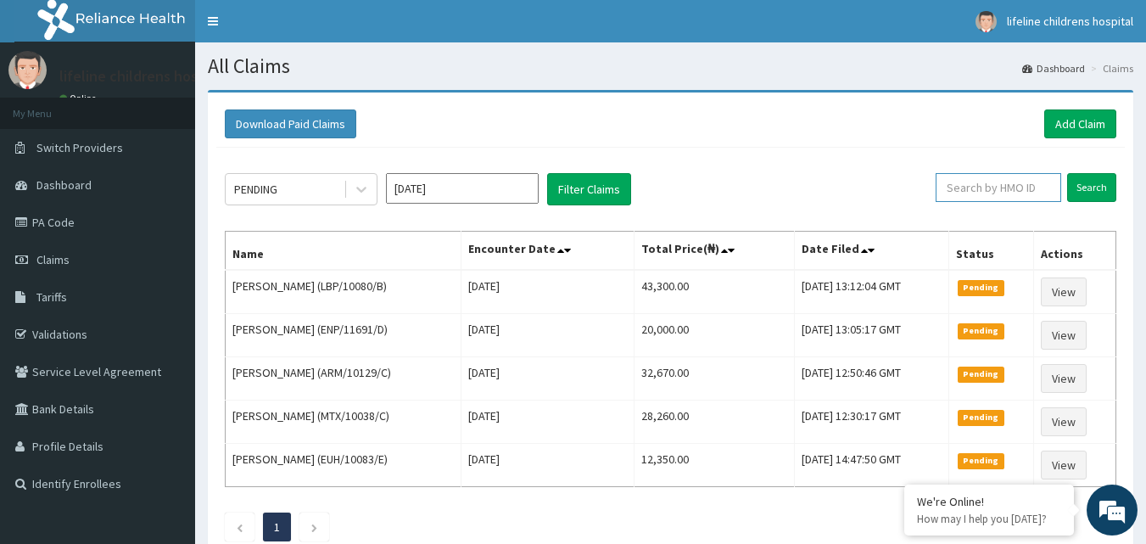
click at [1003, 183] on input "text" at bounding box center [998, 187] width 126 height 29
type input "CLO/10044/D"
click at [1089, 193] on input "Search" at bounding box center [1091, 187] width 49 height 29
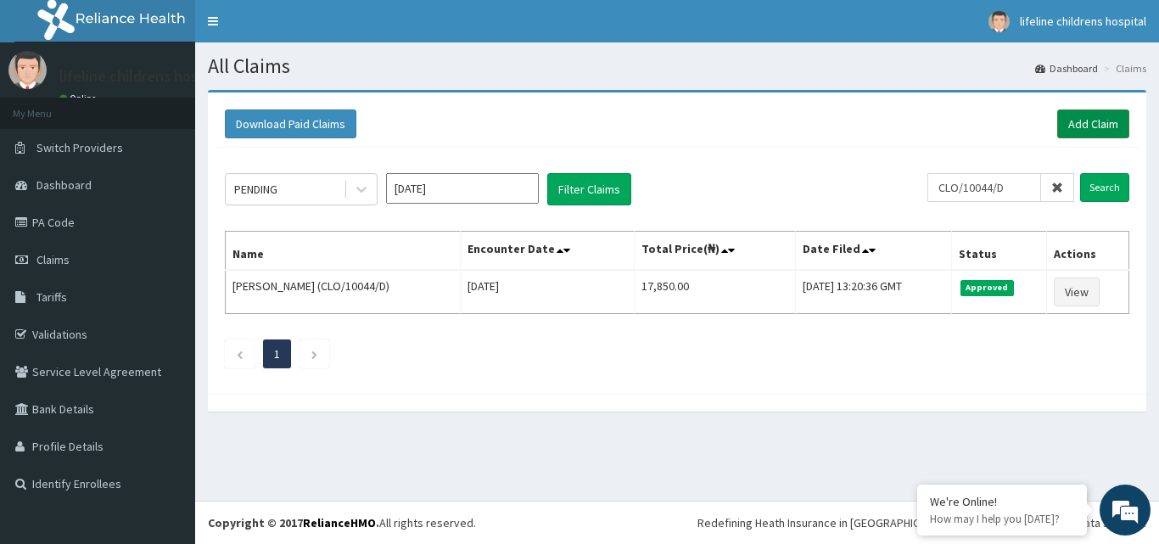
click at [1078, 122] on link "Add Claim" at bounding box center [1093, 123] width 72 height 29
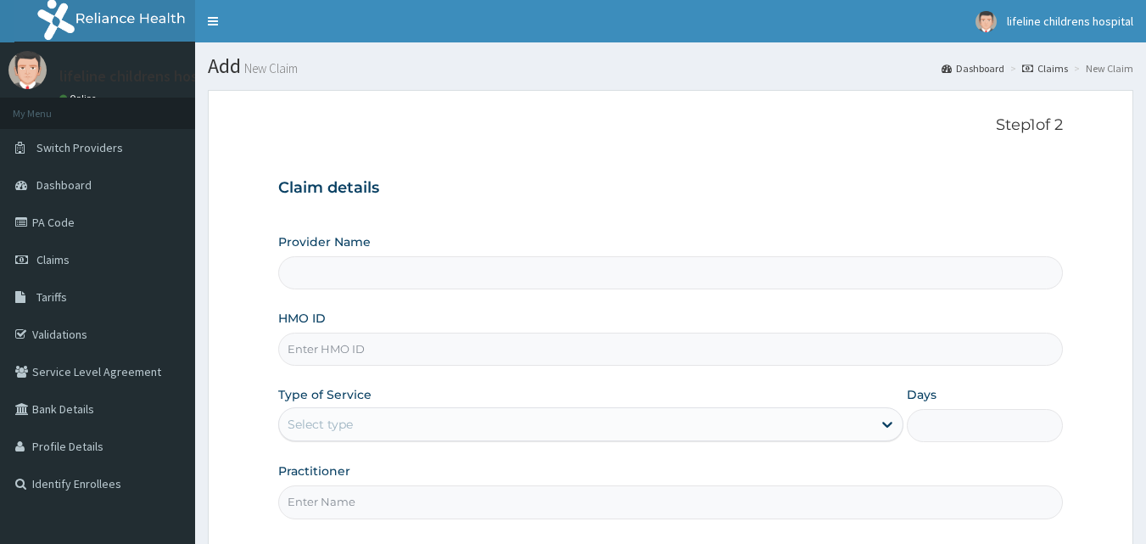
type input "Lifeline Children Hospital - [GEOGRAPHIC_DATA]"
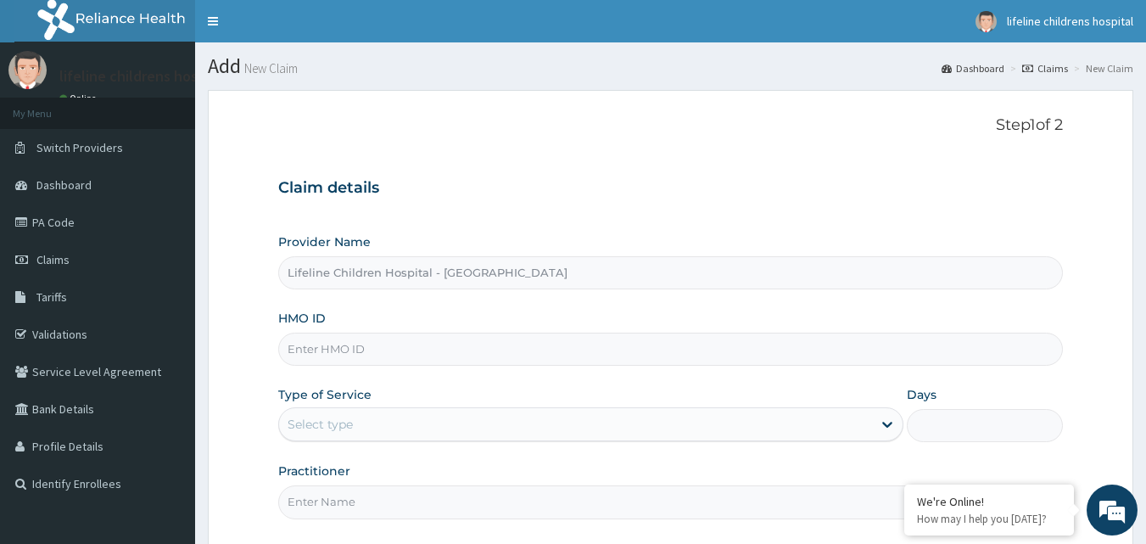
click at [404, 349] on input "HMO ID" at bounding box center [670, 348] width 785 height 33
type input "KSB/10974/D"
click at [356, 428] on div "Select type" at bounding box center [575, 423] width 593 height 27
click at [360, 516] on input "Practitioner" at bounding box center [670, 501] width 785 height 33
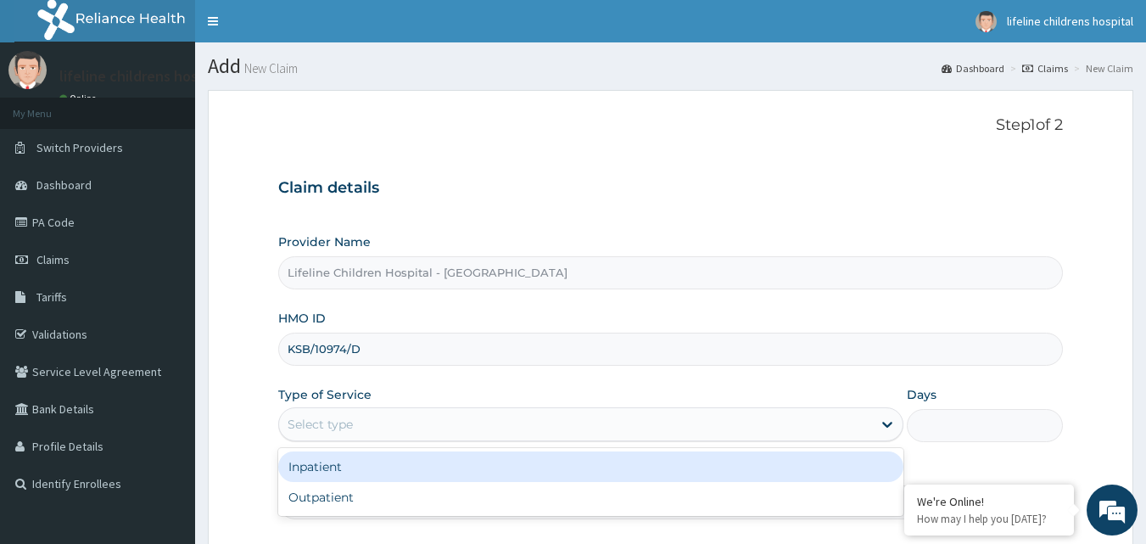
click at [400, 422] on div "Select type" at bounding box center [575, 423] width 593 height 27
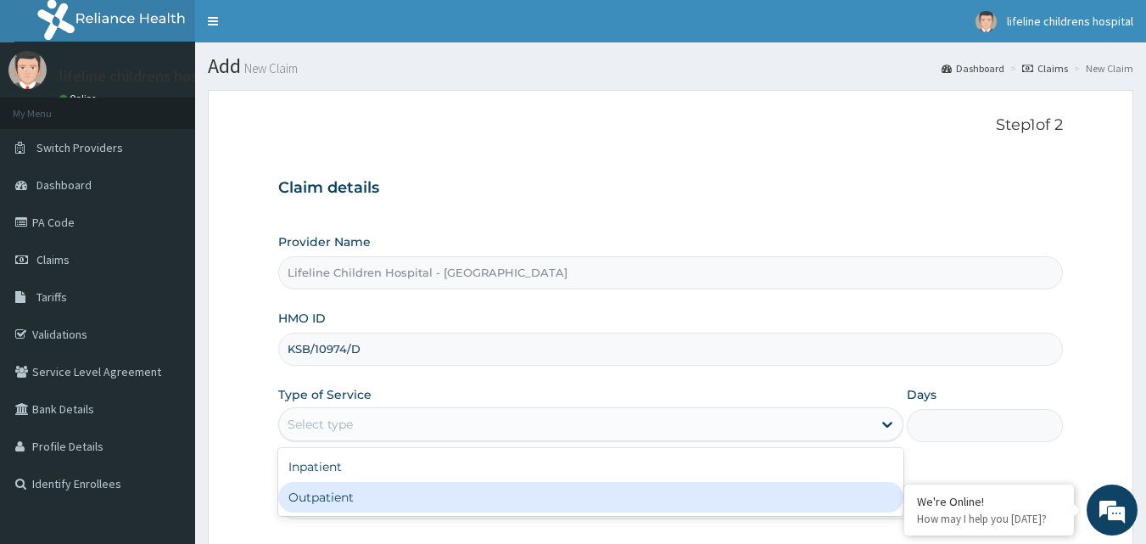
click at [386, 494] on div "Outpatient" at bounding box center [590, 497] width 625 height 31
type input "1"
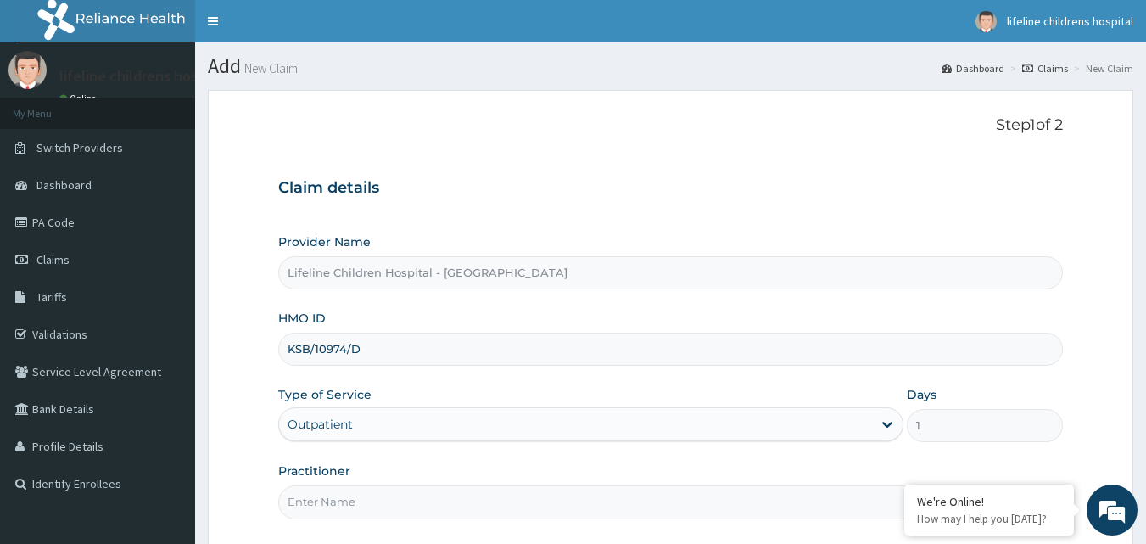
click at [362, 505] on input "Practitioner" at bounding box center [670, 501] width 785 height 33
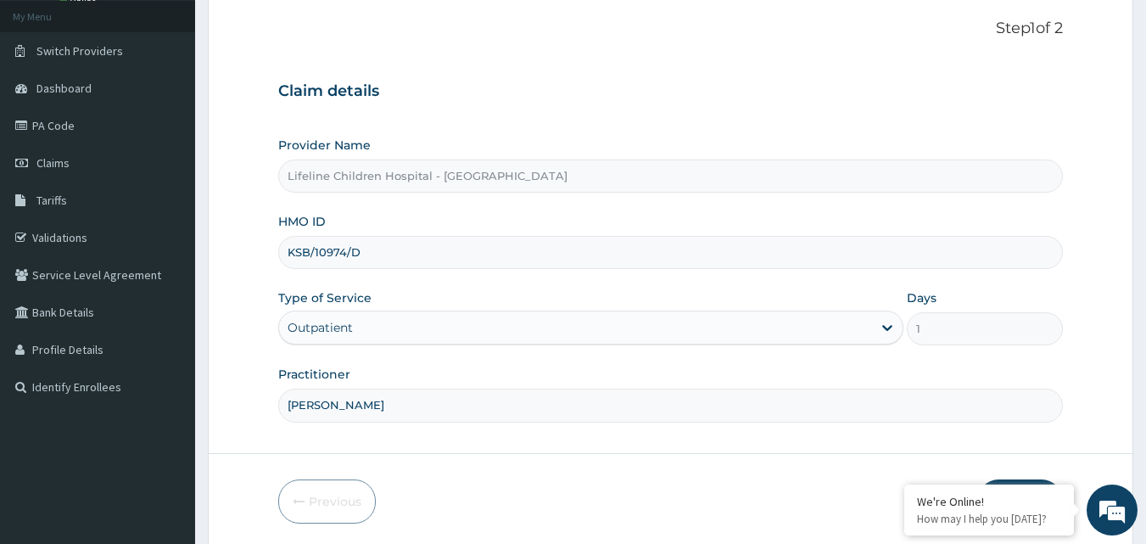
scroll to position [159, 0]
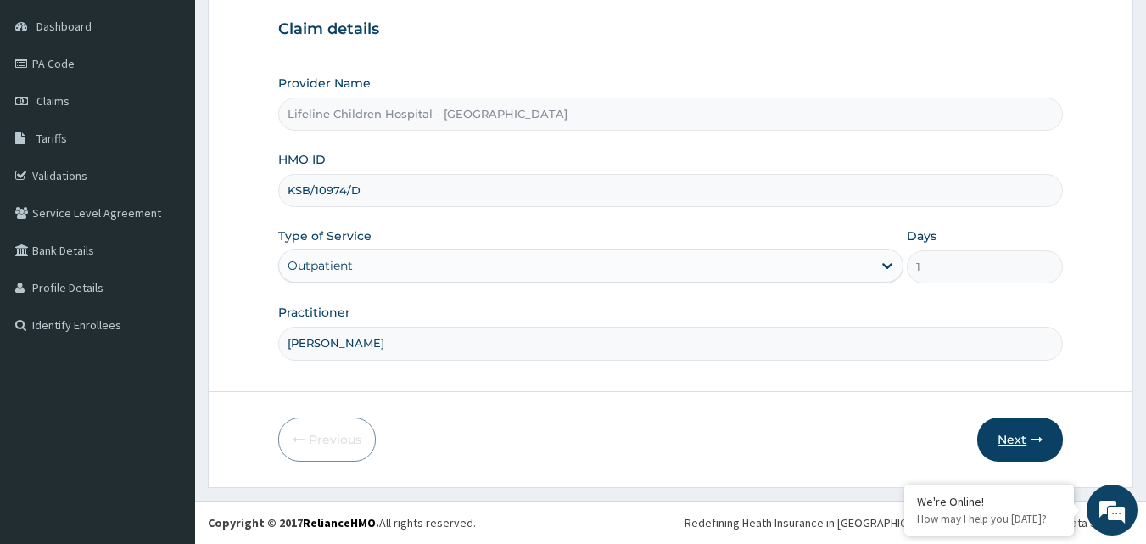
type input "[PERSON_NAME]"
click at [1031, 438] on icon "button" at bounding box center [1036, 439] width 12 height 12
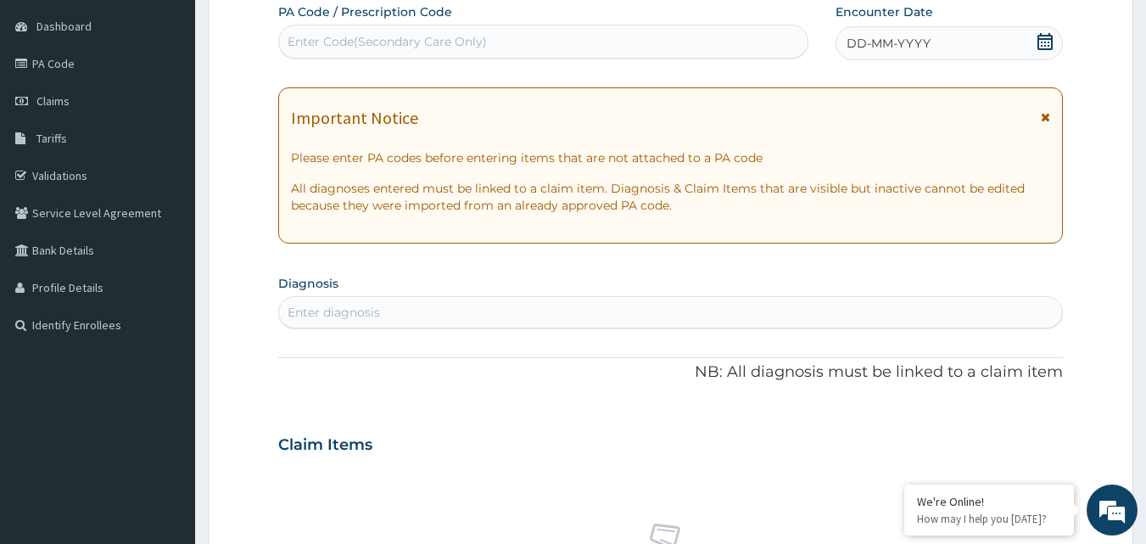
click at [982, 49] on div "DD-MM-YYYY" at bounding box center [948, 43] width 227 height 34
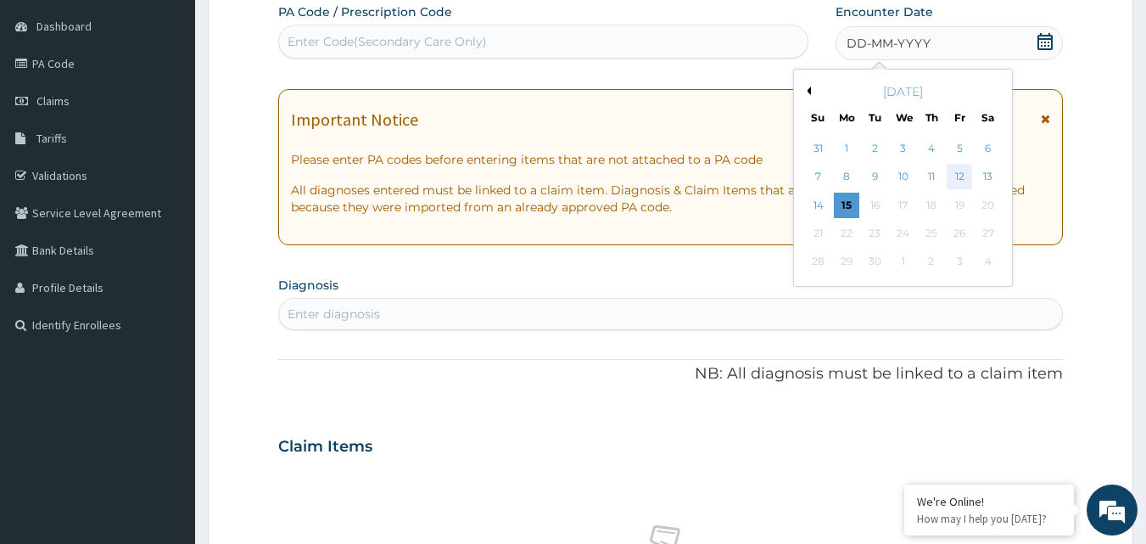
click at [960, 175] on div "12" at bounding box center [958, 177] width 25 height 25
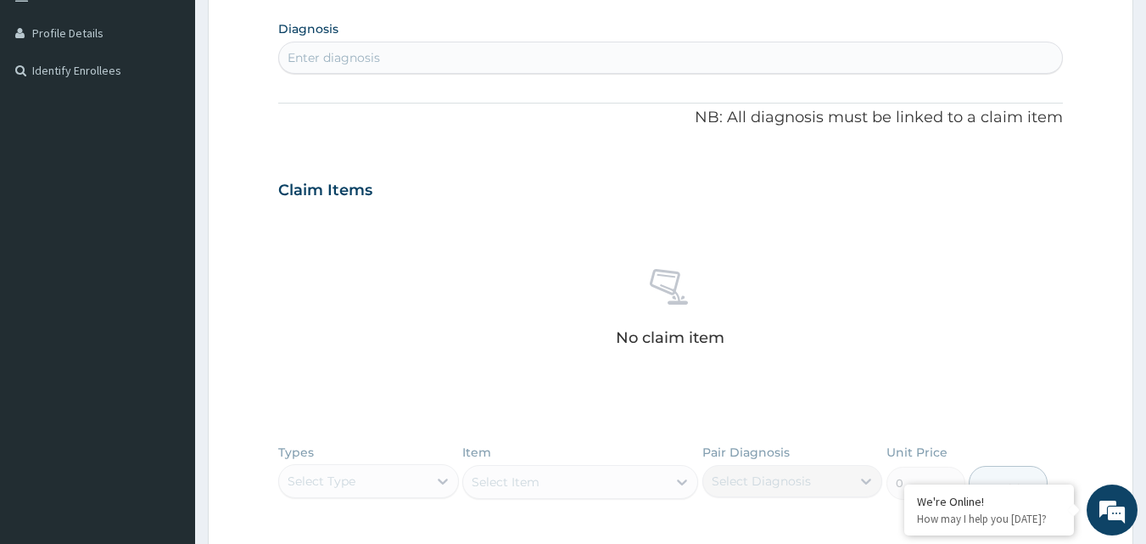
scroll to position [328, 0]
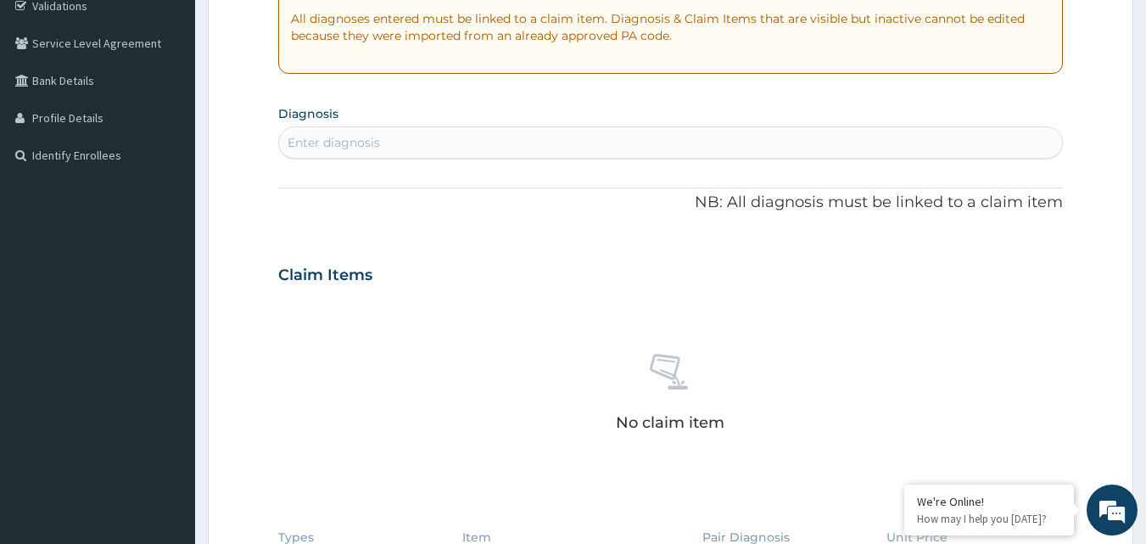
click at [567, 135] on div "Enter diagnosis" at bounding box center [671, 142] width 784 height 27
type input "FEVER"
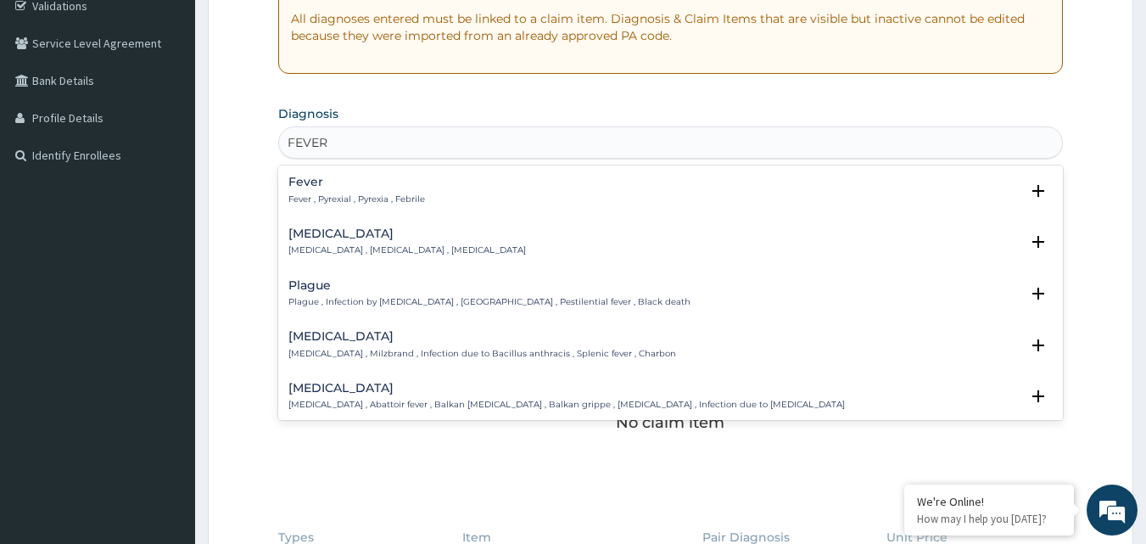
click at [491, 186] on div "Fever Fever , Pyrexial , Pyrexia , Febrile" at bounding box center [670, 191] width 765 height 30
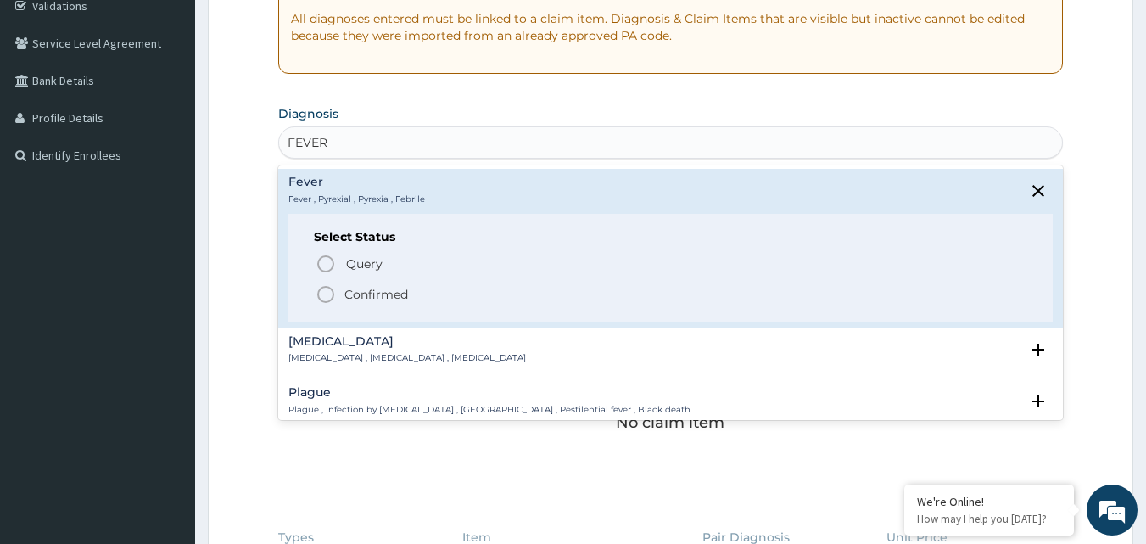
click at [417, 284] on span "Confirmed" at bounding box center [671, 294] width 712 height 20
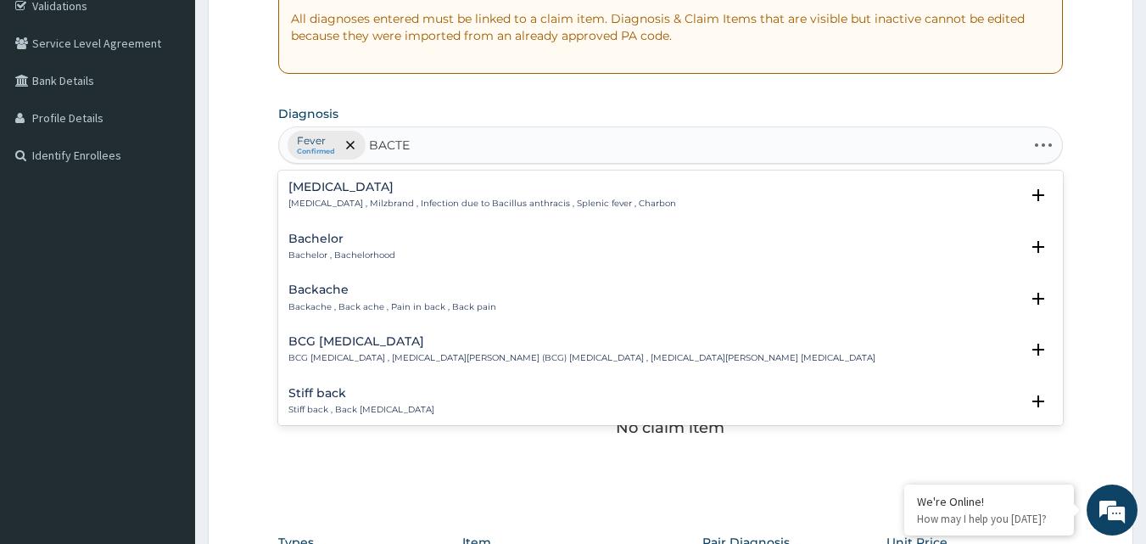
type input "BACTER"
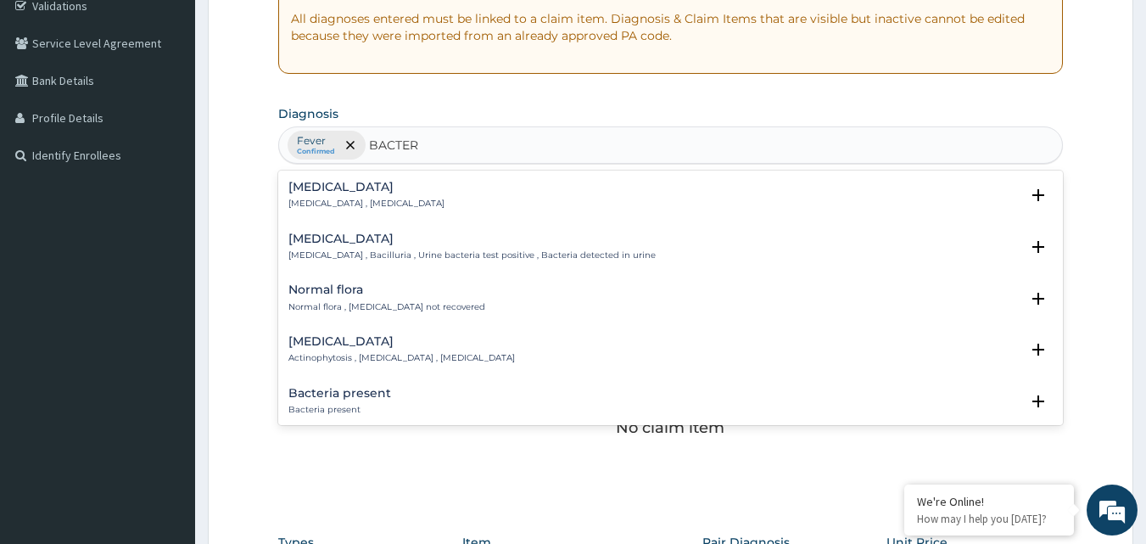
drag, startPoint x: 426, startPoint y: 180, endPoint x: 441, endPoint y: 181, distance: 15.3
click at [430, 180] on div "[MEDICAL_DATA] [MEDICAL_DATA] , [MEDICAL_DATA] Select Status Query Query covers…" at bounding box center [670, 200] width 785 height 52
click at [405, 200] on div "[MEDICAL_DATA] [MEDICAL_DATA] , [MEDICAL_DATA]" at bounding box center [670, 196] width 765 height 30
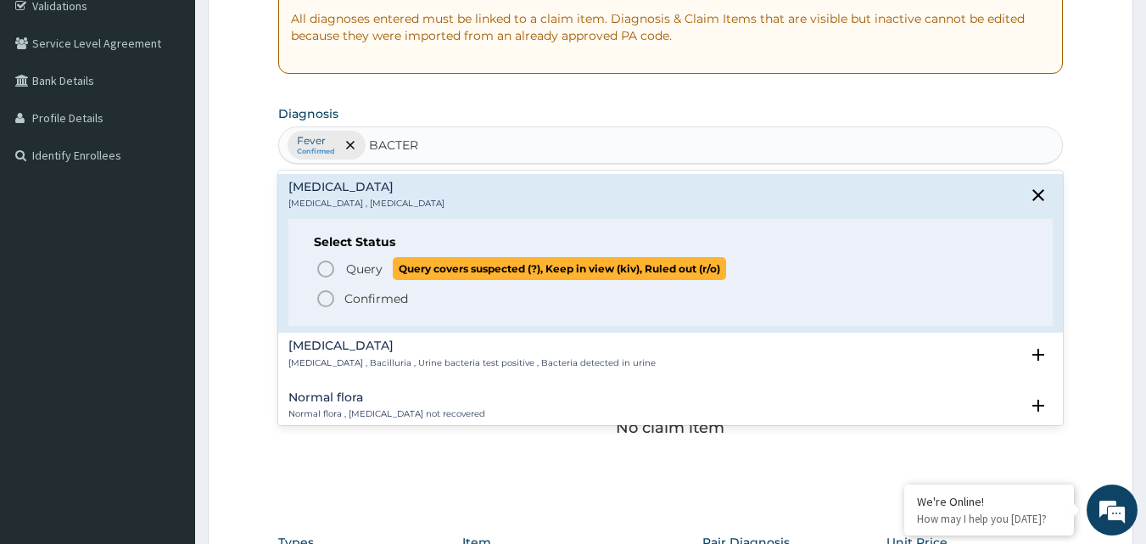
click at [355, 265] on span "Query" at bounding box center [364, 268] width 36 height 17
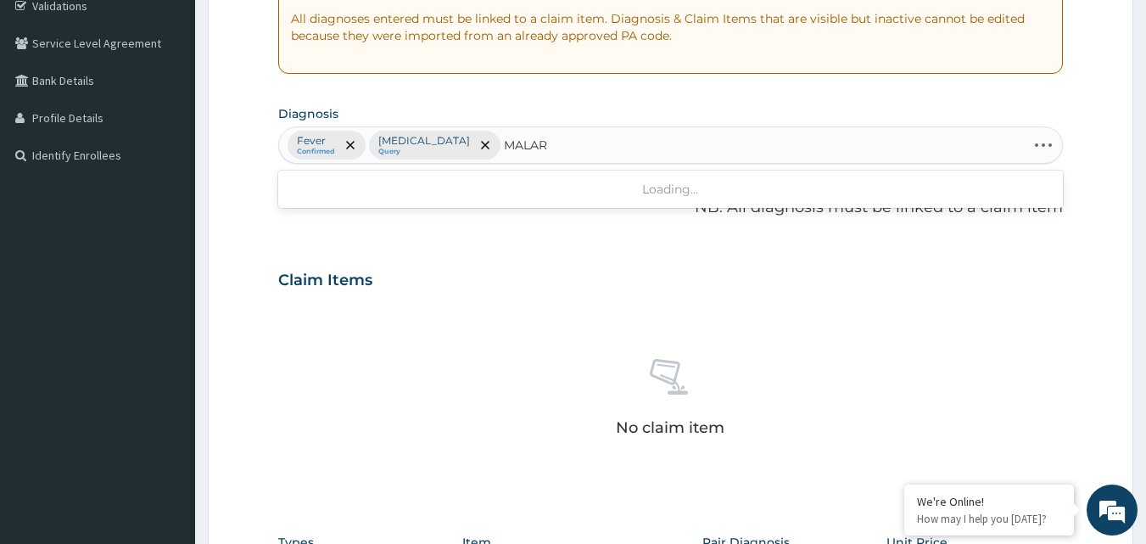
type input "MALA"
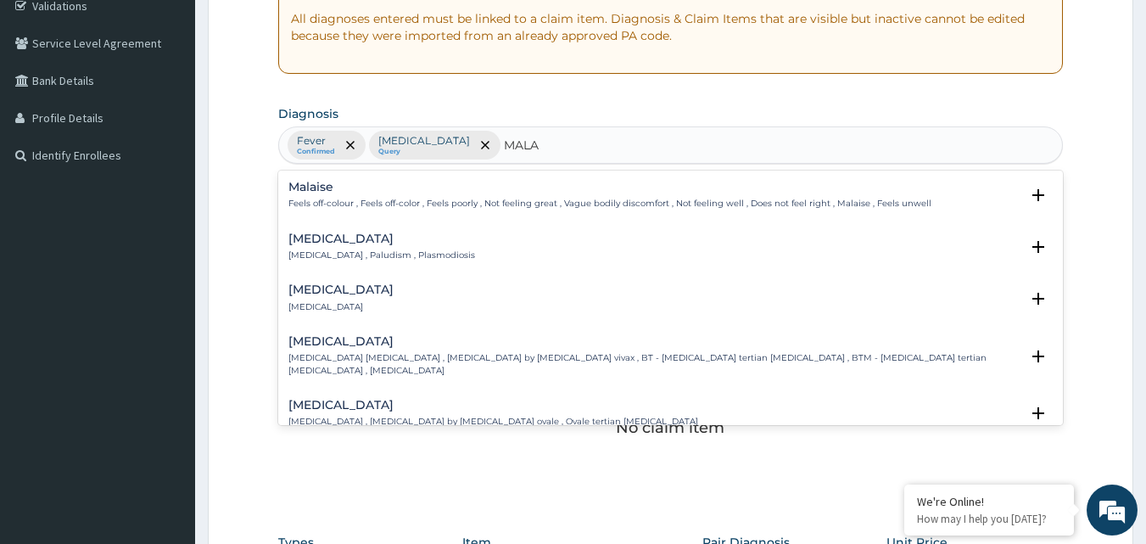
click at [489, 265] on div "[MEDICAL_DATA] [MEDICAL_DATA] , Paludism , Plasmodiosis Select Status Query Que…" at bounding box center [670, 251] width 765 height 38
click at [401, 237] on h4 "[MEDICAL_DATA]" at bounding box center [381, 238] width 187 height 13
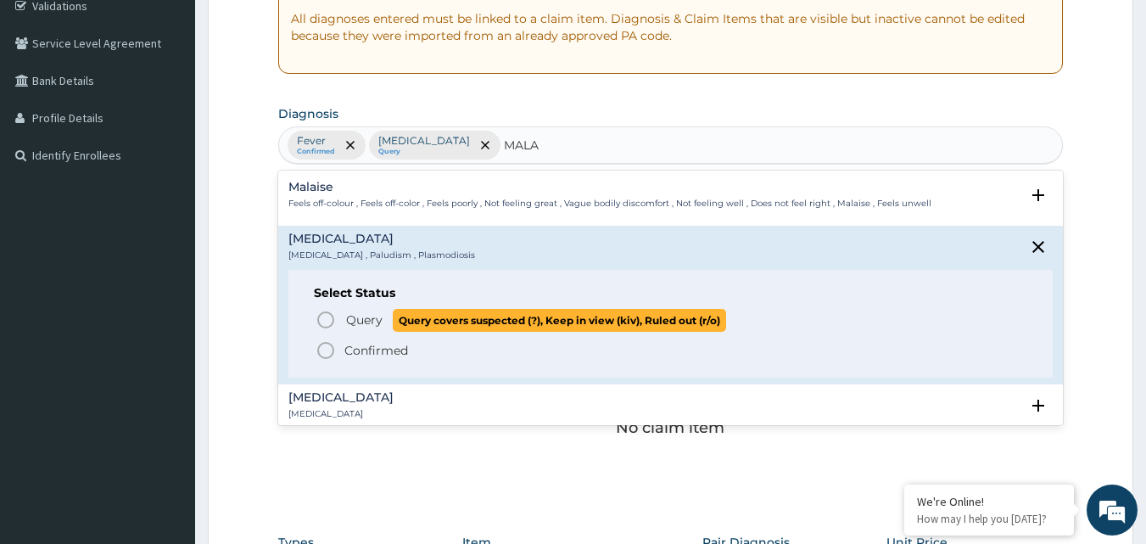
click at [326, 310] on icon "status option query" at bounding box center [325, 320] width 20 height 20
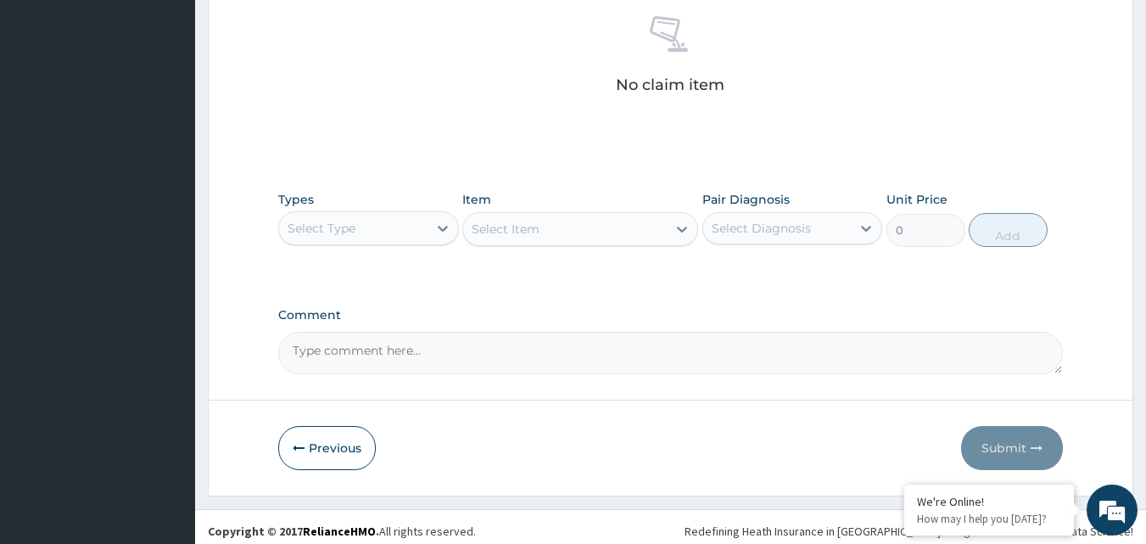
scroll to position [679, 0]
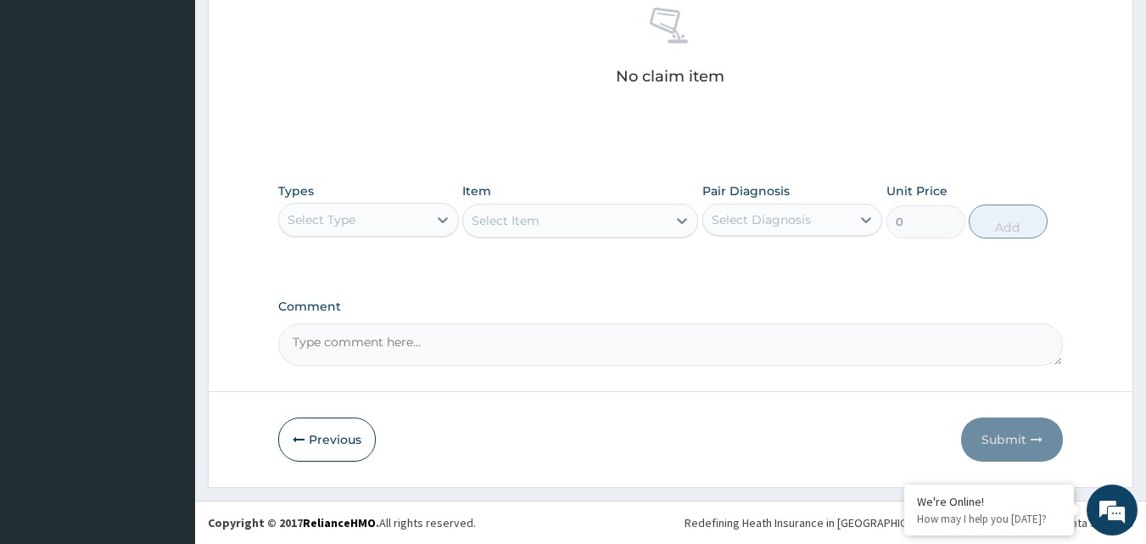
click at [381, 225] on div "Select Type" at bounding box center [353, 219] width 148 height 27
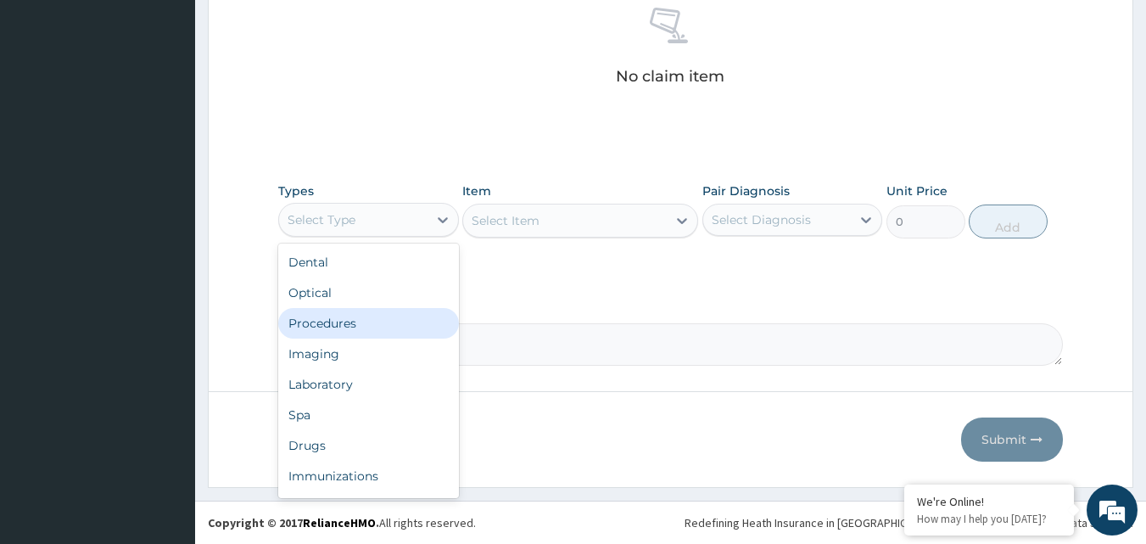
click at [327, 328] on div "Procedures" at bounding box center [368, 323] width 181 height 31
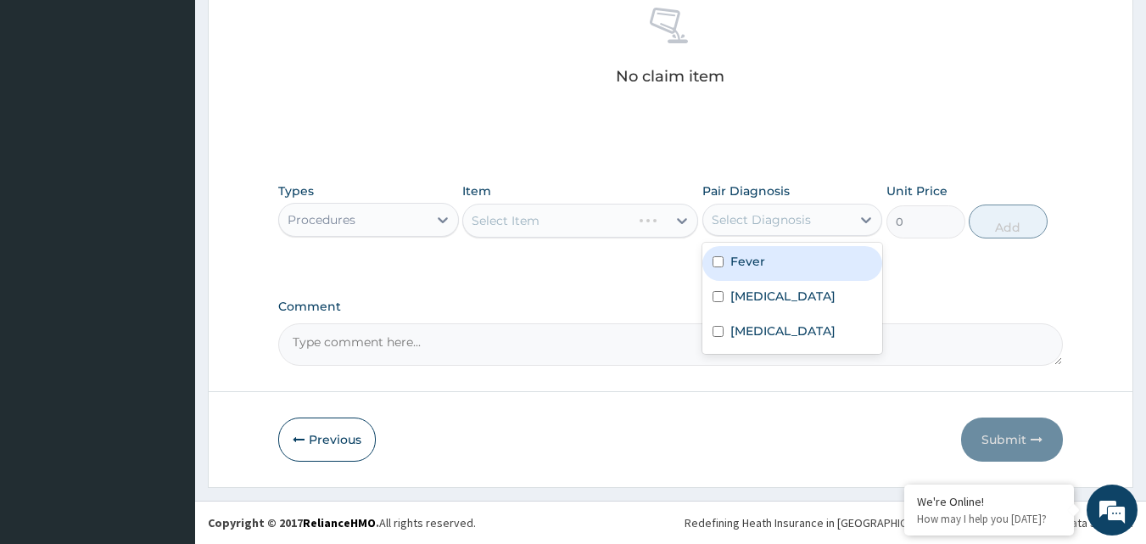
click at [764, 219] on div "Select Diagnosis" at bounding box center [761, 219] width 99 height 17
drag, startPoint x: 751, startPoint y: 254, endPoint x: 734, endPoint y: 290, distance: 39.8
click at [747, 267] on label "Fever" at bounding box center [747, 261] width 35 height 17
checkbox input "true"
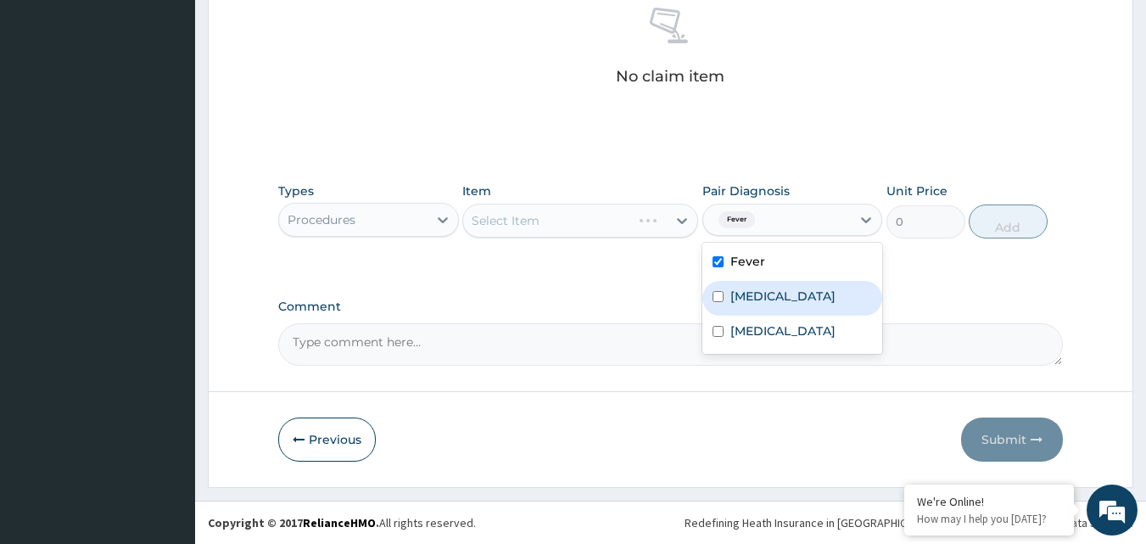
drag, startPoint x: 733, startPoint y: 293, endPoint x: 723, endPoint y: 355, distance: 63.4
click at [729, 314] on div "[MEDICAL_DATA]" at bounding box center [792, 298] width 181 height 35
checkbox input "true"
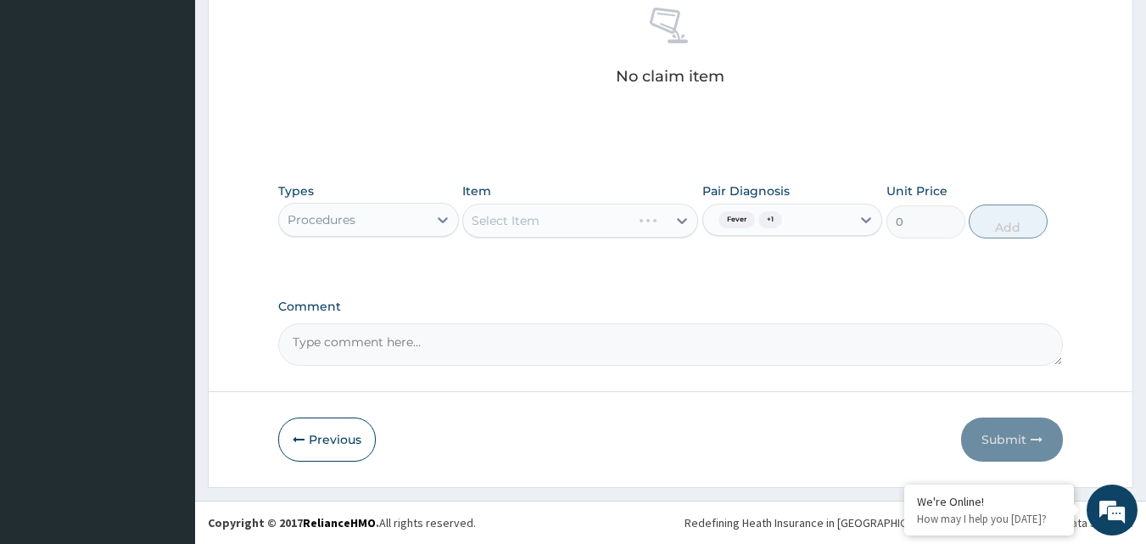
click at [727, 357] on textarea "Comment" at bounding box center [670, 344] width 785 height 42
click at [776, 222] on span "+ 1" at bounding box center [770, 219] width 24 height 17
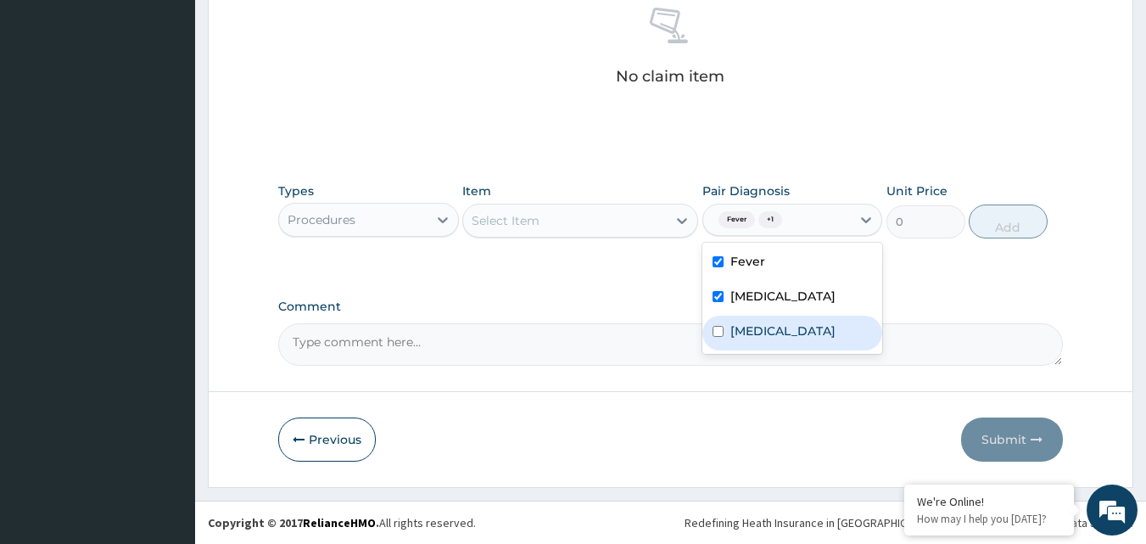
click at [745, 331] on label "[MEDICAL_DATA]" at bounding box center [782, 330] width 105 height 17
checkbox input "true"
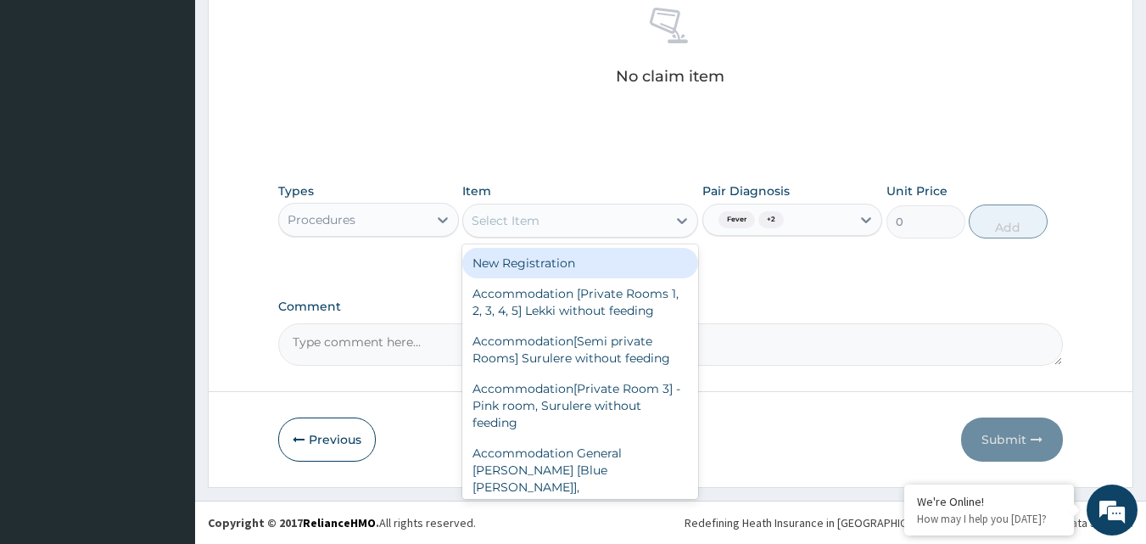
click at [637, 214] on div "Select Item" at bounding box center [565, 220] width 204 height 27
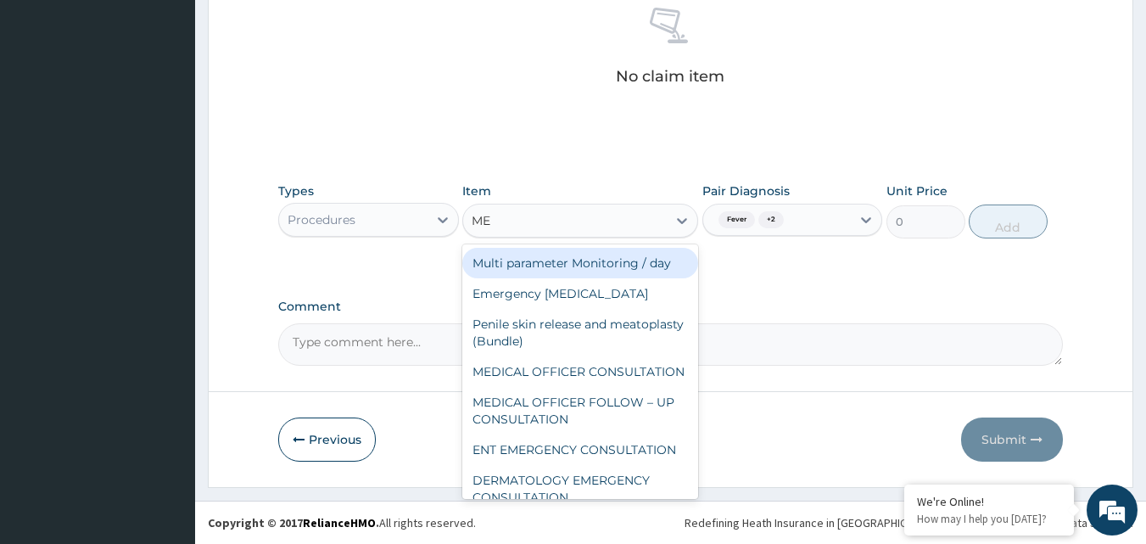
type input "MED"
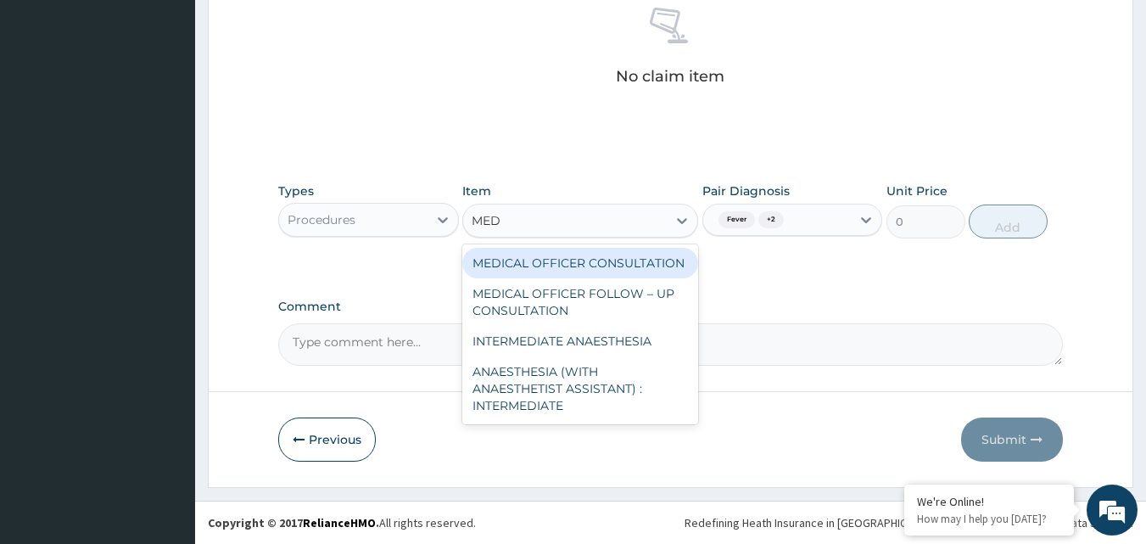
click at [618, 257] on div "MEDICAL OFFICER CONSULTATION" at bounding box center [580, 263] width 236 height 31
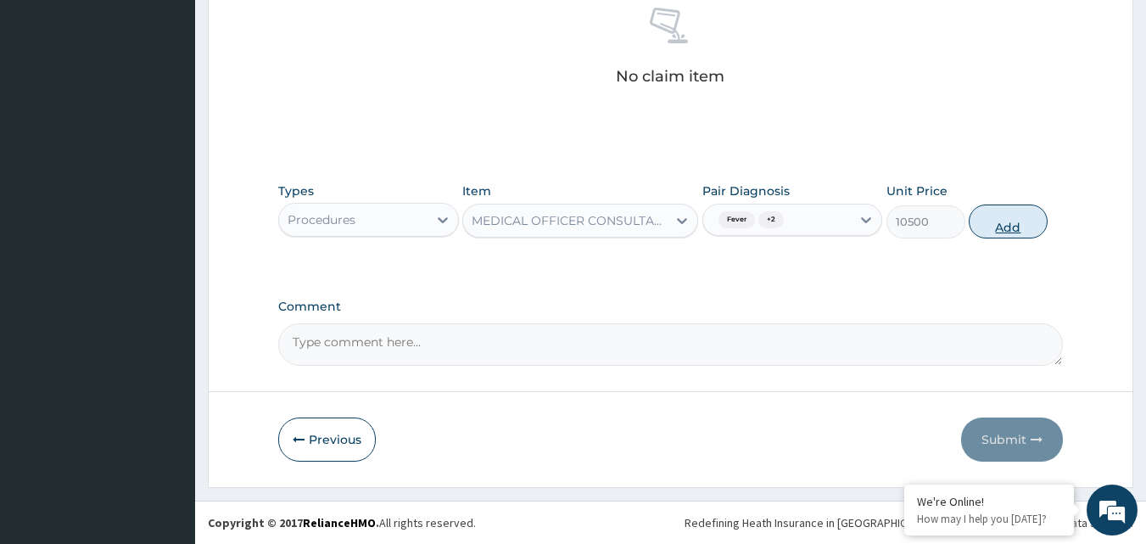
click at [1019, 221] on button "Add" at bounding box center [1008, 221] width 79 height 34
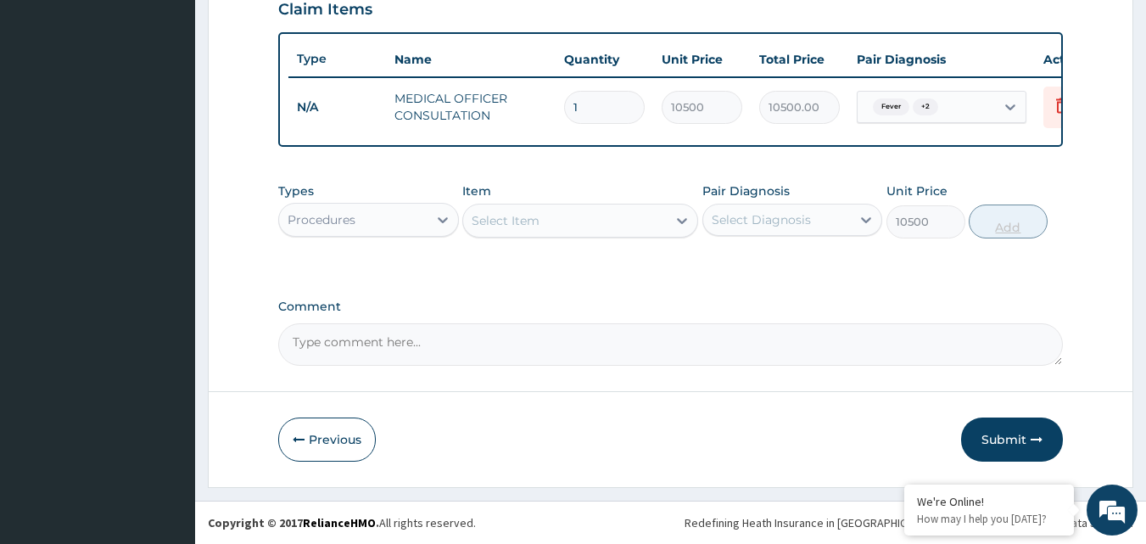
type input "0"
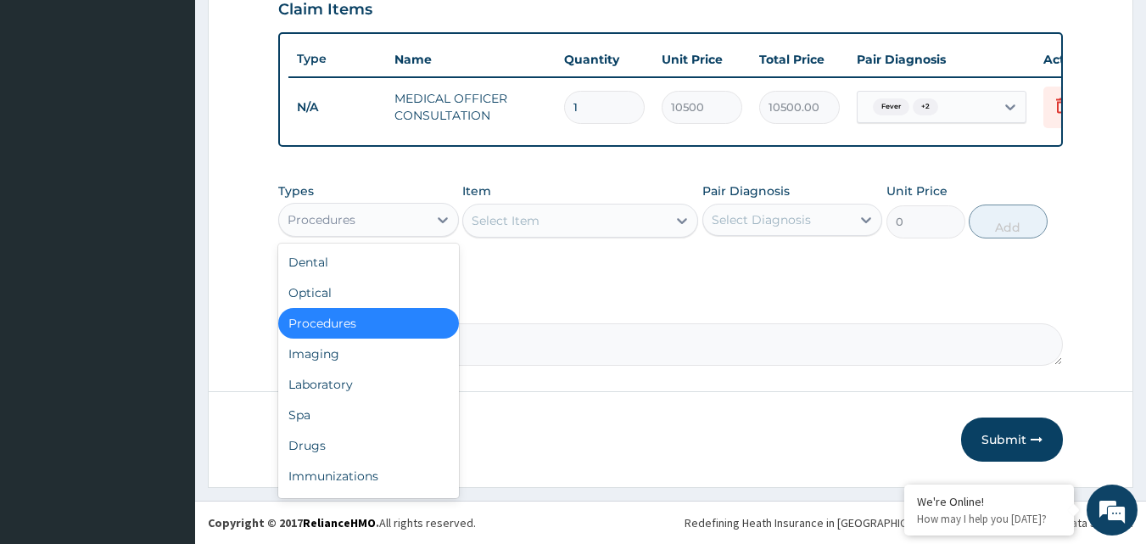
click at [370, 221] on div "Procedures" at bounding box center [353, 219] width 148 height 27
drag, startPoint x: 340, startPoint y: 451, endPoint x: 442, endPoint y: 392, distance: 117.8
click at [345, 450] on div "Drugs" at bounding box center [368, 445] width 181 height 31
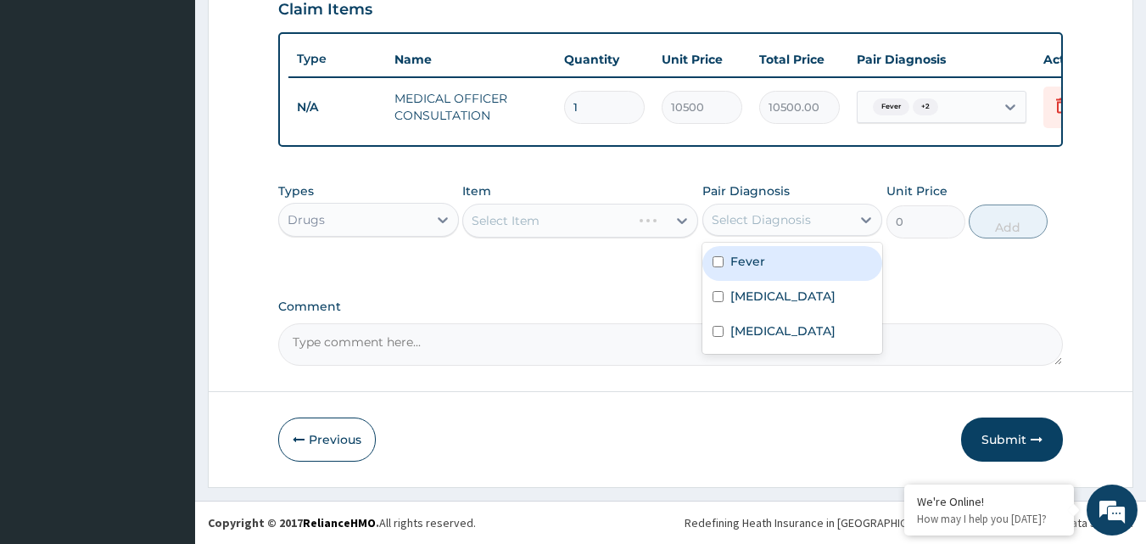
click at [805, 217] on div "Select Diagnosis" at bounding box center [761, 219] width 99 height 17
drag, startPoint x: 799, startPoint y: 261, endPoint x: 793, endPoint y: 293, distance: 32.8
click at [799, 269] on div "Fever" at bounding box center [792, 263] width 181 height 35
checkbox input "true"
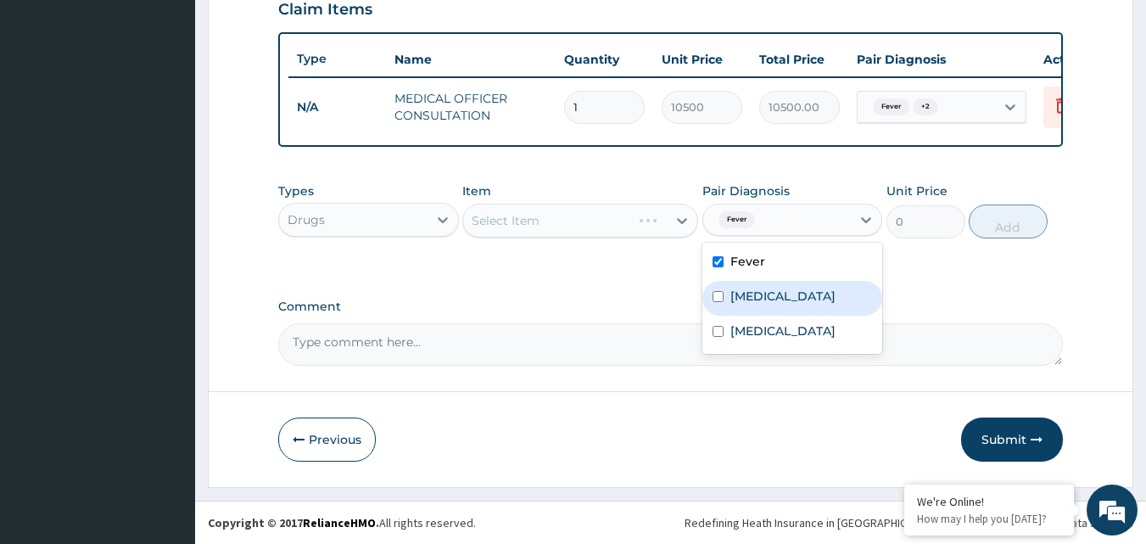
click at [793, 293] on label "[MEDICAL_DATA]" at bounding box center [782, 296] width 105 height 17
checkbox input "true"
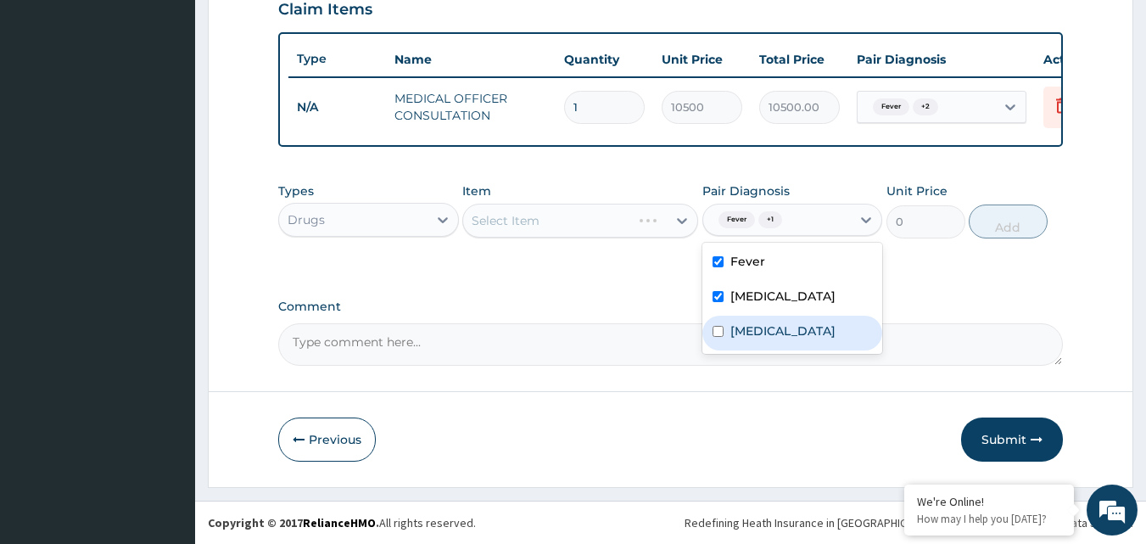
click at [774, 347] on div "[MEDICAL_DATA]" at bounding box center [792, 332] width 181 height 35
checkbox input "true"
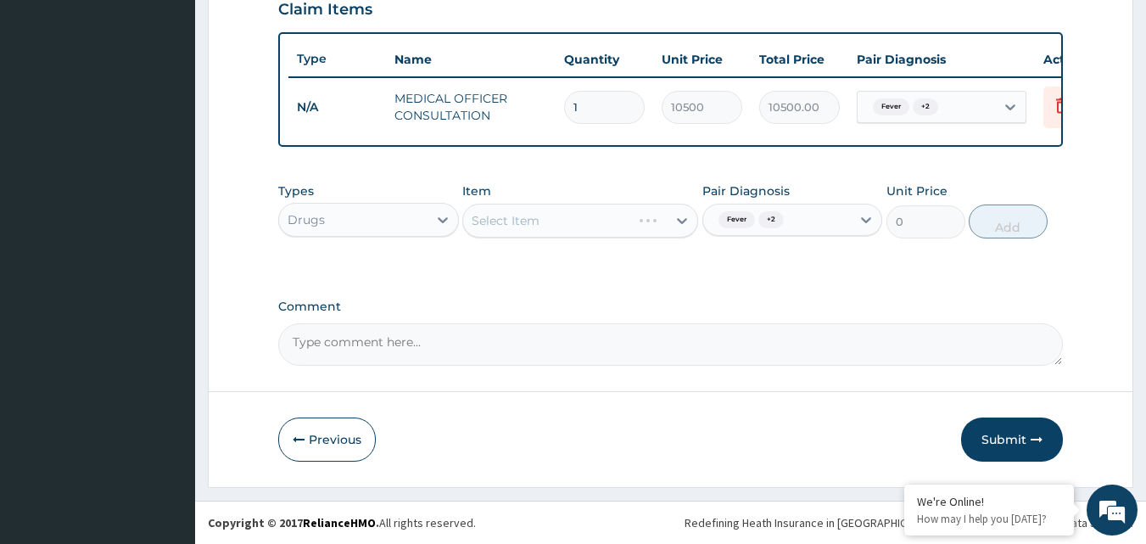
click at [595, 204] on div "Select Item" at bounding box center [580, 221] width 236 height 34
click at [594, 220] on div "Select Item" at bounding box center [580, 221] width 236 height 34
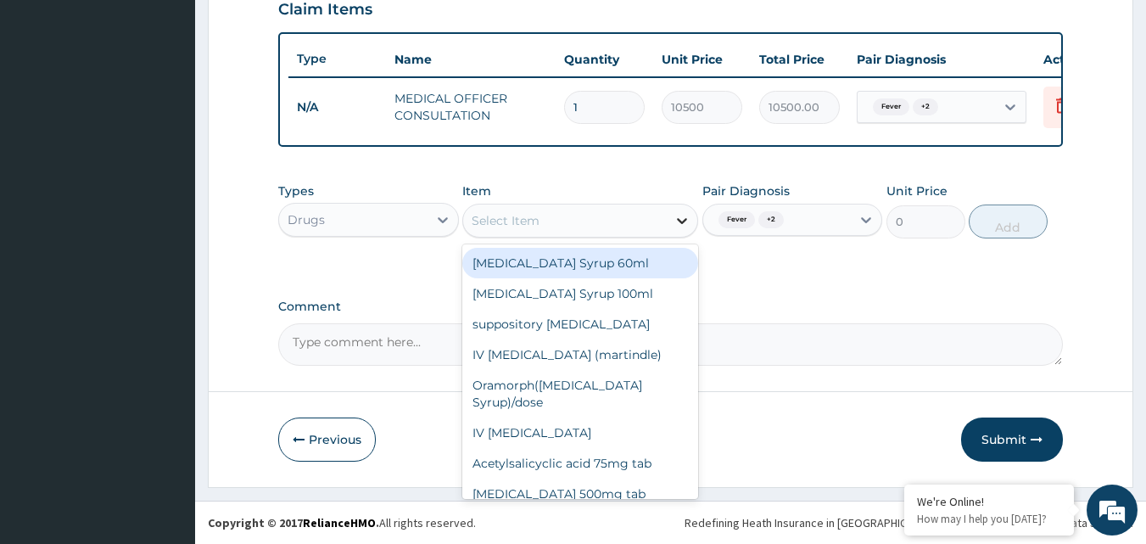
drag, startPoint x: 697, startPoint y: 221, endPoint x: 674, endPoint y: 221, distance: 22.9
click at [693, 221] on div "Select Item" at bounding box center [580, 221] width 236 height 34
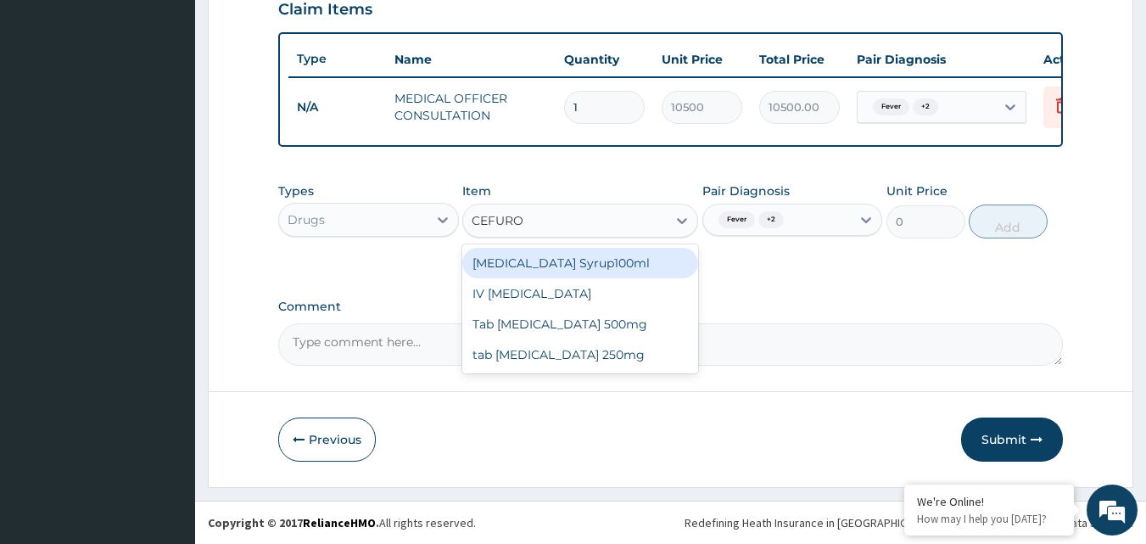
type input "CEFUROX"
click at [620, 266] on div "[MEDICAL_DATA] Syrup100ml" at bounding box center [580, 263] width 236 height 31
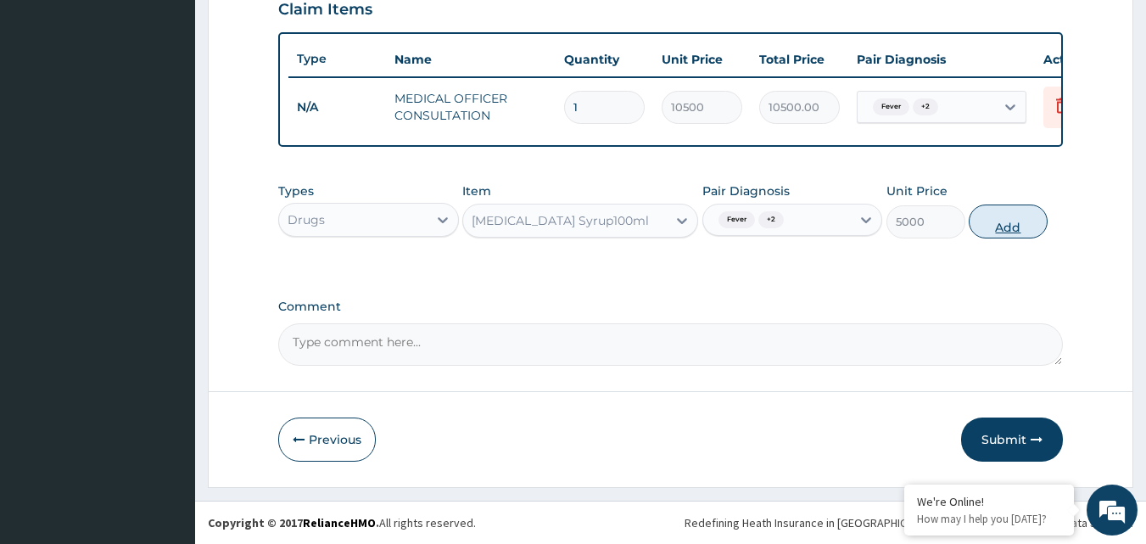
click at [997, 221] on button "Add" at bounding box center [1008, 221] width 79 height 34
type input "0"
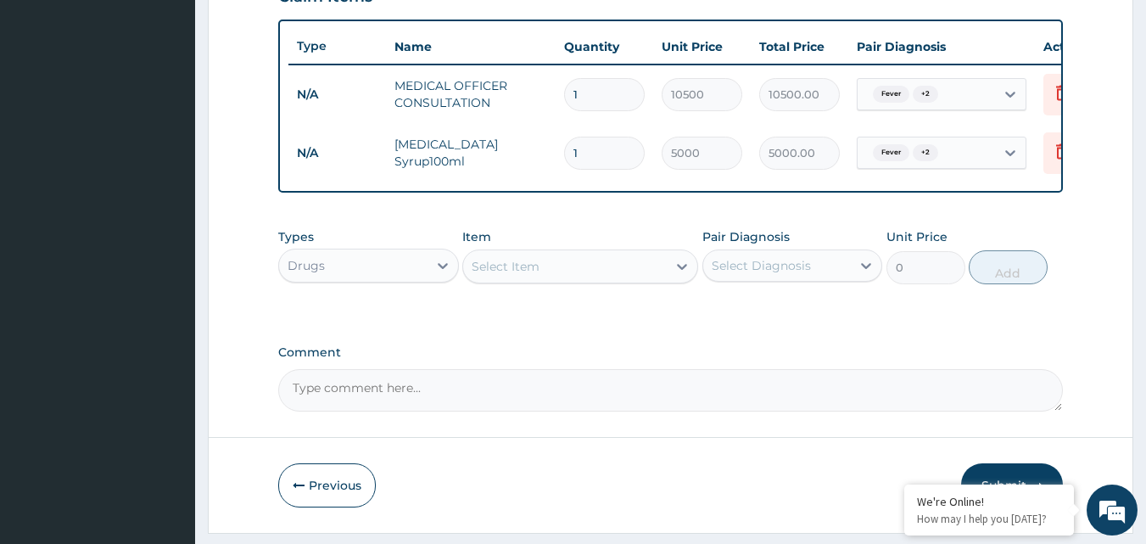
click at [752, 274] on div "Select Diagnosis" at bounding box center [761, 265] width 99 height 17
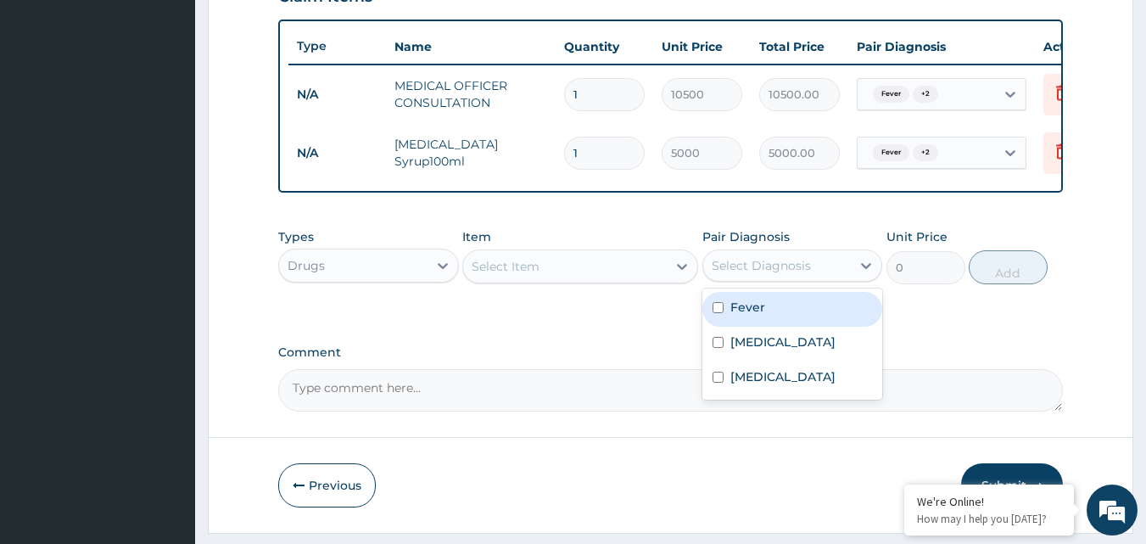
click at [751, 315] on label "Fever" at bounding box center [747, 307] width 35 height 17
checkbox input "true"
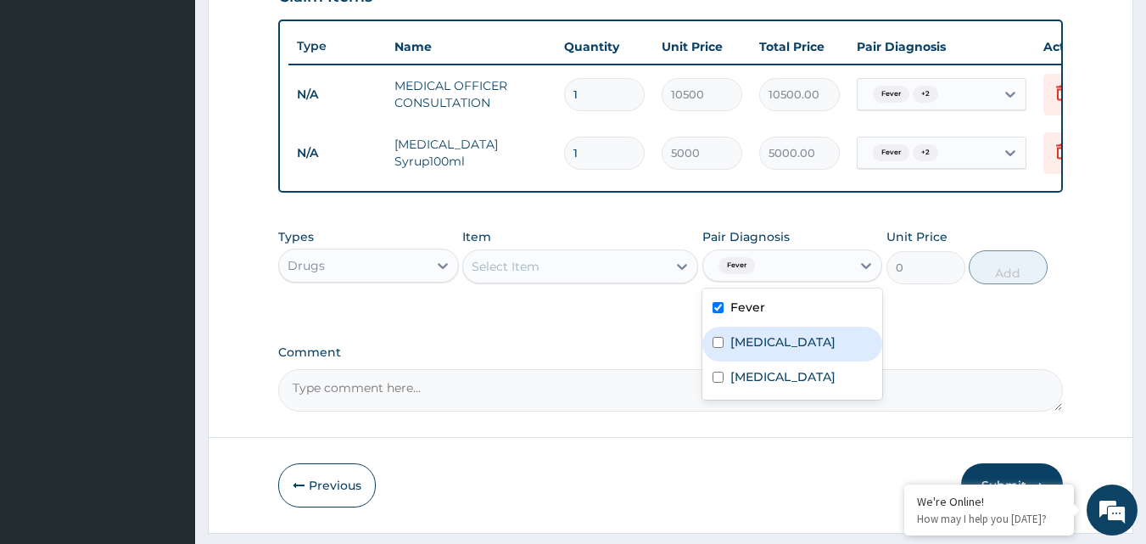
click at [754, 350] on label "[MEDICAL_DATA]" at bounding box center [782, 341] width 105 height 17
checkbox input "true"
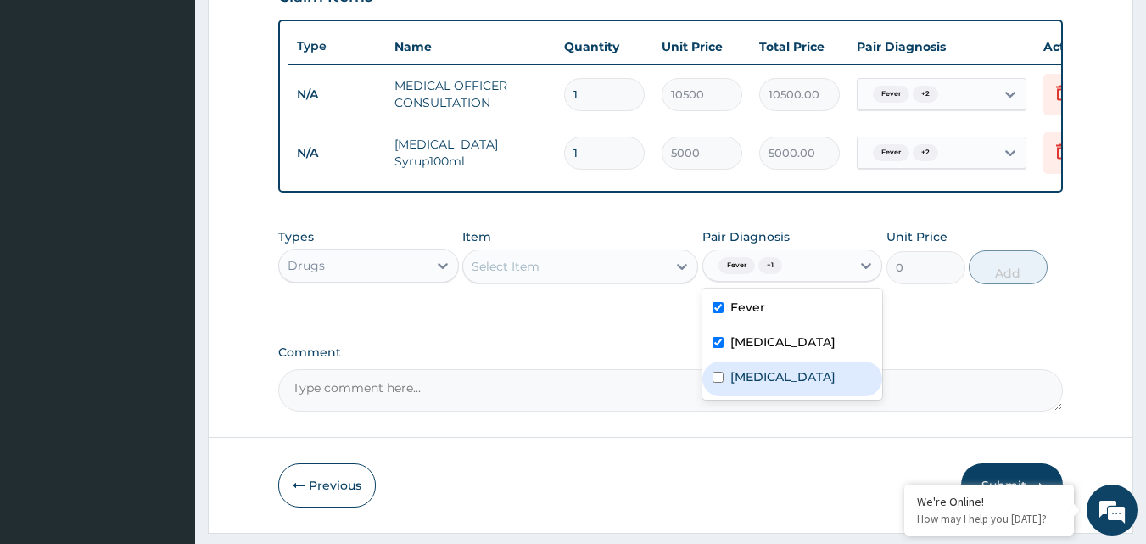
click at [746, 396] on div "[MEDICAL_DATA]" at bounding box center [792, 378] width 181 height 35
checkbox input "true"
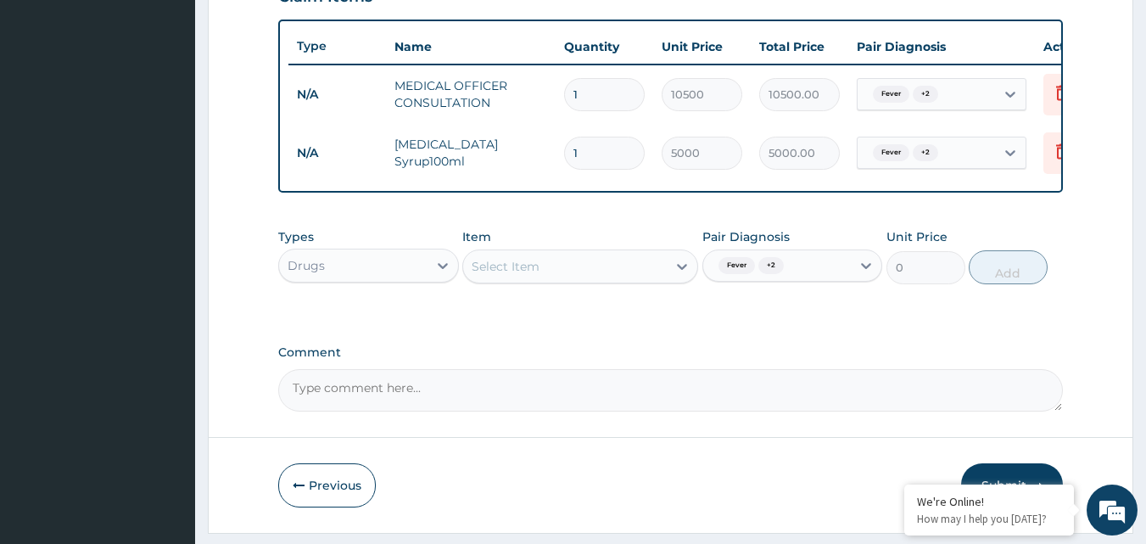
click at [552, 284] on div "Item Select Item" at bounding box center [580, 256] width 236 height 56
click at [603, 276] on div "Select Item" at bounding box center [565, 266] width 204 height 27
click at [640, 272] on div "Select Item" at bounding box center [565, 266] width 204 height 27
click at [639, 272] on div "Select Item" at bounding box center [565, 266] width 204 height 27
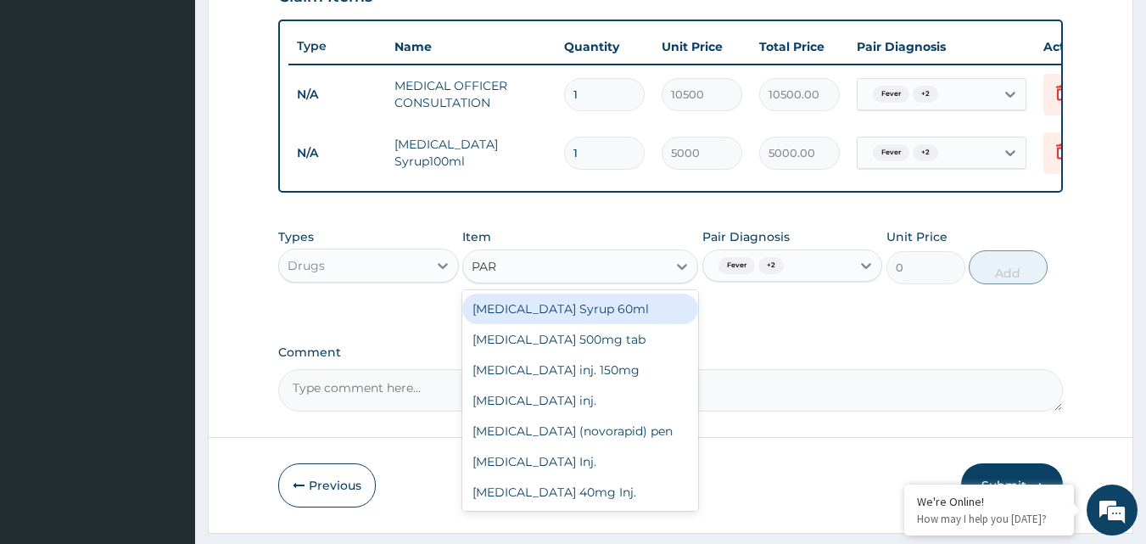
type input "PARA"
click at [605, 324] on div "[MEDICAL_DATA] Syrup 60ml" at bounding box center [580, 308] width 236 height 31
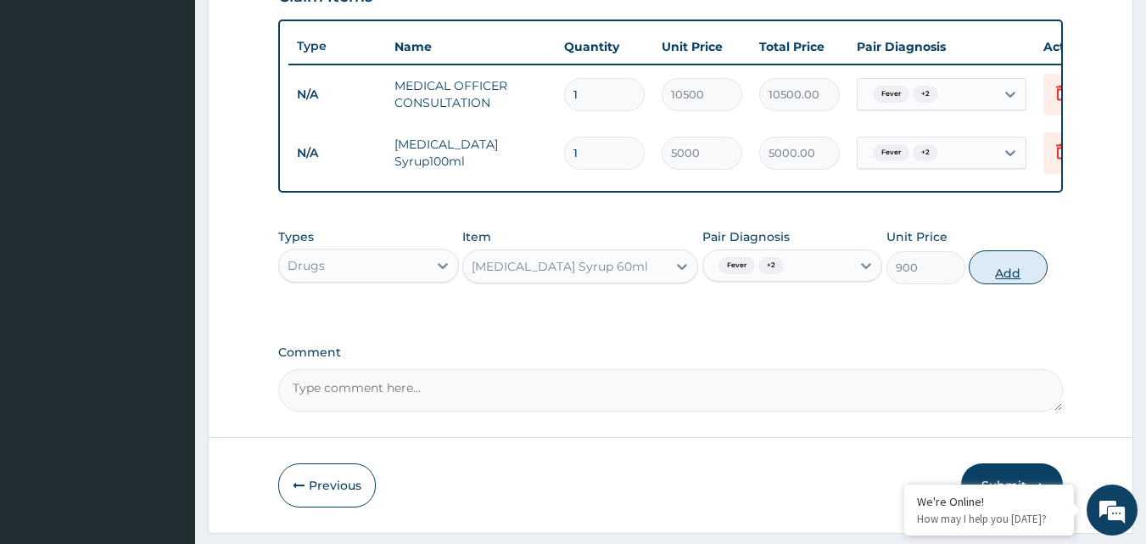
click at [1013, 276] on button "Add" at bounding box center [1008, 267] width 79 height 34
type input "0"
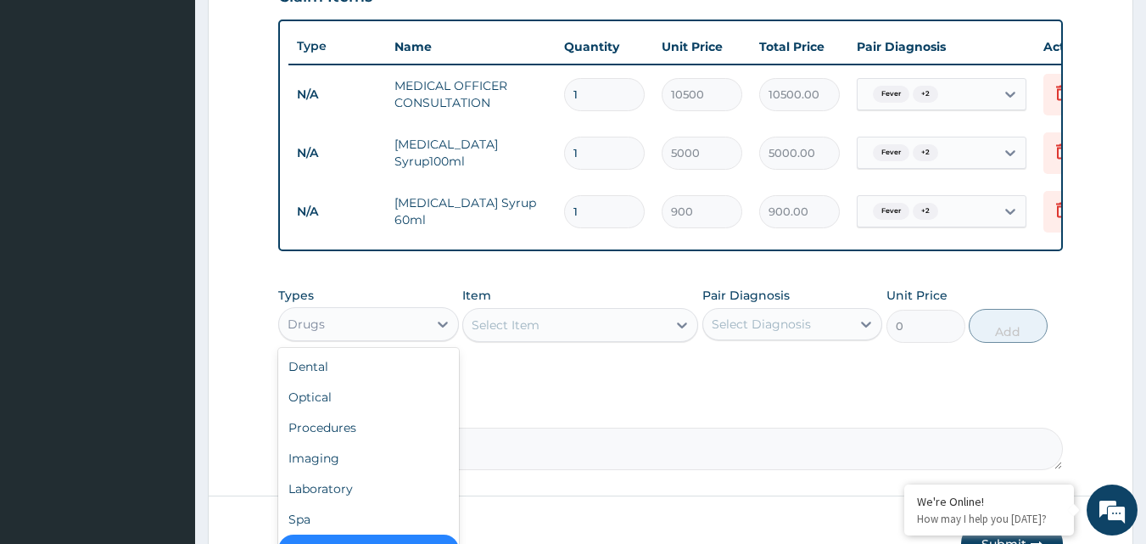
click at [389, 337] on div "Drugs" at bounding box center [353, 323] width 148 height 27
click at [364, 495] on div "Laboratory" at bounding box center [368, 488] width 181 height 31
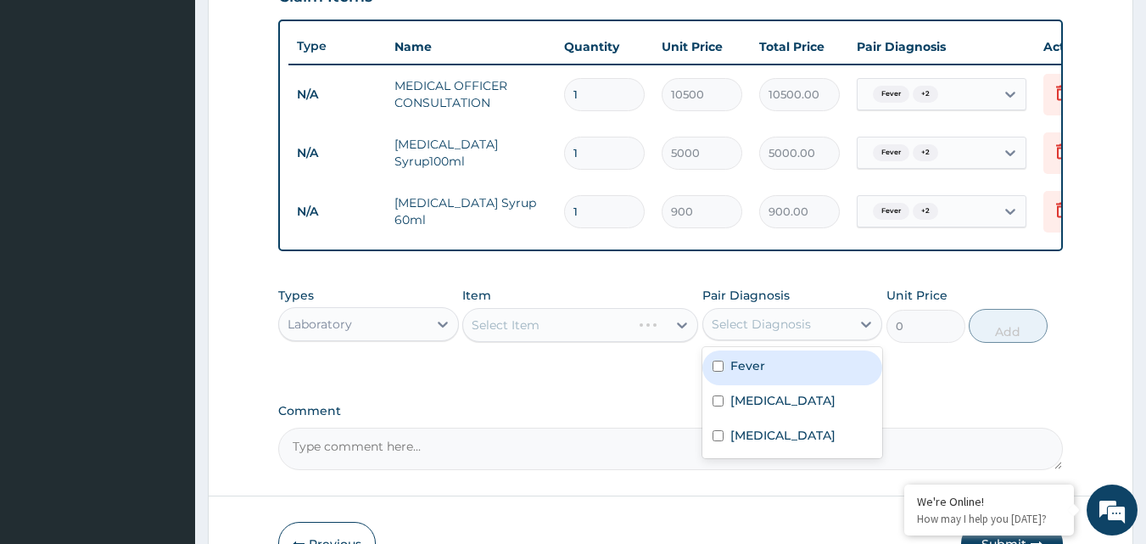
drag, startPoint x: 799, startPoint y: 341, endPoint x: 754, endPoint y: 360, distance: 48.7
click at [796, 332] on div "Select Diagnosis" at bounding box center [761, 323] width 99 height 17
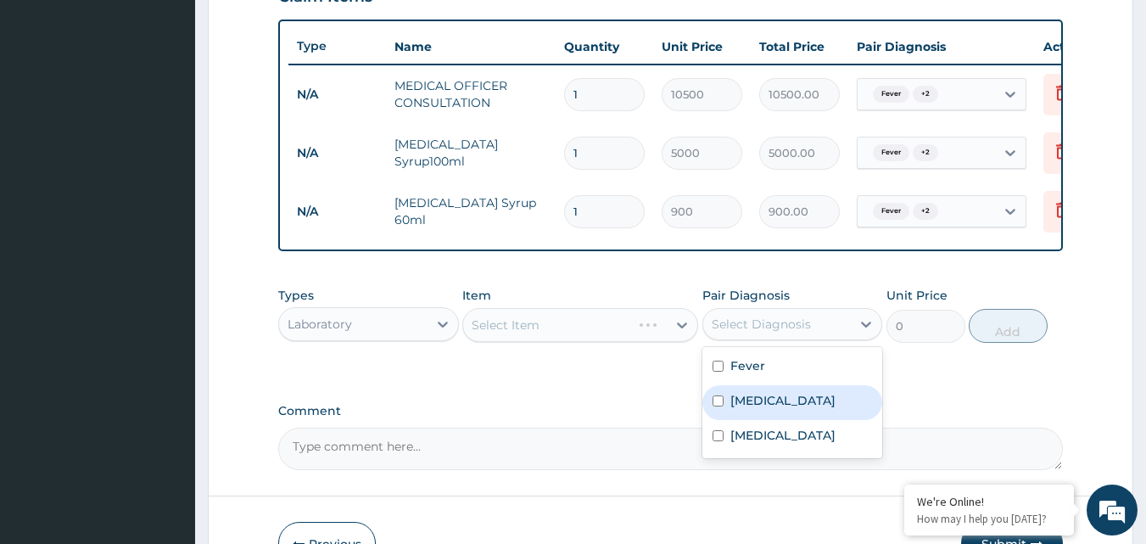
drag, startPoint x: 751, startPoint y: 381, endPoint x: 723, endPoint y: 416, distance: 44.6
click at [723, 416] on div "Fever [MEDICAL_DATA] [MEDICAL_DATA]" at bounding box center [792, 402] width 181 height 111
drag, startPoint x: 721, startPoint y: 410, endPoint x: 732, endPoint y: 399, distance: 15.6
click at [722, 406] on input "checkbox" at bounding box center [717, 400] width 11 height 11
checkbox input "true"
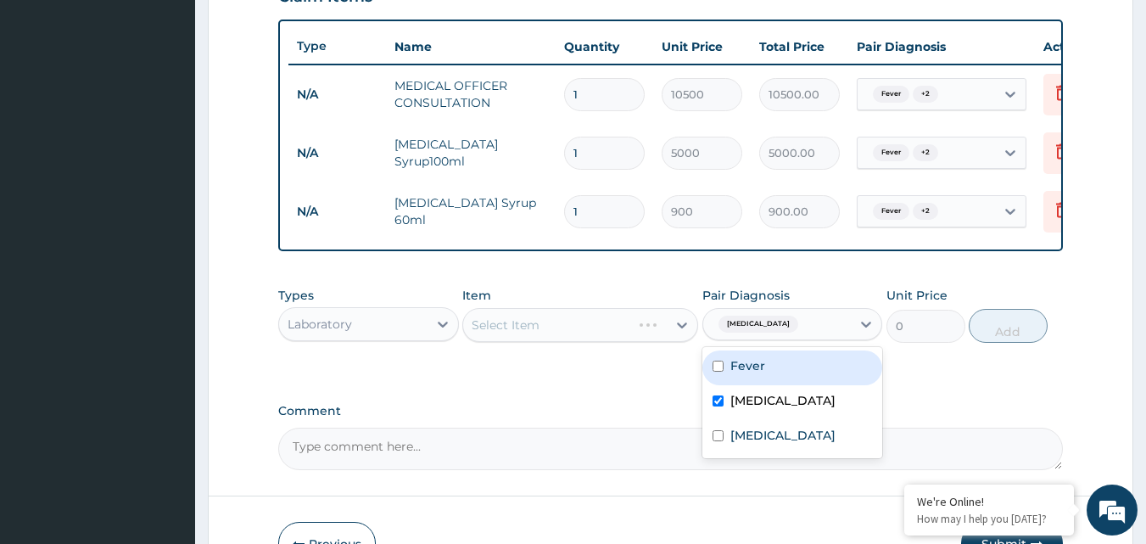
drag, startPoint x: 752, startPoint y: 361, endPoint x: 744, endPoint y: 374, distance: 15.3
click at [751, 366] on div "Fever [MEDICAL_DATA] [MEDICAL_DATA]" at bounding box center [792, 402] width 181 height 111
drag, startPoint x: 744, startPoint y: 374, endPoint x: 738, endPoint y: 385, distance: 12.5
click at [744, 374] on label "Fever" at bounding box center [747, 365] width 35 height 17
checkbox input "true"
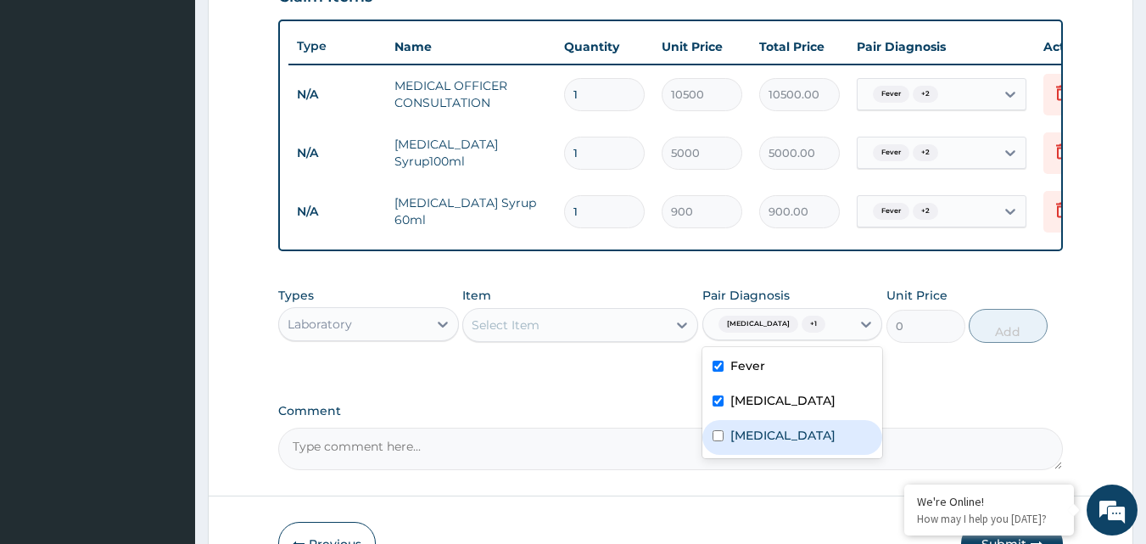
click at [737, 444] on label "[MEDICAL_DATA]" at bounding box center [782, 435] width 105 height 17
checkbox input "true"
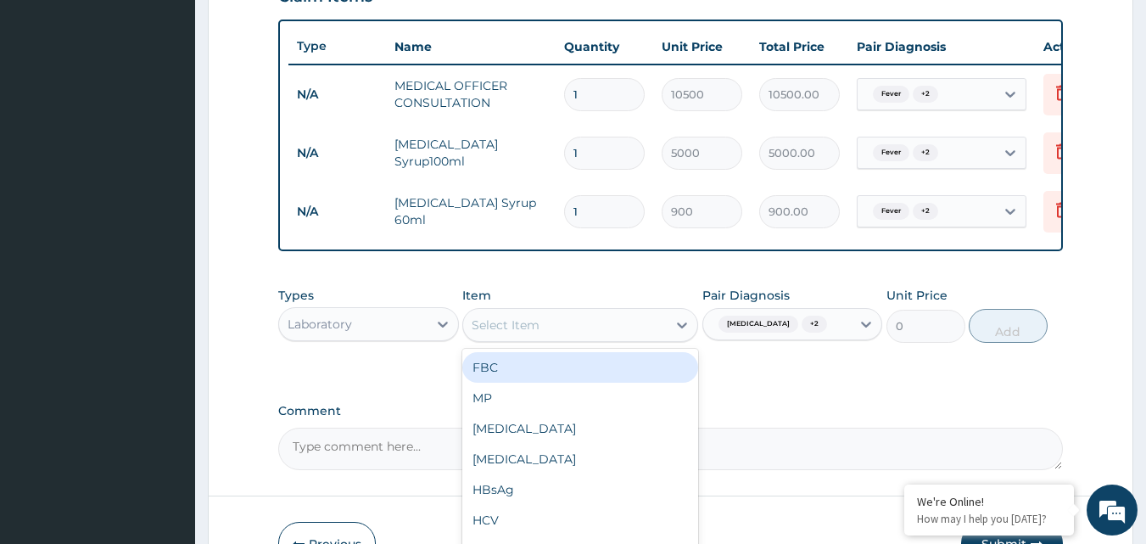
click at [626, 338] on div "Select Item" at bounding box center [565, 324] width 204 height 27
click at [651, 382] on div "FBC" at bounding box center [580, 367] width 236 height 31
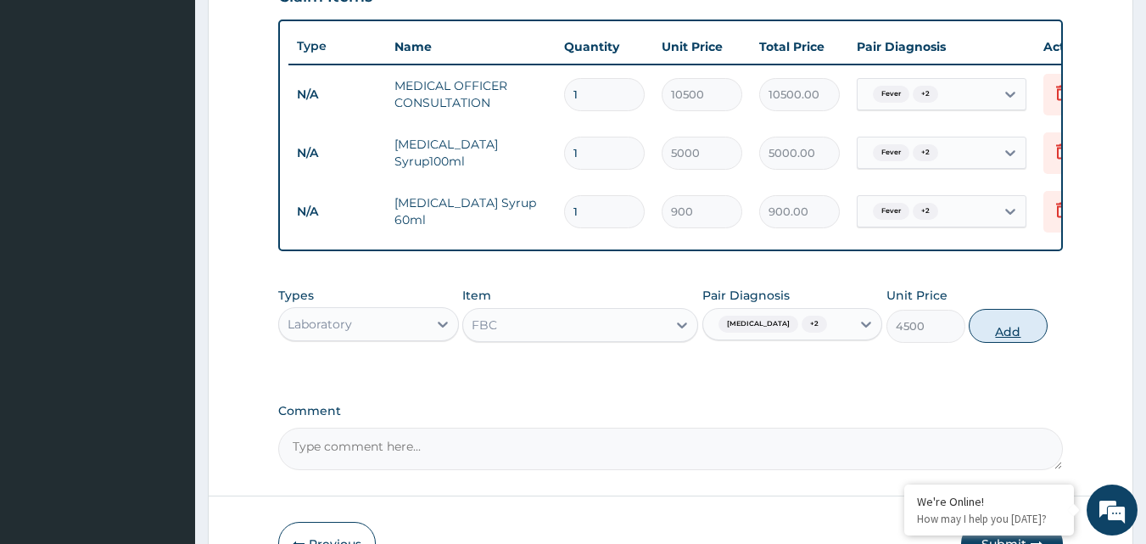
click at [988, 342] on button "Add" at bounding box center [1008, 326] width 79 height 34
type input "0"
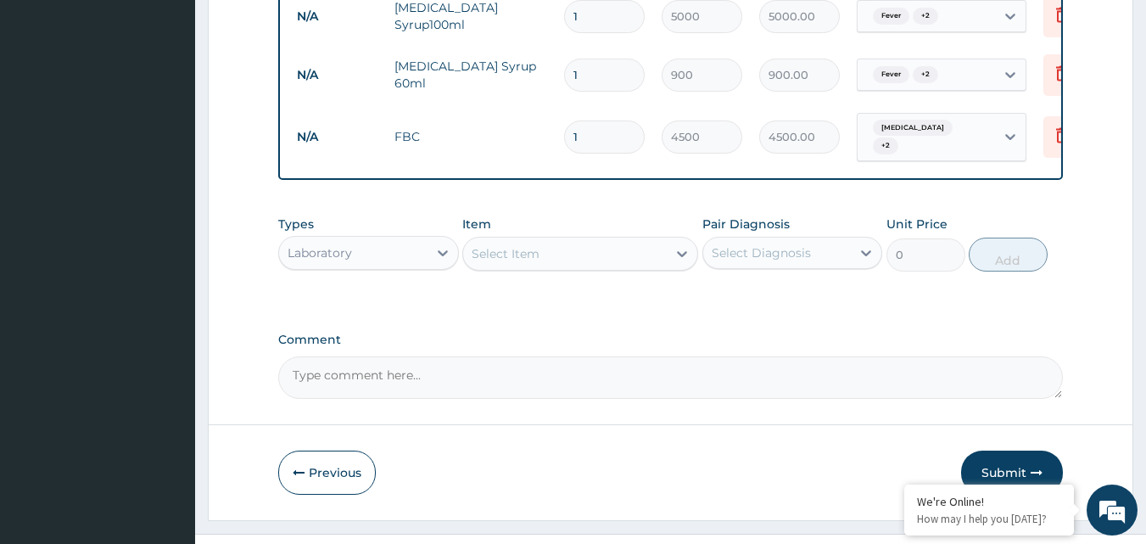
scroll to position [781, 0]
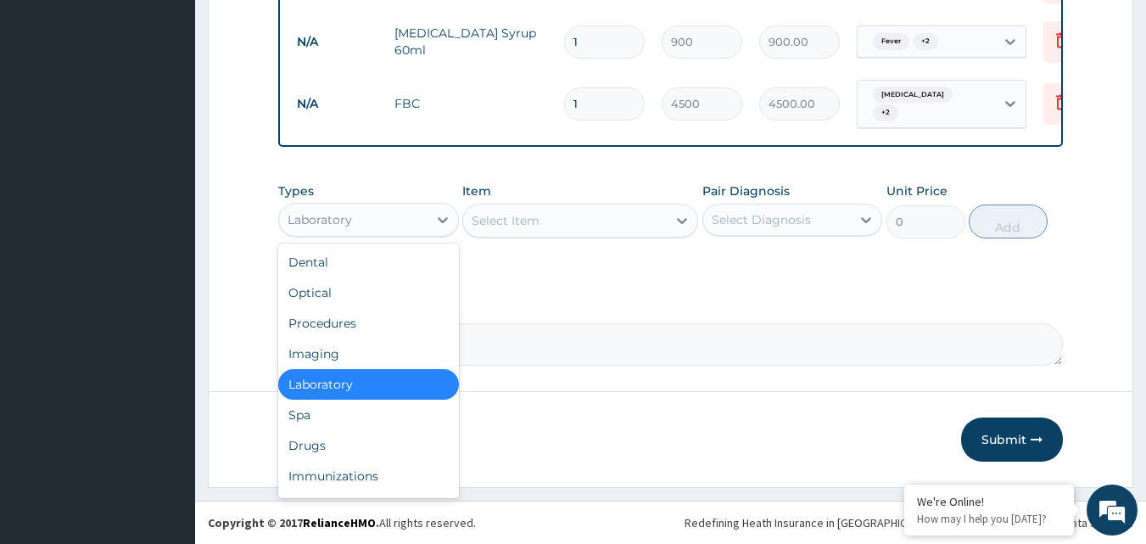
click at [408, 214] on div "Laboratory" at bounding box center [353, 219] width 148 height 27
click at [380, 382] on div "Laboratory" at bounding box center [368, 384] width 181 height 31
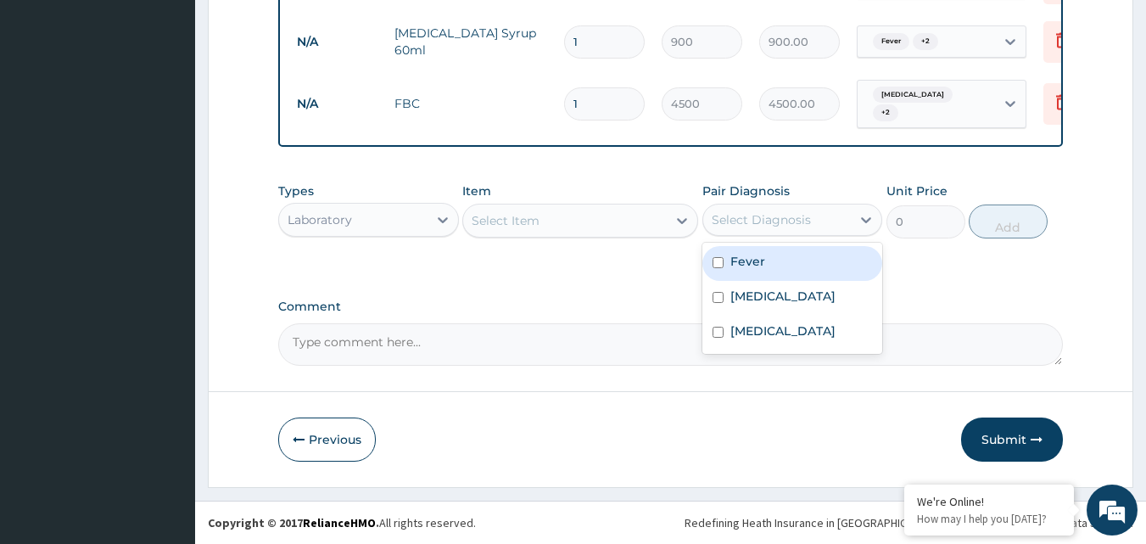
click at [757, 228] on div "Select Diagnosis" at bounding box center [761, 219] width 99 height 17
drag, startPoint x: 757, startPoint y: 256, endPoint x: 757, endPoint y: 291, distance: 34.8
click at [757, 266] on div "Fever" at bounding box center [792, 263] width 181 height 35
checkbox input "true"
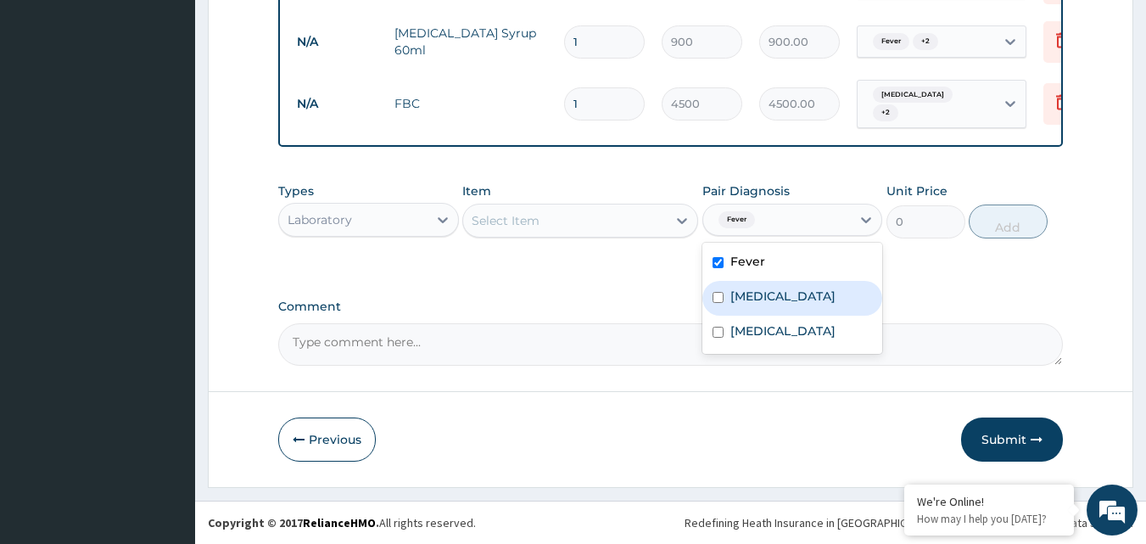
click at [757, 291] on div "[MEDICAL_DATA]" at bounding box center [792, 298] width 181 height 35
checkbox input "true"
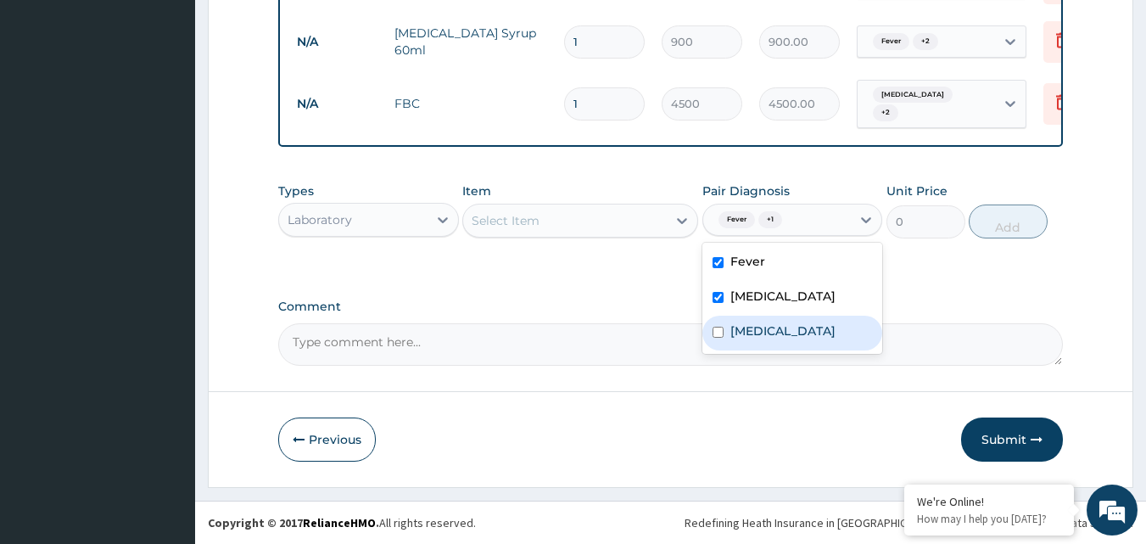
click at [756, 331] on label "[MEDICAL_DATA]" at bounding box center [782, 330] width 105 height 17
checkbox input "true"
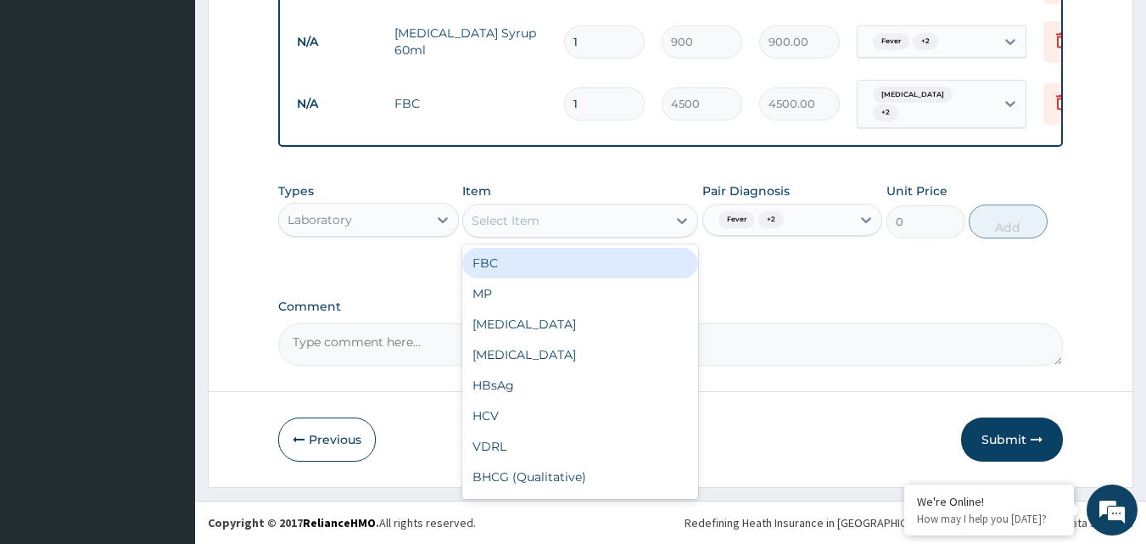
click at [617, 220] on div "Select Item" at bounding box center [565, 220] width 204 height 27
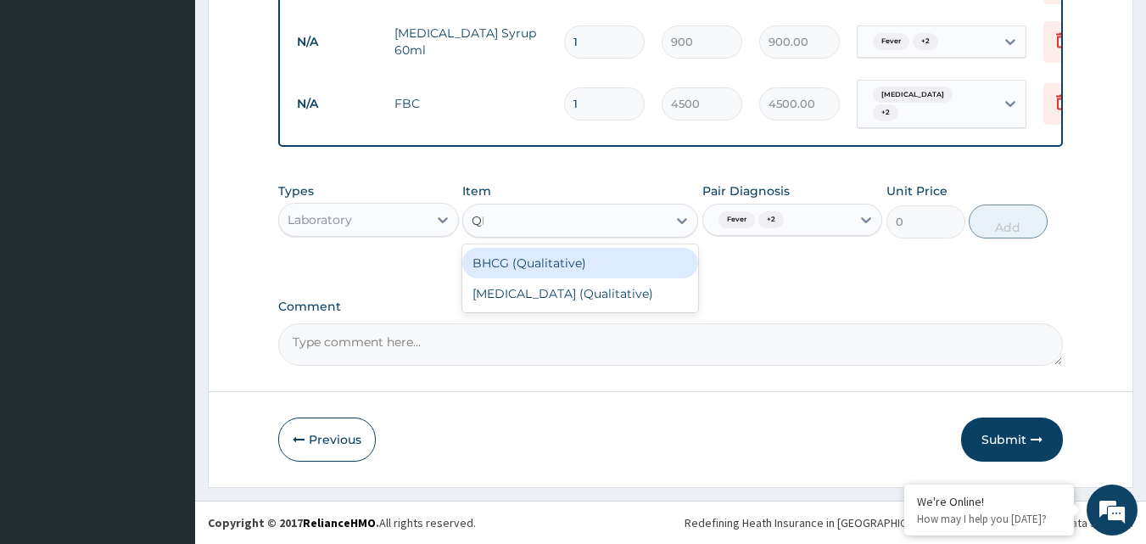
type input "Q"
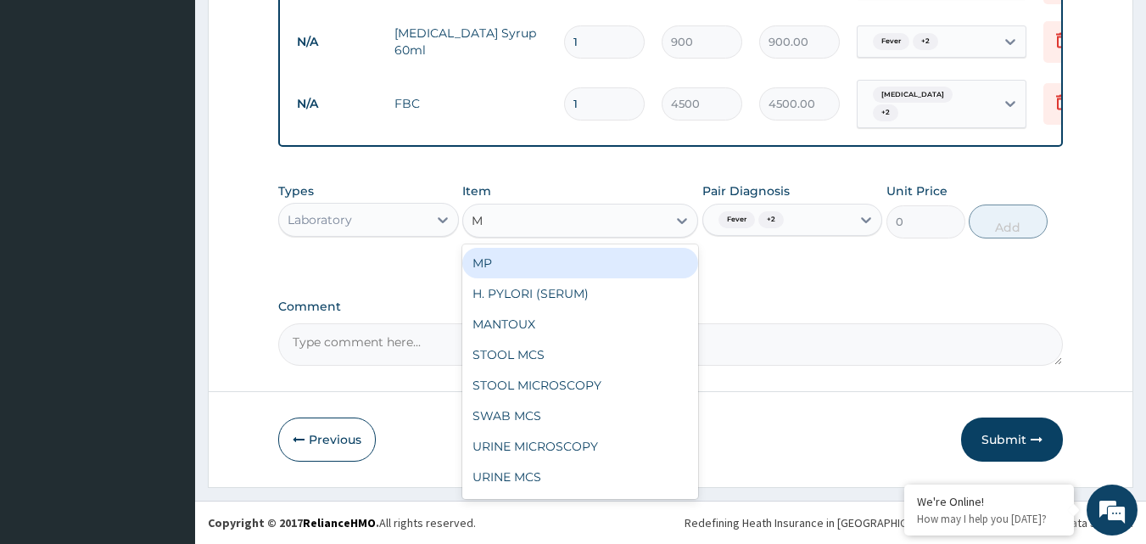
type input "MP"
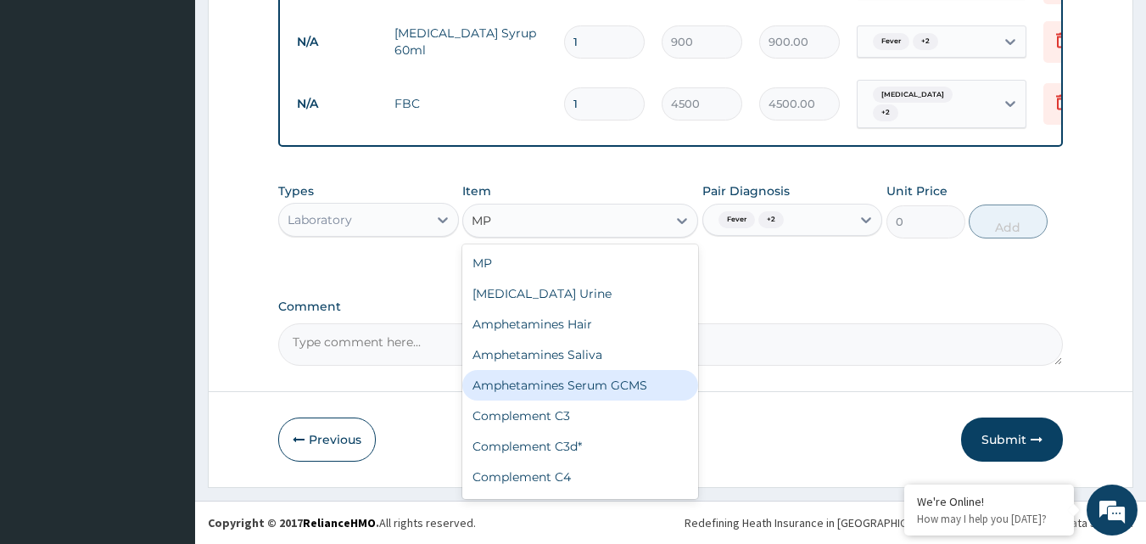
scroll to position [0, 0]
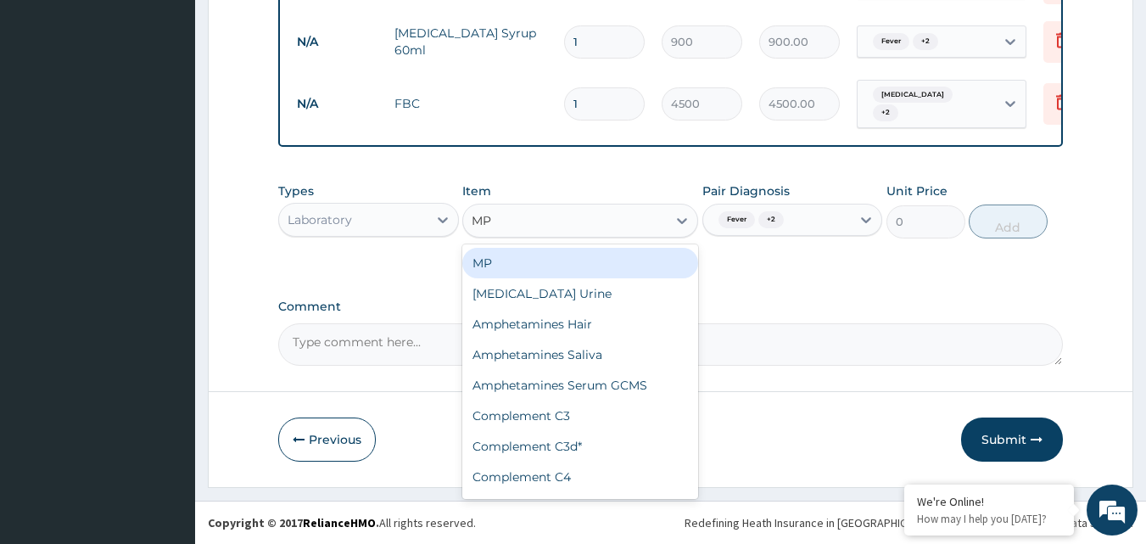
click at [600, 268] on div "MP" at bounding box center [580, 263] width 236 height 31
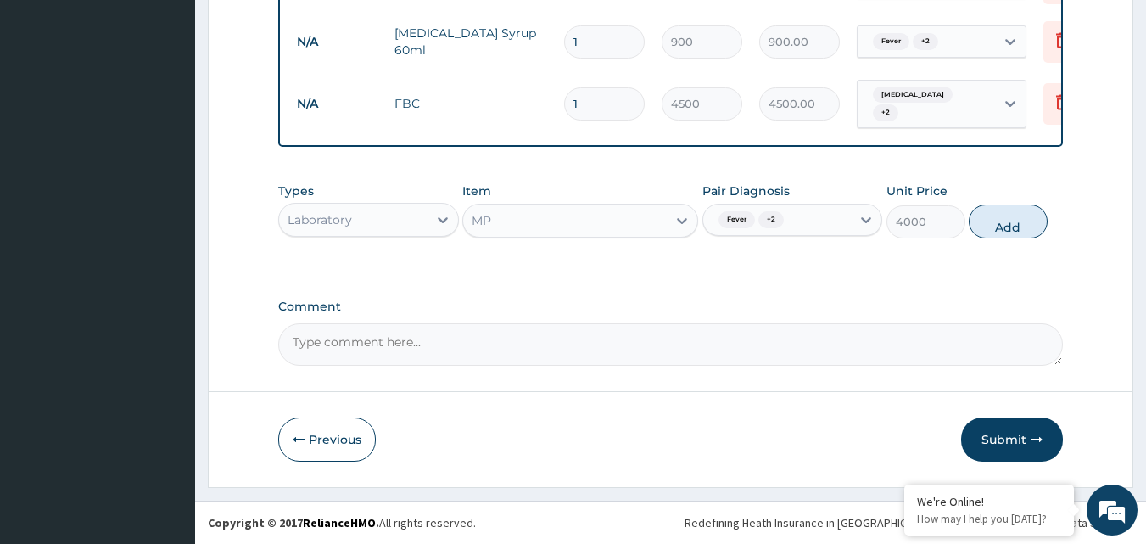
click at [1002, 231] on button "Add" at bounding box center [1008, 221] width 79 height 34
type input "0"
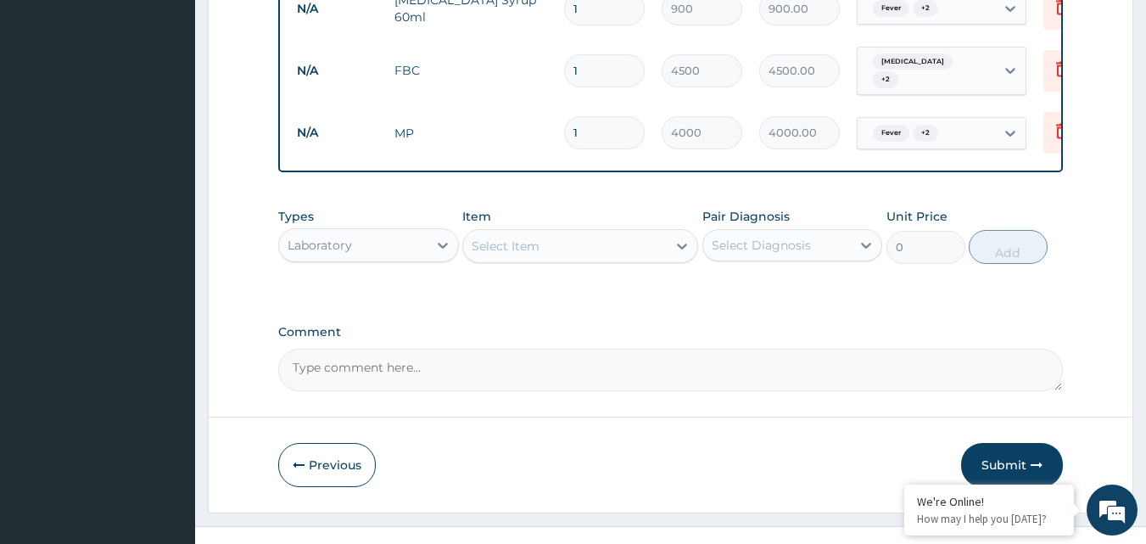
scroll to position [846, 0]
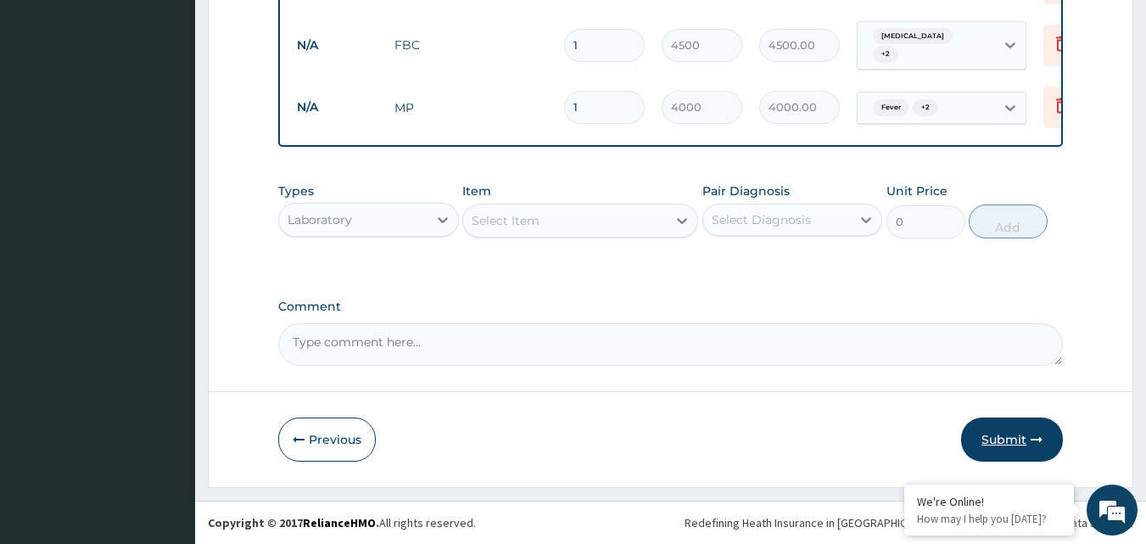
click at [1030, 441] on button "Submit" at bounding box center [1012, 439] width 102 height 44
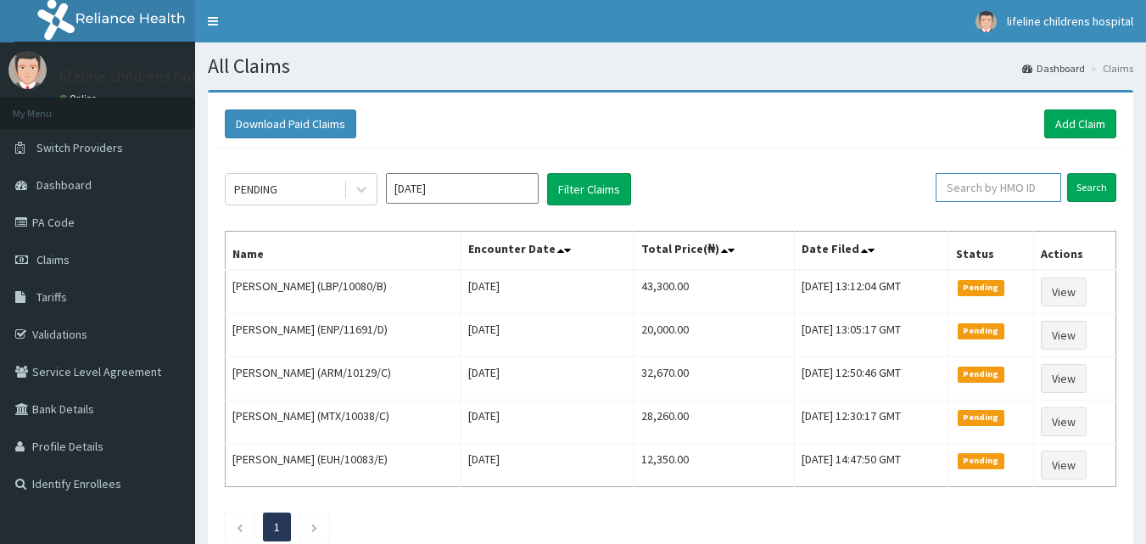
click at [1013, 187] on input "text" at bounding box center [998, 187] width 126 height 29
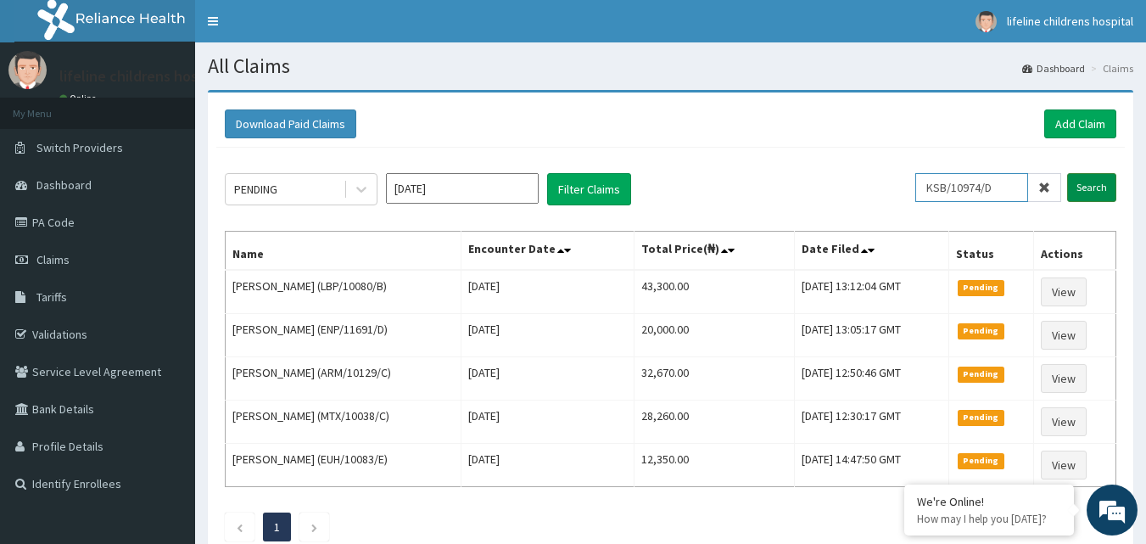
type input "KSB/10974/D"
click at [1103, 192] on input "Search" at bounding box center [1091, 187] width 49 height 29
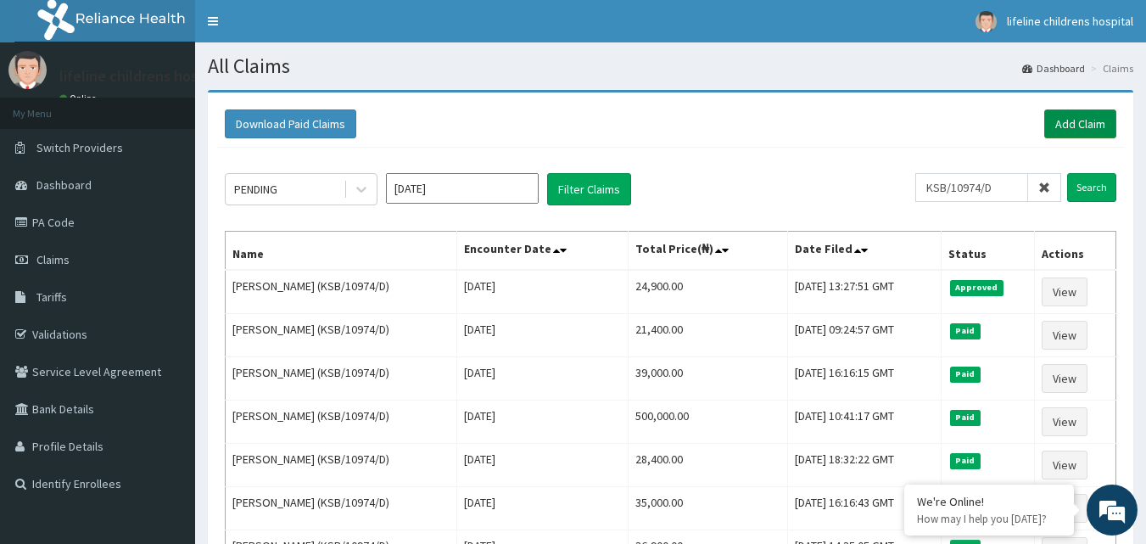
click at [1064, 124] on link "Add Claim" at bounding box center [1080, 123] width 72 height 29
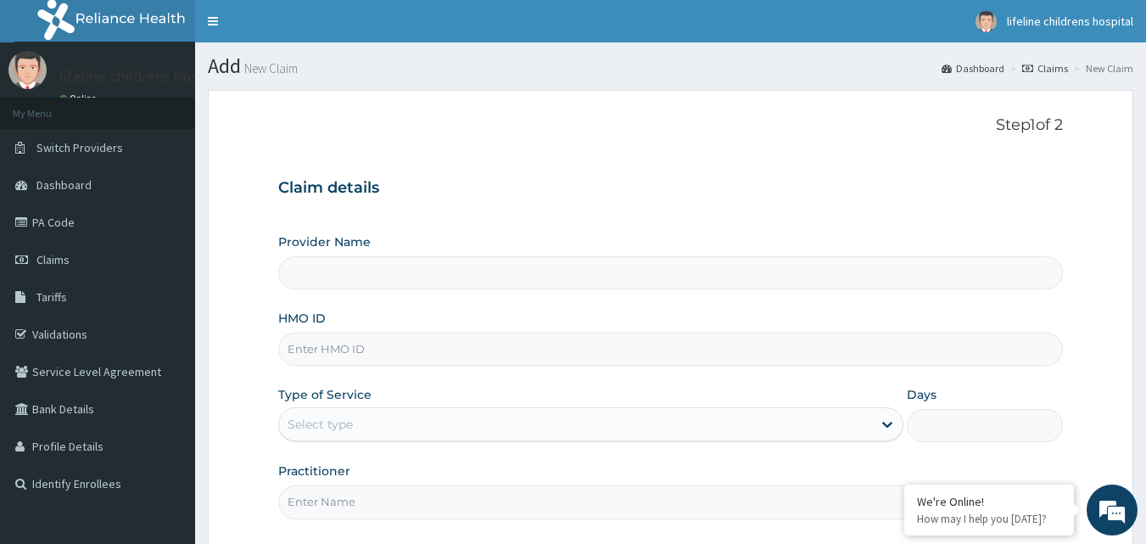
type input "Lifeline Children Hospital - [GEOGRAPHIC_DATA]"
click at [399, 343] on input "HMO ID" at bounding box center [670, 348] width 785 height 33
type input "LFL/10024/C"
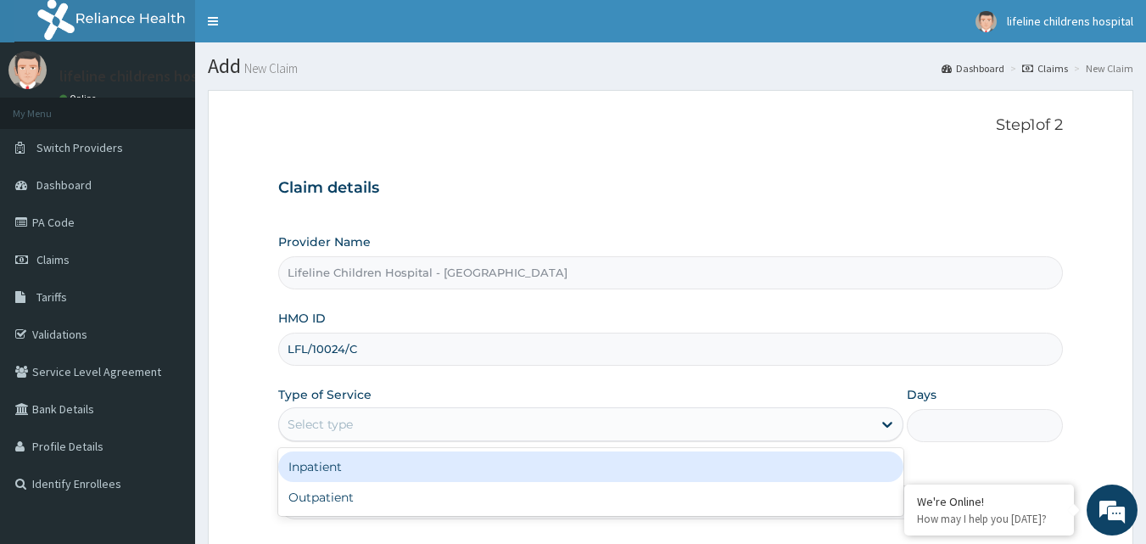
click at [455, 424] on div "Select type" at bounding box center [575, 423] width 593 height 27
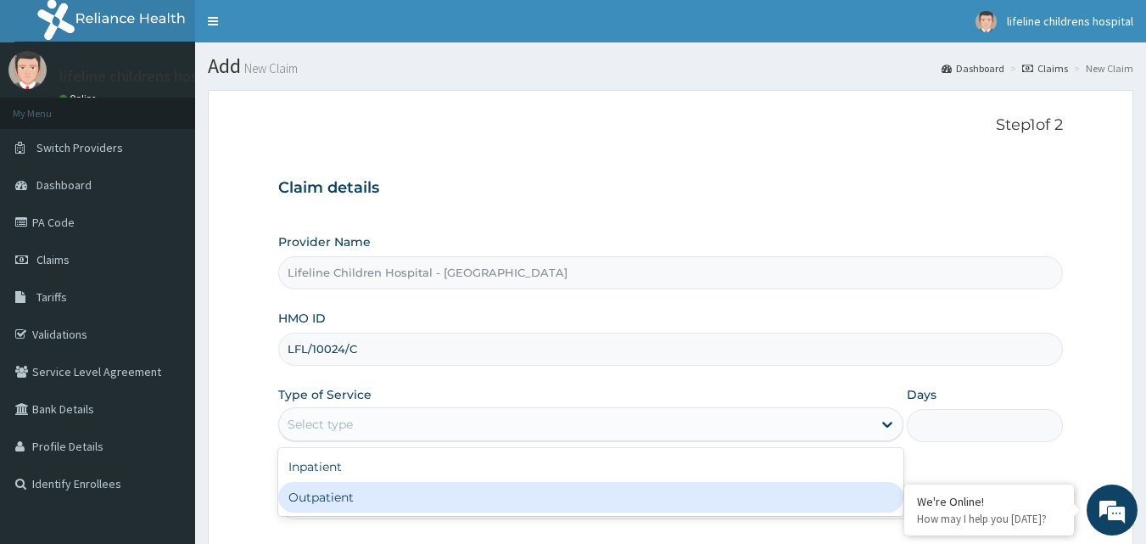
click at [409, 494] on div "Outpatient" at bounding box center [590, 497] width 625 height 31
type input "1"
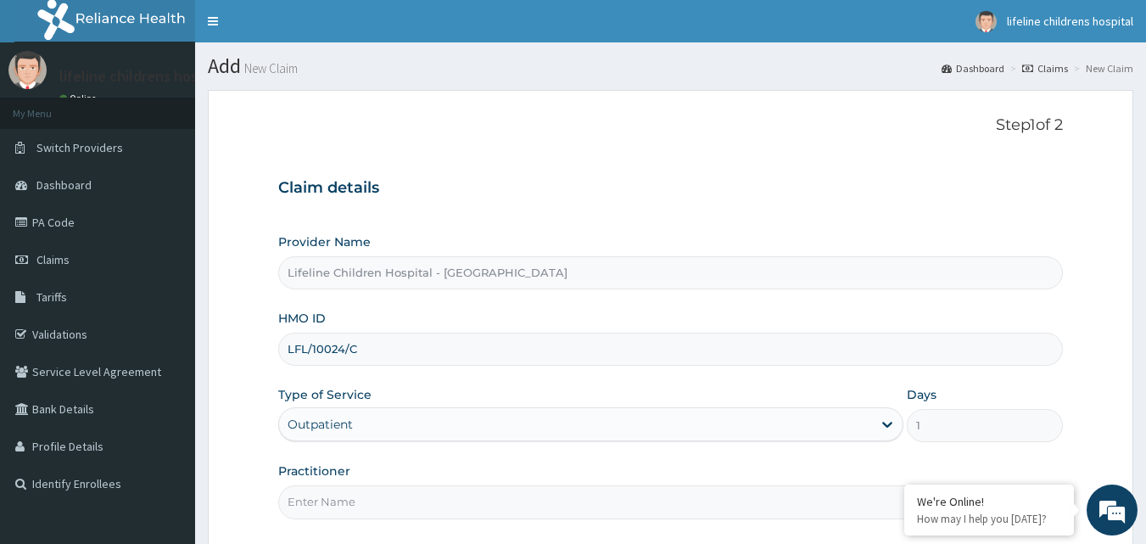
click at [388, 505] on input "Practitioner" at bounding box center [670, 501] width 785 height 33
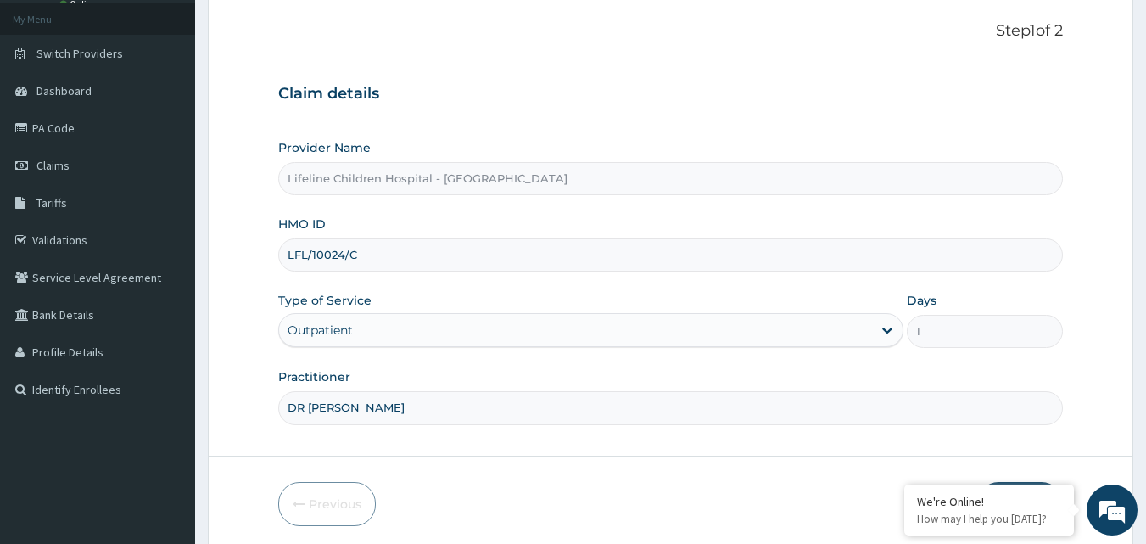
scroll to position [159, 0]
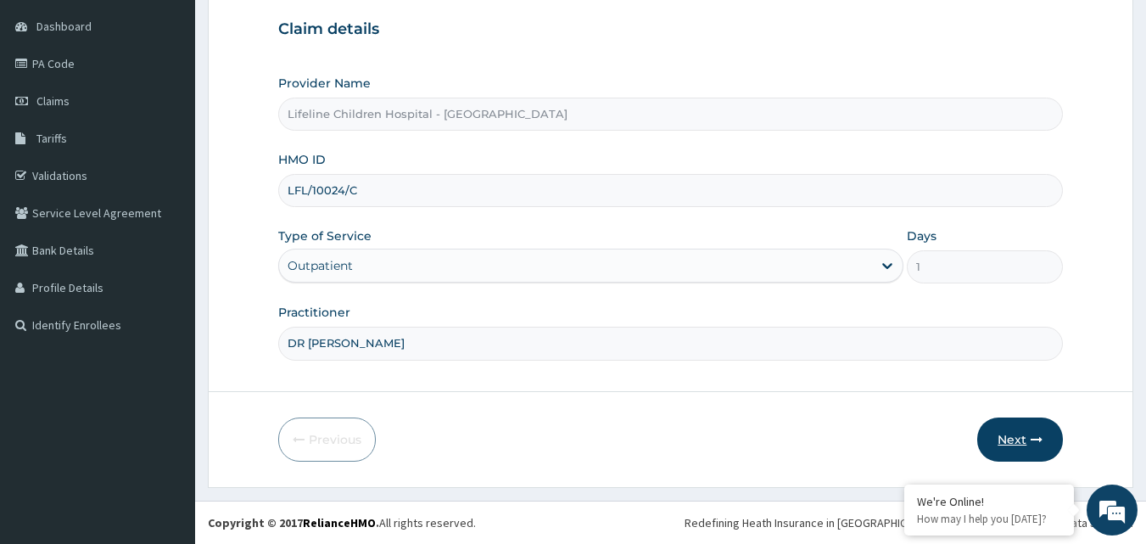
type input "DR [PERSON_NAME]"
click at [1041, 445] on icon "button" at bounding box center [1036, 439] width 12 height 12
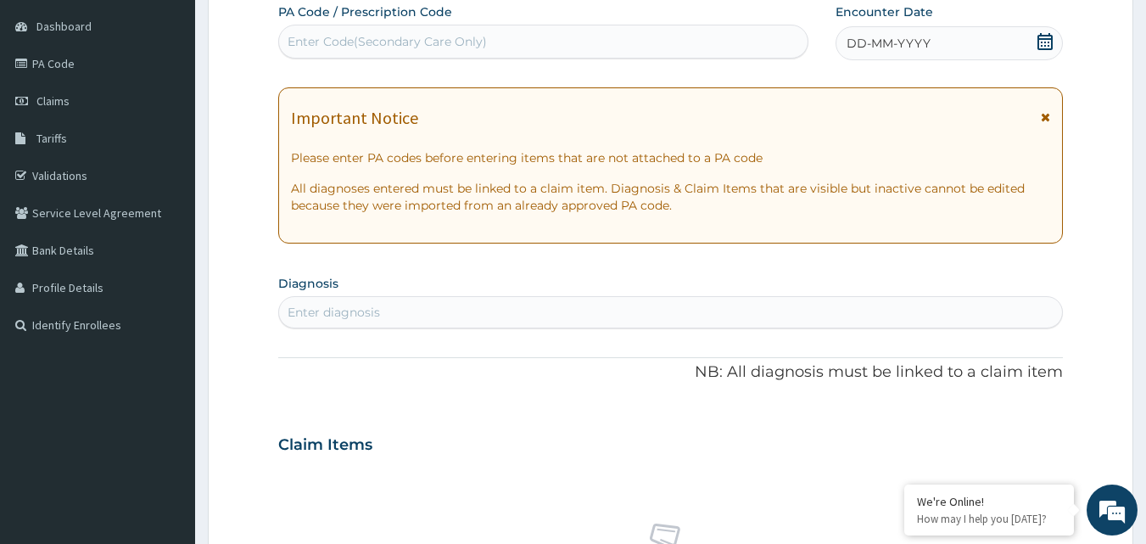
click at [913, 42] on span "DD-MM-YYYY" at bounding box center [888, 43] width 84 height 17
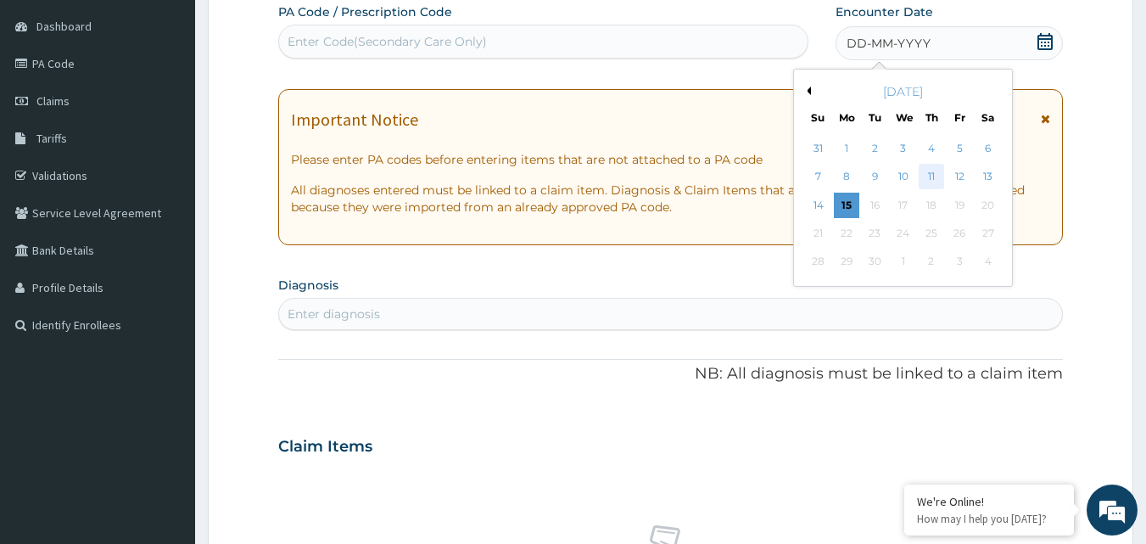
click at [923, 171] on div "11" at bounding box center [930, 177] width 25 height 25
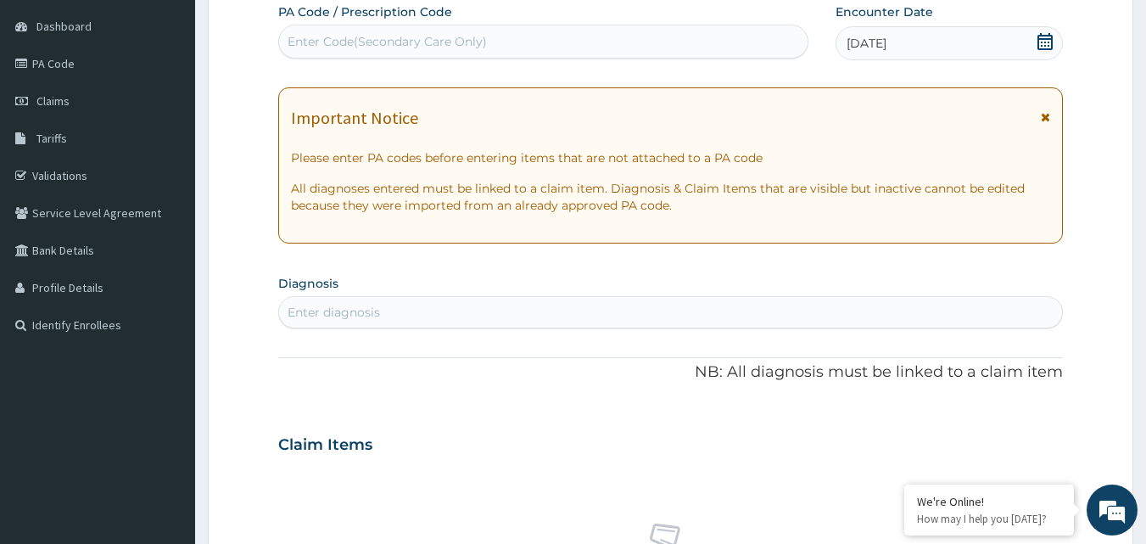
click at [412, 305] on div "Enter diagnosis" at bounding box center [671, 312] width 784 height 27
click at [412, 306] on div "Enter diagnosis" at bounding box center [671, 312] width 784 height 27
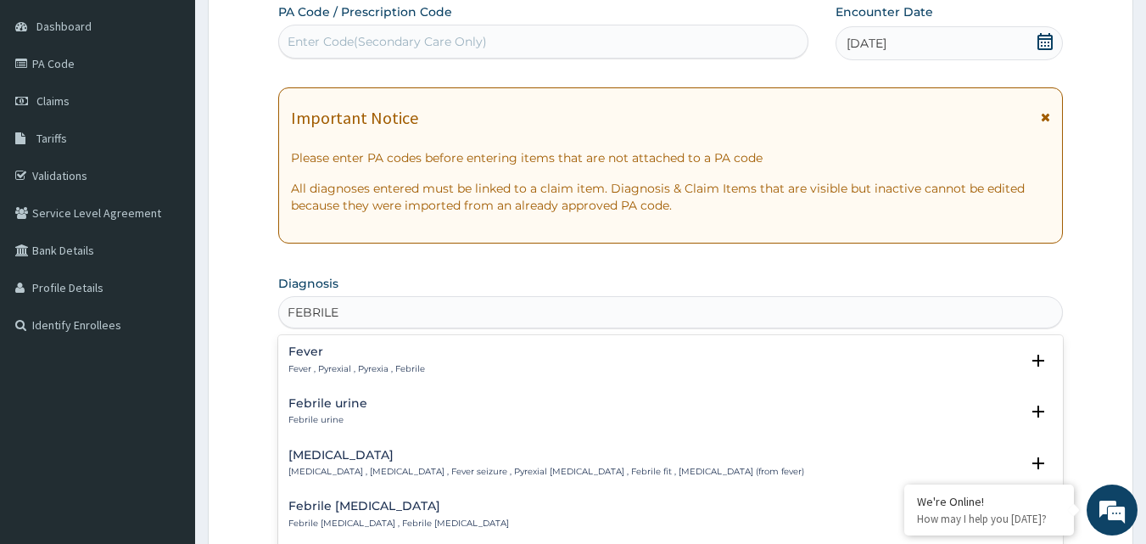
type input "FEBRILE"
click at [406, 357] on h4 "Fever" at bounding box center [356, 351] width 137 height 13
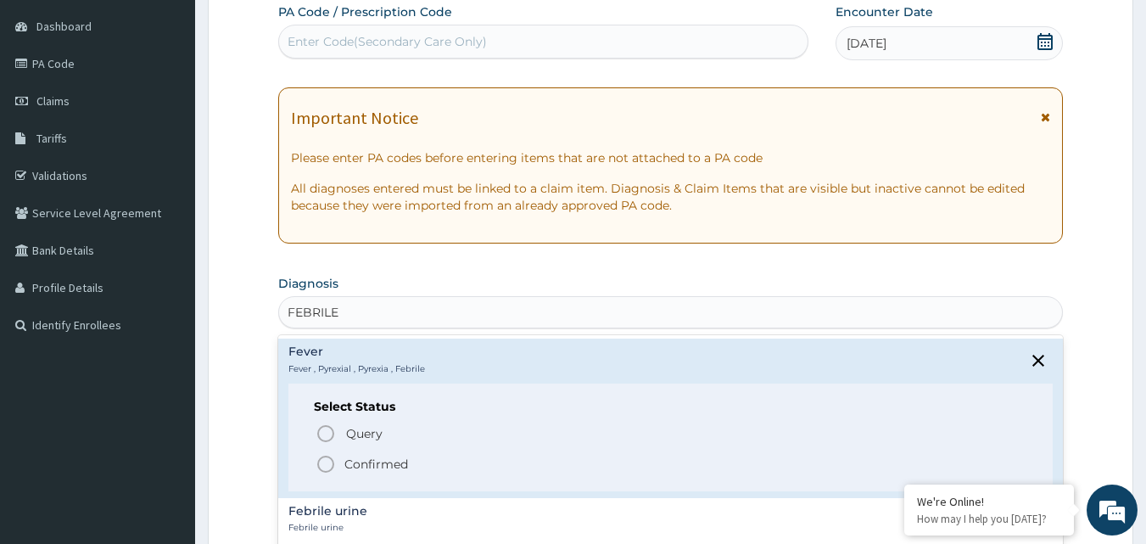
click at [393, 470] on p "Confirmed" at bounding box center [376, 463] width 64 height 17
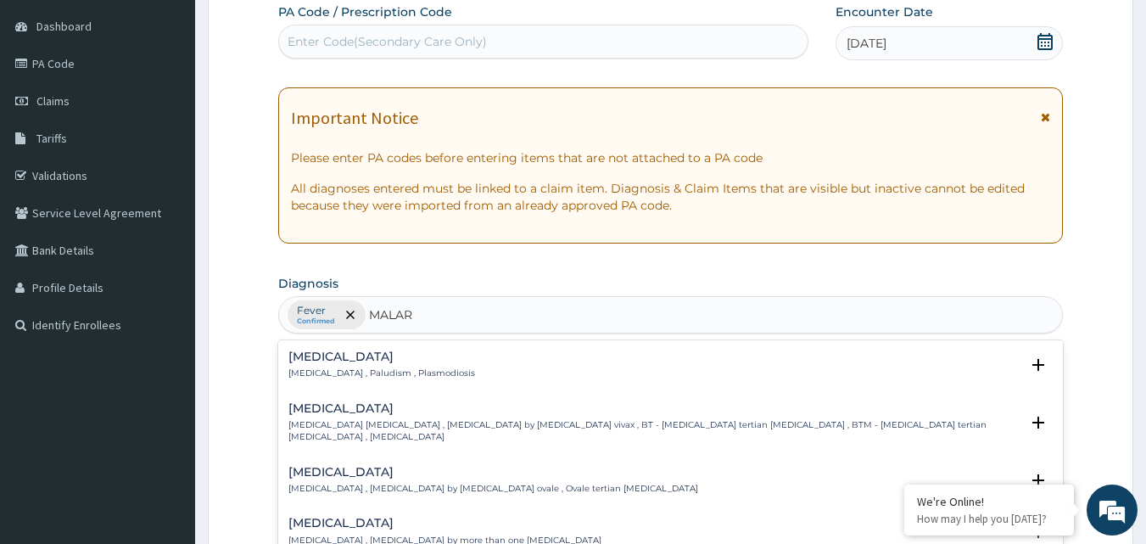
type input "MALARI"
click at [414, 371] on p "[MEDICAL_DATA] , Paludism , Plasmodiosis" at bounding box center [381, 373] width 187 height 12
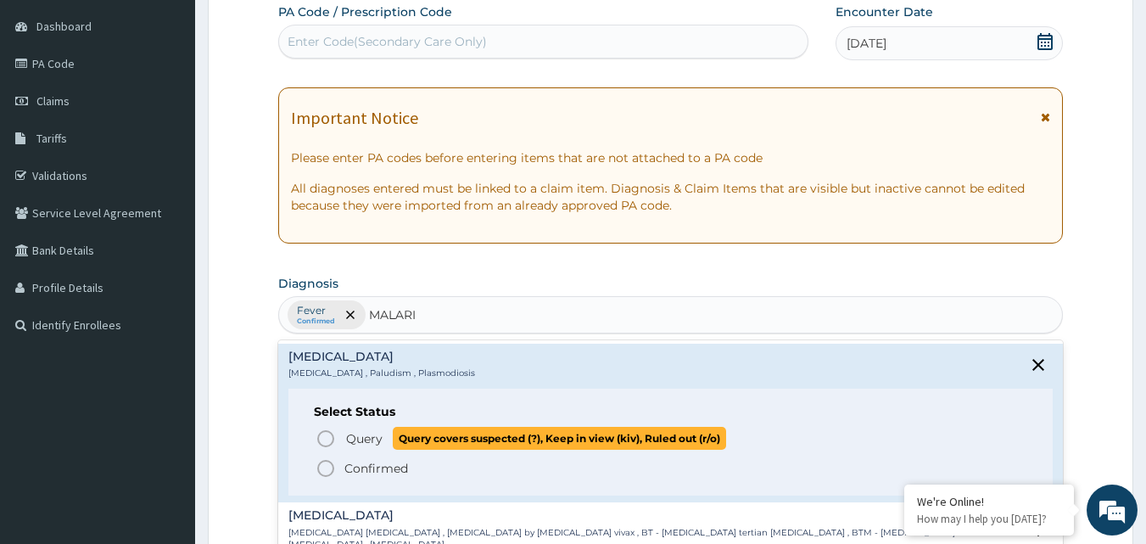
click at [388, 443] on p "Query Query covers suspected (?), Keep in view (kiv), Ruled out (r/o)" at bounding box center [535, 438] width 382 height 23
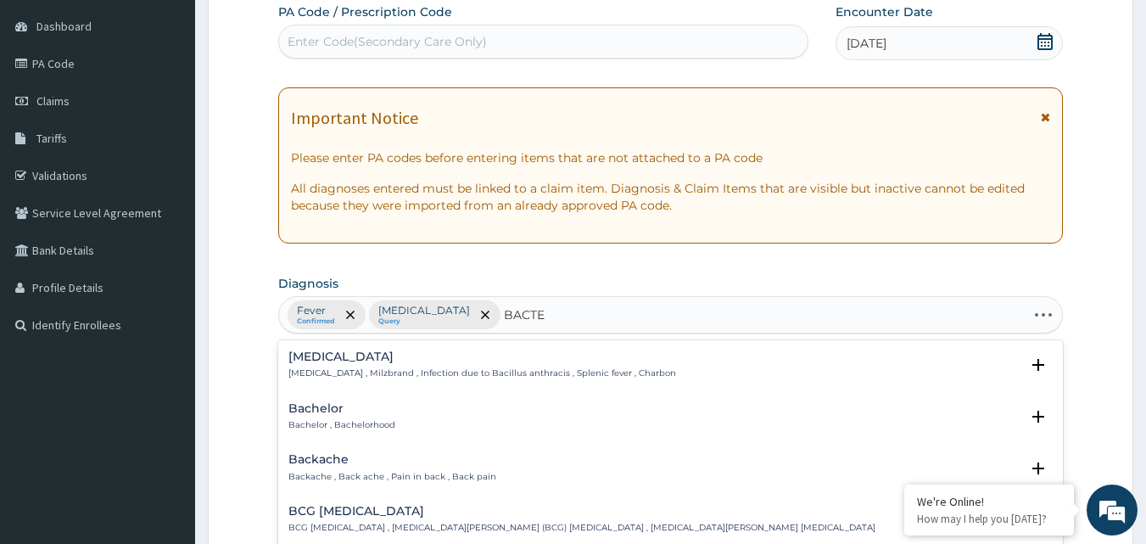
type input "BACTER"
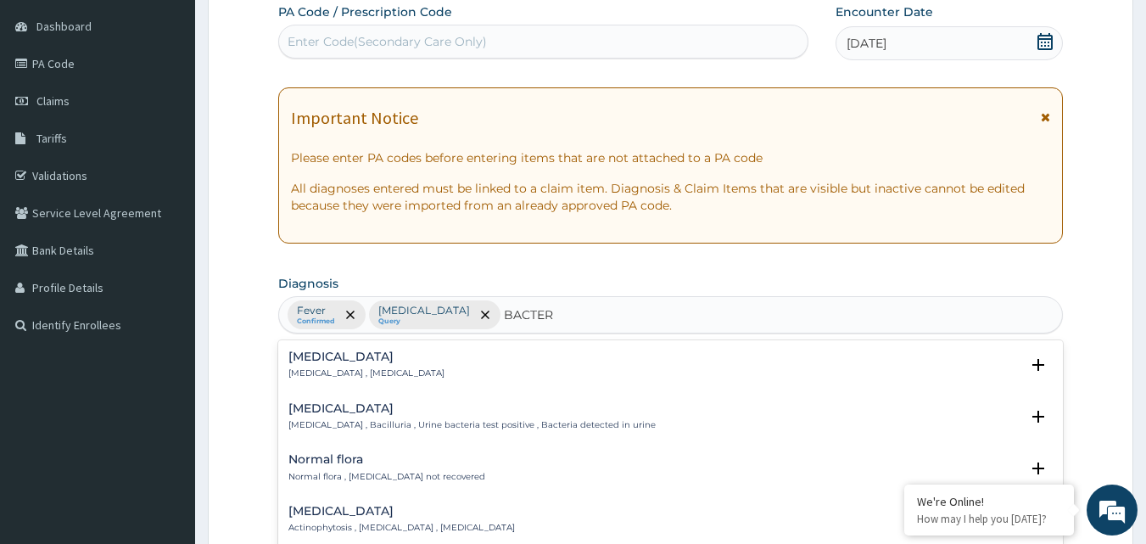
click at [471, 355] on div "[MEDICAL_DATA] [MEDICAL_DATA] , [MEDICAL_DATA]" at bounding box center [670, 365] width 765 height 30
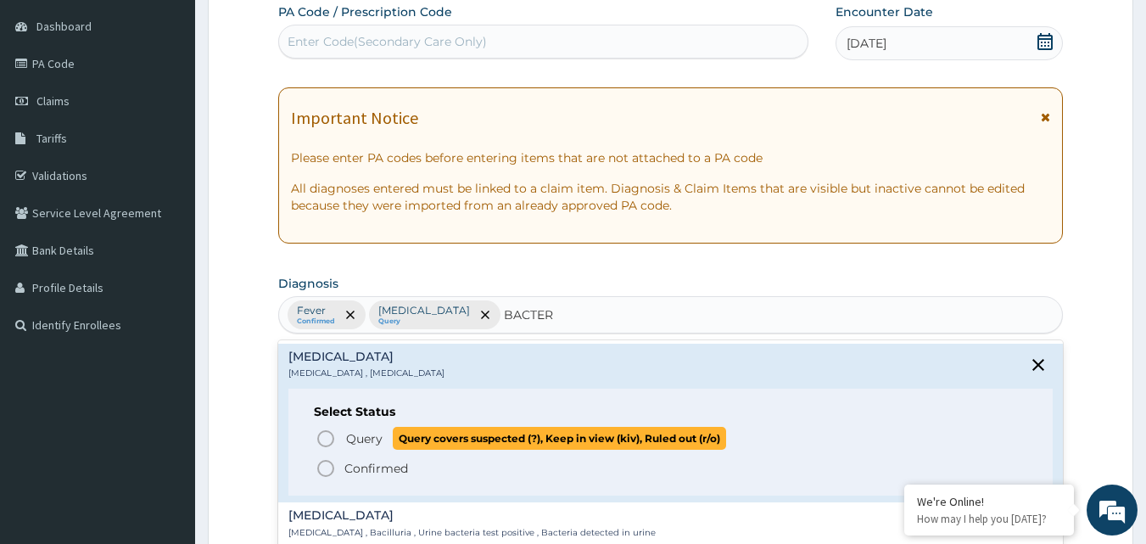
click at [428, 430] on span "Query covers suspected (?), Keep in view (kiv), Ruled out (r/o)" at bounding box center [559, 438] width 333 height 23
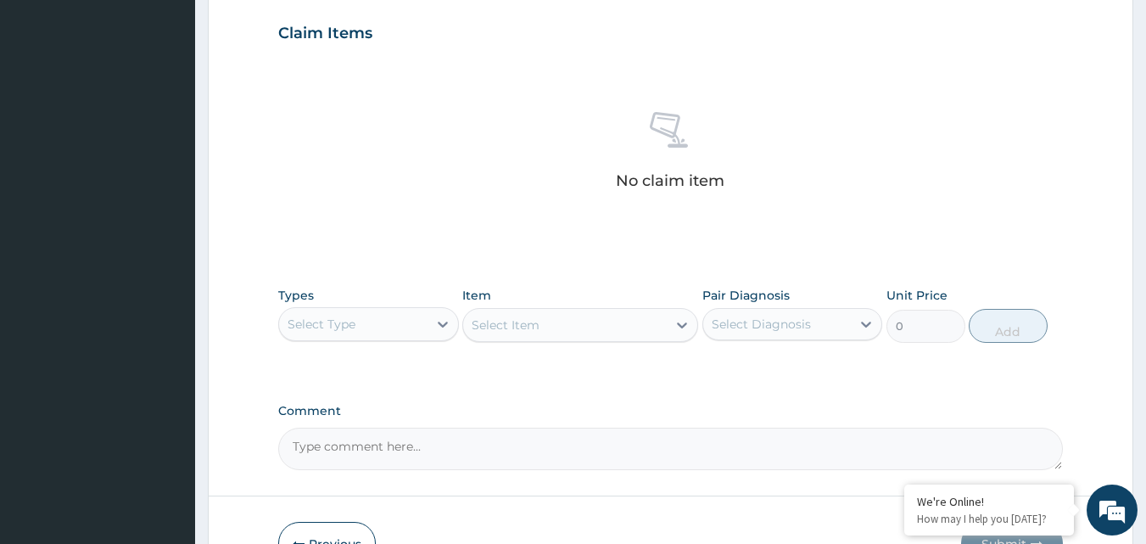
scroll to position [583, 0]
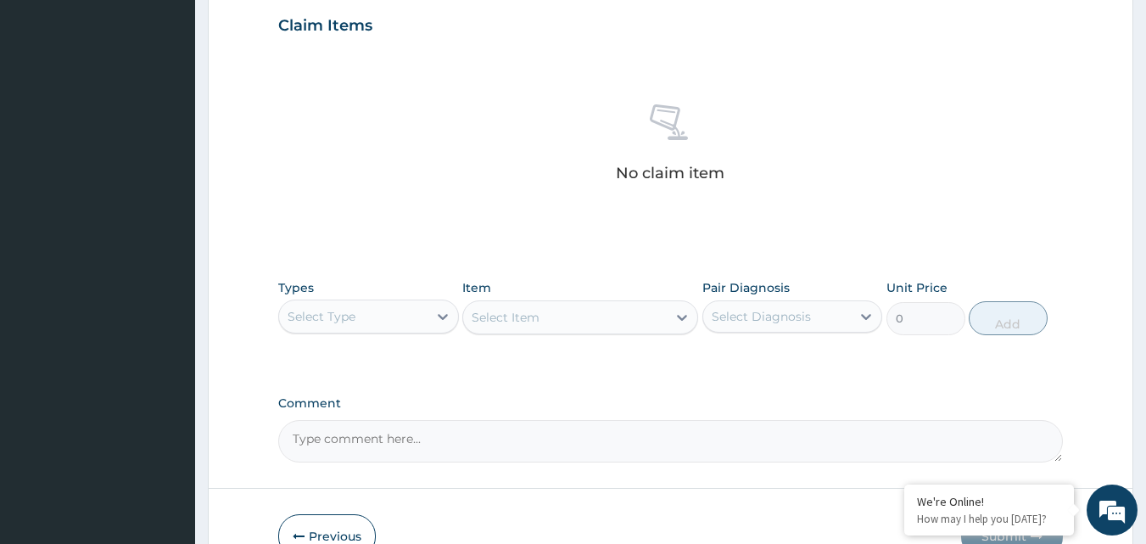
click at [420, 339] on div "Types Select Type Item Select Item Pair Diagnosis Select Diagnosis Unit Price 0…" at bounding box center [670, 307] width 785 height 73
click at [421, 310] on div "Select Type" at bounding box center [353, 316] width 148 height 27
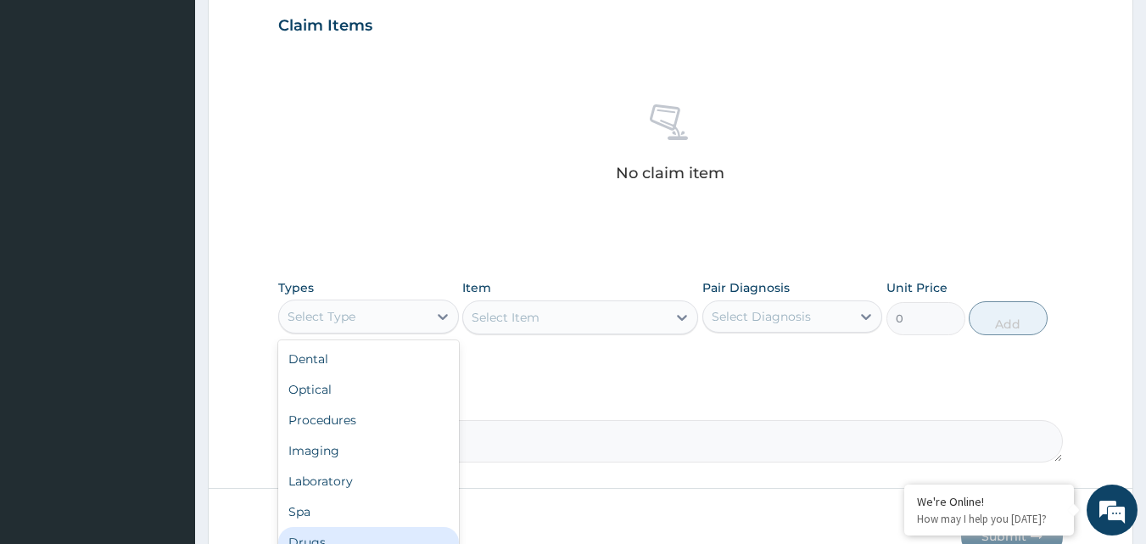
drag, startPoint x: 329, startPoint y: 530, endPoint x: 388, endPoint y: 516, distance: 61.1
click at [332, 531] on div "Drugs" at bounding box center [368, 542] width 181 height 31
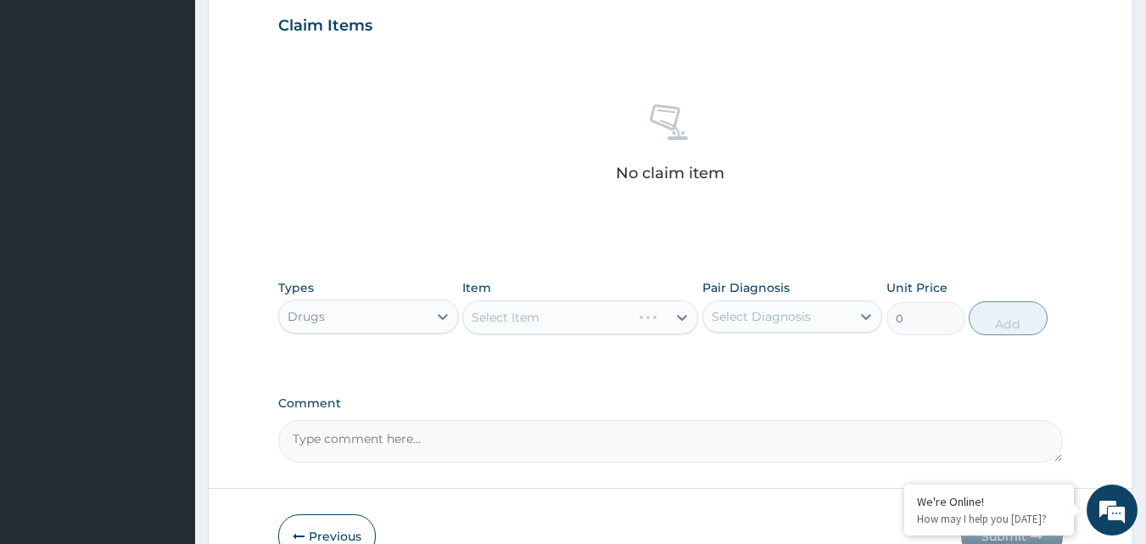
click at [616, 292] on div "Item Select Item" at bounding box center [580, 307] width 236 height 56
drag, startPoint x: 597, startPoint y: 337, endPoint x: 606, endPoint y: 333, distance: 9.9
click at [606, 334] on div "Types Drugs Item Select Item Pair Diagnosis Select Diagnosis Unit Price 0 Add" at bounding box center [670, 307] width 785 height 73
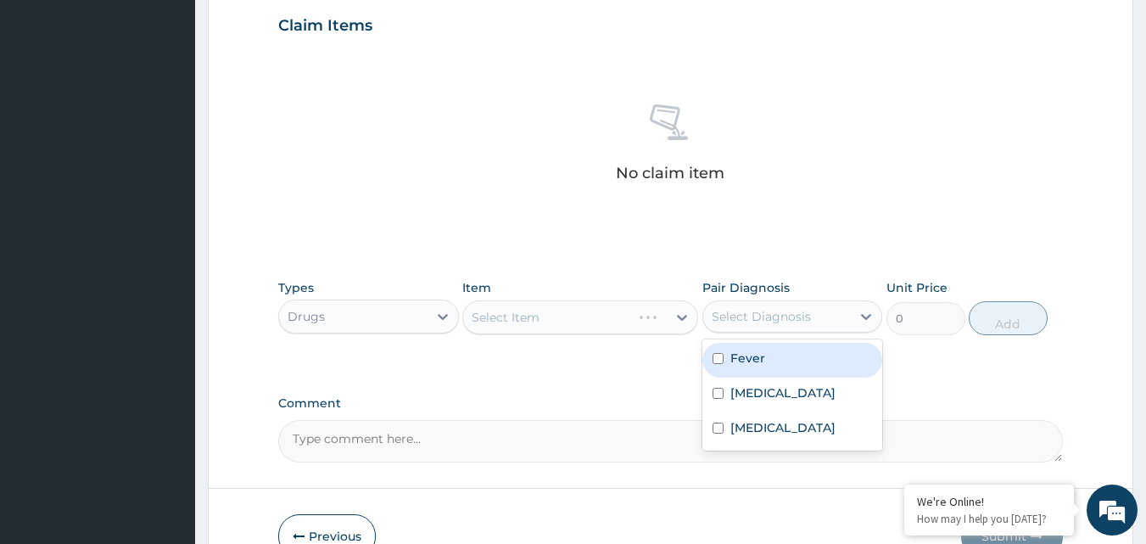
click at [721, 321] on div "Select Diagnosis" at bounding box center [761, 316] width 99 height 17
click at [715, 366] on div "Fever" at bounding box center [792, 360] width 181 height 35
checkbox input "true"
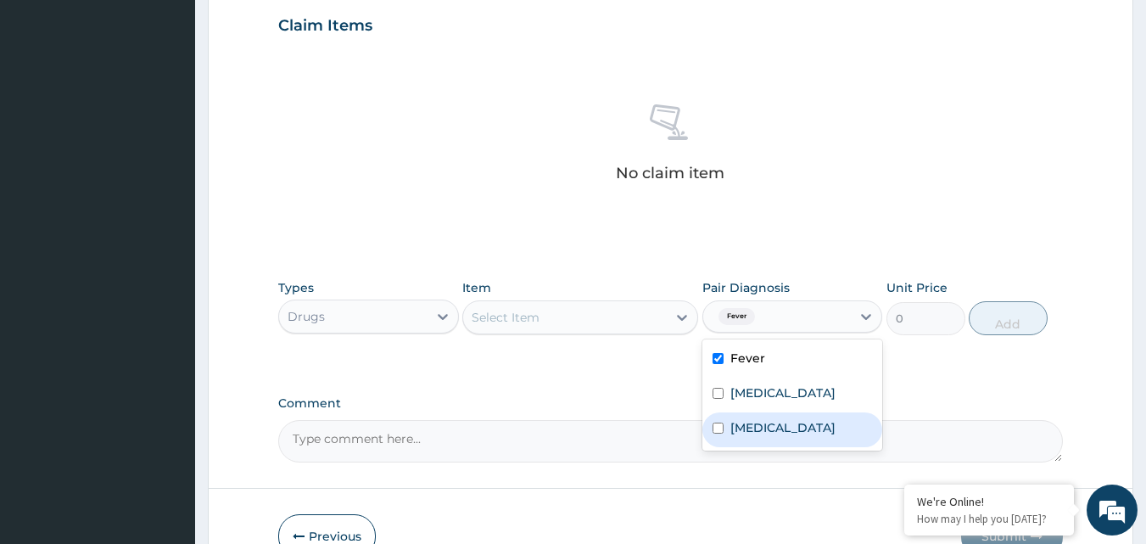
click at [715, 419] on div "[MEDICAL_DATA]" at bounding box center [792, 429] width 181 height 35
checkbox input "true"
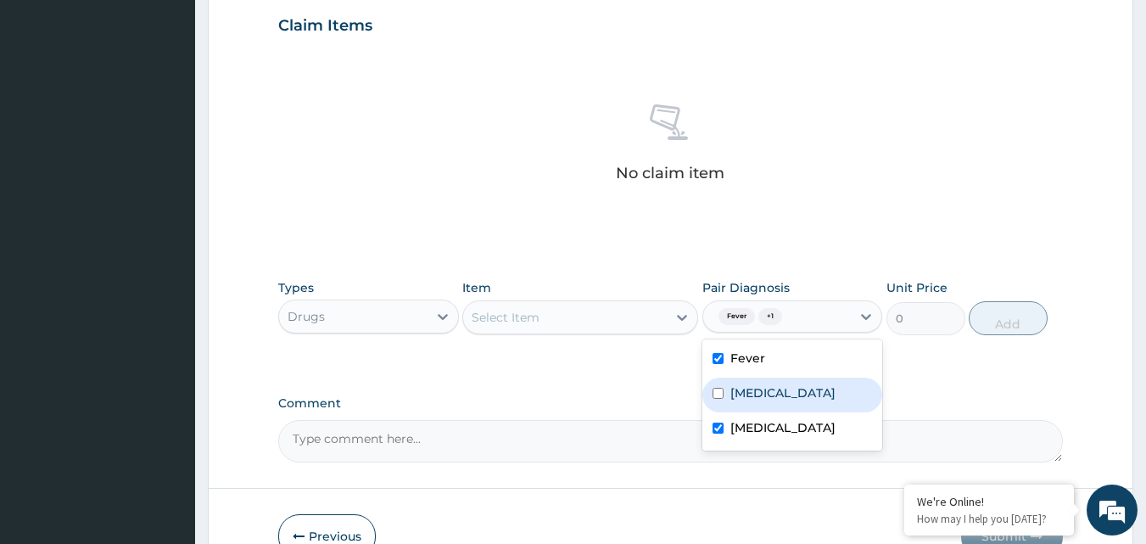
click at [725, 396] on div "[MEDICAL_DATA]" at bounding box center [792, 394] width 181 height 35
checkbox input "true"
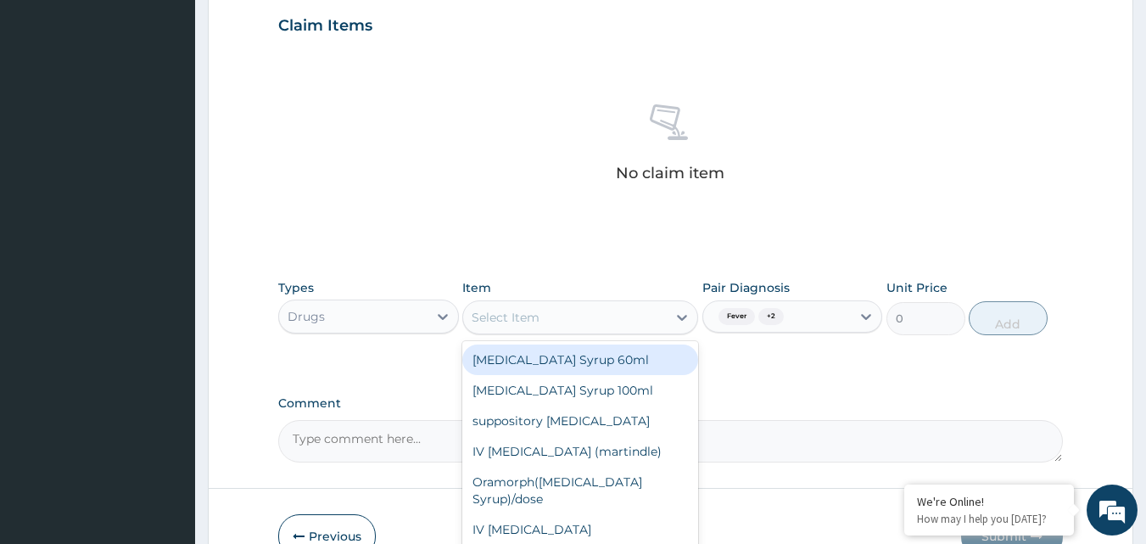
click at [623, 323] on div "Select Item" at bounding box center [565, 317] width 204 height 27
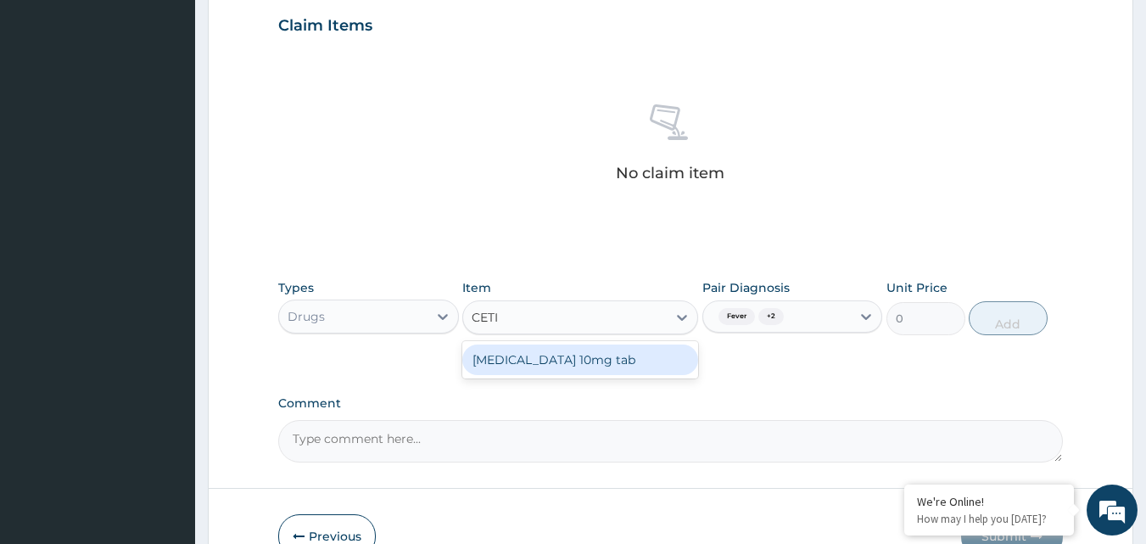
type input "CET"
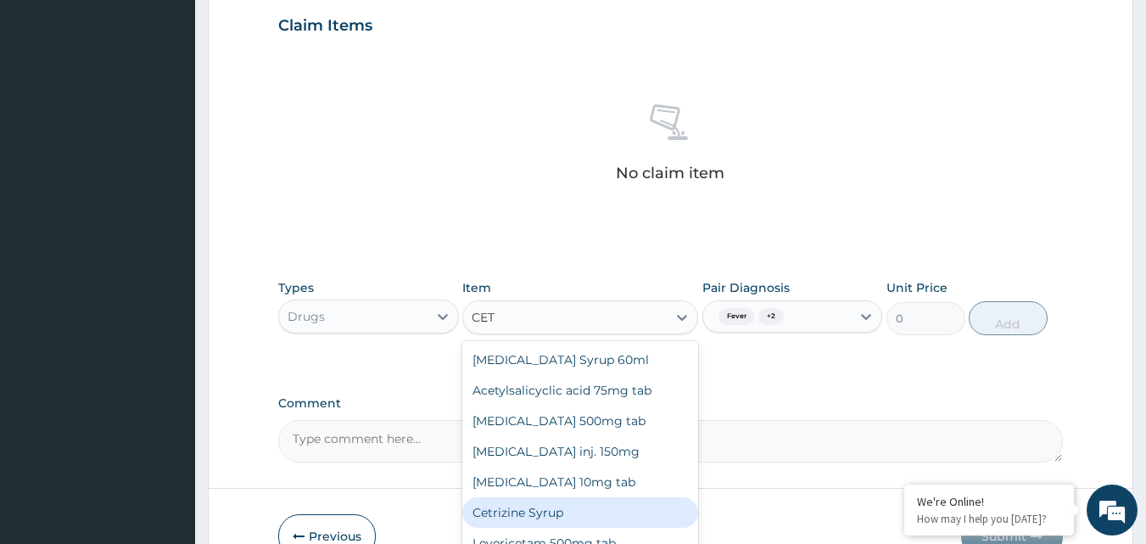
click at [542, 512] on div "Cetrizine Syrup" at bounding box center [580, 512] width 236 height 31
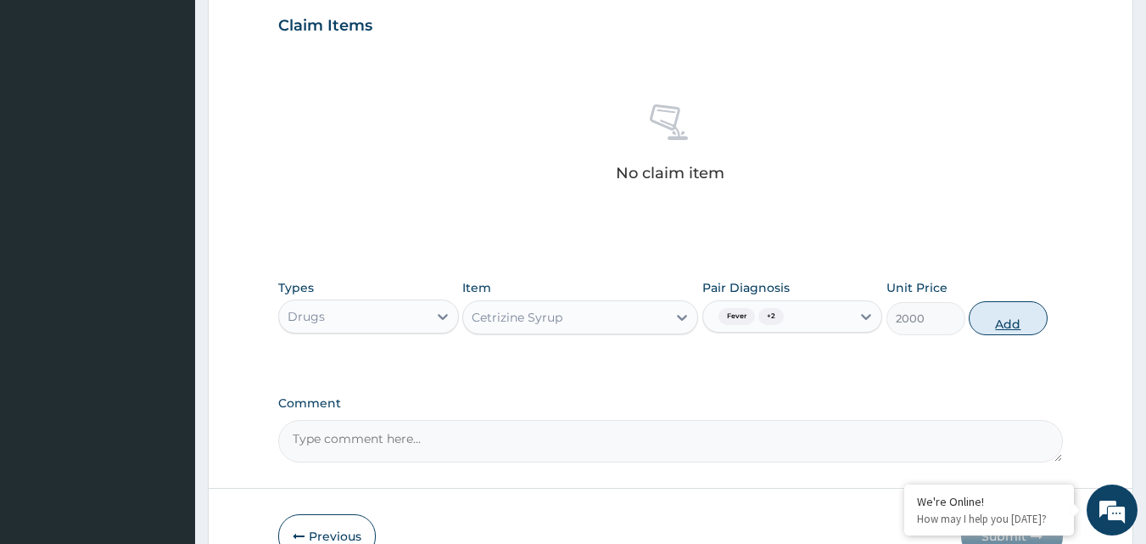
click at [1027, 330] on button "Add" at bounding box center [1008, 318] width 79 height 34
type input "0"
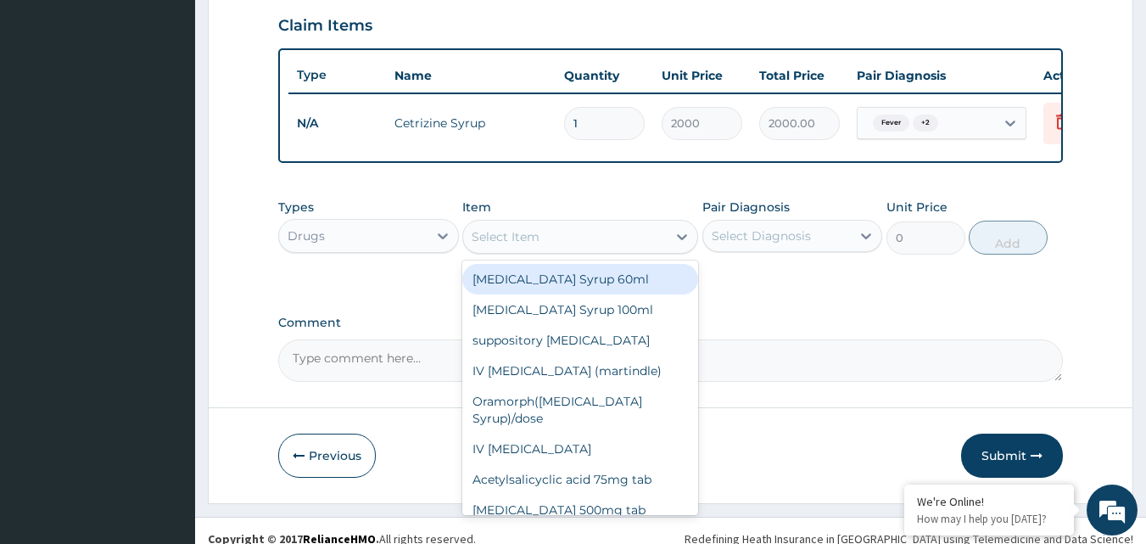
click at [541, 242] on div "Select Item" at bounding box center [565, 236] width 204 height 27
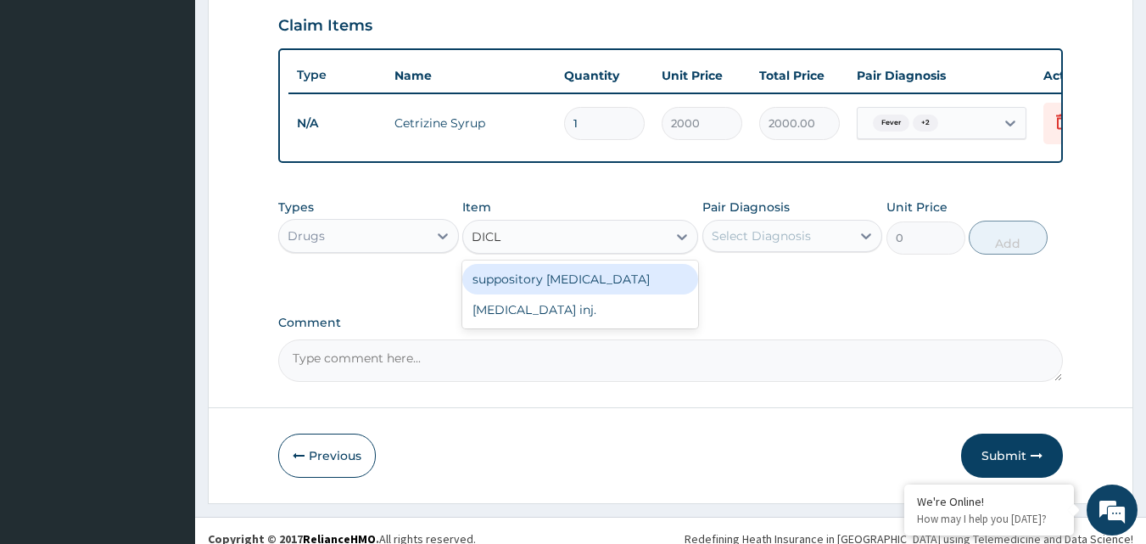
type input "DICLO"
click at [583, 288] on div "suppository [MEDICAL_DATA]" at bounding box center [580, 279] width 236 height 31
type input "1700"
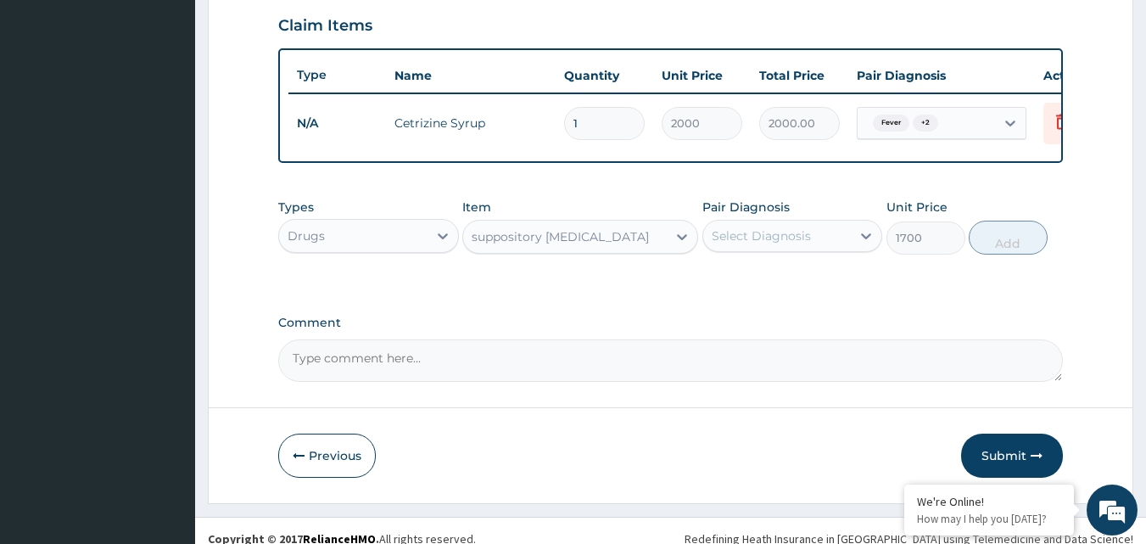
click at [819, 249] on div "Select Diagnosis" at bounding box center [777, 235] width 148 height 27
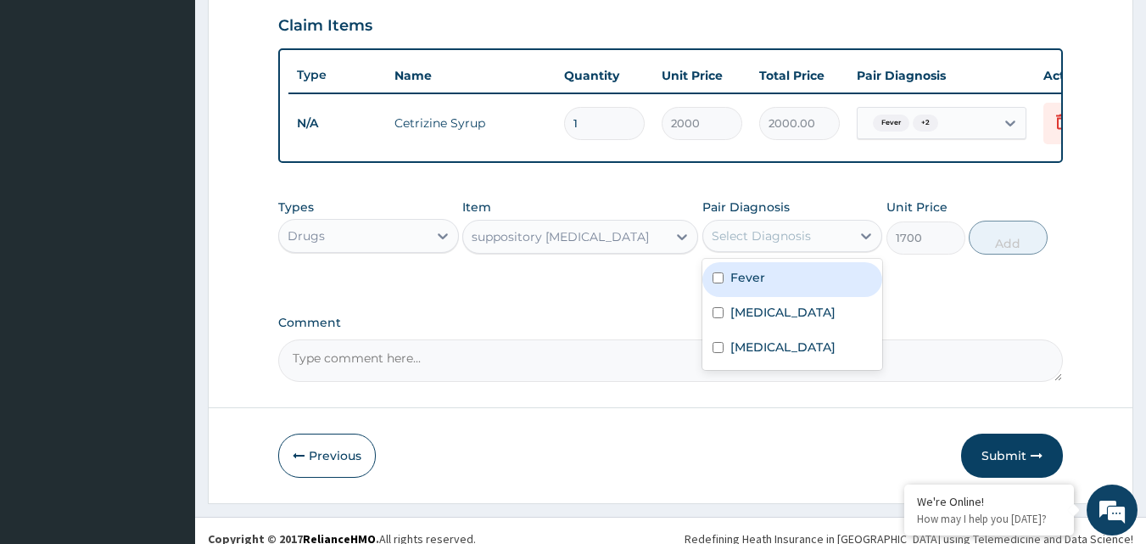
click at [810, 263] on div "Types Drugs Item suppository [MEDICAL_DATA] Pair Diagnosis option [MEDICAL_DATA…" at bounding box center [670, 226] width 785 height 73
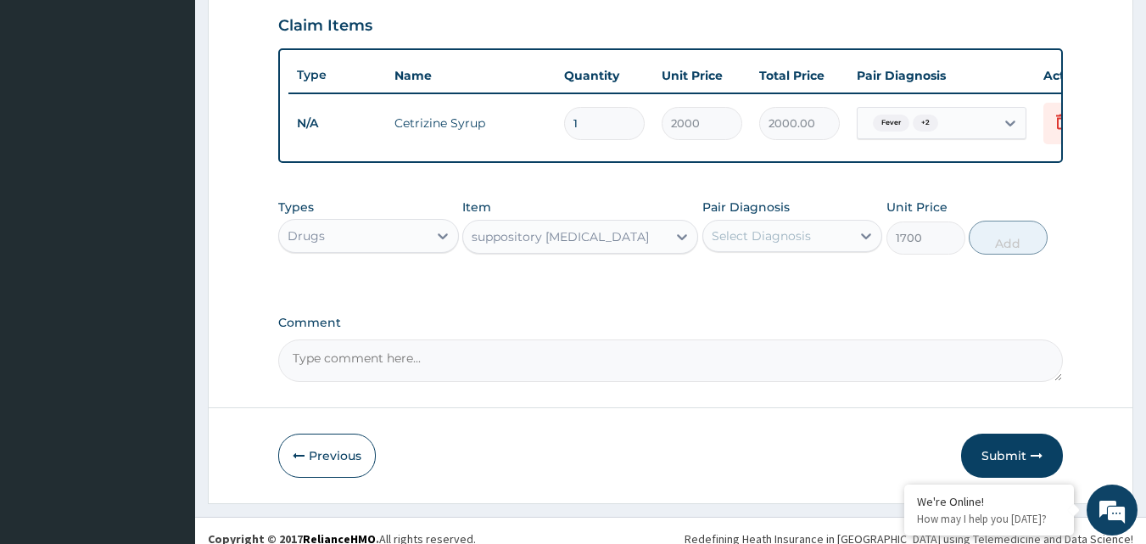
click at [798, 254] on div "Pair Diagnosis Select Diagnosis" at bounding box center [792, 226] width 181 height 56
click at [751, 244] on div "Select Diagnosis" at bounding box center [761, 235] width 99 height 17
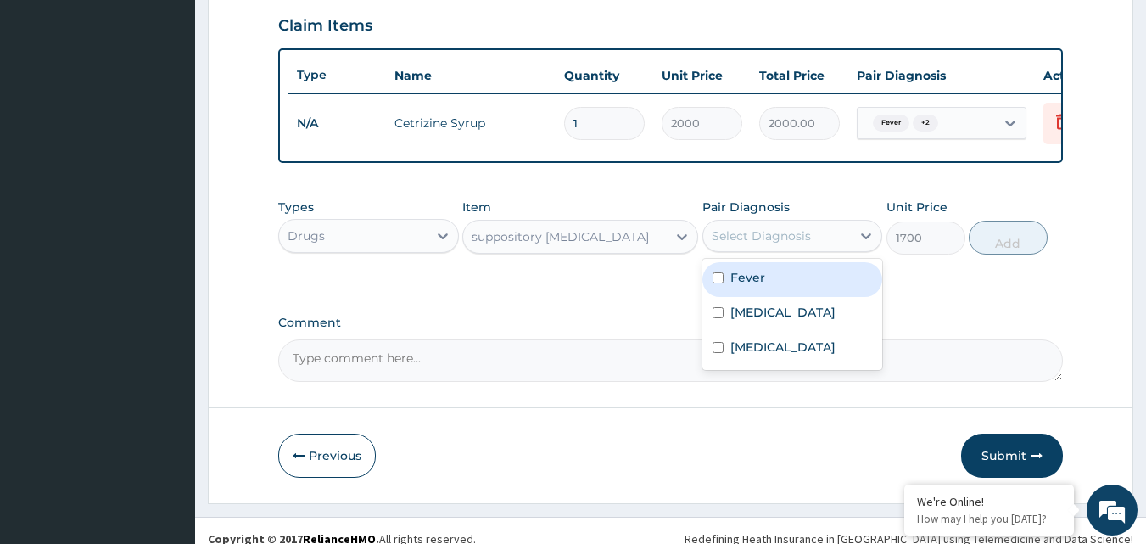
click at [757, 297] on div "Fever" at bounding box center [792, 279] width 181 height 35
checkbox input "true"
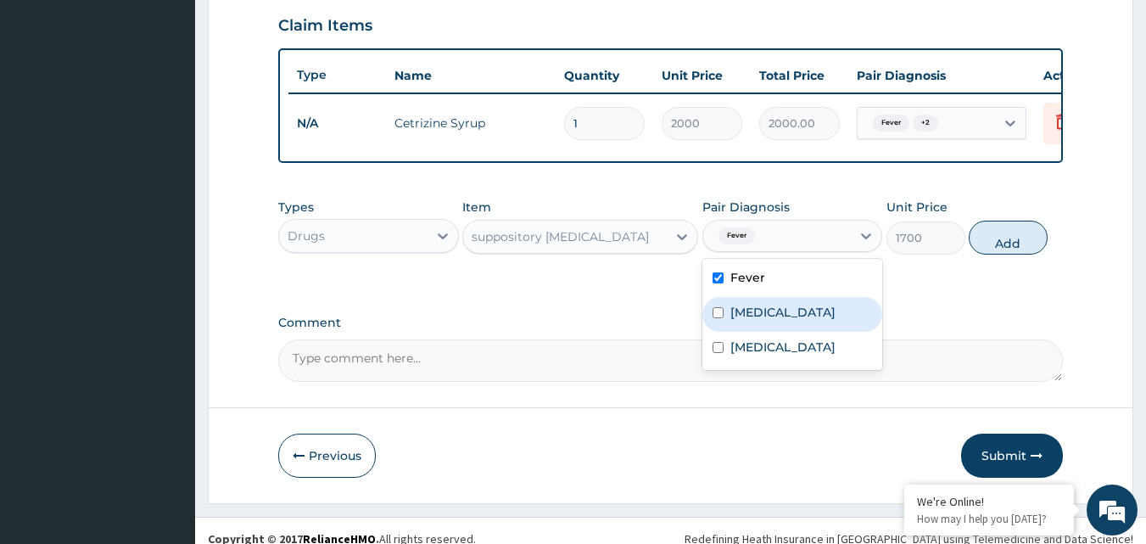
click at [752, 321] on label "[MEDICAL_DATA]" at bounding box center [782, 312] width 105 height 17
checkbox input "true"
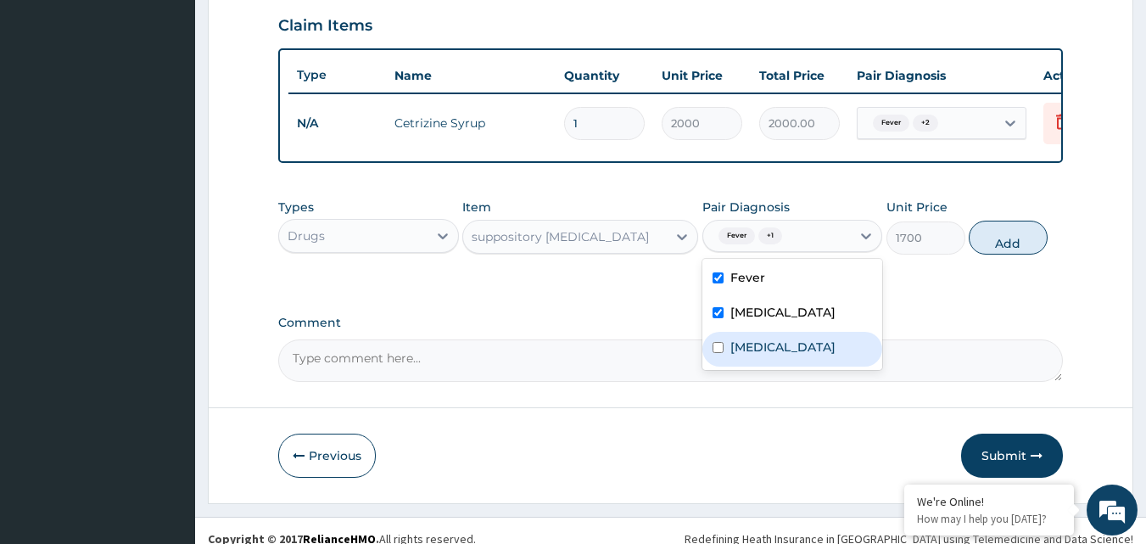
click at [753, 351] on label "[MEDICAL_DATA]" at bounding box center [782, 346] width 105 height 17
checkbox input "true"
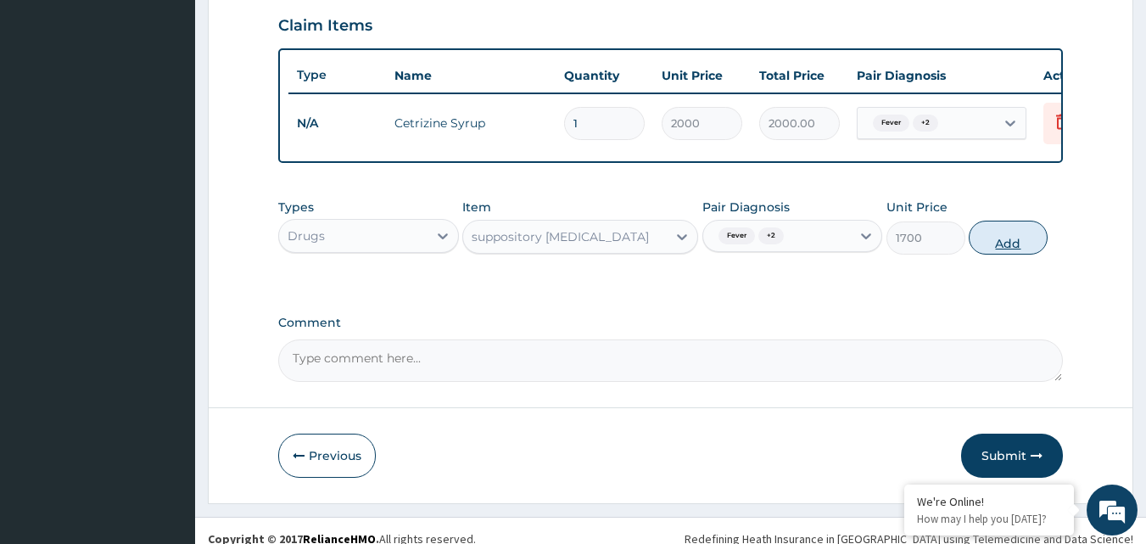
click at [1036, 254] on button "Add" at bounding box center [1008, 238] width 79 height 34
type input "0"
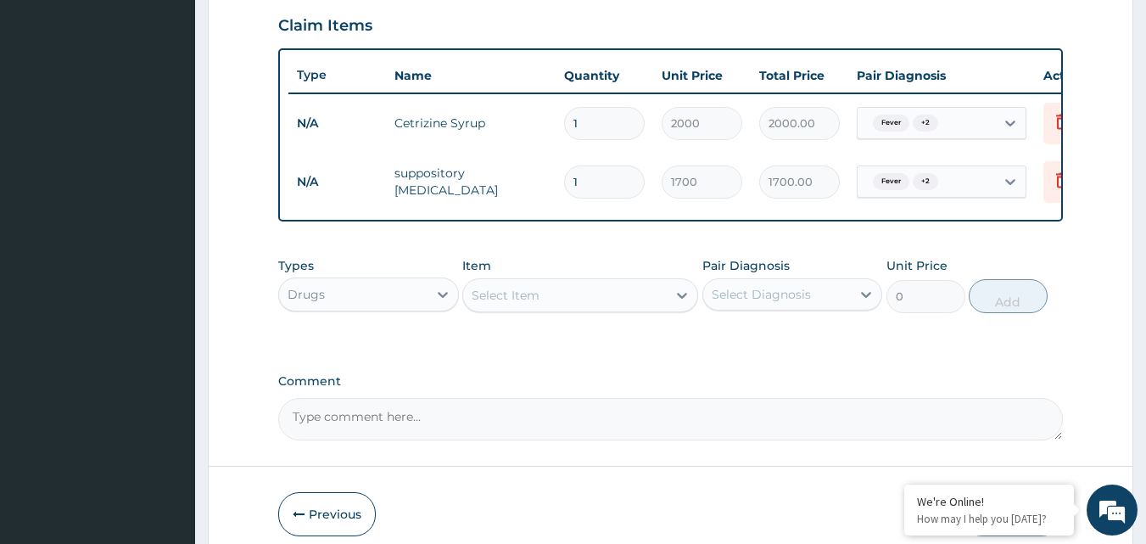
type input "0.00"
type input "2"
type input "3400.00"
type input "2"
click at [368, 304] on div "Drugs" at bounding box center [353, 294] width 148 height 27
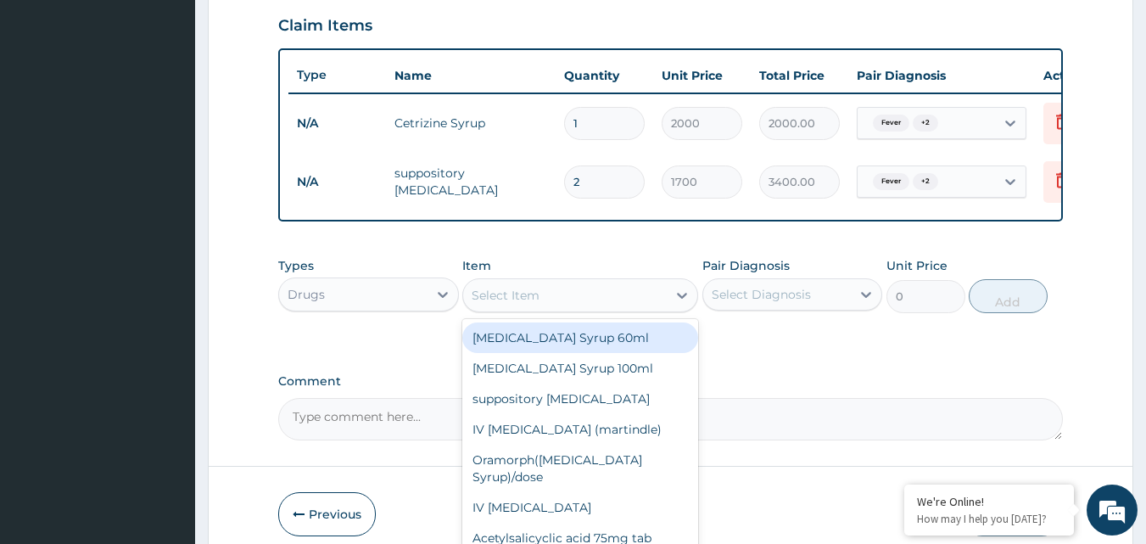
click at [628, 299] on div "Select Item" at bounding box center [565, 295] width 204 height 27
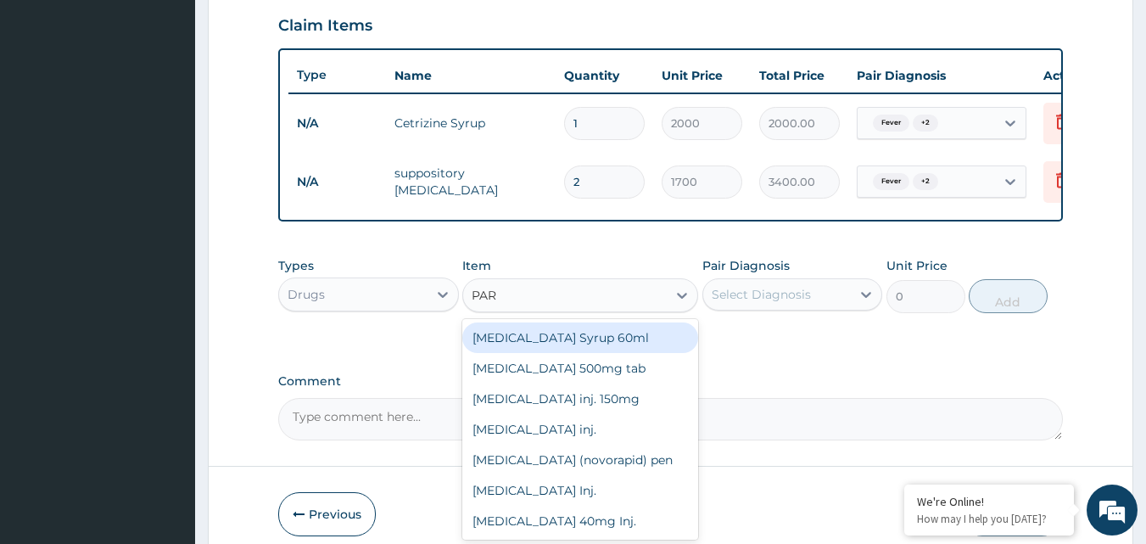
type input "PARA"
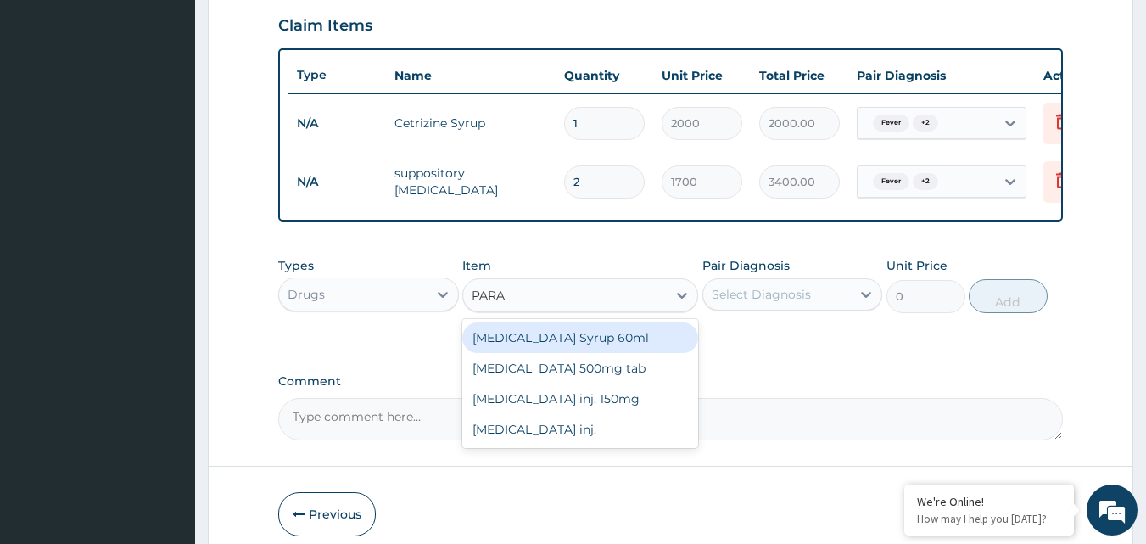
click at [648, 349] on div "[MEDICAL_DATA] Syrup 60ml" at bounding box center [580, 337] width 236 height 31
type input "900"
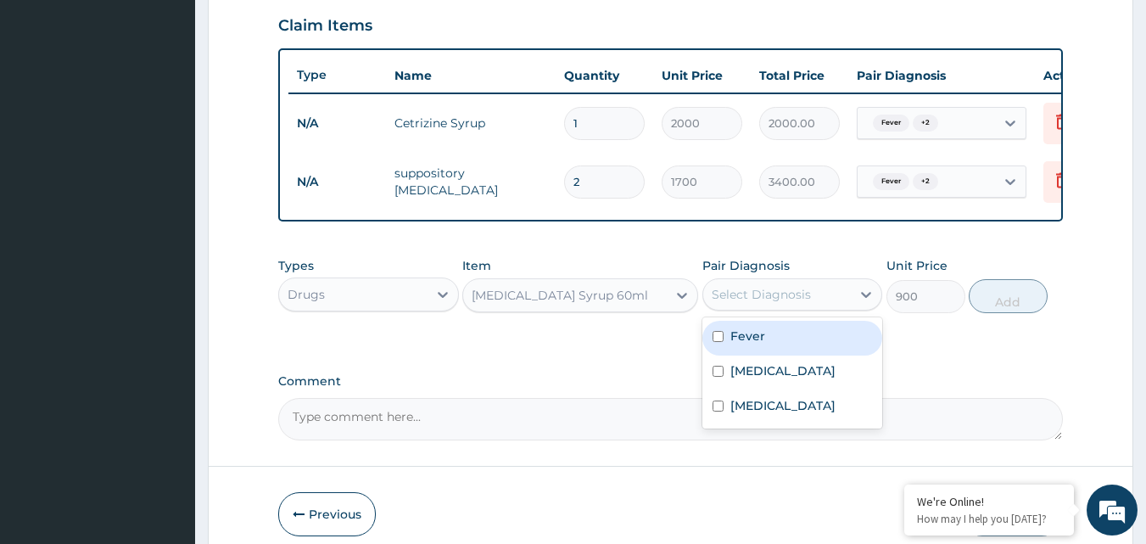
click at [782, 295] on div "Select Diagnosis" at bounding box center [777, 294] width 148 height 27
click at [761, 344] on label "Fever" at bounding box center [747, 335] width 35 height 17
checkbox input "true"
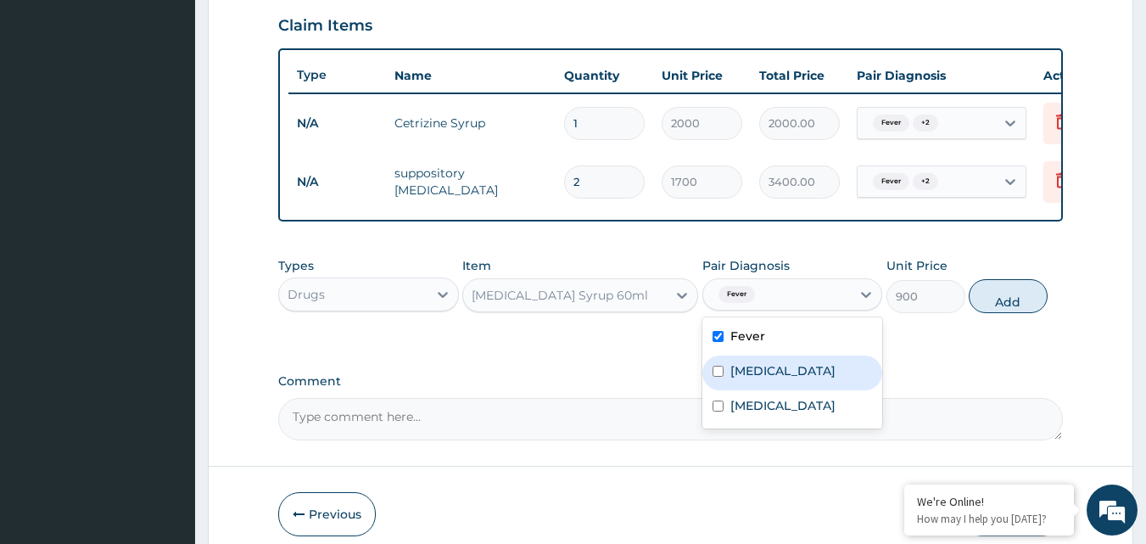
click at [762, 379] on label "[MEDICAL_DATA]" at bounding box center [782, 370] width 105 height 17
checkbox input "true"
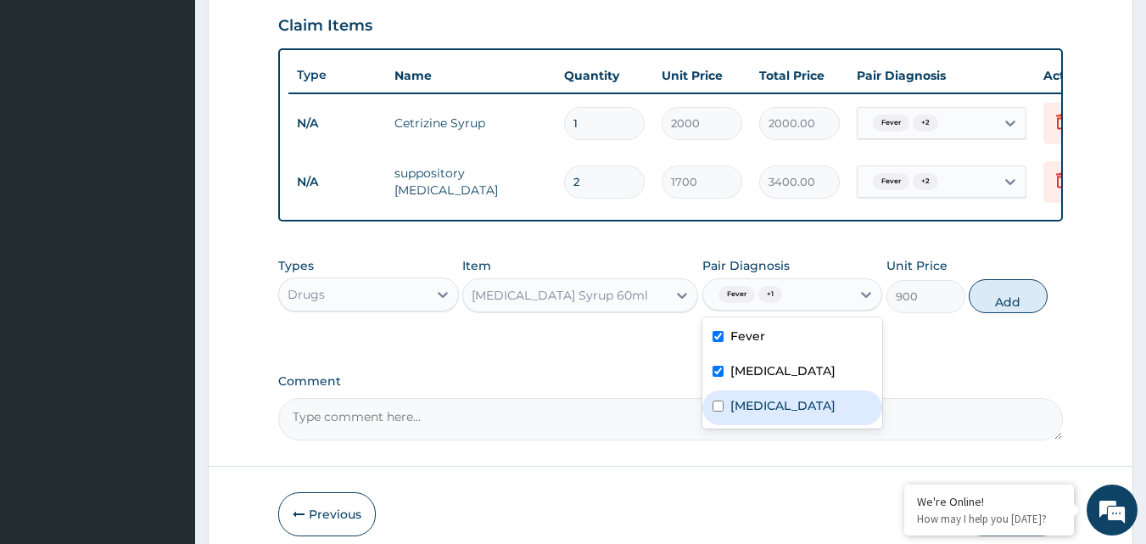
click at [762, 414] on label "[MEDICAL_DATA]" at bounding box center [782, 405] width 105 height 17
checkbox input "true"
click at [1008, 309] on button "Add" at bounding box center [1008, 296] width 79 height 34
type input "0"
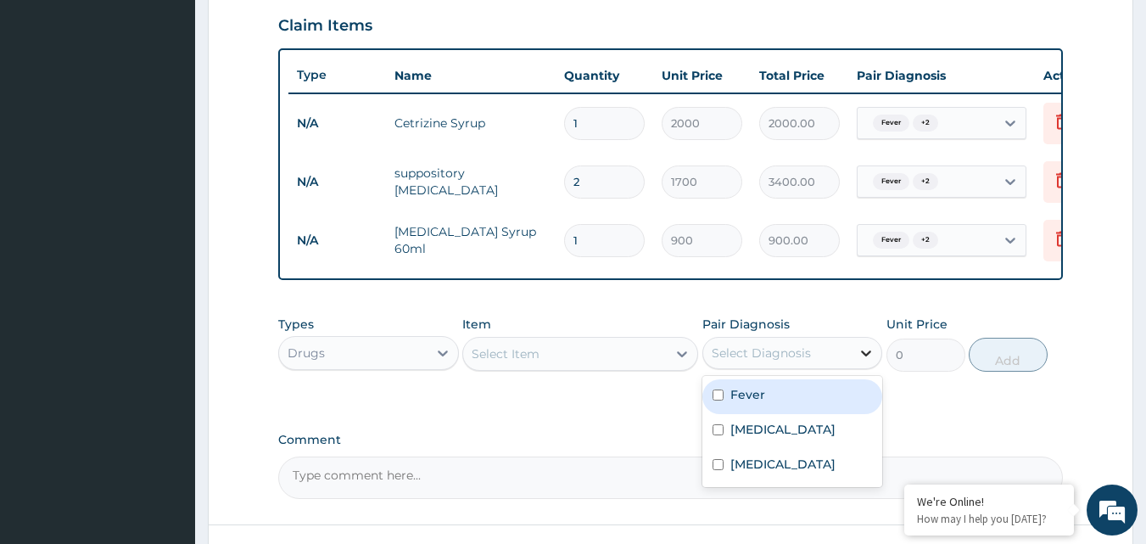
click at [865, 361] on icon at bounding box center [865, 352] width 17 height 17
click at [827, 414] on div "Fever" at bounding box center [792, 396] width 181 height 35
checkbox input "true"
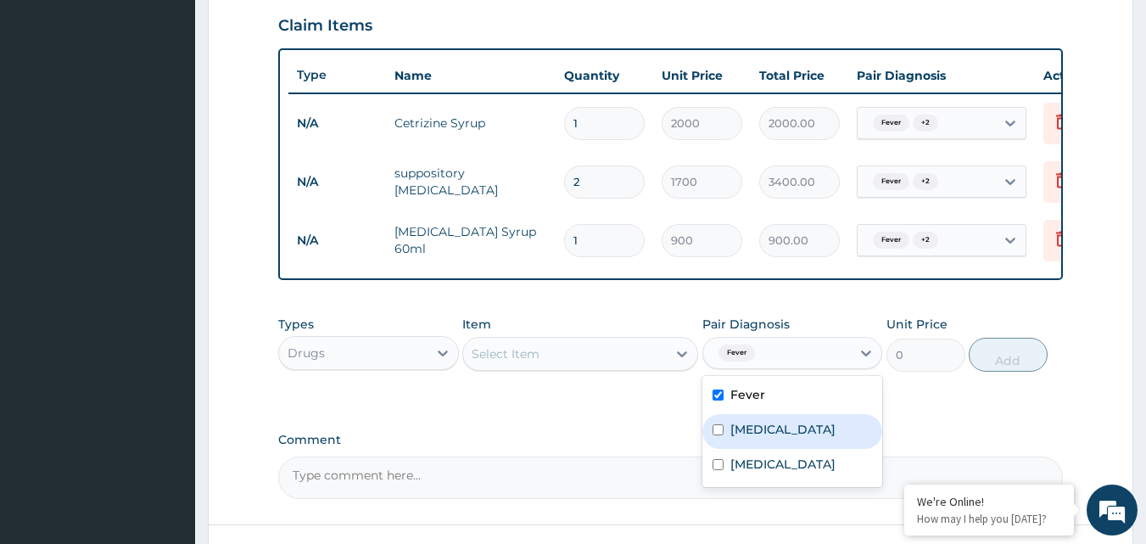
click at [822, 431] on div "[MEDICAL_DATA]" at bounding box center [792, 431] width 181 height 35
checkbox input "true"
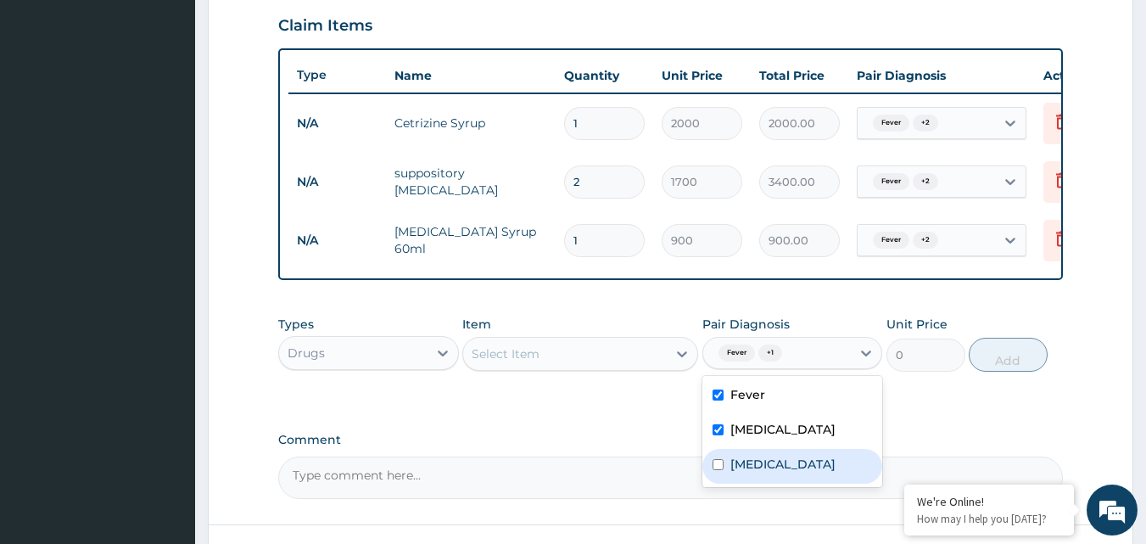
click at [820, 481] on div "[MEDICAL_DATA]" at bounding box center [792, 466] width 181 height 35
checkbox input "true"
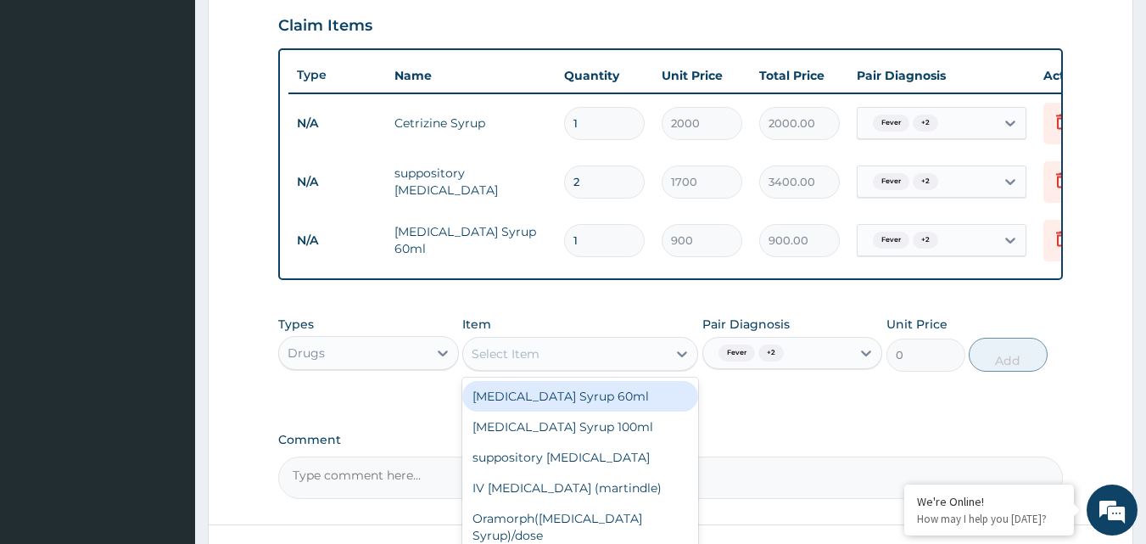
click at [624, 367] on div "Select Item" at bounding box center [565, 353] width 204 height 27
type input "P"
type input "CEFU"
click at [613, 411] on div "[MEDICAL_DATA] Syrup100ml" at bounding box center [580, 396] width 236 height 31
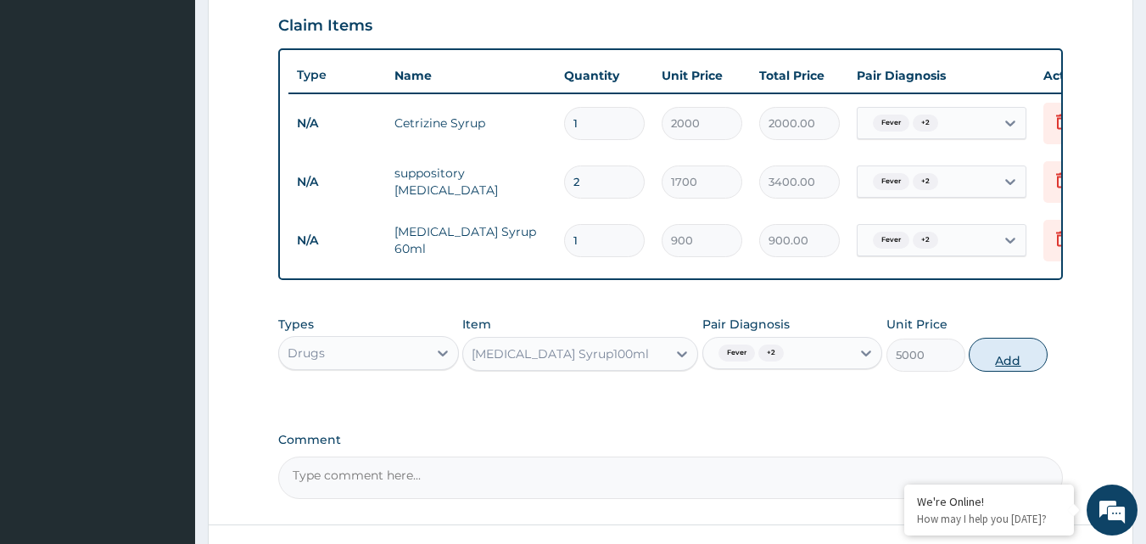
click at [991, 364] on button "Add" at bounding box center [1008, 355] width 79 height 34
type input "0"
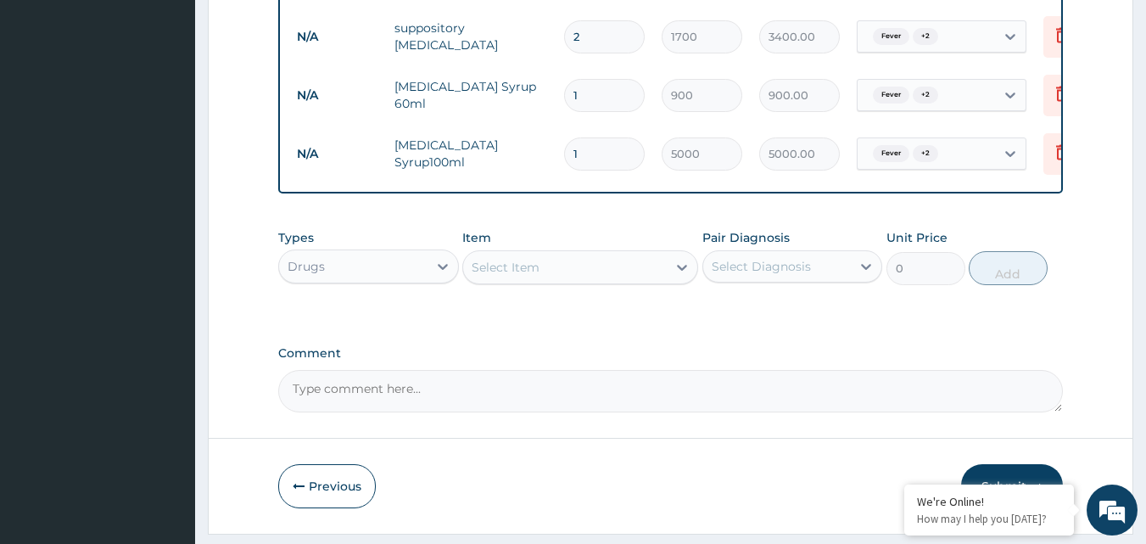
scroll to position [752, 0]
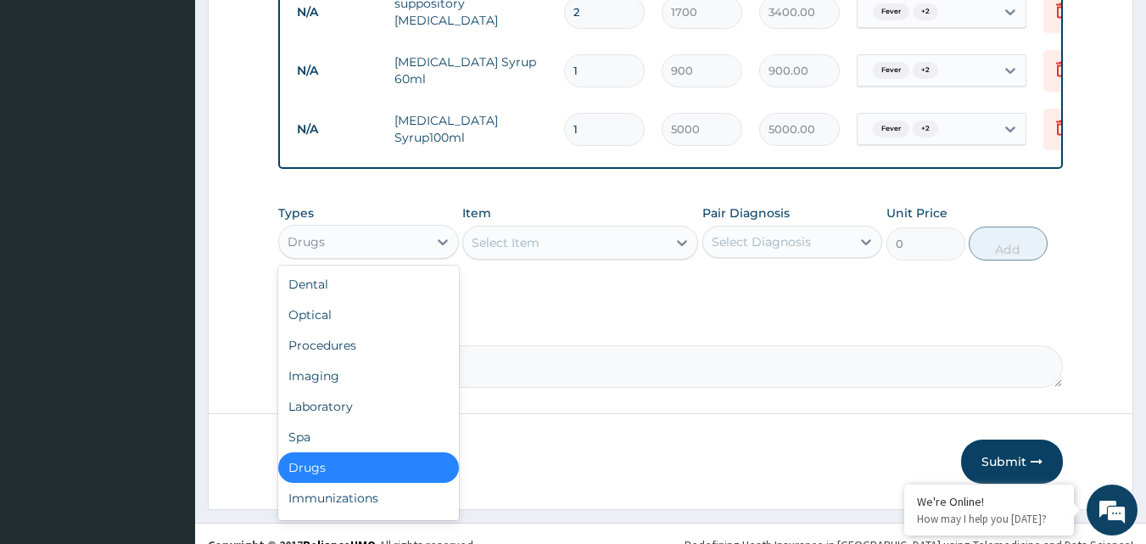
click at [328, 255] on div "Drugs" at bounding box center [353, 241] width 148 height 27
click at [358, 351] on div "Procedures" at bounding box center [368, 345] width 181 height 31
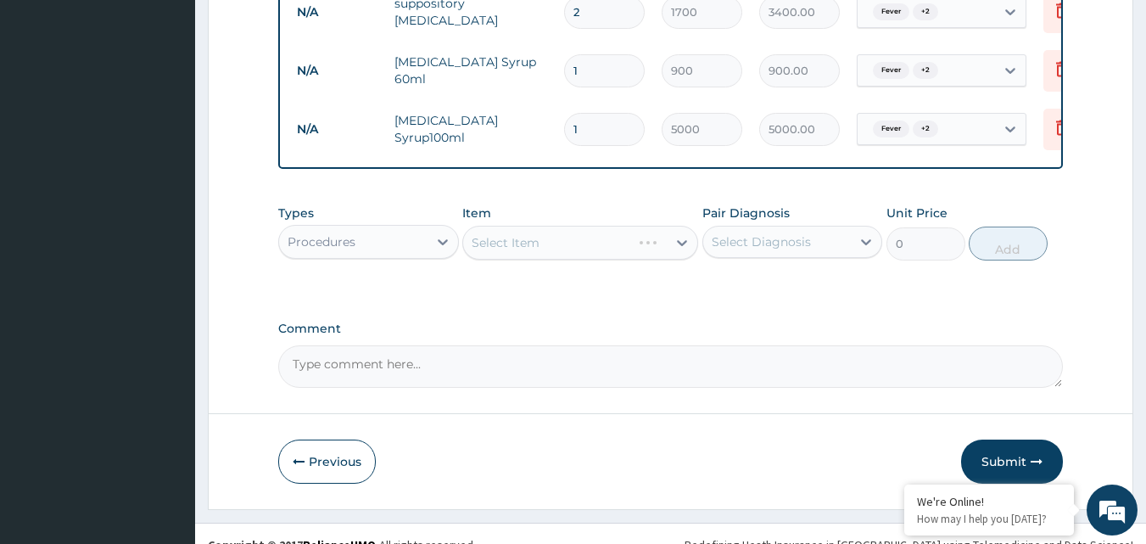
click at [723, 250] on div "Select Diagnosis" at bounding box center [761, 241] width 99 height 17
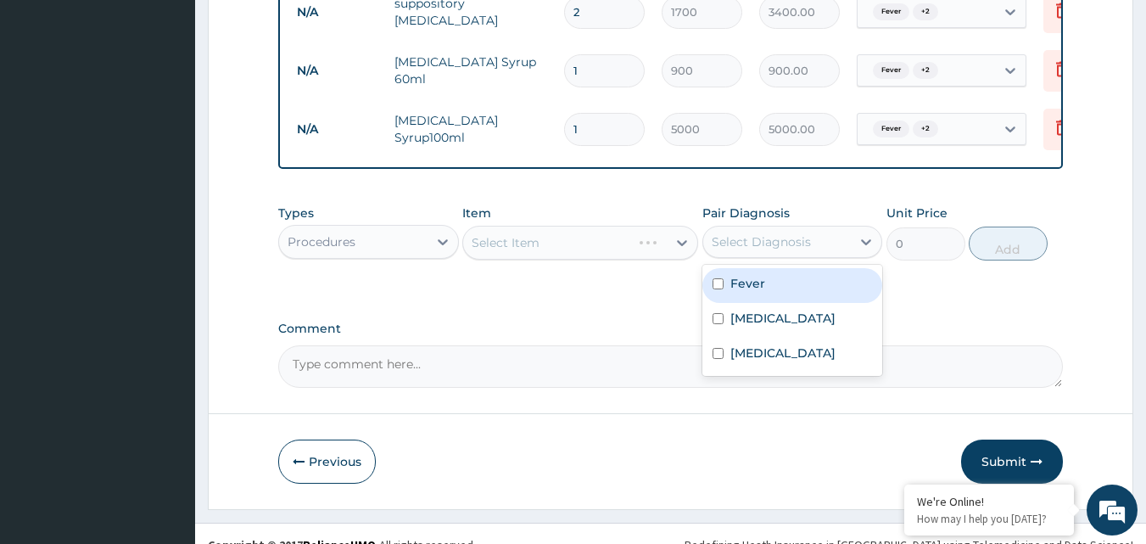
click at [728, 281] on div "Fever" at bounding box center [792, 285] width 181 height 35
click at [725, 303] on div "Fever" at bounding box center [792, 285] width 181 height 35
checkbox input "false"
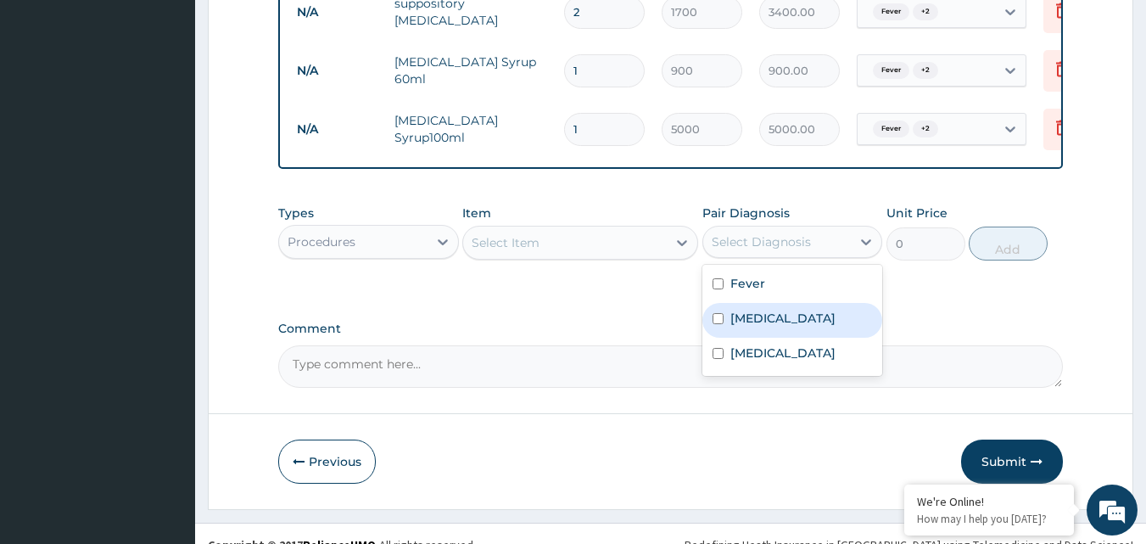
click at [722, 338] on div "[MEDICAL_DATA]" at bounding box center [792, 320] width 181 height 35
checkbox input "true"
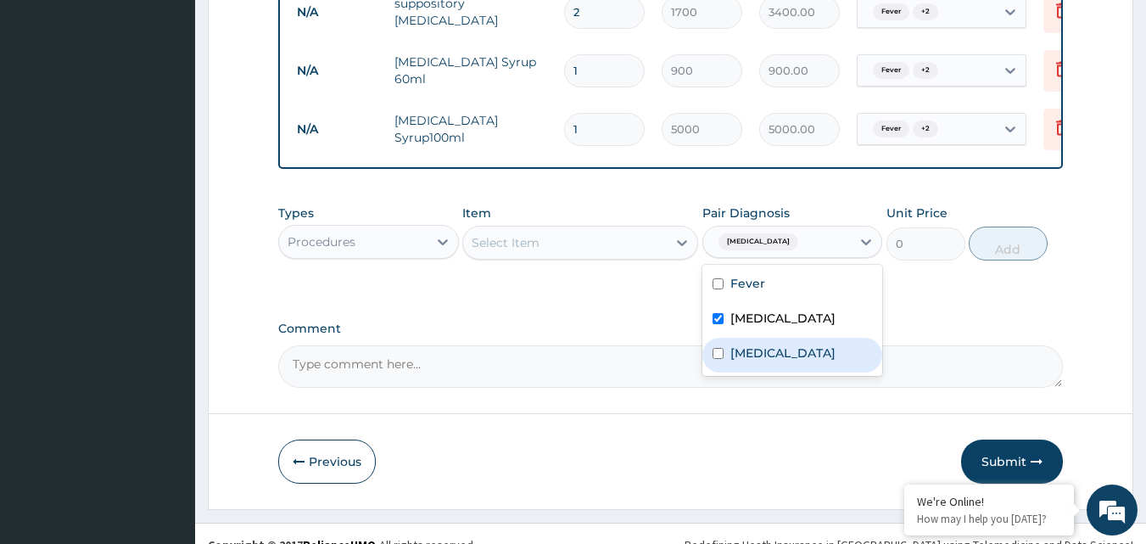
click at [721, 358] on div "[MEDICAL_DATA]" at bounding box center [792, 355] width 181 height 35
checkbox input "true"
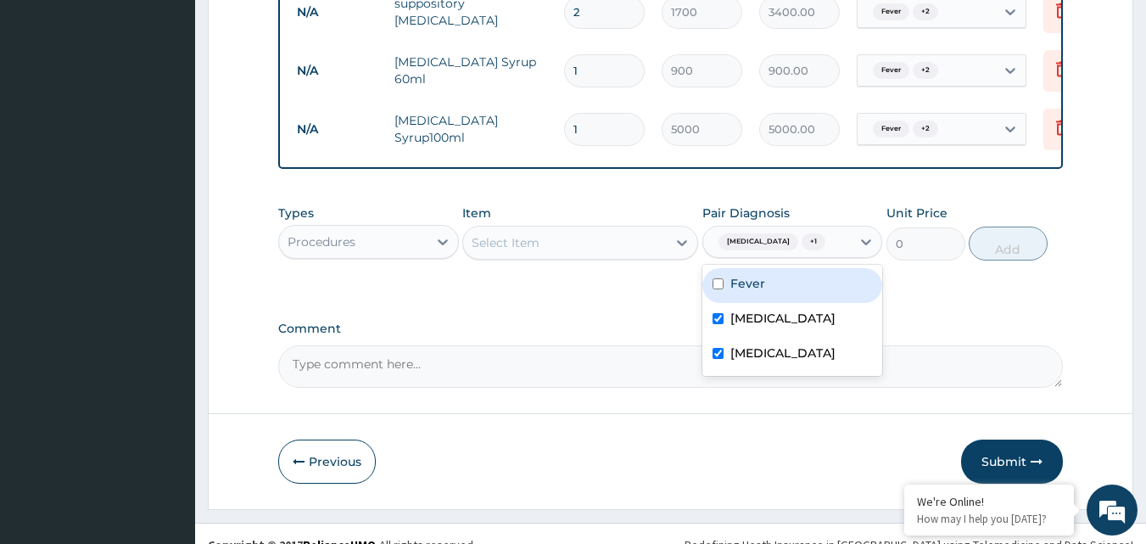
click at [760, 292] on label "Fever" at bounding box center [747, 283] width 35 height 17
checkbox input "true"
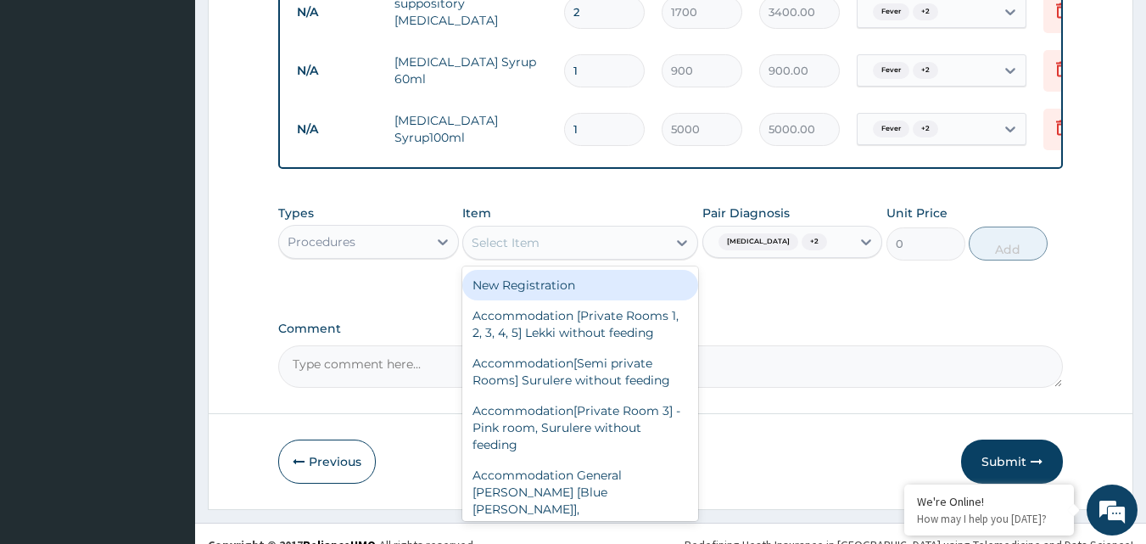
click at [591, 240] on div "Select Item" at bounding box center [580, 243] width 236 height 34
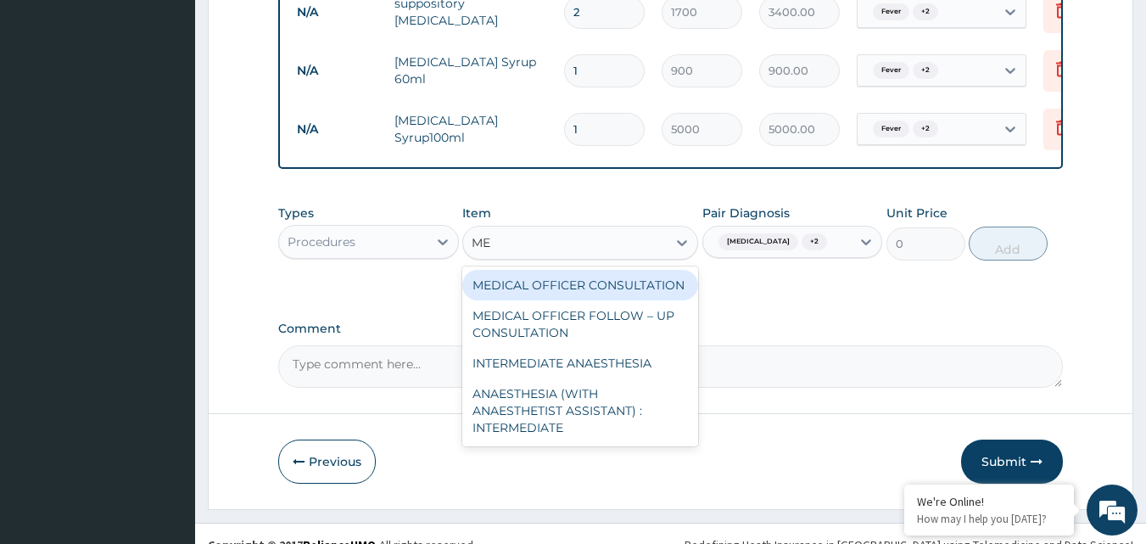
type input "MED"
click at [555, 299] on div "MEDICAL OFFICER CONSULTATION" at bounding box center [580, 285] width 236 height 31
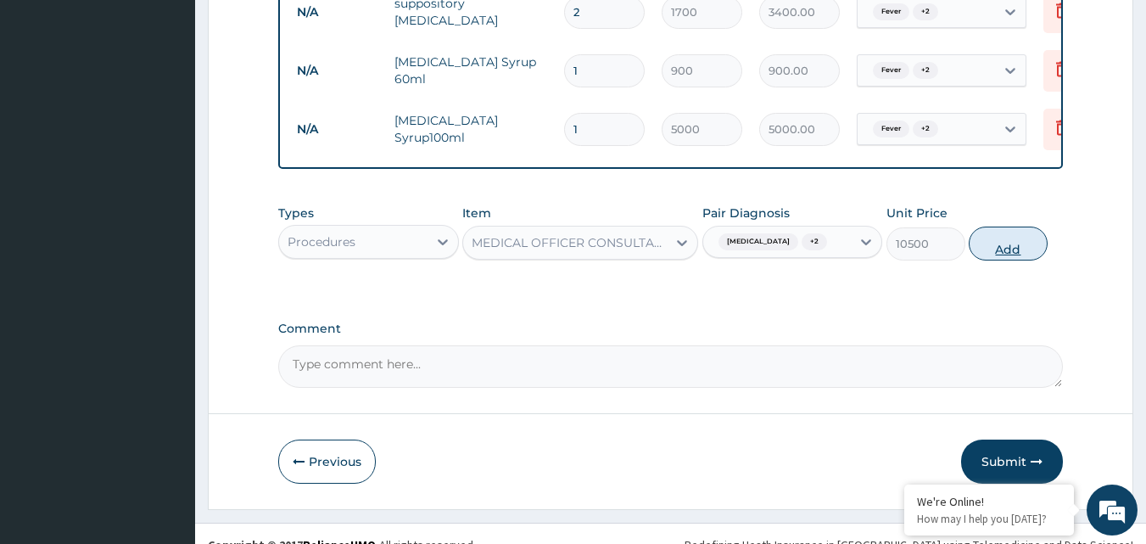
click at [1032, 251] on button "Add" at bounding box center [1008, 243] width 79 height 34
type input "0"
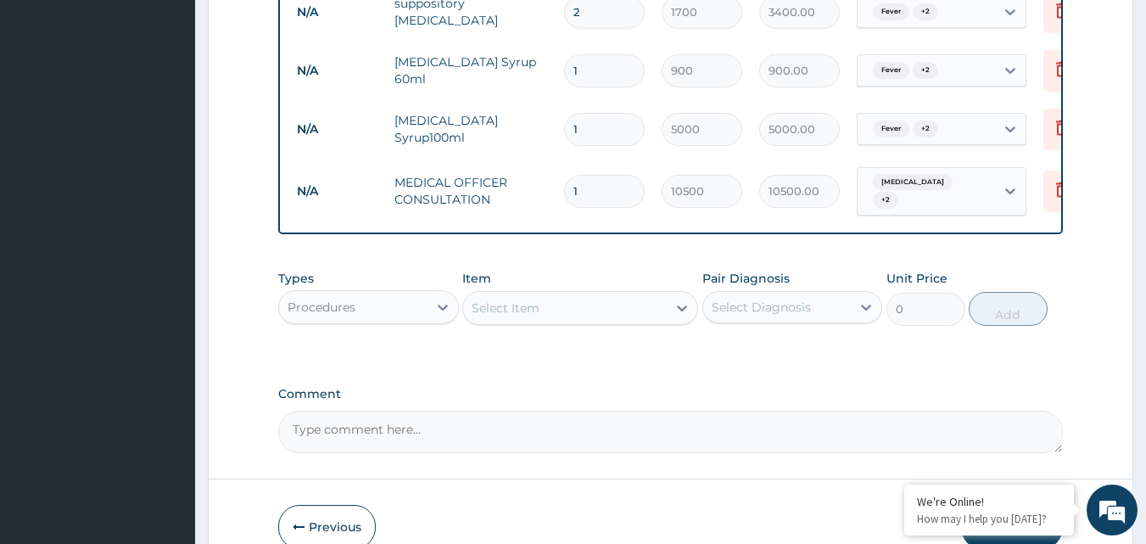
click at [407, 319] on div "Procedures" at bounding box center [353, 306] width 148 height 27
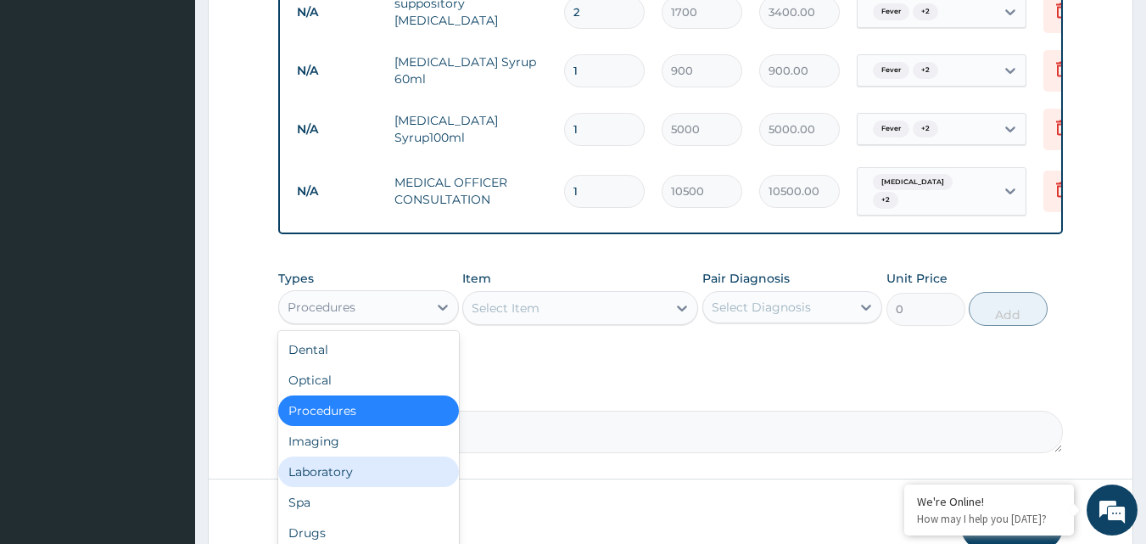
click at [324, 466] on div "Laboratory" at bounding box center [368, 471] width 181 height 31
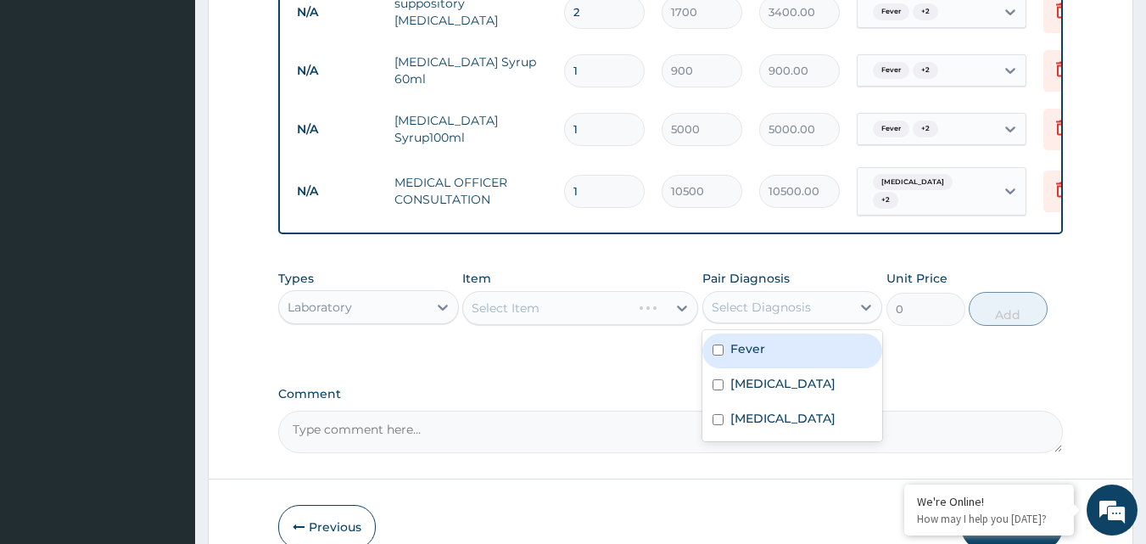
click at [802, 315] on div "Select Diagnosis" at bounding box center [761, 307] width 99 height 17
click at [783, 349] on div "Fever" at bounding box center [792, 350] width 181 height 35
checkbox input "true"
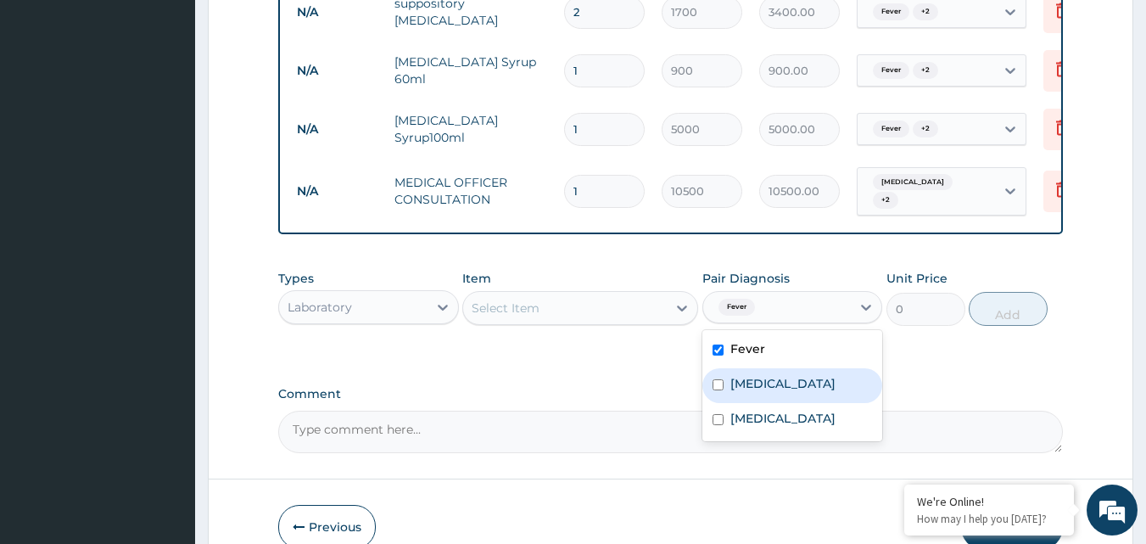
click at [760, 401] on div "[MEDICAL_DATA]" at bounding box center [792, 385] width 181 height 35
checkbox input "true"
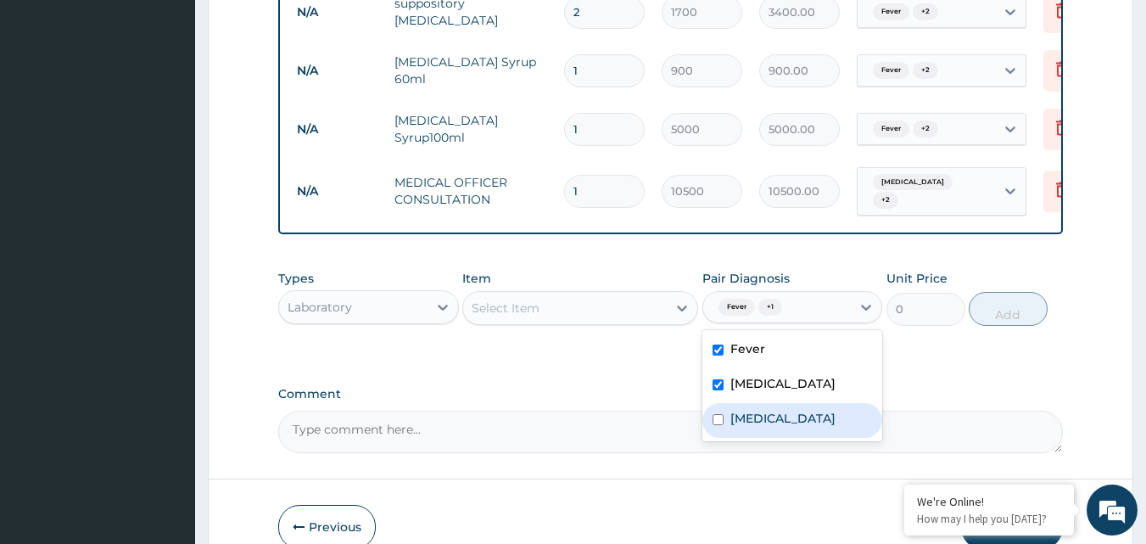
click at [746, 427] on label "[MEDICAL_DATA]" at bounding box center [782, 418] width 105 height 17
checkbox input "true"
click at [640, 311] on div "Select Item" at bounding box center [565, 307] width 204 height 27
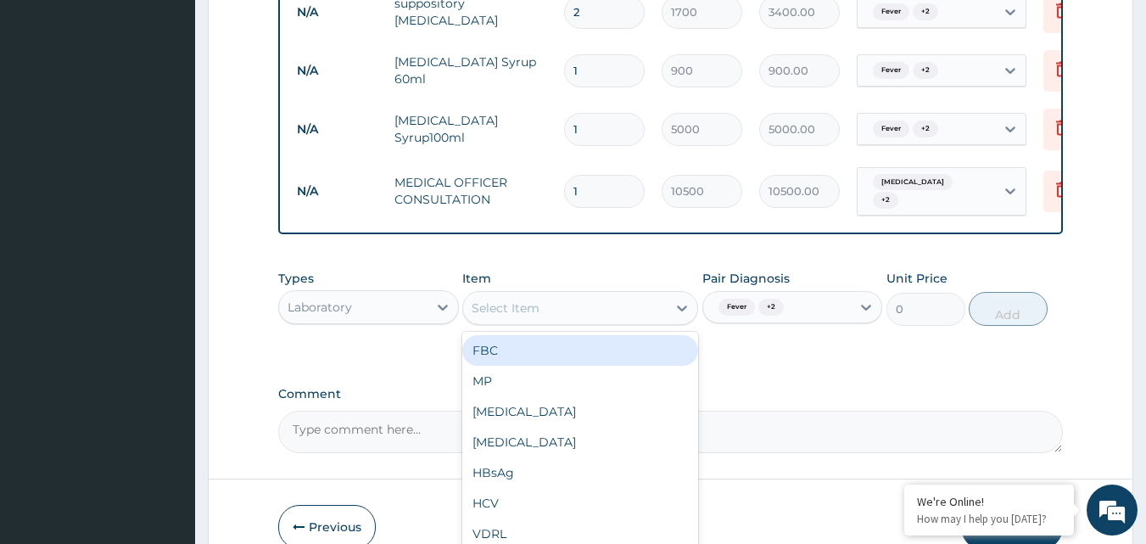
click at [608, 358] on div "FBC" at bounding box center [580, 350] width 236 height 31
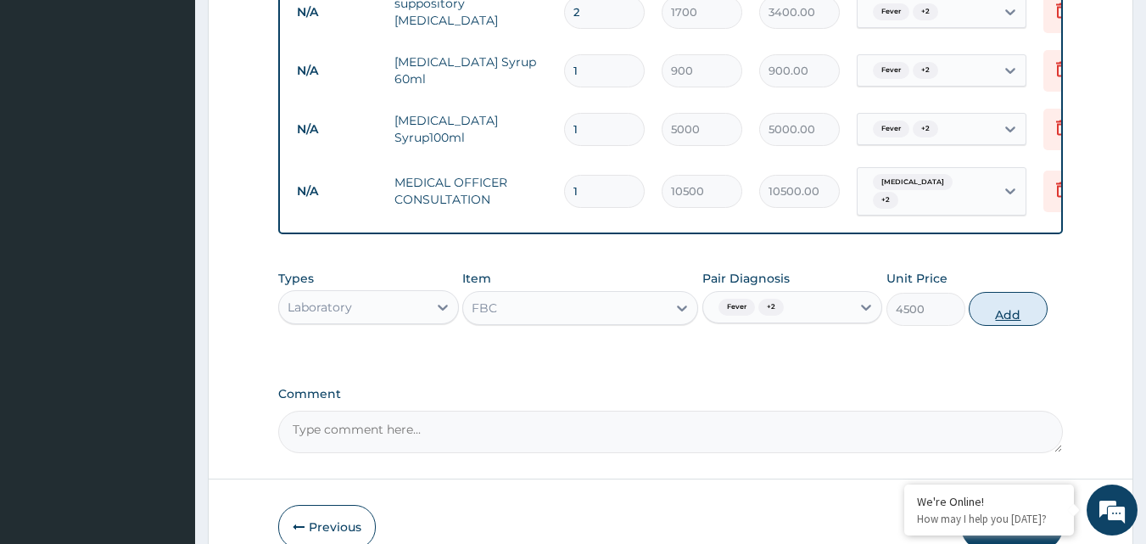
click at [998, 312] on button "Add" at bounding box center [1008, 309] width 79 height 34
type input "0"
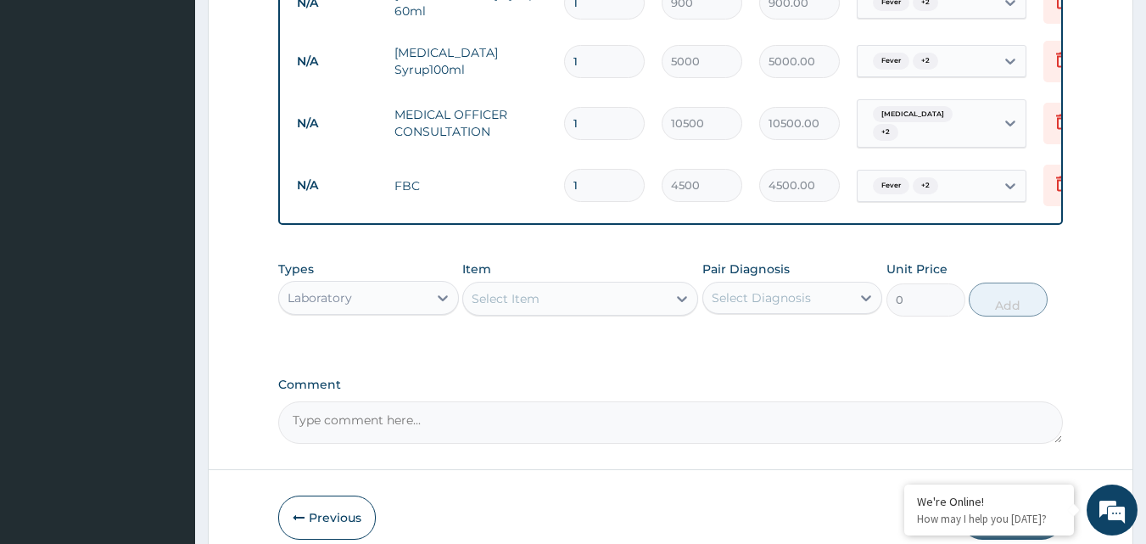
scroll to position [904, 0]
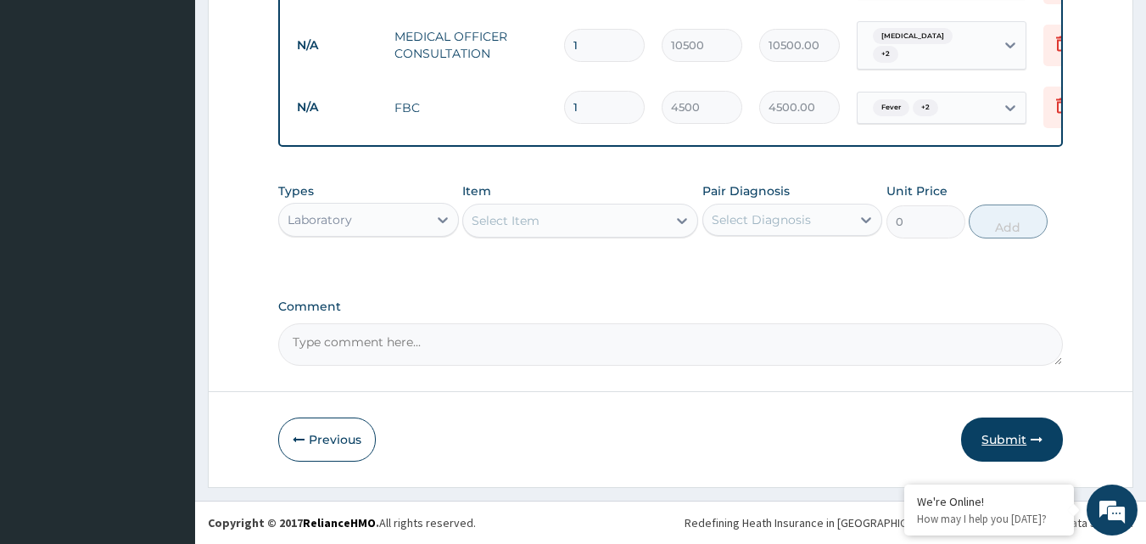
click at [1011, 438] on button "Submit" at bounding box center [1012, 439] width 102 height 44
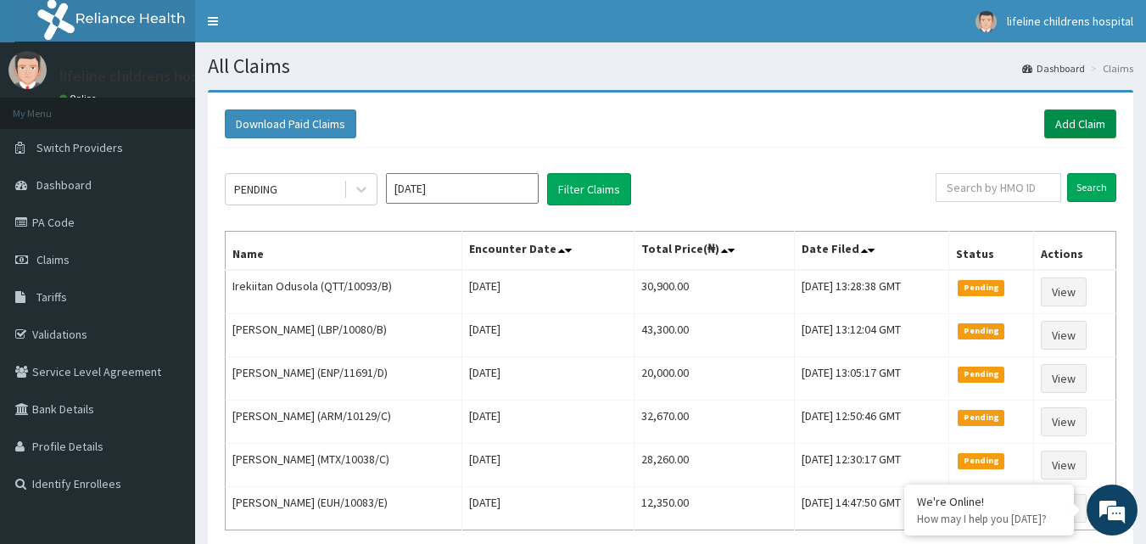
click at [1054, 126] on link "Add Claim" at bounding box center [1080, 123] width 72 height 29
click at [1023, 191] on input "text" at bounding box center [998, 187] width 126 height 29
type input "LFL/10024/C"
click at [1108, 184] on input "Search" at bounding box center [1091, 187] width 49 height 29
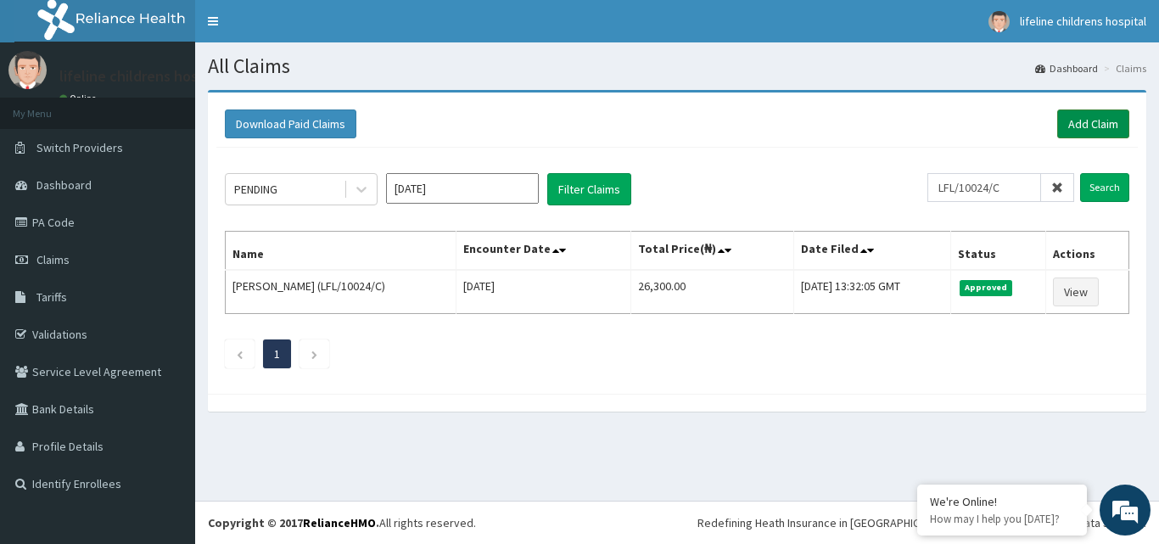
click at [1086, 116] on link "Add Claim" at bounding box center [1093, 123] width 72 height 29
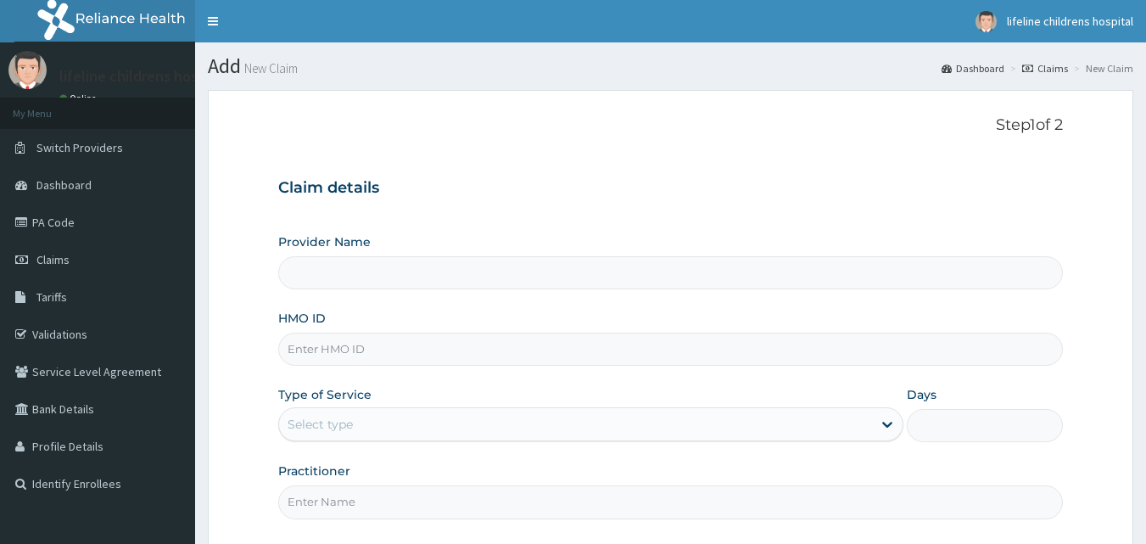
drag, startPoint x: 366, startPoint y: 358, endPoint x: 376, endPoint y: 354, distance: 10.2
click at [376, 354] on input "HMO ID" at bounding box center [670, 348] width 785 height 33
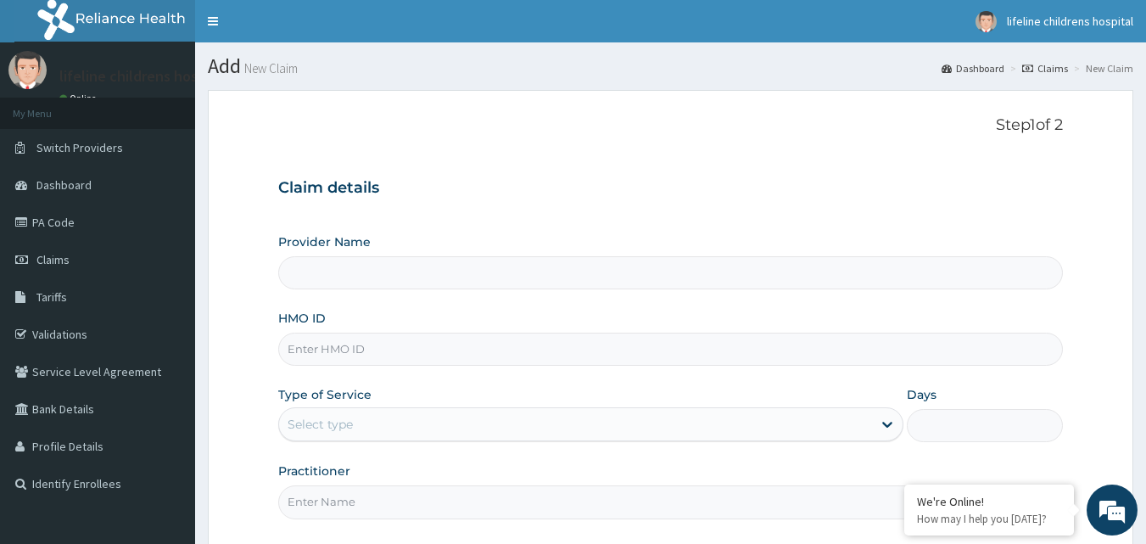
type input "Lifeline Children Hospital - [GEOGRAPHIC_DATA]"
type input "LFL/10024/B"
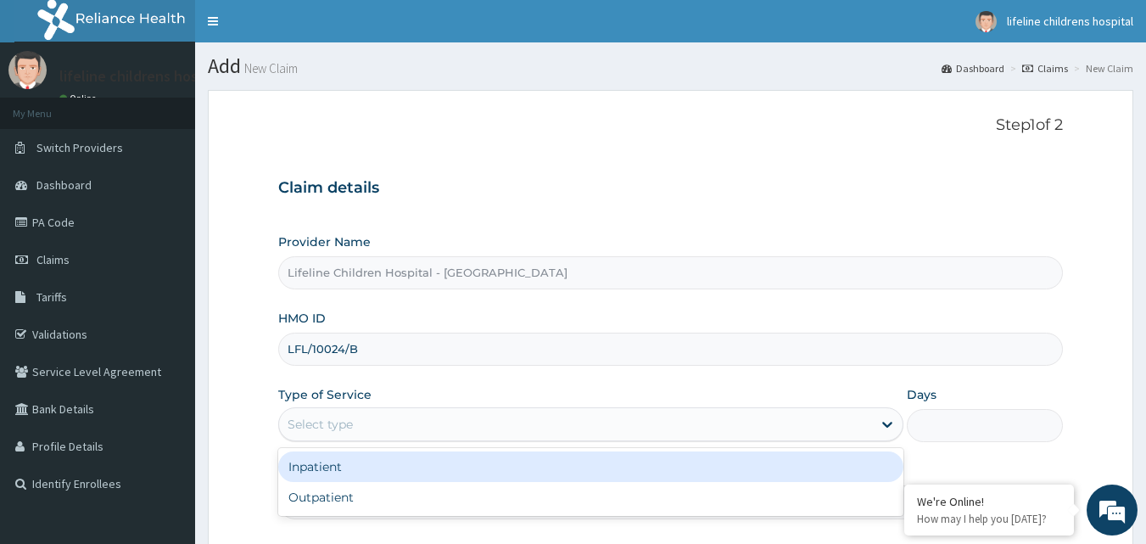
drag, startPoint x: 410, startPoint y: 425, endPoint x: 397, endPoint y: 455, distance: 32.6
click at [410, 426] on div "Select type" at bounding box center [575, 423] width 593 height 27
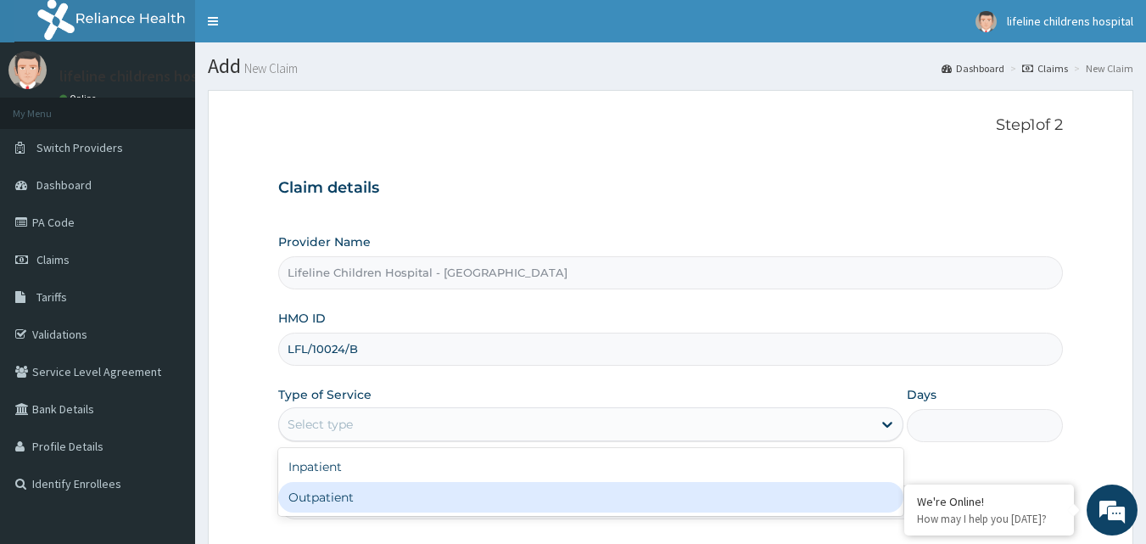
click at [385, 488] on div "Outpatient" at bounding box center [590, 497] width 625 height 31
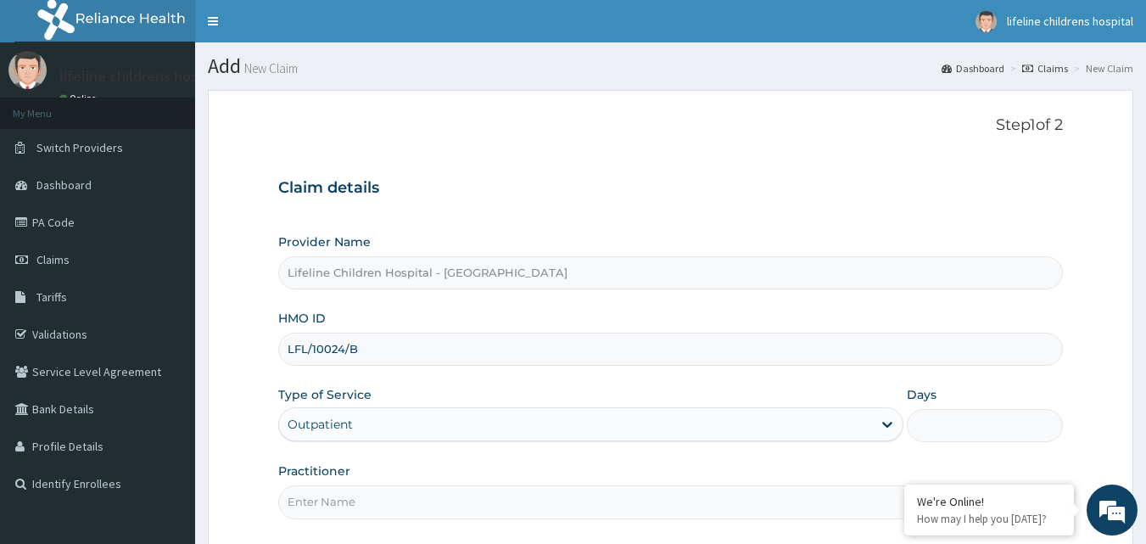
type input "1"
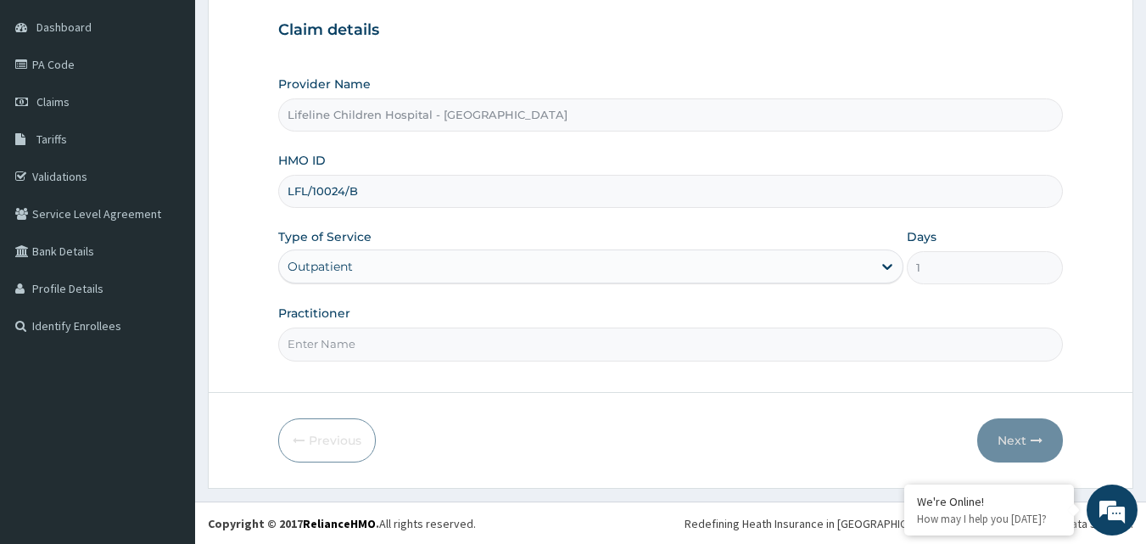
scroll to position [159, 0]
click at [460, 353] on input "Practitioner" at bounding box center [670, 343] width 785 height 33
type input "DR [PERSON_NAME]"
click at [1018, 431] on button "Next" at bounding box center [1020, 439] width 86 height 44
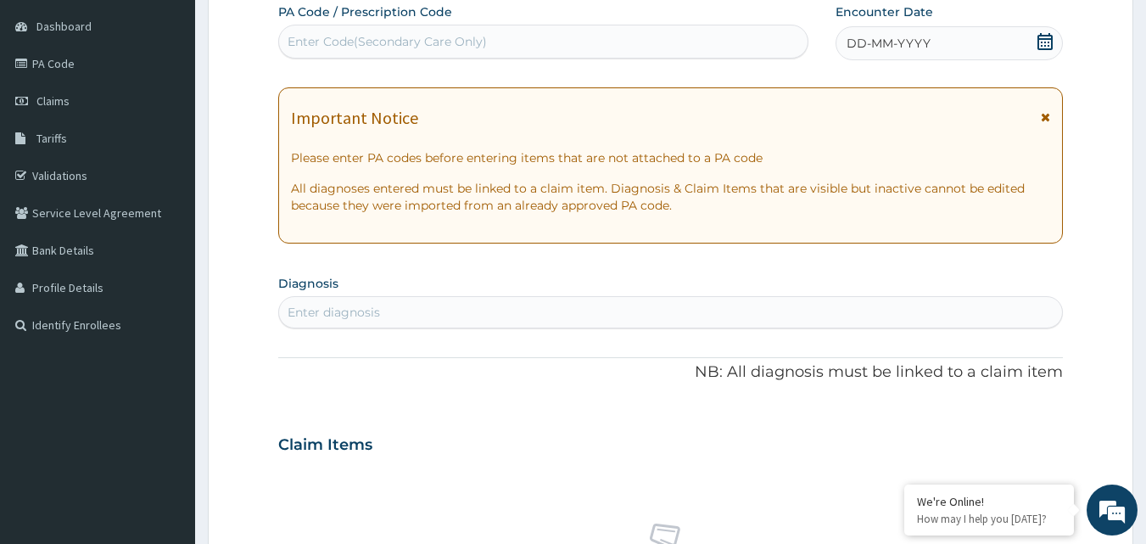
click at [965, 49] on div "DD-MM-YYYY" at bounding box center [948, 43] width 227 height 34
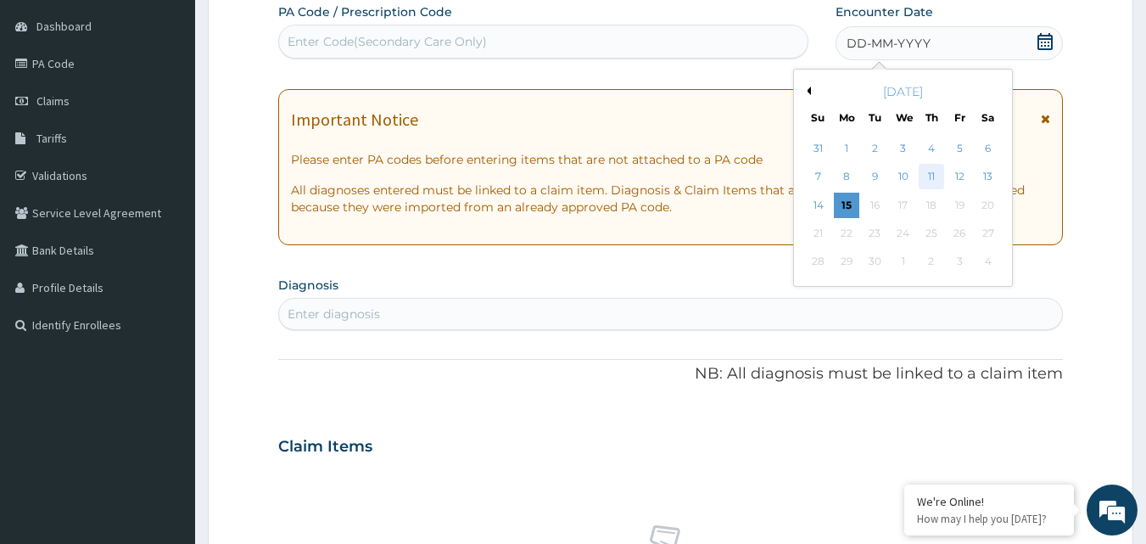
click at [933, 176] on div "11" at bounding box center [930, 177] width 25 height 25
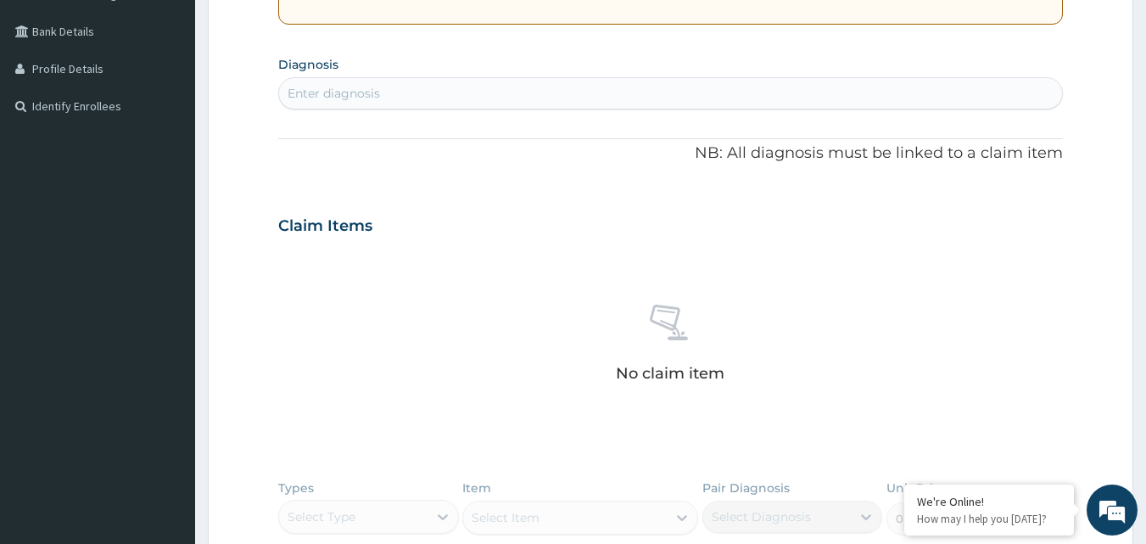
scroll to position [413, 0]
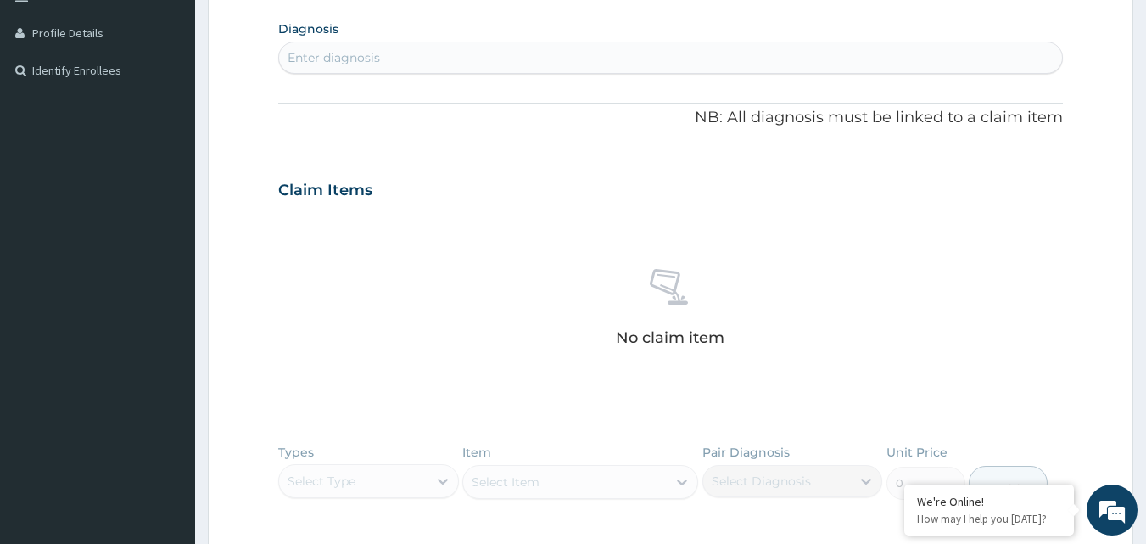
click at [529, 35] on section "Diagnosis Enter diagnosis" at bounding box center [670, 45] width 785 height 58
click at [510, 64] on div "Enter diagnosis" at bounding box center [671, 57] width 784 height 27
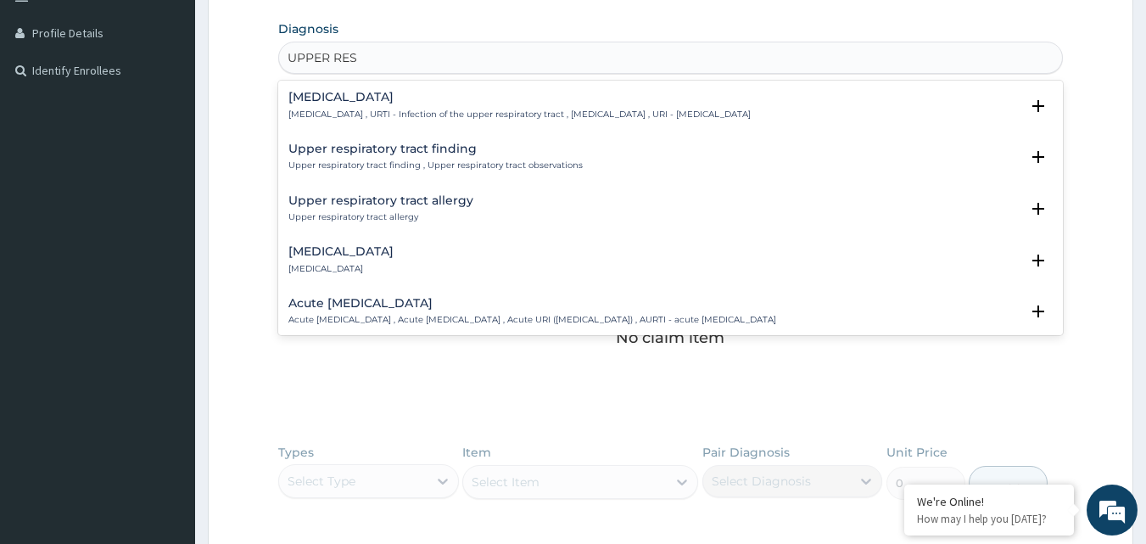
type input "UPPER RESP"
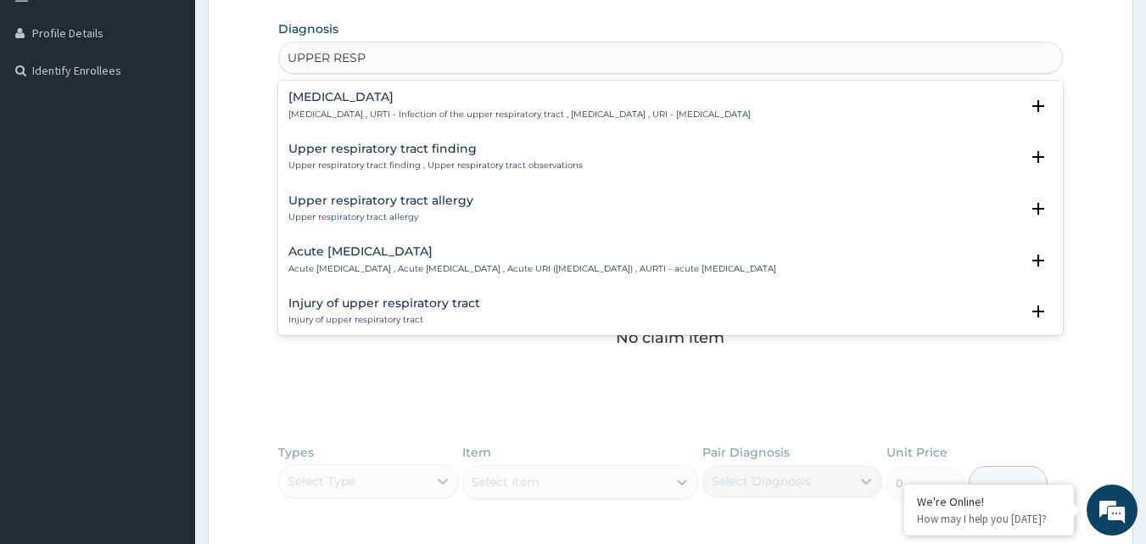
click at [519, 99] on h4 "[MEDICAL_DATA]" at bounding box center [519, 97] width 462 height 13
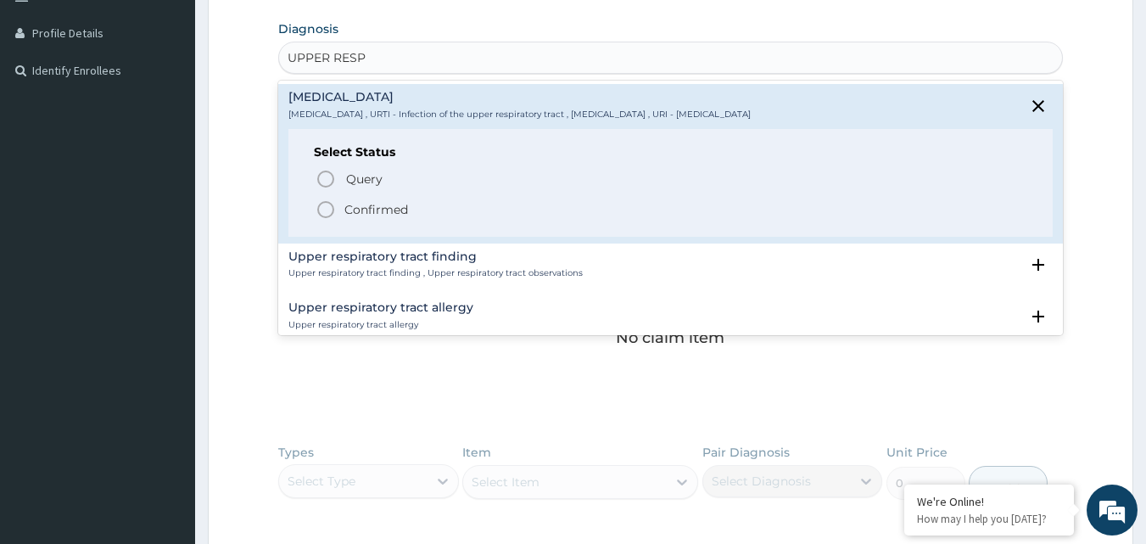
click at [378, 205] on p "Confirmed" at bounding box center [376, 209] width 64 height 17
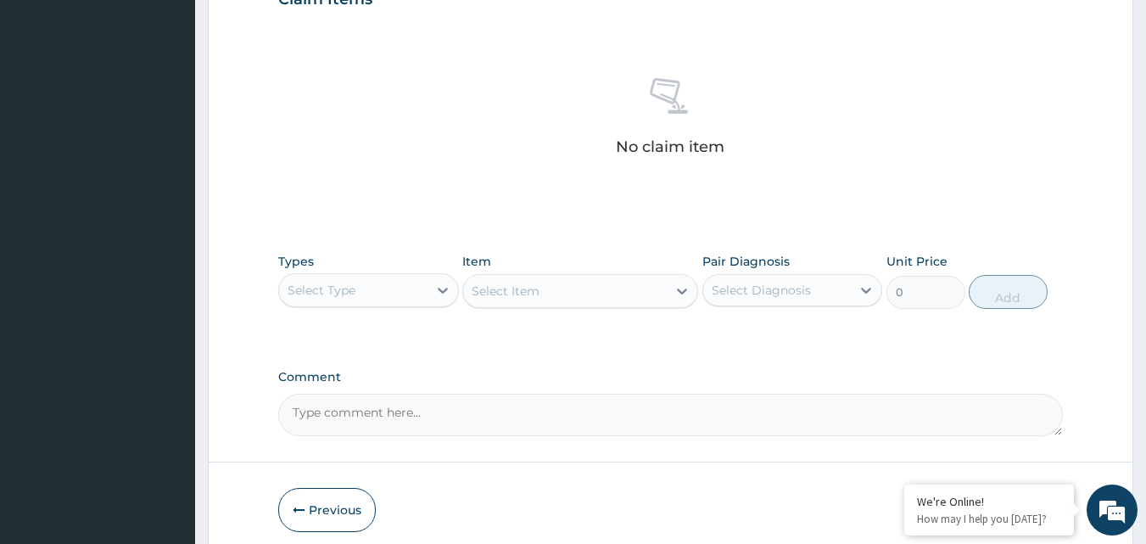
scroll to position [667, 0]
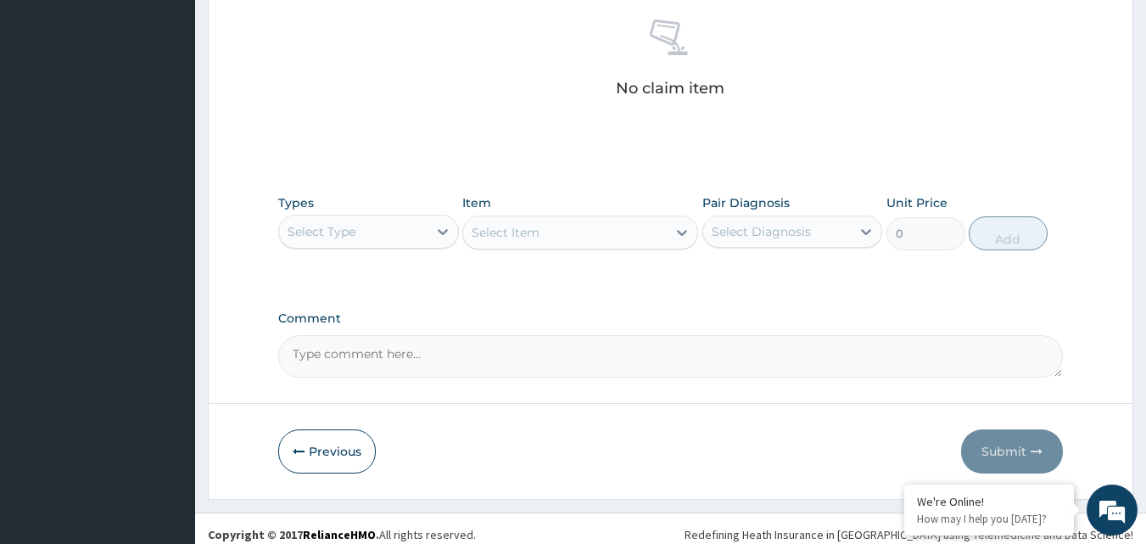
click at [407, 234] on div "Select Type" at bounding box center [353, 231] width 148 height 27
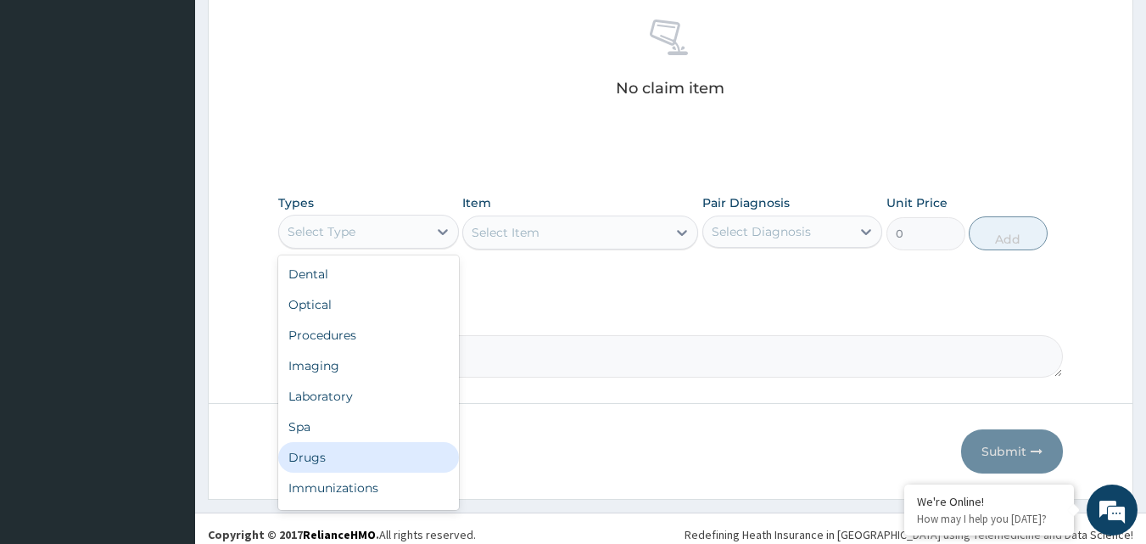
click at [326, 456] on div "Drugs" at bounding box center [368, 457] width 181 height 31
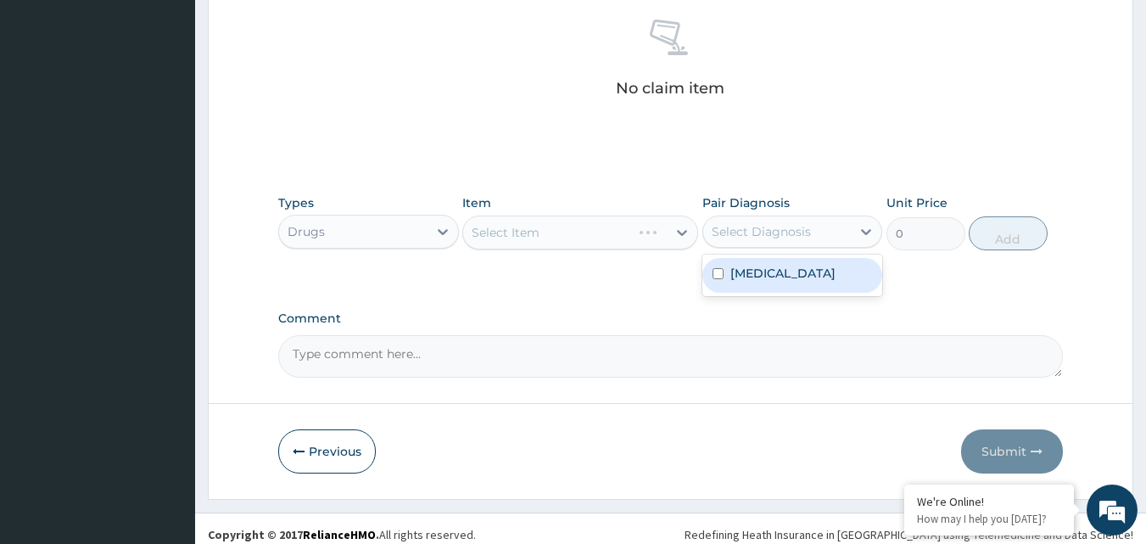
drag, startPoint x: 793, startPoint y: 226, endPoint x: 707, endPoint y: 296, distance: 110.3
click at [791, 228] on div "Select Diagnosis" at bounding box center [761, 231] width 99 height 17
drag, startPoint x: 711, startPoint y: 295, endPoint x: 728, endPoint y: 285, distance: 19.8
click at [728, 285] on div "[MEDICAL_DATA]" at bounding box center [792, 275] width 181 height 35
checkbox input "true"
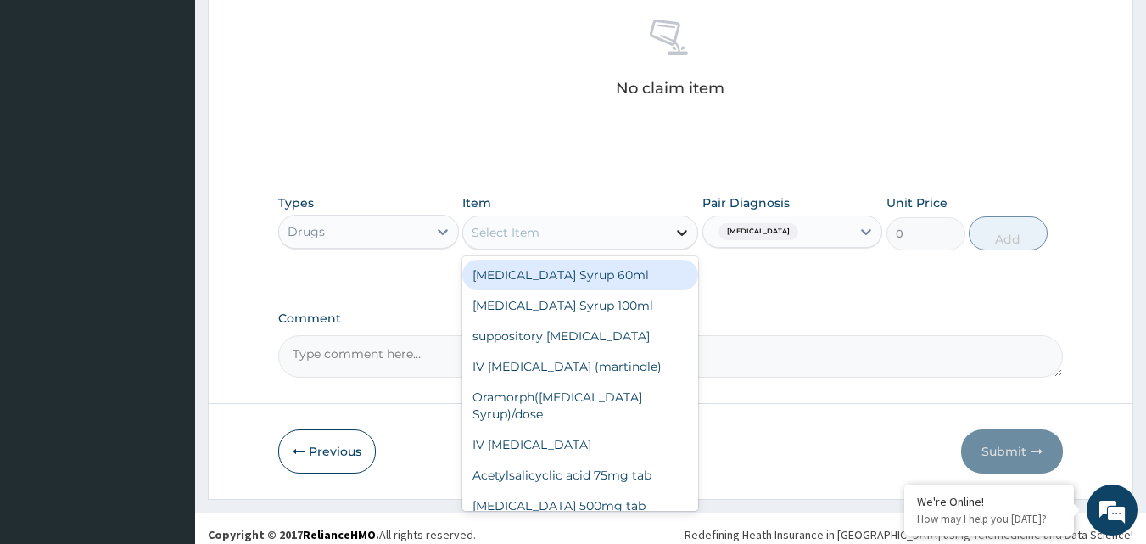
click at [675, 231] on icon at bounding box center [681, 232] width 17 height 17
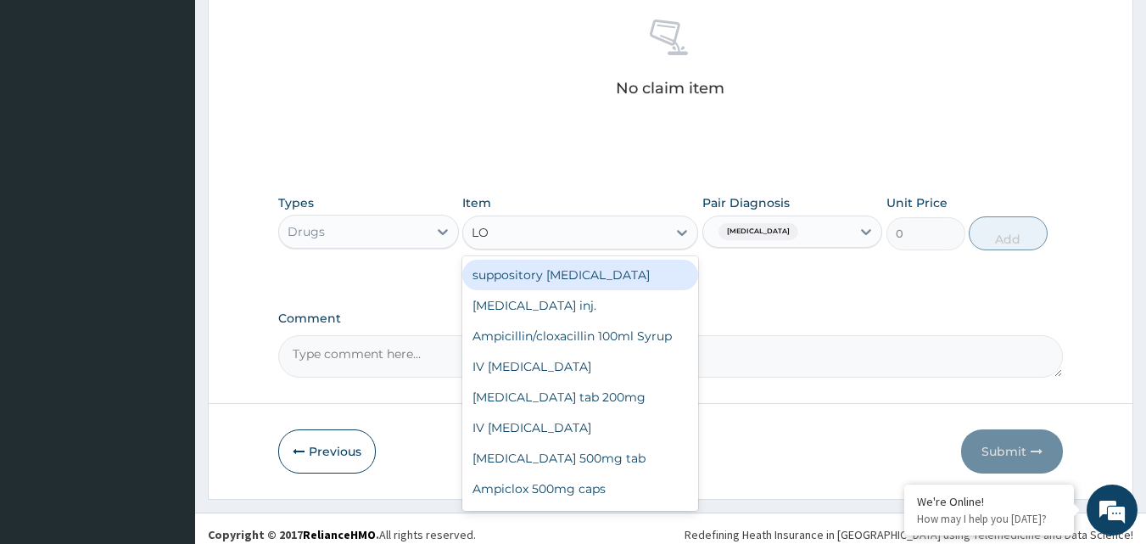
type input "LOR"
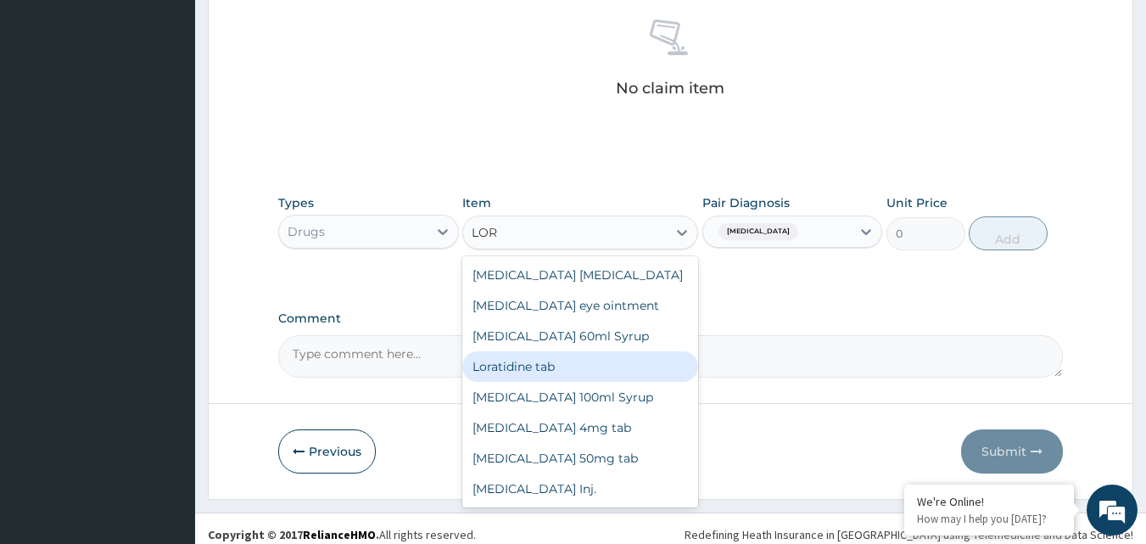
click at [510, 363] on div "Loratidine tab" at bounding box center [580, 366] width 236 height 31
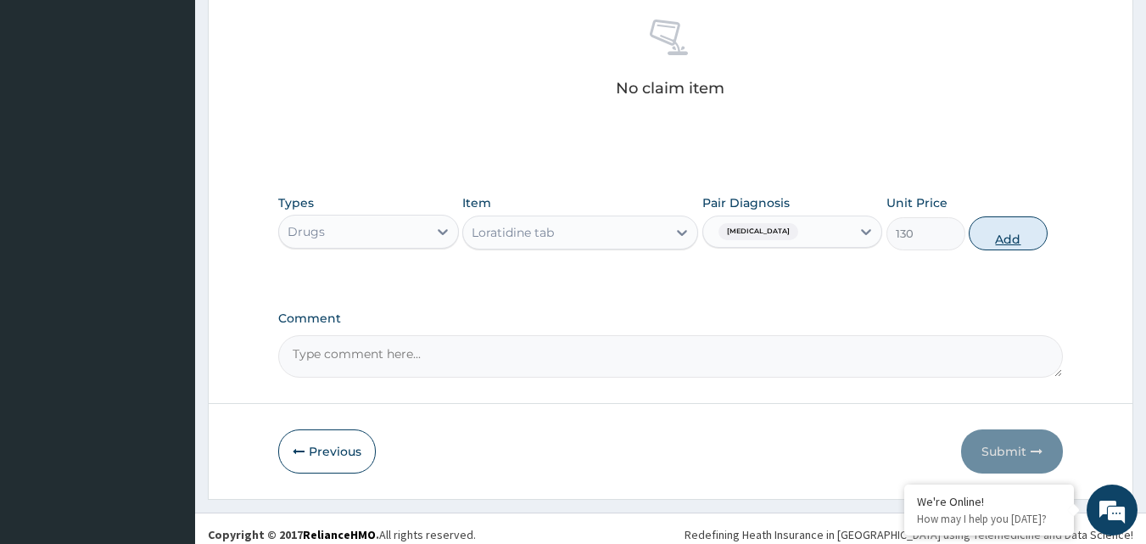
click at [1013, 228] on button "Add" at bounding box center [1008, 233] width 79 height 34
type input "0"
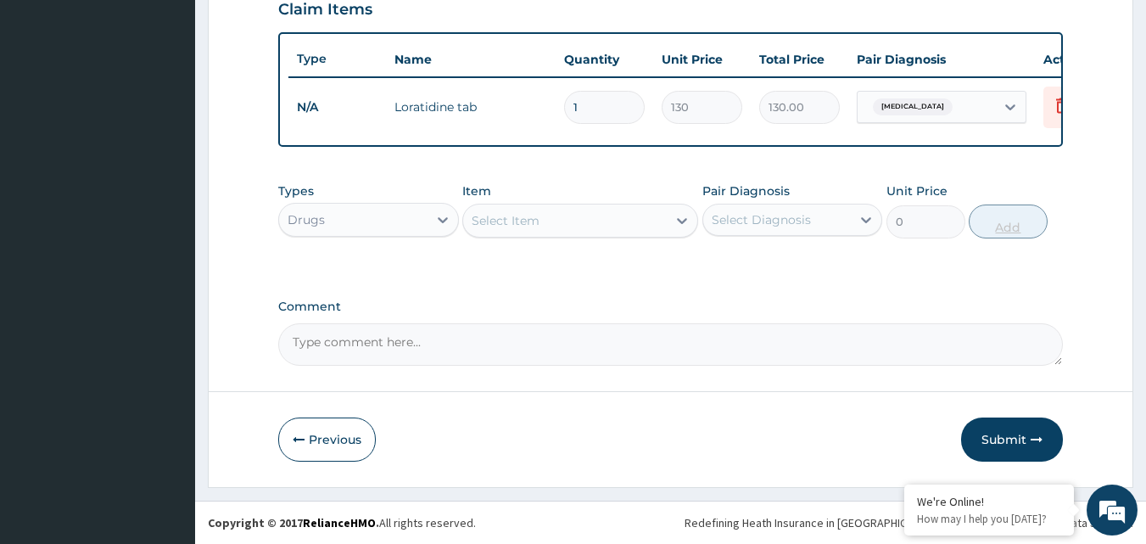
scroll to position [611, 0]
type input "0.00"
type input "5"
type input "650.00"
type input "5"
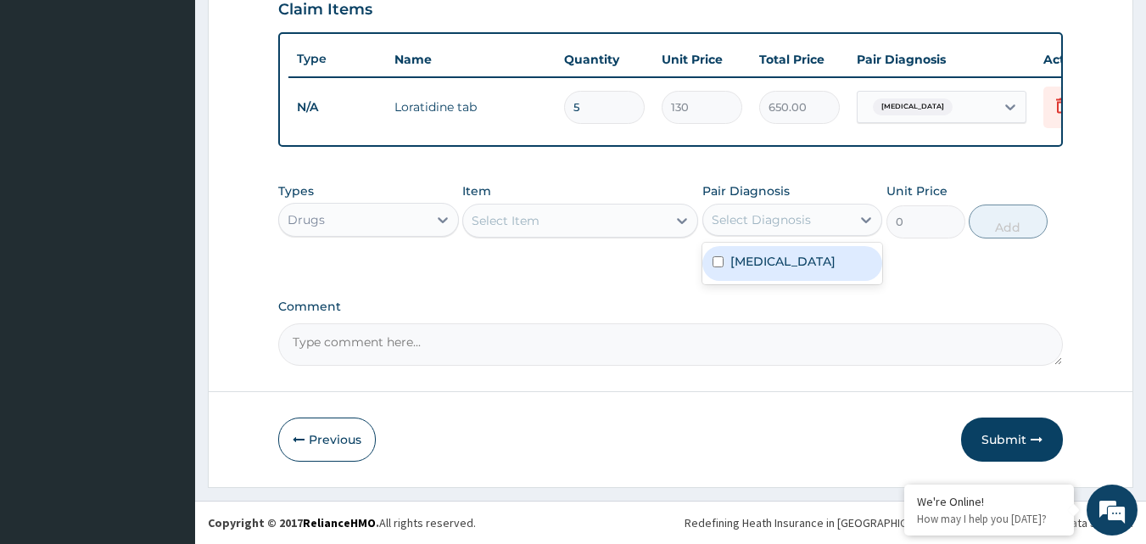
drag, startPoint x: 755, startPoint y: 221, endPoint x: 751, endPoint y: 245, distance: 25.0
click at [757, 224] on div "Select Diagnosis" at bounding box center [761, 219] width 99 height 17
click at [747, 246] on div "[MEDICAL_DATA]" at bounding box center [792, 263] width 181 height 35
checkbox input "true"
click at [639, 228] on div "Select Item" at bounding box center [565, 220] width 204 height 27
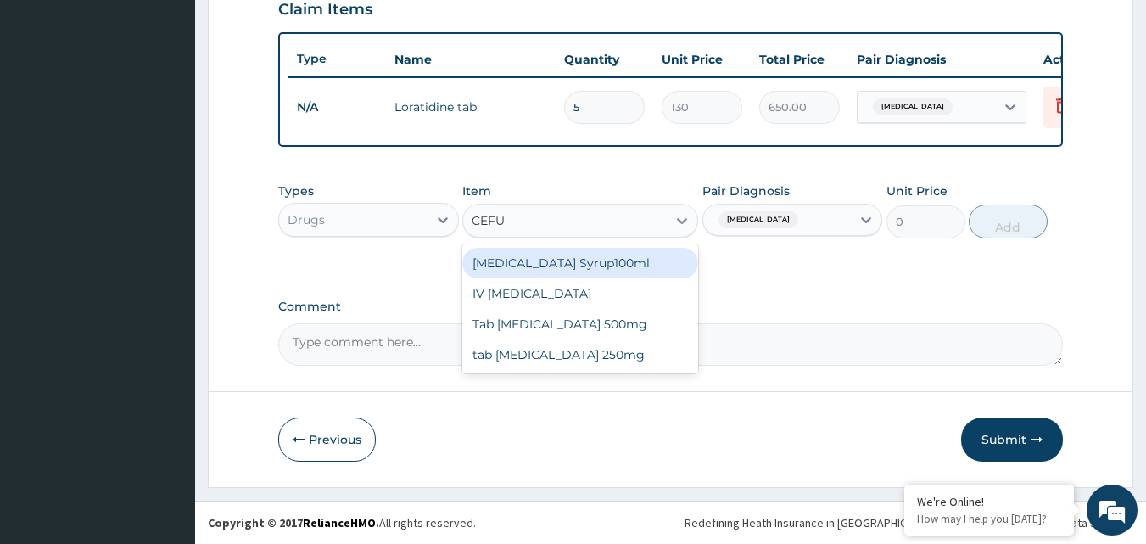
type input "CEFUR"
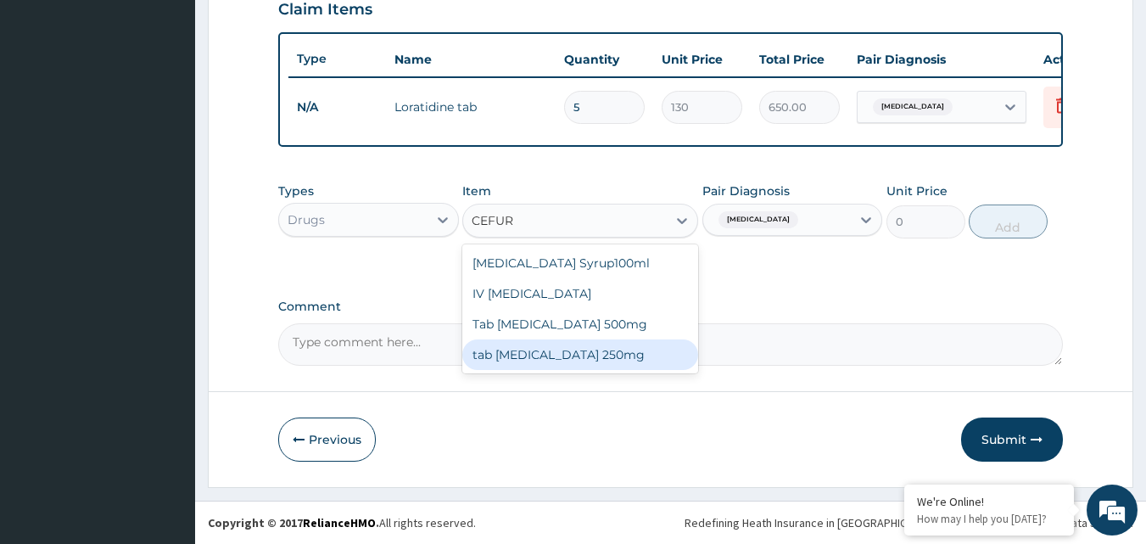
click at [611, 351] on div "tab [MEDICAL_DATA] 250mg" at bounding box center [580, 354] width 236 height 31
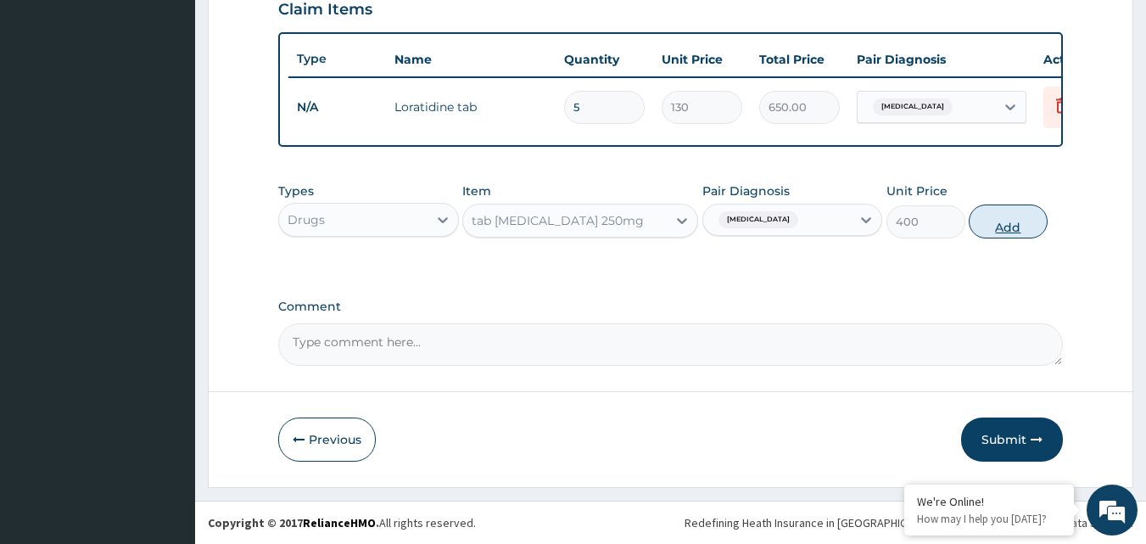
click at [1013, 218] on button "Add" at bounding box center [1008, 221] width 79 height 34
type input "0"
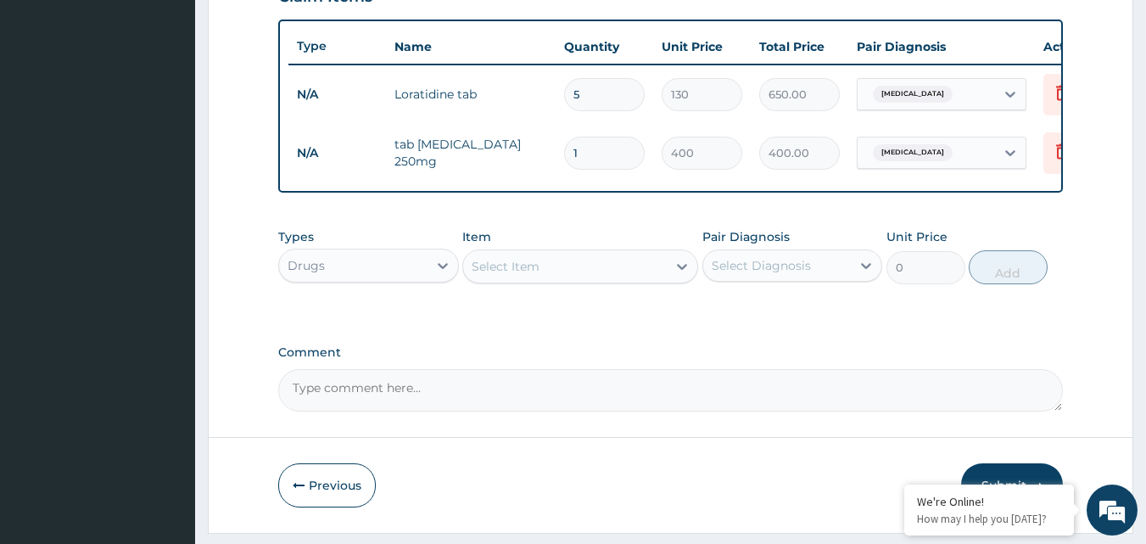
type input "10"
type input "4000.00"
type input "10"
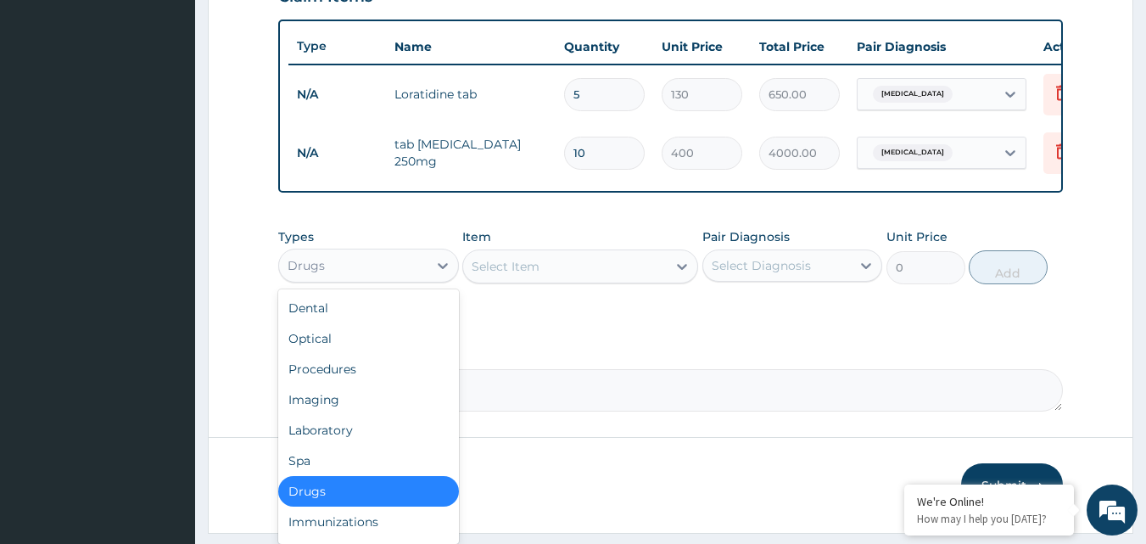
click at [373, 275] on div "Drugs" at bounding box center [353, 265] width 148 height 27
click at [359, 375] on div "Procedures" at bounding box center [368, 369] width 181 height 31
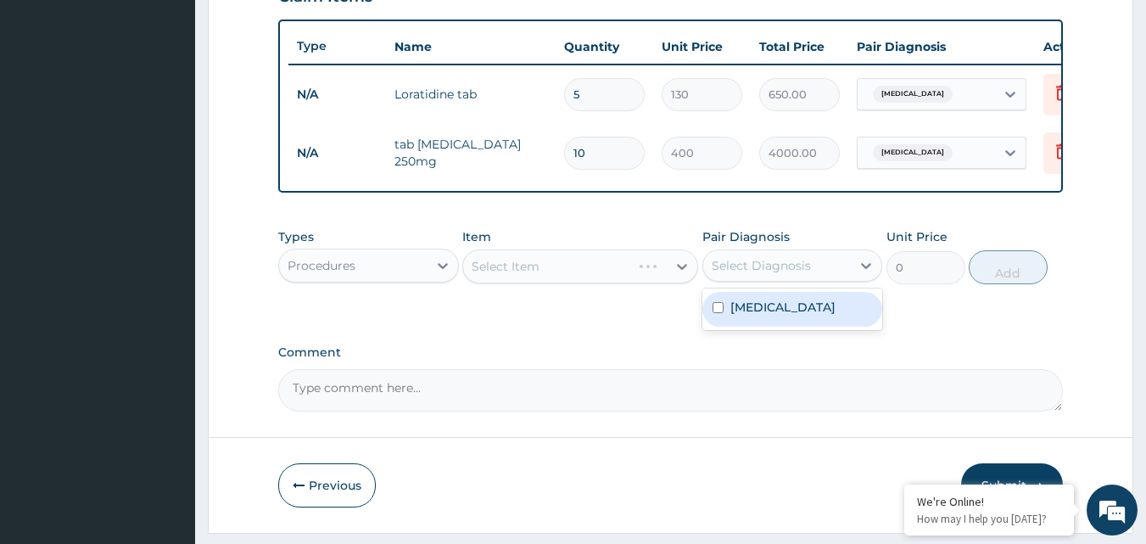
click at [785, 274] on div "Select Diagnosis" at bounding box center [761, 265] width 99 height 17
click at [767, 313] on label "Upper respiratory infection" at bounding box center [782, 307] width 105 height 17
checkbox input "true"
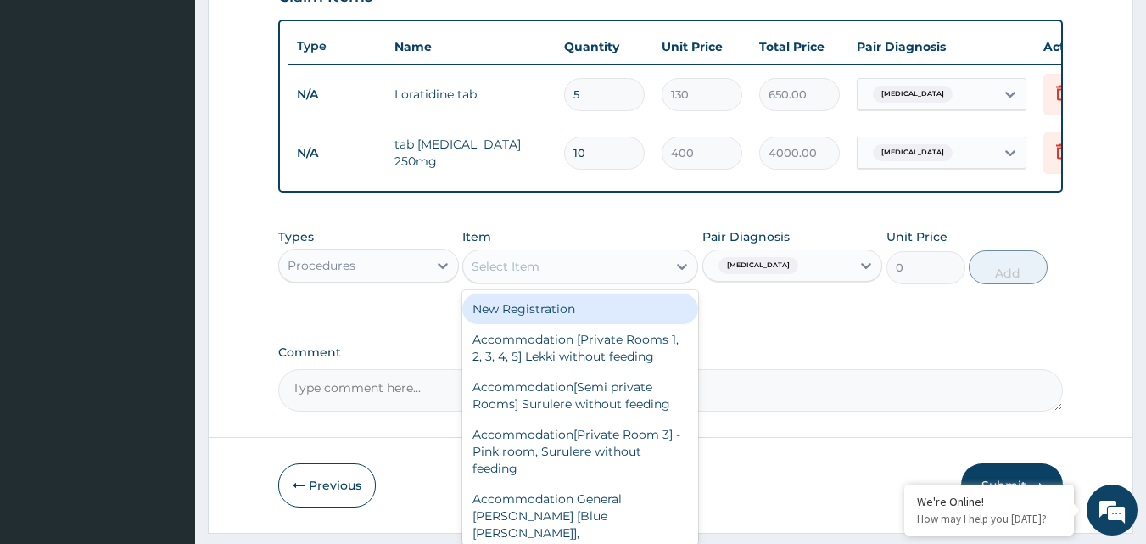
click at [650, 280] on div "Select Item" at bounding box center [565, 266] width 204 height 27
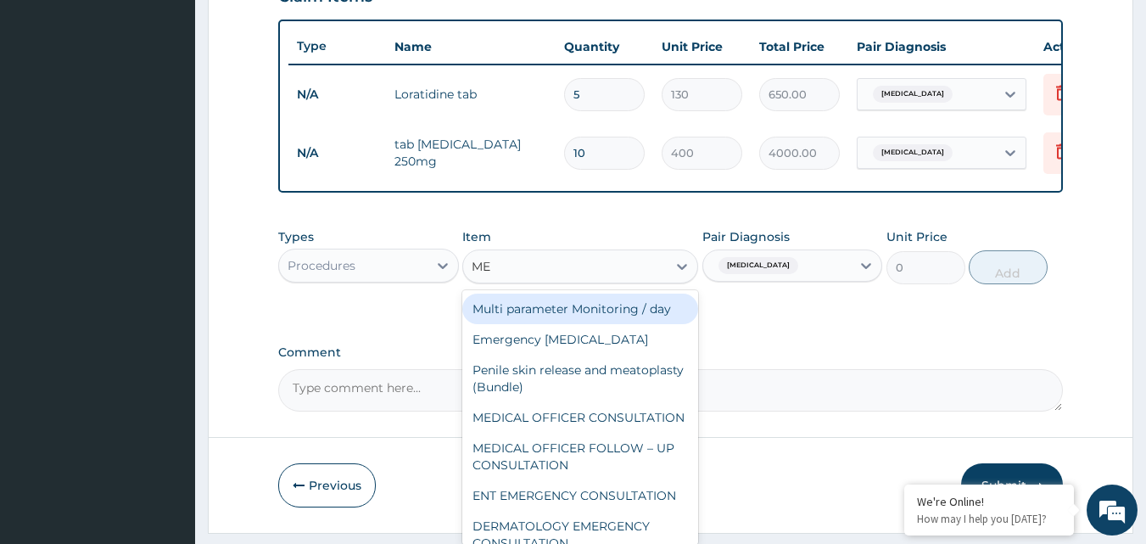
type input "MED"
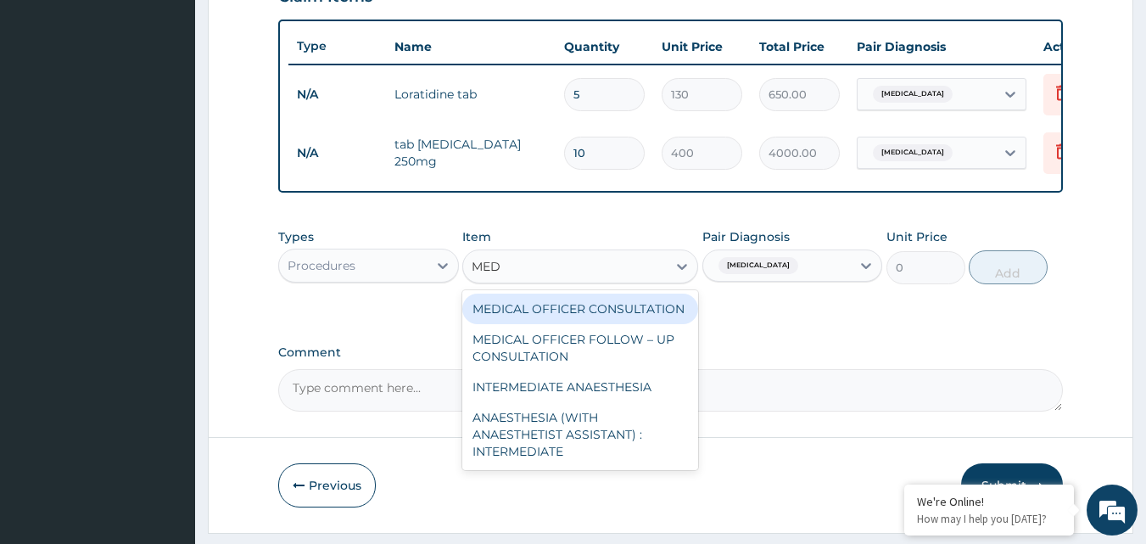
click at [602, 310] on div "MEDICAL OFFICER CONSULTATION" at bounding box center [580, 308] width 236 height 31
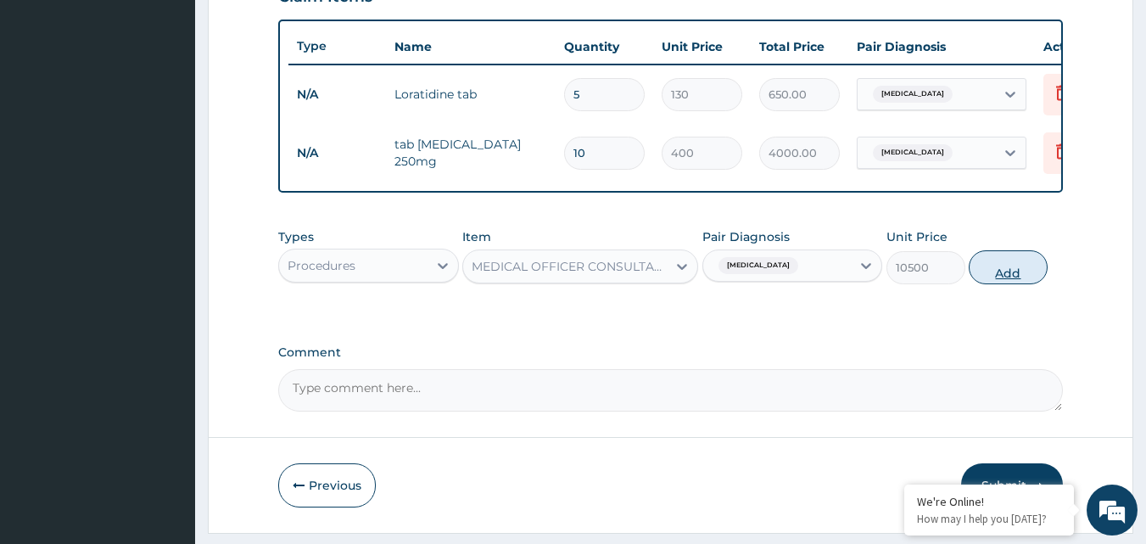
click at [1025, 281] on button "Add" at bounding box center [1008, 267] width 79 height 34
type input "0"
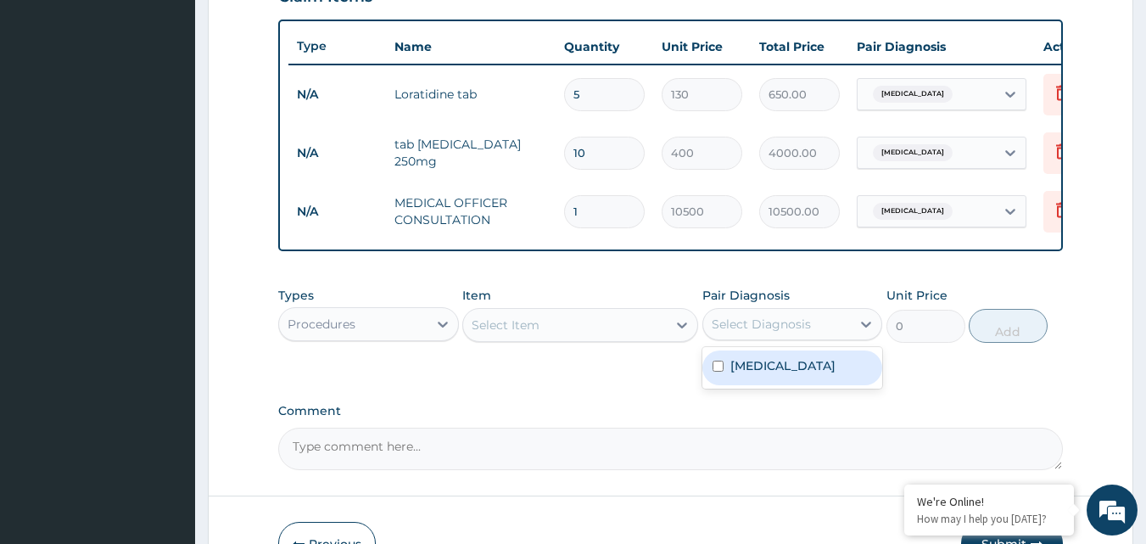
click at [792, 338] on div "Select Diagnosis" at bounding box center [777, 323] width 148 height 27
click at [765, 374] on label "Upper respiratory infection" at bounding box center [782, 365] width 105 height 17
checkbox input "true"
click at [616, 338] on div "Select Item" at bounding box center [565, 324] width 204 height 27
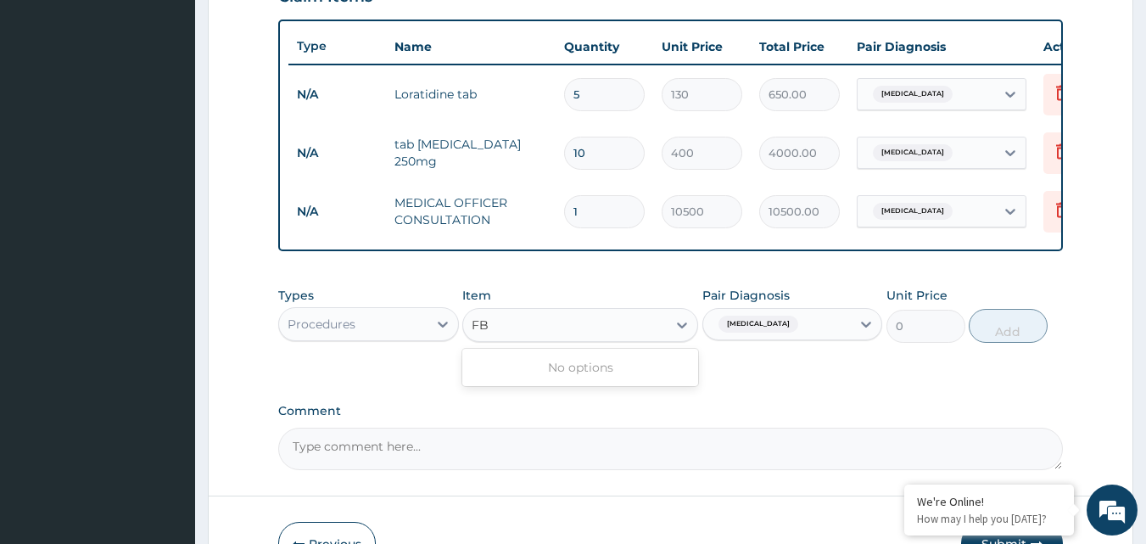
type input "F"
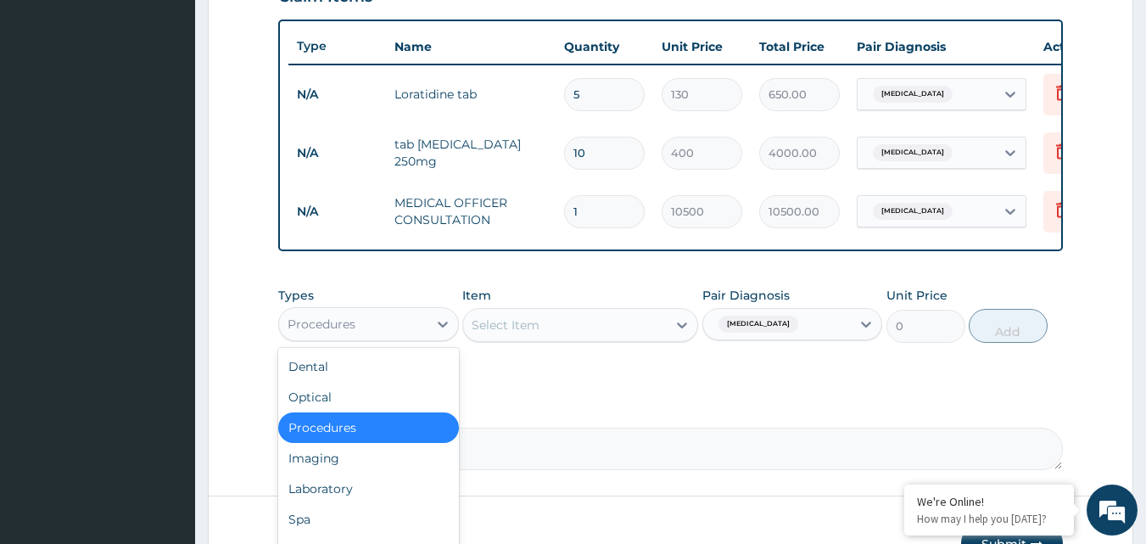
click at [413, 321] on div "Procedures" at bounding box center [368, 324] width 181 height 34
drag, startPoint x: 382, startPoint y: 505, endPoint x: 392, endPoint y: 501, distance: 11.0
click at [383, 503] on div "Laboratory" at bounding box center [368, 488] width 181 height 31
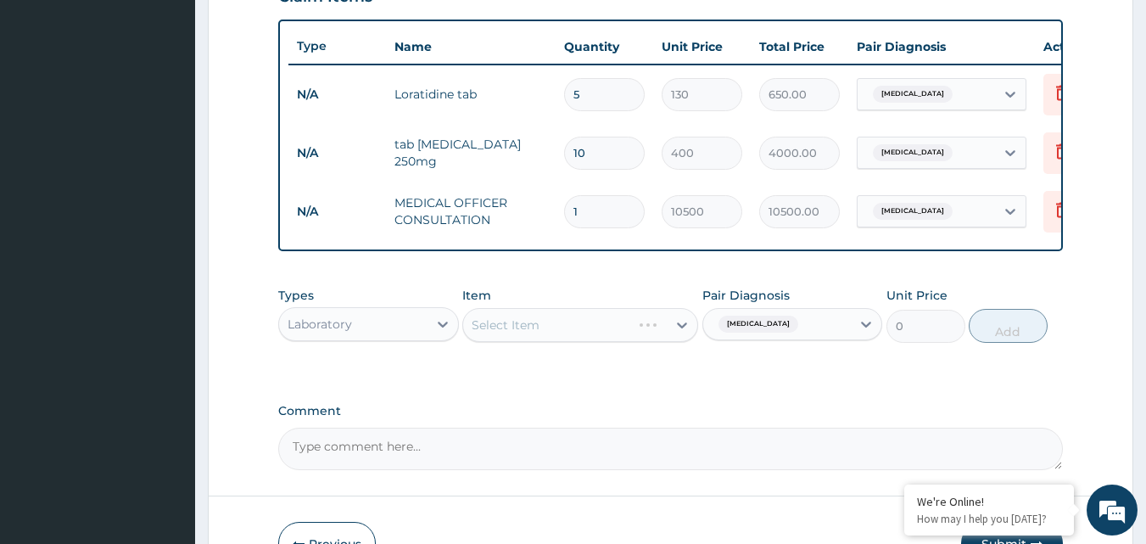
click at [619, 330] on div "Select Item" at bounding box center [580, 325] width 236 height 34
drag, startPoint x: 573, startPoint y: 336, endPoint x: 700, endPoint y: 330, distance: 126.5
click at [576, 336] on div "Select Item" at bounding box center [580, 325] width 236 height 34
click at [694, 337] on div "Select Item" at bounding box center [580, 325] width 236 height 34
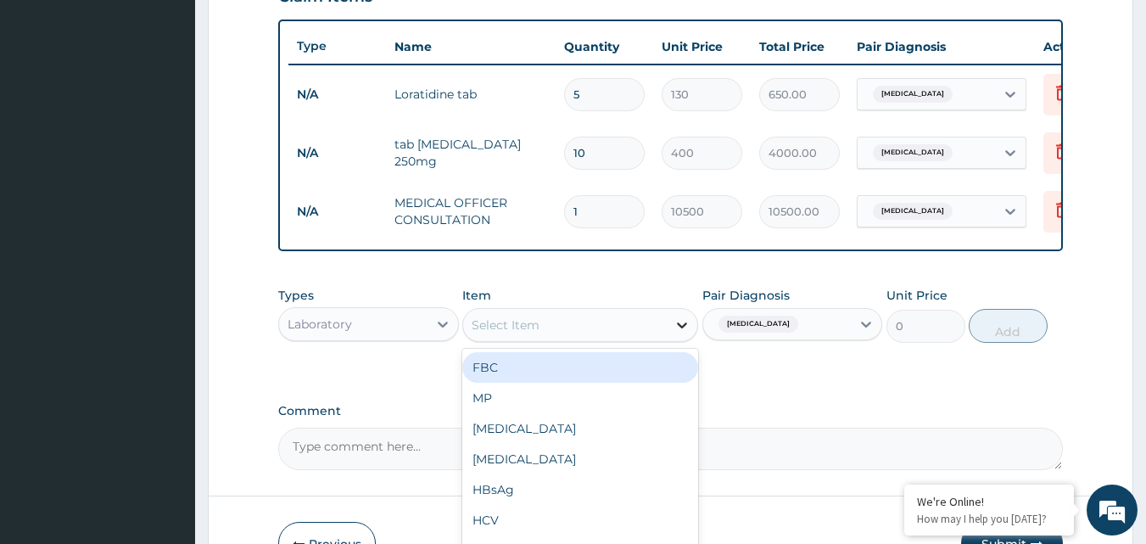
click at [670, 337] on div at bounding box center [682, 325] width 31 height 31
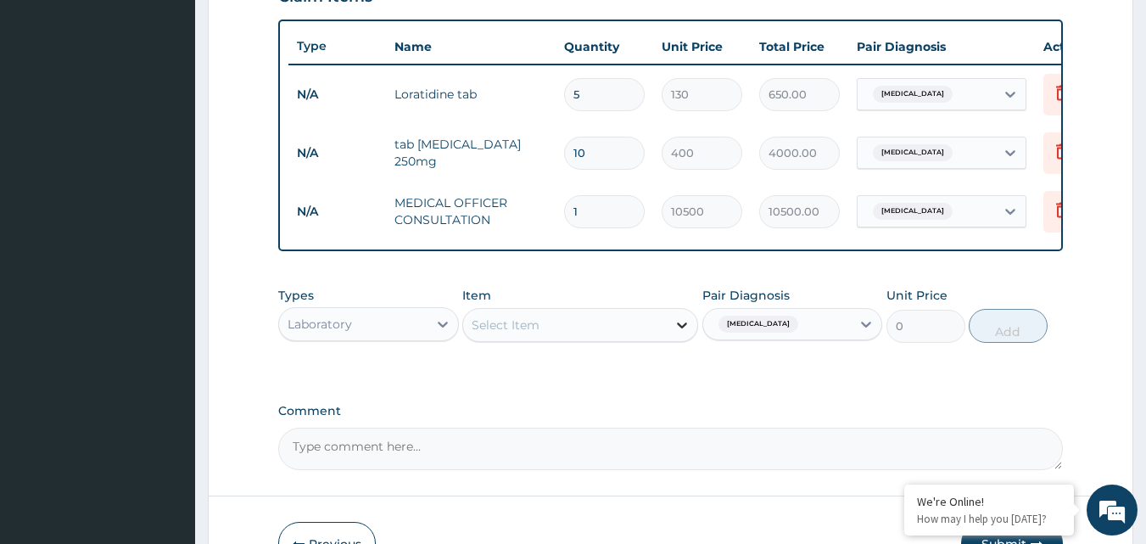
click at [673, 333] on icon at bounding box center [681, 324] width 17 height 17
click at [664, 338] on div "Select Item" at bounding box center [565, 324] width 204 height 27
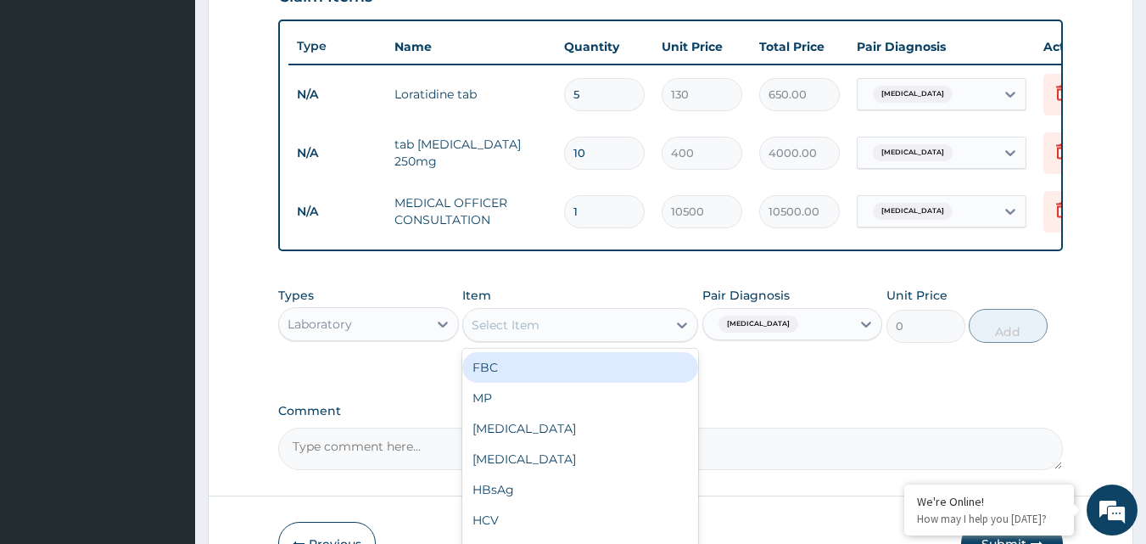
click at [620, 377] on div "FBC" at bounding box center [580, 367] width 236 height 31
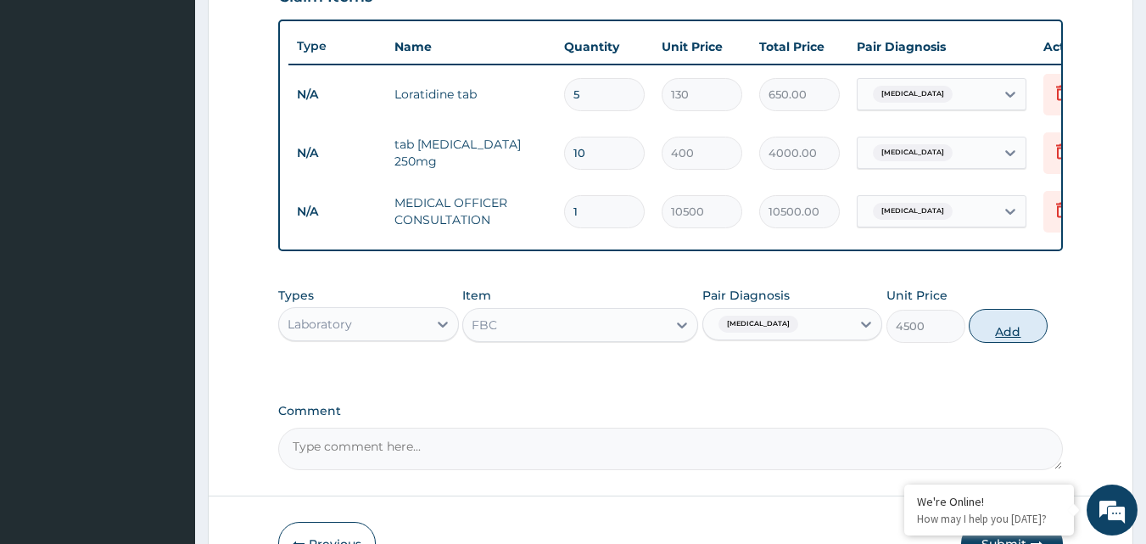
click at [1011, 333] on button "Add" at bounding box center [1008, 326] width 79 height 34
type input "0"
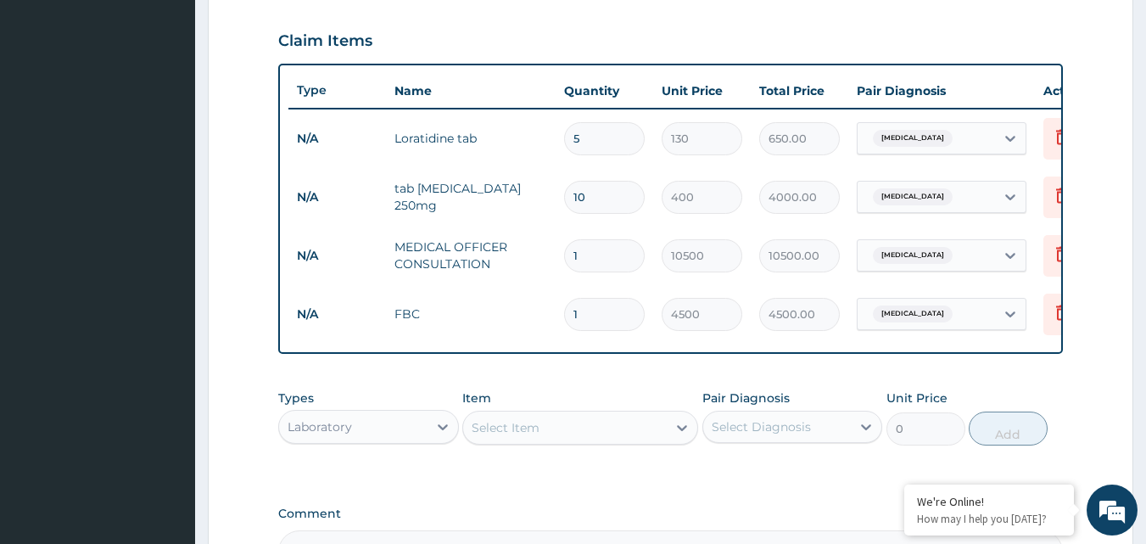
scroll to position [787, 0]
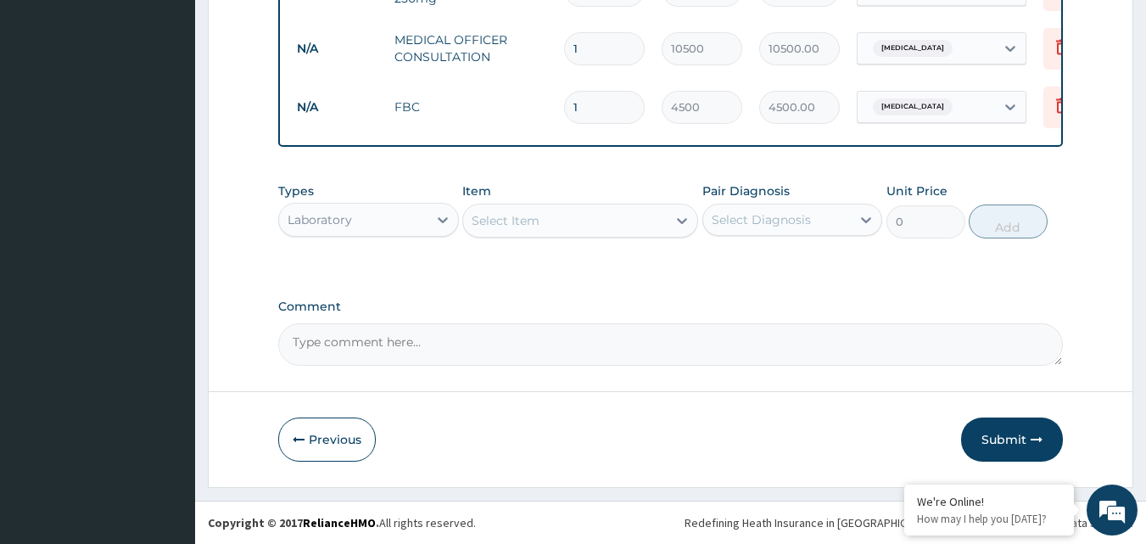
click at [1010, 440] on button "Submit" at bounding box center [1012, 439] width 102 height 44
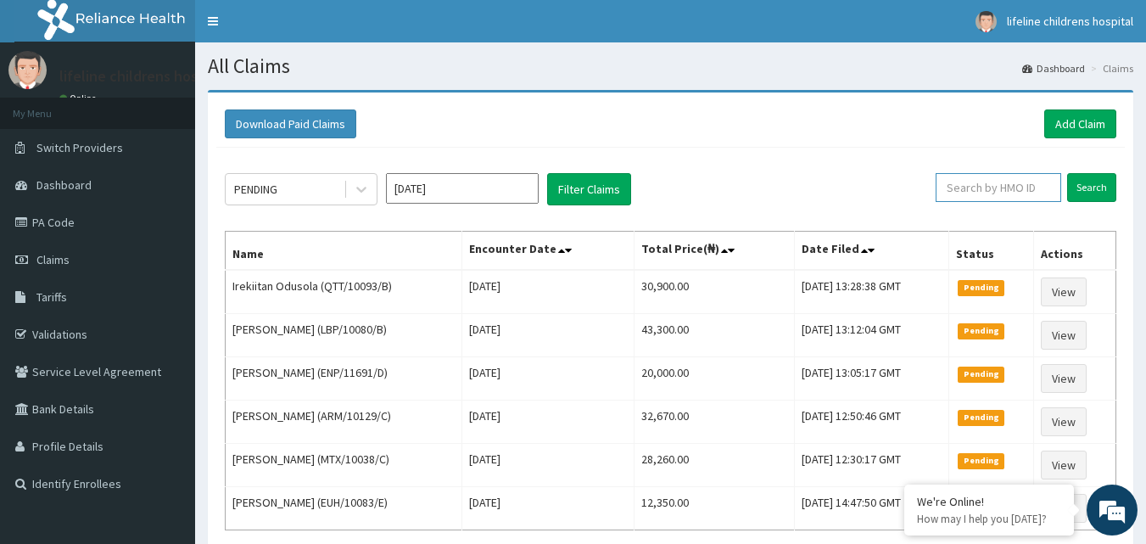
click at [1016, 187] on input "text" at bounding box center [998, 187] width 126 height 29
type input "LFL/10024/B"
click at [1099, 191] on input "Search" at bounding box center [1091, 187] width 49 height 29
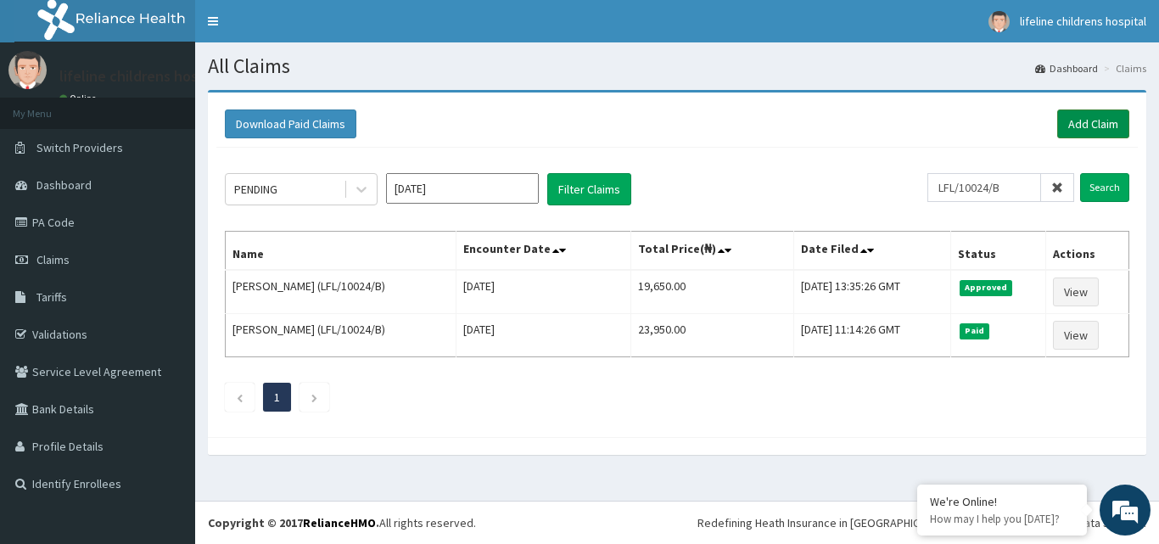
click at [1105, 122] on link "Add Claim" at bounding box center [1093, 123] width 72 height 29
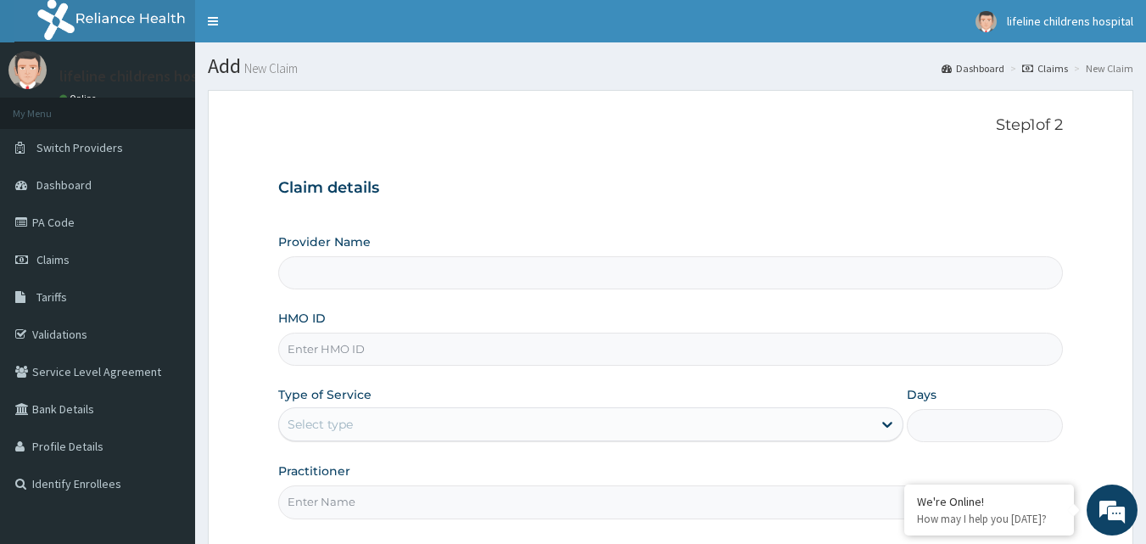
type input "Lifeline Children Hospital - [GEOGRAPHIC_DATA]"
click at [355, 347] on input "HMO ID" at bounding box center [670, 348] width 785 height 33
type input "LFL/10024/D"
drag, startPoint x: 387, startPoint y: 409, endPoint x: 380, endPoint y: 420, distance: 12.9
click at [384, 414] on div "Select type" at bounding box center [590, 424] width 625 height 34
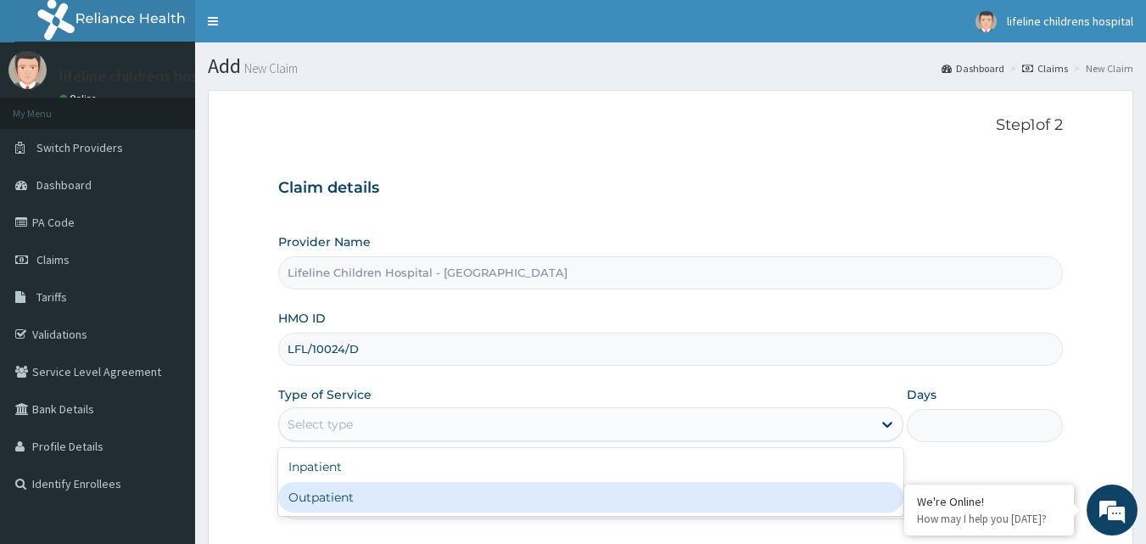
click at [356, 504] on div "Outpatient" at bounding box center [590, 497] width 625 height 31
type input "1"
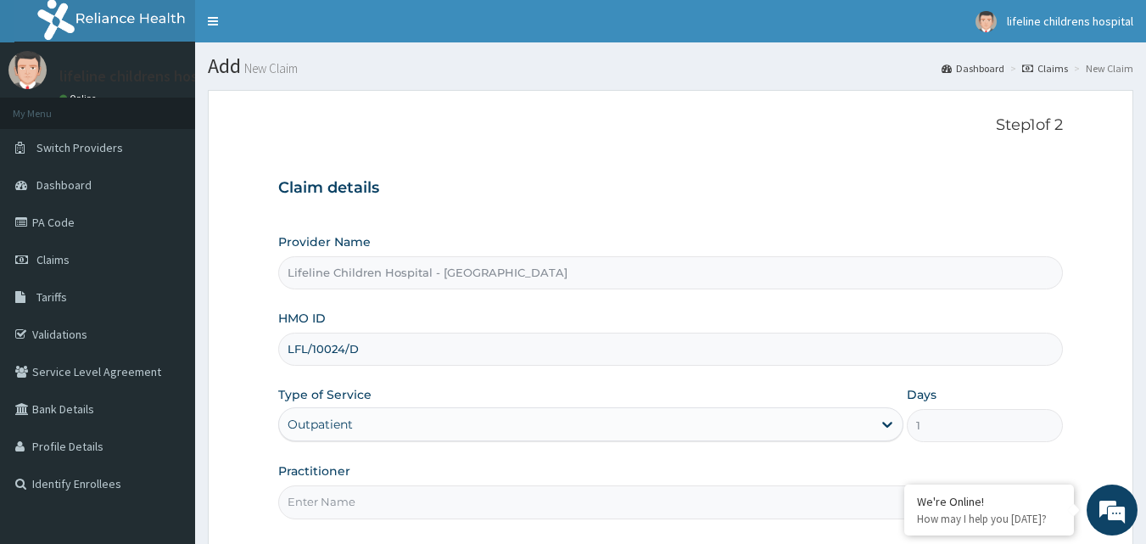
click at [360, 506] on input "Practitioner" at bounding box center [670, 501] width 785 height 33
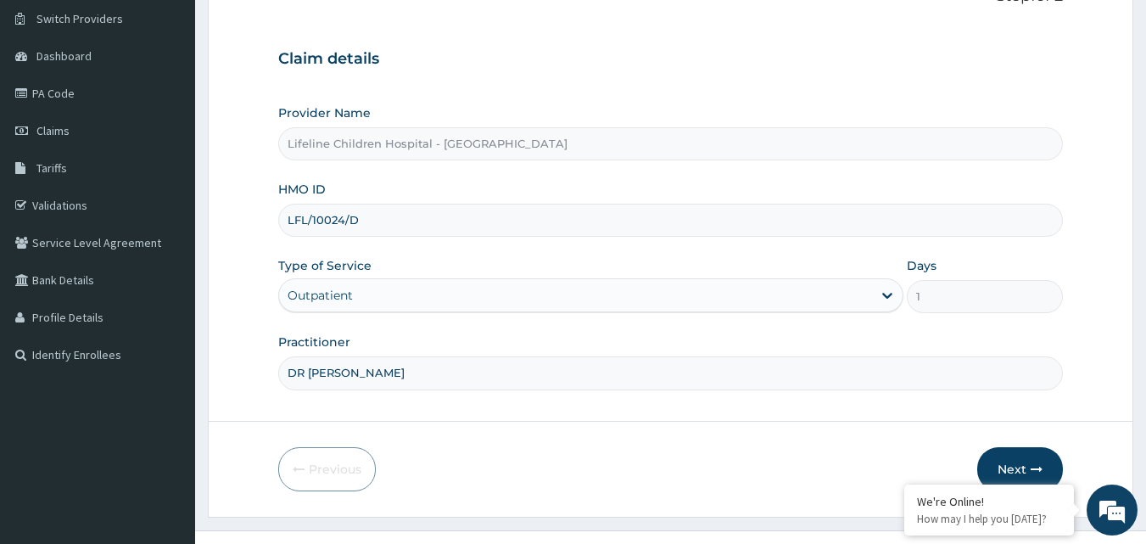
scroll to position [159, 0]
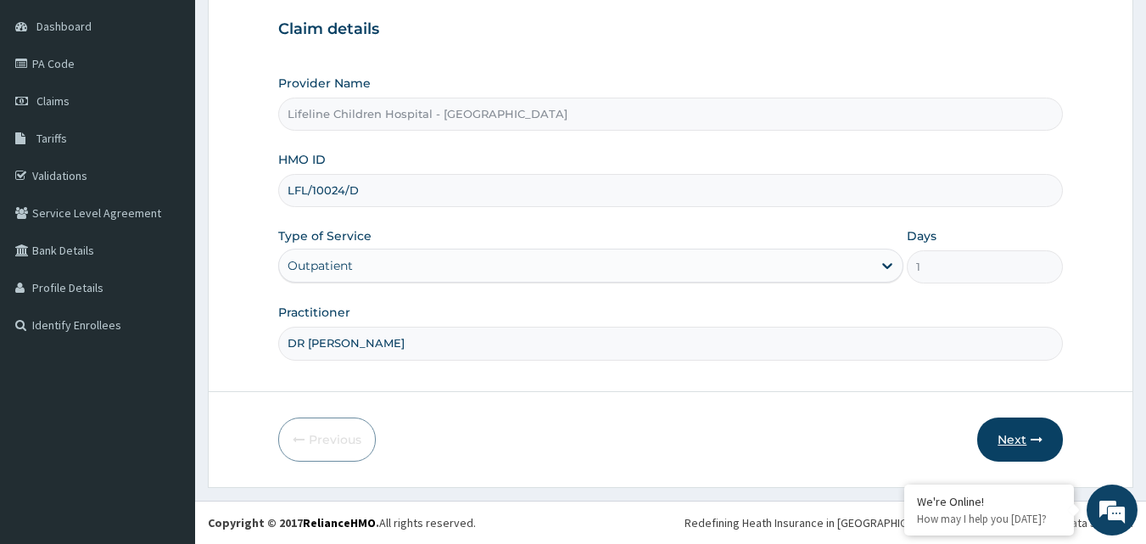
type input "DR IPINLAYE"
click at [1016, 436] on button "Next" at bounding box center [1020, 439] width 86 height 44
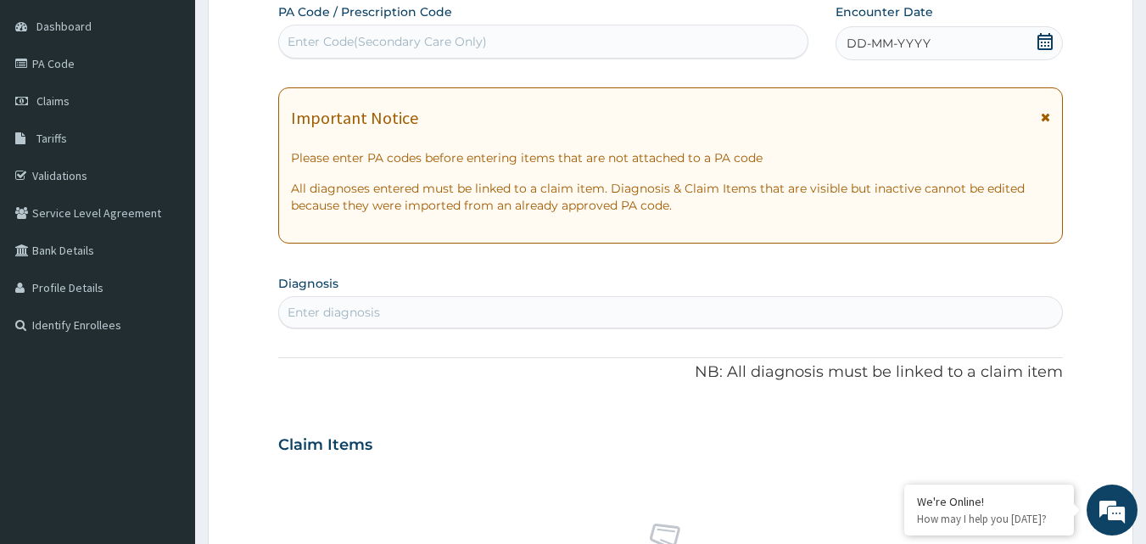
click at [923, 41] on span "DD-MM-YYYY" at bounding box center [888, 43] width 84 height 17
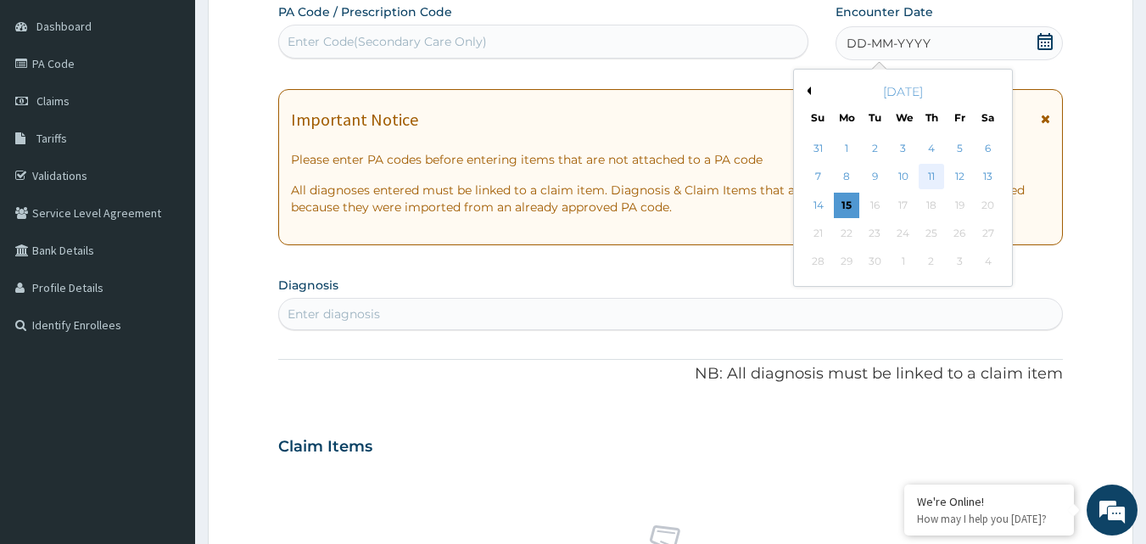
click at [932, 175] on div "11" at bounding box center [930, 177] width 25 height 25
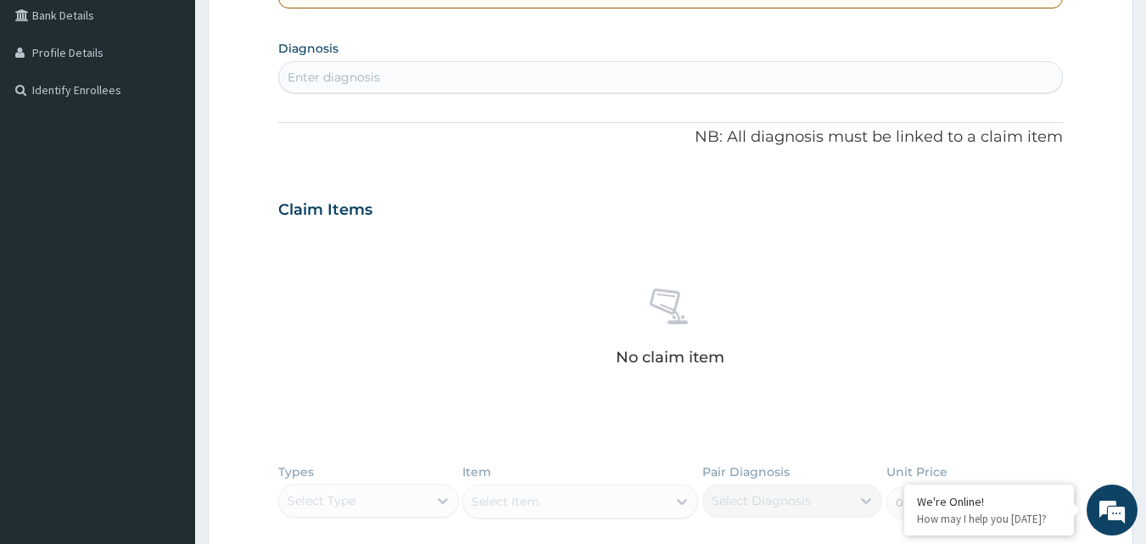
scroll to position [413, 0]
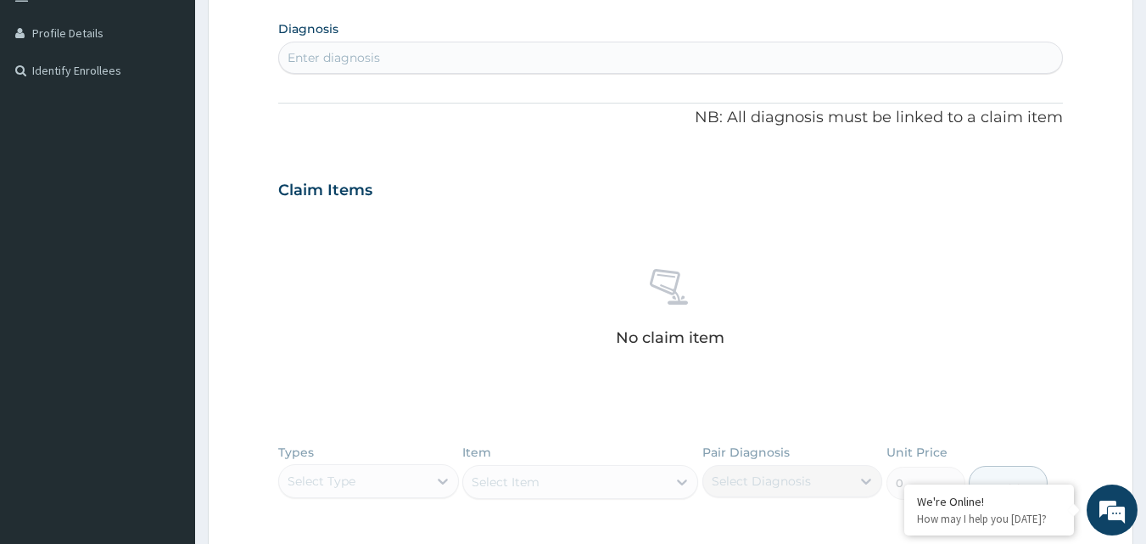
click at [499, 58] on div "Enter diagnosis" at bounding box center [671, 57] width 784 height 27
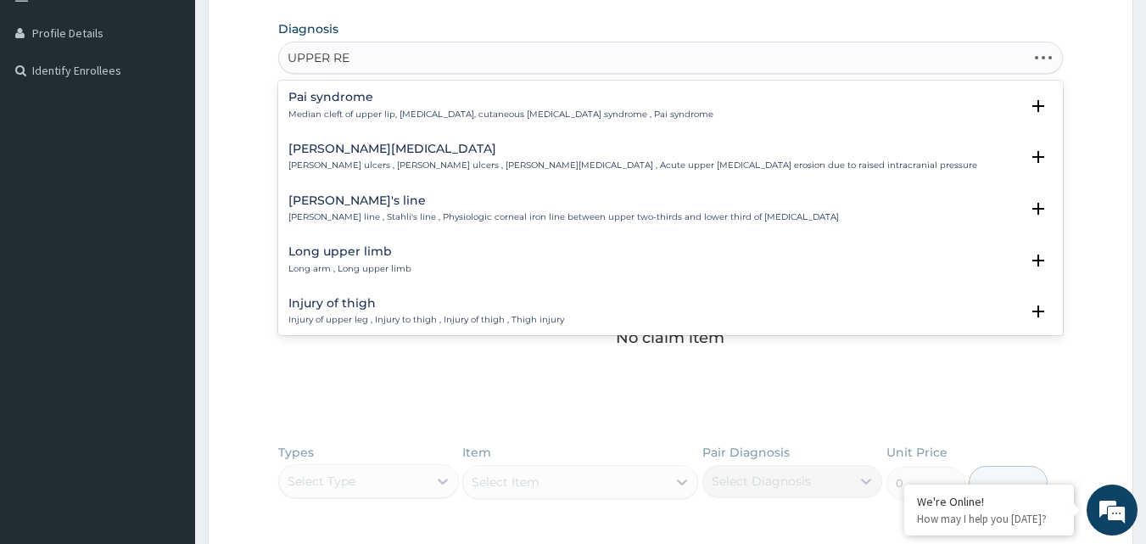
type input "UPPER RES"
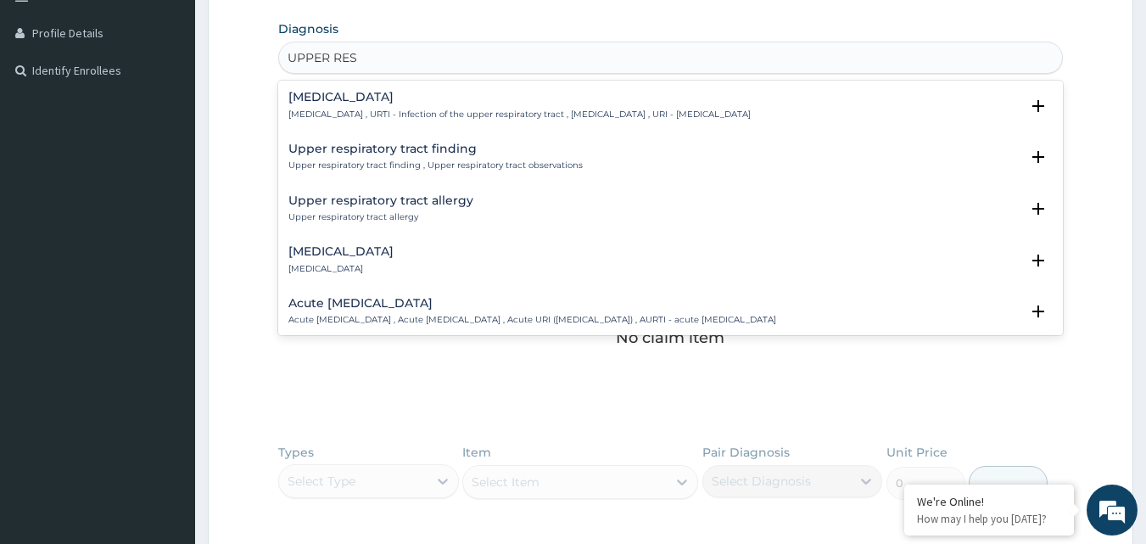
click at [494, 112] on p "[MEDICAL_DATA] , URTI - Infection of the upper respiratory tract , [MEDICAL_DAT…" at bounding box center [519, 115] width 462 height 12
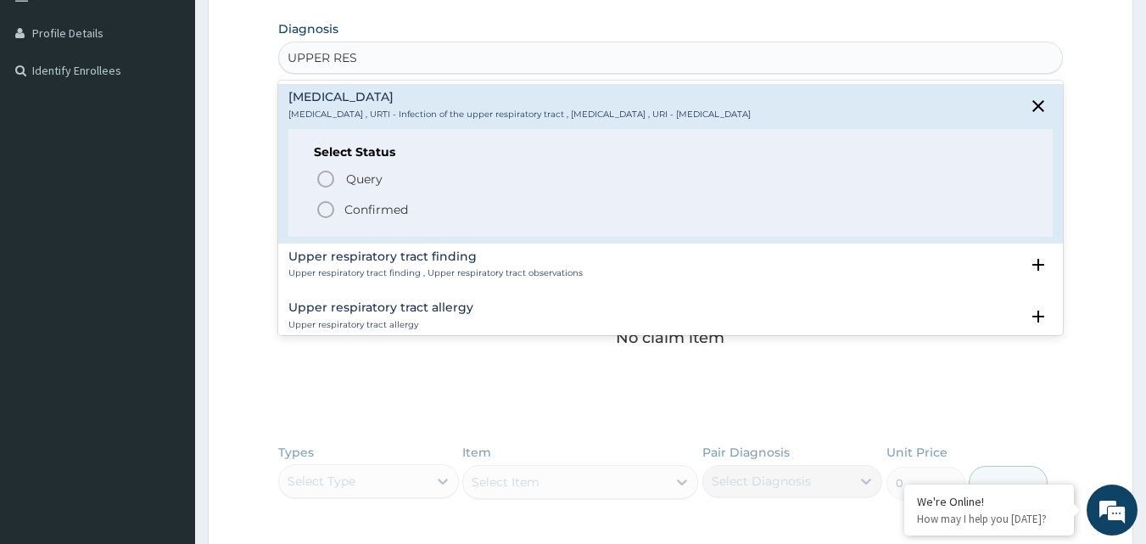
click at [344, 213] on p "Confirmed" at bounding box center [376, 209] width 64 height 17
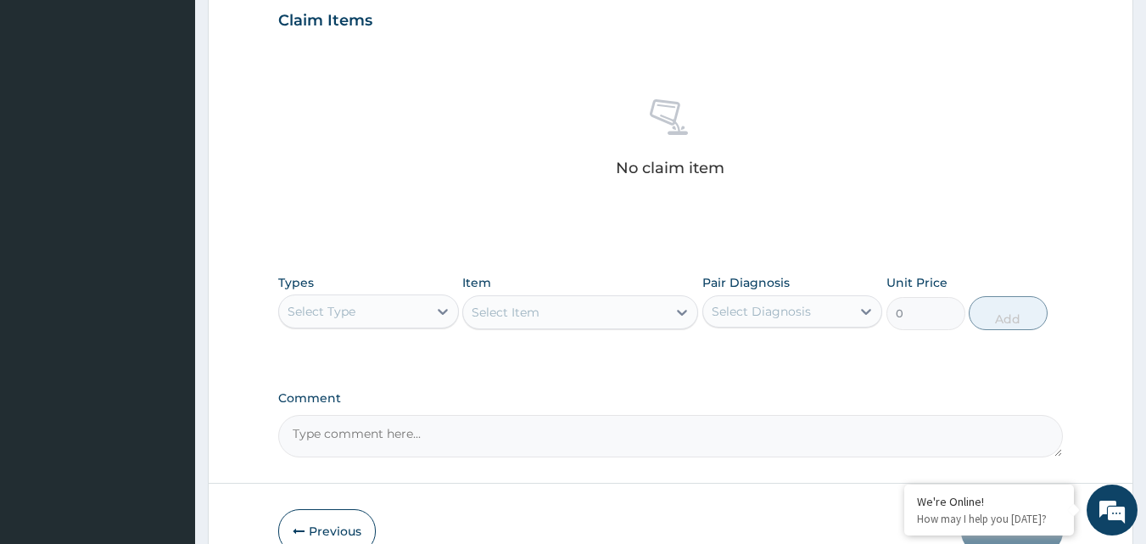
scroll to position [679, 0]
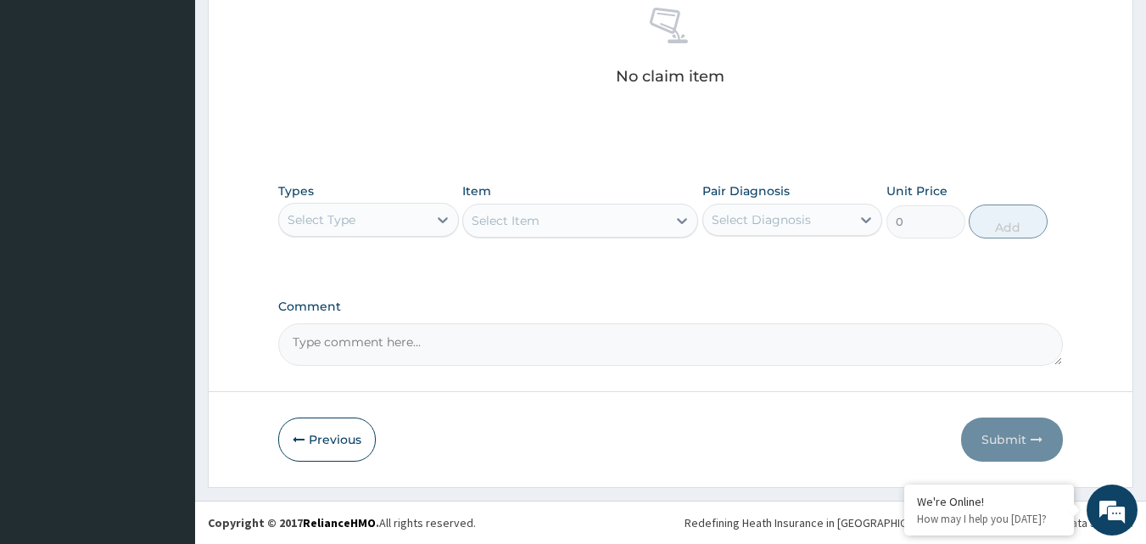
click at [402, 220] on div "Select Type" at bounding box center [353, 219] width 148 height 27
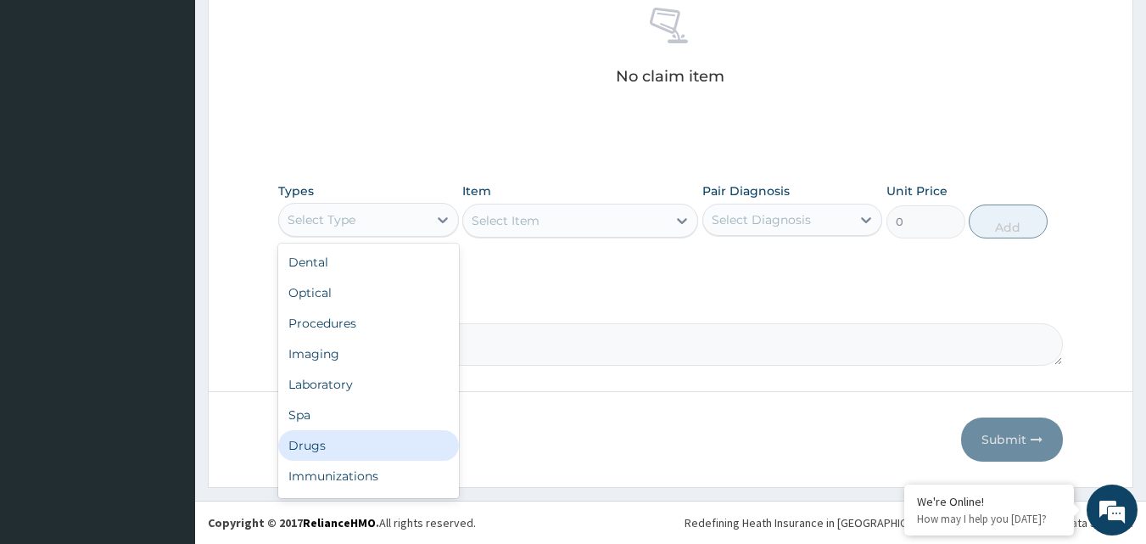
drag, startPoint x: 343, startPoint y: 437, endPoint x: 684, endPoint y: 337, distance: 354.5
click at [357, 436] on div "Drugs" at bounding box center [368, 445] width 181 height 31
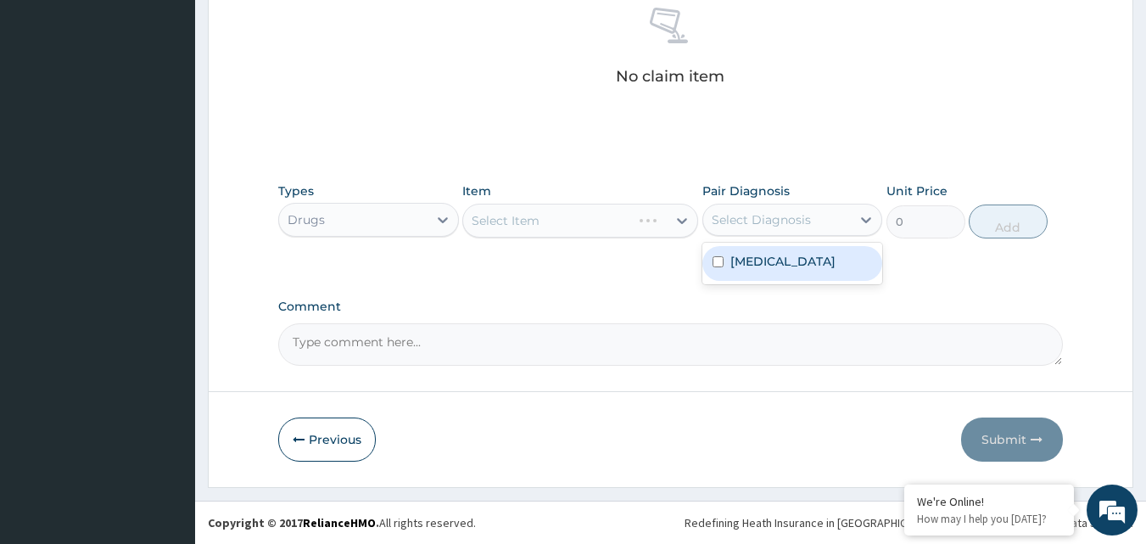
click at [792, 221] on div "Select Diagnosis" at bounding box center [761, 219] width 99 height 17
click at [783, 265] on label "[MEDICAL_DATA]" at bounding box center [782, 261] width 105 height 17
checkbox input "true"
click at [561, 229] on div "Select Item" at bounding box center [580, 221] width 236 height 34
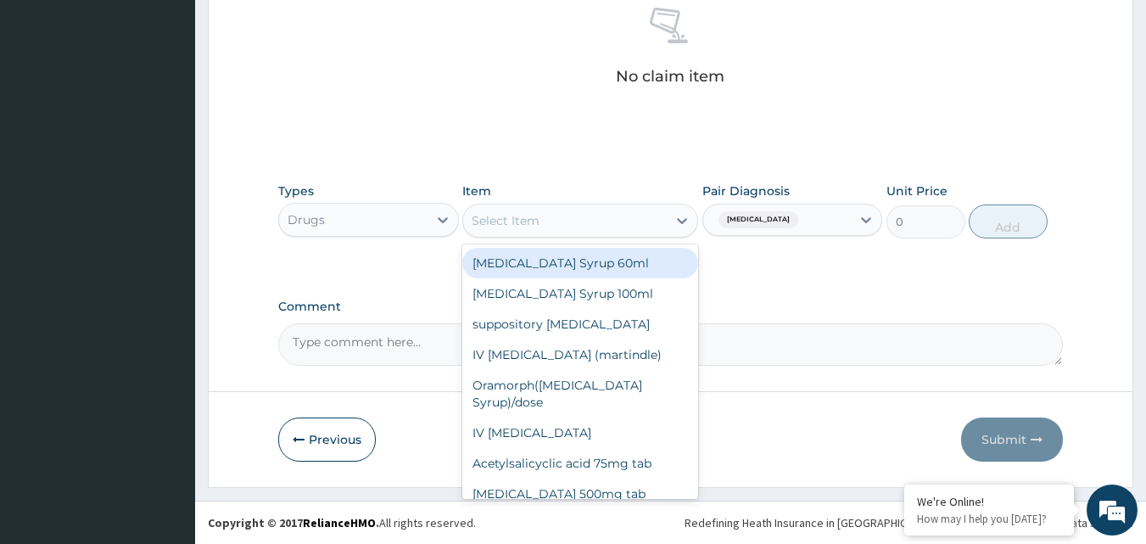
drag, startPoint x: 573, startPoint y: 219, endPoint x: 606, endPoint y: 217, distance: 32.3
click at [574, 218] on div "Select Item" at bounding box center [565, 220] width 204 height 27
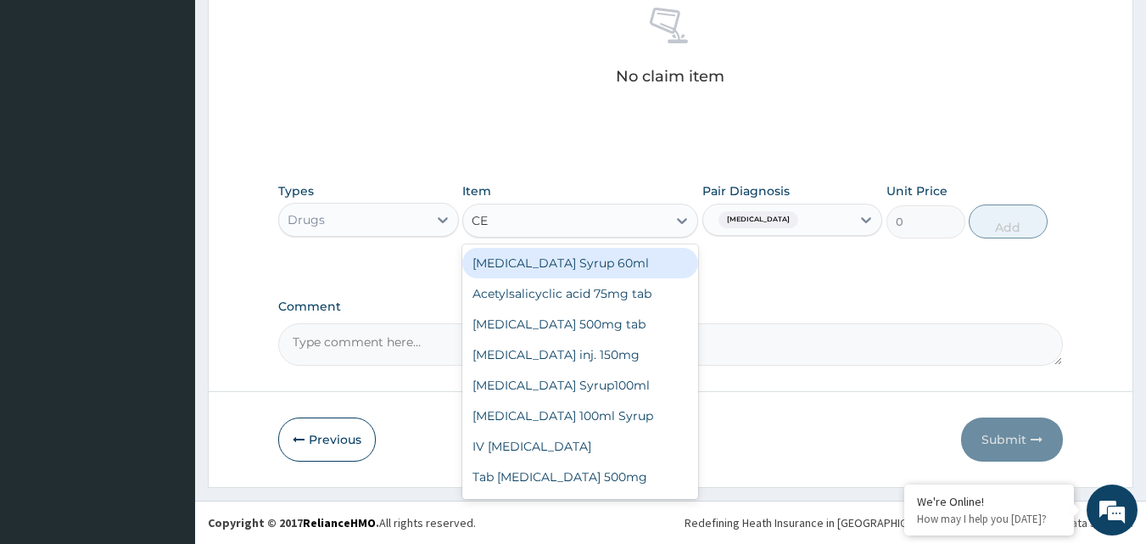
type input "CET"
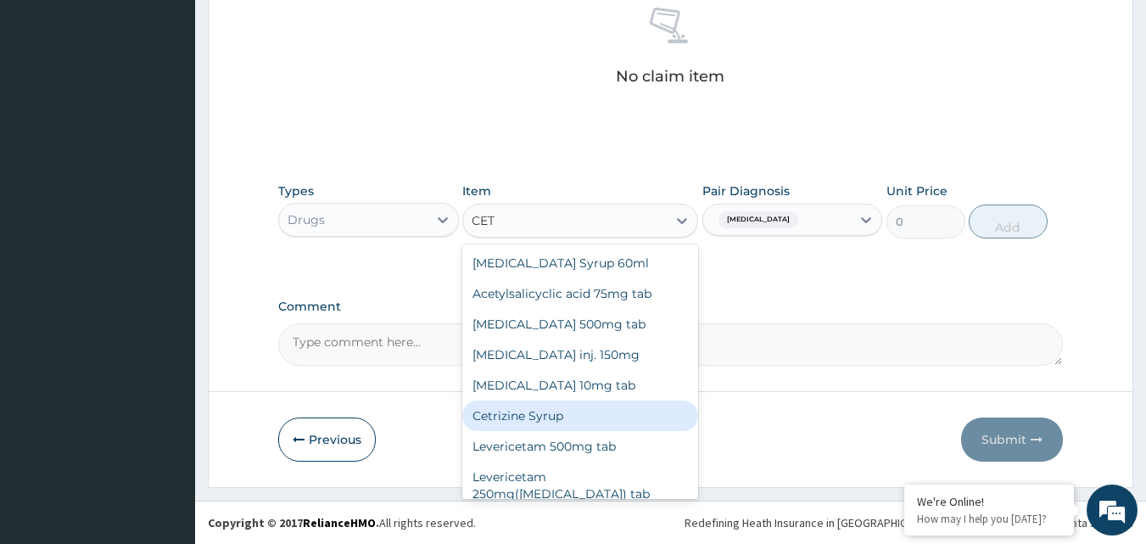
click at [583, 418] on div "Cetrizine Syrup" at bounding box center [580, 415] width 236 height 31
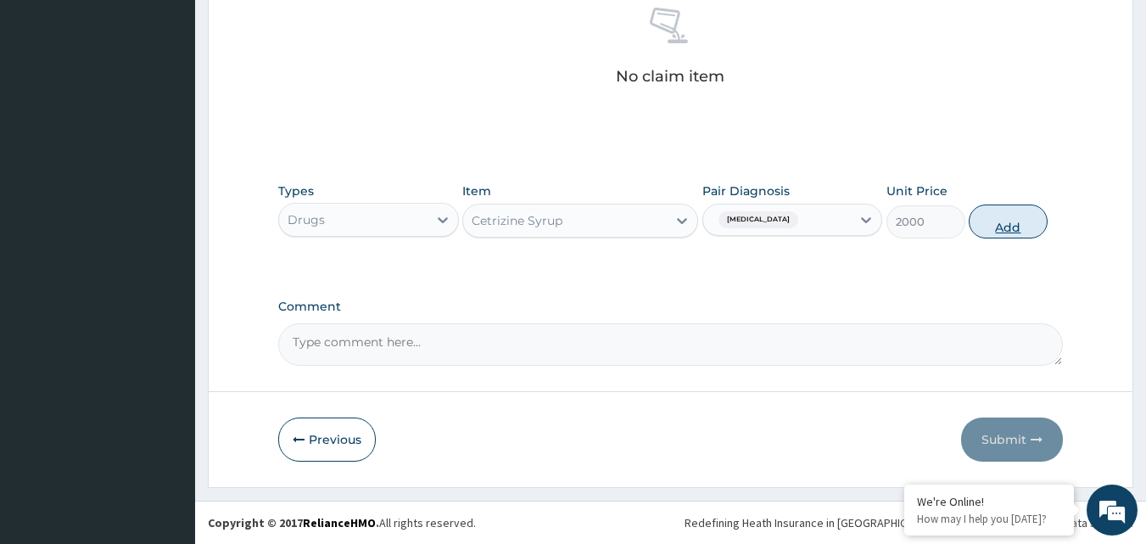
click at [1001, 211] on button "Add" at bounding box center [1008, 221] width 79 height 34
type input "0"
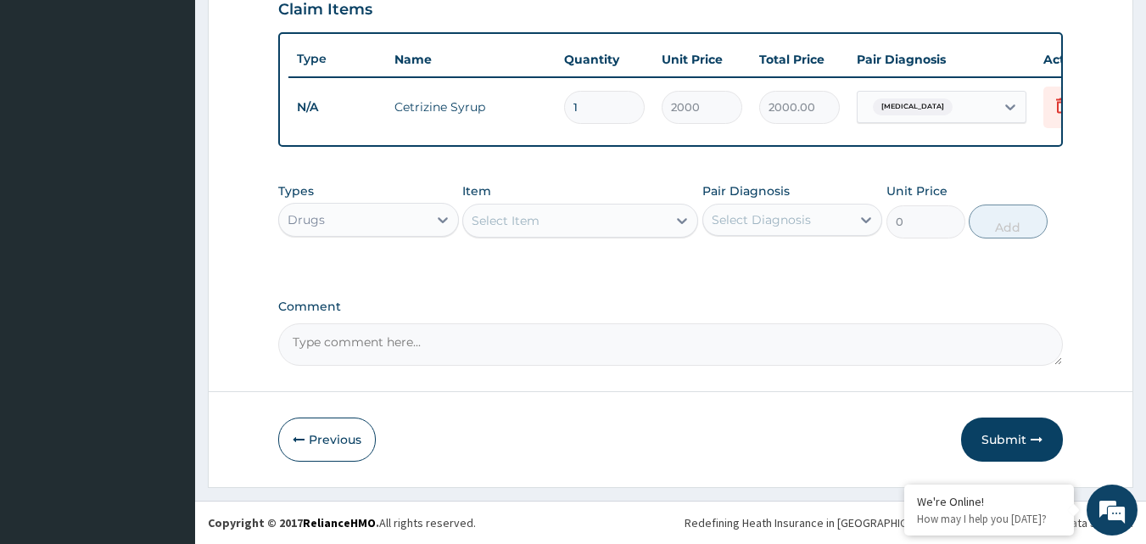
click at [574, 210] on div "Select Item" at bounding box center [565, 220] width 204 height 27
click at [763, 211] on div "Select Diagnosis" at bounding box center [761, 219] width 99 height 17
click at [743, 261] on label "[MEDICAL_DATA]" at bounding box center [782, 261] width 105 height 17
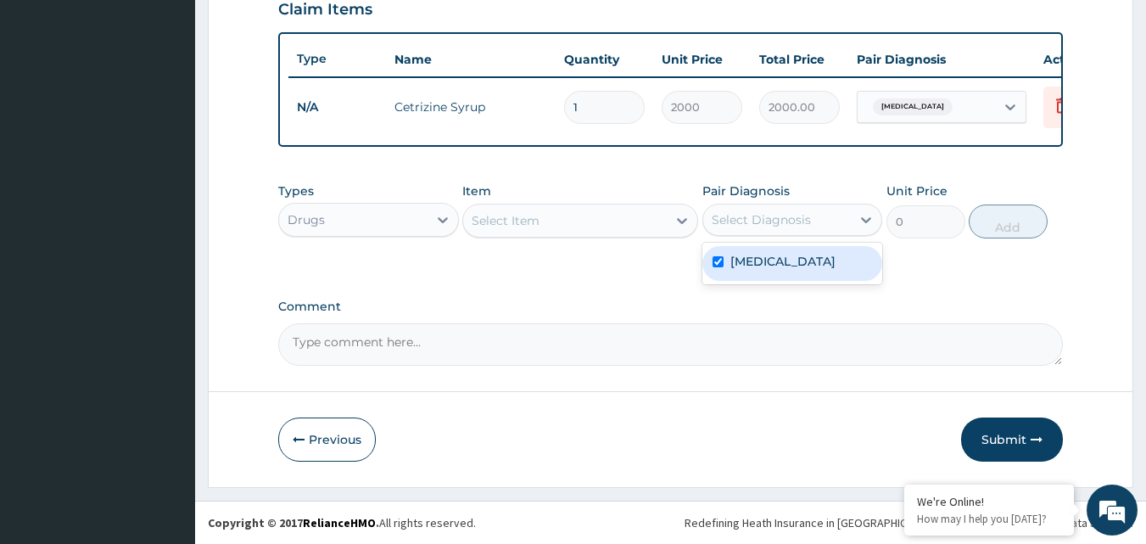
checkbox input "true"
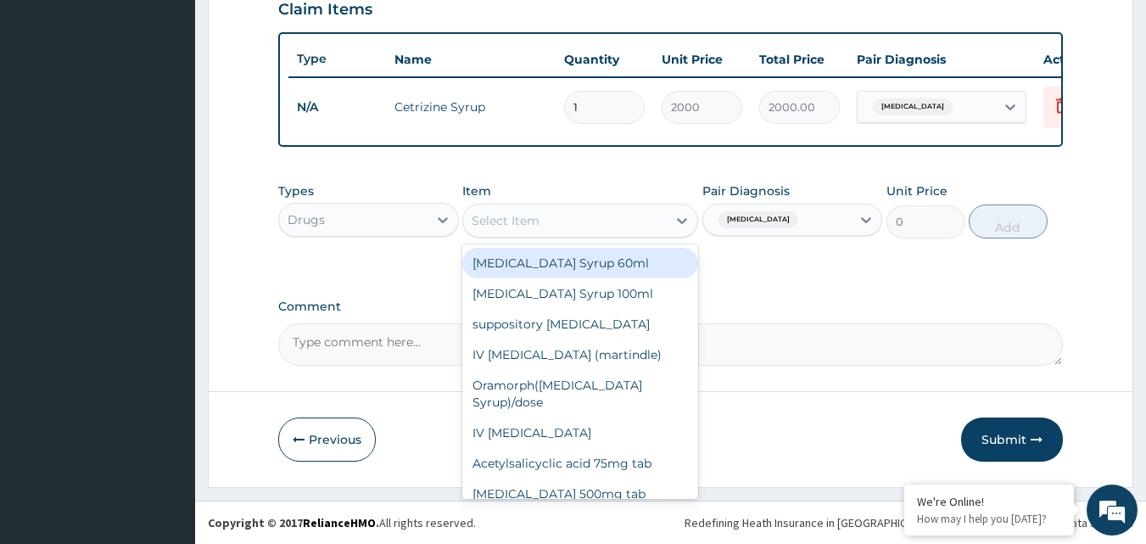
click at [618, 228] on div "Select Item" at bounding box center [565, 220] width 204 height 27
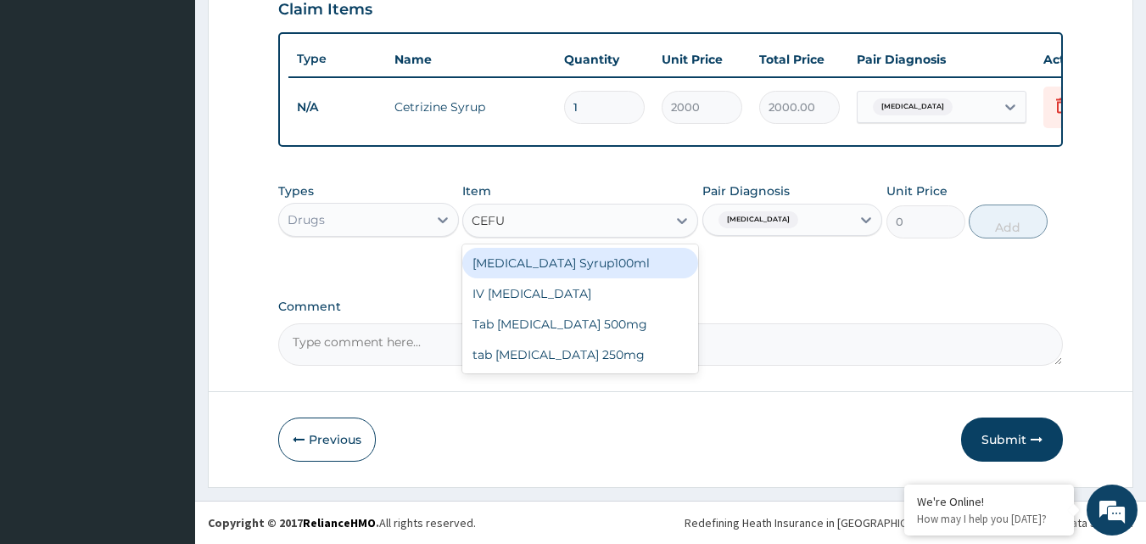
type input "CEFUR"
drag, startPoint x: 609, startPoint y: 253, endPoint x: 695, endPoint y: 243, distance: 87.0
click at [614, 253] on div "[MEDICAL_DATA] Syrup100ml" at bounding box center [580, 263] width 236 height 31
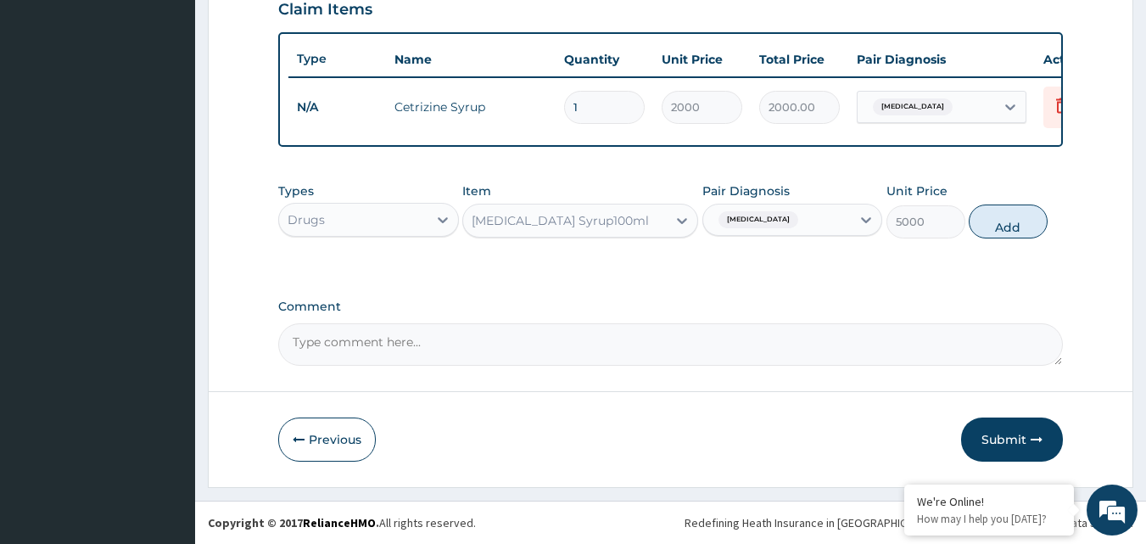
drag, startPoint x: 1018, startPoint y: 218, endPoint x: 1002, endPoint y: 221, distance: 16.5
click at [1018, 219] on button "Add" at bounding box center [1008, 221] width 79 height 34
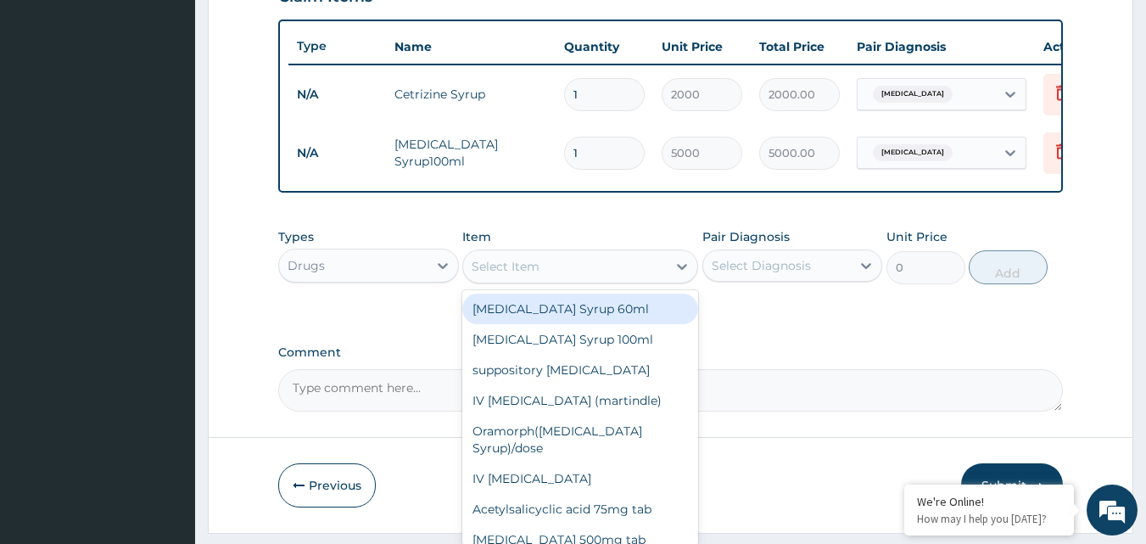
drag, startPoint x: 587, startPoint y: 289, endPoint x: 595, endPoint y: 287, distance: 8.9
click at [589, 280] on div "Select Item" at bounding box center [565, 266] width 204 height 27
drag, startPoint x: 585, startPoint y: 330, endPoint x: 705, endPoint y: 298, distance: 123.8
click at [589, 324] on div "[MEDICAL_DATA] Syrup 60ml" at bounding box center [580, 308] width 236 height 31
type input "900"
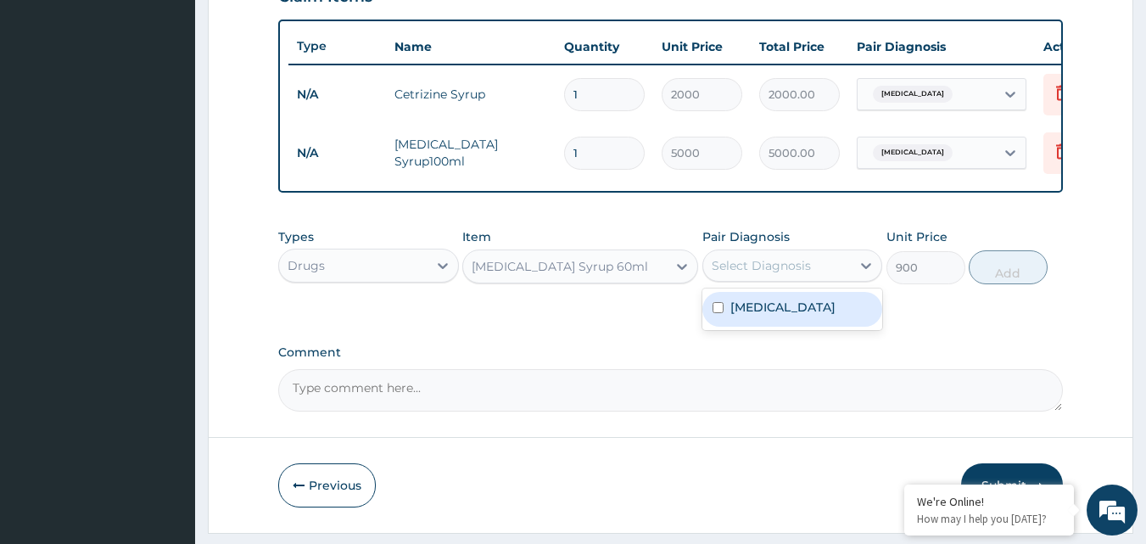
click at [767, 279] on div "Select Diagnosis" at bounding box center [777, 265] width 148 height 27
click at [760, 312] on label "[MEDICAL_DATA]" at bounding box center [782, 307] width 105 height 17
checkbox input "true"
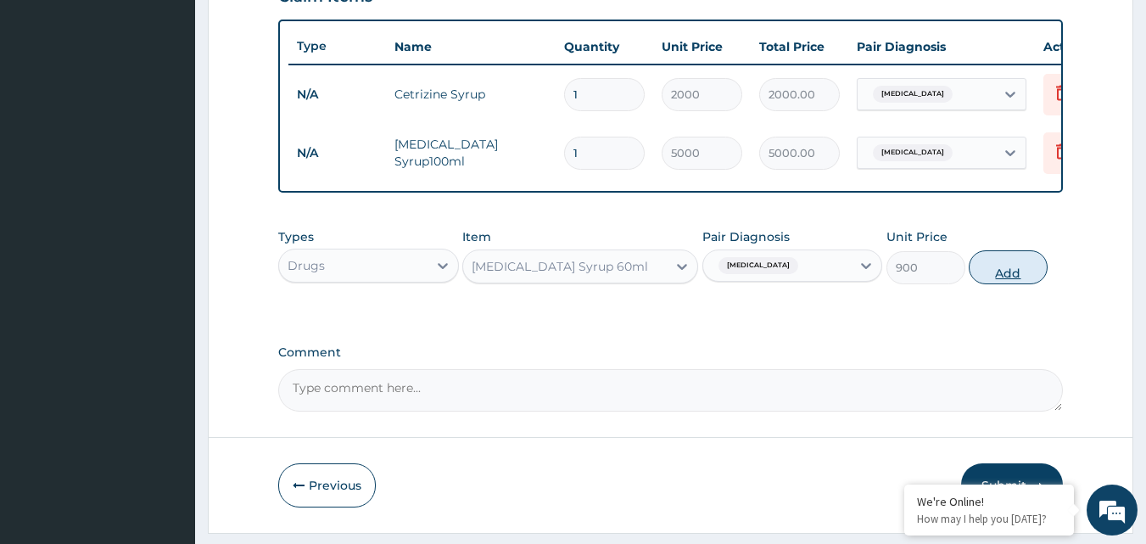
click at [1025, 281] on button "Add" at bounding box center [1008, 267] width 79 height 34
type input "0"
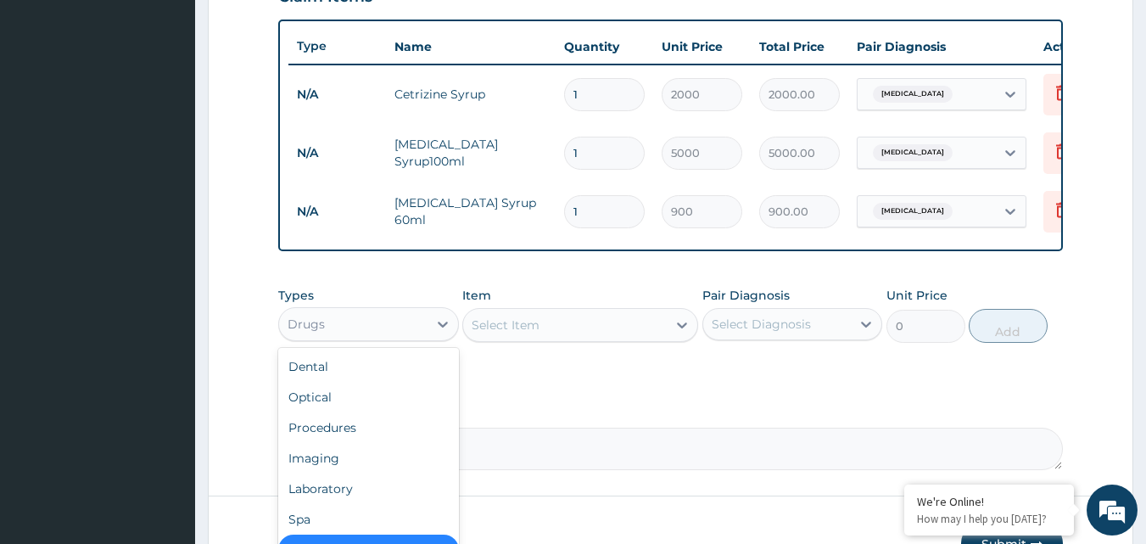
drag, startPoint x: 410, startPoint y: 337, endPoint x: 351, endPoint y: 408, distance: 92.7
click at [408, 338] on div "Drugs" at bounding box center [353, 323] width 148 height 27
drag, startPoint x: 366, startPoint y: 504, endPoint x: 551, endPoint y: 413, distance: 206.7
click at [406, 483] on div "Dental Optical Procedures Imaging Laboratory Spa Drugs Immunizations Others Gym" at bounding box center [368, 475] width 181 height 254
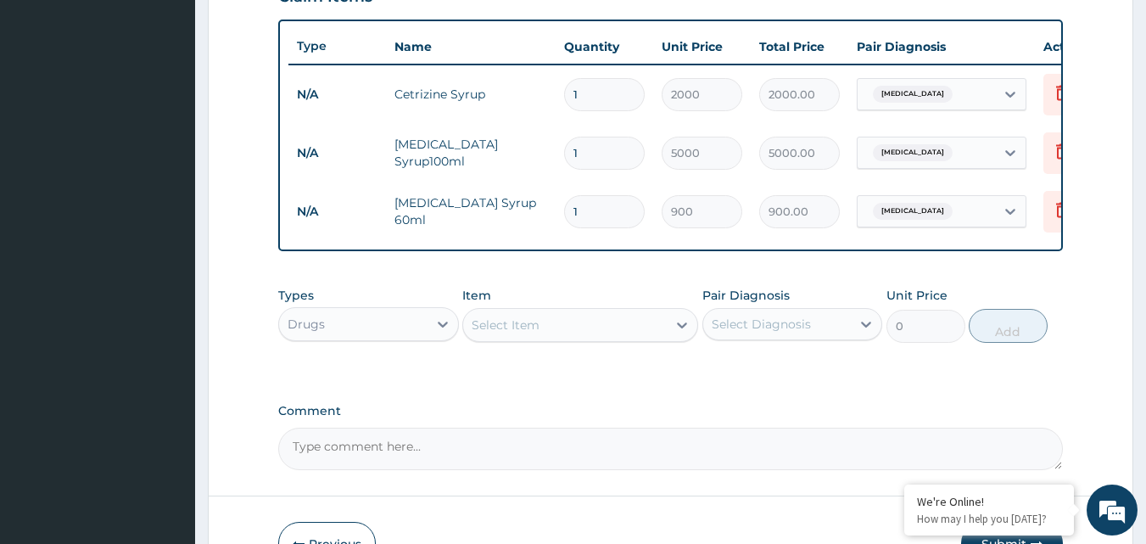
drag, startPoint x: 763, startPoint y: 318, endPoint x: 753, endPoint y: 334, distance: 19.1
click at [762, 323] on div "Pair Diagnosis Select Diagnosis" at bounding box center [792, 315] width 181 height 56
drag, startPoint x: 745, startPoint y: 347, endPoint x: 762, endPoint y: 337, distance: 19.8
click at [748, 338] on div "Select Diagnosis" at bounding box center [777, 323] width 148 height 27
click at [741, 374] on label "[MEDICAL_DATA]" at bounding box center [782, 365] width 105 height 17
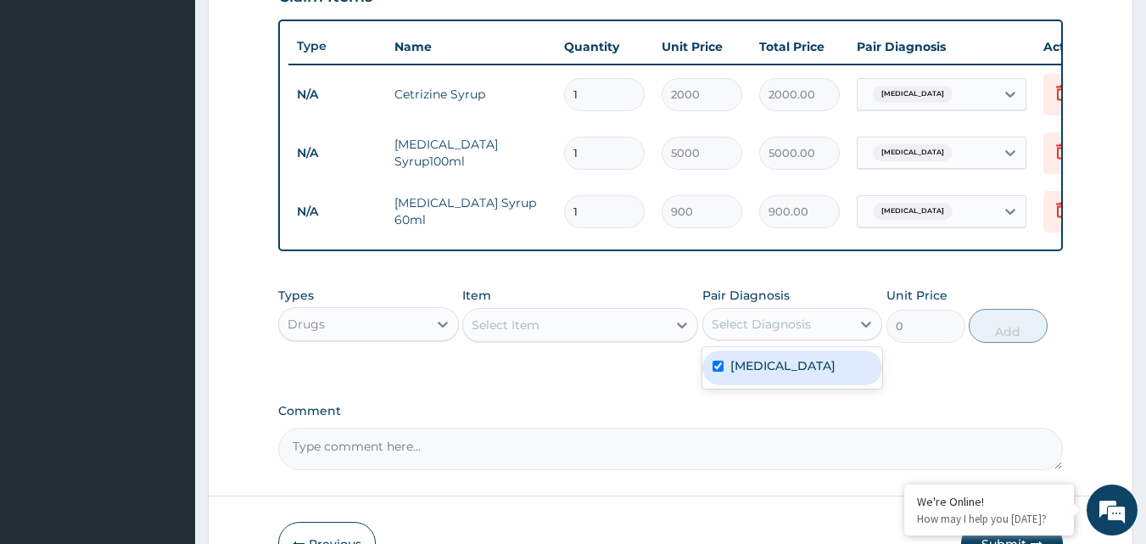
checkbox input "true"
click at [615, 329] on div "Select Item" at bounding box center [565, 324] width 204 height 27
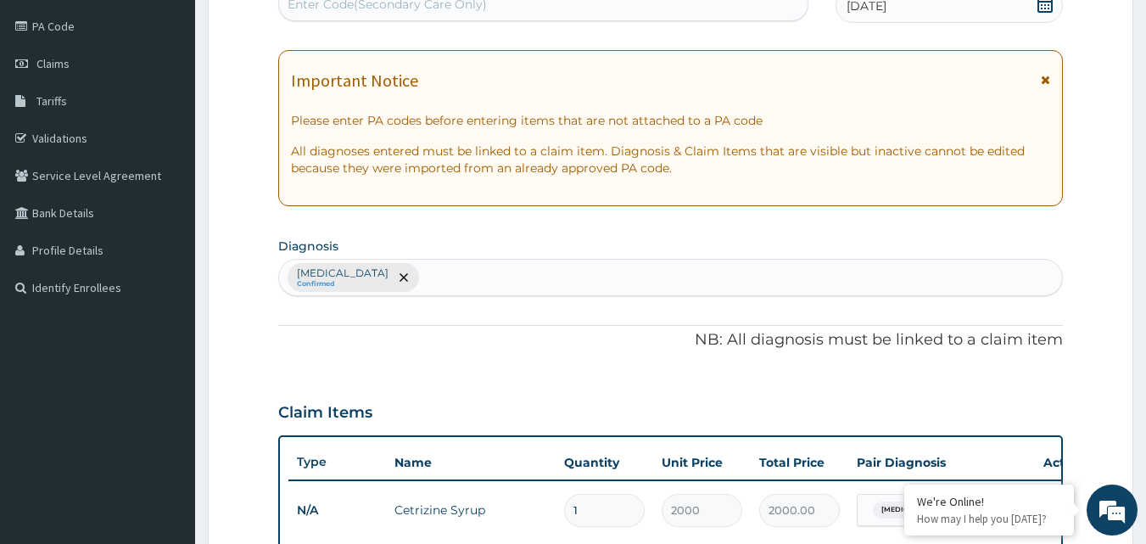
scroll to position [187, 0]
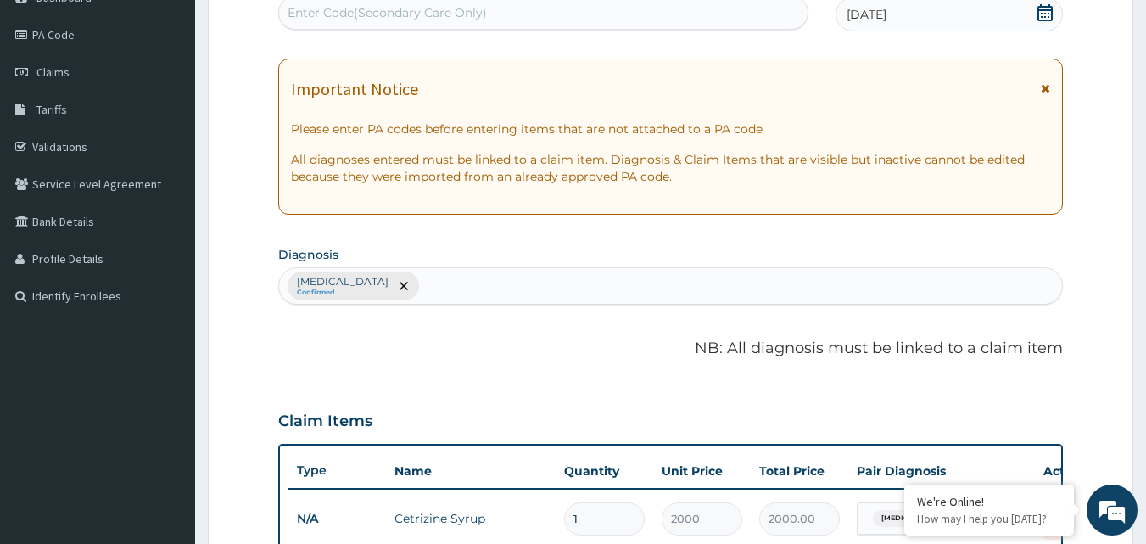
click at [519, 279] on div "Upper respiratory infection Confirmed" at bounding box center [671, 286] width 784 height 36
type input "MALA"
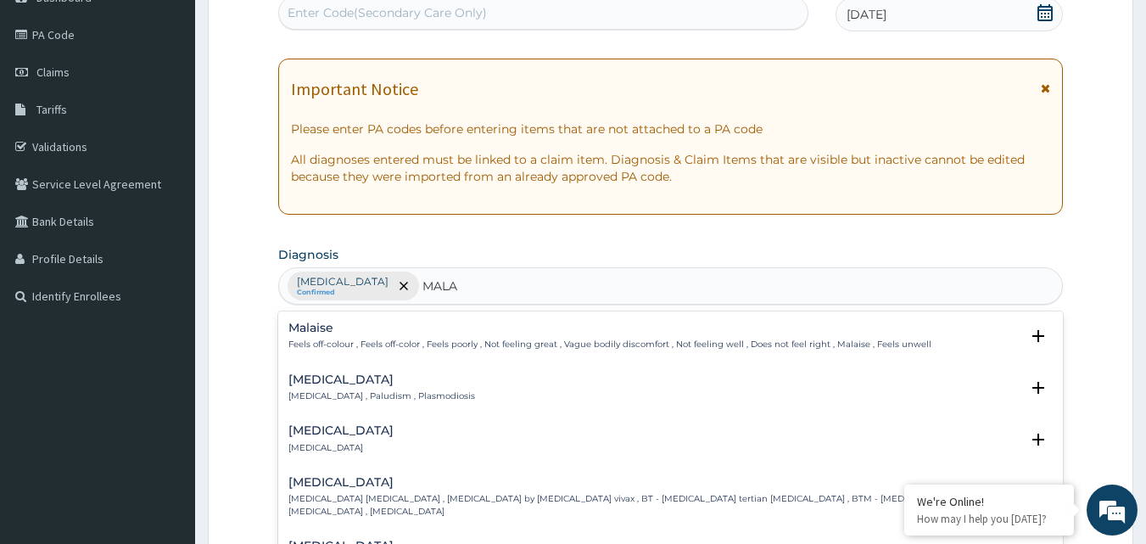
click at [404, 382] on h4 "Malaria" at bounding box center [381, 379] width 187 height 13
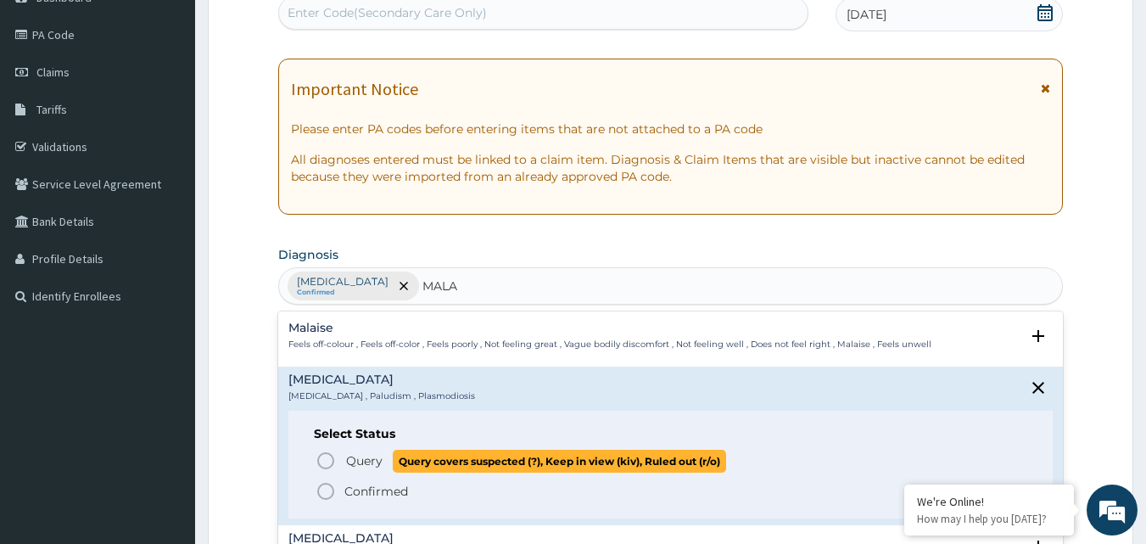
click at [370, 451] on p "Query Query covers suspected (?), Keep in view (kiv), Ruled out (r/o)" at bounding box center [535, 460] width 382 height 23
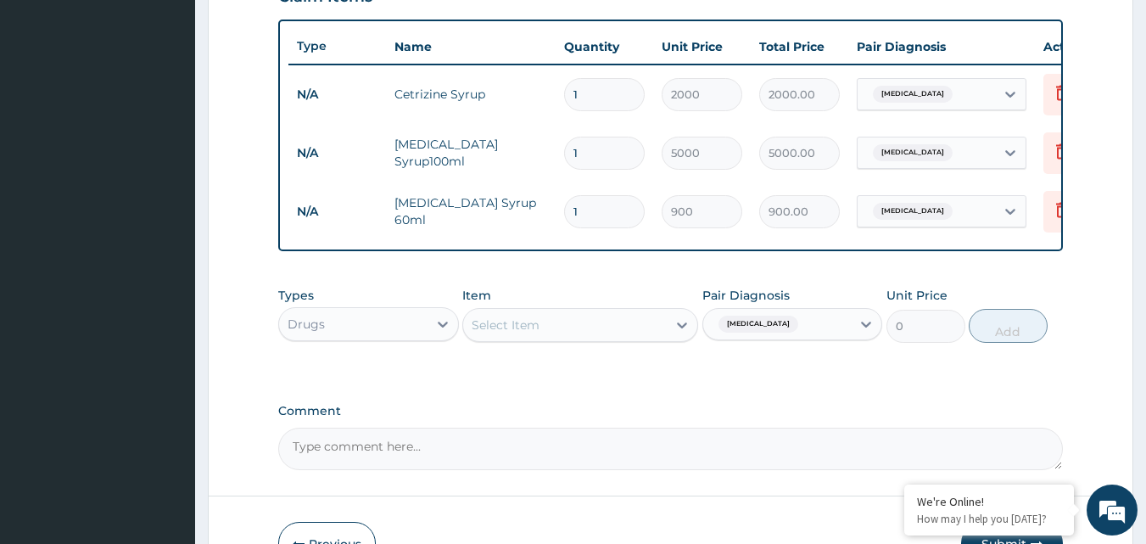
scroll to position [696, 0]
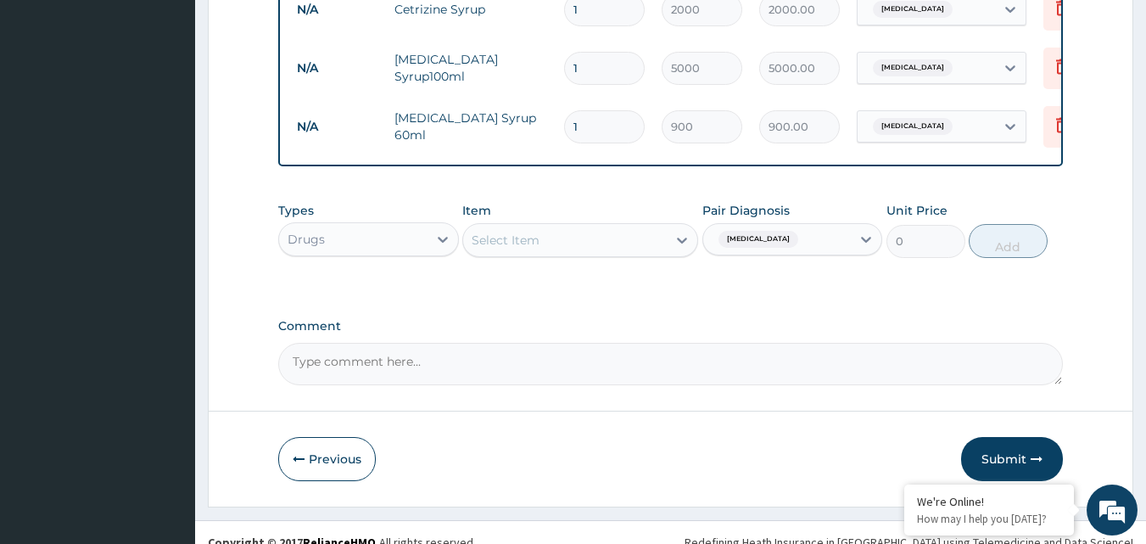
click at [952, 126] on span "[MEDICAL_DATA]" at bounding box center [913, 126] width 80 height 17
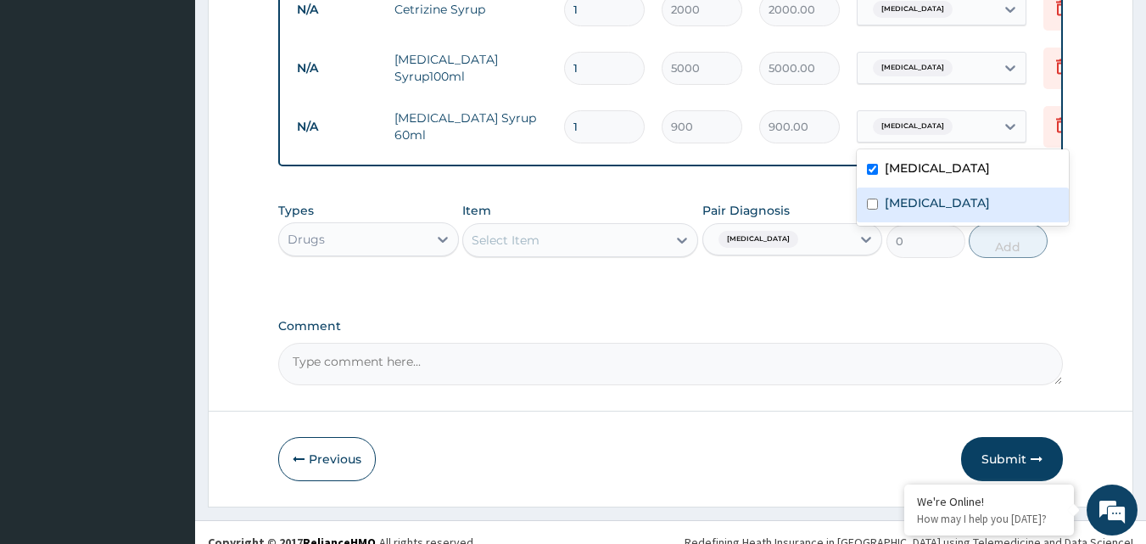
click at [899, 203] on label "Malaria" at bounding box center [937, 202] width 105 height 17
checkbox input "true"
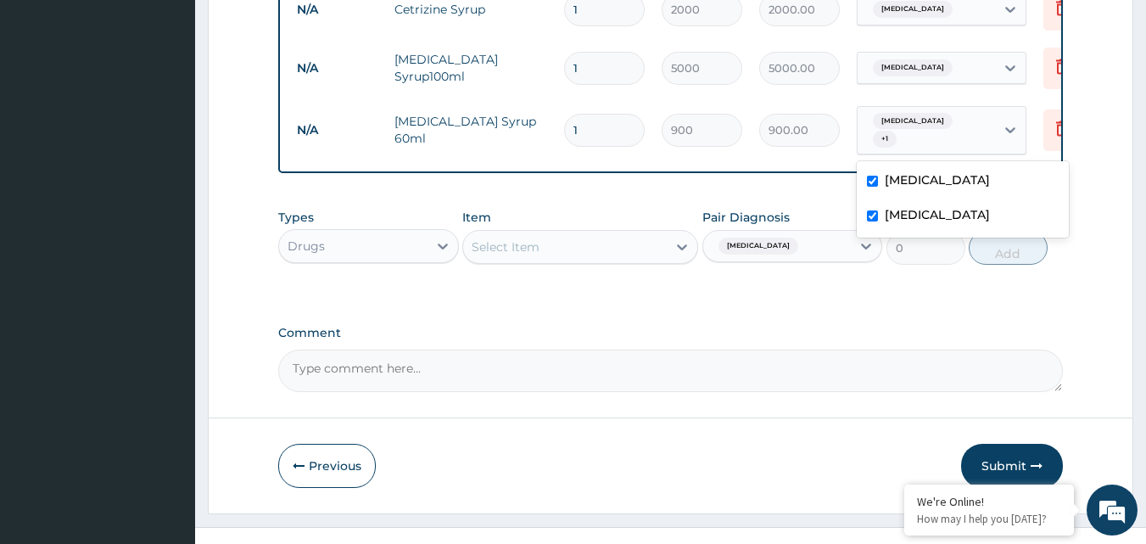
click at [935, 75] on div "[MEDICAL_DATA]" at bounding box center [910, 68] width 89 height 22
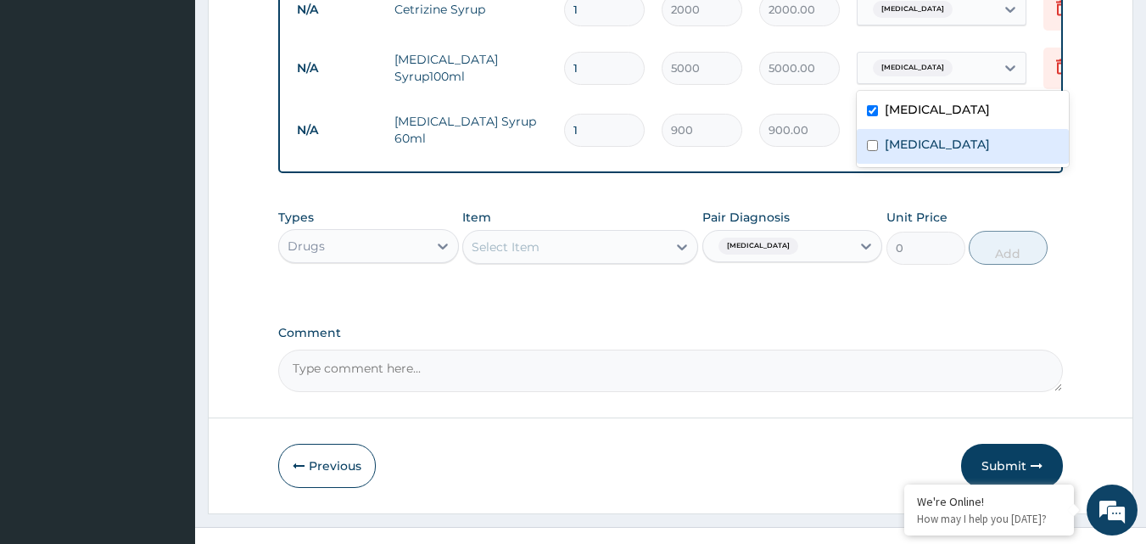
click at [907, 142] on label "Malaria" at bounding box center [937, 144] width 105 height 17
checkbox input "true"
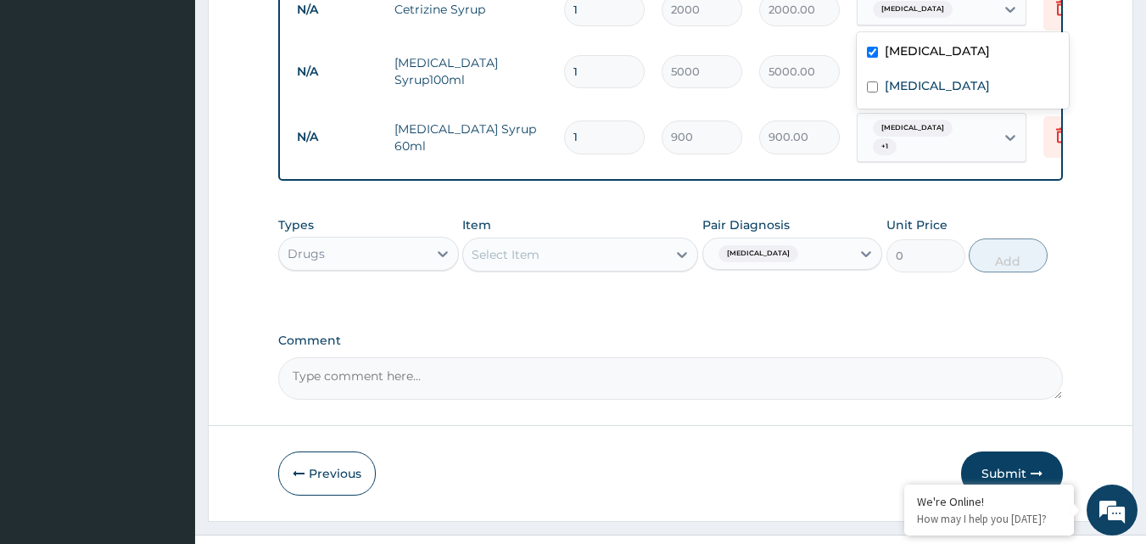
click at [932, 9] on span "[MEDICAL_DATA]" at bounding box center [913, 9] width 80 height 17
click at [910, 73] on div "Malaria" at bounding box center [963, 87] width 212 height 35
checkbox input "true"
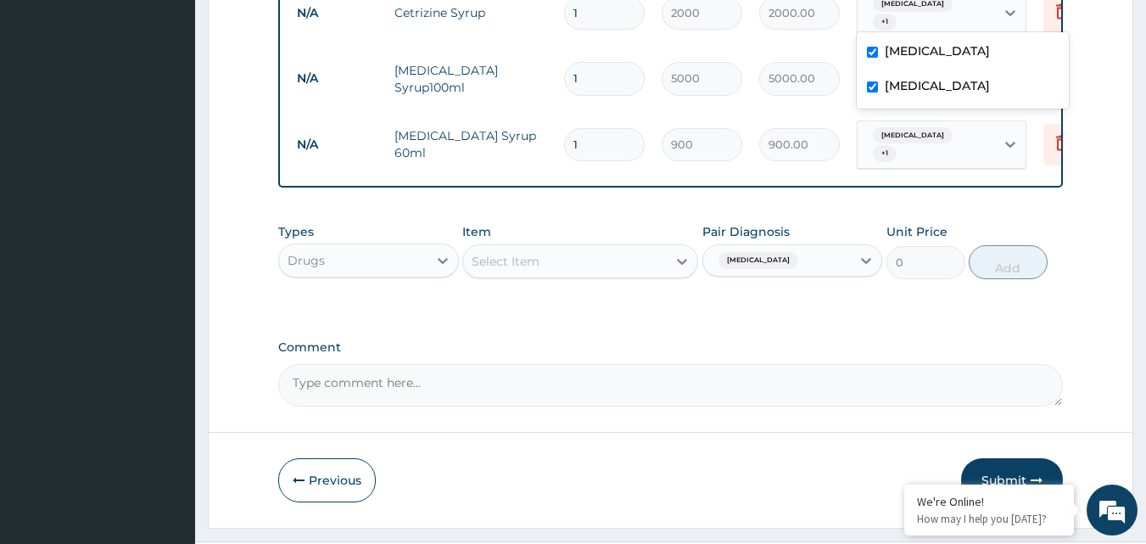
click at [818, 98] on td "5000.00" at bounding box center [800, 78] width 98 height 50
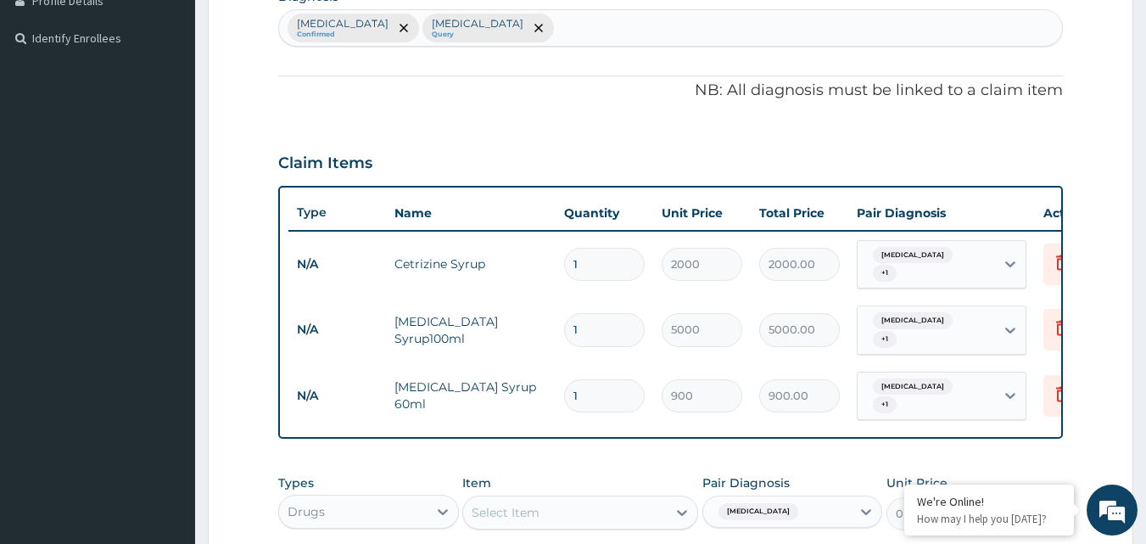
scroll to position [442, 0]
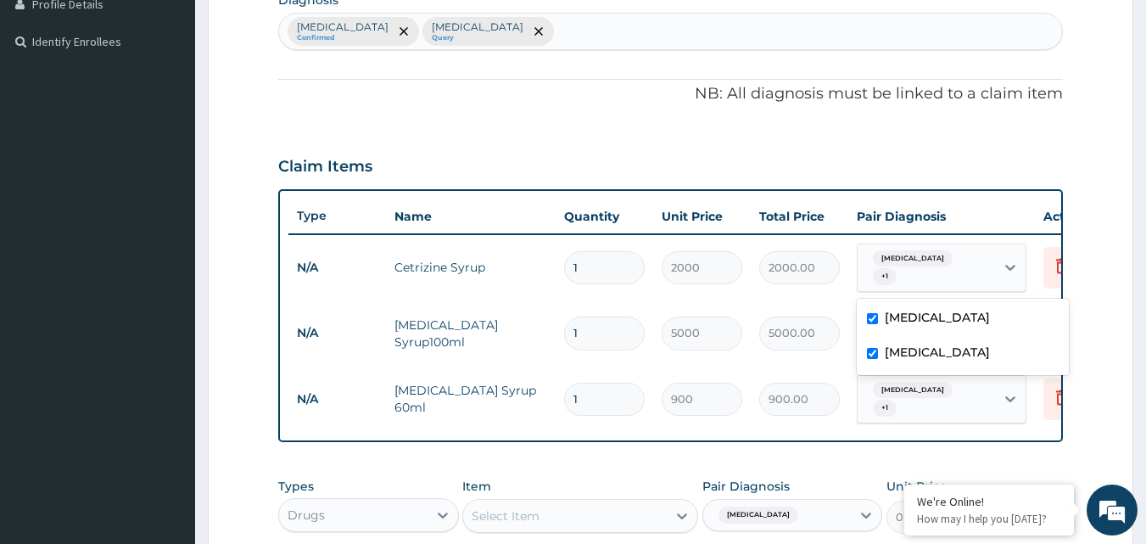
drag, startPoint x: 913, startPoint y: 259, endPoint x: 897, endPoint y: 280, distance: 26.6
click at [906, 260] on span "[MEDICAL_DATA]" at bounding box center [913, 258] width 80 height 17
drag, startPoint x: 709, startPoint y: 317, endPoint x: 728, endPoint y: 312, distance: 19.3
click at [714, 316] on input "5000" at bounding box center [702, 332] width 81 height 33
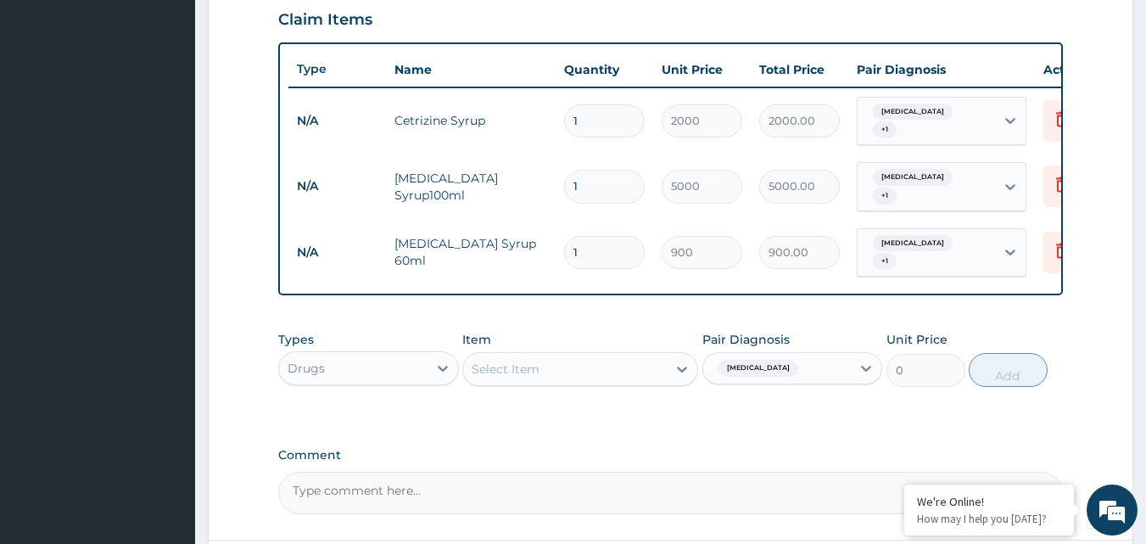
scroll to position [750, 0]
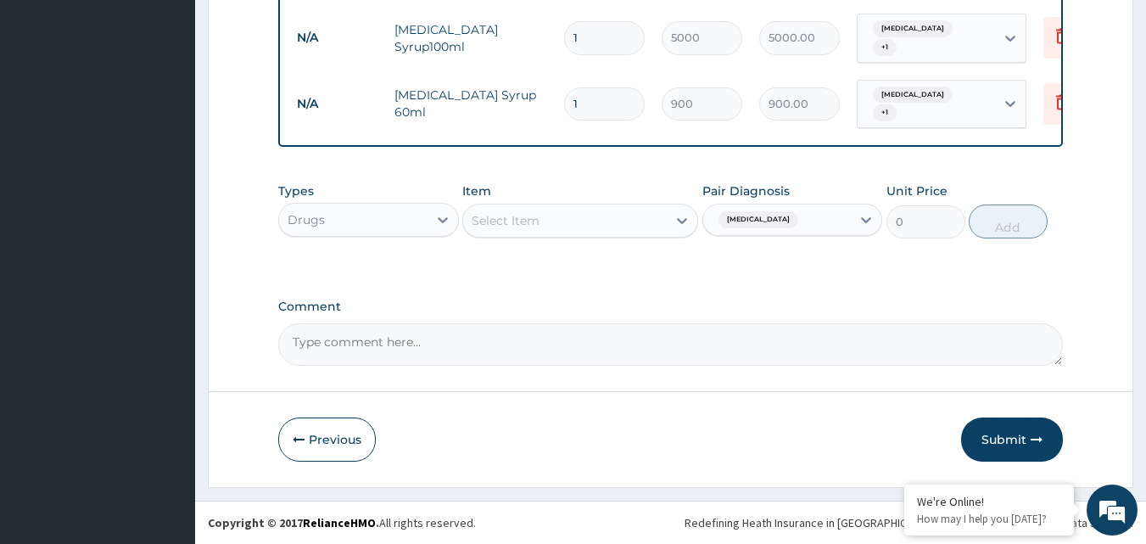
click at [749, 226] on span "[MEDICAL_DATA]" at bounding box center [758, 219] width 80 height 17
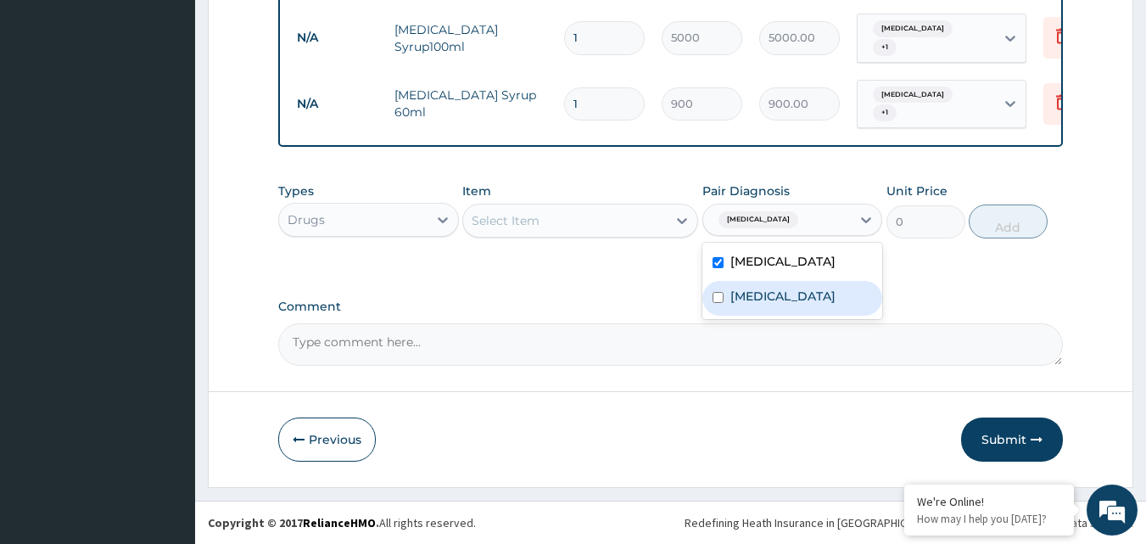
drag, startPoint x: 724, startPoint y: 320, endPoint x: 735, endPoint y: 308, distance: 16.2
click at [729, 315] on div "Malaria" at bounding box center [792, 298] width 181 height 35
checkbox input "true"
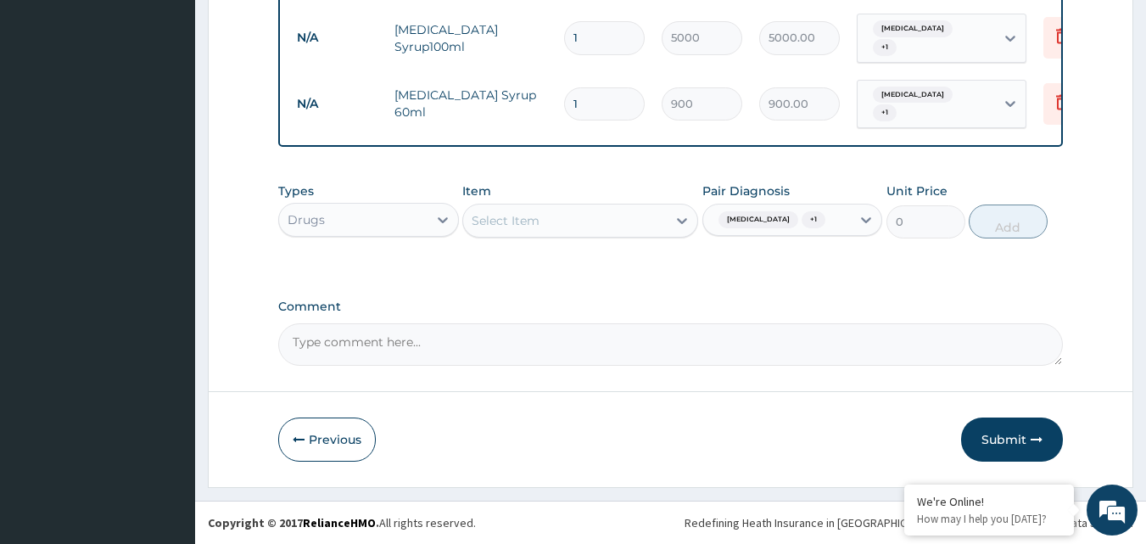
drag, startPoint x: 628, startPoint y: 252, endPoint x: 617, endPoint y: 252, distance: 11.0
click at [617, 247] on div "Types Drugs Item Select Item Pair Diagnosis Upper respiratory infection + 1 Uni…" at bounding box center [670, 210] width 785 height 73
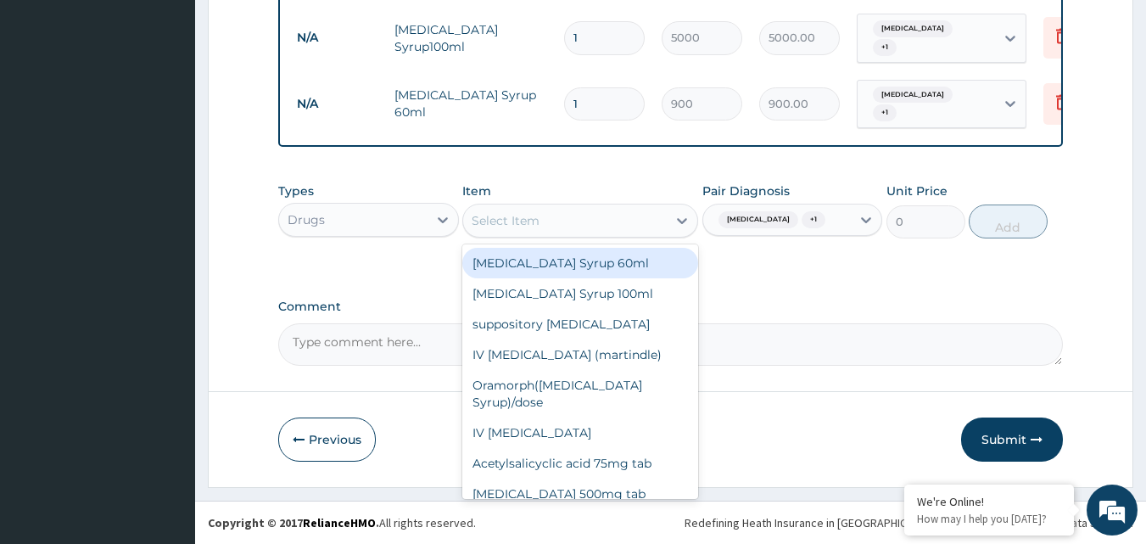
click at [615, 224] on div "Select Item" at bounding box center [565, 220] width 204 height 27
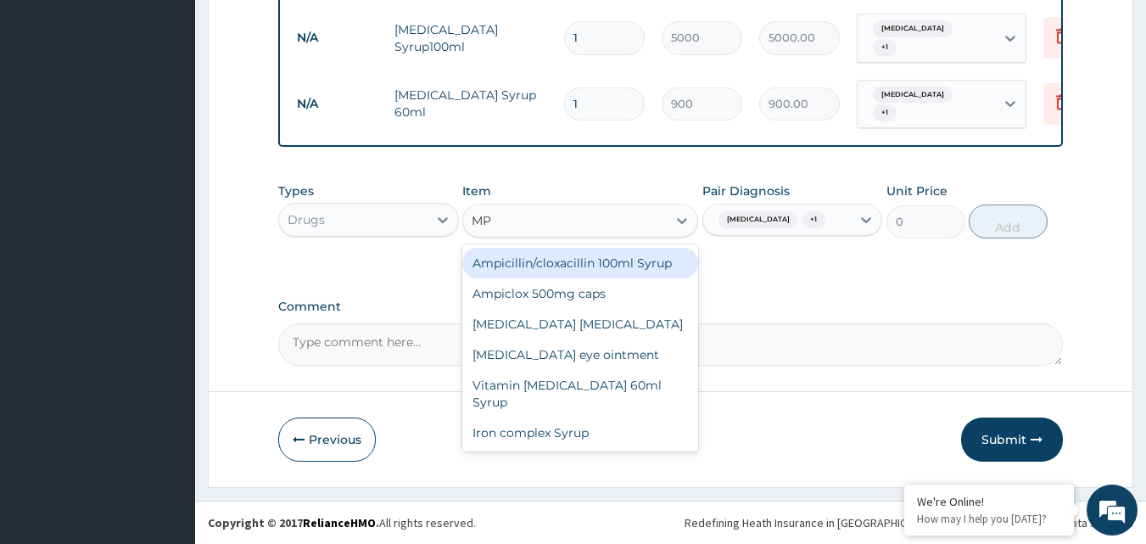
type input "M"
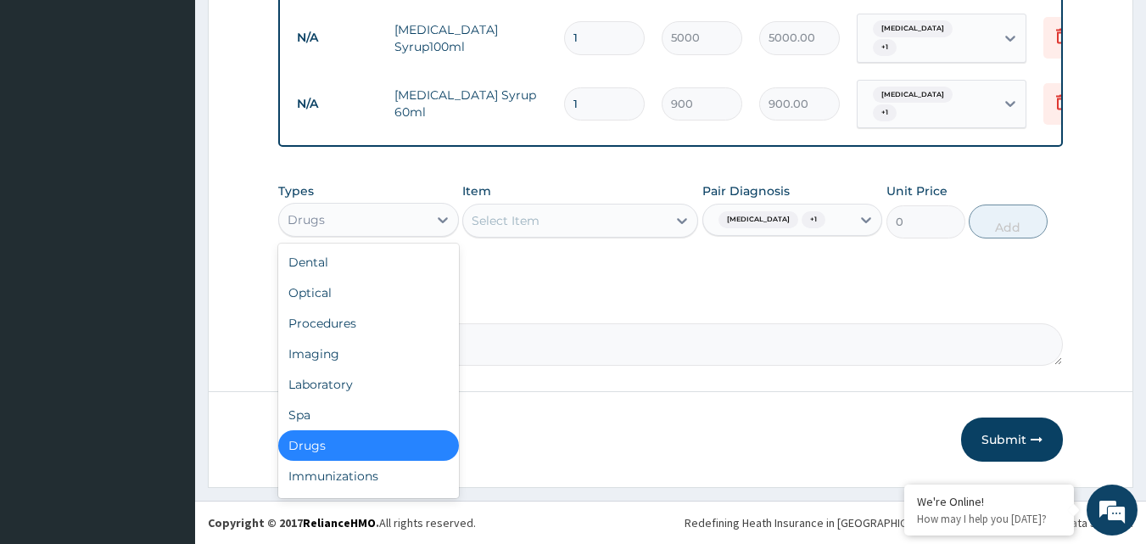
click at [371, 219] on div "Drugs" at bounding box center [353, 219] width 148 height 27
click at [338, 382] on div "Laboratory" at bounding box center [368, 384] width 181 height 31
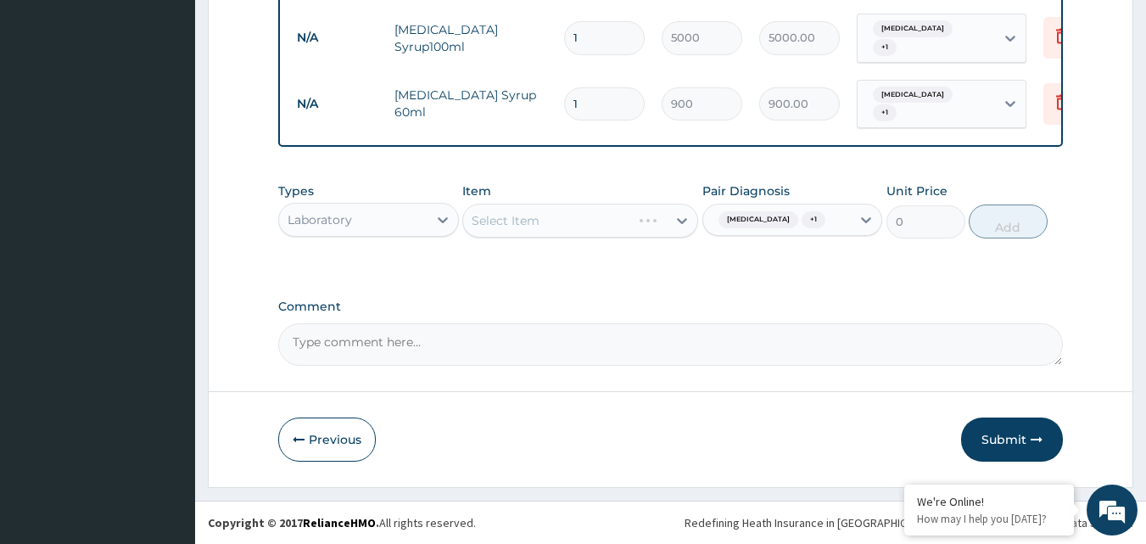
click at [628, 226] on div "Select Item" at bounding box center [580, 221] width 236 height 34
drag, startPoint x: 609, startPoint y: 214, endPoint x: 625, endPoint y: 220, distance: 17.2
click at [619, 218] on div "Select Item" at bounding box center [580, 221] width 236 height 34
click at [628, 215] on div "Select Item" at bounding box center [580, 221] width 236 height 34
click at [672, 221] on div "Select Item" at bounding box center [580, 221] width 236 height 34
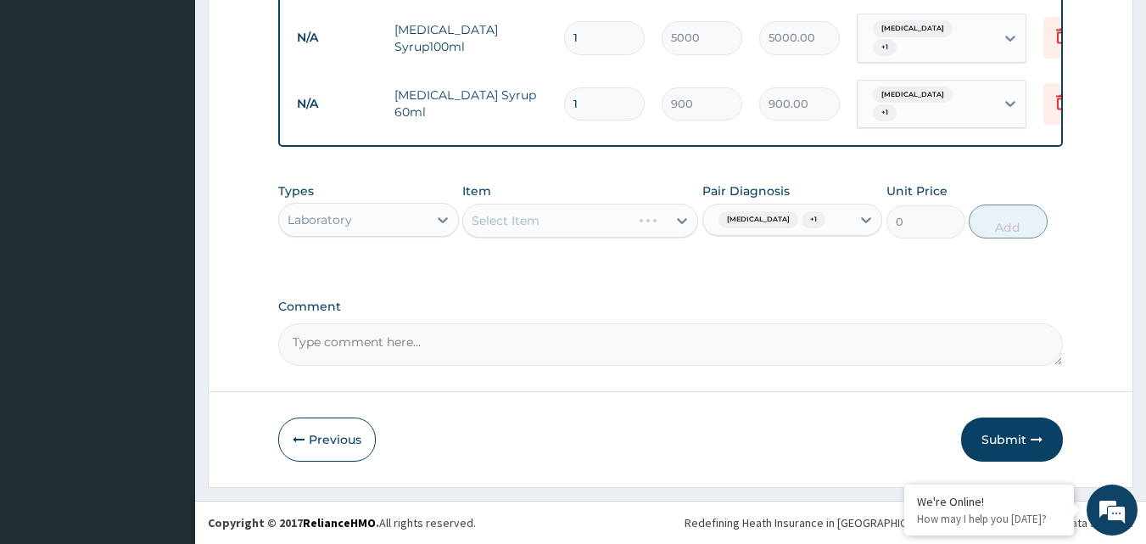
click at [678, 215] on div "Select Item" at bounding box center [580, 221] width 236 height 34
drag, startPoint x: 646, startPoint y: 213, endPoint x: 608, endPoint y: 214, distance: 38.2
click at [619, 213] on div "Select Item" at bounding box center [580, 221] width 236 height 34
click at [586, 212] on div "Select Item" at bounding box center [547, 220] width 168 height 27
click at [589, 212] on div "Select Item" at bounding box center [565, 220] width 204 height 27
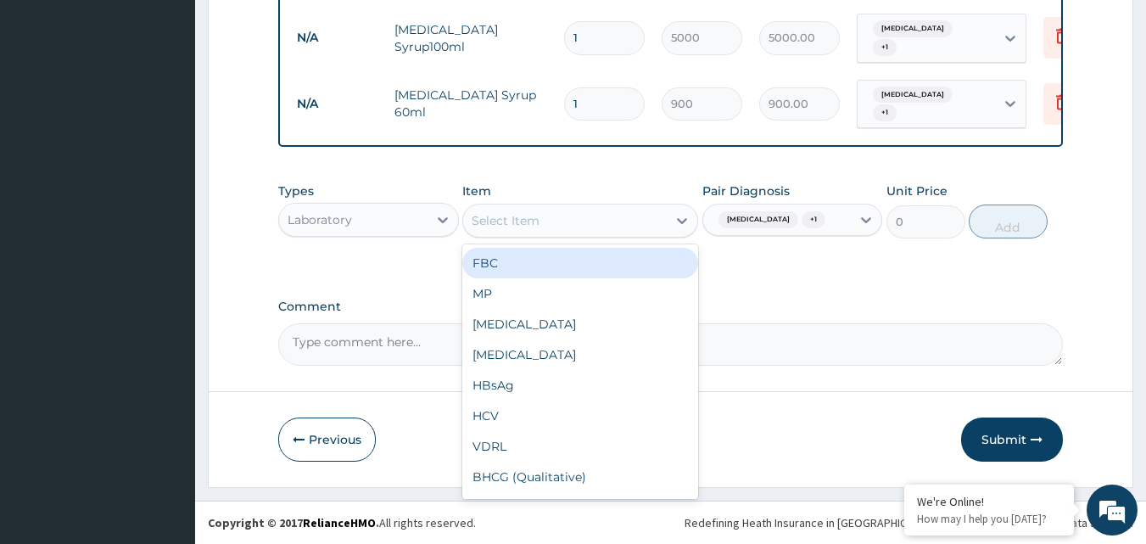
click at [589, 212] on div "Select Item" at bounding box center [565, 220] width 204 height 27
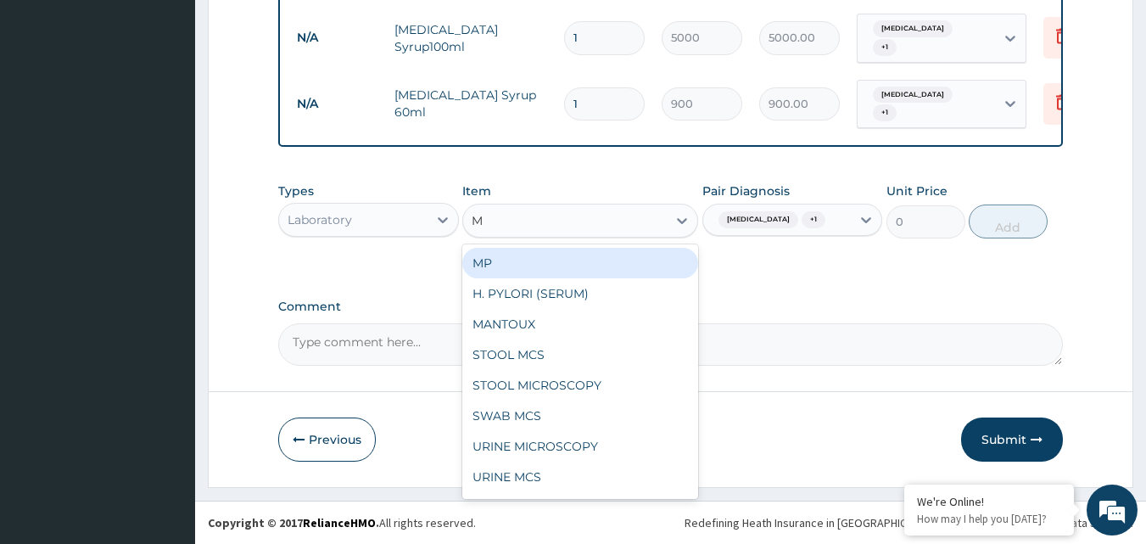
type input "MP"
click at [549, 255] on div "MP" at bounding box center [580, 263] width 236 height 31
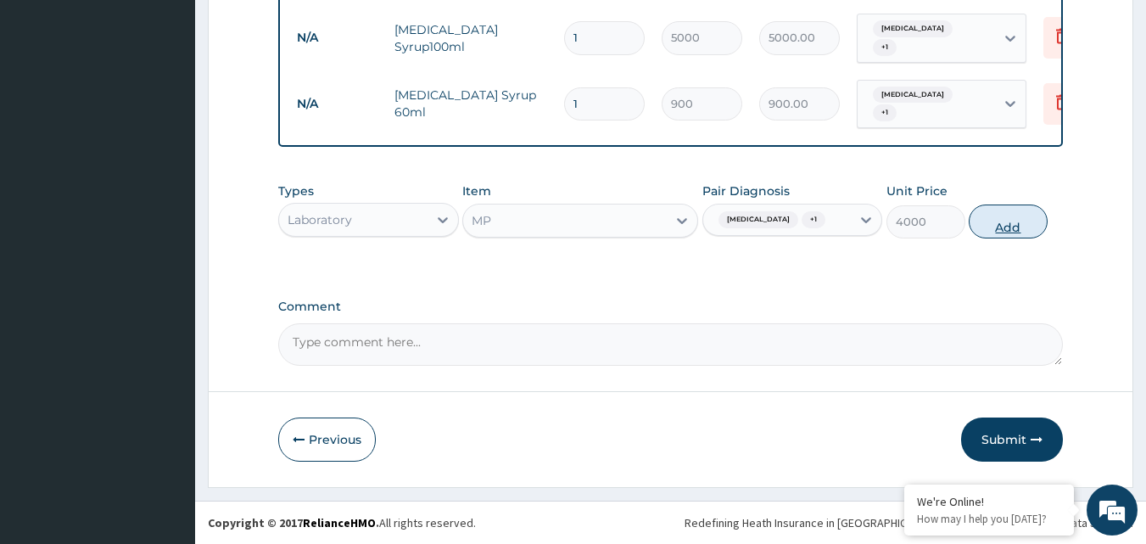
click at [988, 228] on button "Add" at bounding box center [1008, 221] width 79 height 34
type input "0"
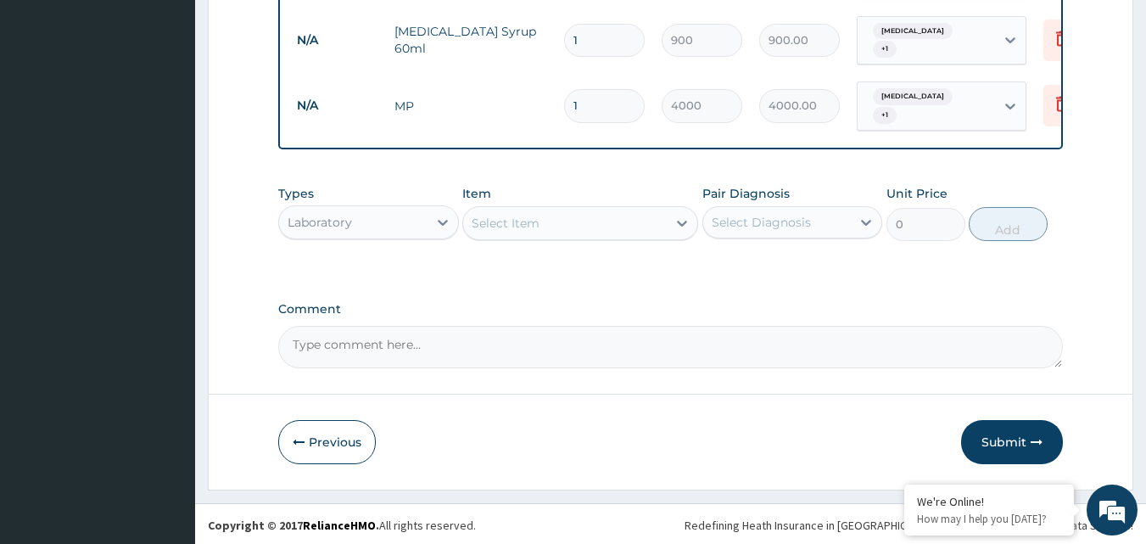
scroll to position [816, 0]
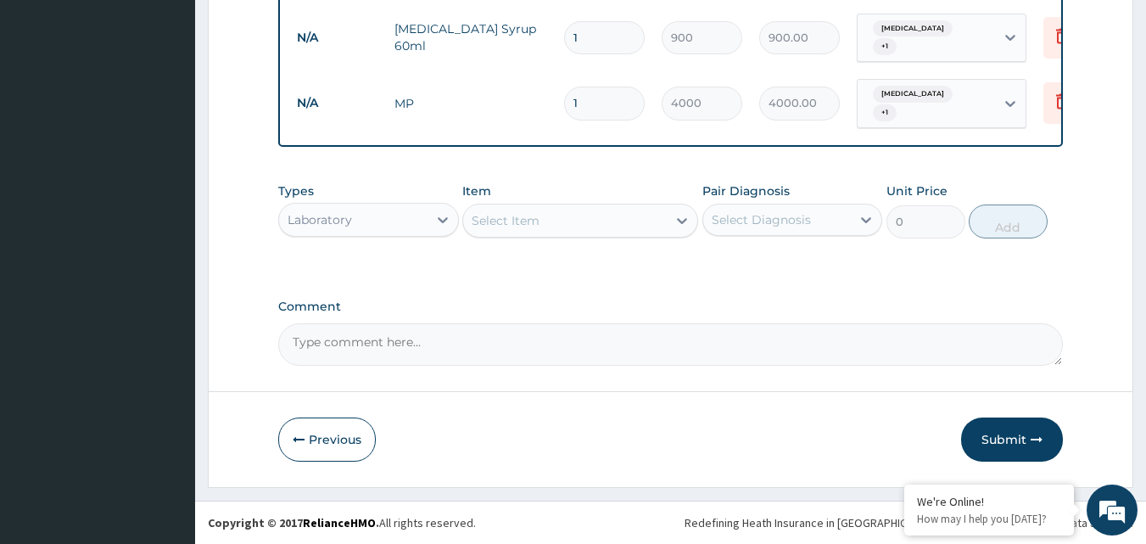
click at [723, 222] on div "Select Diagnosis" at bounding box center [761, 219] width 99 height 17
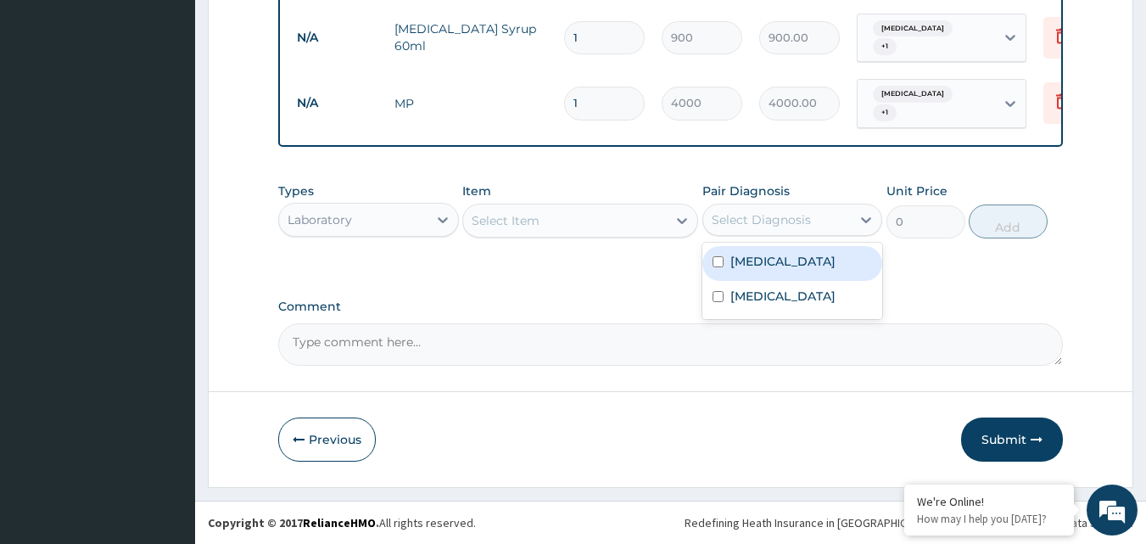
drag, startPoint x: 716, startPoint y: 250, endPoint x: 712, endPoint y: 266, distance: 16.5
click at [714, 263] on div "Upper respiratory infection" at bounding box center [792, 263] width 181 height 35
checkbox input "true"
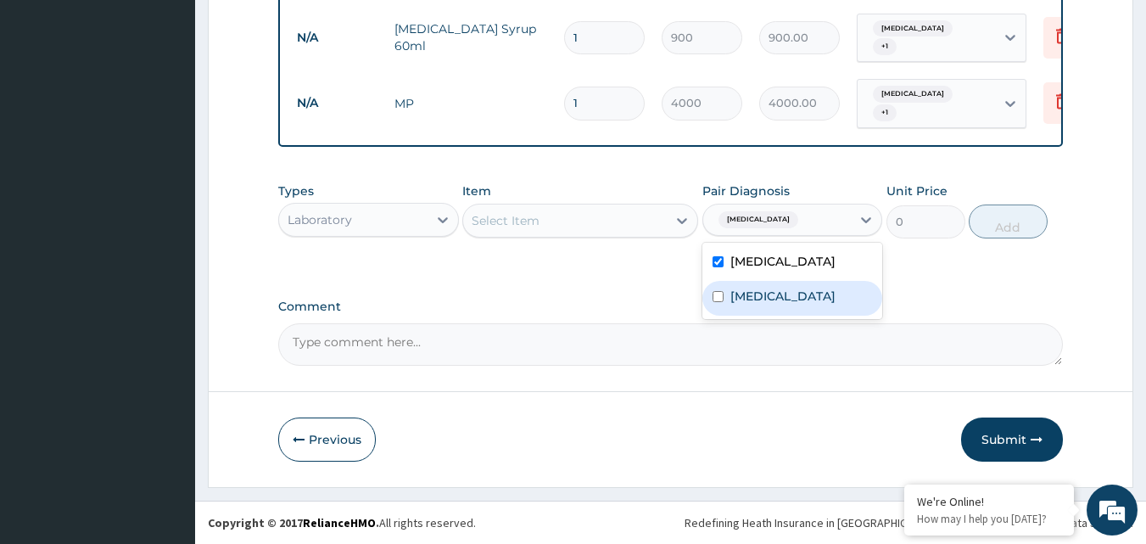
click at [717, 302] on input "checkbox" at bounding box center [717, 296] width 11 height 11
checkbox input "true"
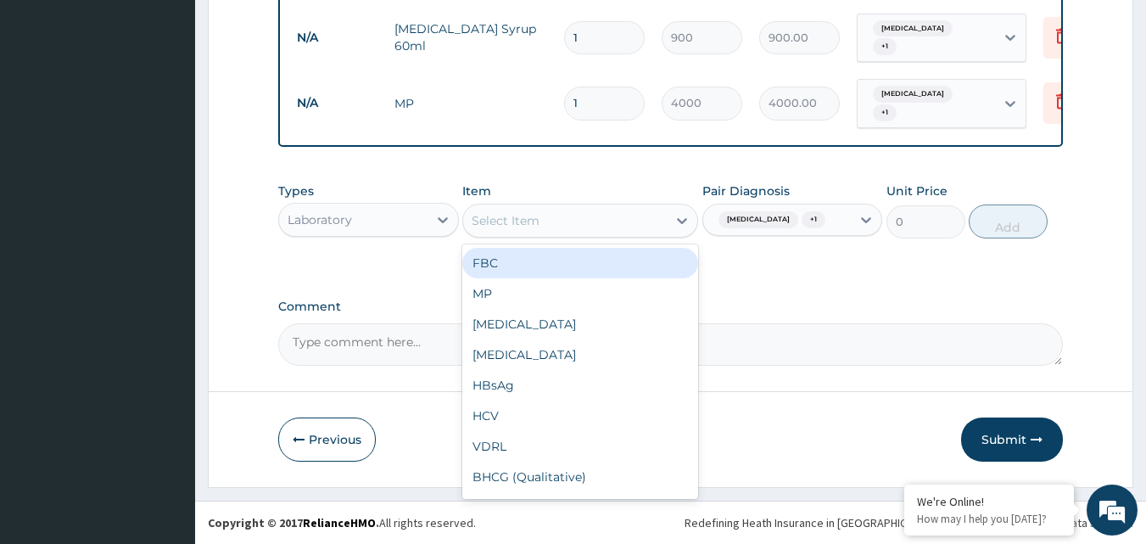
click at [603, 227] on div "Select Item" at bounding box center [565, 220] width 204 height 27
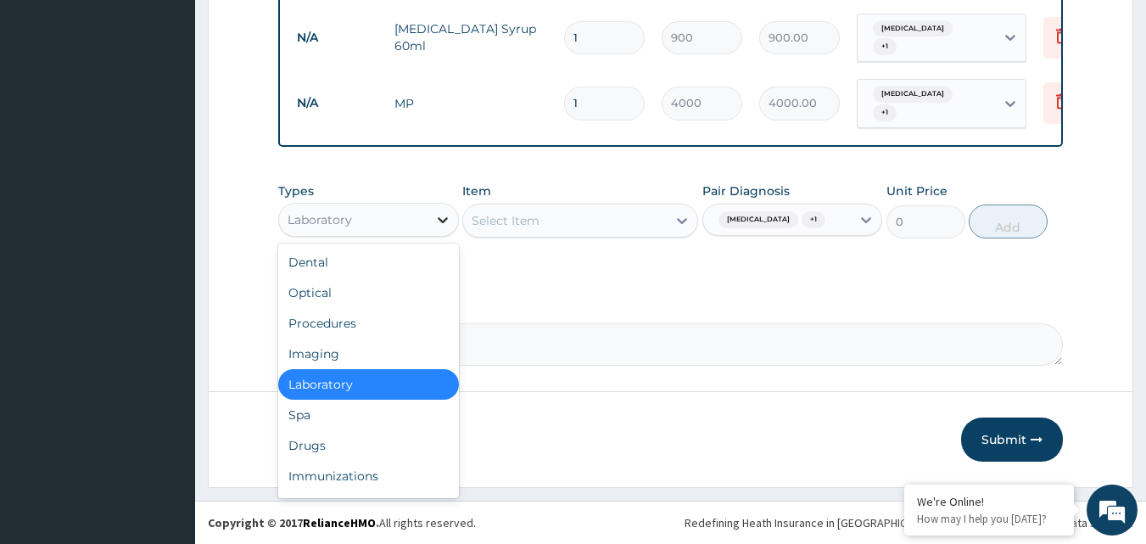
click at [430, 219] on div at bounding box center [442, 219] width 31 height 31
click at [399, 320] on div "Procedures" at bounding box center [368, 323] width 181 height 31
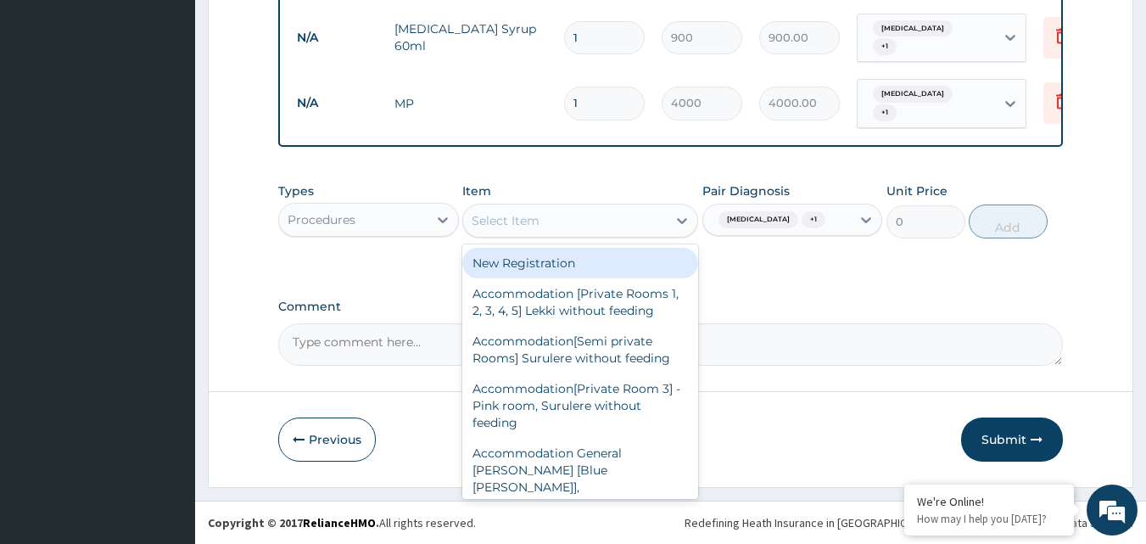
click at [574, 221] on div "Select Item" at bounding box center [565, 220] width 204 height 27
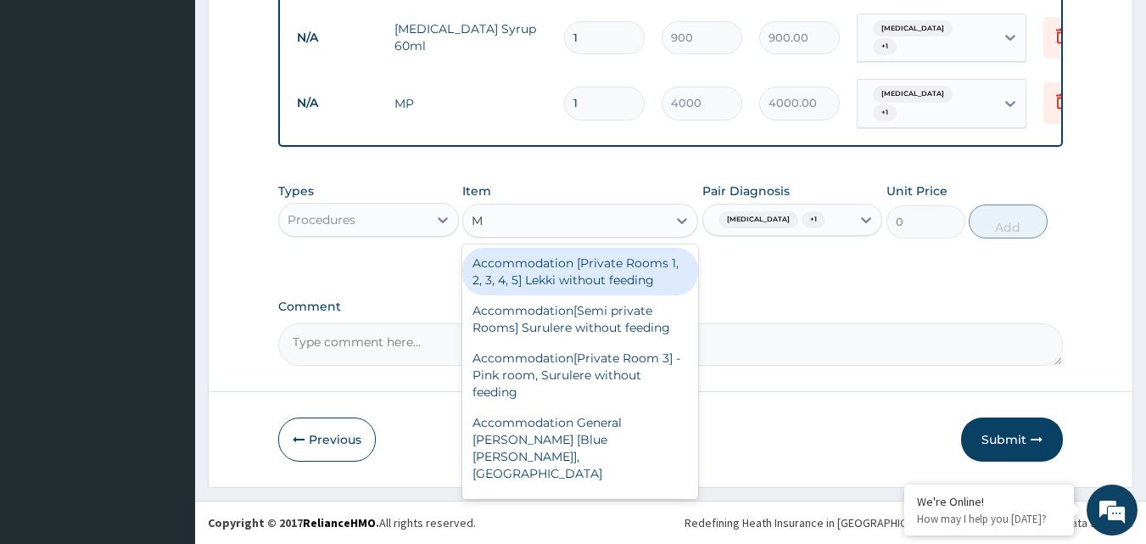
type input "ME"
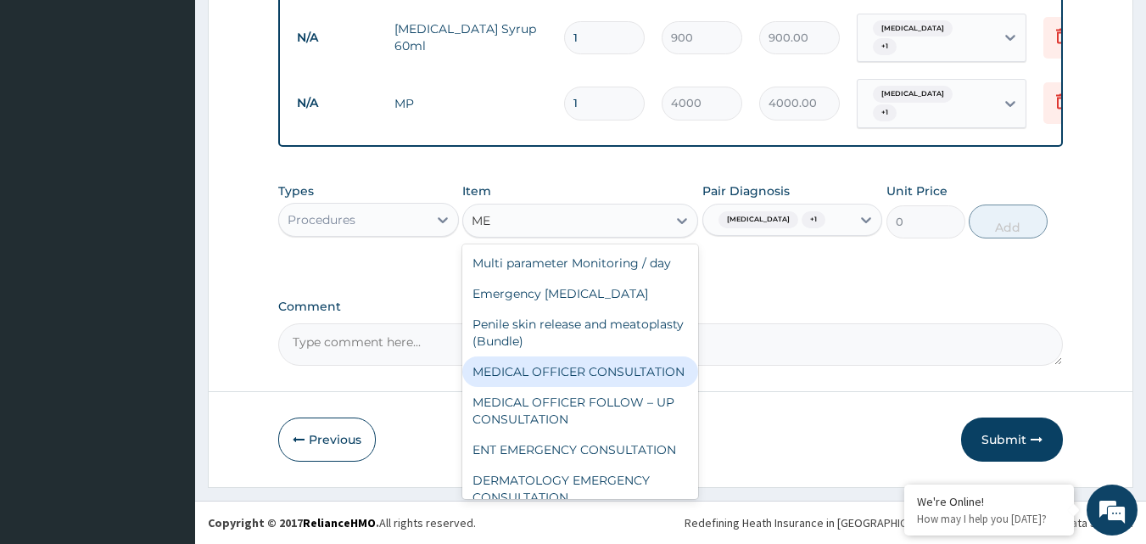
click at [536, 381] on div "MEDICAL OFFICER CONSULTATION" at bounding box center [580, 371] width 236 height 31
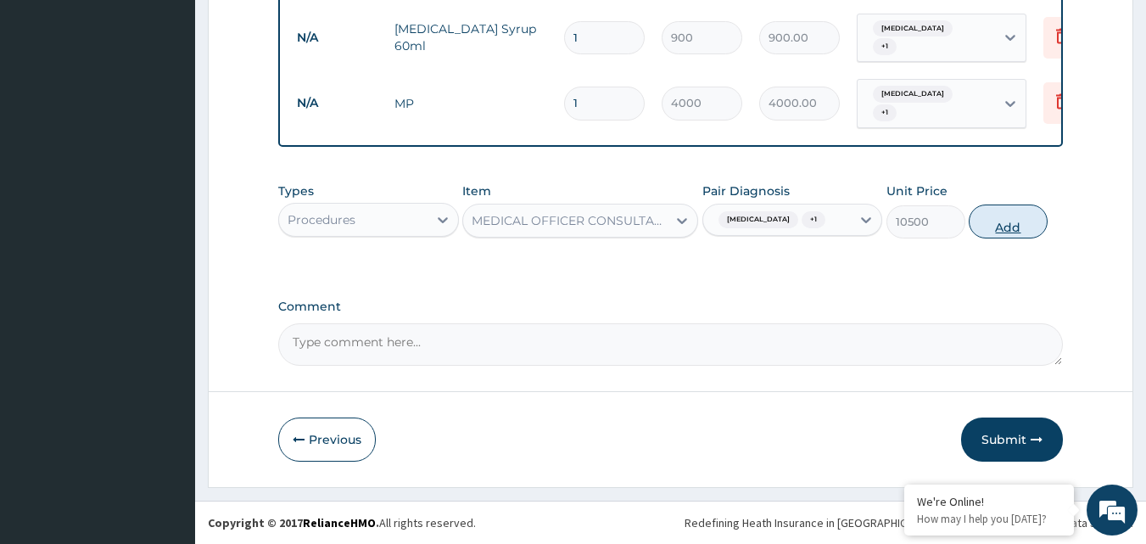
click at [1010, 224] on button "Add" at bounding box center [1008, 221] width 79 height 34
type input "0"
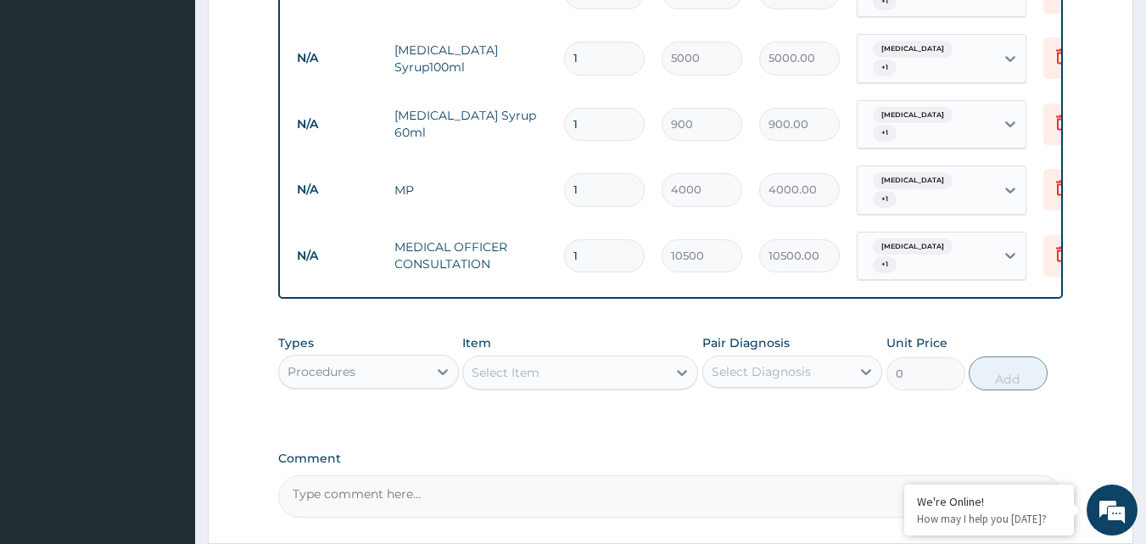
scroll to position [627, 0]
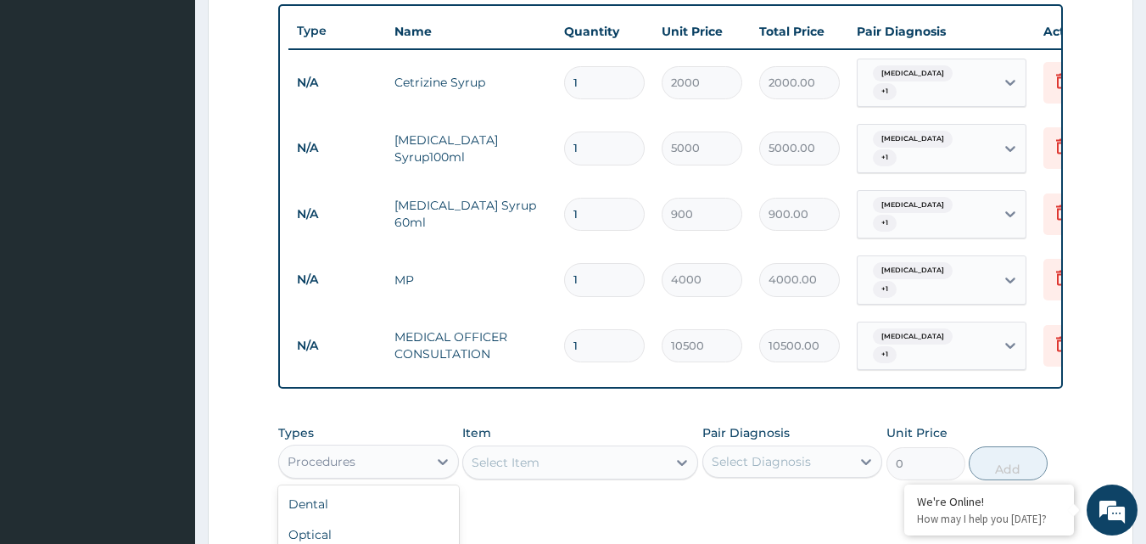
click at [402, 464] on div "Procedures" at bounding box center [353, 461] width 148 height 27
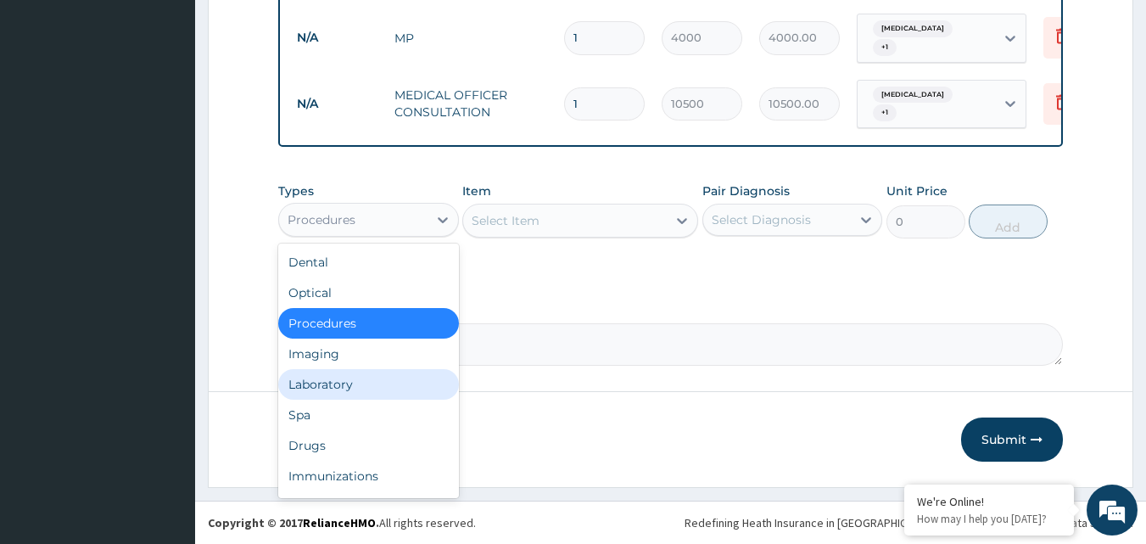
drag, startPoint x: 352, startPoint y: 395, endPoint x: 468, endPoint y: 374, distance: 118.1
click at [355, 394] on div "Laboratory" at bounding box center [368, 384] width 181 height 31
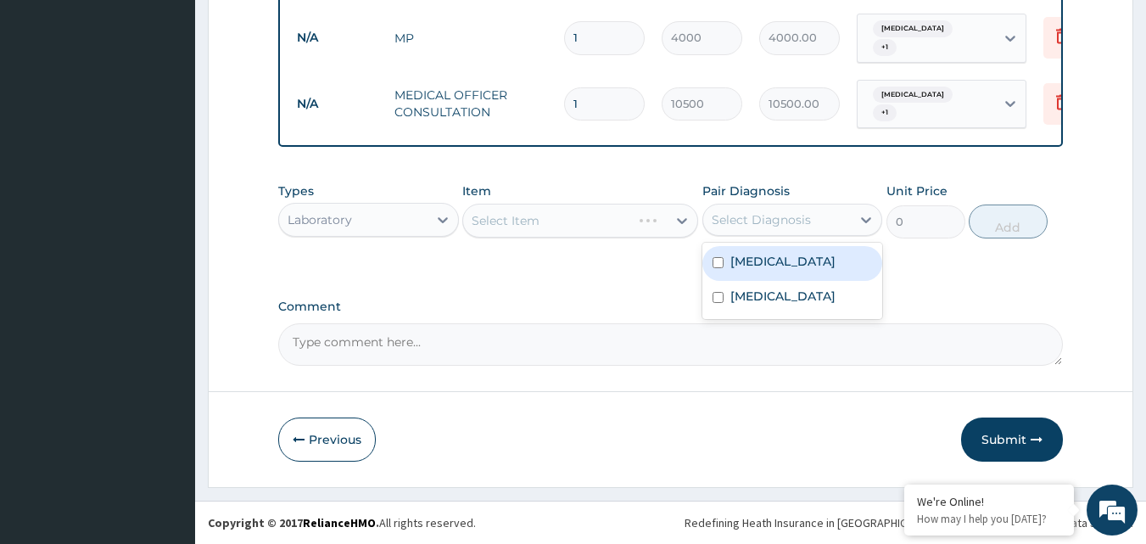
drag, startPoint x: 779, startPoint y: 225, endPoint x: 747, endPoint y: 276, distance: 60.5
click at [778, 225] on div "Select Diagnosis" at bounding box center [761, 219] width 99 height 17
drag, startPoint x: 747, startPoint y: 276, endPoint x: 737, endPoint y: 292, distance: 18.3
click at [744, 270] on label "Upper respiratory infection" at bounding box center [782, 261] width 105 height 17
checkbox input "true"
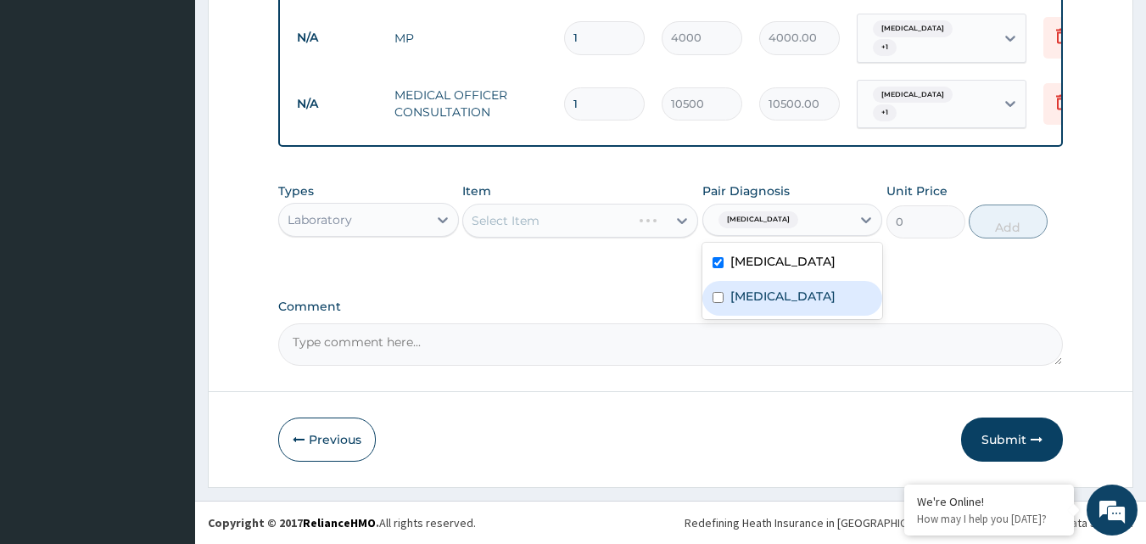
click at [722, 303] on input "checkbox" at bounding box center [717, 297] width 11 height 11
checkbox input "true"
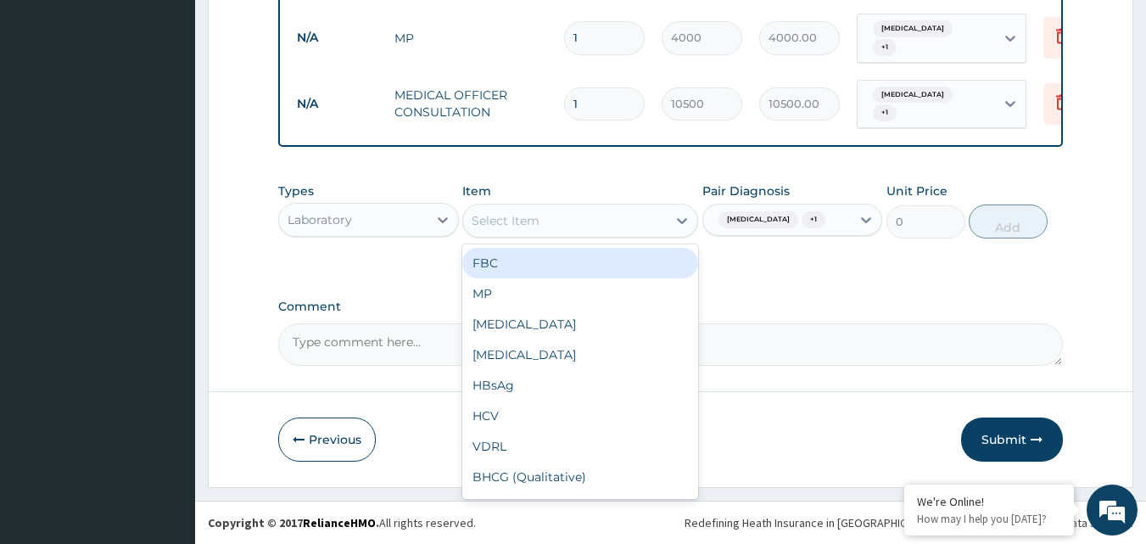
click at [628, 225] on div "Select Item" at bounding box center [565, 220] width 204 height 27
click at [617, 258] on div "FBC" at bounding box center [580, 263] width 236 height 31
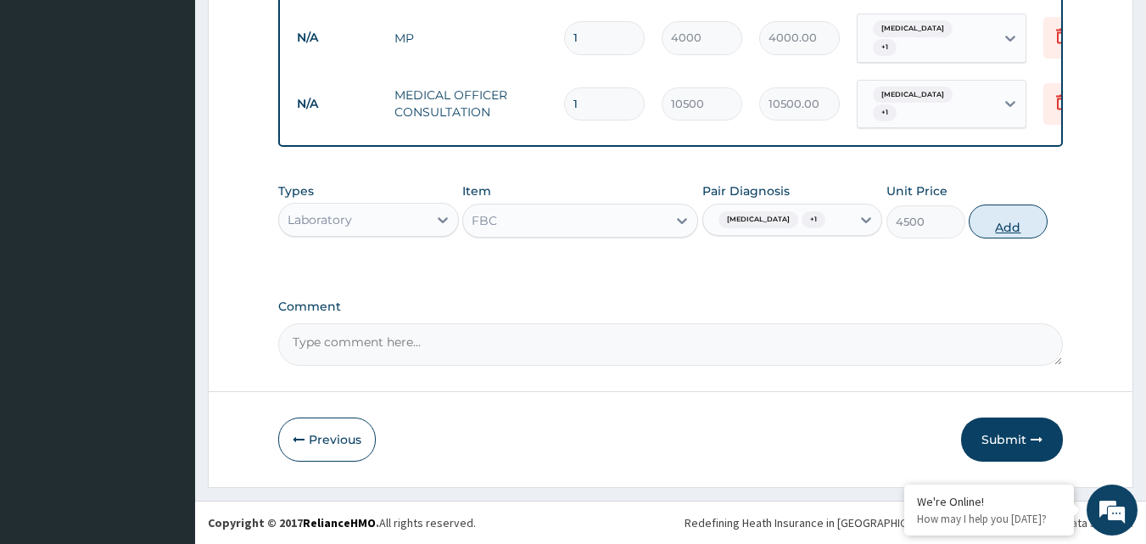
click at [970, 236] on button "Add" at bounding box center [1008, 221] width 79 height 34
type input "0"
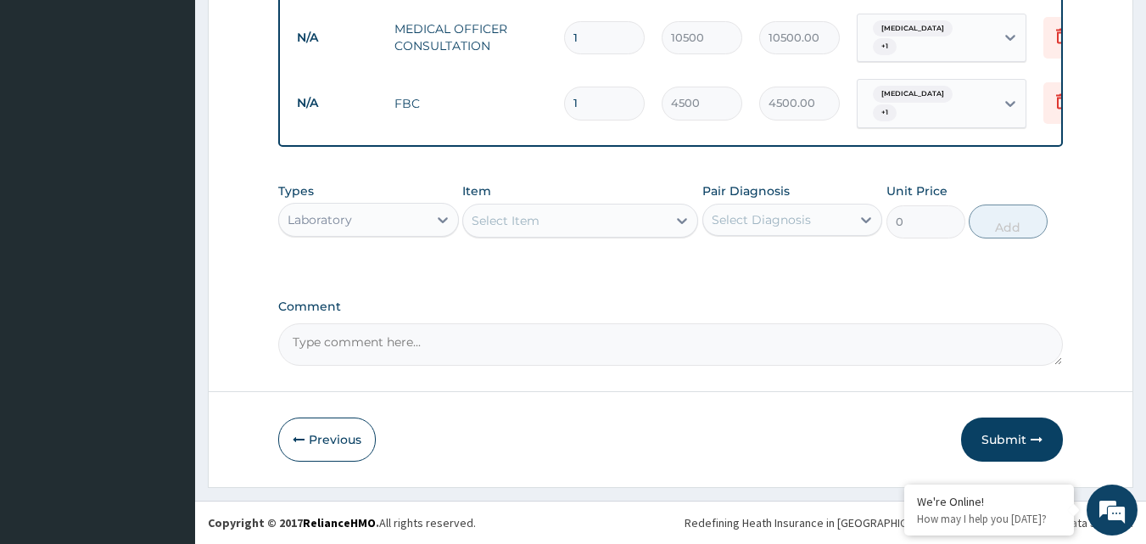
scroll to position [947, 0]
click at [983, 427] on button "Submit" at bounding box center [1012, 439] width 102 height 44
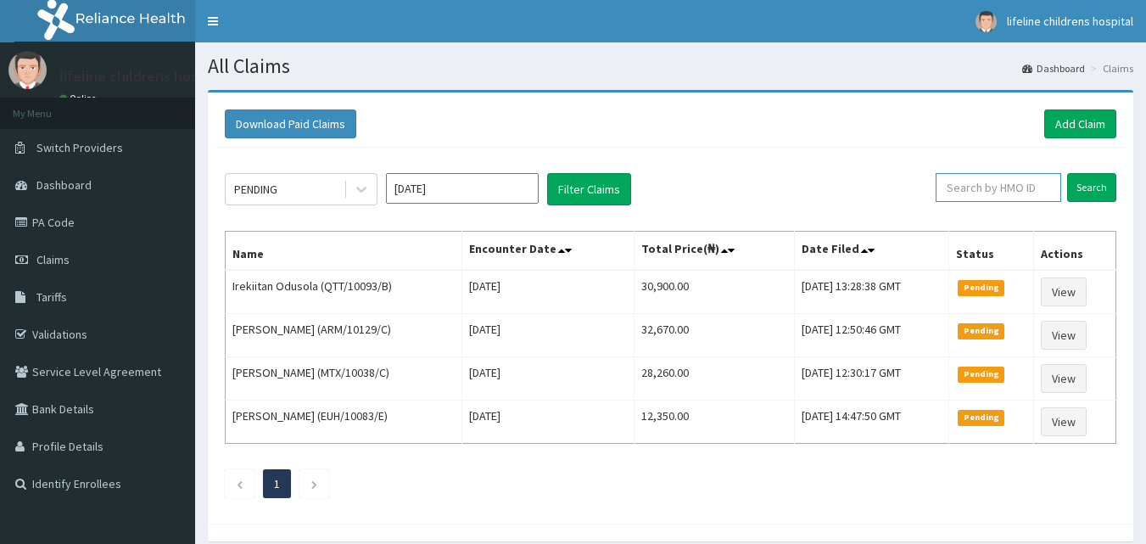
click at [998, 187] on input "text" at bounding box center [998, 187] width 126 height 29
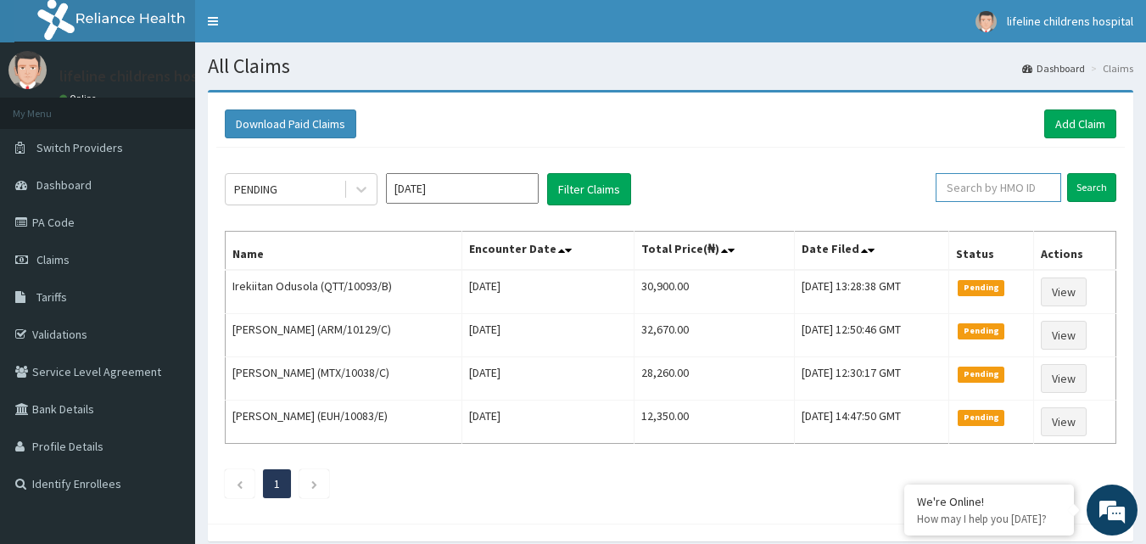
click at [1002, 184] on input "text" at bounding box center [998, 187] width 126 height 29
type input "LFL/10024/D"
click at [1101, 190] on input "Search" at bounding box center [1091, 187] width 49 height 29
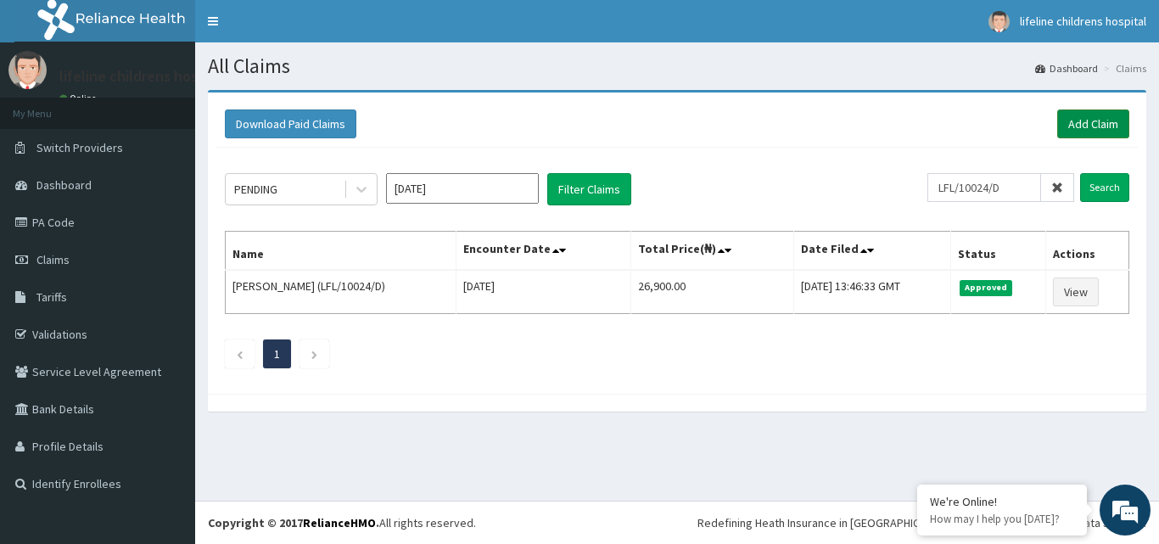
click at [1105, 127] on div "Download Paid Claims Add Claim" at bounding box center [676, 124] width 921 height 47
click at [1105, 126] on link "Add Claim" at bounding box center [1093, 123] width 72 height 29
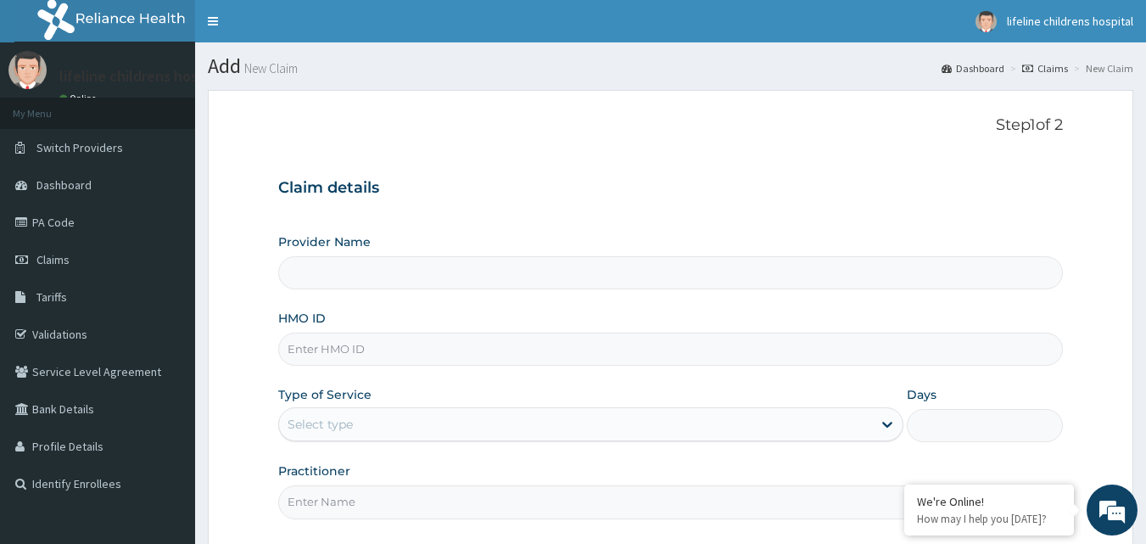
click at [325, 345] on input "HMO ID" at bounding box center [670, 348] width 785 height 33
type input "Lifeline Children Hospital - [GEOGRAPHIC_DATA]"
type input "AET/10185/B"
click at [335, 429] on div "Select type" at bounding box center [320, 424] width 65 height 17
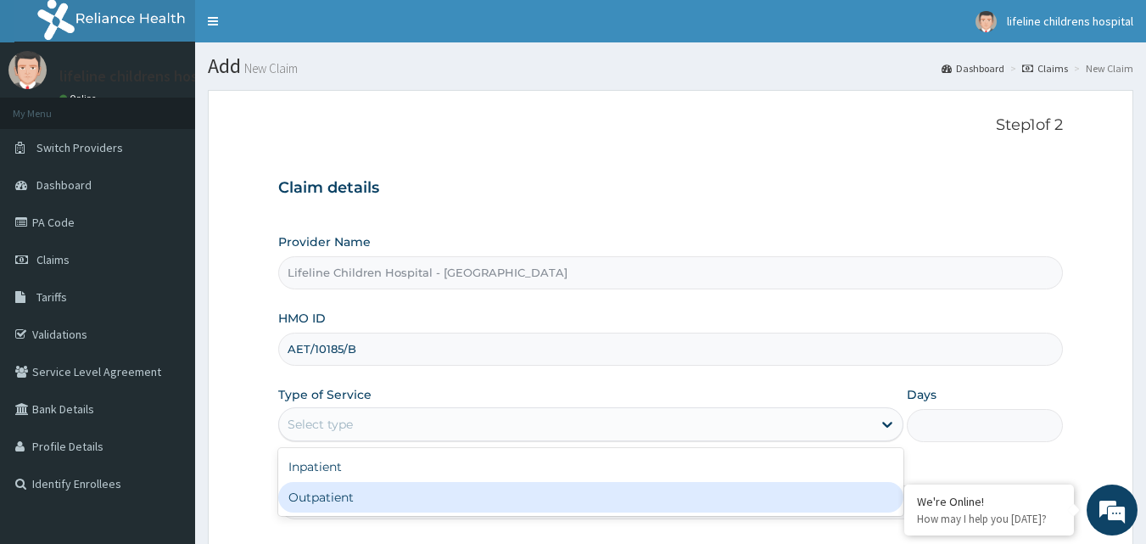
click at [310, 490] on div "Outpatient" at bounding box center [590, 497] width 625 height 31
type input "1"
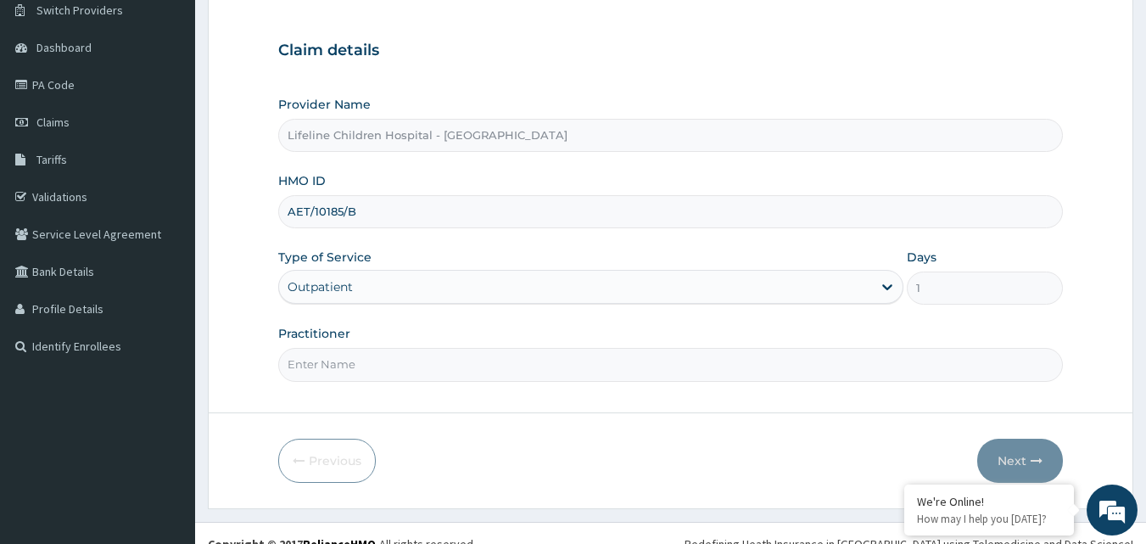
scroll to position [159, 0]
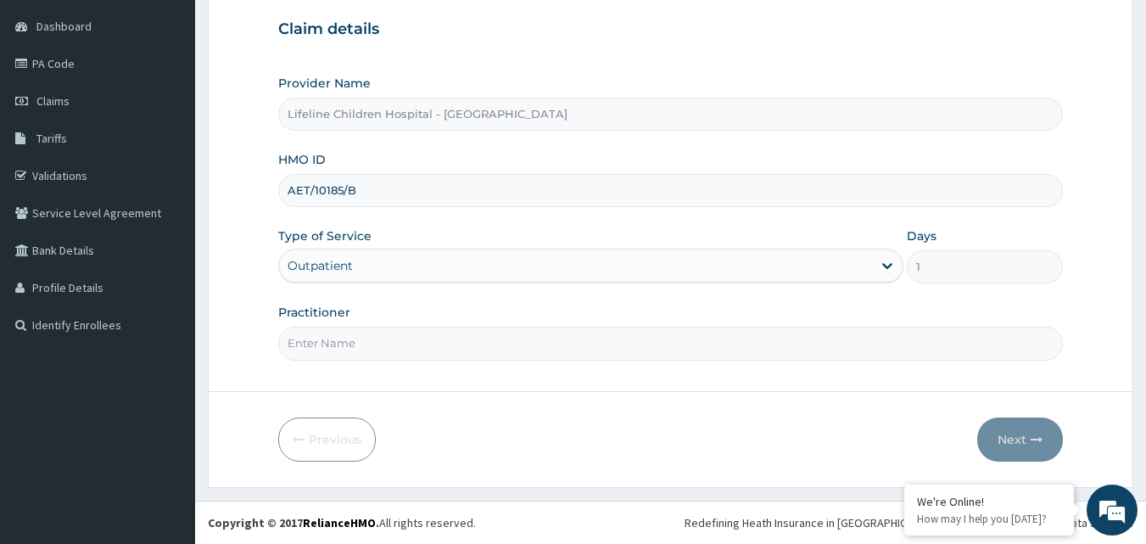
click at [360, 349] on input "Practitioner" at bounding box center [670, 343] width 785 height 33
type input "DR [PERSON_NAME]"
click at [1036, 453] on button "Next" at bounding box center [1020, 439] width 86 height 44
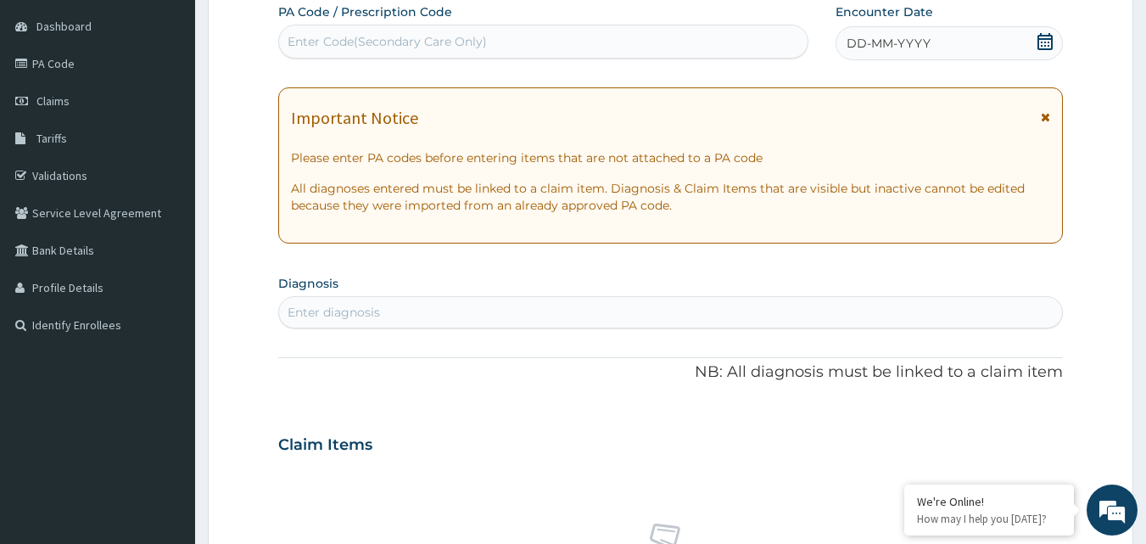
click at [1036, 39] on div "DD-MM-YYYY" at bounding box center [948, 43] width 227 height 34
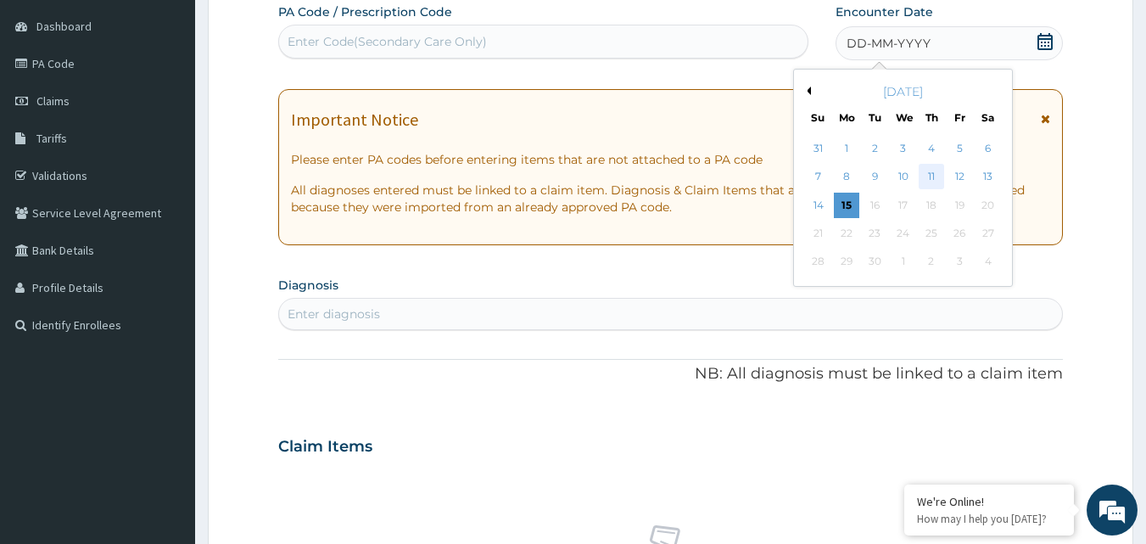
click at [935, 176] on div "11" at bounding box center [930, 177] width 25 height 25
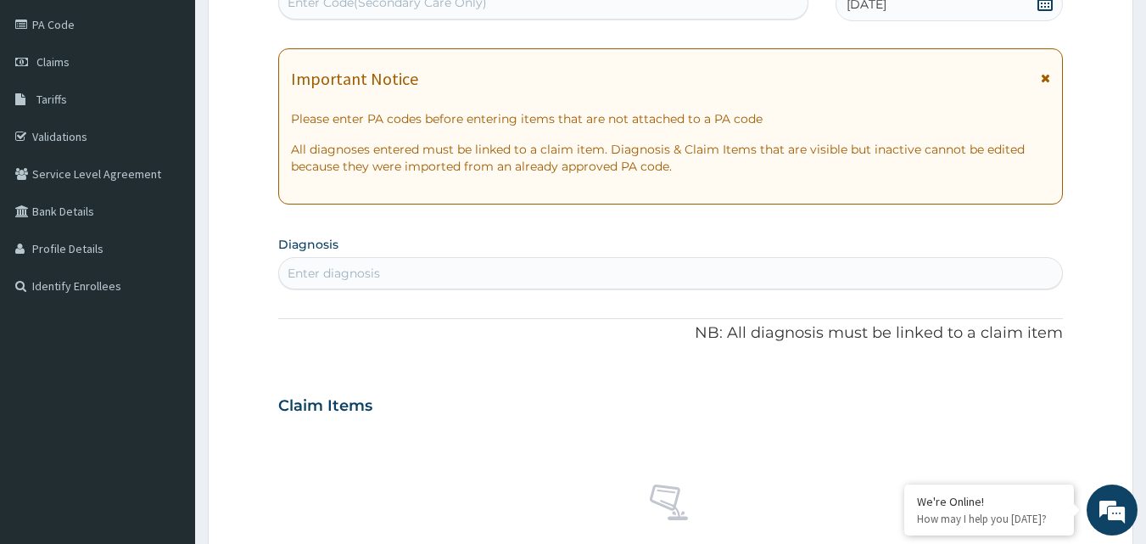
scroll to position [243, 0]
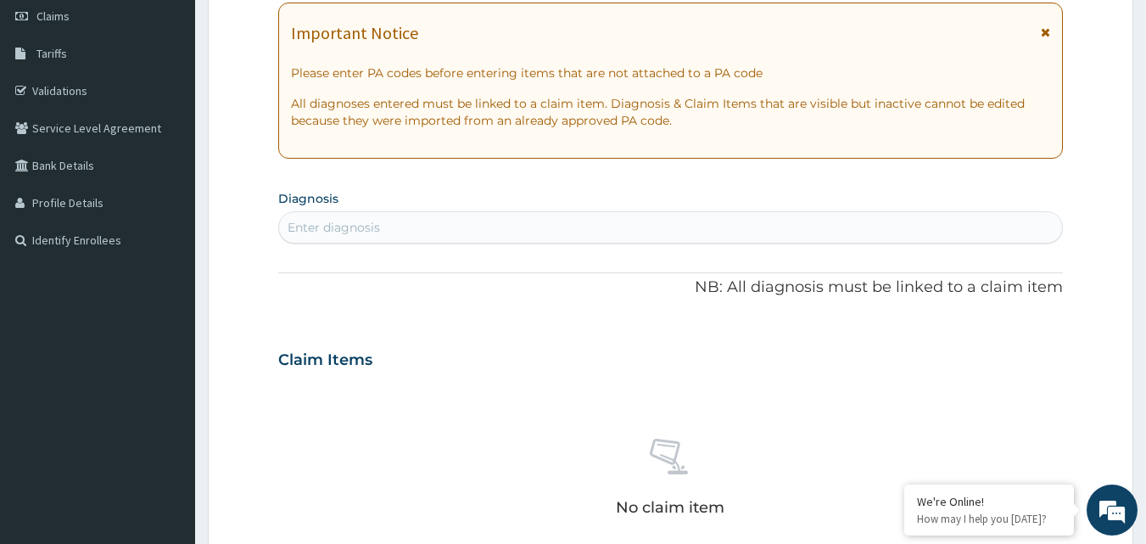
click at [586, 233] on div "Enter diagnosis" at bounding box center [671, 227] width 784 height 27
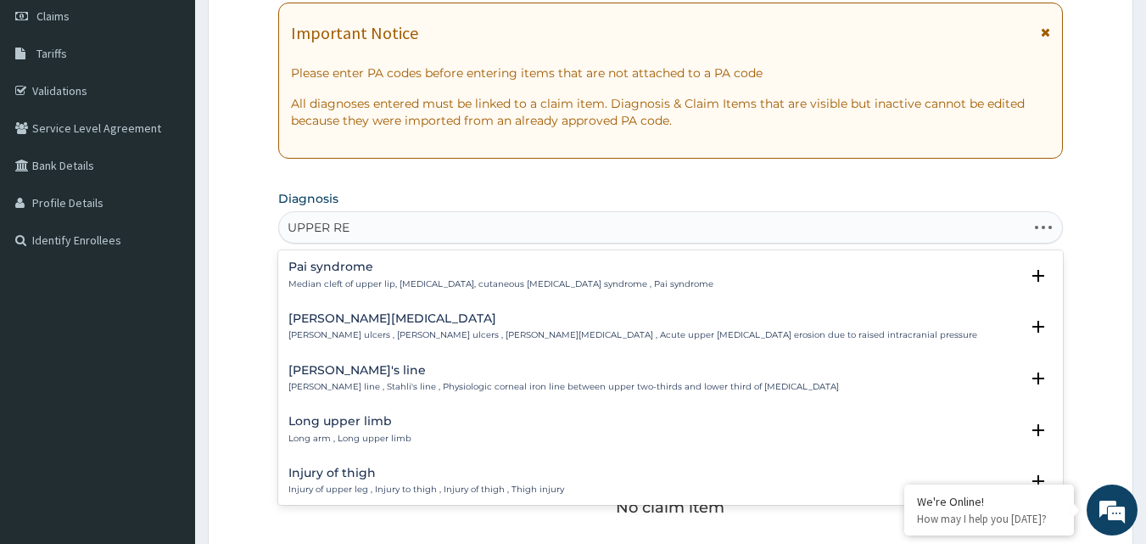
type input "UPPER RES"
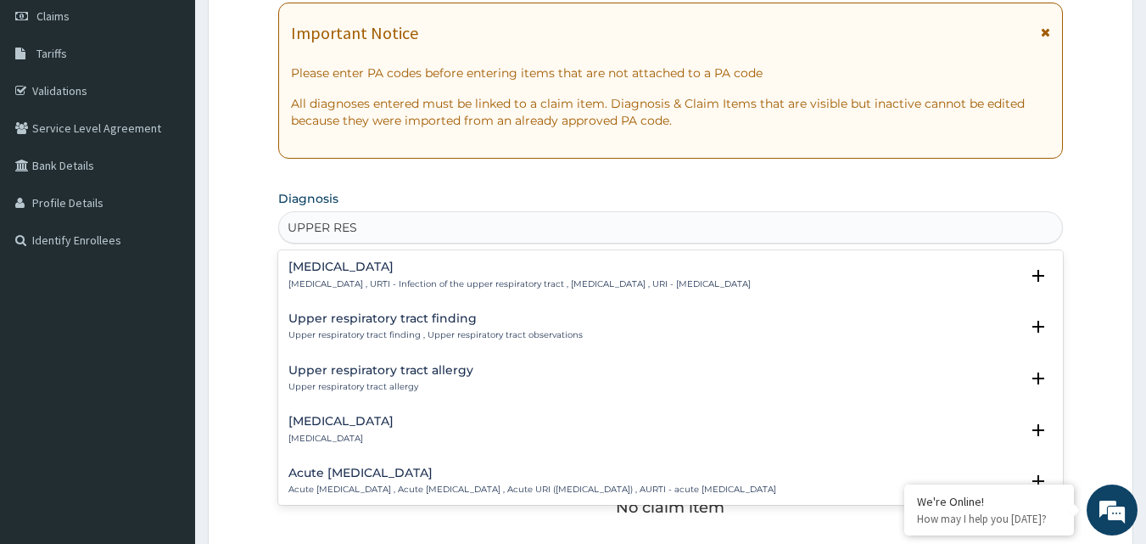
click at [543, 271] on h4 "[MEDICAL_DATA]" at bounding box center [519, 266] width 462 height 13
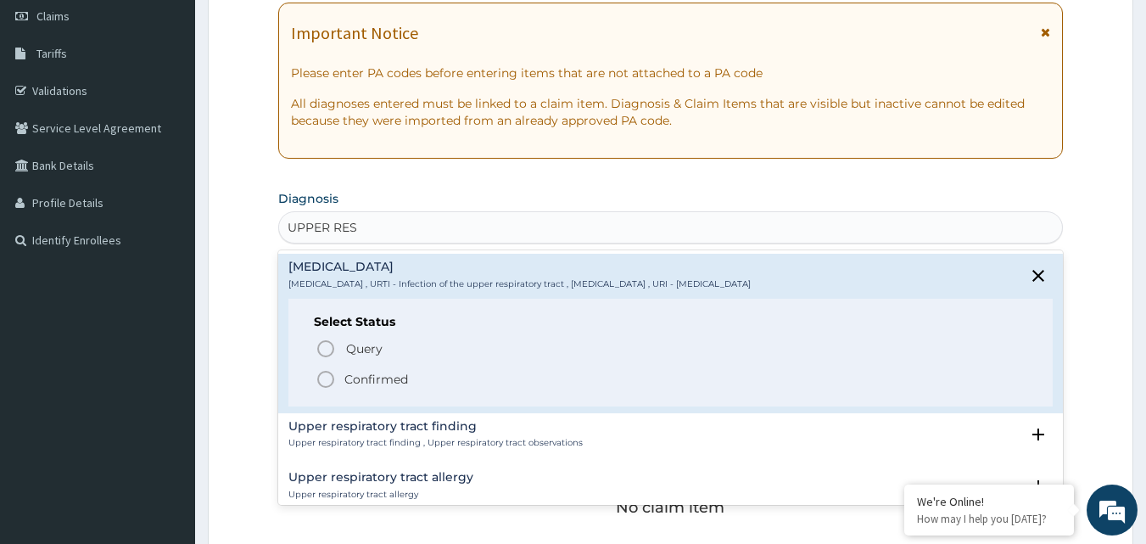
click at [444, 377] on span "Confirmed" at bounding box center [671, 379] width 712 height 20
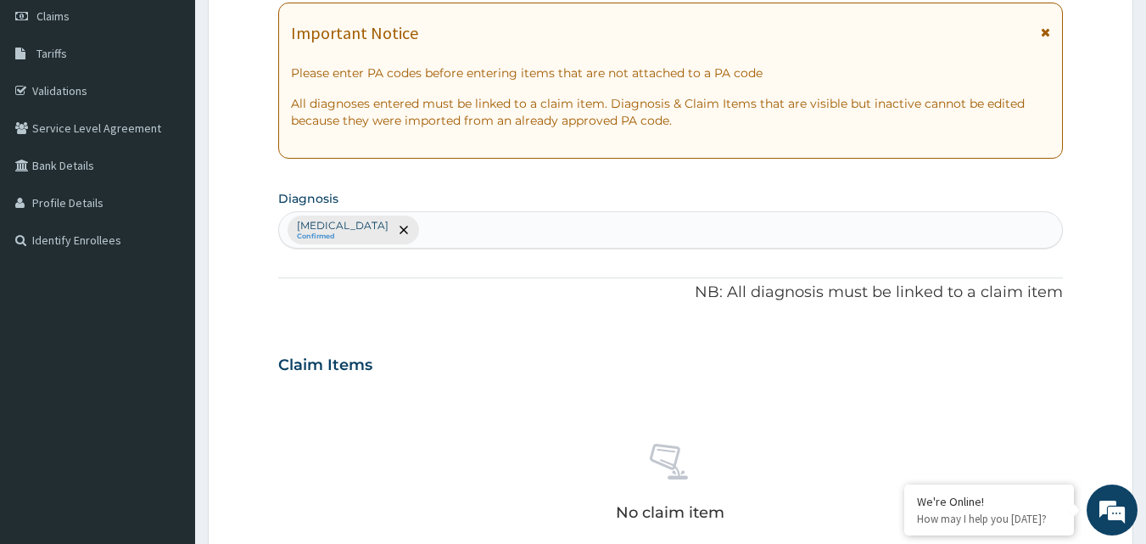
scroll to position [583, 0]
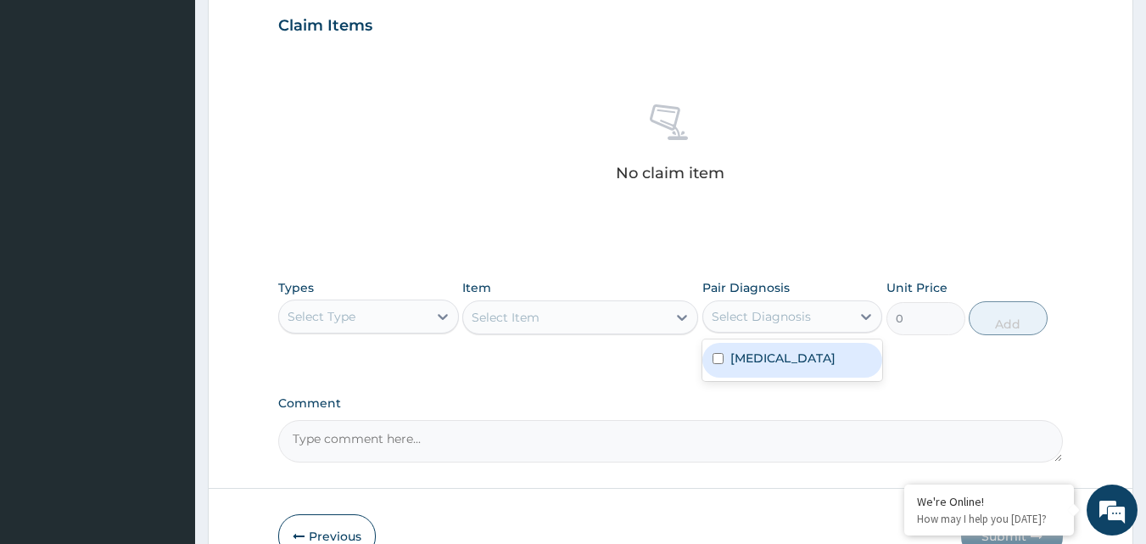
click at [786, 323] on div "Select Diagnosis" at bounding box center [761, 316] width 99 height 17
drag, startPoint x: 782, startPoint y: 382, endPoint x: 630, endPoint y: 327, distance: 161.5
click at [746, 366] on label "[MEDICAL_DATA]" at bounding box center [782, 357] width 105 height 17
checkbox input "true"
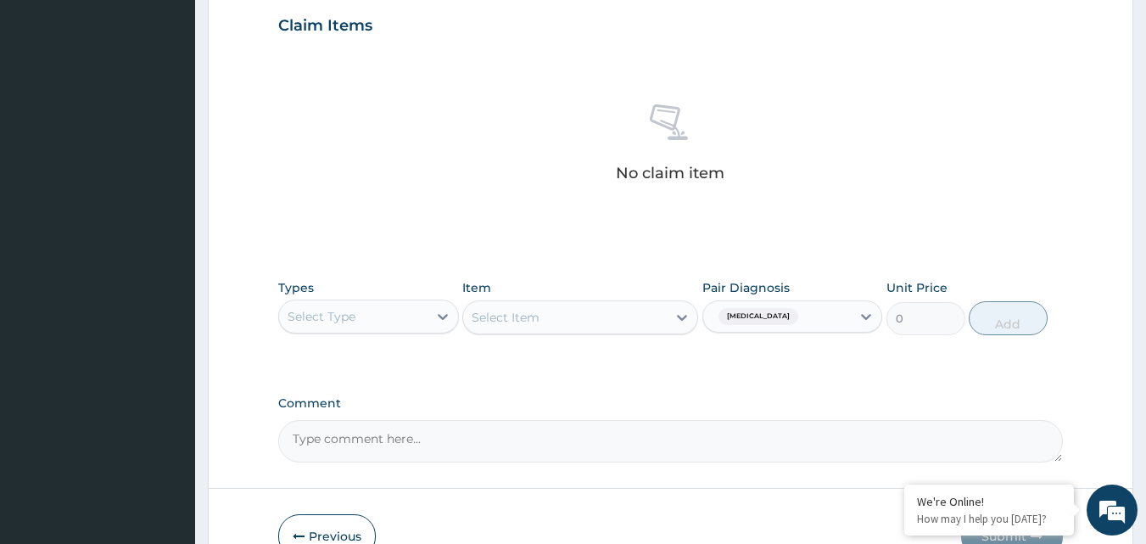
click at [616, 311] on div "Select Item" at bounding box center [580, 317] width 236 height 34
click at [646, 315] on div "Select Item" at bounding box center [580, 317] width 236 height 34
drag, startPoint x: 645, startPoint y: 311, endPoint x: 658, endPoint y: 311, distance: 13.6
click at [657, 311] on div "Select Item" at bounding box center [580, 317] width 236 height 34
drag, startPoint x: 664, startPoint y: 311, endPoint x: 684, endPoint y: 318, distance: 20.7
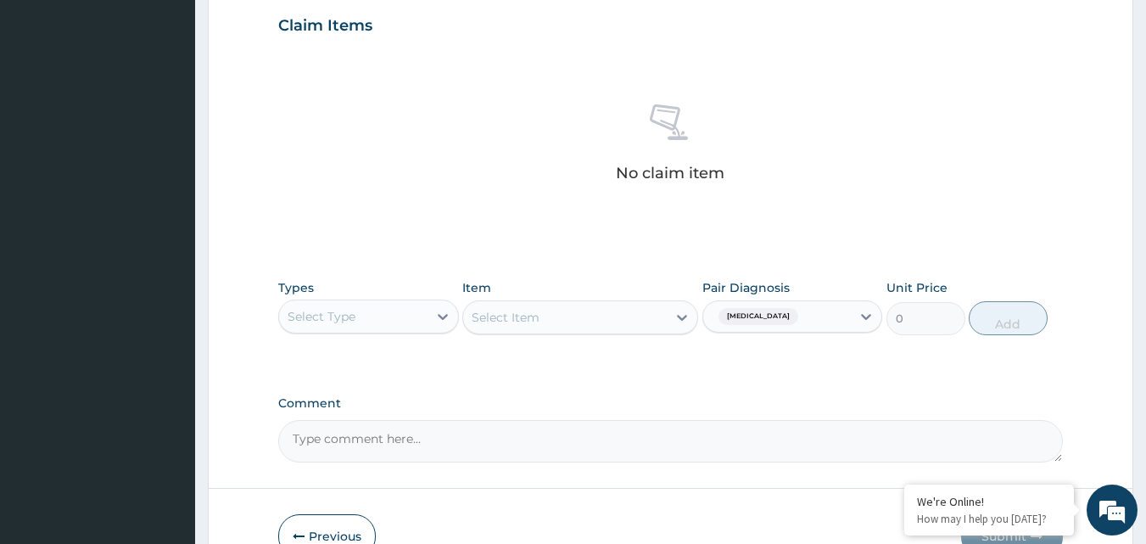
click at [680, 317] on div "Select Item" at bounding box center [580, 317] width 236 height 34
drag, startPoint x: 684, startPoint y: 318, endPoint x: 662, endPoint y: 320, distance: 21.3
click at [684, 320] on div "Select Item" at bounding box center [580, 317] width 236 height 34
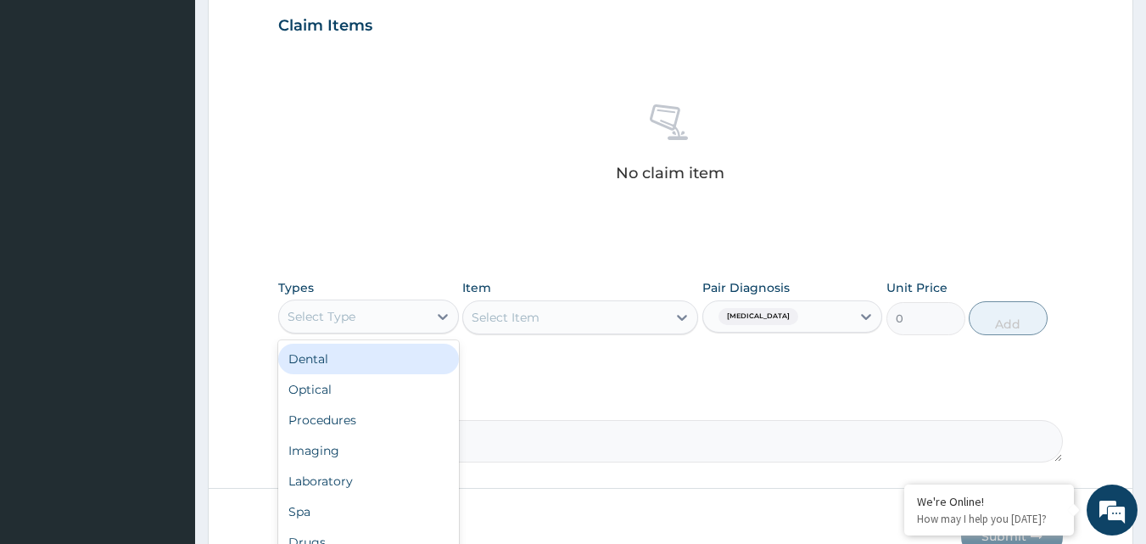
click at [410, 323] on div "Select Type" at bounding box center [353, 316] width 148 height 27
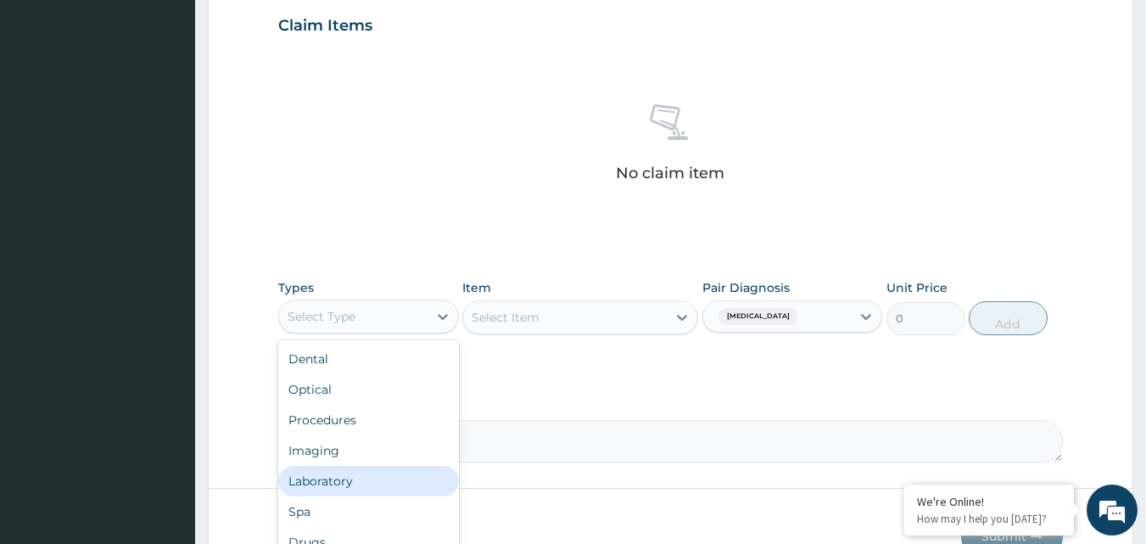
drag, startPoint x: 342, startPoint y: 482, endPoint x: 444, endPoint y: 442, distance: 110.1
click at [350, 480] on div "Laboratory" at bounding box center [368, 481] width 181 height 31
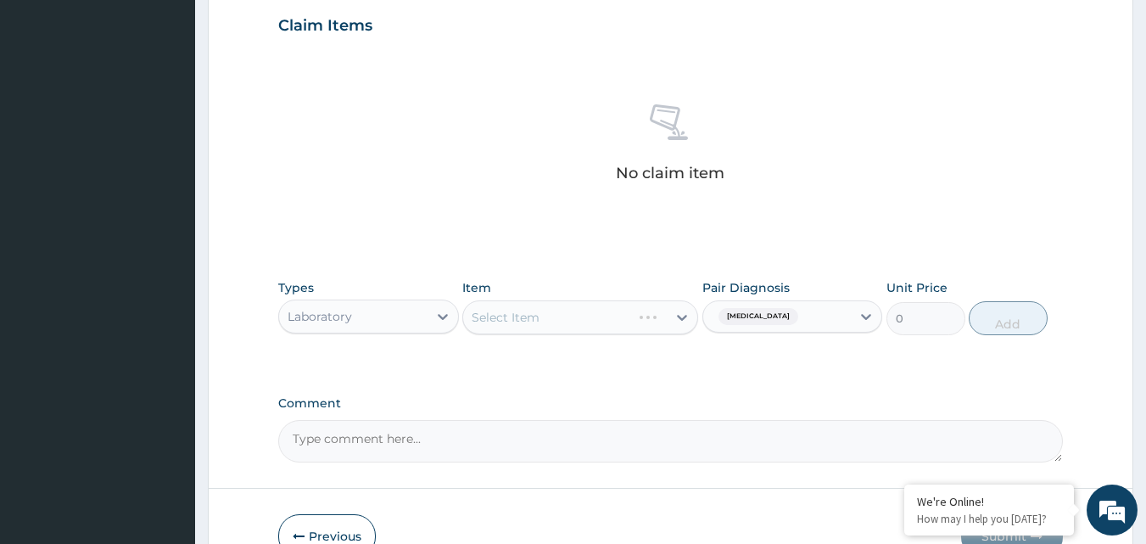
click at [608, 315] on div "Select Item" at bounding box center [580, 317] width 236 height 34
click at [659, 311] on div "Select Item" at bounding box center [580, 317] width 236 height 34
click at [677, 301] on div "Select Item" at bounding box center [580, 317] width 236 height 34
click at [678, 301] on div "Select Item" at bounding box center [580, 317] width 236 height 34
drag, startPoint x: 678, startPoint y: 305, endPoint x: 664, endPoint y: 311, distance: 15.6
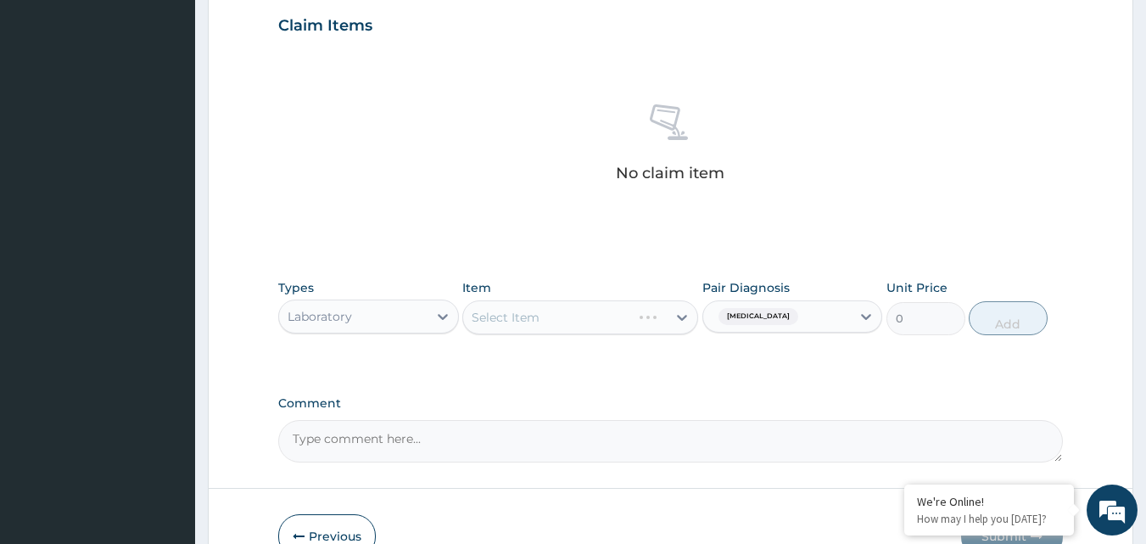
click at [674, 311] on div "Select Item" at bounding box center [580, 317] width 236 height 34
click at [617, 302] on div "Select Item" at bounding box center [580, 317] width 236 height 34
drag, startPoint x: 617, startPoint y: 302, endPoint x: 664, endPoint y: 338, distance: 58.7
click at [617, 303] on div "Select Item" at bounding box center [580, 317] width 236 height 34
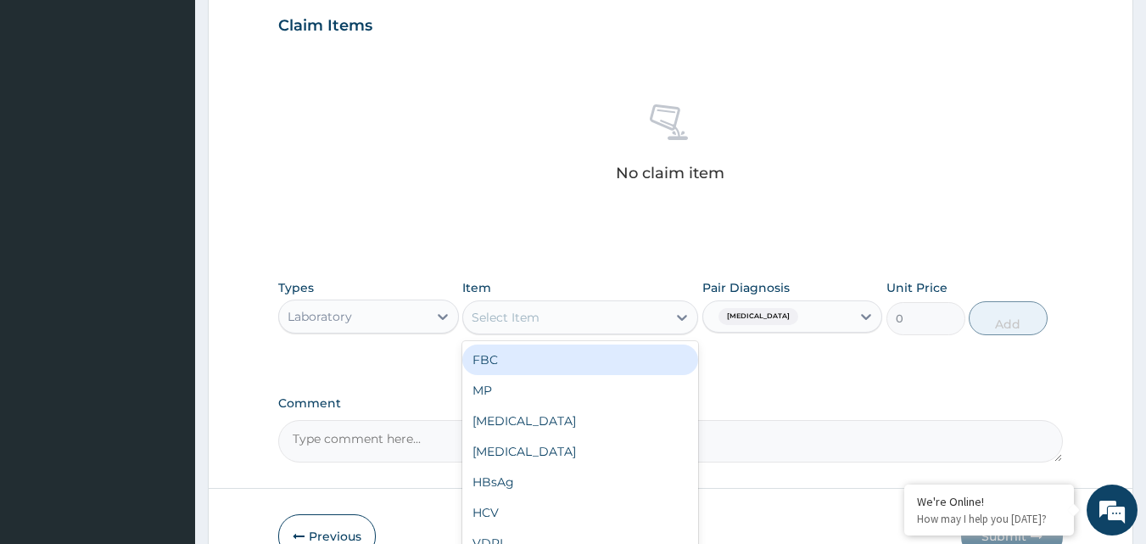
drag, startPoint x: 745, startPoint y: 384, endPoint x: 736, endPoint y: 380, distance: 10.2
click at [745, 382] on div "PA Code / Prescription Code Enter Code(Secondary Care Only) Encounter Date [DAT…" at bounding box center [670, 20] width 785 height 883
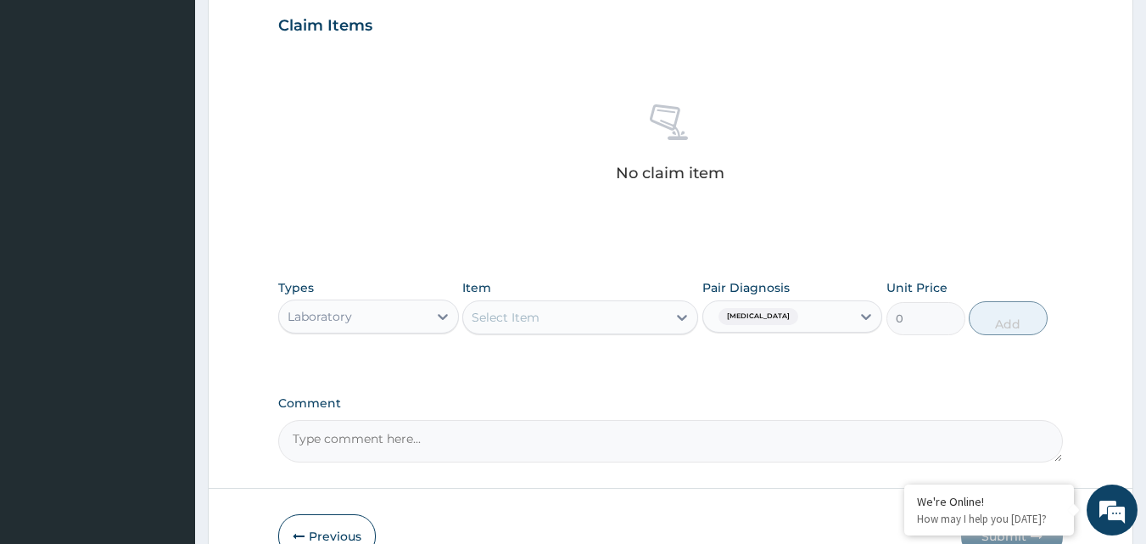
click at [577, 315] on div "Select Item" at bounding box center [565, 317] width 204 height 27
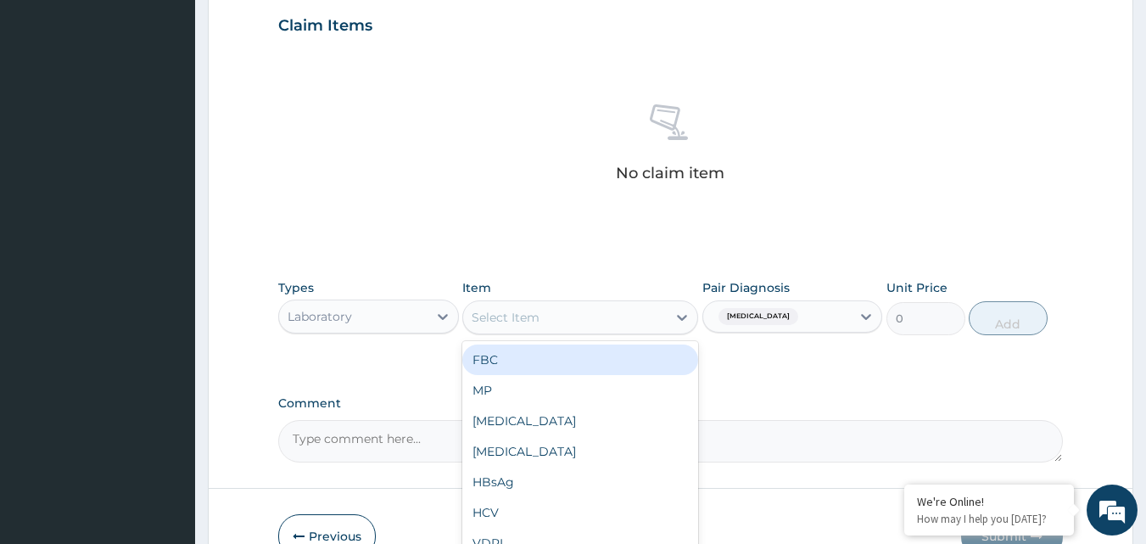
click at [582, 360] on div "FBC" at bounding box center [580, 359] width 236 height 31
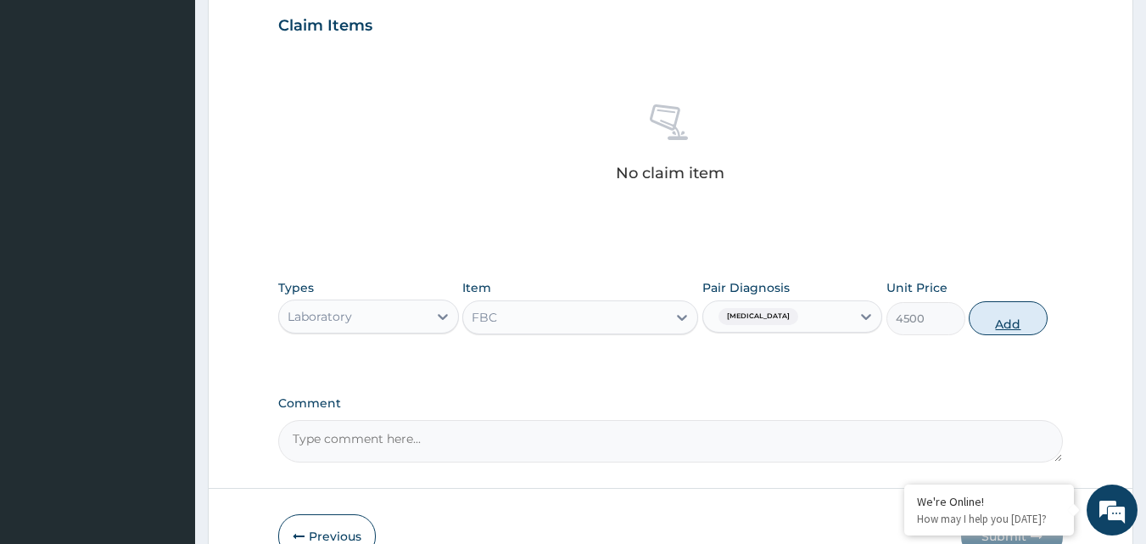
click at [991, 321] on button "Add" at bounding box center [1008, 318] width 79 height 34
type input "0"
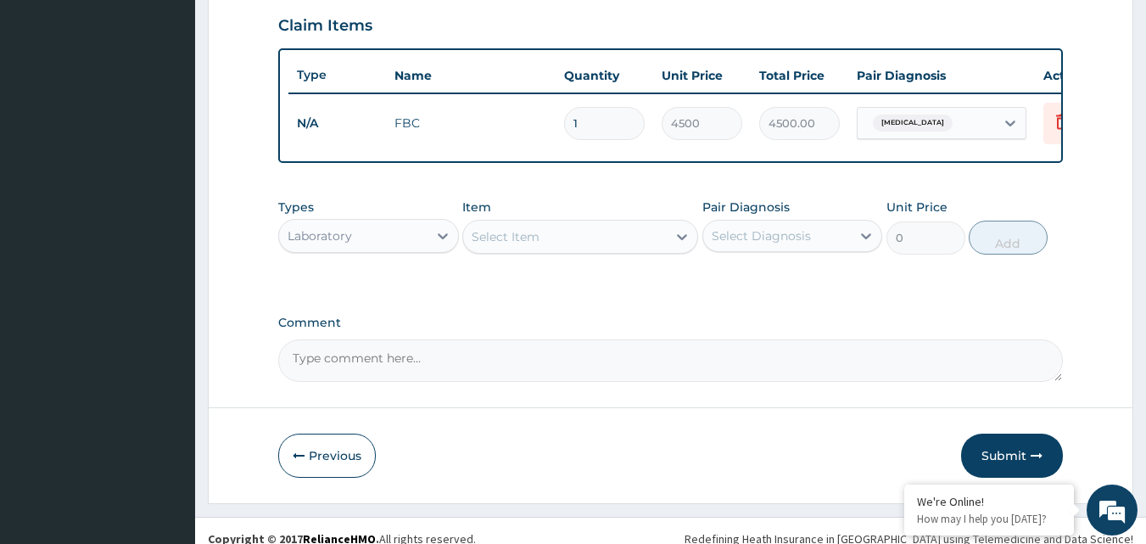
click at [422, 249] on div "Laboratory" at bounding box center [353, 235] width 148 height 27
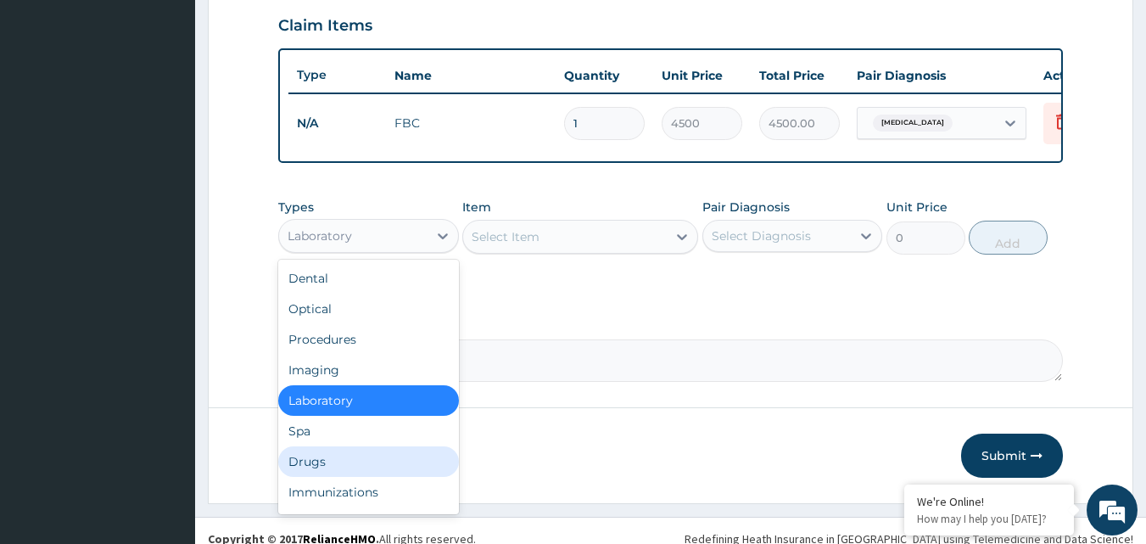
click at [362, 477] on div "Drugs" at bounding box center [368, 461] width 181 height 31
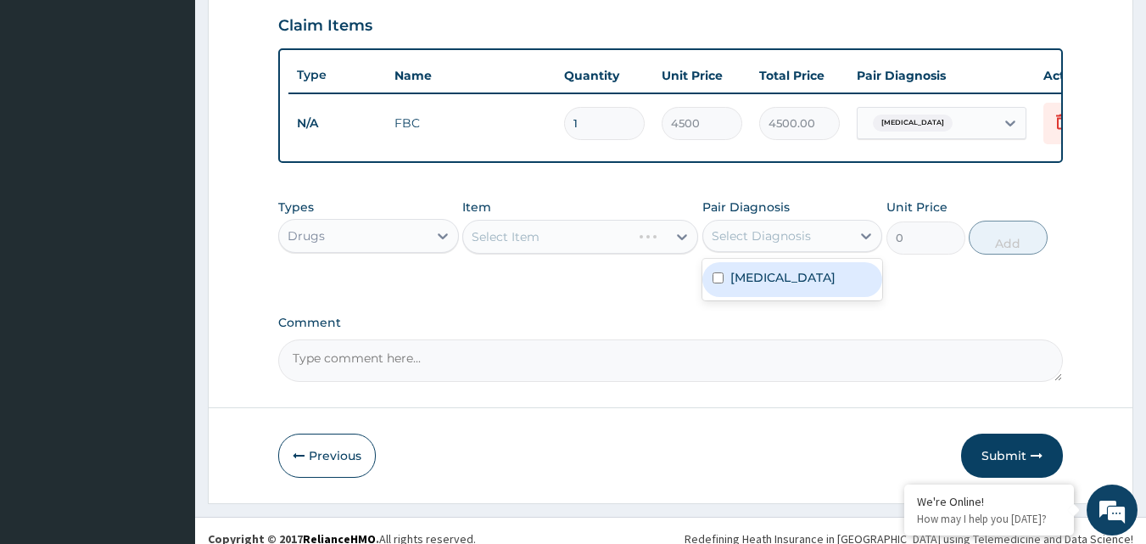
drag, startPoint x: 782, startPoint y: 237, endPoint x: 776, endPoint y: 247, distance: 11.1
click at [778, 246] on div "Select Diagnosis" at bounding box center [777, 235] width 148 height 27
drag, startPoint x: 707, startPoint y: 317, endPoint x: 614, endPoint y: 269, distance: 105.1
click at [704, 297] on div "[MEDICAL_DATA]" at bounding box center [792, 279] width 181 height 35
checkbox input "true"
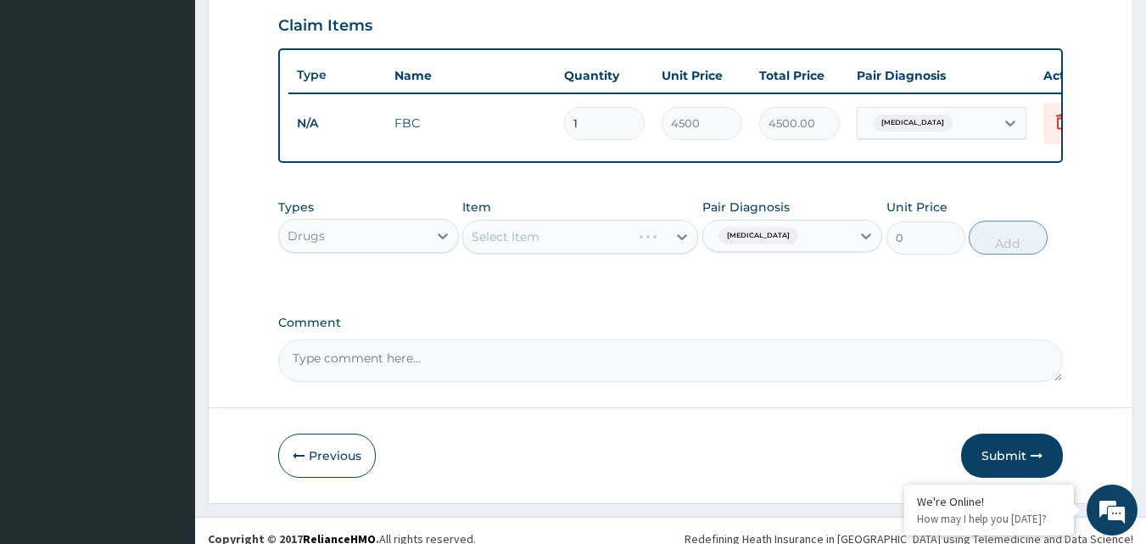
click at [581, 252] on div "Select Item" at bounding box center [580, 237] width 236 height 34
drag, startPoint x: 574, startPoint y: 252, endPoint x: 664, endPoint y: 257, distance: 90.0
click at [642, 243] on div "Select Item" at bounding box center [580, 237] width 236 height 34
click at [631, 250] on div "Select Item" at bounding box center [547, 236] width 168 height 27
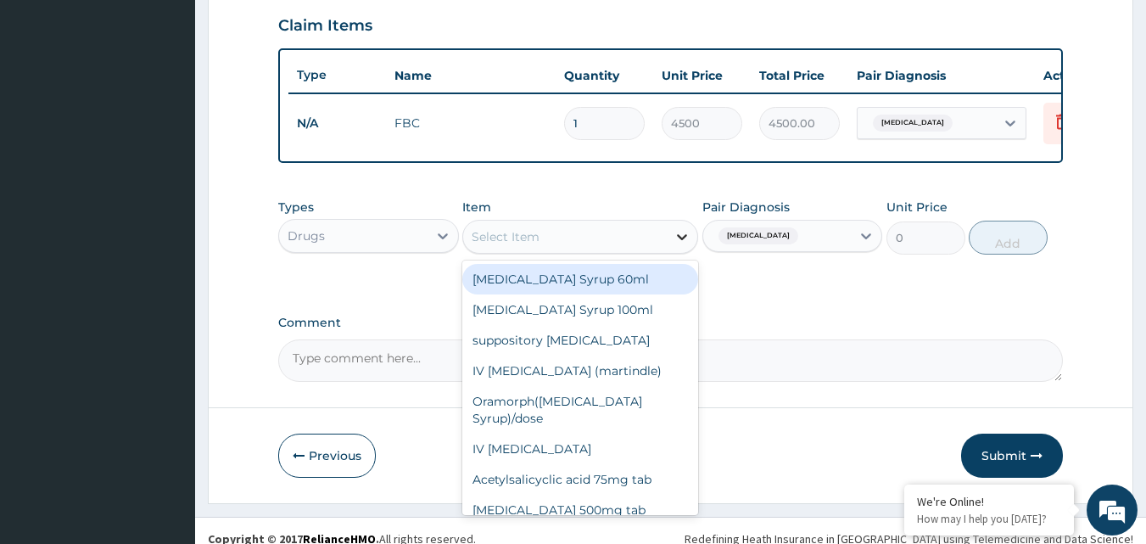
click at [683, 245] on icon at bounding box center [681, 236] width 17 height 17
click at [668, 251] on div at bounding box center [682, 236] width 31 height 31
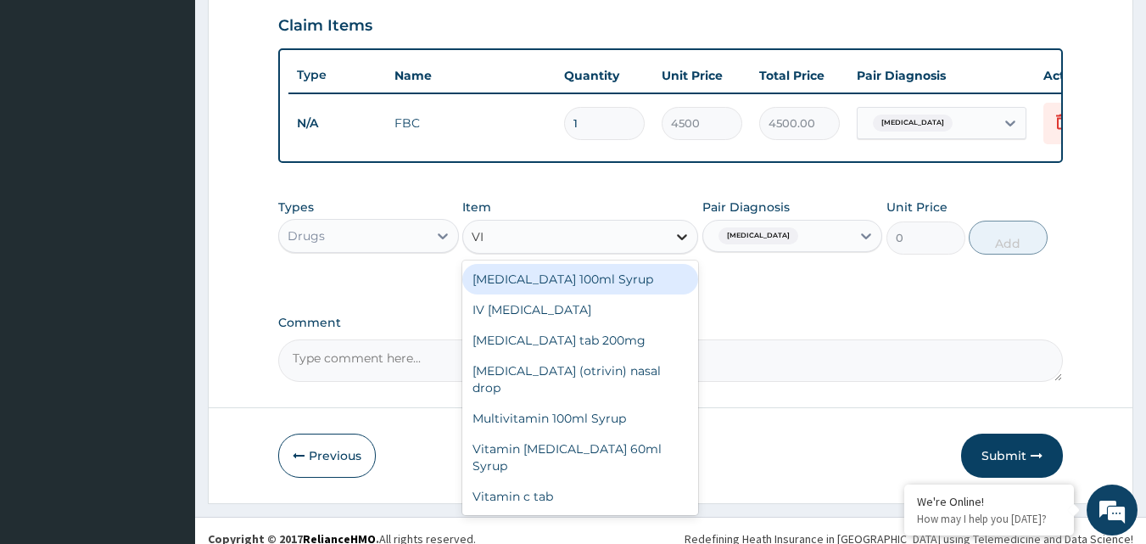
type input "VIT"
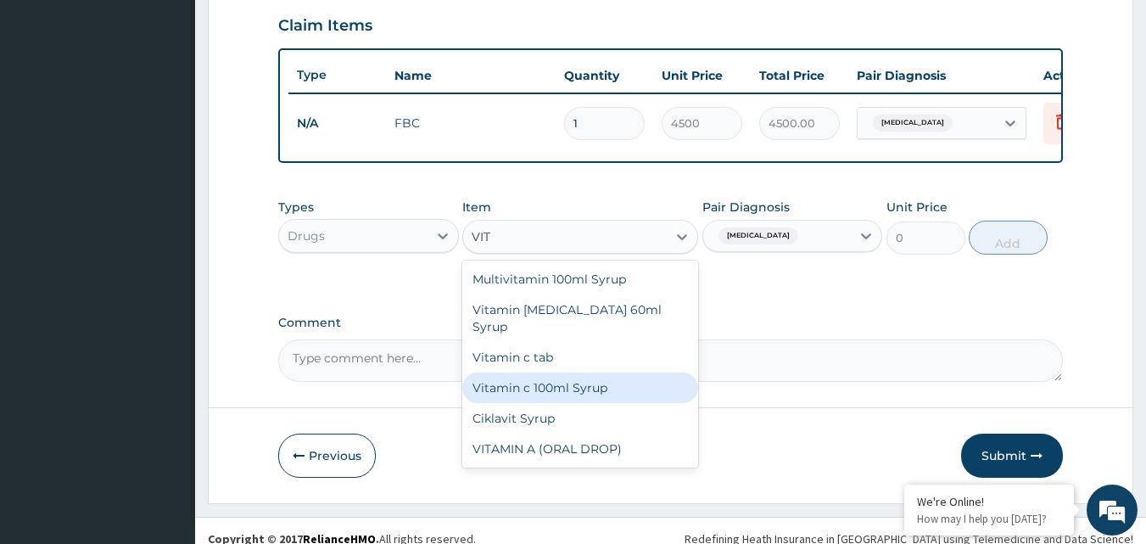
click at [609, 382] on div "Vitamin c 100ml Syrup" at bounding box center [580, 387] width 236 height 31
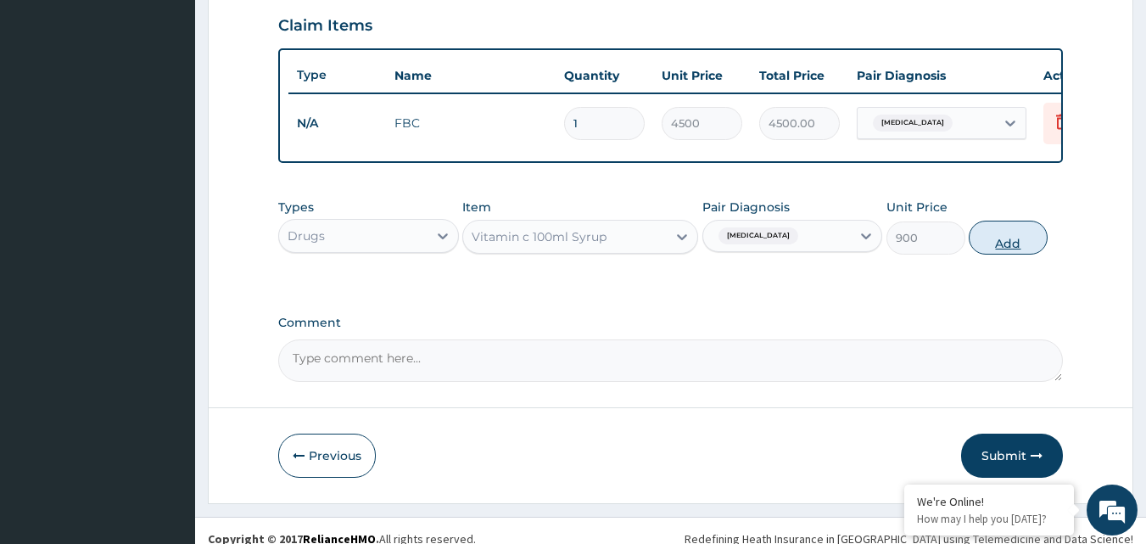
click at [1017, 254] on button "Add" at bounding box center [1008, 238] width 79 height 34
type input "0"
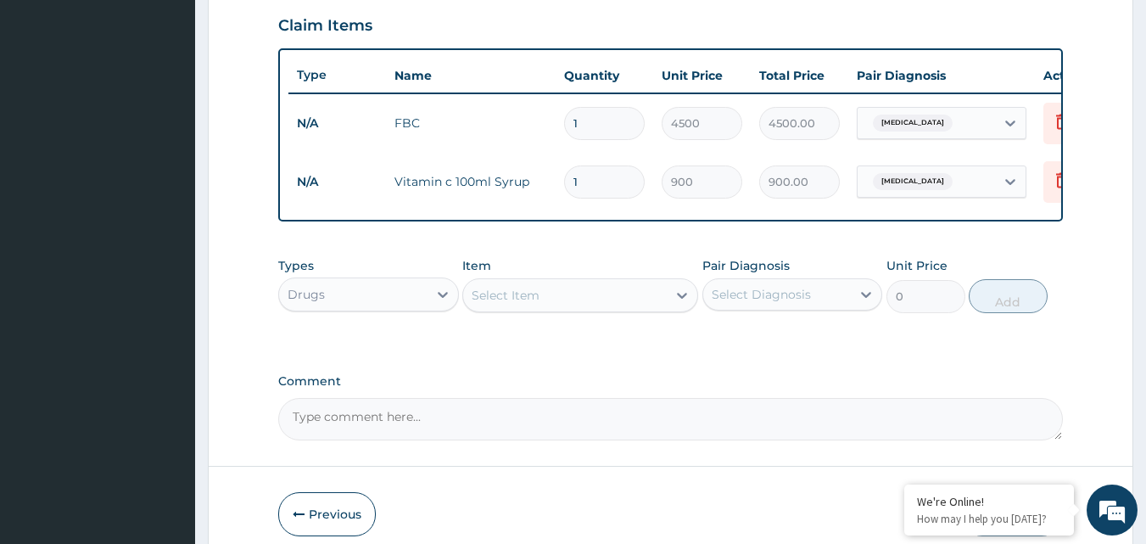
drag, startPoint x: 740, startPoint y: 307, endPoint x: 731, endPoint y: 321, distance: 16.5
click at [736, 303] on div "Select Diagnosis" at bounding box center [761, 294] width 99 height 17
click at [728, 348] on div "[MEDICAL_DATA]" at bounding box center [792, 338] width 181 height 35
checkbox input "true"
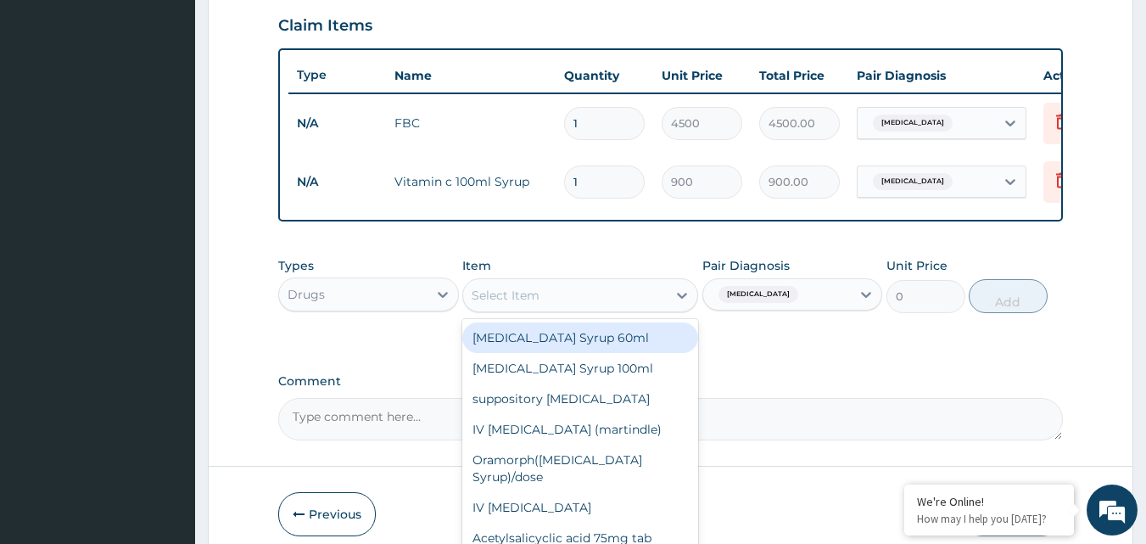
click at [603, 302] on div "Select Item" at bounding box center [565, 295] width 204 height 27
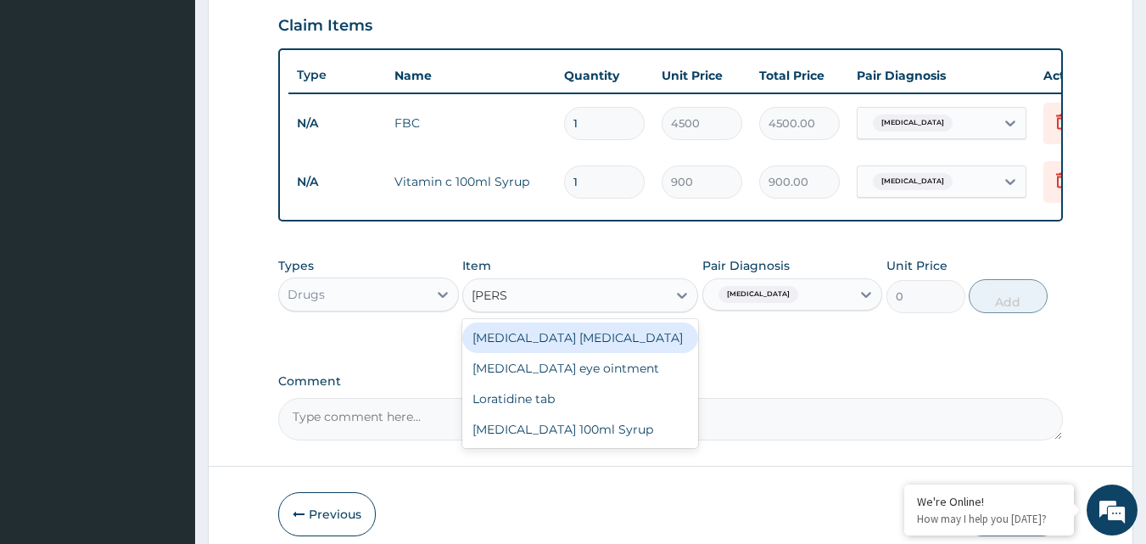
type input "LORAT"
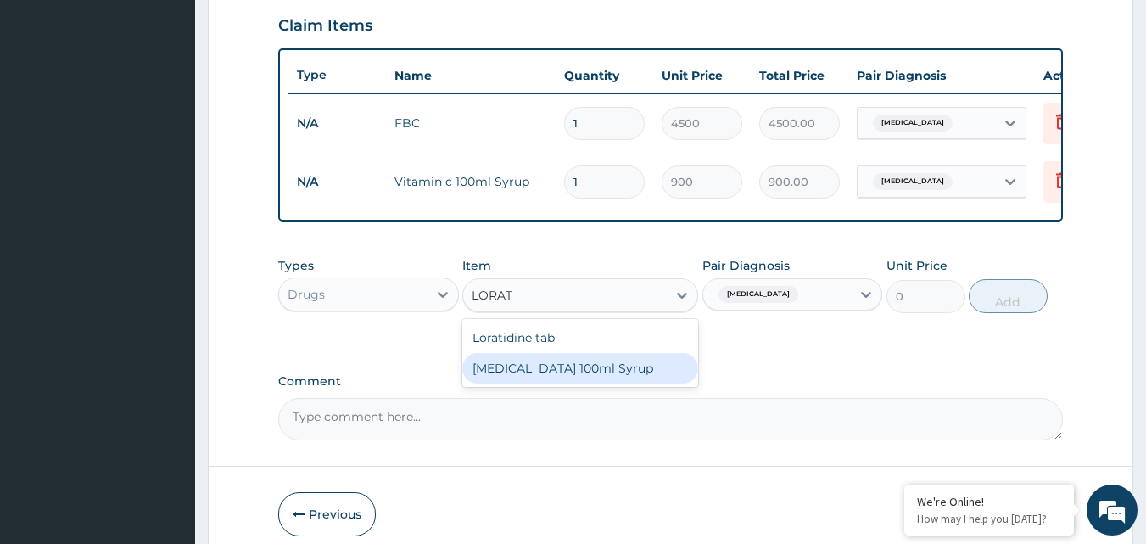
click at [621, 381] on div "[MEDICAL_DATA] 100ml Syrup" at bounding box center [580, 368] width 236 height 31
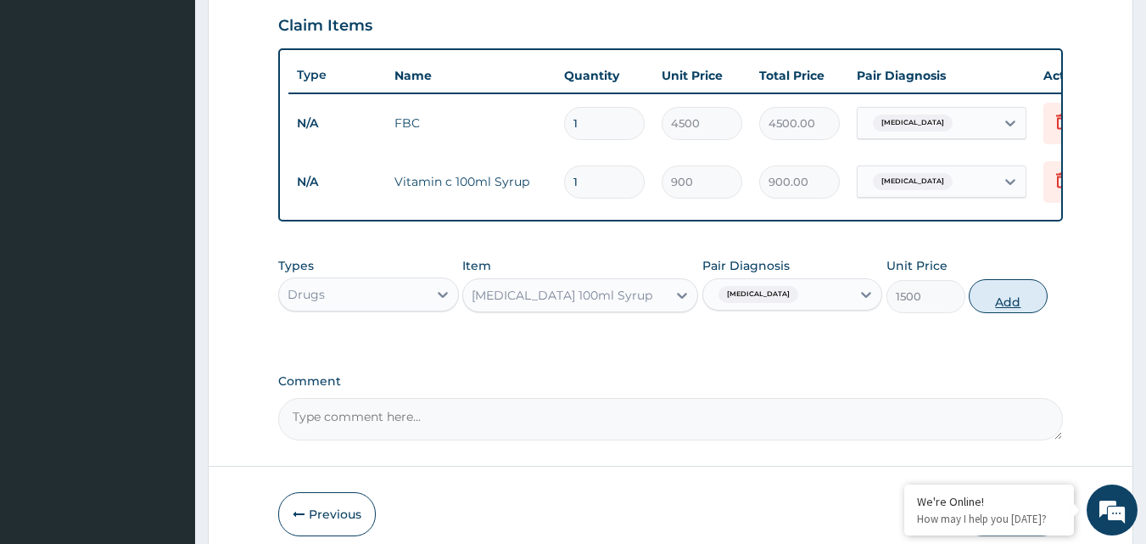
click at [1043, 298] on button "Add" at bounding box center [1008, 296] width 79 height 34
type input "0"
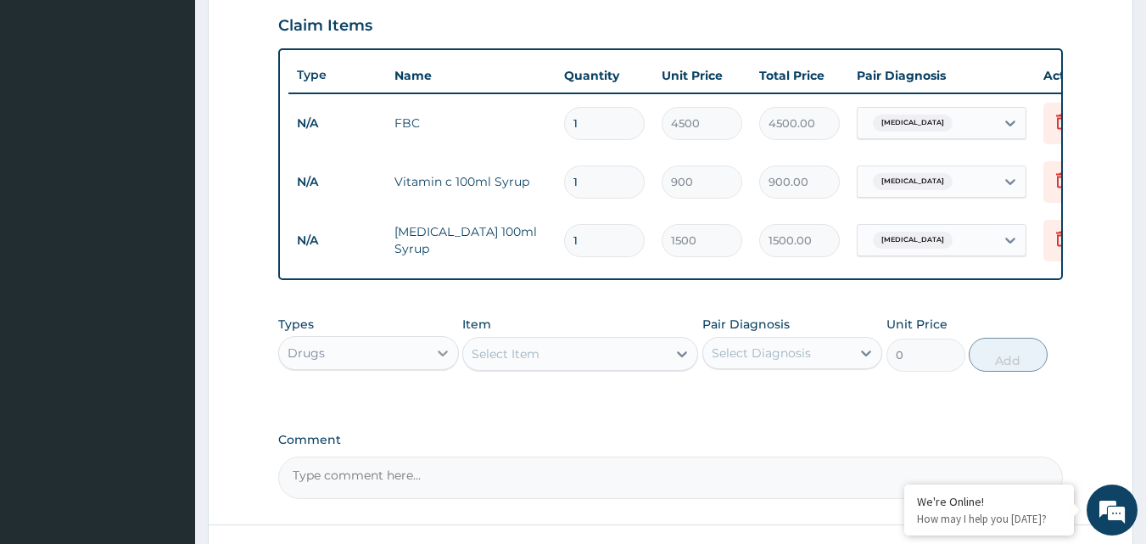
click at [431, 368] on div at bounding box center [442, 353] width 31 height 31
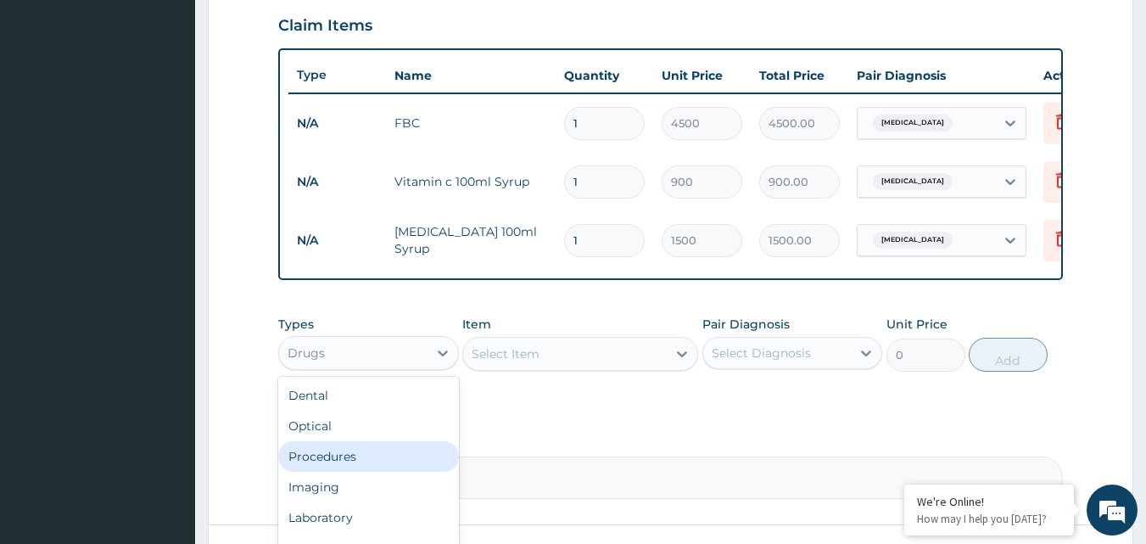
click at [377, 461] on div "Procedures" at bounding box center [368, 456] width 181 height 31
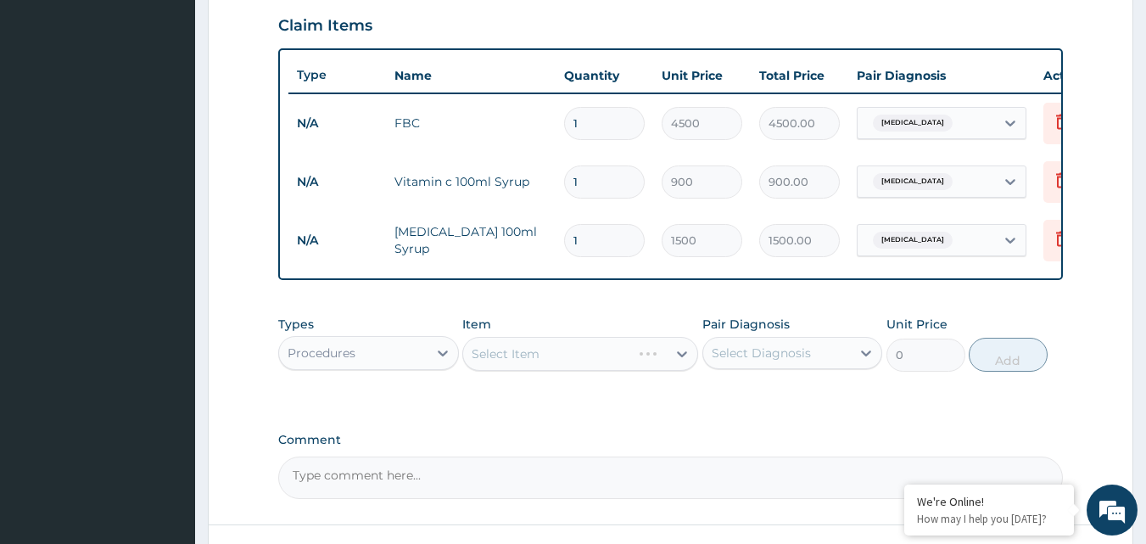
drag, startPoint x: 761, startPoint y: 359, endPoint x: 751, endPoint y: 363, distance: 10.2
click at [757, 360] on div "Select Diagnosis" at bounding box center [761, 352] width 99 height 17
click at [756, 403] on label "[MEDICAL_DATA]" at bounding box center [782, 394] width 105 height 17
checkbox input "true"
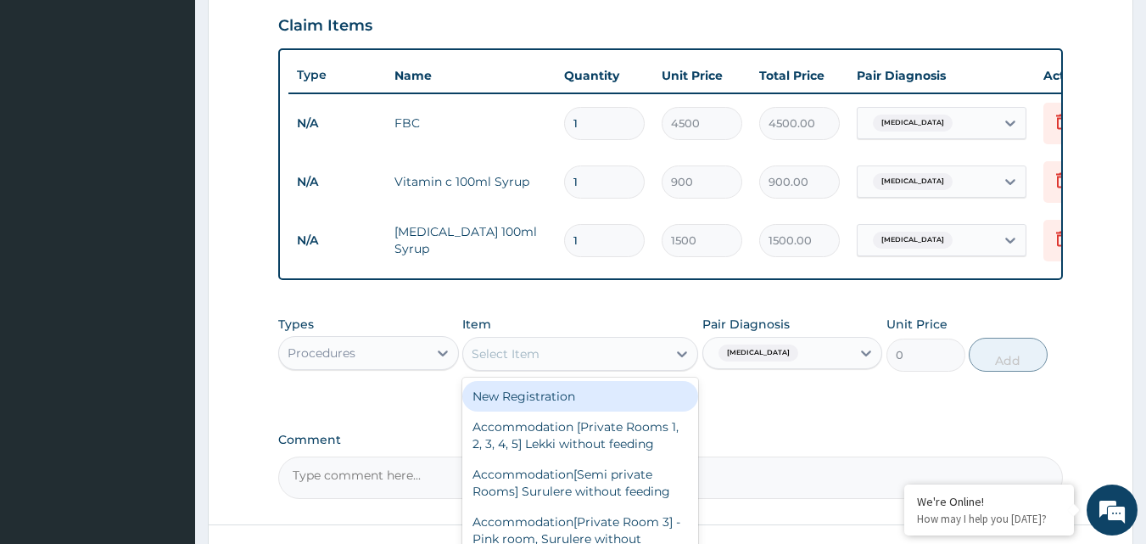
drag, startPoint x: 589, startPoint y: 379, endPoint x: 600, endPoint y: 376, distance: 11.5
click at [599, 367] on div "Select Item" at bounding box center [565, 353] width 204 height 27
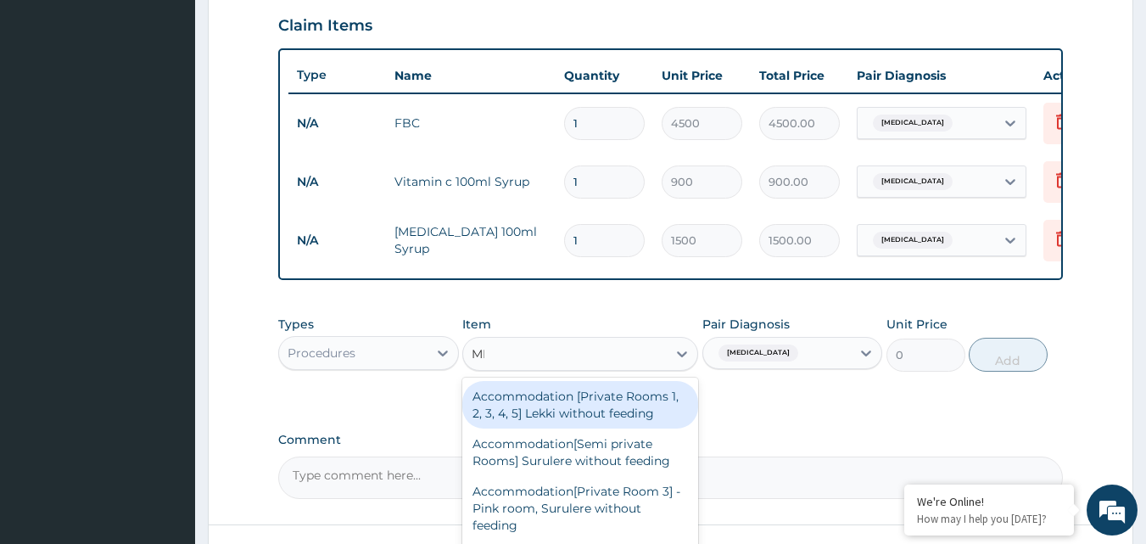
type input "MED"
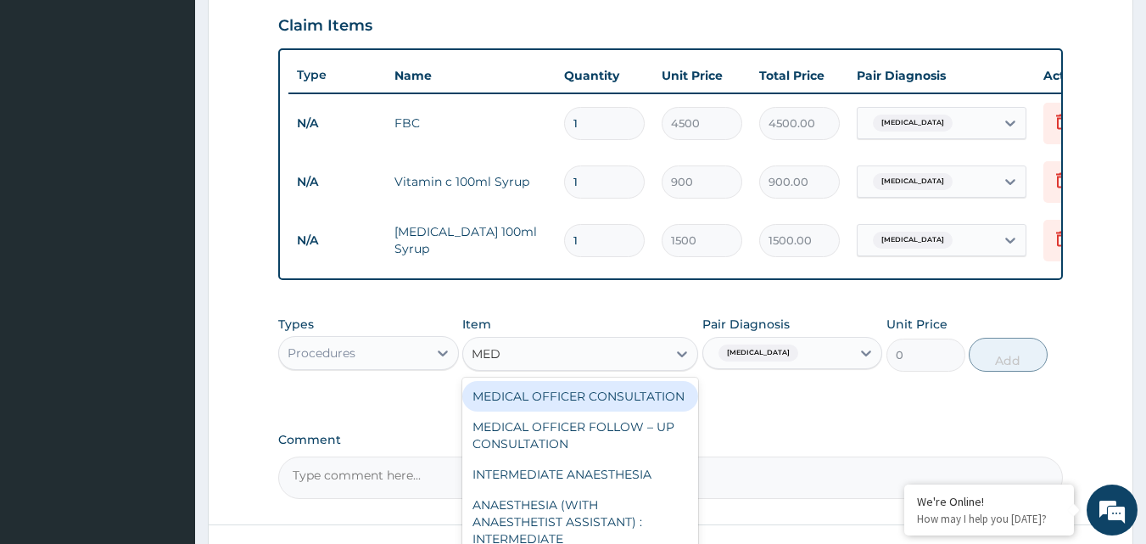
click at [639, 408] on div "MEDICAL OFFICER CONSULTATION" at bounding box center [580, 396] width 236 height 31
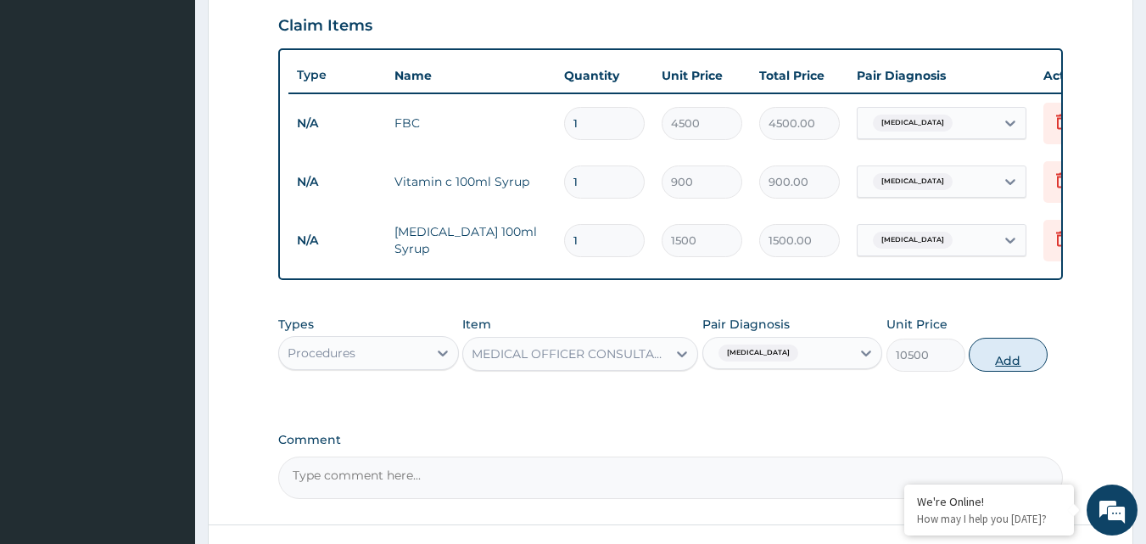
click at [1019, 362] on button "Add" at bounding box center [1008, 355] width 79 height 34
type input "0"
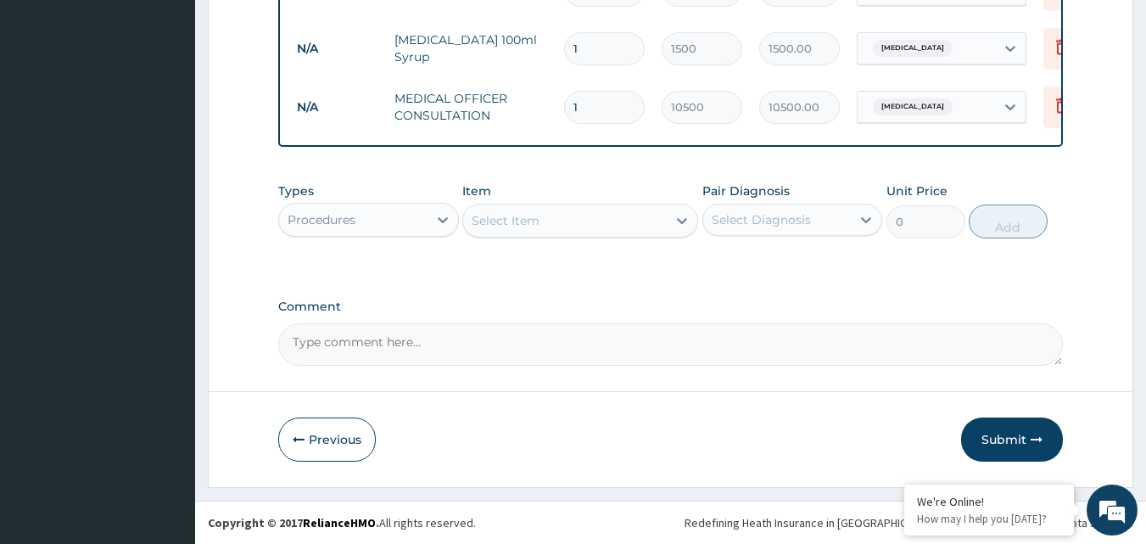
scroll to position [787, 0]
click at [1004, 452] on button "Submit" at bounding box center [1012, 439] width 102 height 44
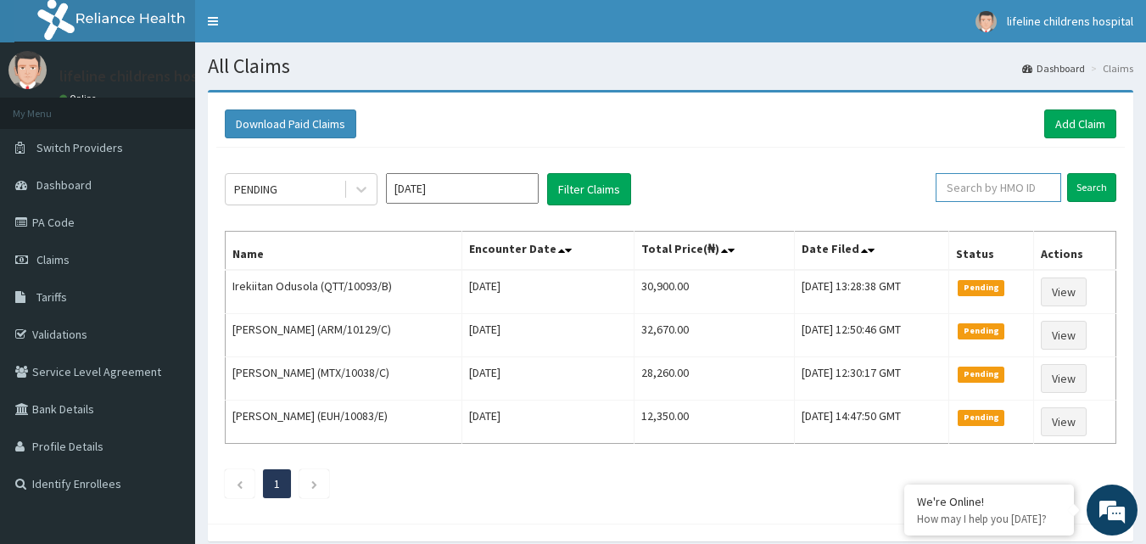
drag, startPoint x: 1013, startPoint y: 199, endPoint x: 1013, endPoint y: 179, distance: 20.4
click at [1013, 199] on input "text" at bounding box center [998, 187] width 126 height 29
type input "AET/10185/B"
click at [1099, 197] on input "Search" at bounding box center [1091, 187] width 49 height 29
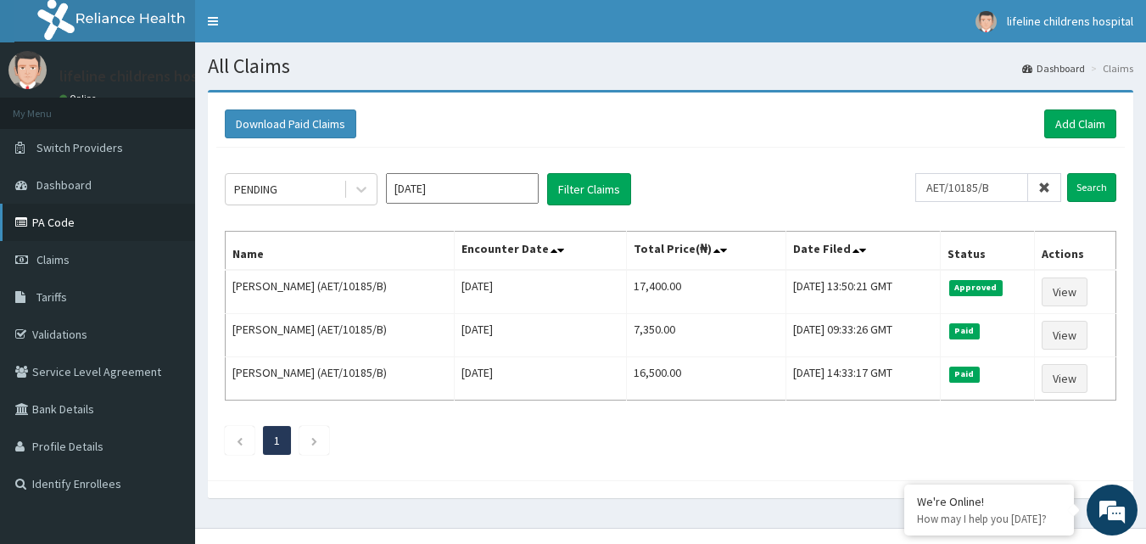
click at [112, 215] on link "PA Code" at bounding box center [97, 222] width 195 height 37
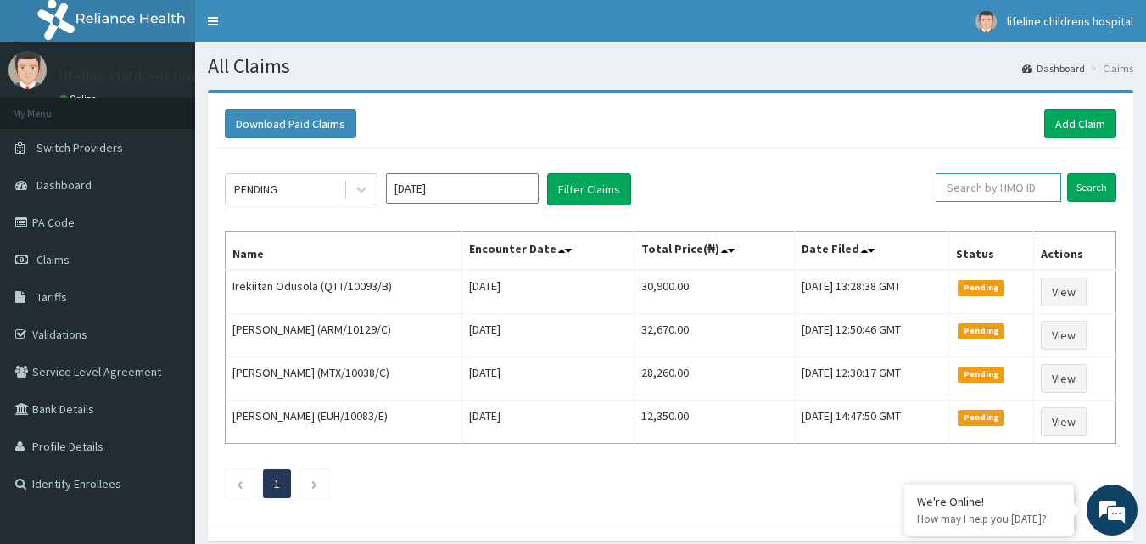
click at [997, 189] on input "text" at bounding box center [998, 187] width 126 height 29
type input "AET/10185/C"
click at [1092, 187] on input "Search" at bounding box center [1091, 187] width 49 height 29
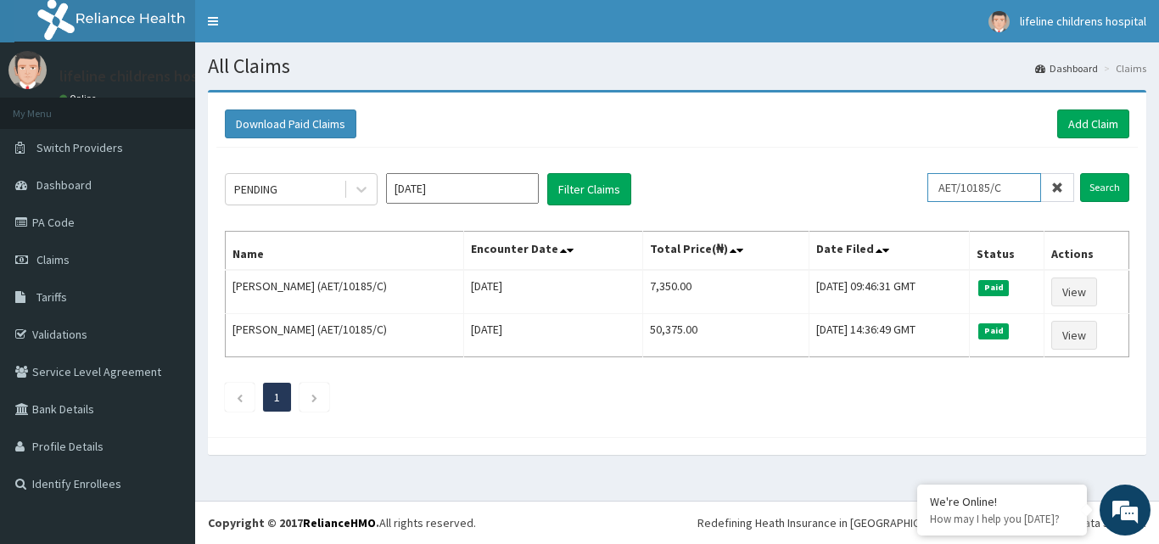
drag, startPoint x: 938, startPoint y: 191, endPoint x: 1029, endPoint y: 178, distance: 91.6
click at [1029, 178] on input "AET/10185/C" at bounding box center [984, 187] width 114 height 29
click at [1108, 116] on link "Add Claim" at bounding box center [1093, 123] width 72 height 29
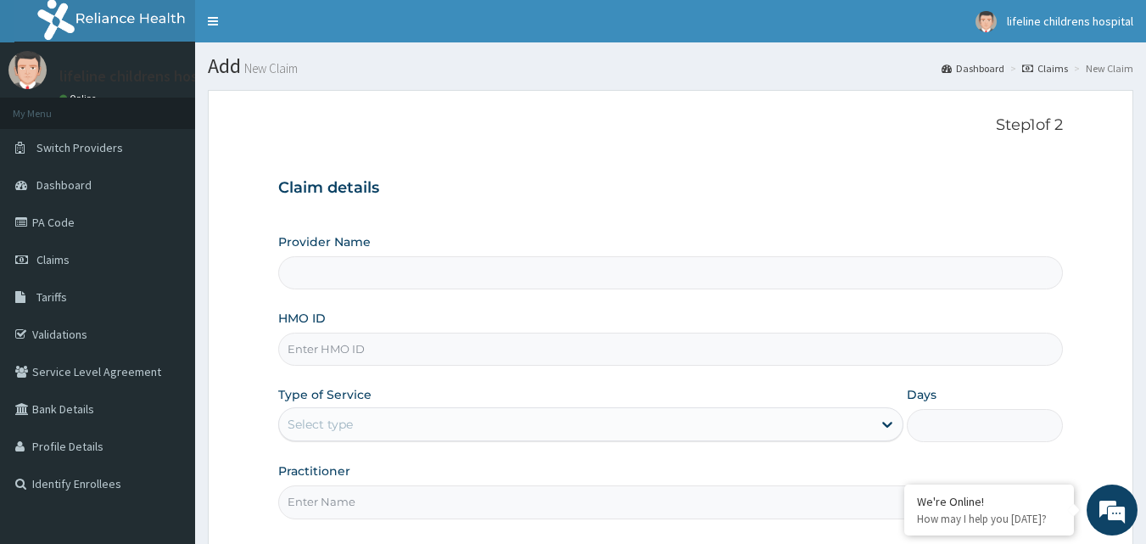
click at [570, 332] on input "HMO ID" at bounding box center [670, 348] width 785 height 33
paste input "AET/10185/C"
type input "AET/10185/C"
type input "Lifeline Children Hospital - [GEOGRAPHIC_DATA]"
type input "AET/10185/C"
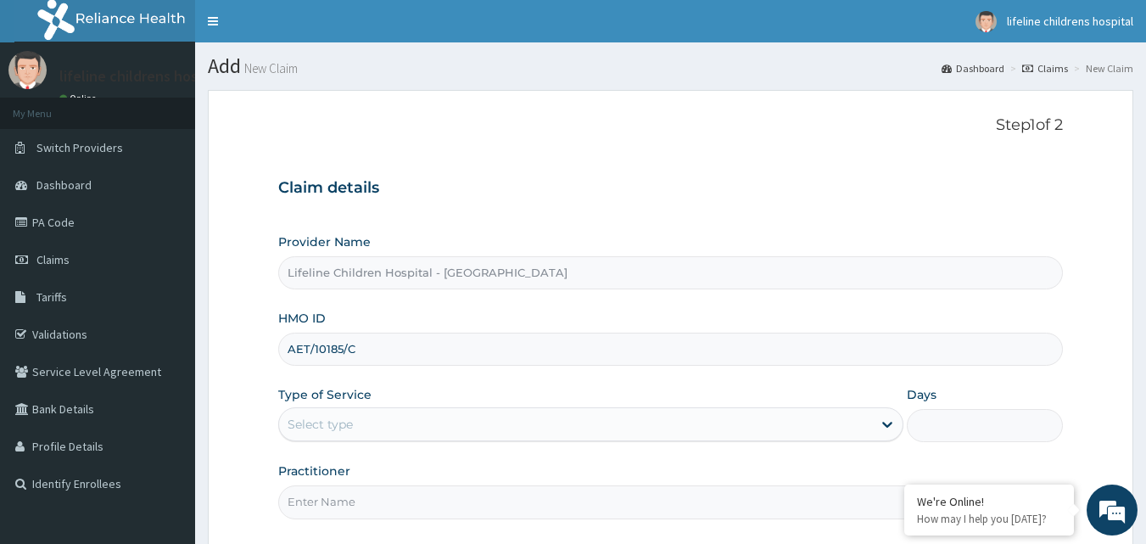
click at [512, 449] on div "Provider Name Lifeline Children Hospital - Lekki HMO ID AET/10185/C Type of Ser…" at bounding box center [670, 375] width 785 height 285
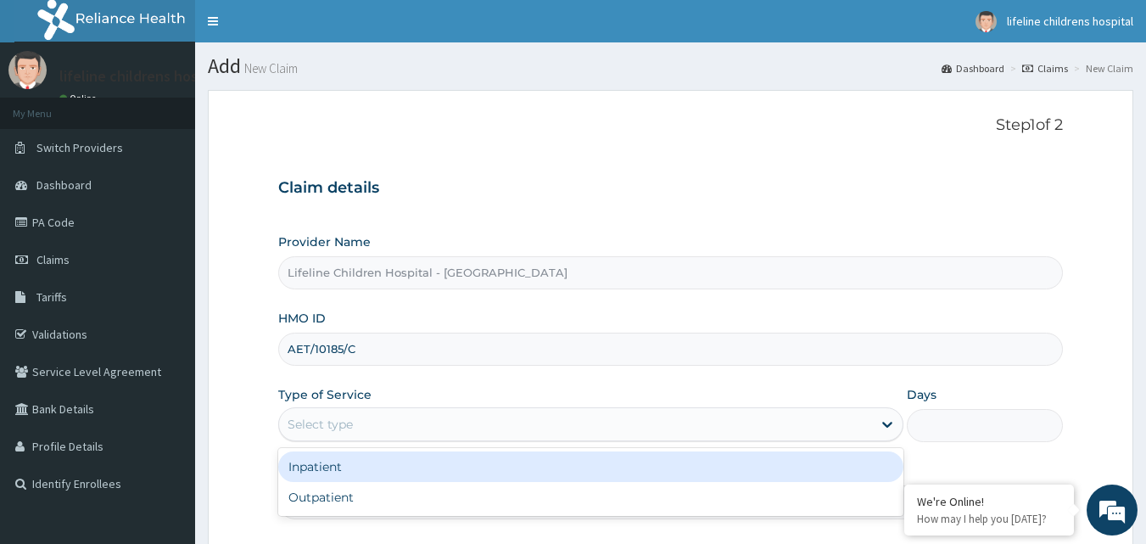
click at [495, 427] on div "Select type" at bounding box center [575, 423] width 593 height 27
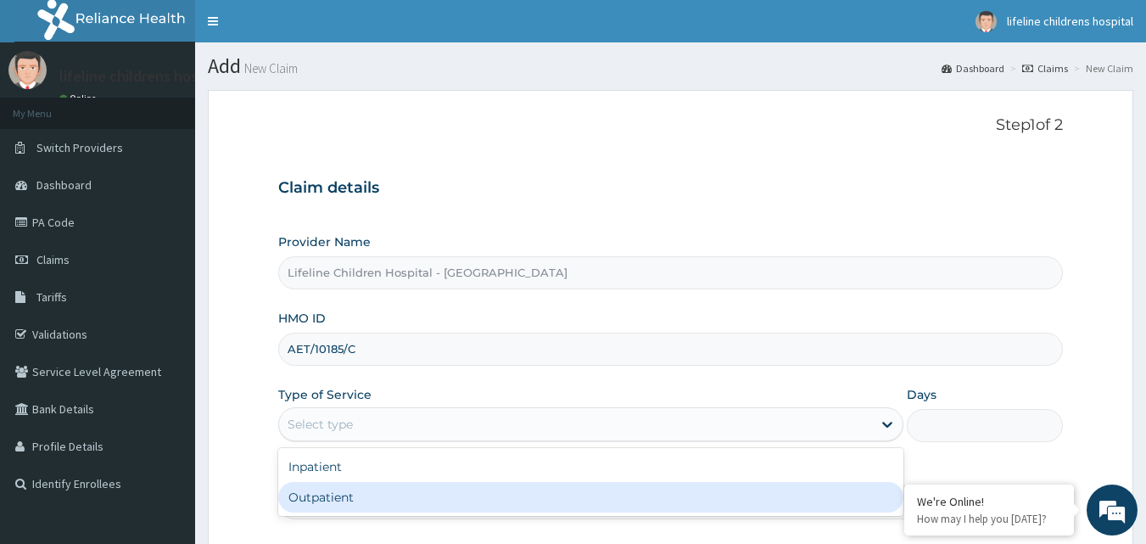
click at [482, 517] on input "Practitioner" at bounding box center [670, 501] width 785 height 33
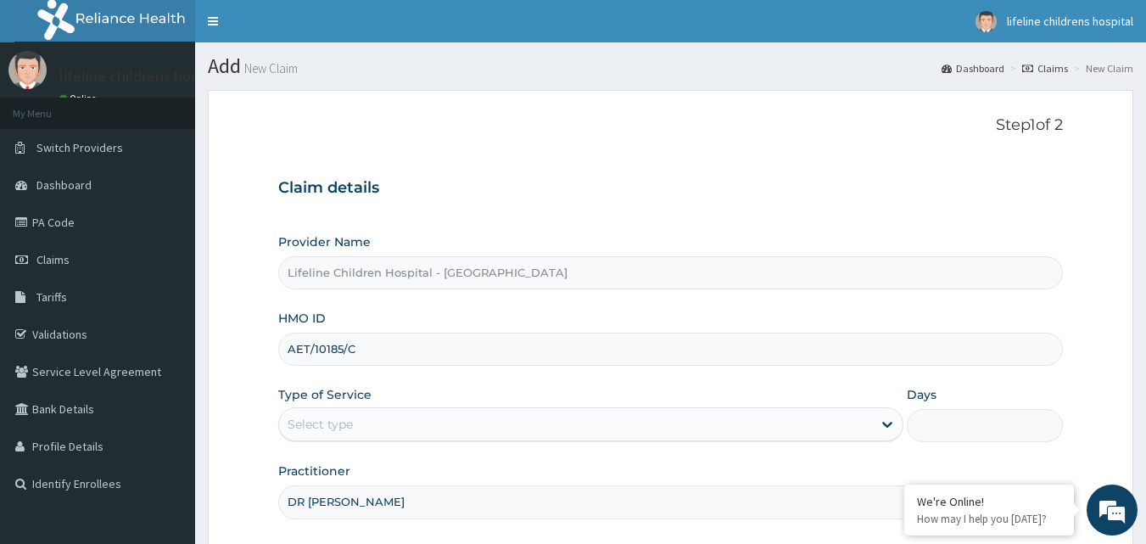
scroll to position [159, 0]
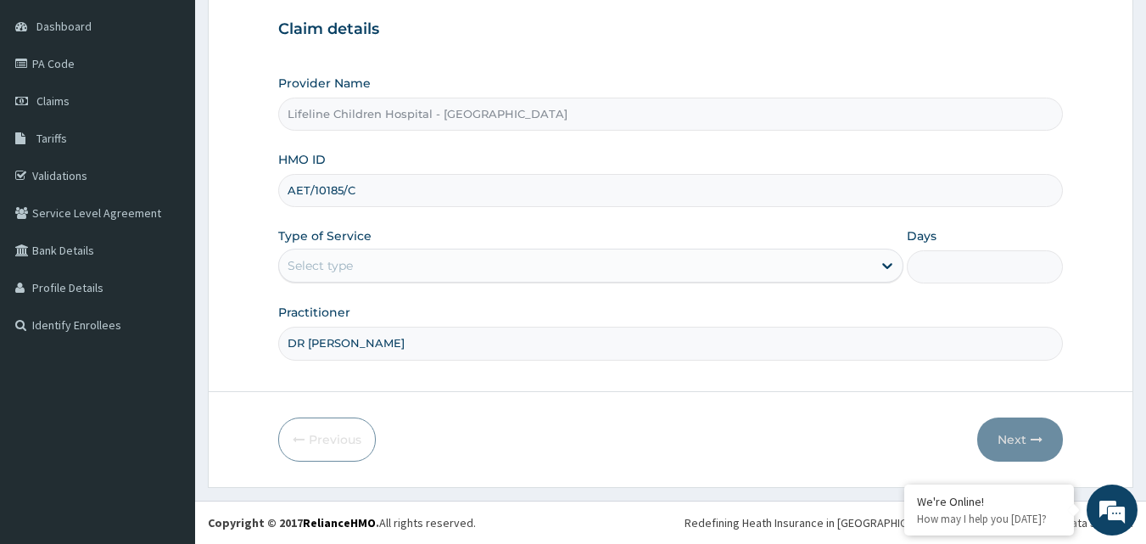
type input "DR IPINLAYE"
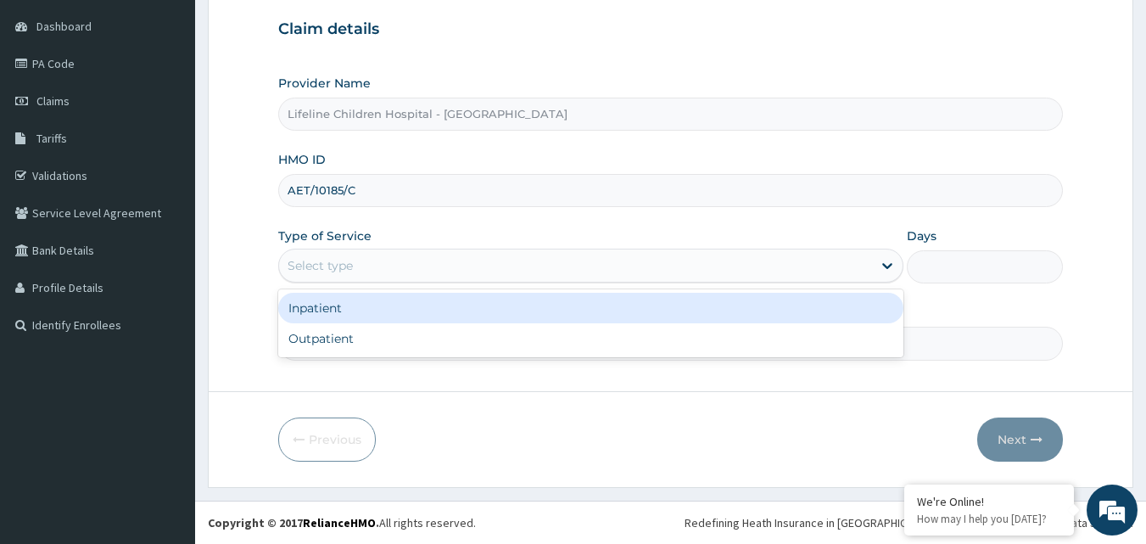
click at [450, 266] on div "Select type" at bounding box center [575, 265] width 593 height 27
click at [451, 322] on div "Inpatient" at bounding box center [590, 308] width 625 height 31
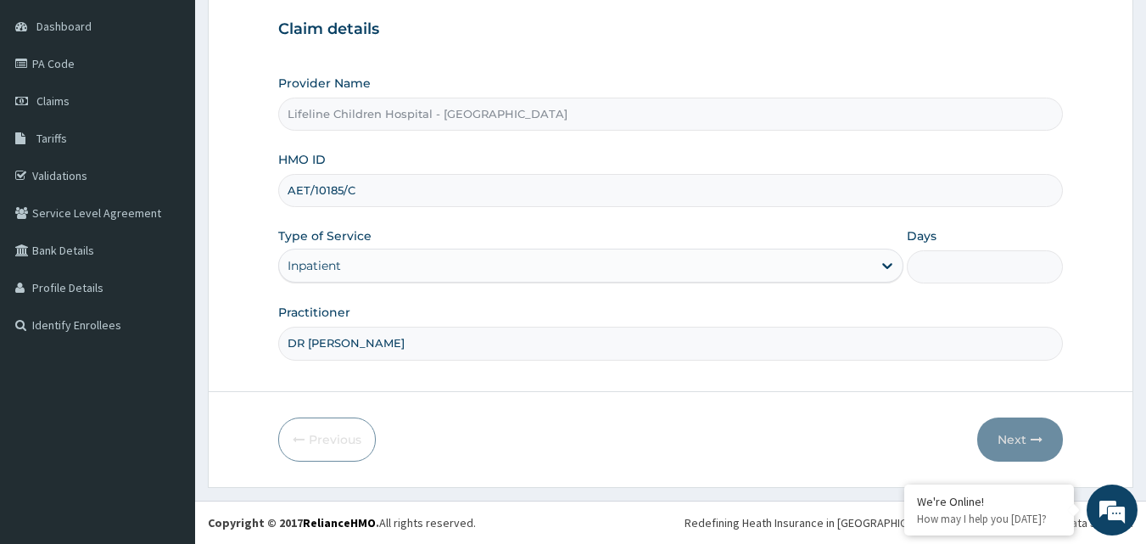
click at [495, 252] on div "Inpatient" at bounding box center [575, 265] width 593 height 27
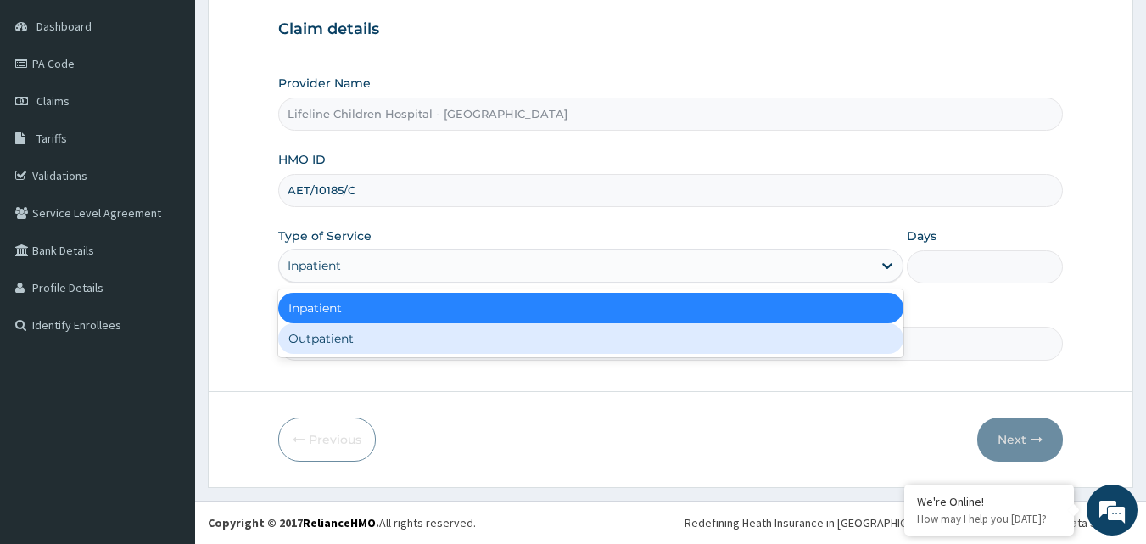
click at [489, 332] on div "Outpatient" at bounding box center [590, 338] width 625 height 31
type input "1"
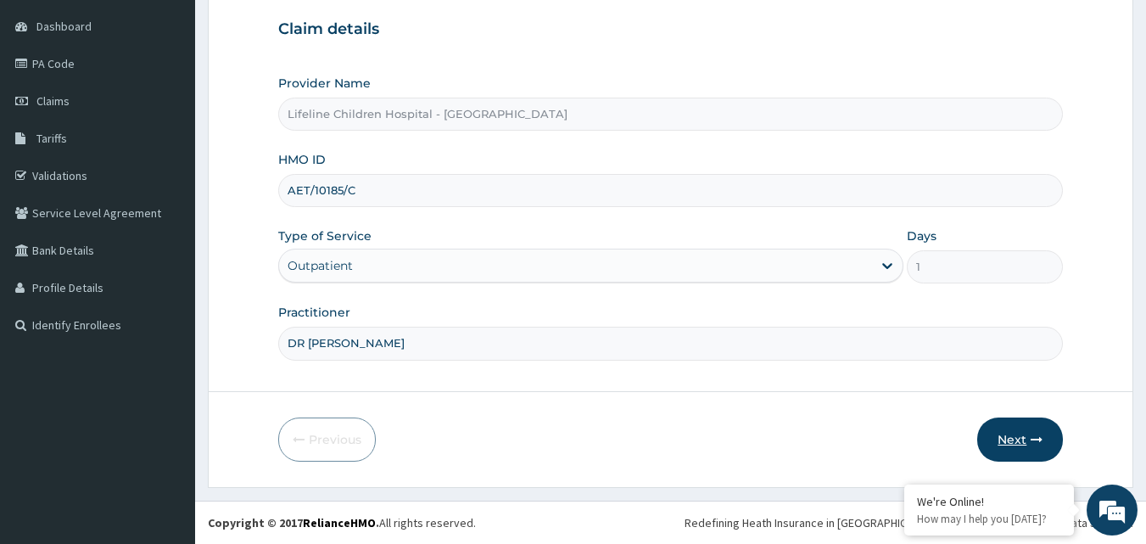
click at [1041, 428] on button "Next" at bounding box center [1020, 439] width 86 height 44
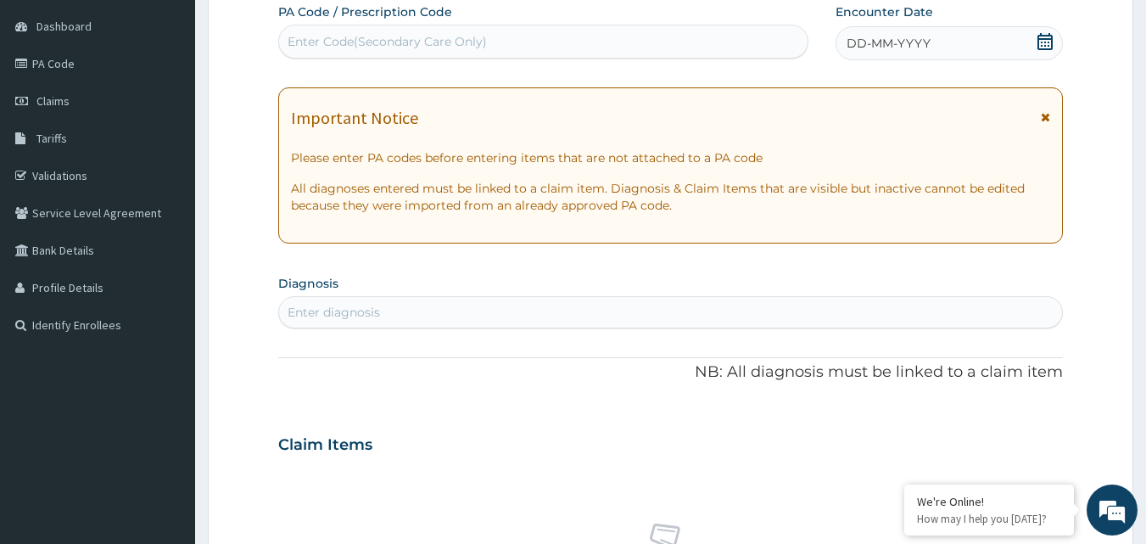
click at [1001, 47] on div "DD-MM-YYYY" at bounding box center [948, 43] width 227 height 34
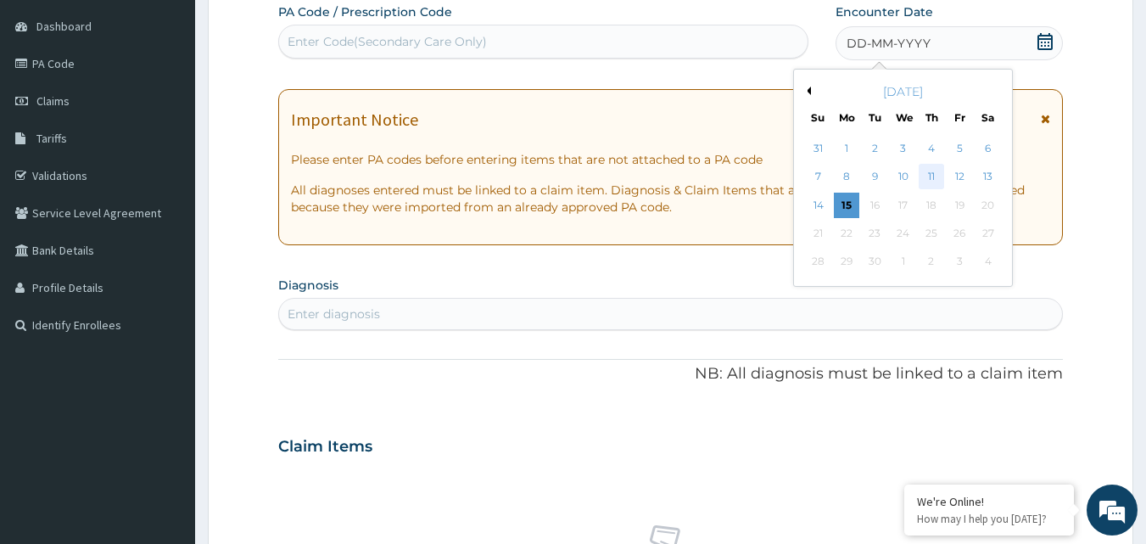
click at [928, 177] on div "11" at bounding box center [930, 177] width 25 height 25
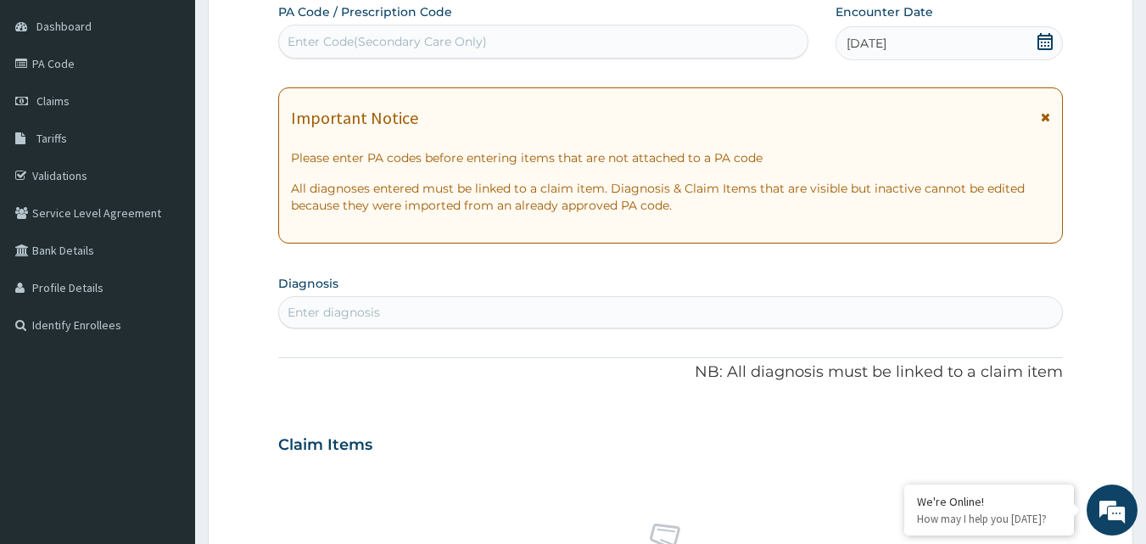
click at [582, 298] on div "Enter diagnosis" at bounding box center [670, 312] width 785 height 32
click at [562, 36] on div "Enter Code(Secondary Care Only)" at bounding box center [543, 41] width 529 height 27
paste input "AET/10185/C"
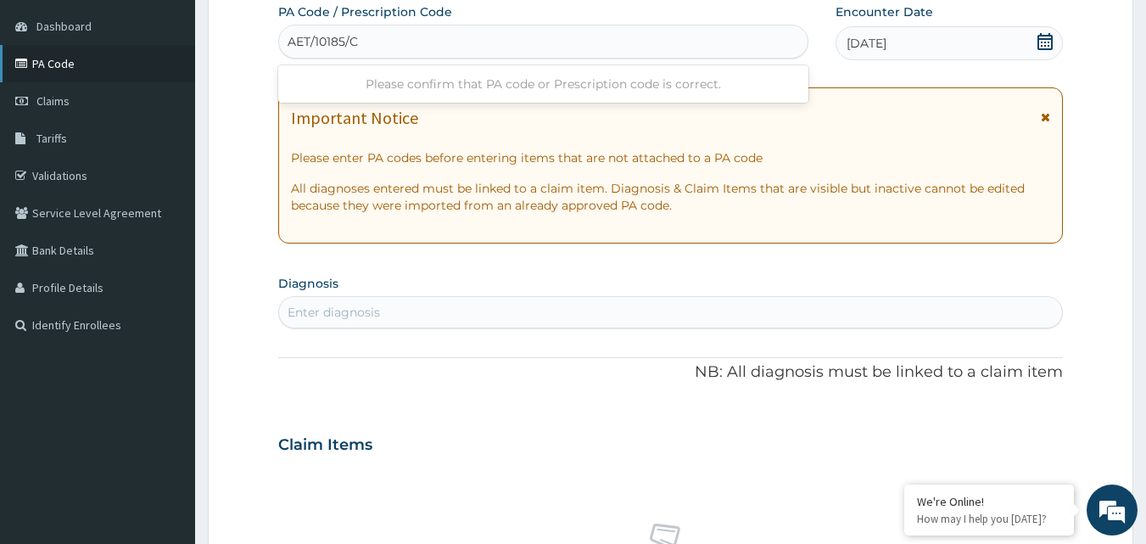
type input "AET/10185/C"
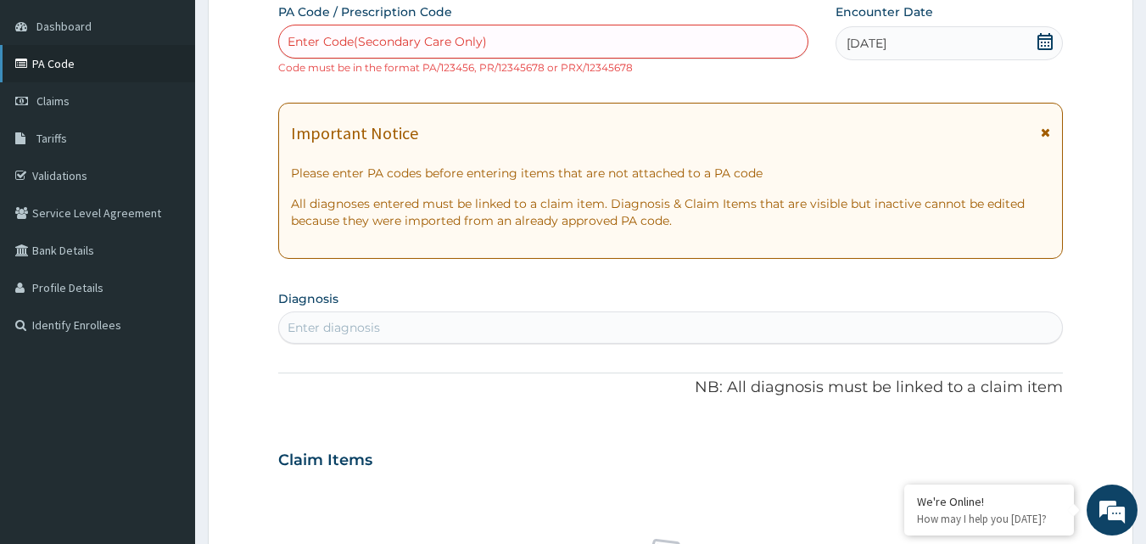
click at [86, 68] on link "PA Code" at bounding box center [97, 63] width 195 height 37
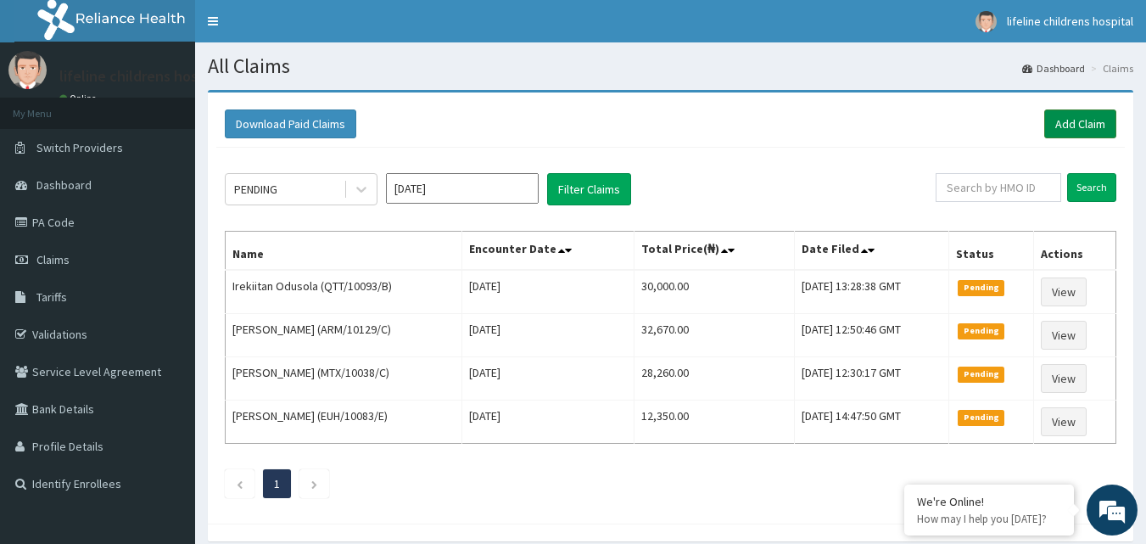
click at [1048, 124] on link "Add Claim" at bounding box center [1080, 123] width 72 height 29
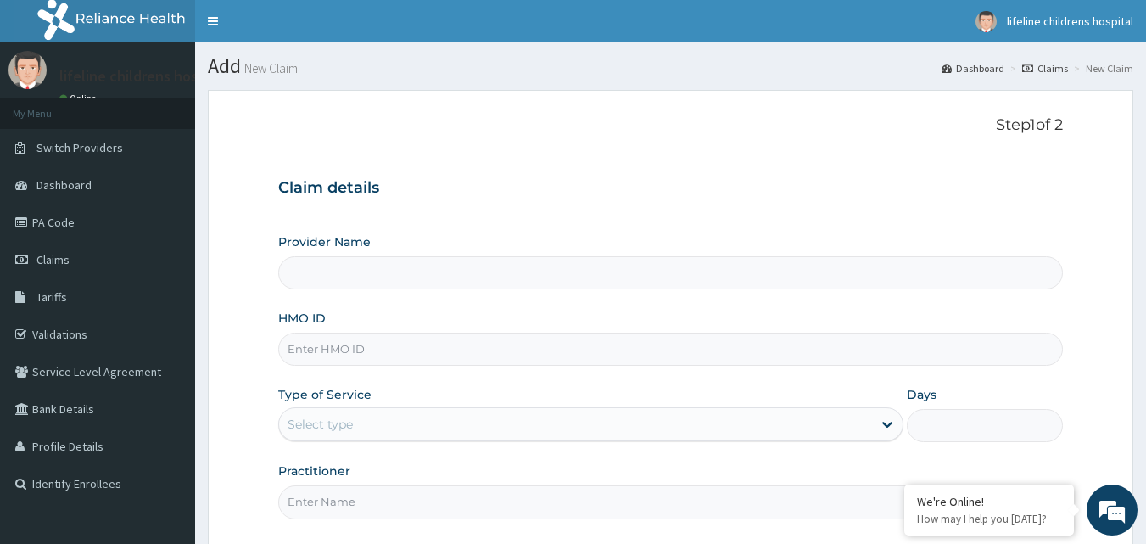
type input "Lifeline Children Hospital - [GEOGRAPHIC_DATA]"
drag, startPoint x: 488, startPoint y: 343, endPoint x: 482, endPoint y: 360, distance: 18.0
click at [487, 345] on input "HMO ID" at bounding box center [670, 348] width 785 height 33
click at [465, 356] on input "HMO ID" at bounding box center [670, 348] width 785 height 33
type input "AET/10185/C"
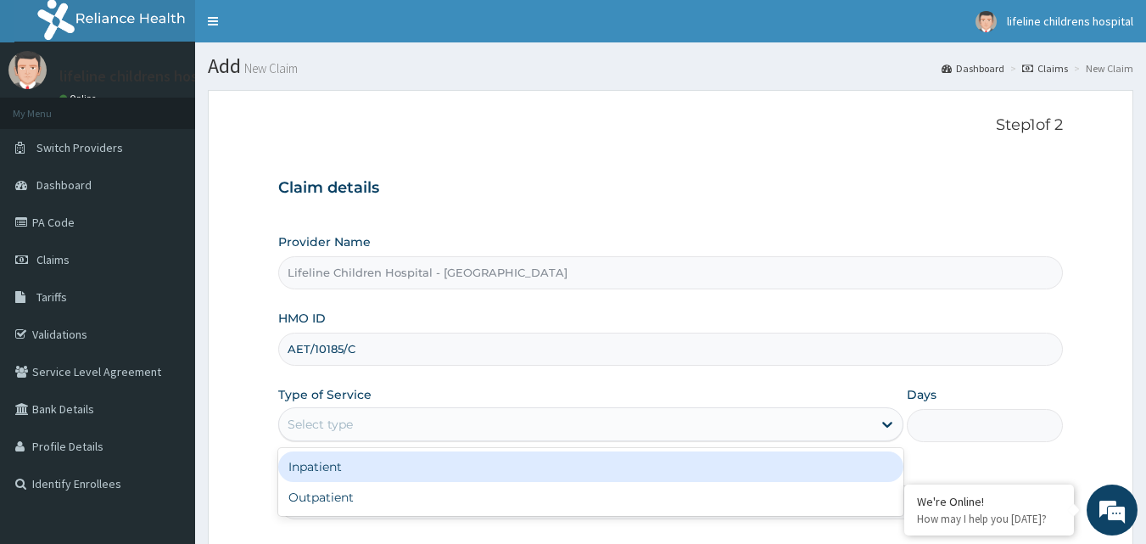
click at [441, 422] on div "Select type" at bounding box center [575, 423] width 593 height 27
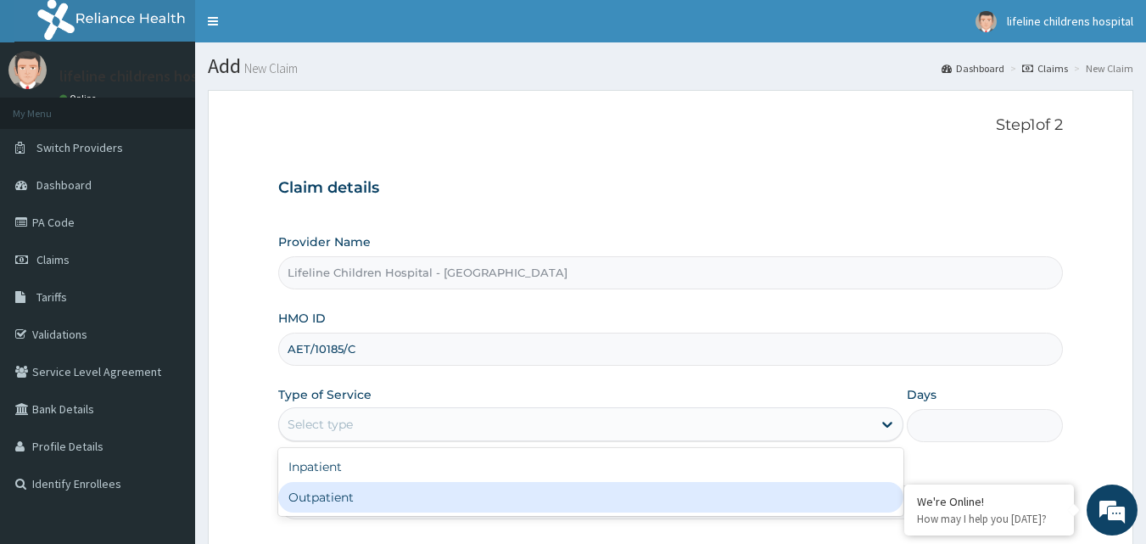
click at [419, 498] on div "Outpatient" at bounding box center [590, 497] width 625 height 31
type input "1"
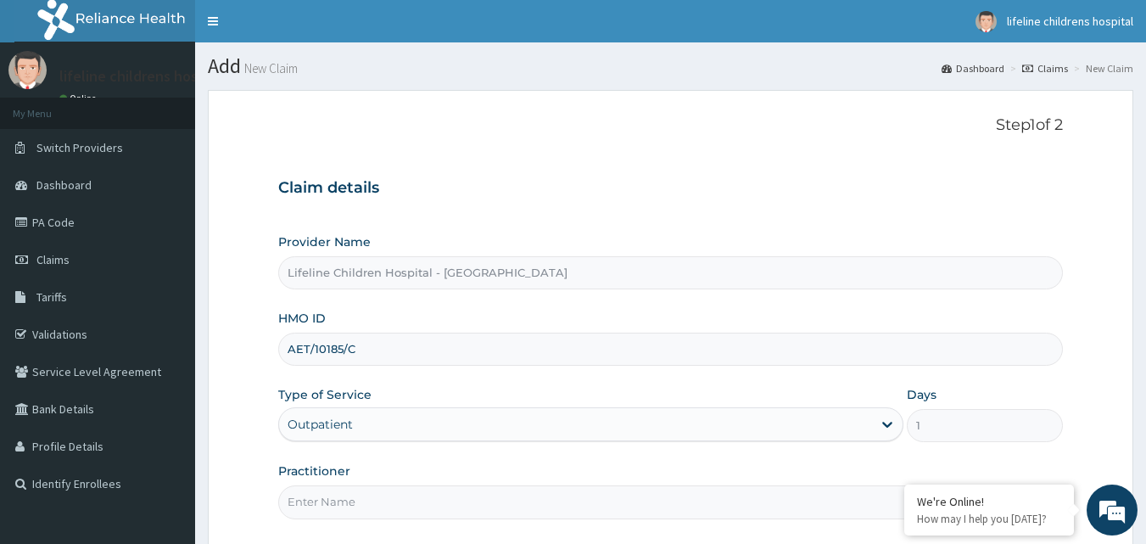
click at [410, 500] on input "Practitioner" at bounding box center [670, 501] width 785 height 33
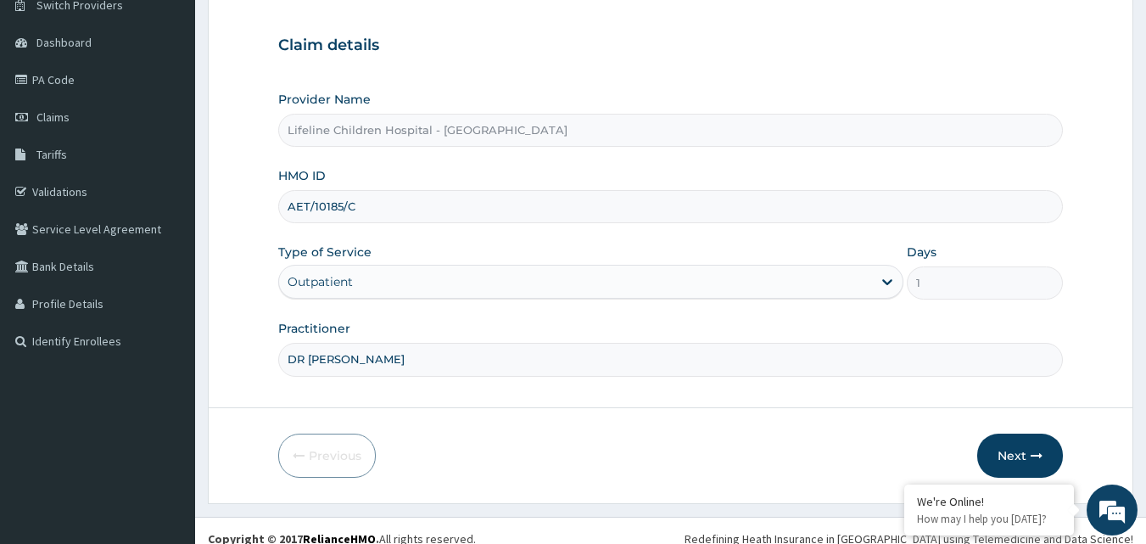
scroll to position [159, 0]
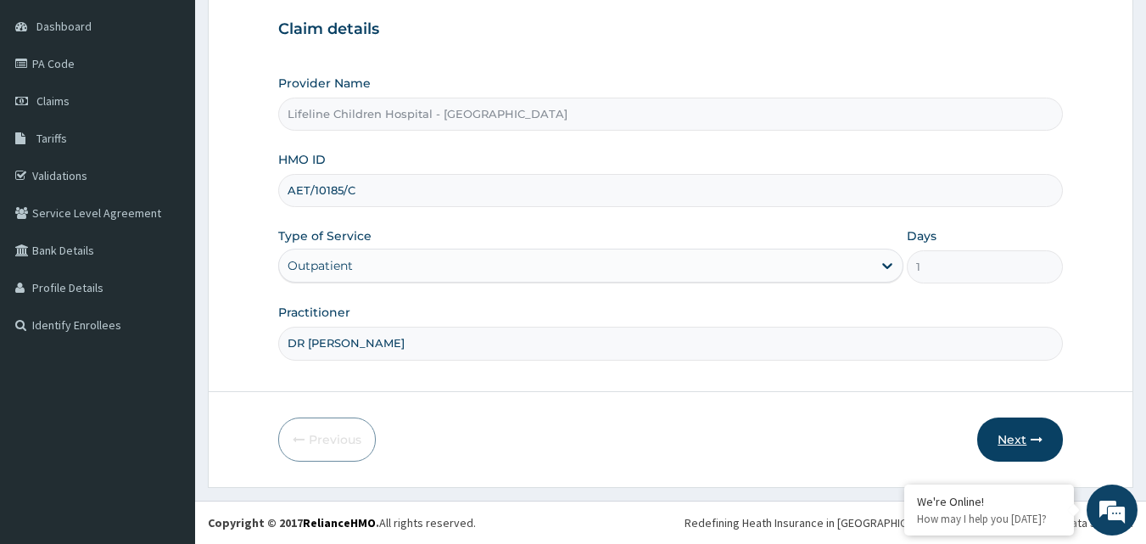
type input "DR [PERSON_NAME]"
click at [1005, 443] on button "Next" at bounding box center [1020, 439] width 86 height 44
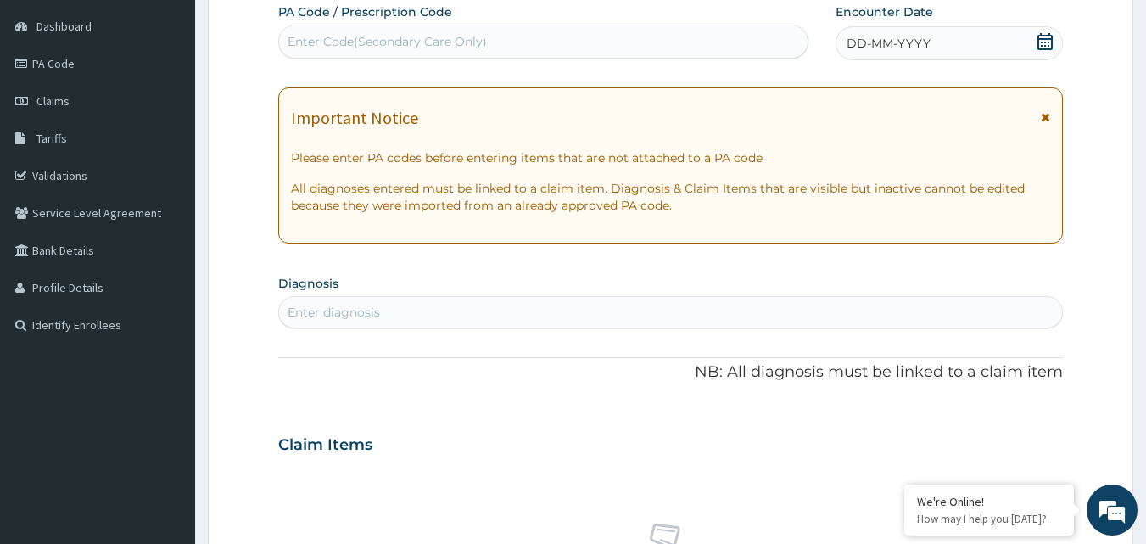
click at [416, 27] on div "Enter Code(Secondary Care Only)" at bounding box center [543, 42] width 531 height 34
paste input "PA/73005B"
type input "PA/73005B"
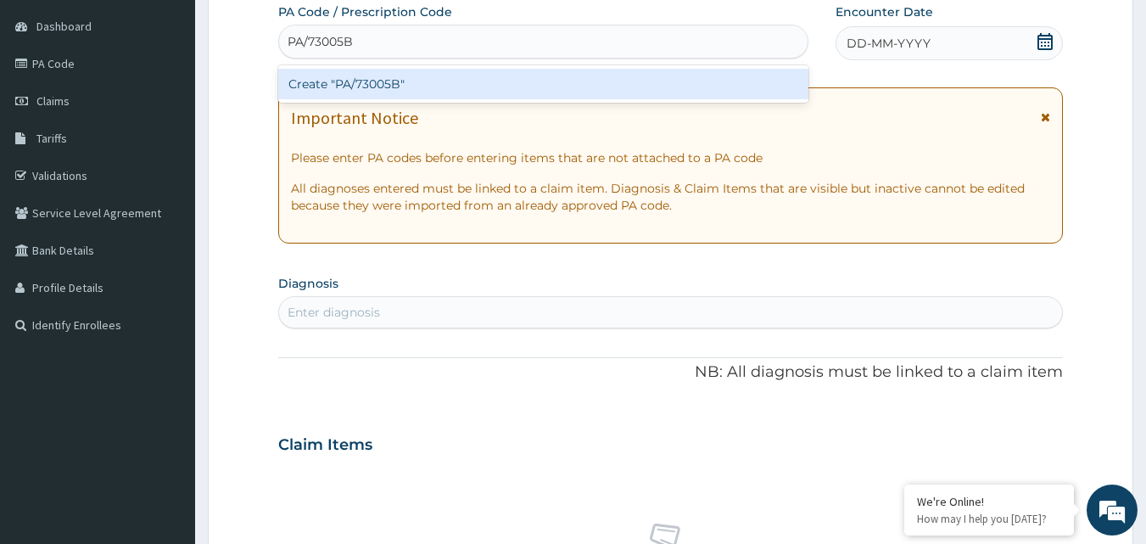
click at [434, 73] on div "Create "PA/73005B"" at bounding box center [543, 84] width 531 height 31
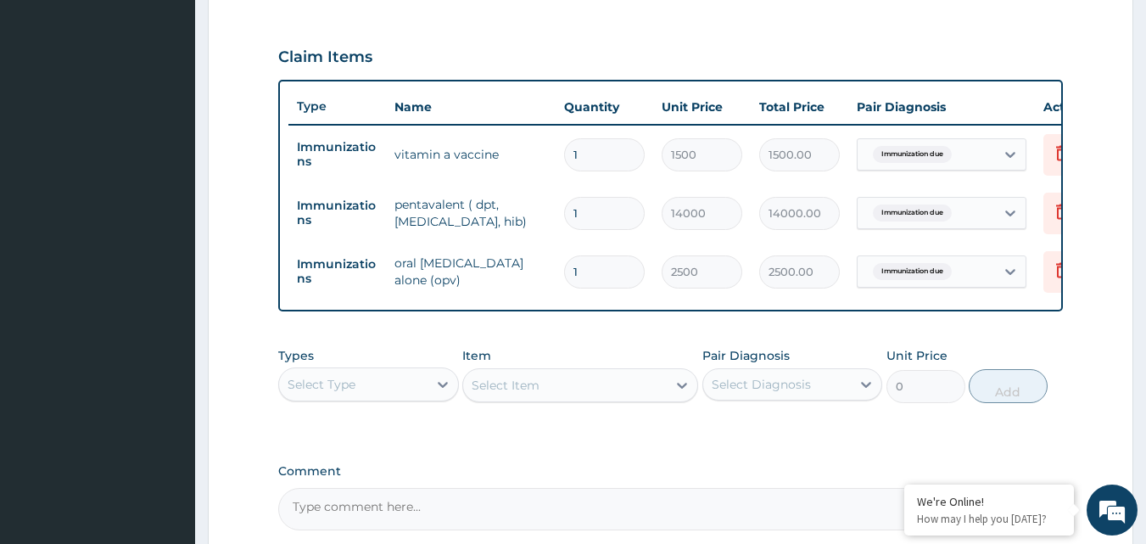
scroll to position [636, 0]
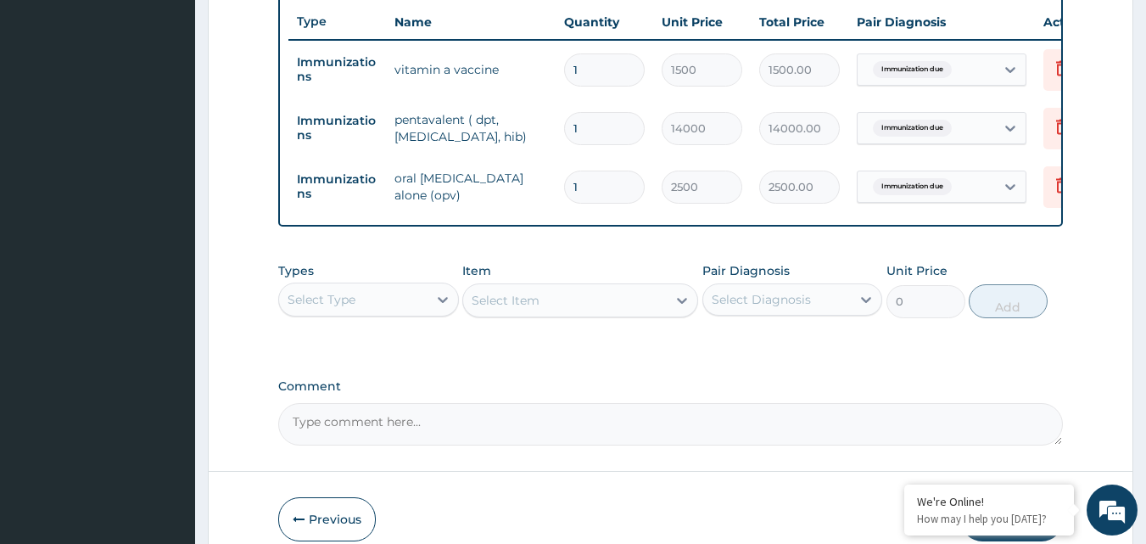
drag, startPoint x: 830, startPoint y: 310, endPoint x: 824, endPoint y: 333, distance: 23.9
click at [827, 313] on div "Select Diagnosis" at bounding box center [777, 299] width 148 height 27
drag, startPoint x: 806, startPoint y: 366, endPoint x: 801, endPoint y: 358, distance: 8.7
click at [804, 360] on div "Immunization due" at bounding box center [792, 343] width 181 height 35
checkbox input "true"
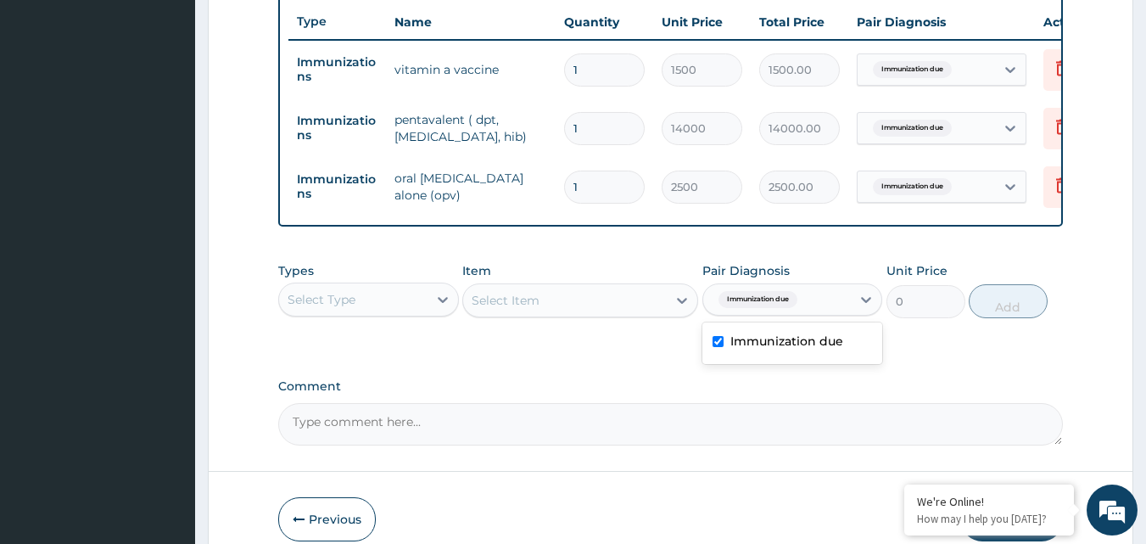
click at [533, 313] on div "Select Item" at bounding box center [580, 300] width 236 height 34
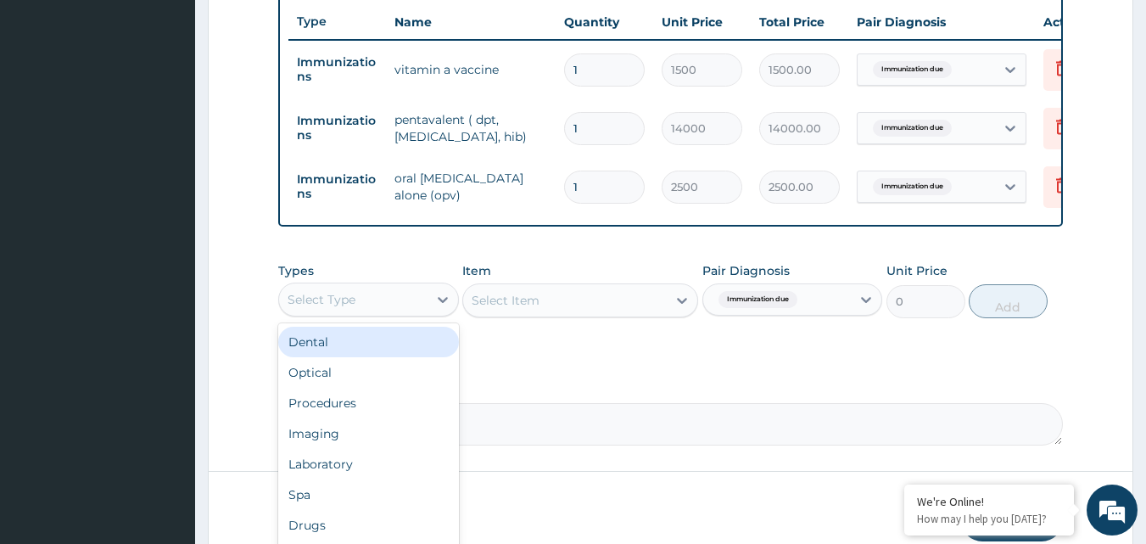
click at [338, 308] on div "Select Type" at bounding box center [322, 299] width 68 height 17
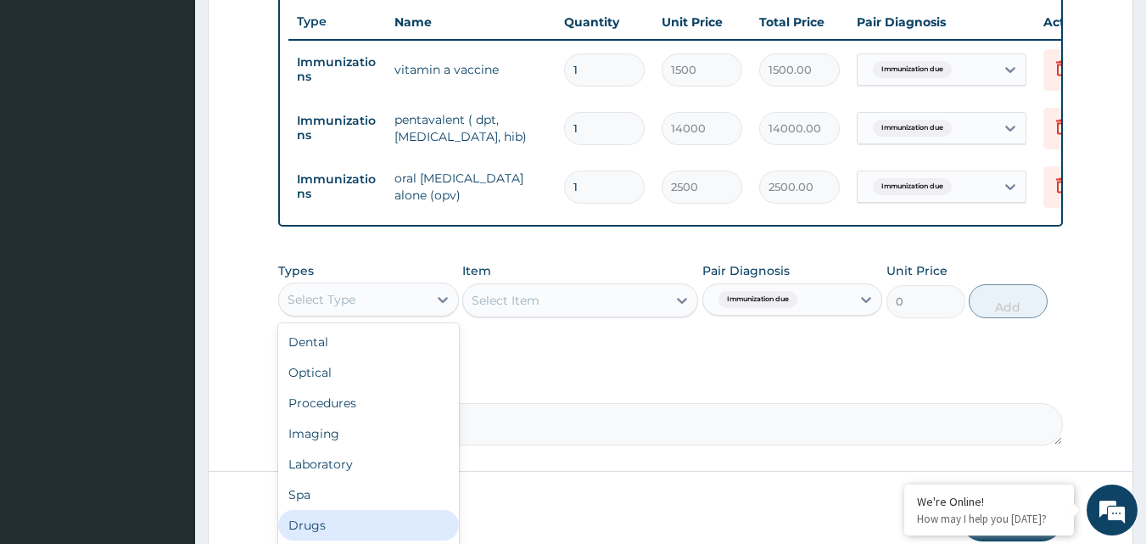
click at [338, 535] on div "Drugs" at bounding box center [368, 525] width 181 height 31
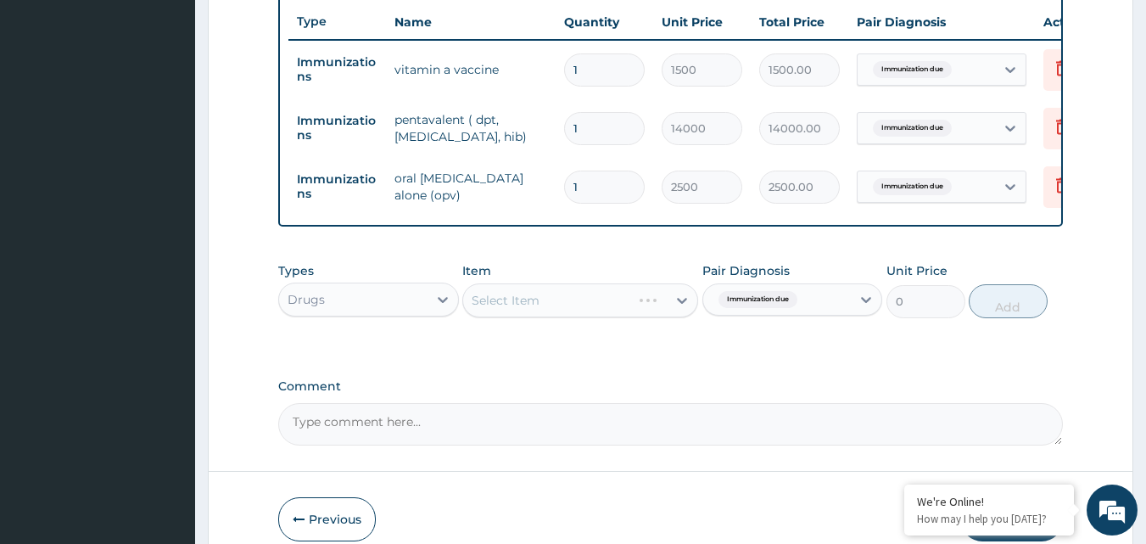
drag, startPoint x: 608, startPoint y: 316, endPoint x: 720, endPoint y: 325, distance: 112.3
click at [643, 317] on div "Select Item" at bounding box center [580, 300] width 236 height 34
drag, startPoint x: 667, startPoint y: 289, endPoint x: 683, endPoint y: 304, distance: 21.6
click at [681, 302] on div "Item Select Item" at bounding box center [580, 290] width 236 height 56
click at [683, 306] on div "Select Item" at bounding box center [580, 300] width 236 height 34
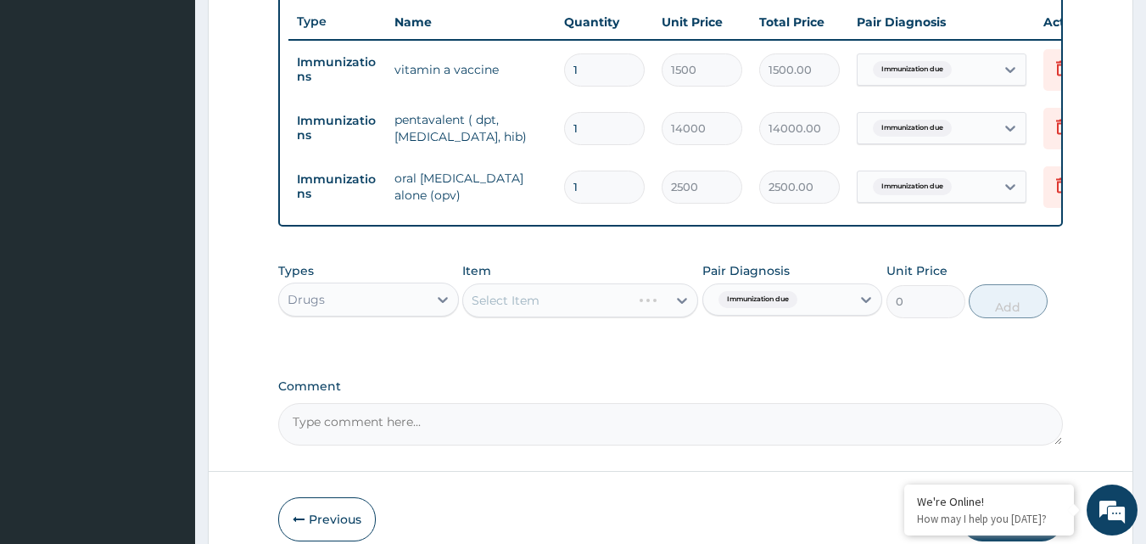
click at [669, 310] on div "Select Item" at bounding box center [580, 300] width 236 height 34
click at [646, 306] on div "Select Item" at bounding box center [580, 300] width 236 height 34
click at [639, 307] on div "Select Item" at bounding box center [580, 300] width 236 height 34
click at [636, 307] on div "Select Item" at bounding box center [580, 300] width 236 height 34
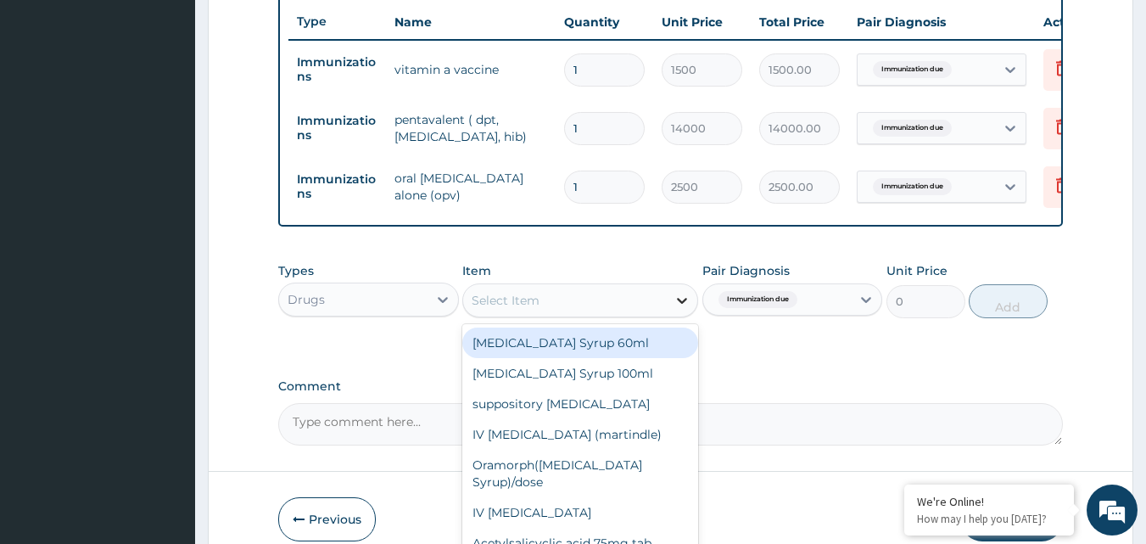
click at [680, 309] on icon at bounding box center [681, 300] width 17 height 17
drag, startPoint x: 728, startPoint y: 373, endPoint x: 721, endPoint y: 362, distance: 12.9
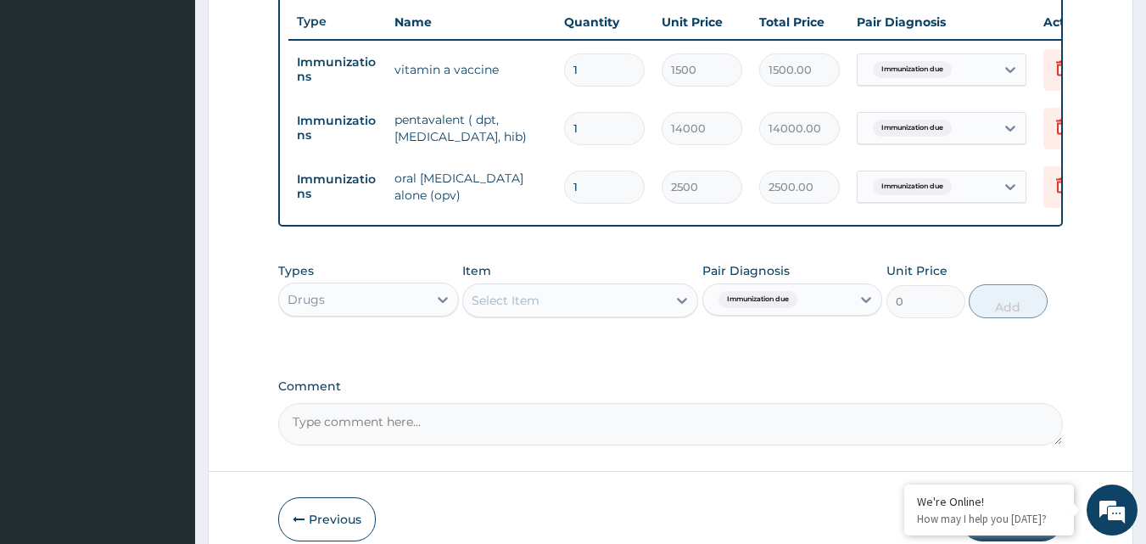
click at [645, 311] on div "Select Item" at bounding box center [565, 300] width 204 height 27
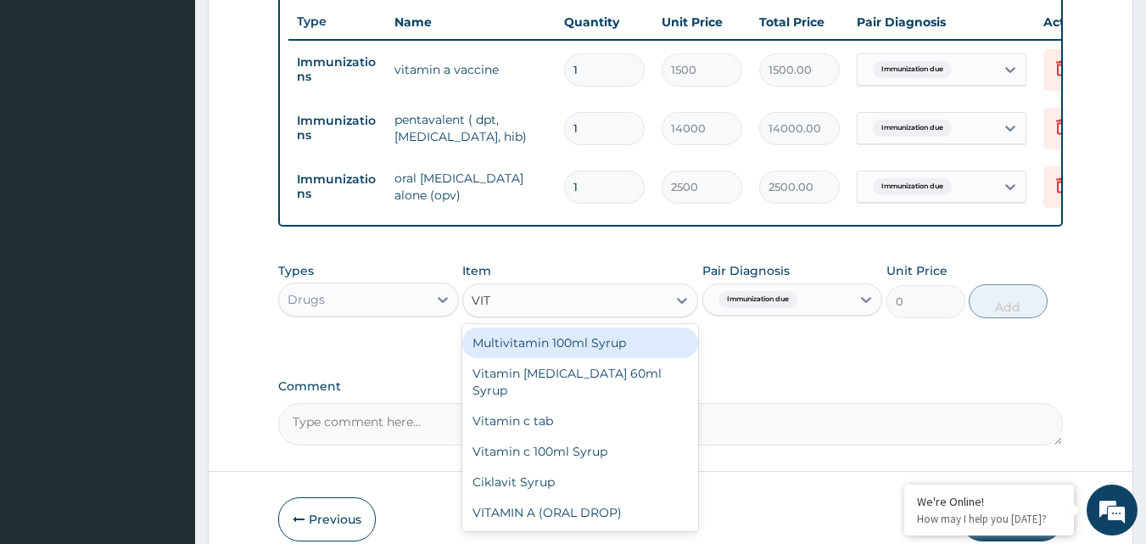
type input "VITA"
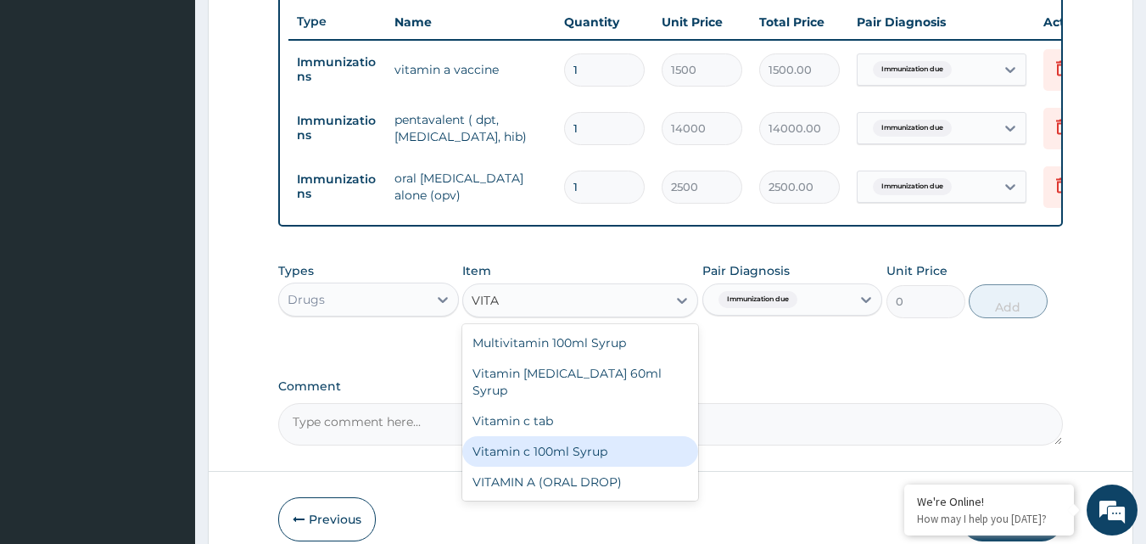
click at [639, 444] on div "Vitamin c 100ml Syrup" at bounding box center [580, 451] width 236 height 31
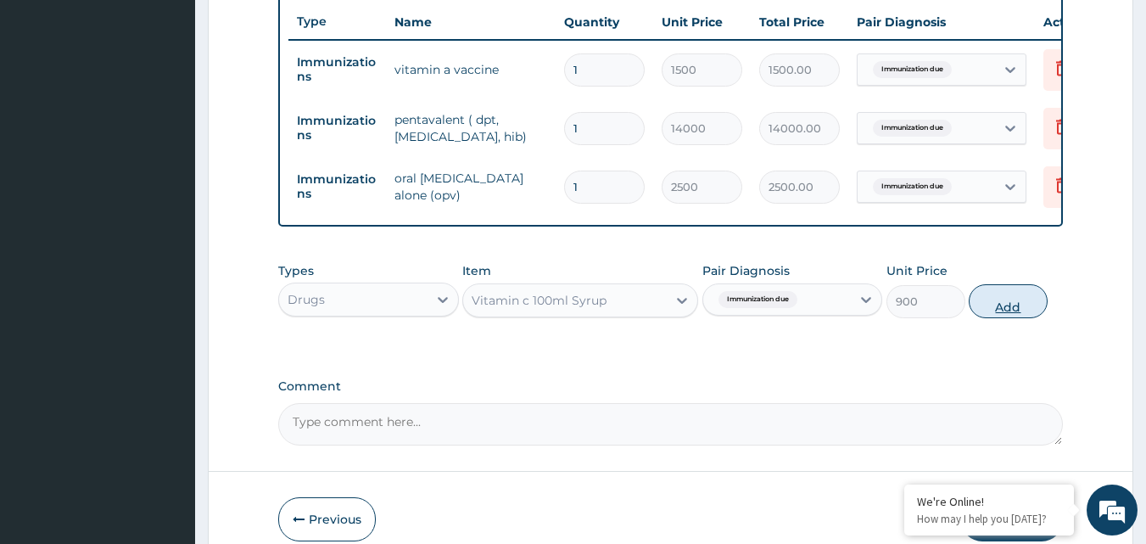
click at [993, 308] on button "Add" at bounding box center [1008, 301] width 79 height 34
type input "0"
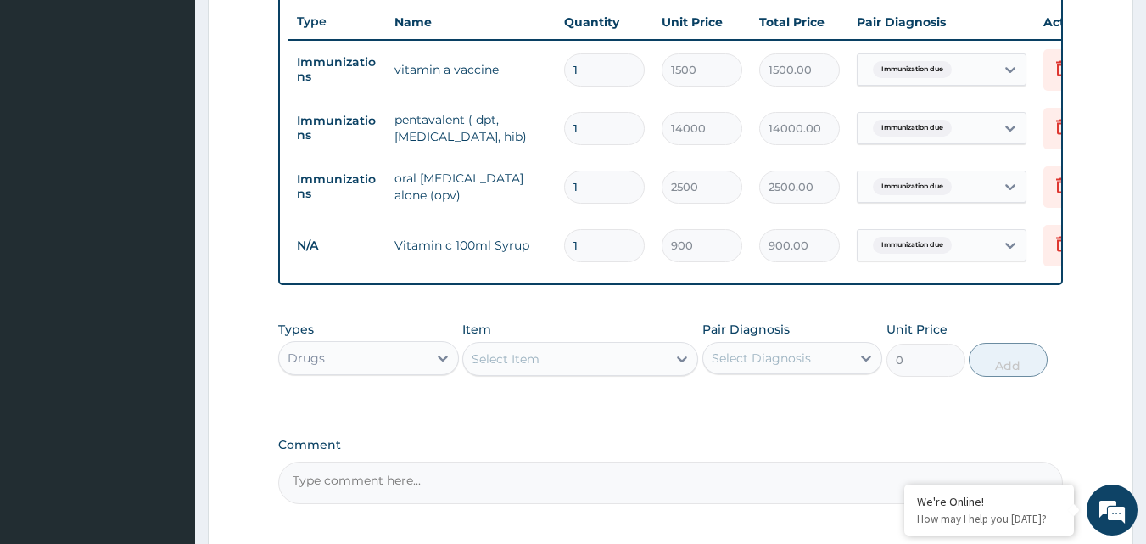
click at [732, 366] on div "Select Diagnosis" at bounding box center [761, 357] width 99 height 17
drag, startPoint x: 745, startPoint y: 410, endPoint x: 690, endPoint y: 400, distance: 55.9
click at [741, 408] on label "Immunization due" at bounding box center [786, 399] width 113 height 17
checkbox input "true"
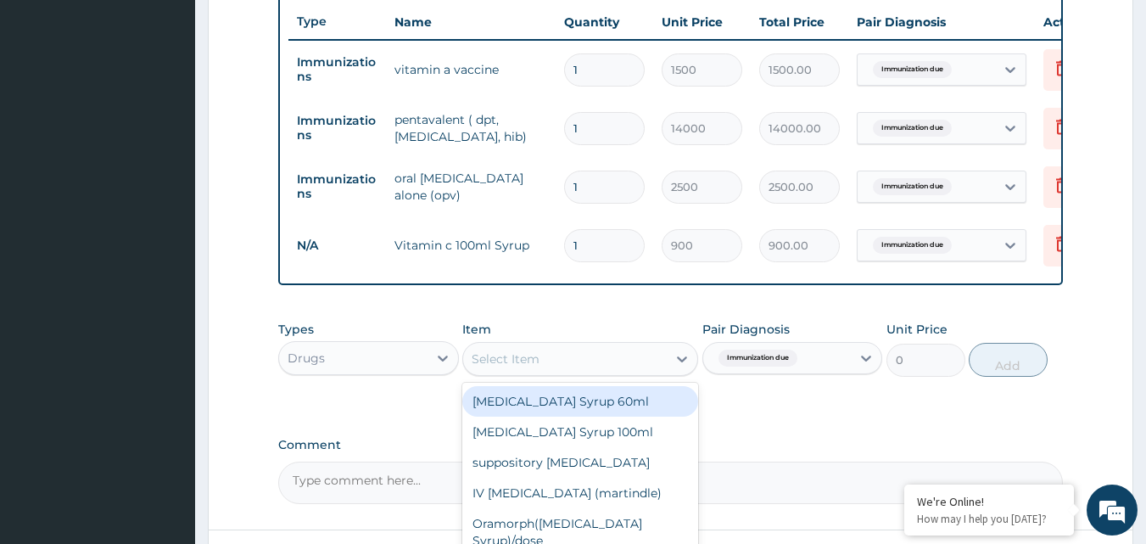
click at [605, 370] on div "Select Item" at bounding box center [565, 358] width 204 height 27
type input "CH"
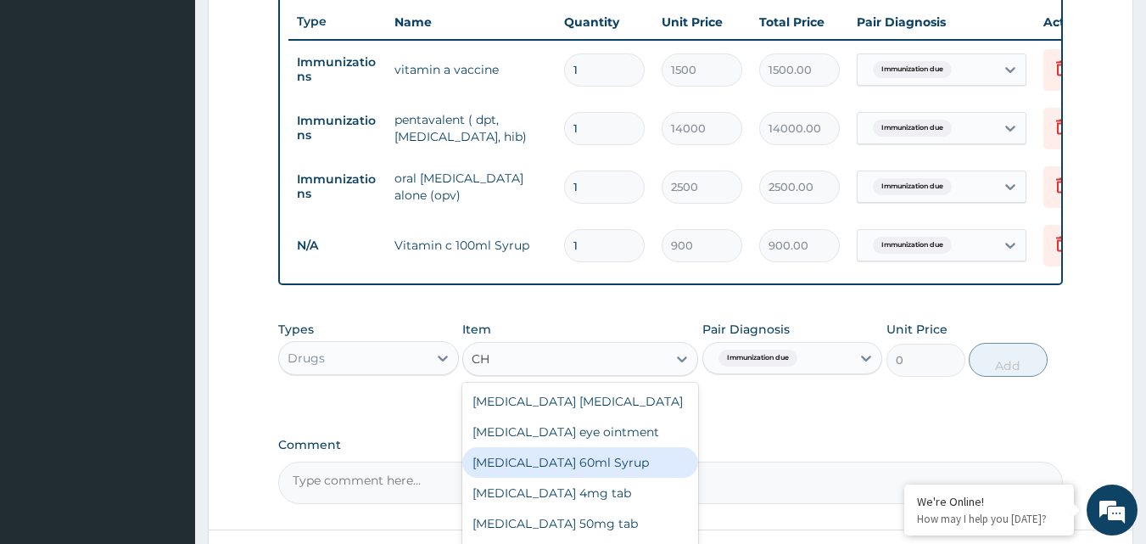
click at [655, 477] on div "[MEDICAL_DATA] 60ml Syrup" at bounding box center [580, 462] width 236 height 31
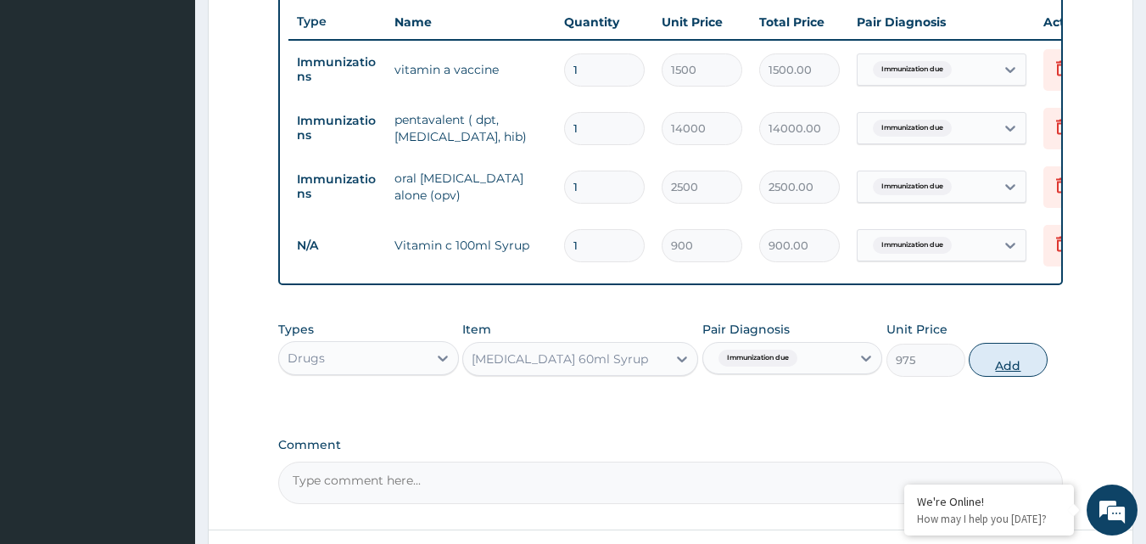
click at [1028, 366] on button "Add" at bounding box center [1008, 360] width 79 height 34
type input "0"
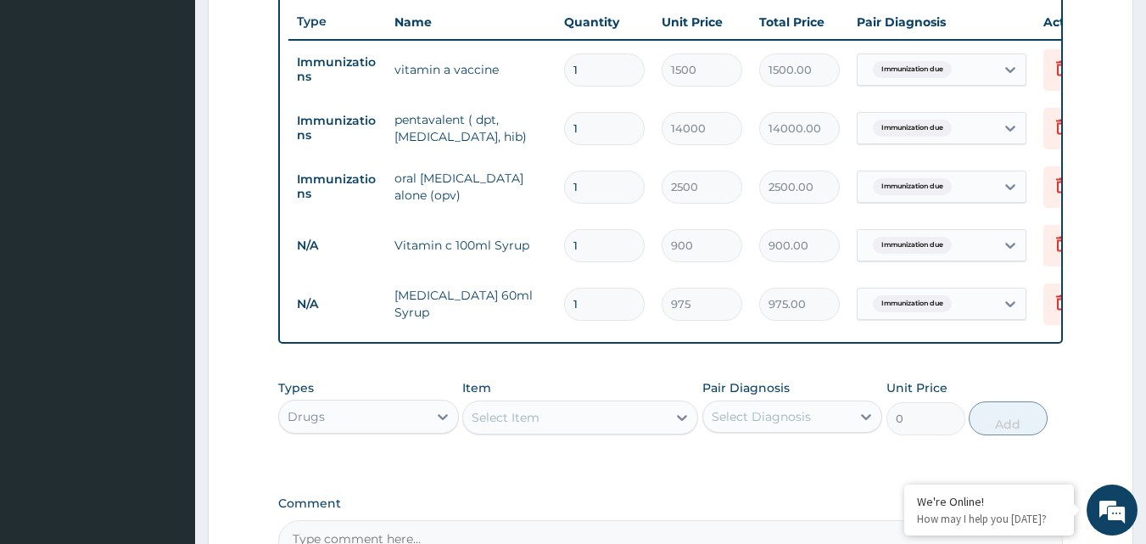
drag, startPoint x: 780, startPoint y: 426, endPoint x: 773, endPoint y: 449, distance: 24.7
click at [778, 425] on div "Select Diagnosis" at bounding box center [761, 416] width 99 height 17
click at [765, 466] on label "Immunization due" at bounding box center [786, 457] width 113 height 17
checkbox input "true"
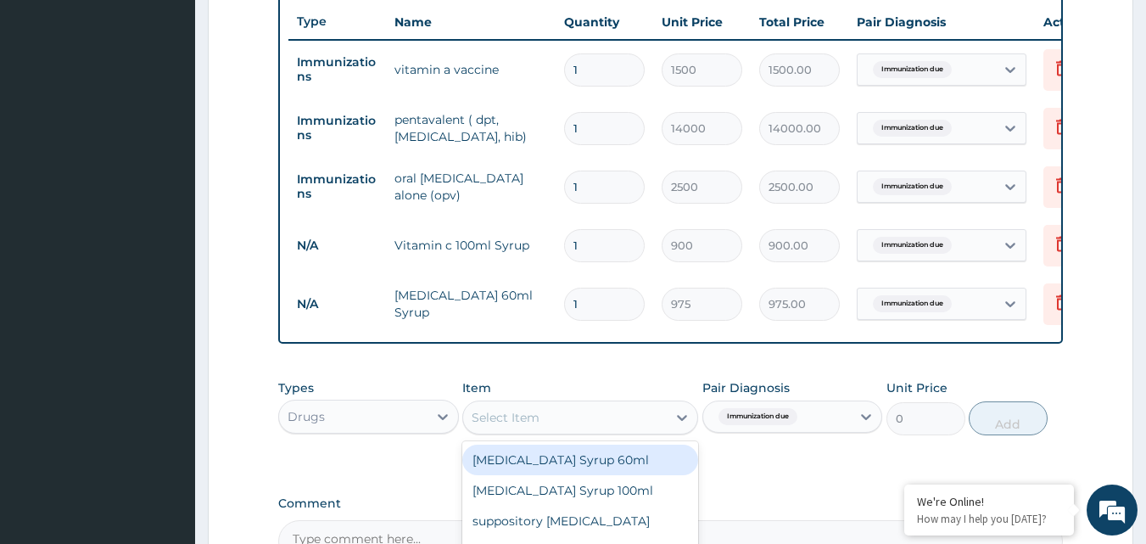
click at [534, 423] on div "Select Item" at bounding box center [506, 417] width 68 height 17
click at [563, 465] on div "[MEDICAL_DATA] Syrup 60ml" at bounding box center [580, 459] width 236 height 31
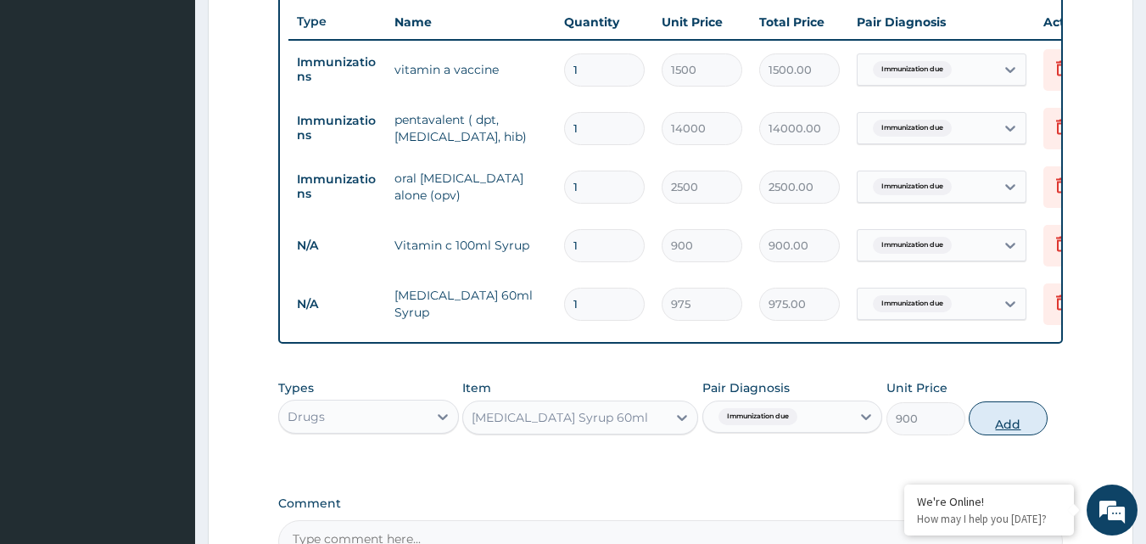
click at [1026, 430] on button "Add" at bounding box center [1008, 418] width 79 height 34
type input "0"
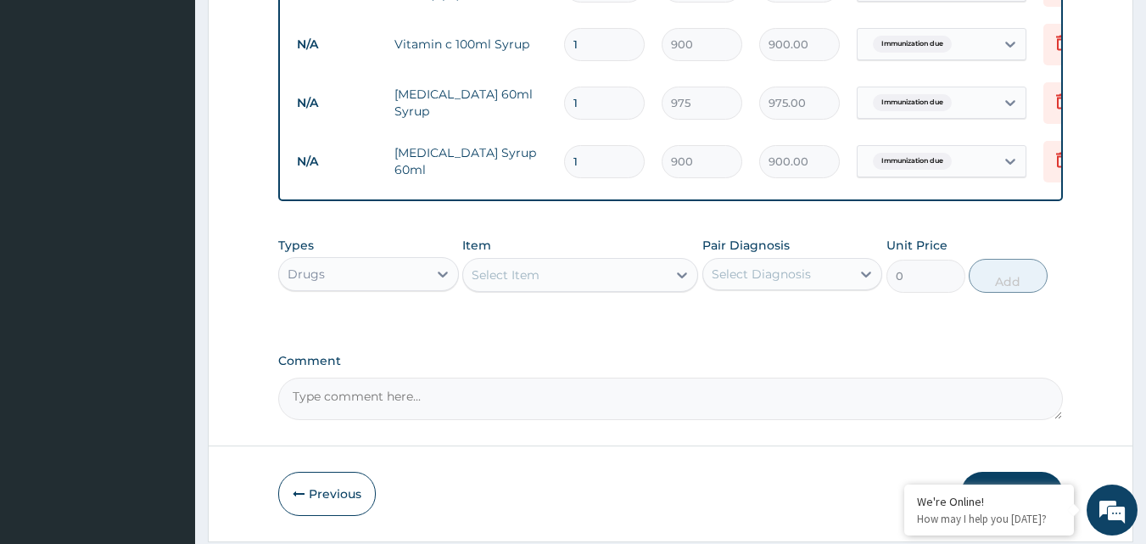
scroll to position [819, 0]
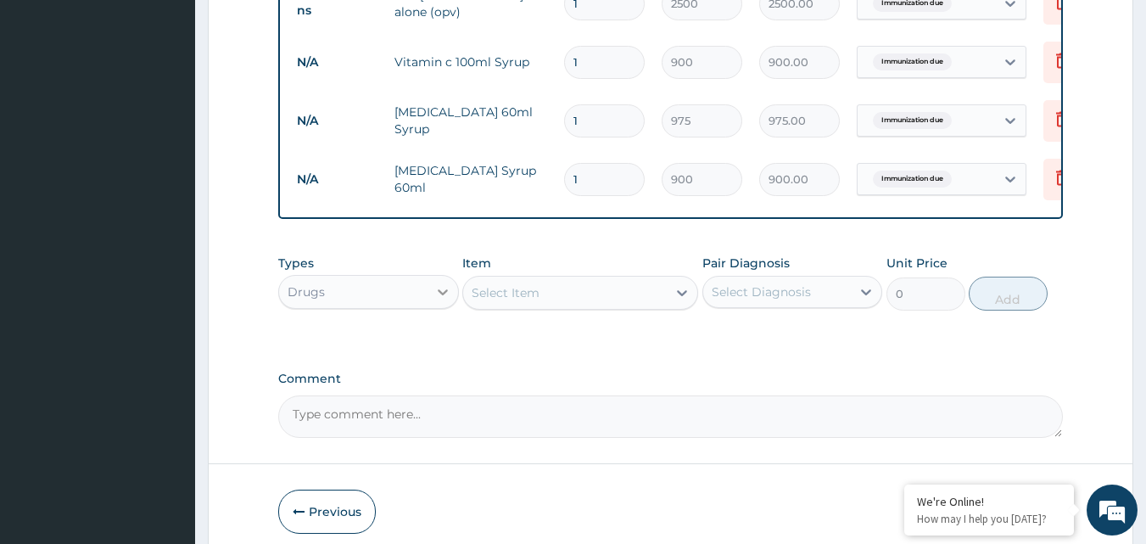
drag, startPoint x: 444, startPoint y: 281, endPoint x: 430, endPoint y: 311, distance: 33.8
click at [438, 299] on div "Types Drugs" at bounding box center [368, 282] width 181 height 56
click at [428, 307] on div at bounding box center [442, 291] width 31 height 31
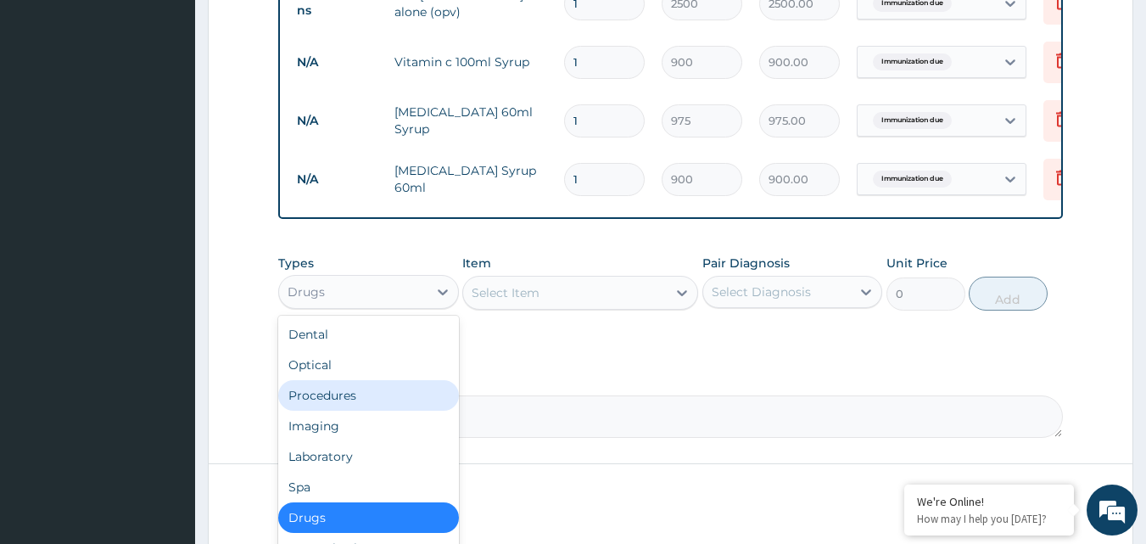
click at [367, 394] on div "Dental Optical Procedures Imaging Laboratory Spa Drugs Immunizations Others Gym" at bounding box center [368, 442] width 181 height 254
click at [368, 410] on div "Procedures" at bounding box center [368, 395] width 181 height 31
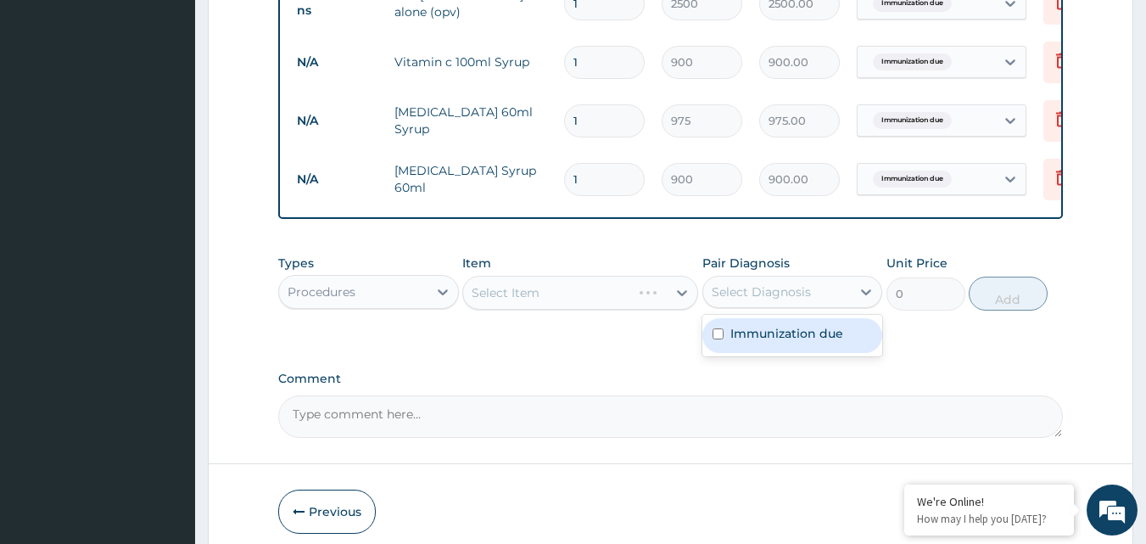
click at [817, 305] on div "Select Diagnosis" at bounding box center [777, 291] width 148 height 27
click at [751, 342] on label "Immunization due" at bounding box center [786, 333] width 113 height 17
checkbox input "true"
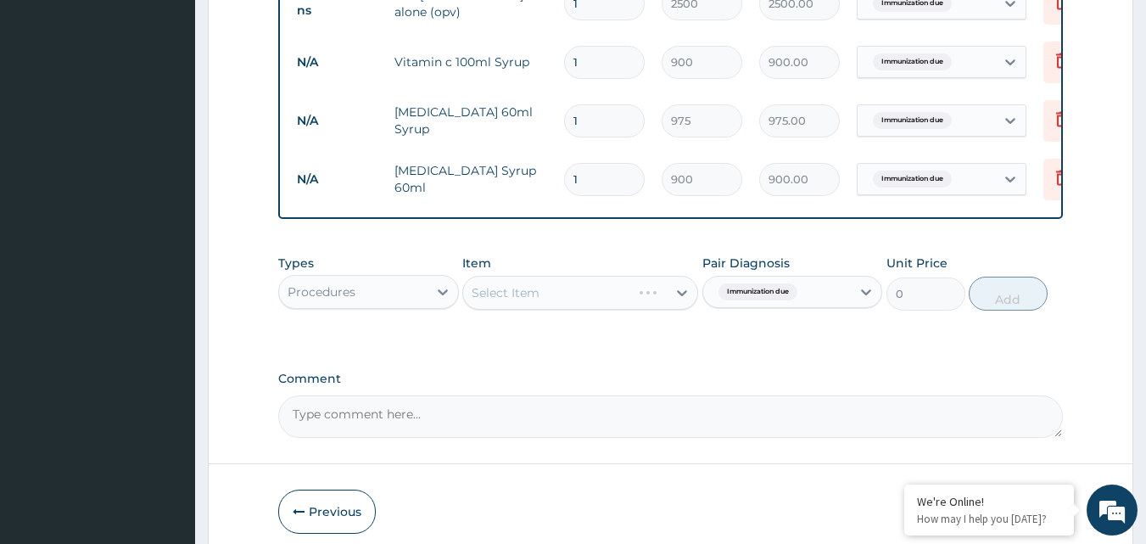
click at [594, 304] on div "Select Item" at bounding box center [580, 293] width 236 height 34
click at [594, 307] on div "Select Item" at bounding box center [580, 293] width 236 height 34
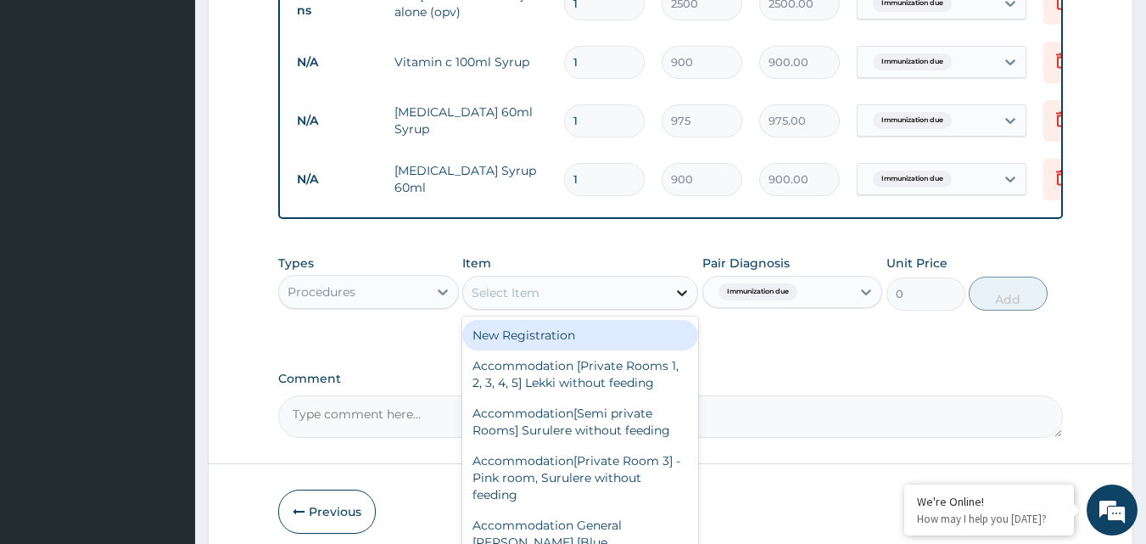
click at [677, 301] on icon at bounding box center [681, 292] width 17 height 17
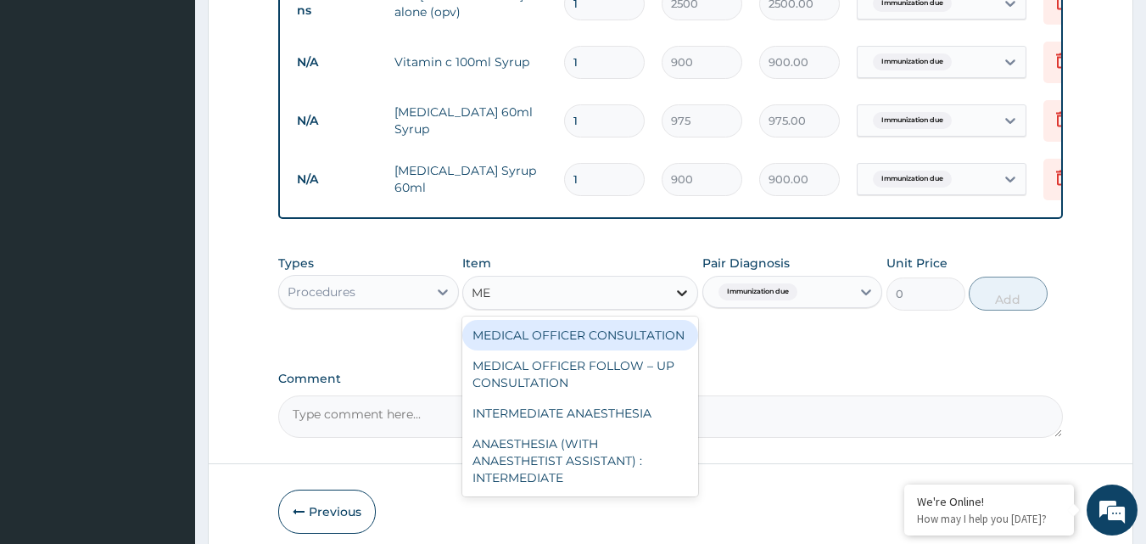
type input "MED"
click at [596, 350] on div "MEDICAL OFFICER CONSULTATION" at bounding box center [580, 335] width 236 height 31
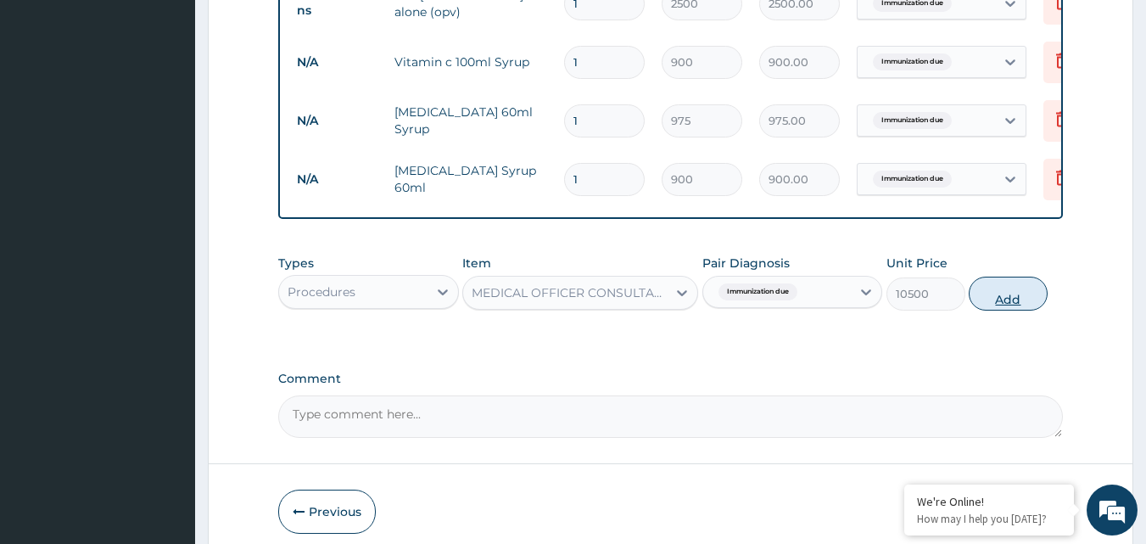
click at [997, 302] on button "Add" at bounding box center [1008, 293] width 79 height 34
type input "0"
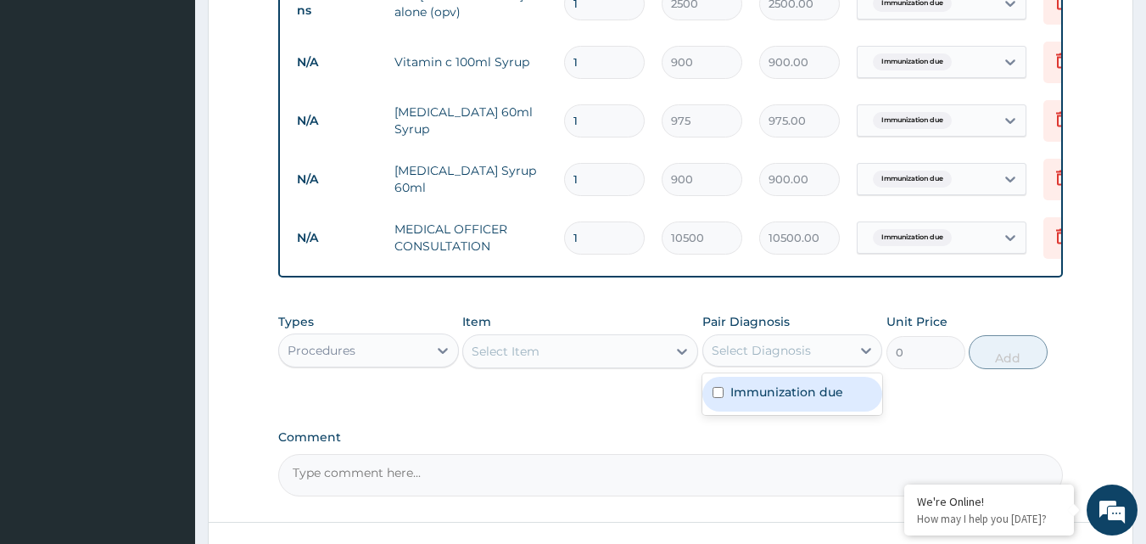
click at [768, 359] on div "Select Diagnosis" at bounding box center [761, 350] width 99 height 17
click at [768, 400] on label "Immunization due" at bounding box center [786, 391] width 113 height 17
checkbox input "true"
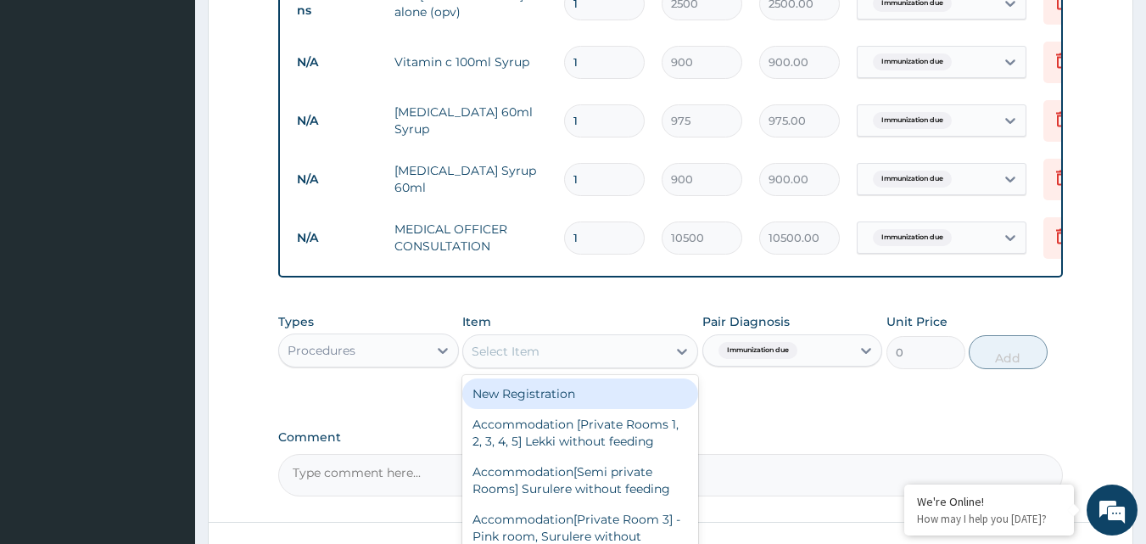
click at [594, 365] on div "Select Item" at bounding box center [565, 351] width 204 height 27
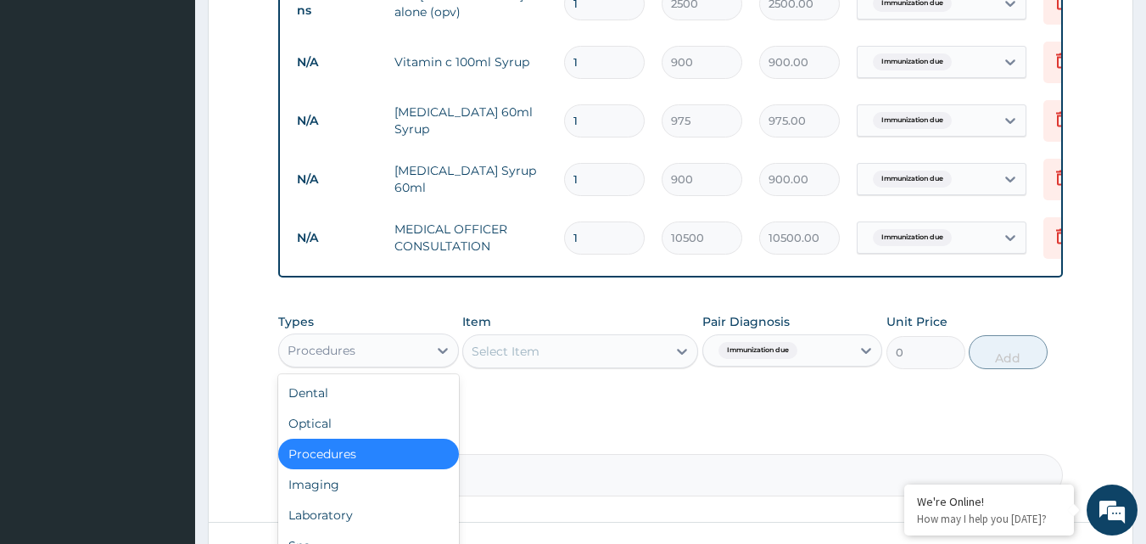
drag, startPoint x: 355, startPoint y: 361, endPoint x: 354, endPoint y: 405, distance: 43.3
click at [355, 364] on div "Procedures" at bounding box center [353, 350] width 148 height 27
drag, startPoint x: 327, startPoint y: 523, endPoint x: 427, endPoint y: 491, distance: 104.3
click at [327, 524] on div "Laboratory" at bounding box center [368, 515] width 181 height 31
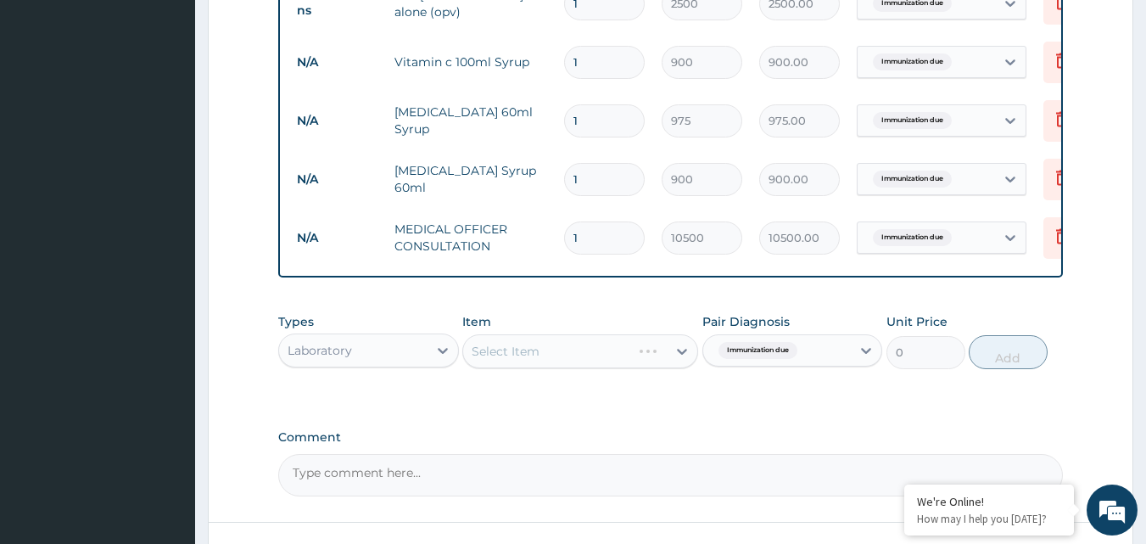
drag, startPoint x: 577, startPoint y: 379, endPoint x: 696, endPoint y: 364, distance: 120.6
click at [612, 365] on div "Select Item" at bounding box center [580, 351] width 236 height 34
drag, startPoint x: 706, startPoint y: 362, endPoint x: 695, endPoint y: 362, distance: 10.2
click at [699, 362] on div "Types Laboratory Item Select Item Pair Diagnosis option Immunization due, selec…" at bounding box center [670, 340] width 785 height 73
click at [680, 365] on div "Select Item" at bounding box center [580, 351] width 236 height 34
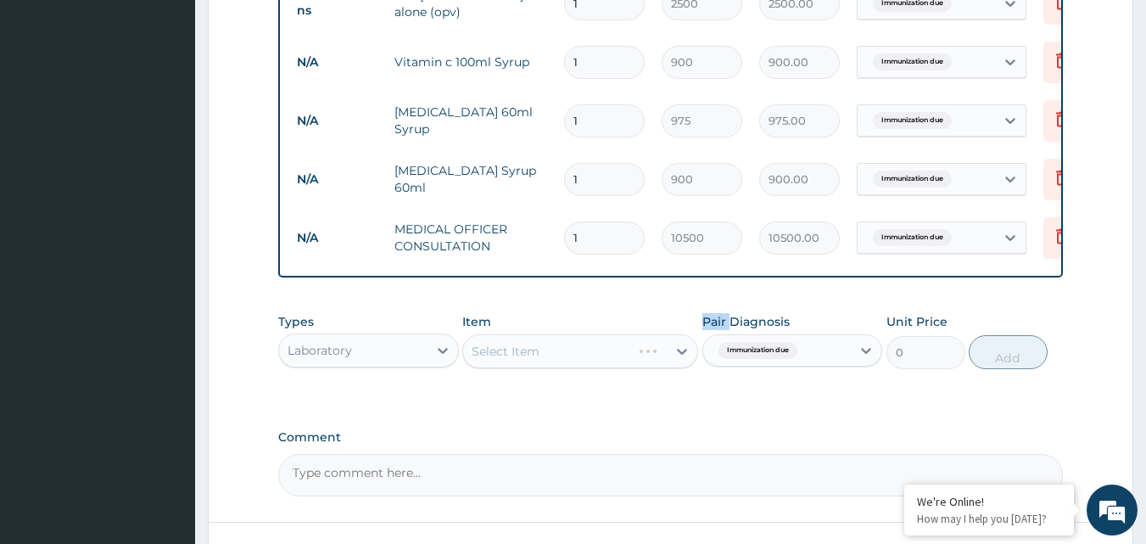
click at [680, 365] on div "Select Item" at bounding box center [580, 351] width 236 height 34
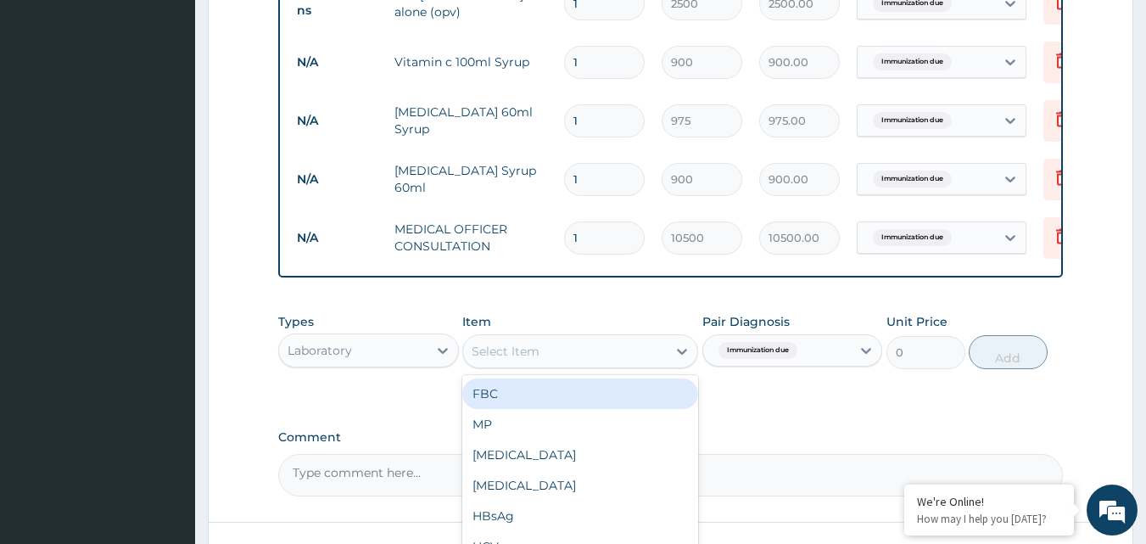
click at [622, 354] on div "Select Item" at bounding box center [565, 351] width 204 height 27
click at [589, 360] on div "Select Item" at bounding box center [565, 351] width 204 height 27
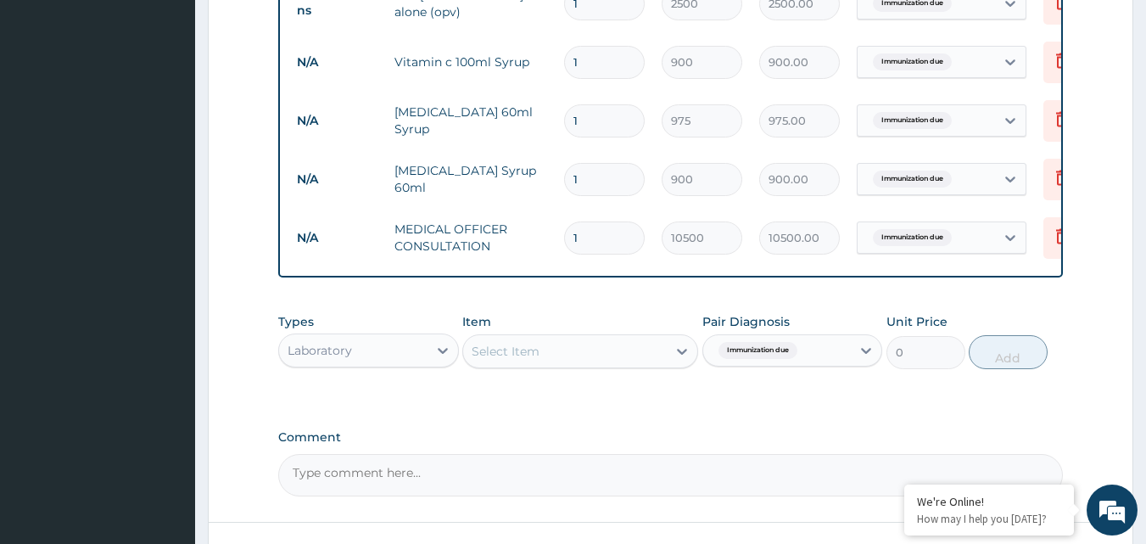
click at [589, 360] on div "Select Item" at bounding box center [565, 351] width 204 height 27
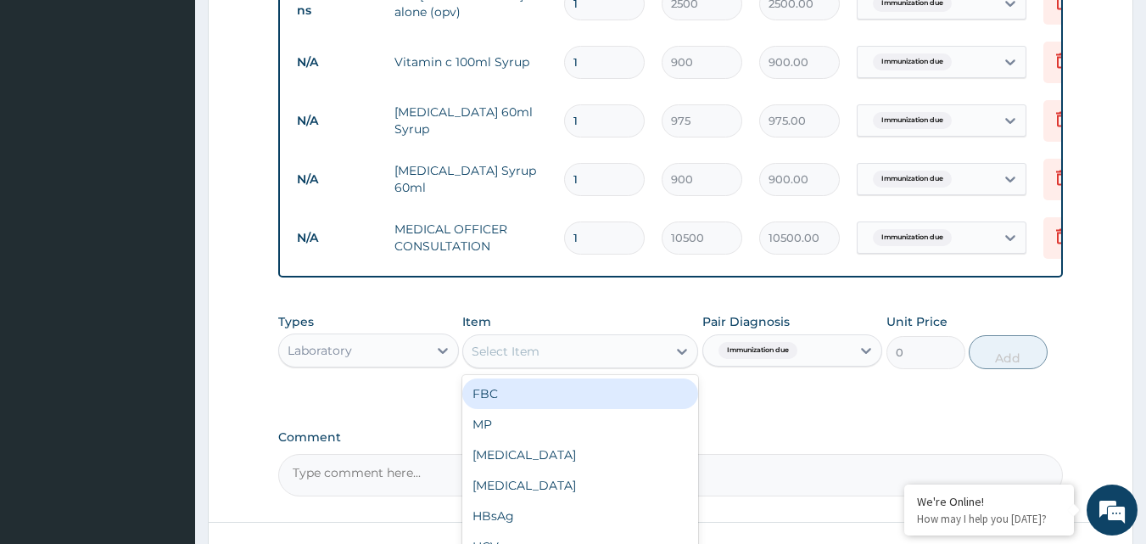
drag, startPoint x: 520, startPoint y: 405, endPoint x: 557, endPoint y: 408, distance: 37.5
click at [522, 405] on div "FBC" at bounding box center [580, 393] width 236 height 31
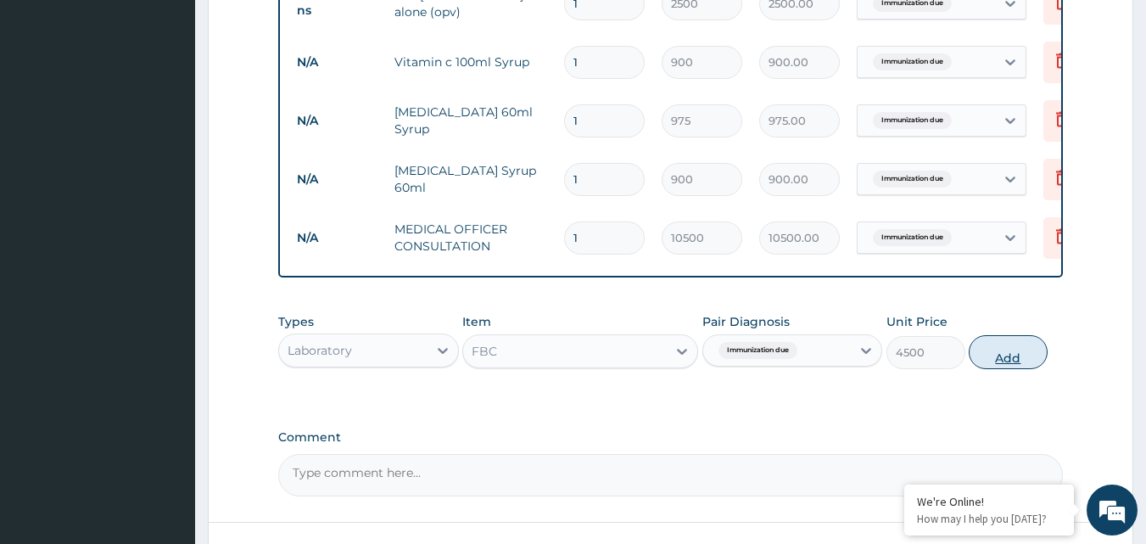
click at [1003, 361] on button "Add" at bounding box center [1008, 352] width 79 height 34
type input "0"
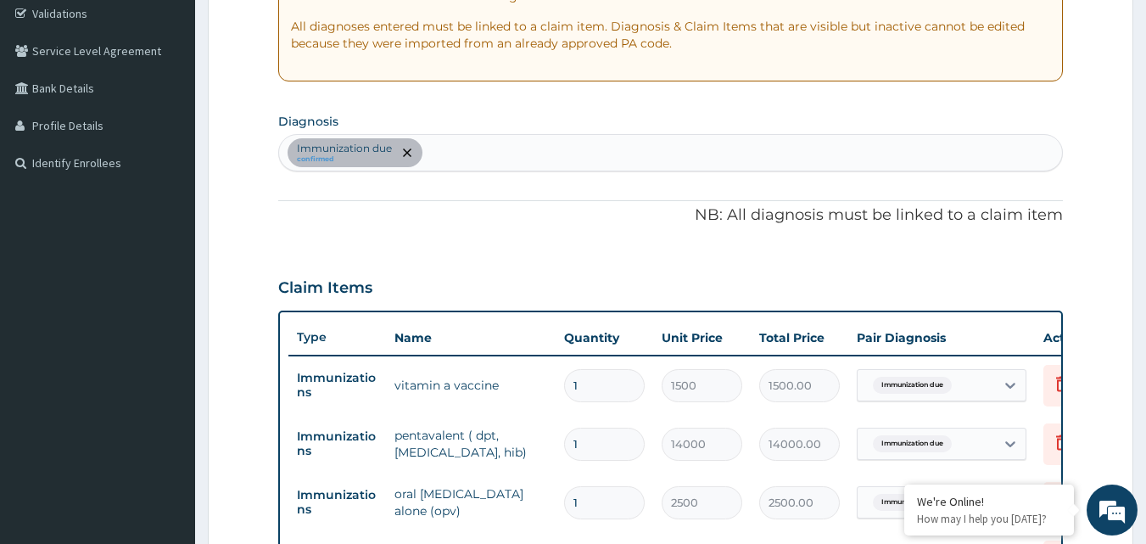
scroll to position [310, 0]
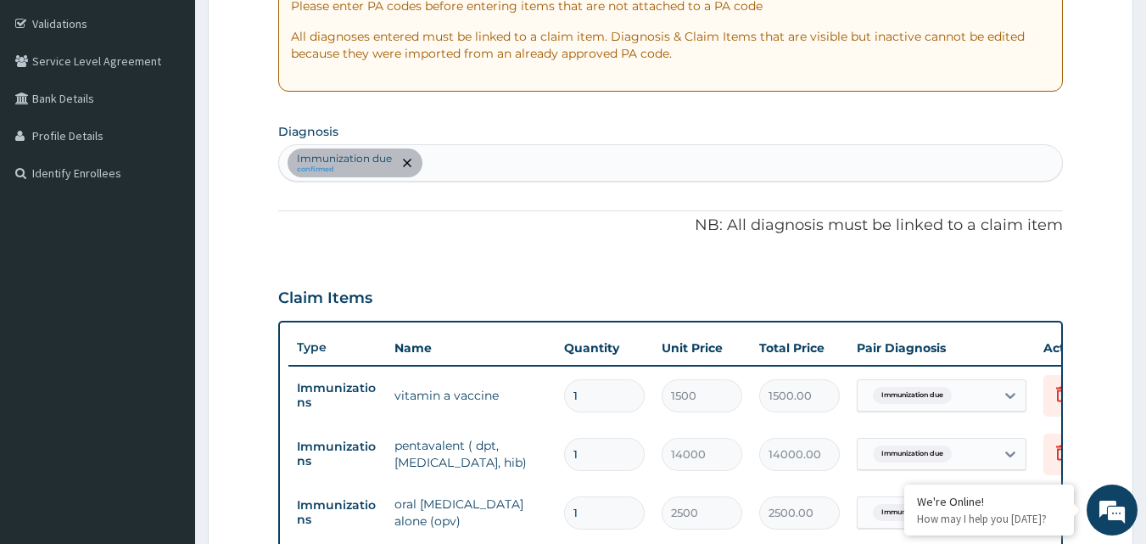
click at [574, 171] on div "Immunization due confirmed" at bounding box center [671, 163] width 784 height 36
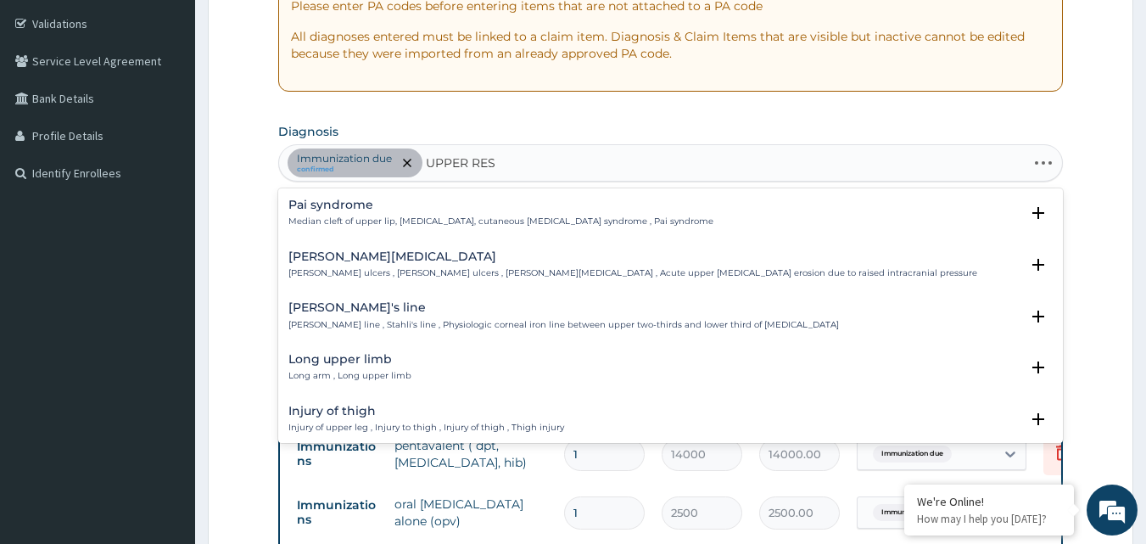
type input "UPPER RESP"
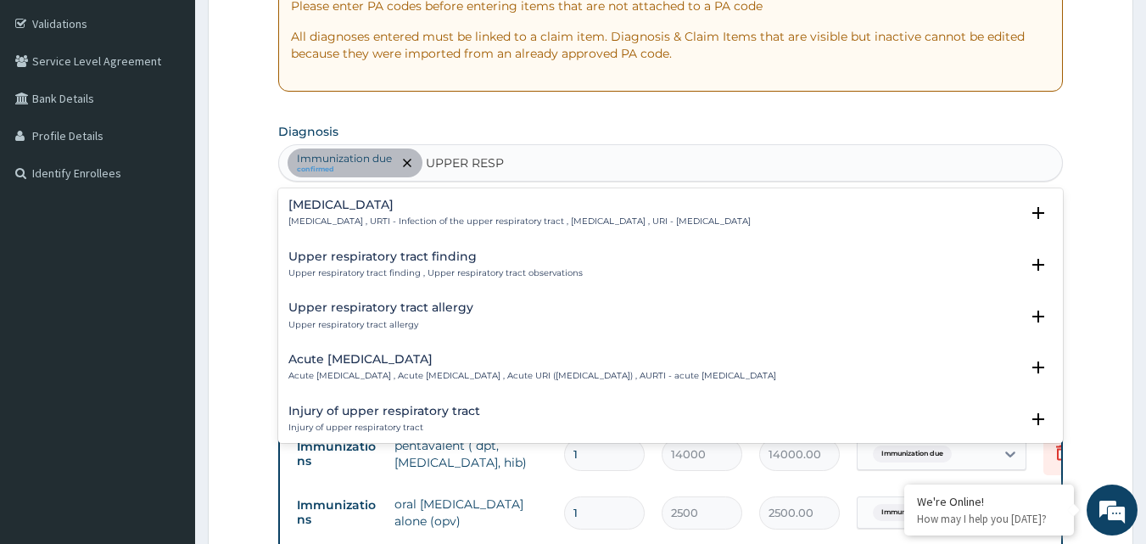
click at [533, 205] on h4 "[MEDICAL_DATA]" at bounding box center [519, 204] width 462 height 13
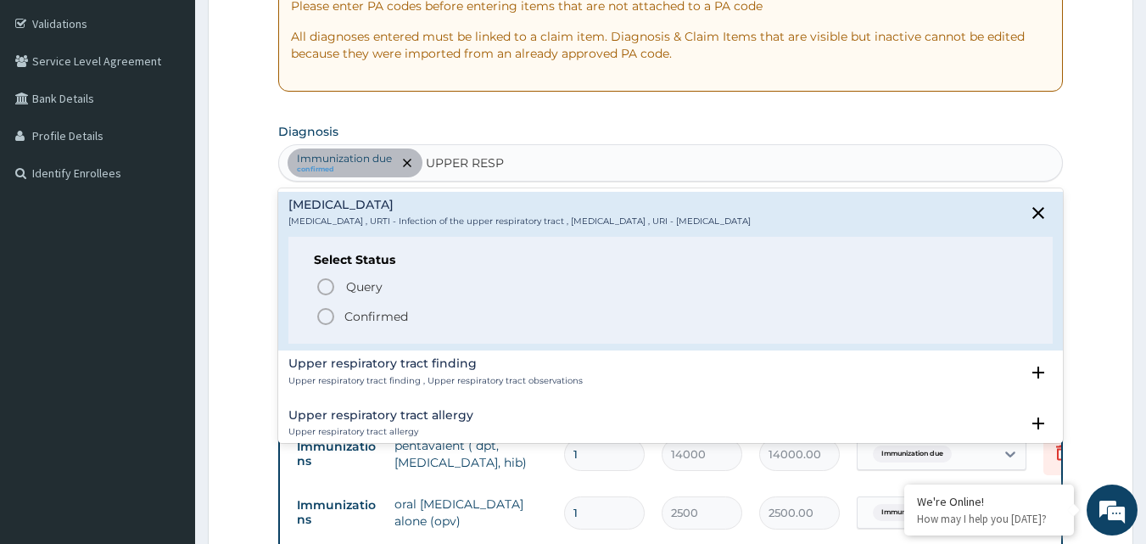
click at [352, 314] on p "Confirmed" at bounding box center [376, 316] width 64 height 17
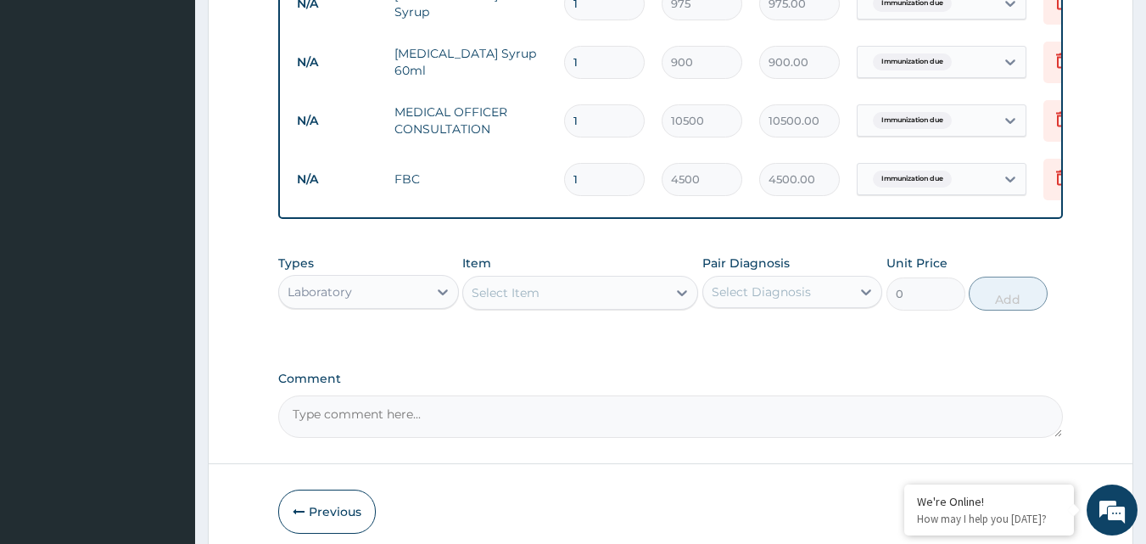
scroll to position [1021, 0]
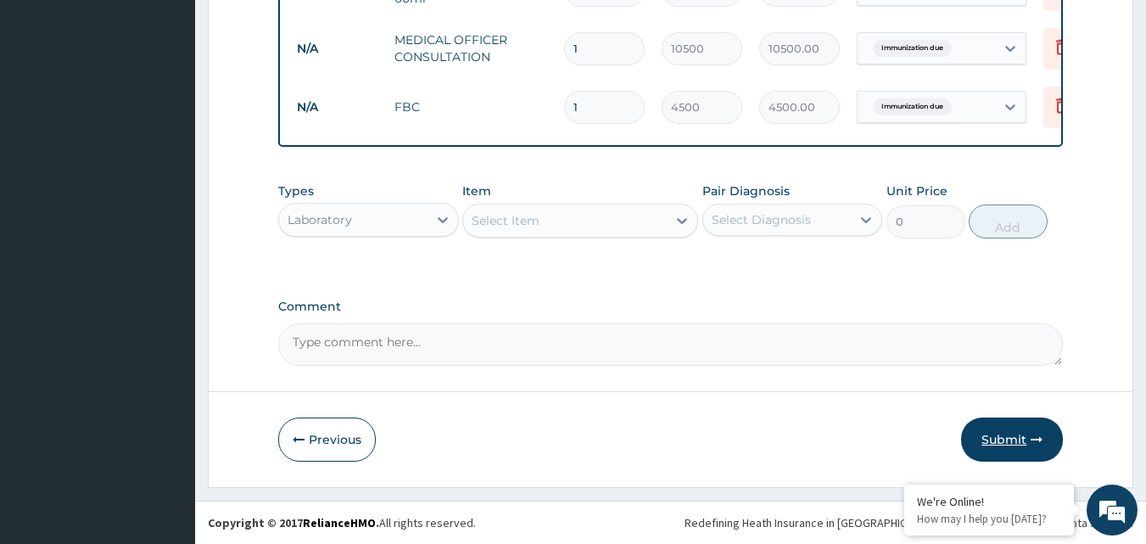
click at [982, 441] on button "Submit" at bounding box center [1012, 439] width 102 height 44
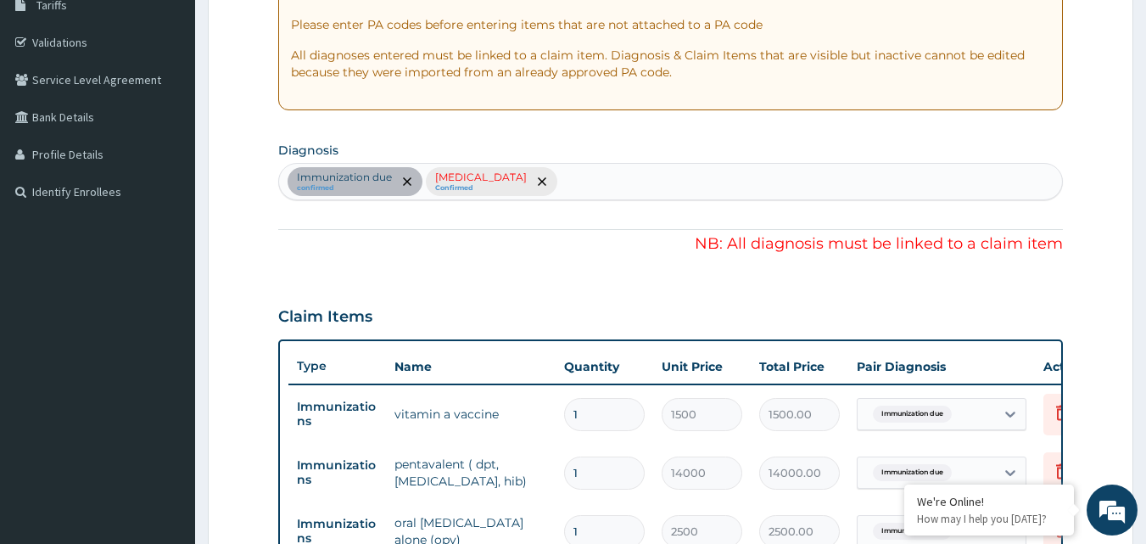
scroll to position [258, 0]
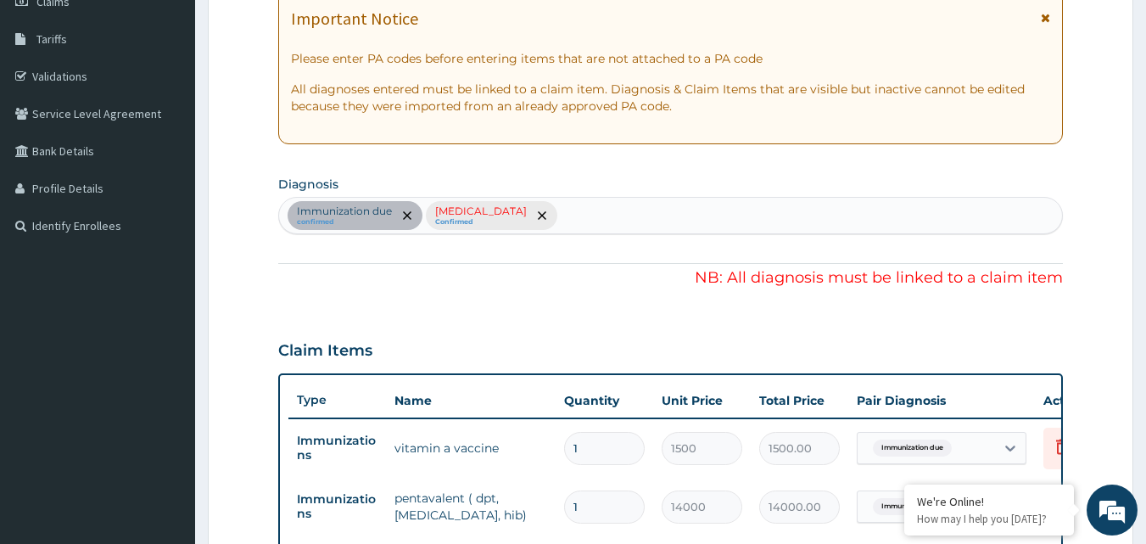
click at [655, 215] on div "Immunization due confirmed [MEDICAL_DATA] Confirmed" at bounding box center [671, 216] width 784 height 36
click at [527, 213] on p "[MEDICAL_DATA]" at bounding box center [481, 211] width 92 height 14
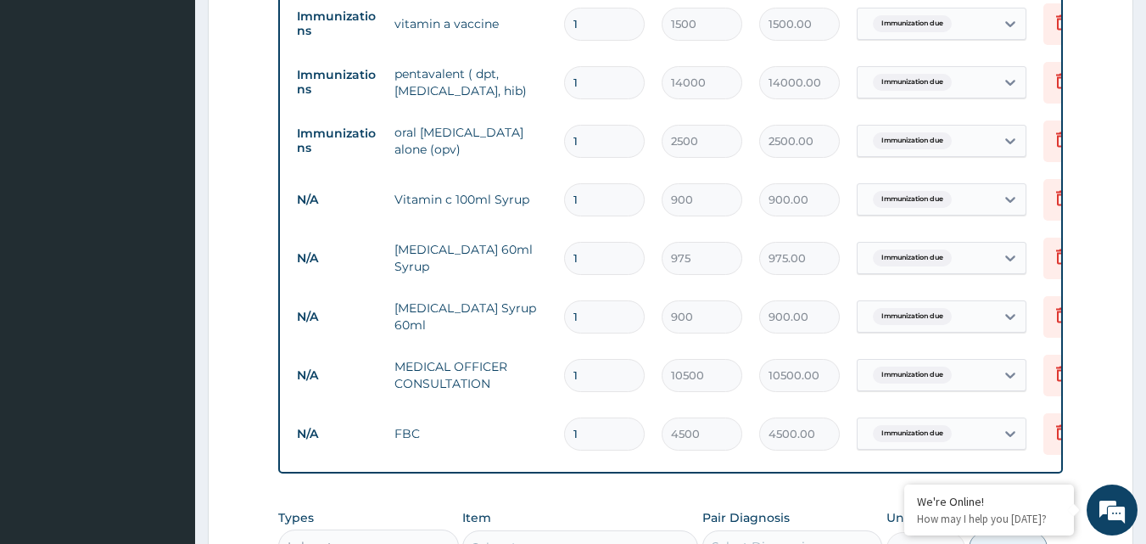
scroll to position [1021, 0]
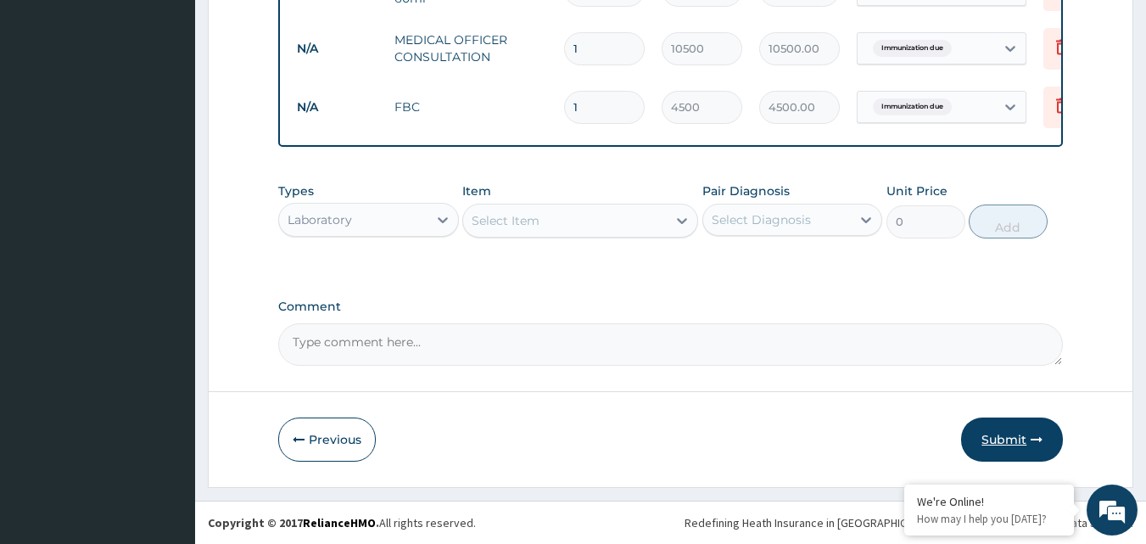
click at [1008, 433] on button "Submit" at bounding box center [1012, 439] width 102 height 44
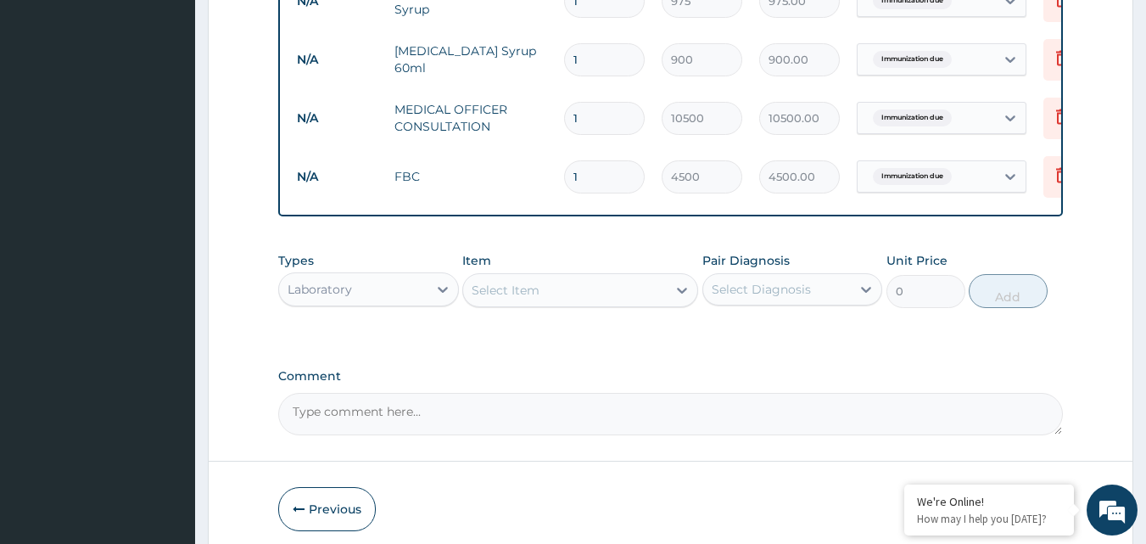
scroll to position [936, 0]
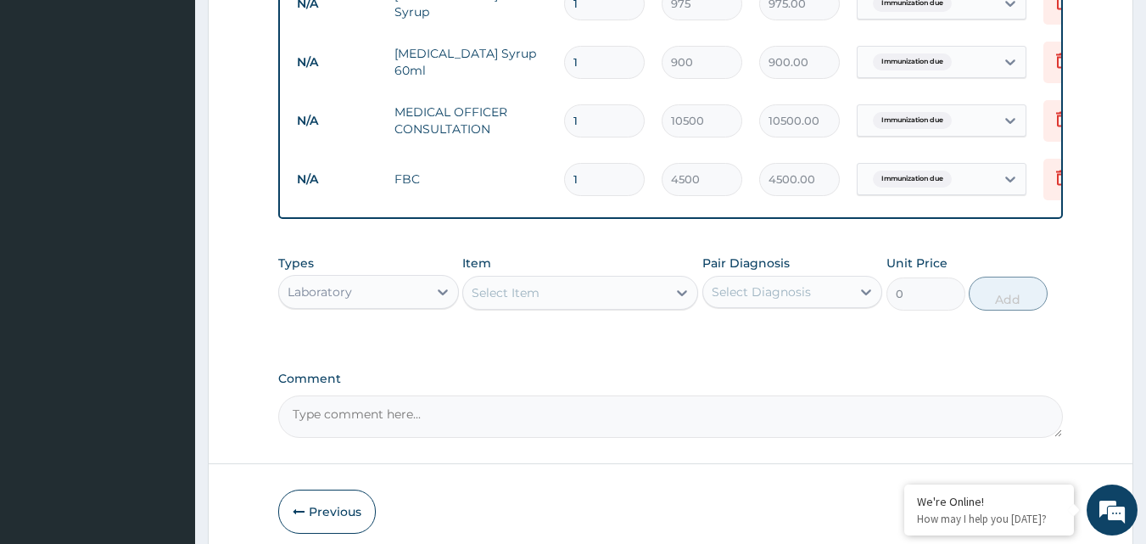
click at [963, 170] on td "Immunization due" at bounding box center [941, 178] width 187 height 49
click at [966, 176] on div "Immunization due" at bounding box center [925, 179] width 137 height 29
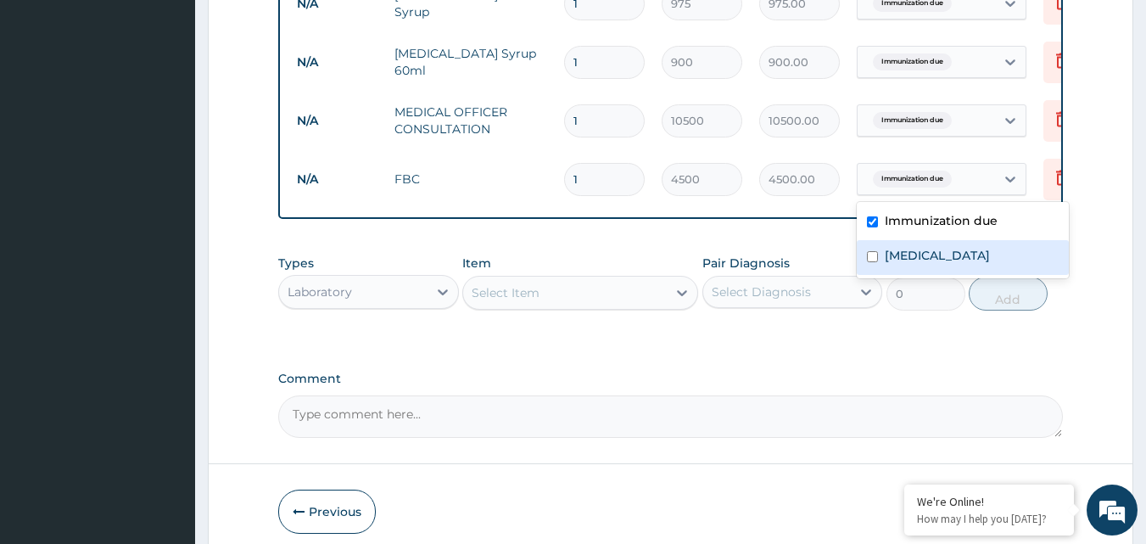
click at [936, 260] on label "[MEDICAL_DATA]" at bounding box center [937, 255] width 105 height 17
checkbox input "true"
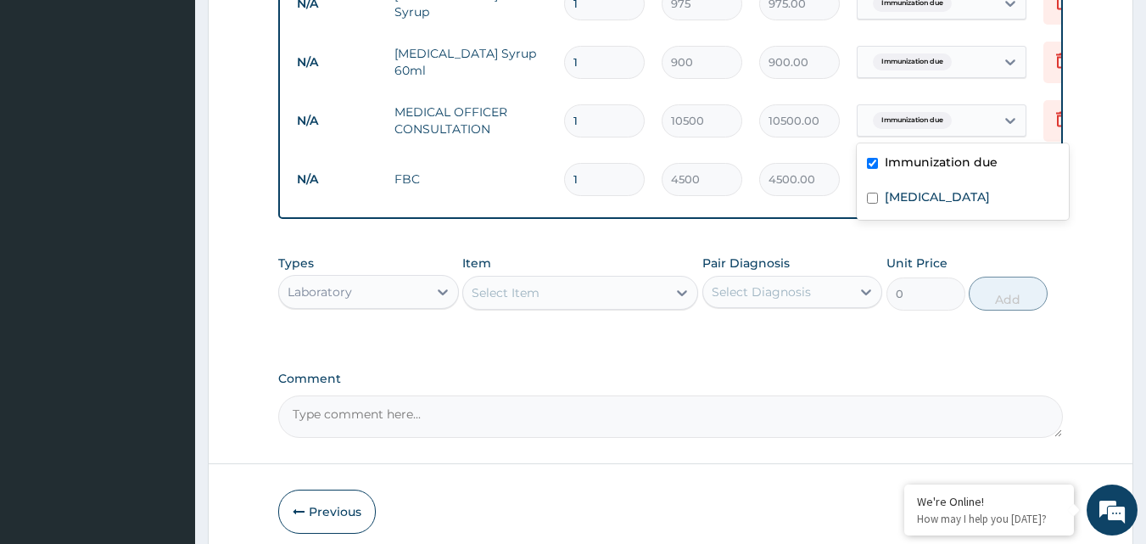
click at [968, 124] on div "Immunization due" at bounding box center [925, 120] width 137 height 29
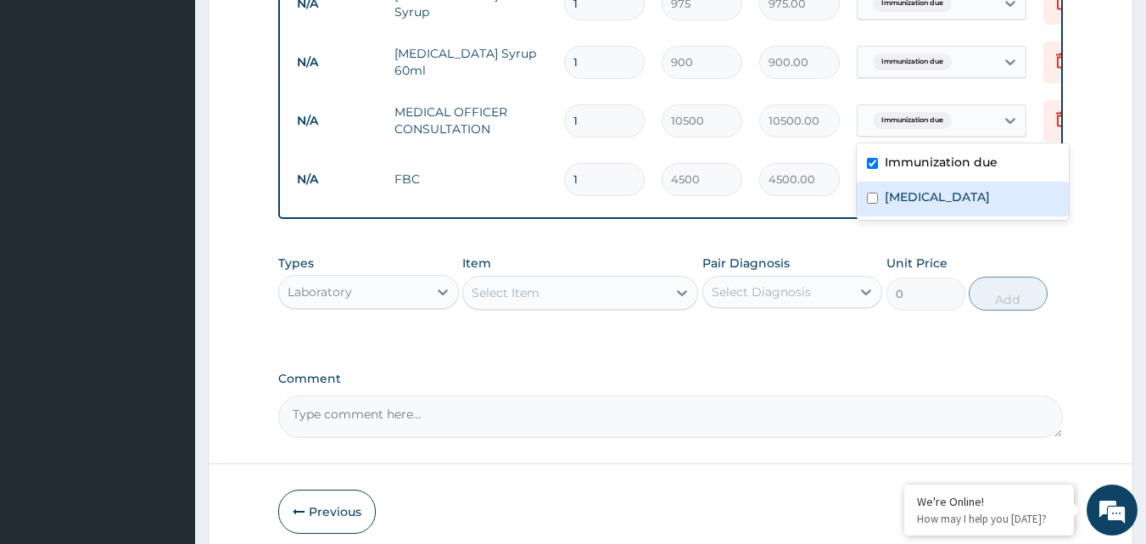
click at [956, 194] on label "[MEDICAL_DATA]" at bounding box center [937, 196] width 105 height 17
checkbox input "true"
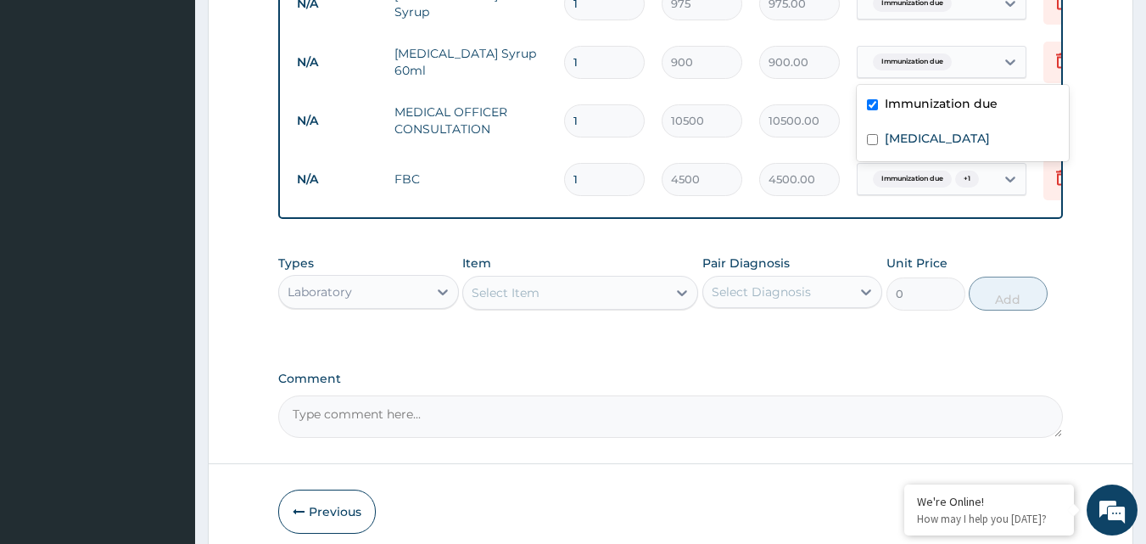
click at [962, 70] on div "Immunization due" at bounding box center [925, 61] width 137 height 29
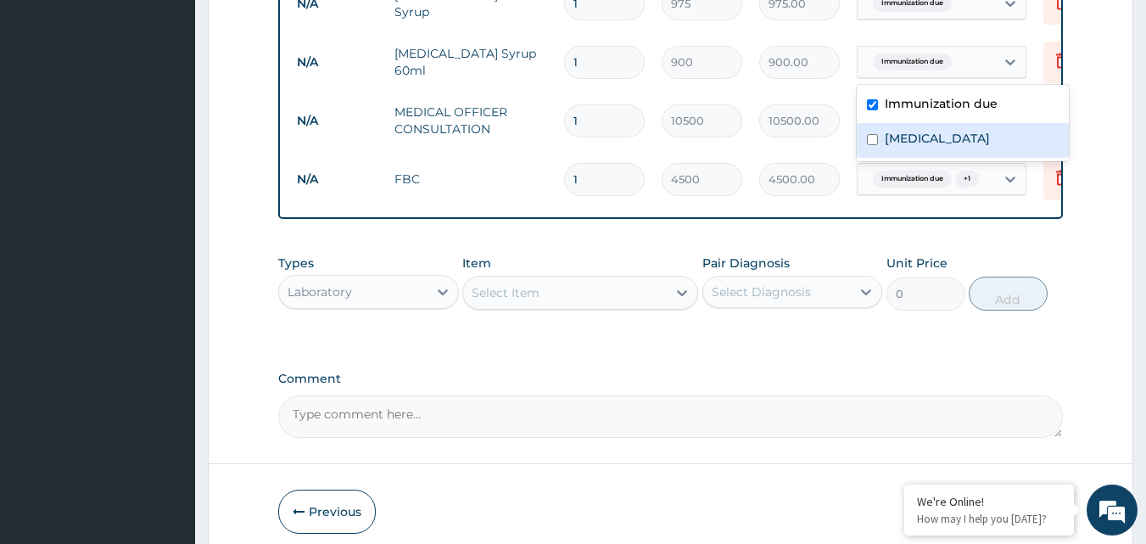
click at [952, 150] on div "[MEDICAL_DATA]" at bounding box center [963, 140] width 212 height 35
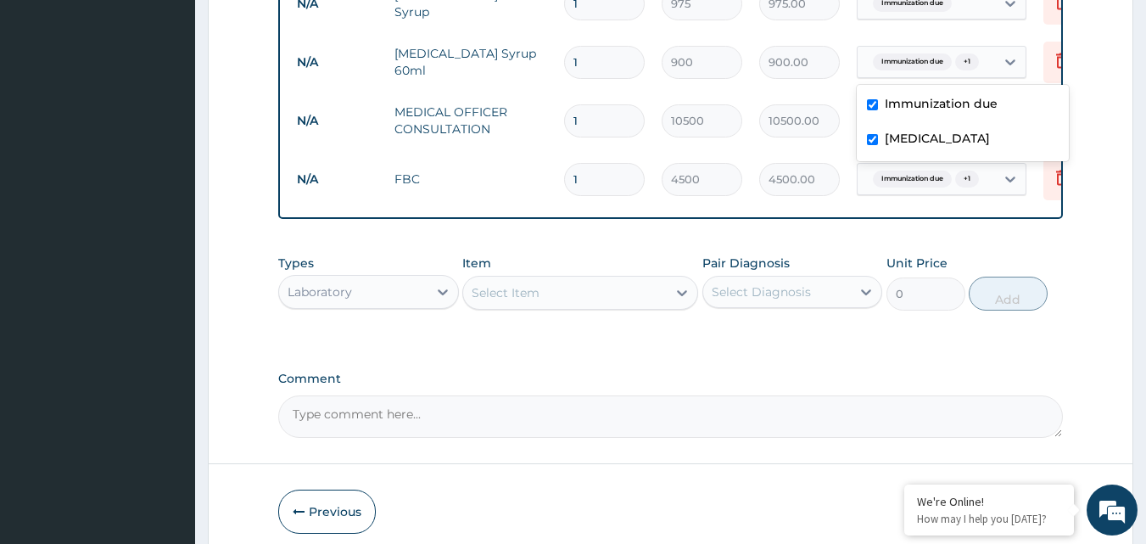
checkbox input "true"
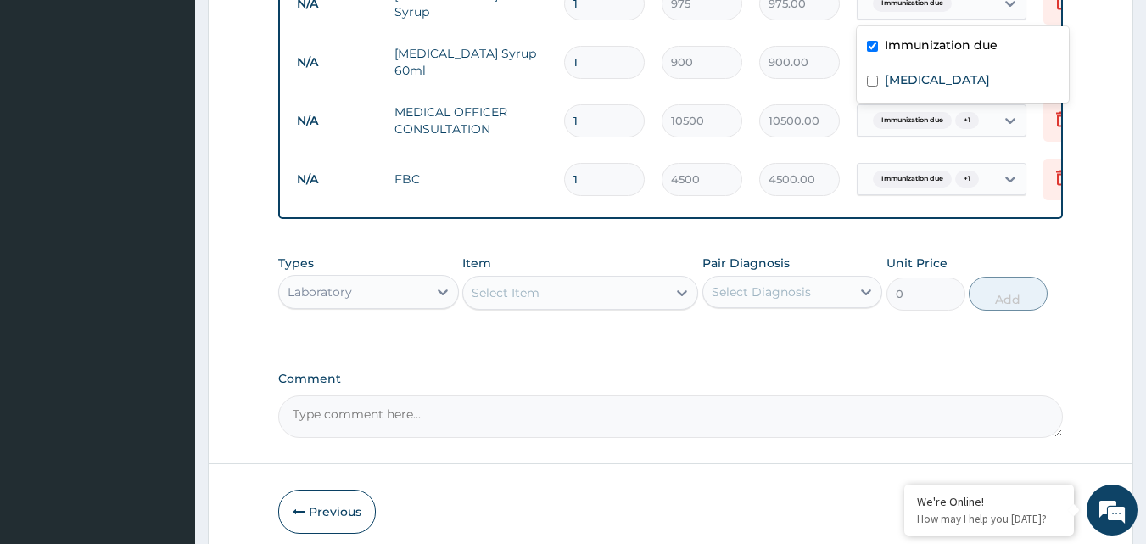
scroll to position [931, 0]
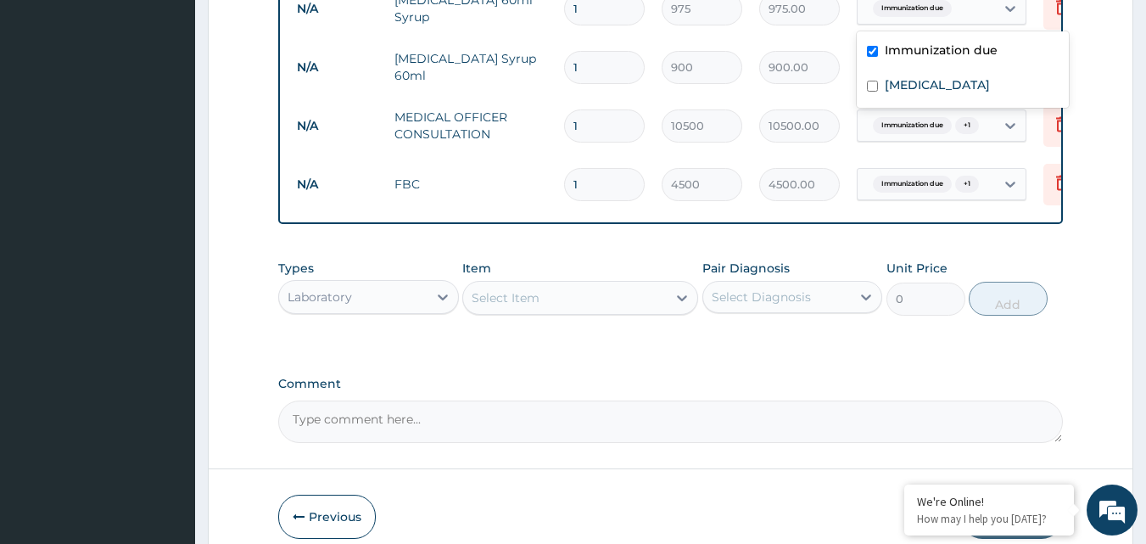
click at [985, 10] on div "Immunization due" at bounding box center [925, 8] width 137 height 29
click at [965, 82] on label "[MEDICAL_DATA]" at bounding box center [937, 84] width 105 height 17
checkbox input "true"
click at [816, 151] on td "10500.00" at bounding box center [800, 126] width 98 height 50
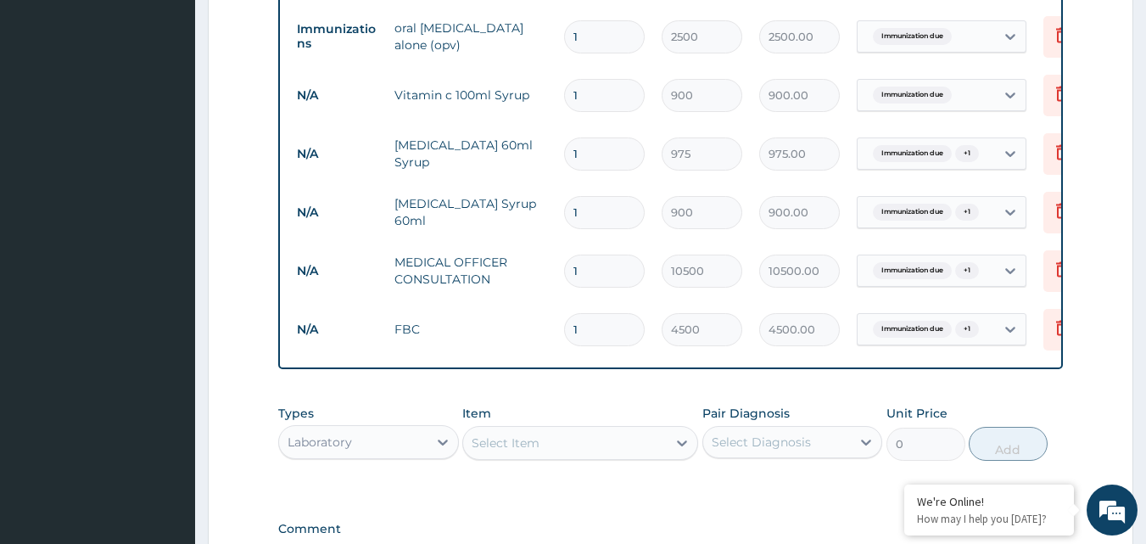
scroll to position [762, 0]
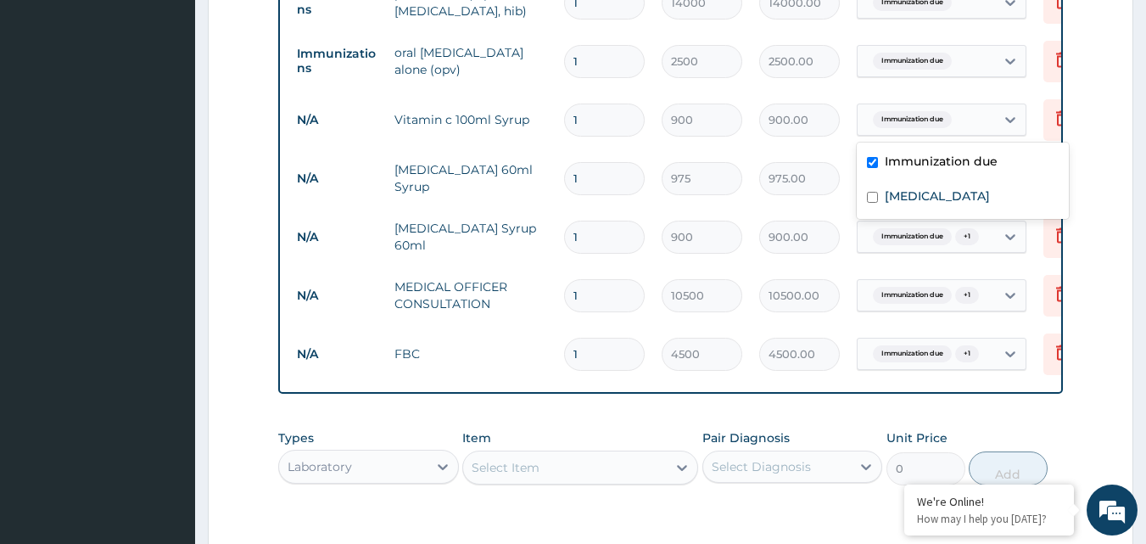
click at [940, 120] on span "Immunization due" at bounding box center [912, 119] width 79 height 17
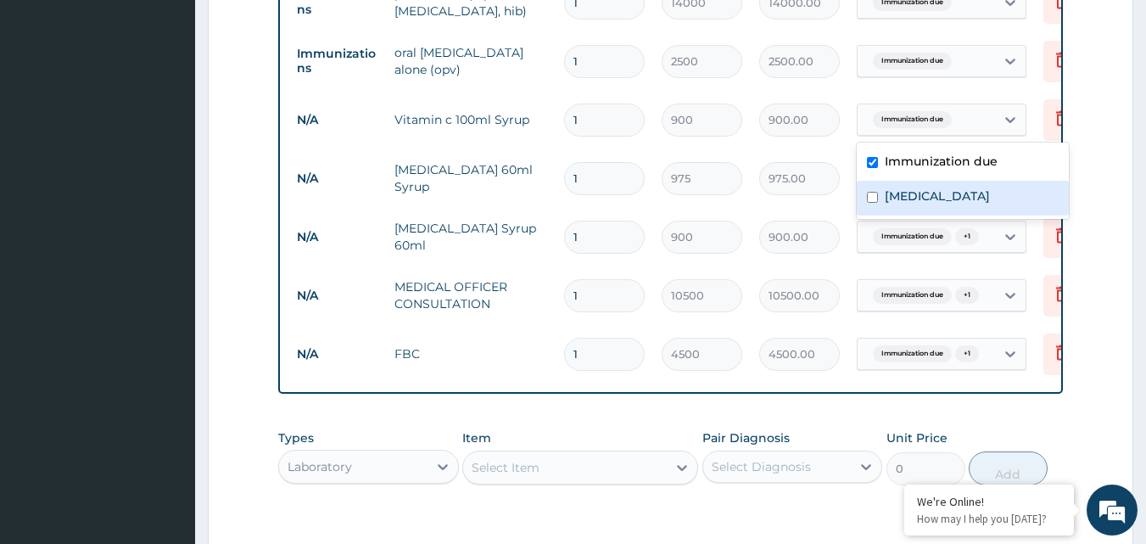
click at [942, 202] on label "[MEDICAL_DATA]" at bounding box center [937, 195] width 105 height 17
checkbox input "true"
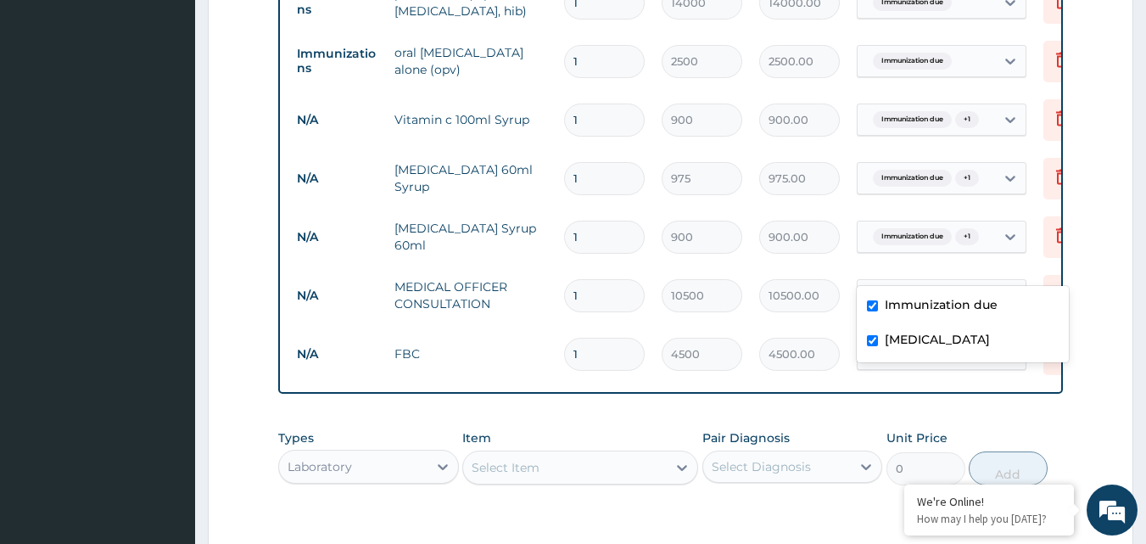
click at [956, 243] on div "Immunization due + 1" at bounding box center [923, 237] width 115 height 22
click at [959, 64] on input "text" at bounding box center [959, 61] width 2 height 17
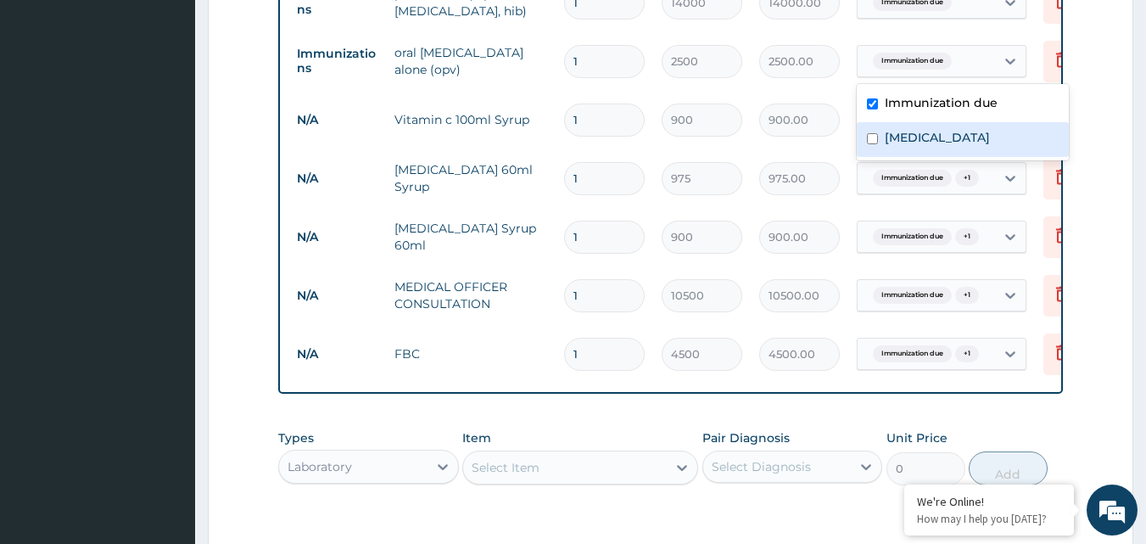
click at [949, 125] on div "[MEDICAL_DATA]" at bounding box center [963, 139] width 212 height 35
checkbox input "true"
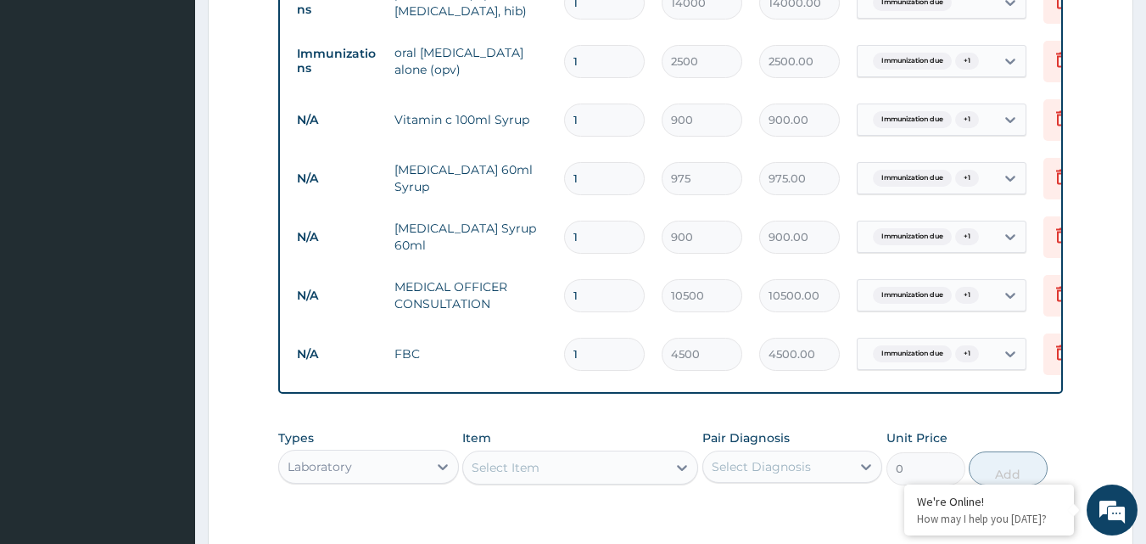
click at [841, 145] on td "900.00" at bounding box center [800, 120] width 98 height 50
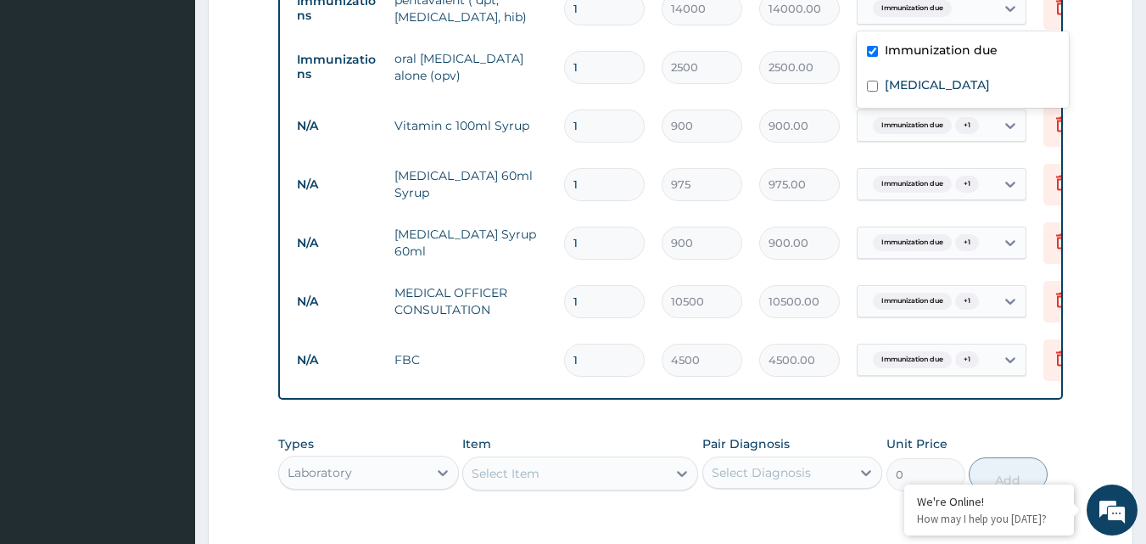
click at [976, 11] on div "Immunization due" at bounding box center [925, 8] width 137 height 29
click at [957, 90] on label "[MEDICAL_DATA]" at bounding box center [937, 84] width 105 height 17
checkbox input "true"
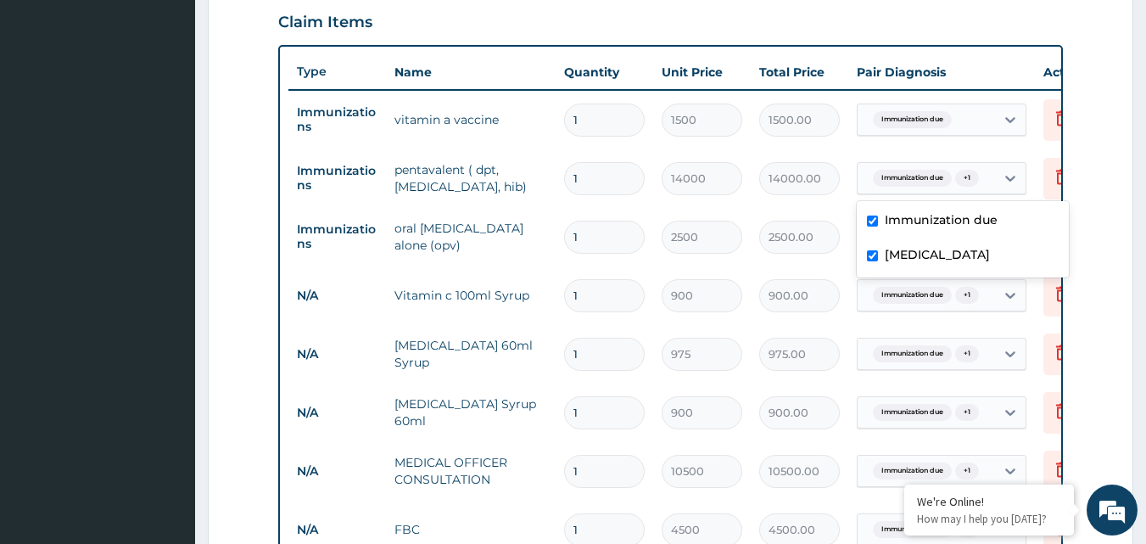
click at [826, 154] on tr "Immunizations pentavalent ( dpt, [MEDICAL_DATA], hib) 1 14000 14000.00 option […" at bounding box center [703, 178] width 831 height 59
click at [924, 120] on span "Immunization due" at bounding box center [912, 119] width 79 height 17
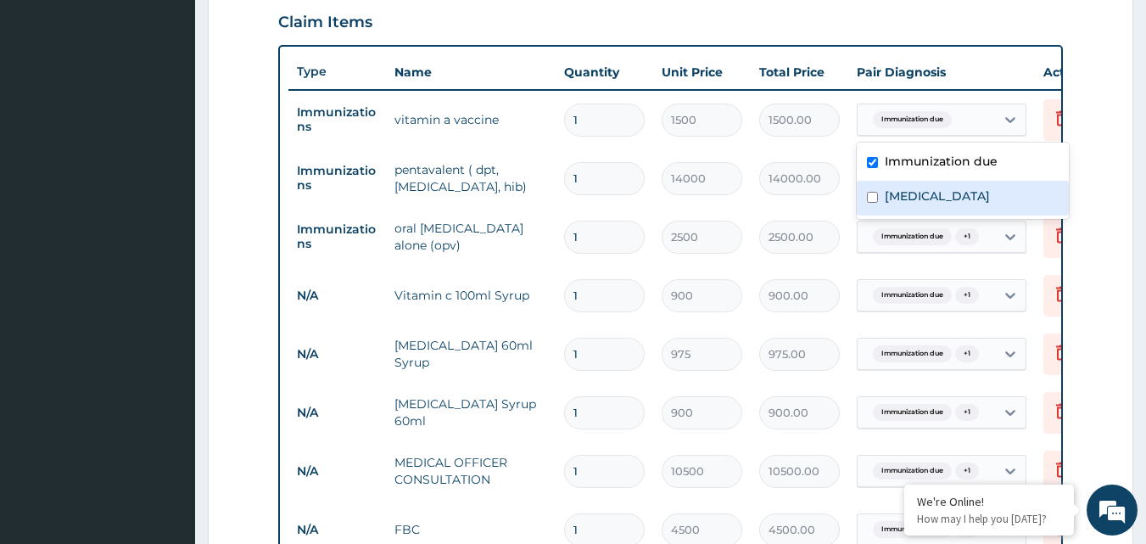
click at [898, 199] on label "[MEDICAL_DATA]" at bounding box center [937, 195] width 105 height 17
checkbox input "true"
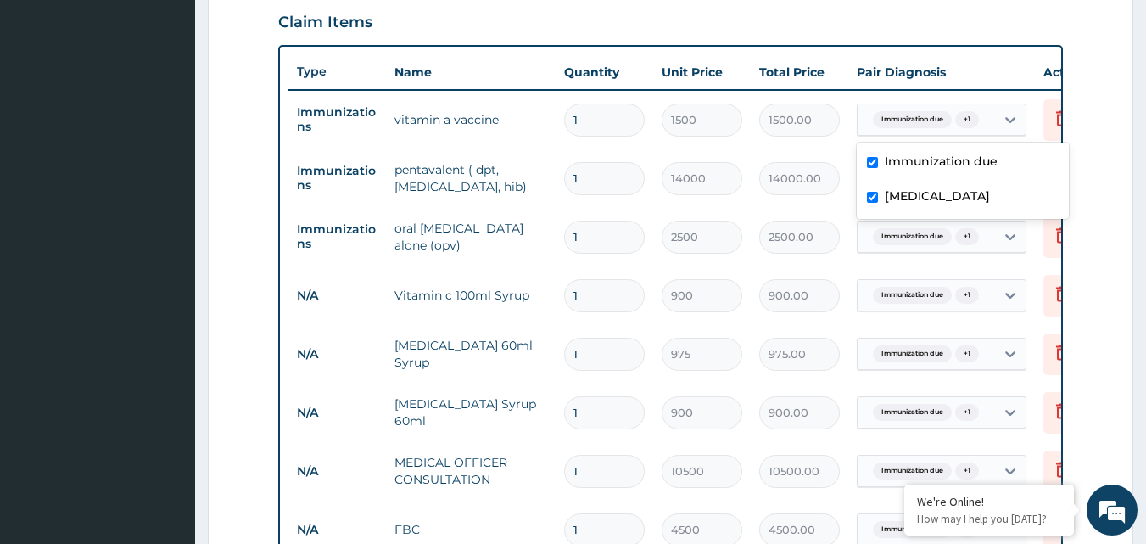
click at [855, 261] on td "Immunization due + 1" at bounding box center [941, 236] width 187 height 49
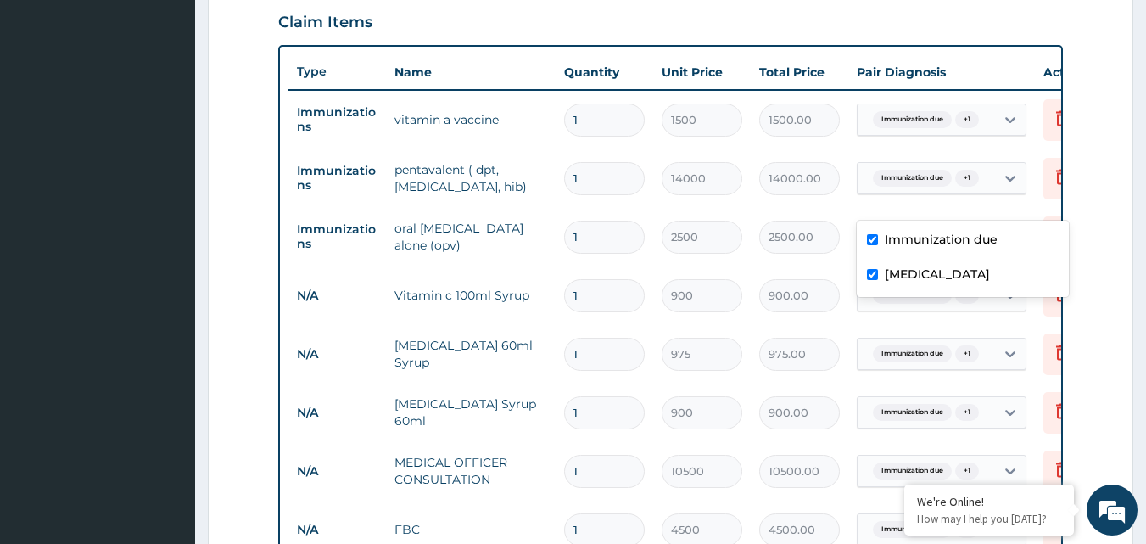
click at [955, 187] on span "+ 1" at bounding box center [967, 178] width 24 height 17
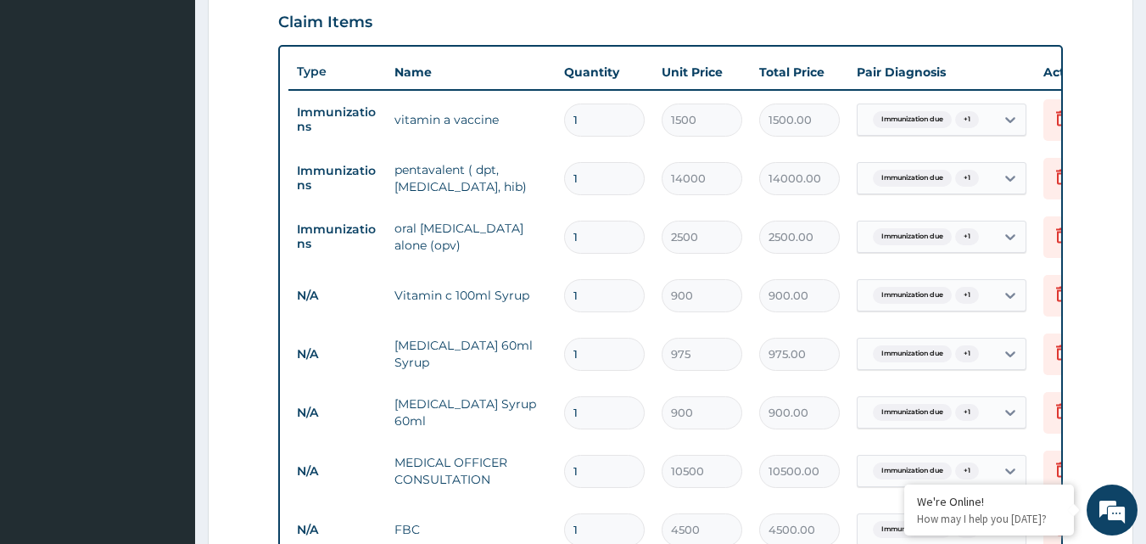
drag, startPoint x: 843, startPoint y: 321, endPoint x: 862, endPoint y: 293, distance: 32.9
click at [842, 321] on td "900.00" at bounding box center [800, 296] width 98 height 50
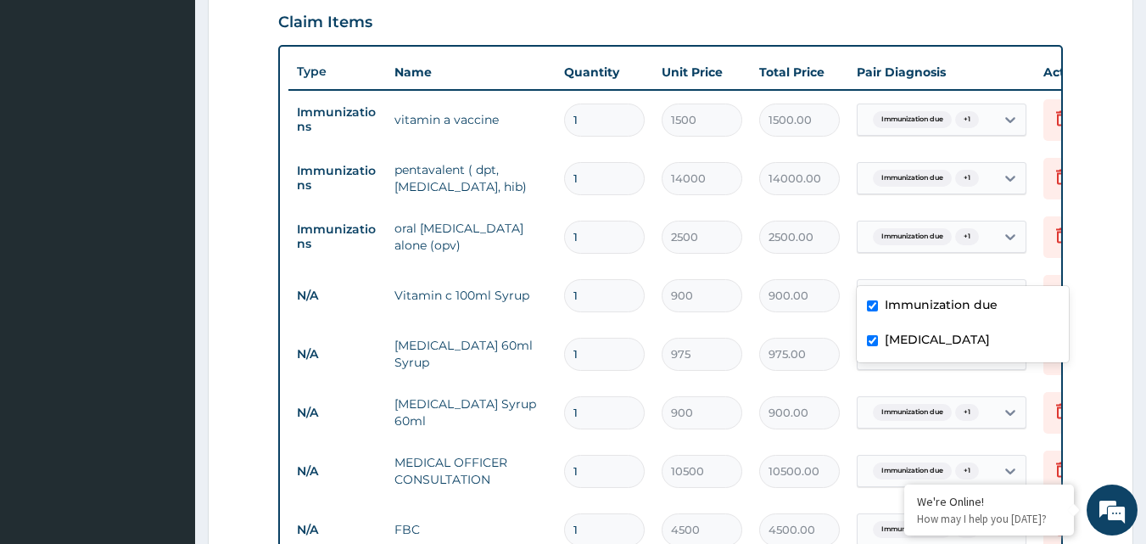
click at [922, 248] on div "Immunization due + 1" at bounding box center [923, 237] width 115 height 22
drag, startPoint x: 807, startPoint y: 365, endPoint x: 874, endPoint y: 336, distance: 72.9
click at [815, 361] on td "975.00" at bounding box center [800, 354] width 98 height 50
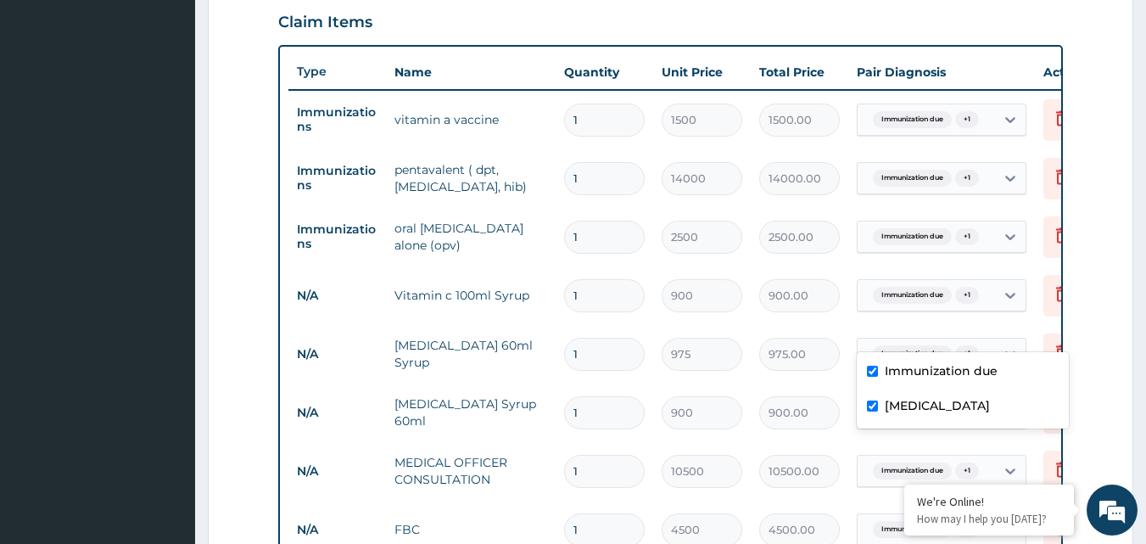
click at [916, 304] on span "Immunization due" at bounding box center [912, 295] width 79 height 17
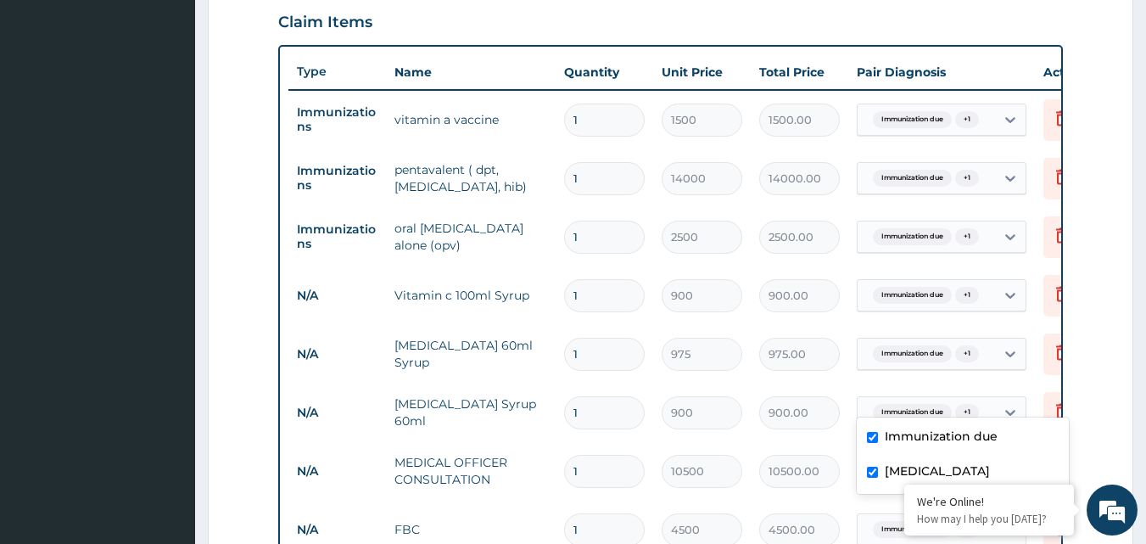
click at [918, 365] on div "Immunization due + 1" at bounding box center [923, 354] width 115 height 22
click at [829, 422] on tr "N/A [MEDICAL_DATA] Syrup 60ml 1 900 900.00 Immunization due + 1 Delete" at bounding box center [703, 412] width 831 height 59
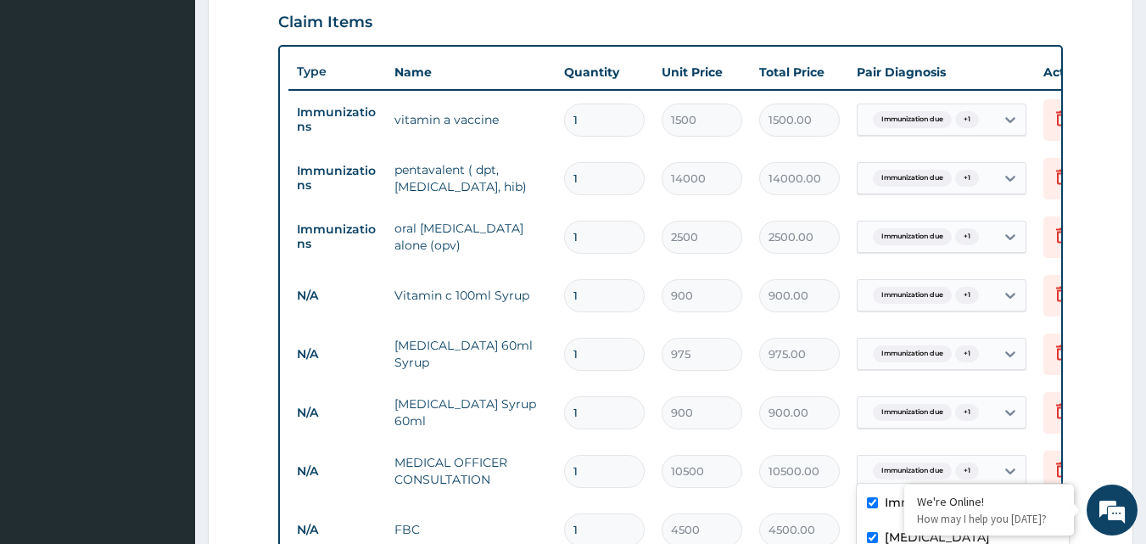
click at [907, 421] on span "Immunization due" at bounding box center [912, 412] width 79 height 17
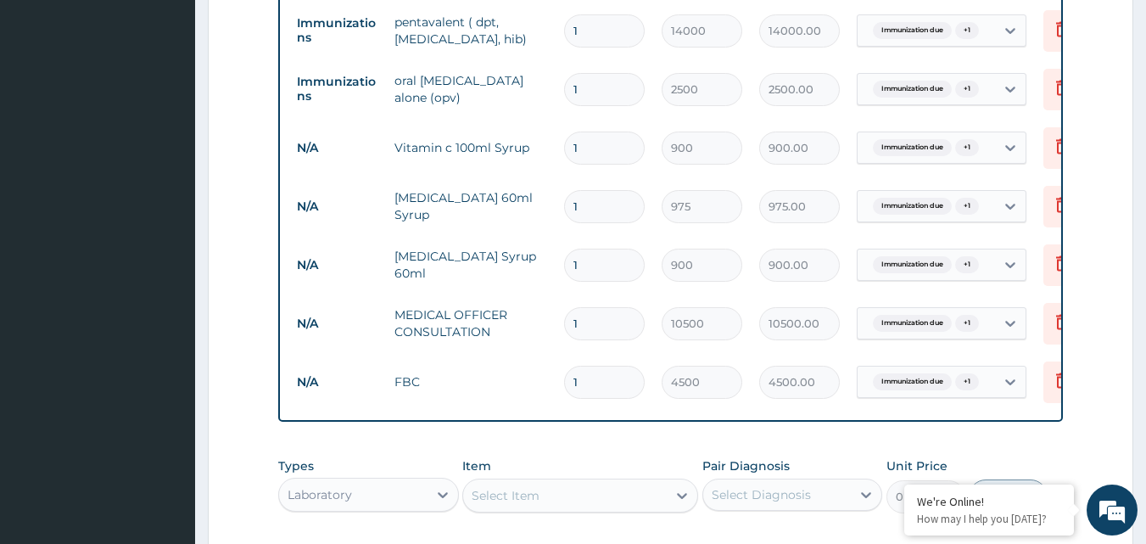
scroll to position [756, 0]
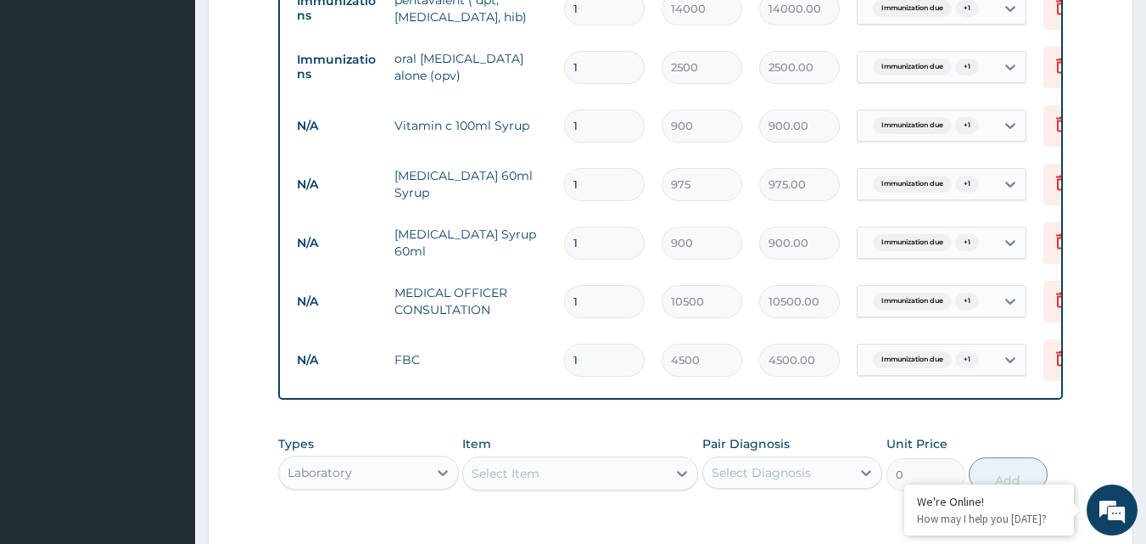
click at [914, 312] on div "Immunization due + 1" at bounding box center [923, 301] width 115 height 22
click at [823, 327] on td "10500.00" at bounding box center [800, 301] width 98 height 50
click at [913, 368] on span "Immunization due" at bounding box center [912, 359] width 79 height 17
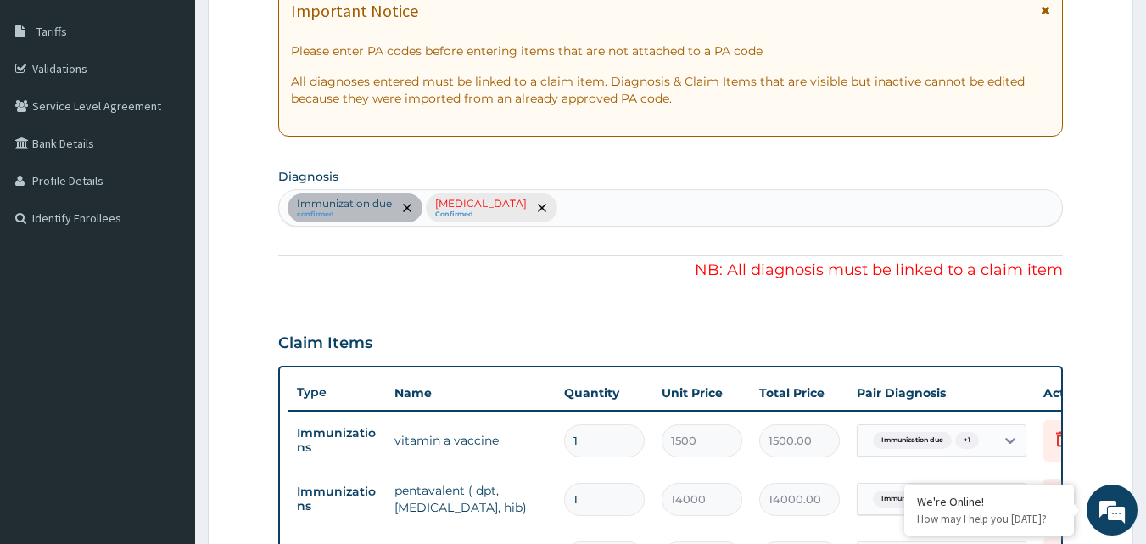
scroll to position [247, 0]
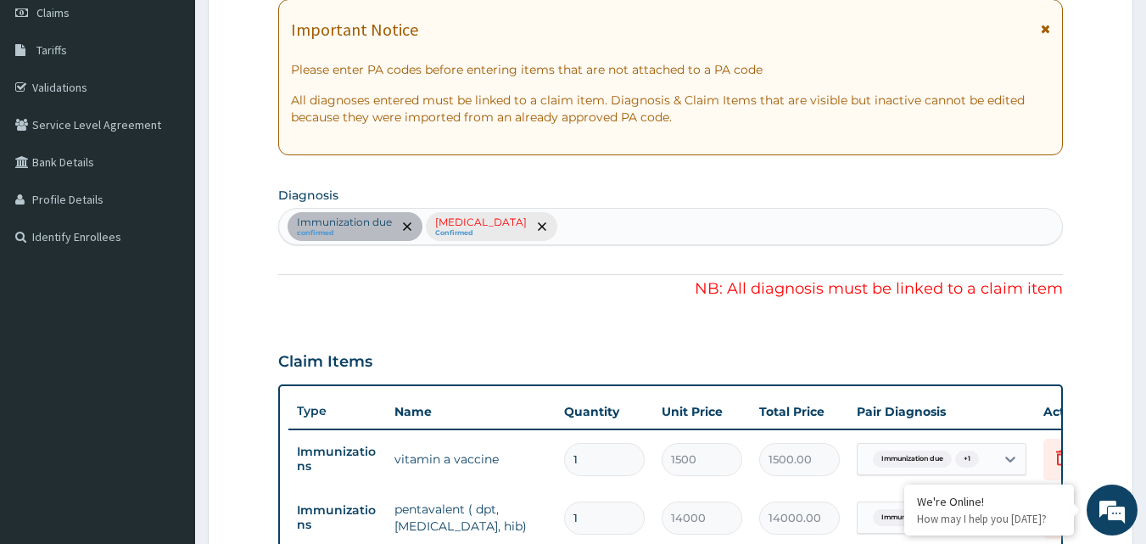
click at [527, 232] on small "Confirmed" at bounding box center [481, 233] width 92 height 8
drag, startPoint x: 539, startPoint y: 232, endPoint x: 547, endPoint y: 221, distance: 13.4
click at [527, 221] on div "[MEDICAL_DATA] Confirmed" at bounding box center [481, 226] width 92 height 22
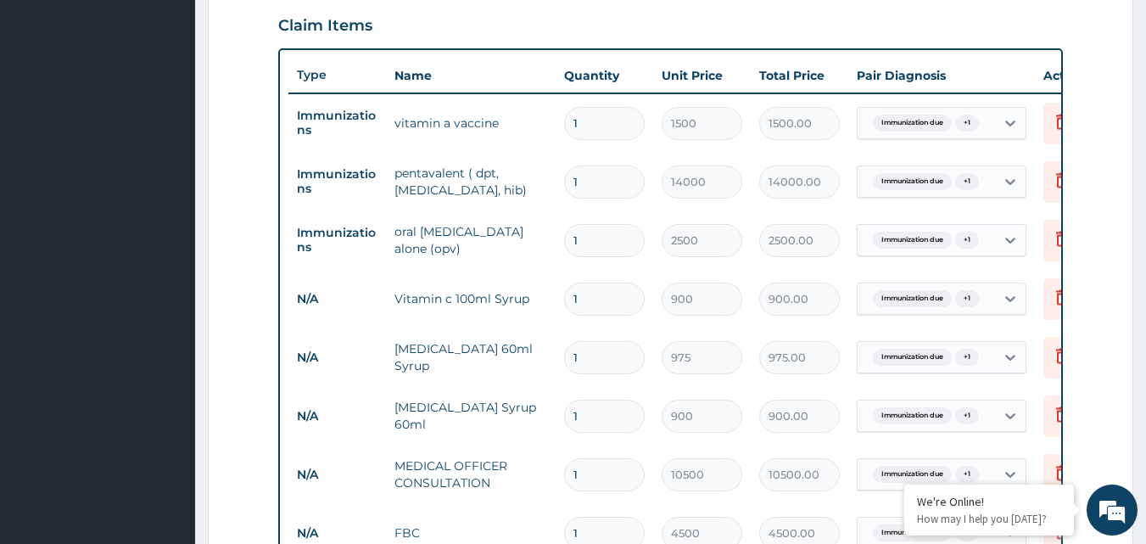
scroll to position [586, 0]
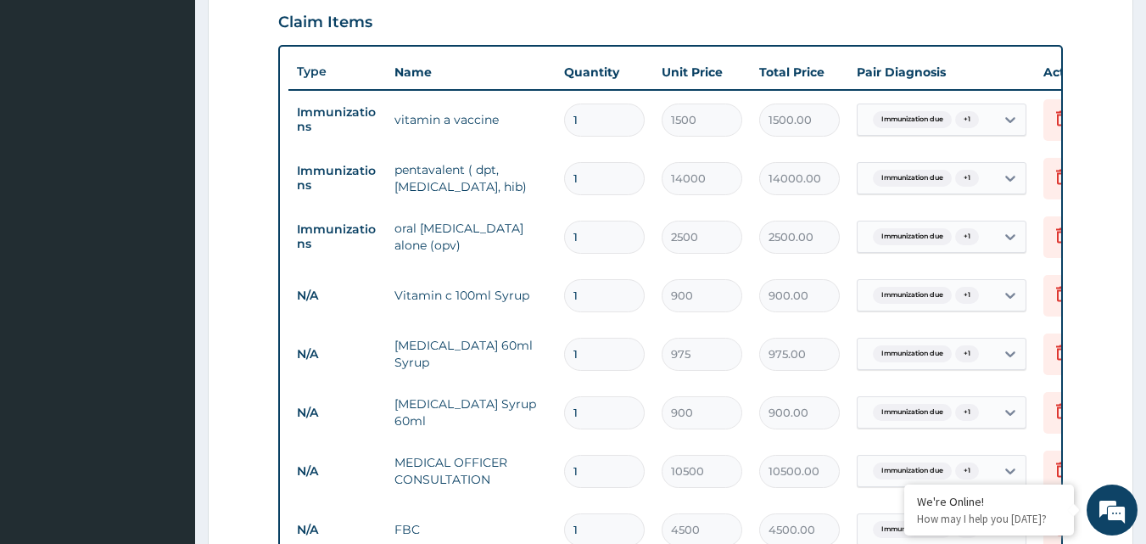
click at [978, 128] on div "Immunization due + 1" at bounding box center [923, 120] width 115 height 22
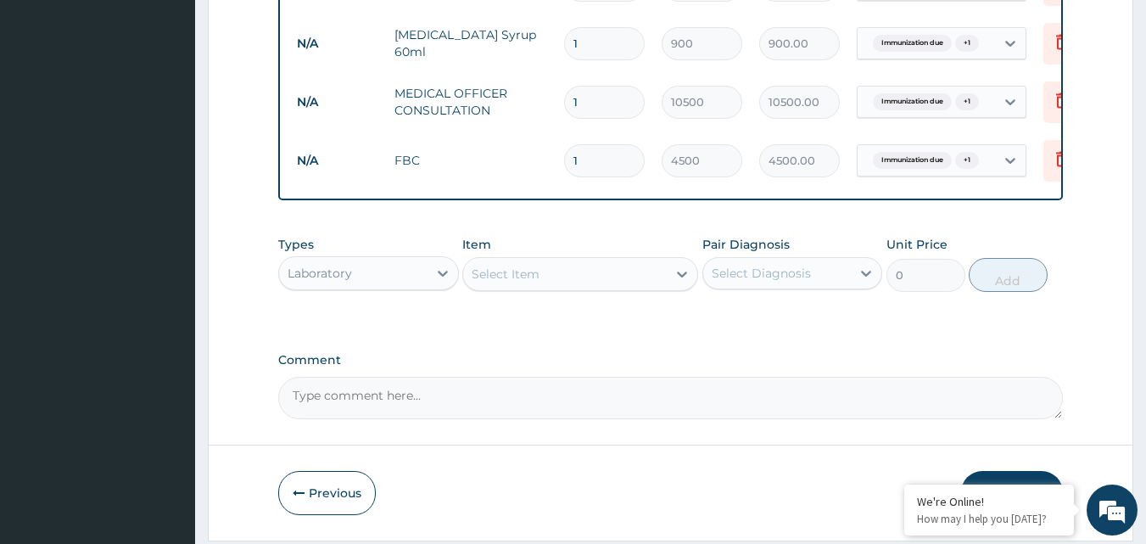
scroll to position [1079, 0]
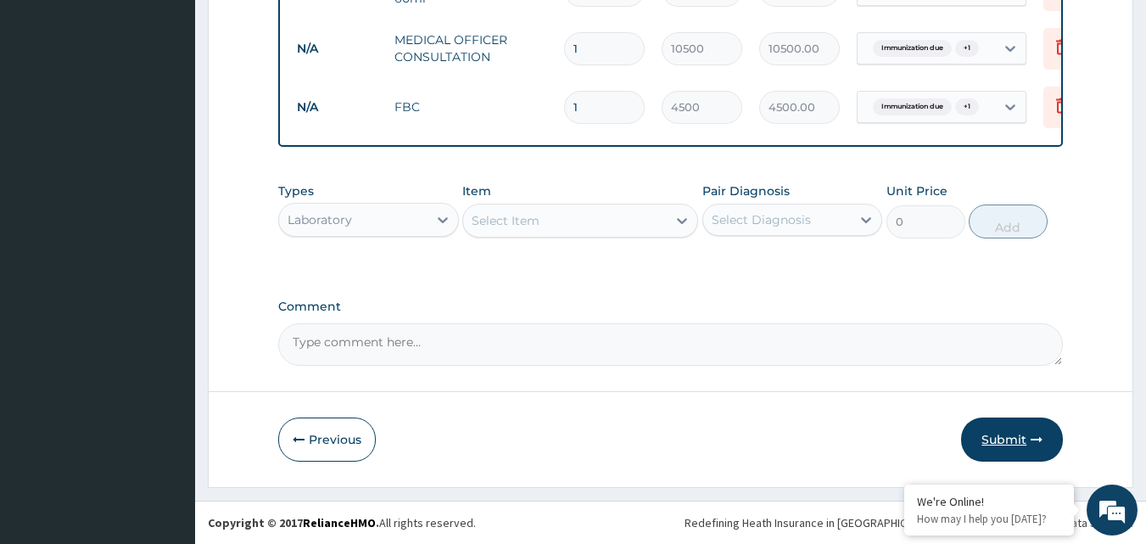
click at [1001, 442] on button "Submit" at bounding box center [1012, 439] width 102 height 44
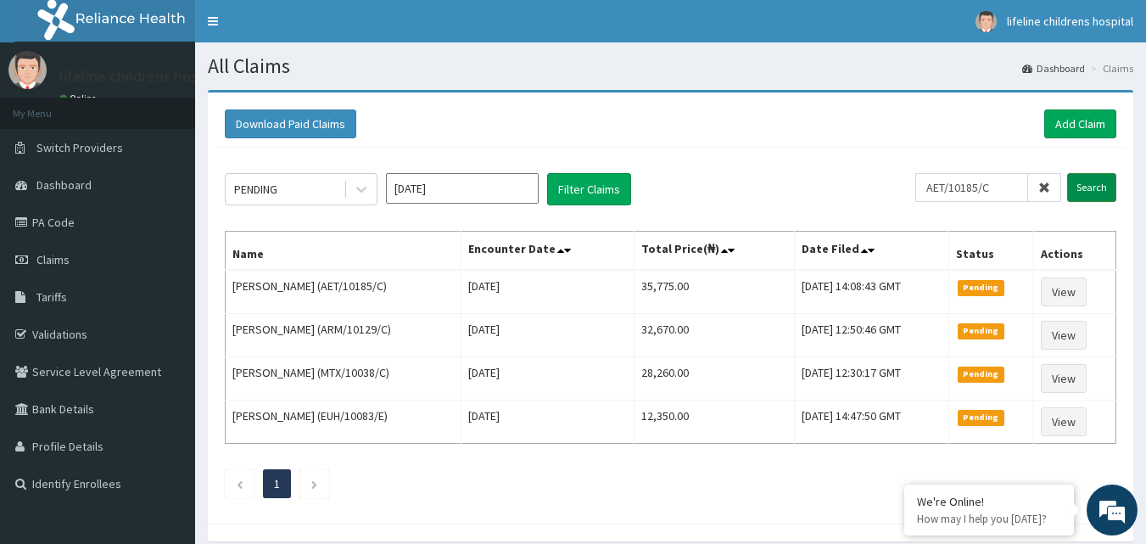
type input "AET/10185/C"
click at [1093, 181] on input "Search" at bounding box center [1091, 187] width 49 height 29
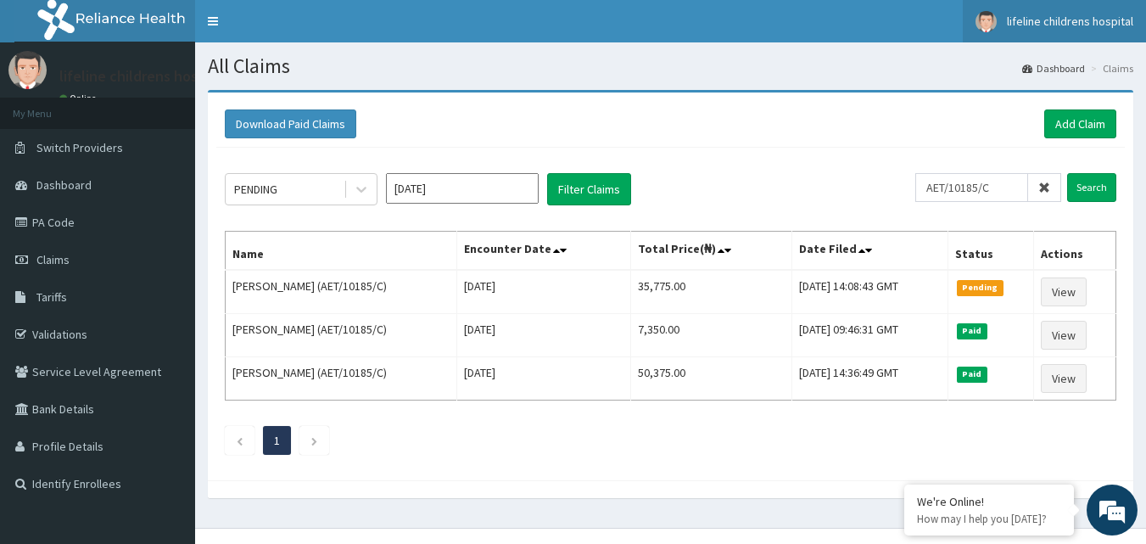
drag, startPoint x: 989, startPoint y: 27, endPoint x: 938, endPoint y: -34, distance: 79.5
drag, startPoint x: 938, startPoint y: -34, endPoint x: 515, endPoint y: 110, distance: 447.1
click at [515, 110] on div "Download Paid Claims Add Claim" at bounding box center [670, 123] width 891 height 29
